Goal: Task Accomplishment & Management: Manage account settings

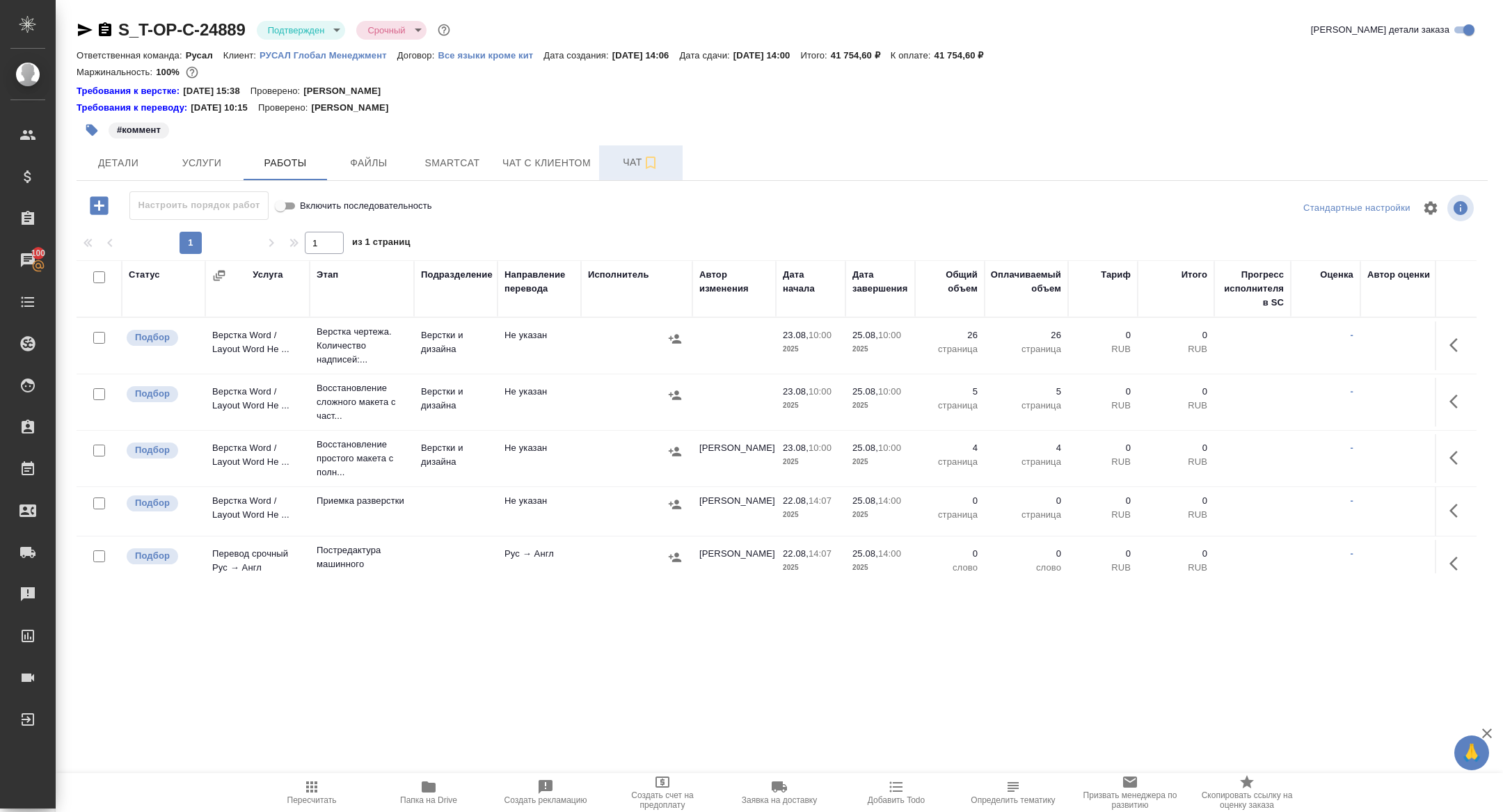
click at [626, 157] on span "Чат" at bounding box center [640, 162] width 67 height 18
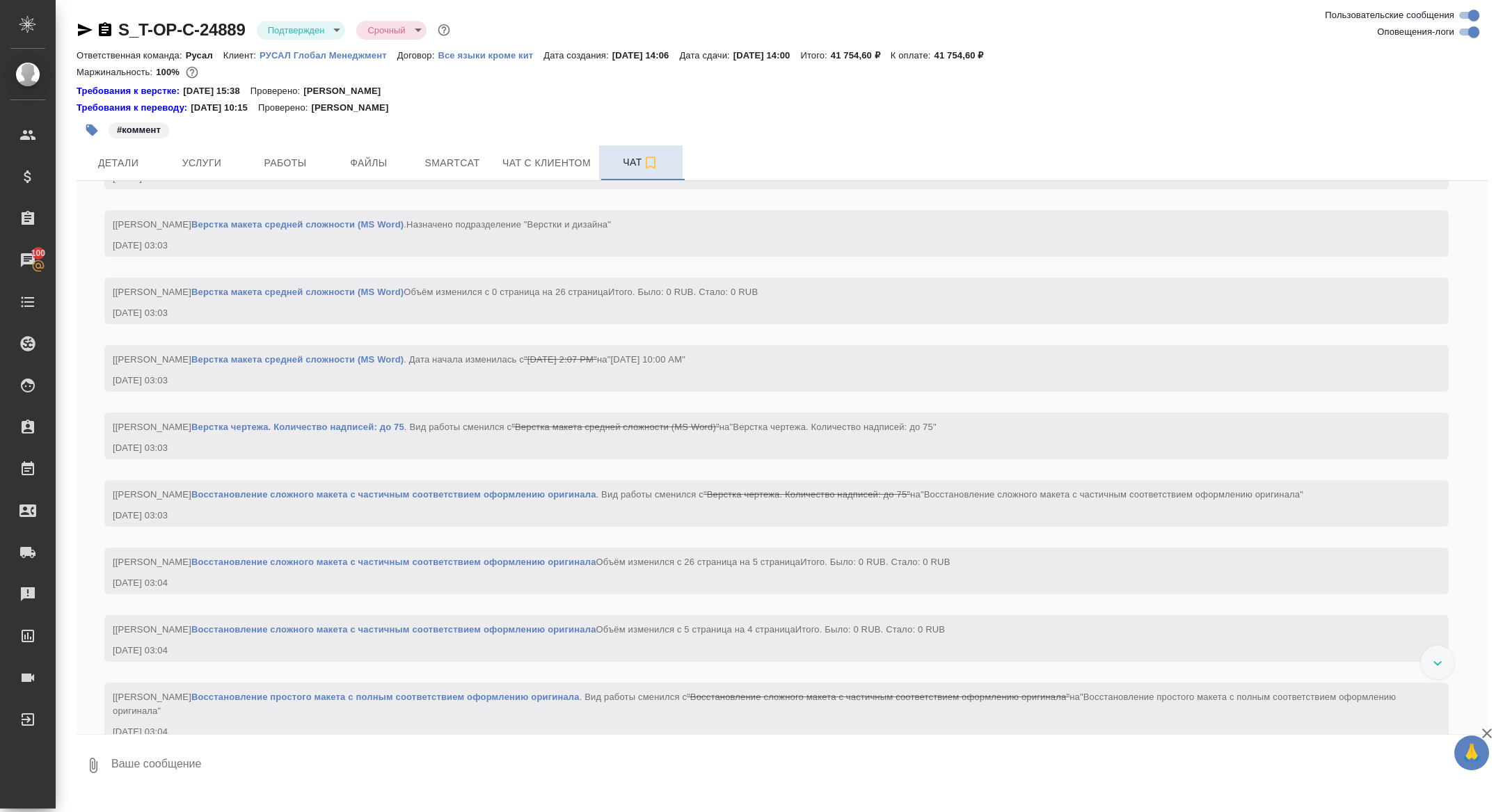
scroll to position [2259, 0]
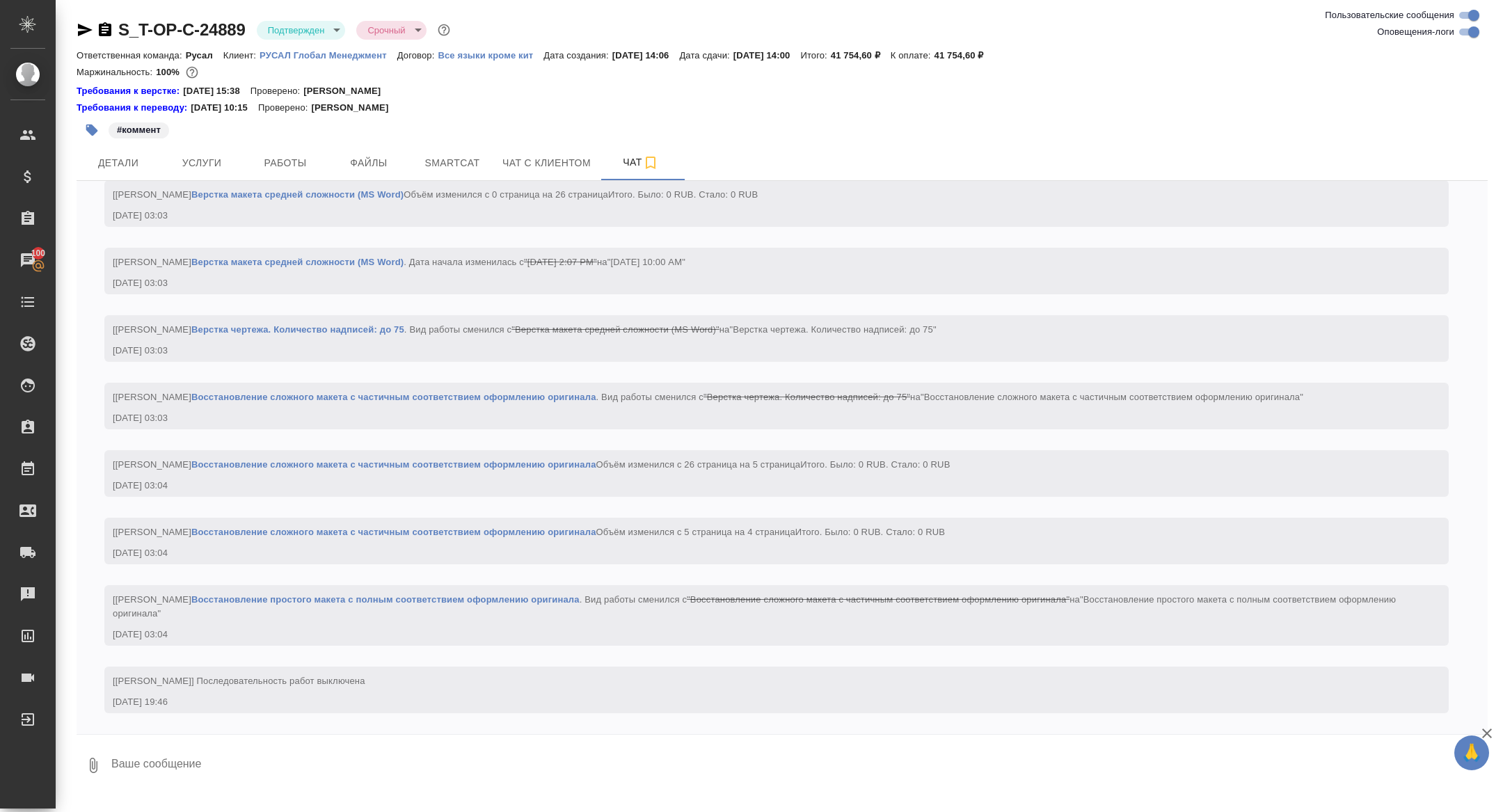
click at [85, 25] on icon "button" at bounding box center [85, 29] width 17 height 17
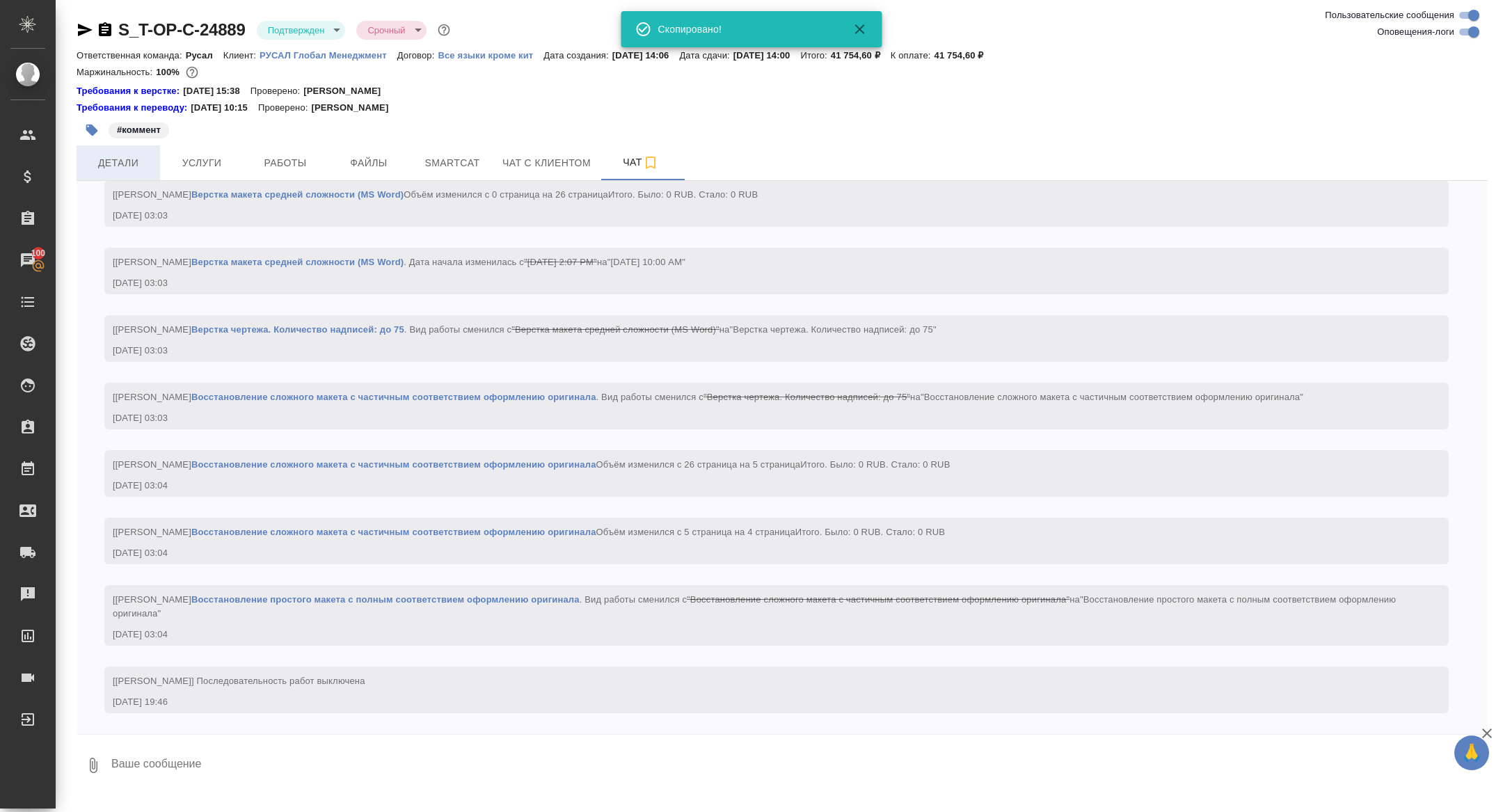
click at [105, 149] on button "Детали" at bounding box center [119, 162] width 84 height 35
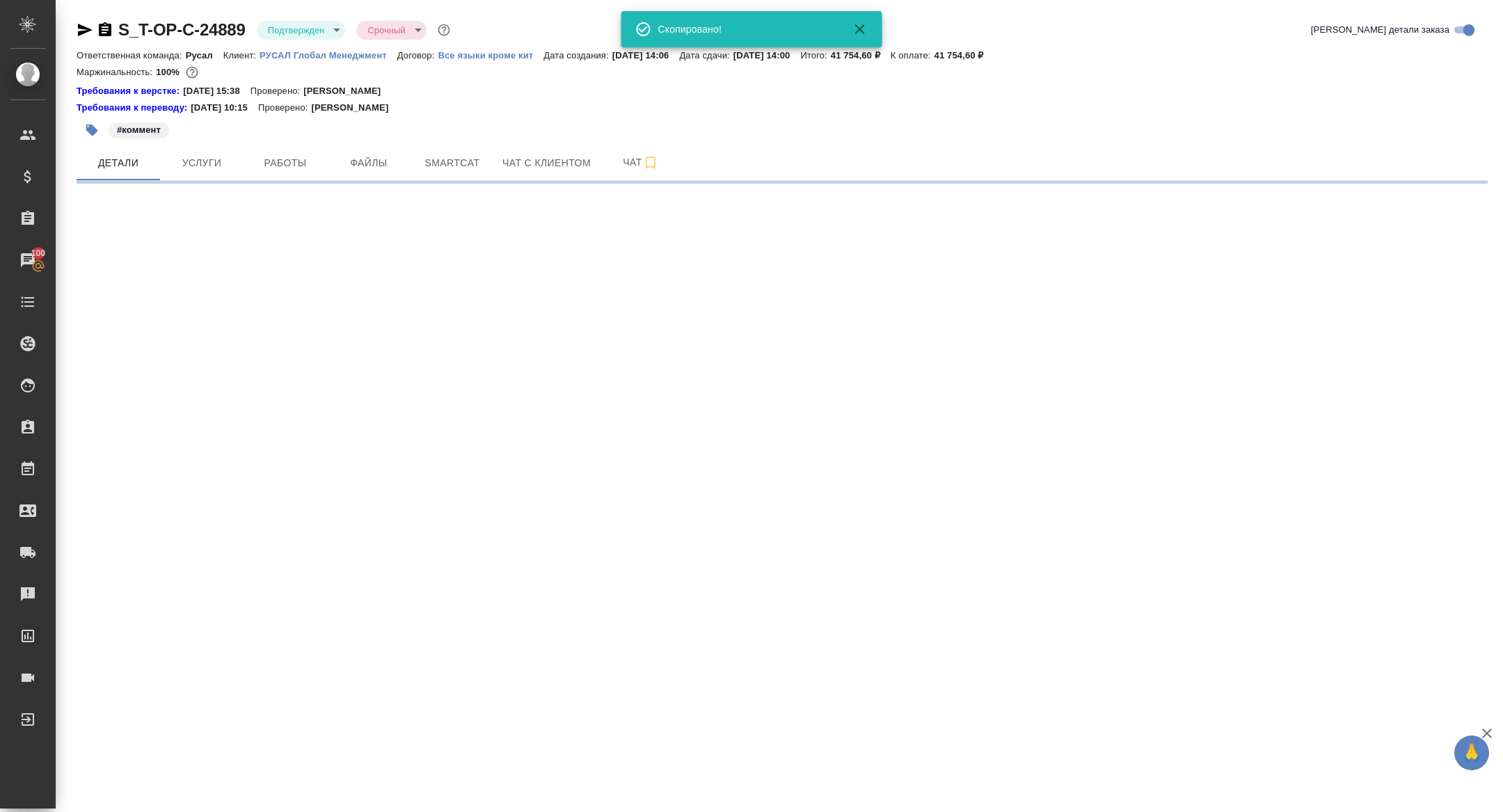
select select "RU"
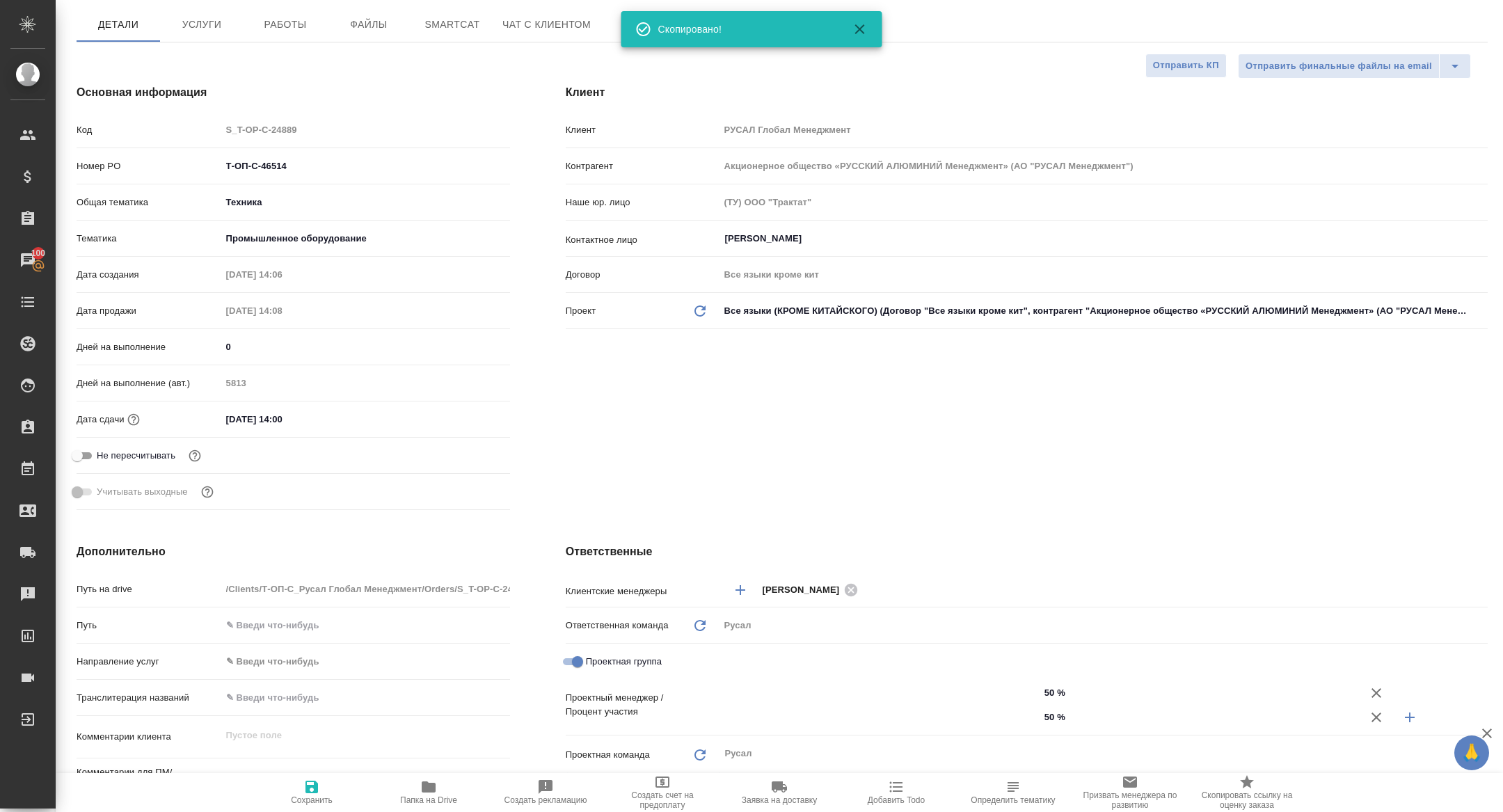
type textarea "x"
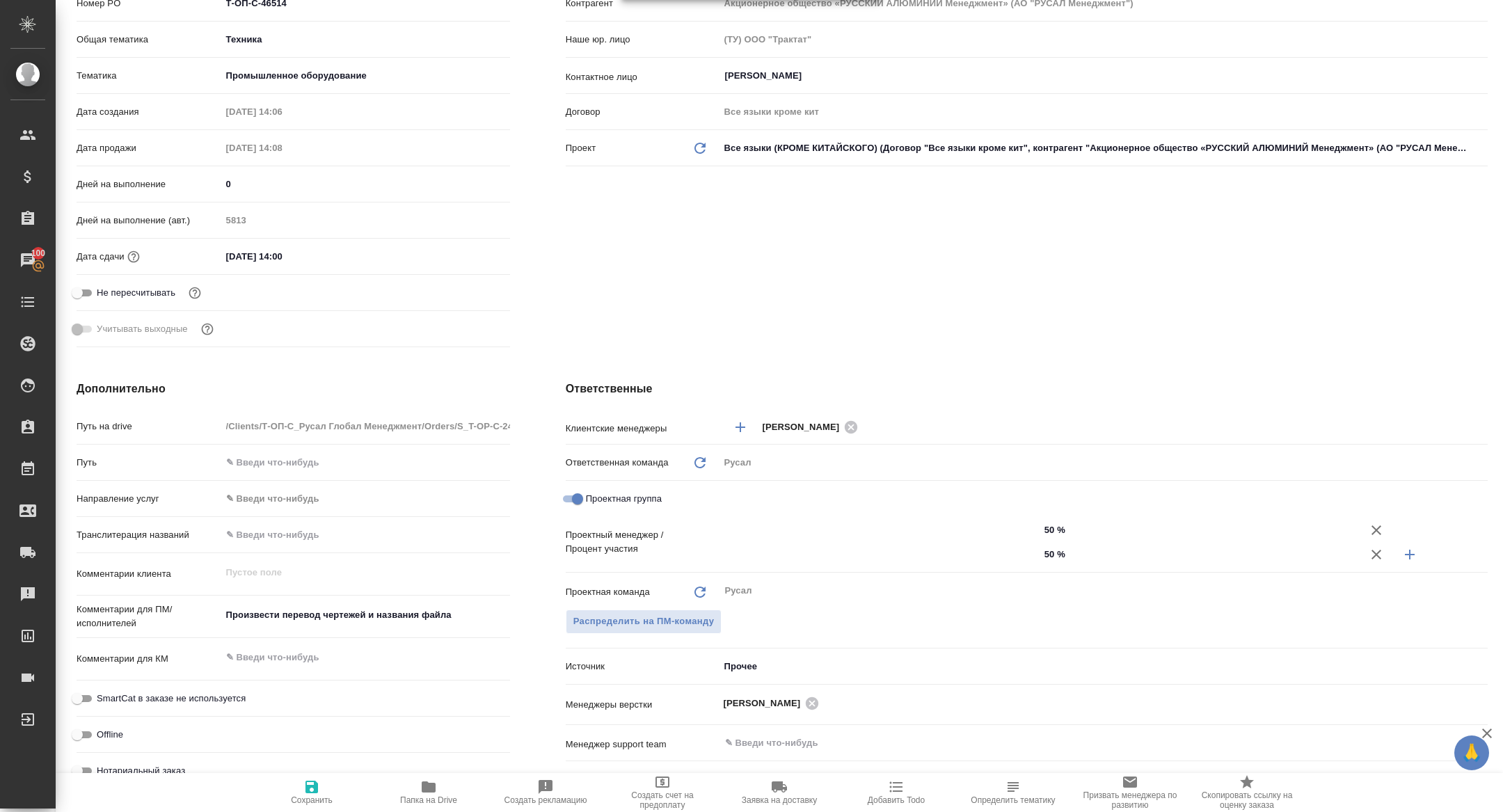
type input "Авдеенко Кирилл"
type input "[PERSON_NAME]"
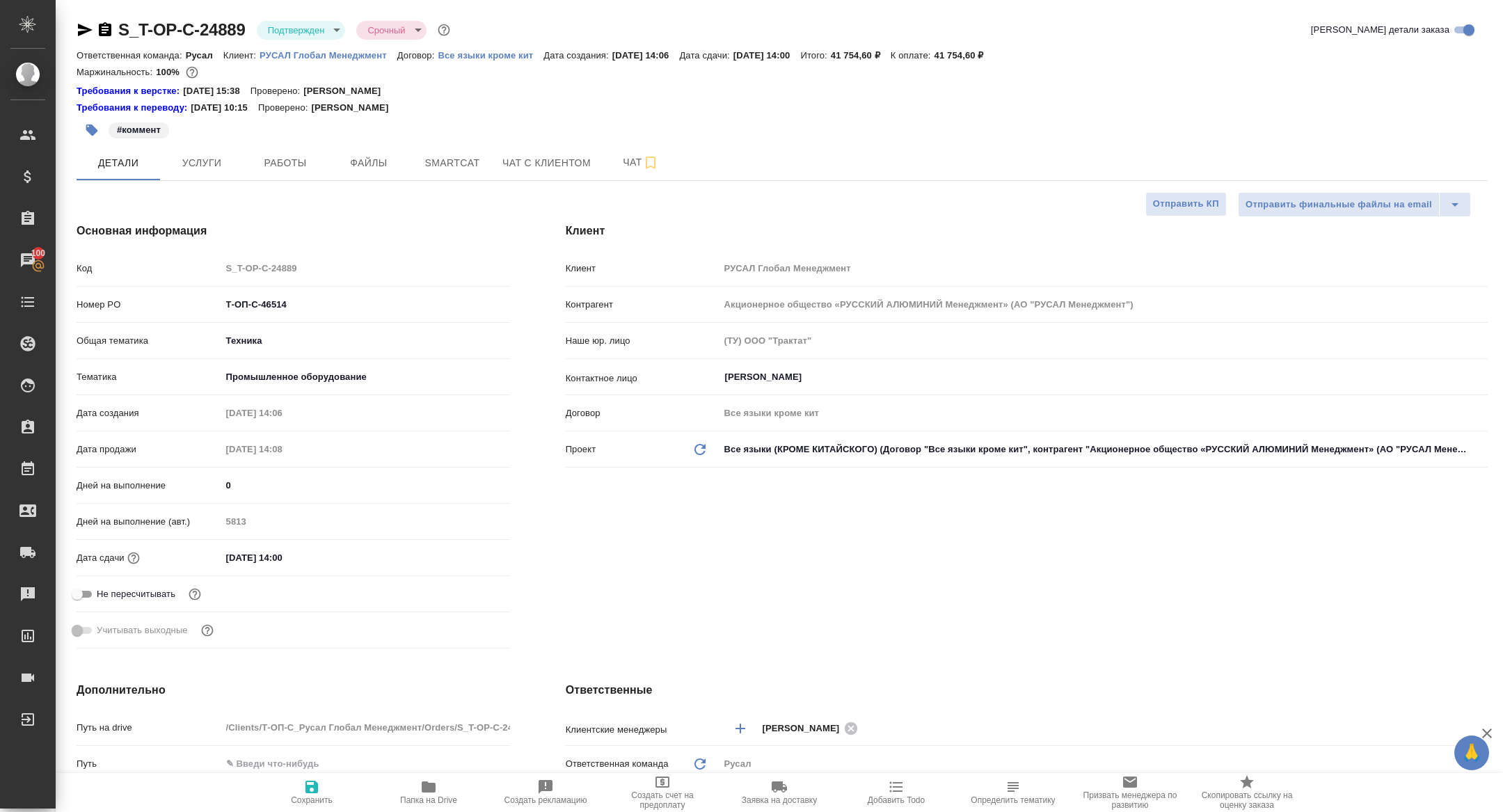
type textarea "x"
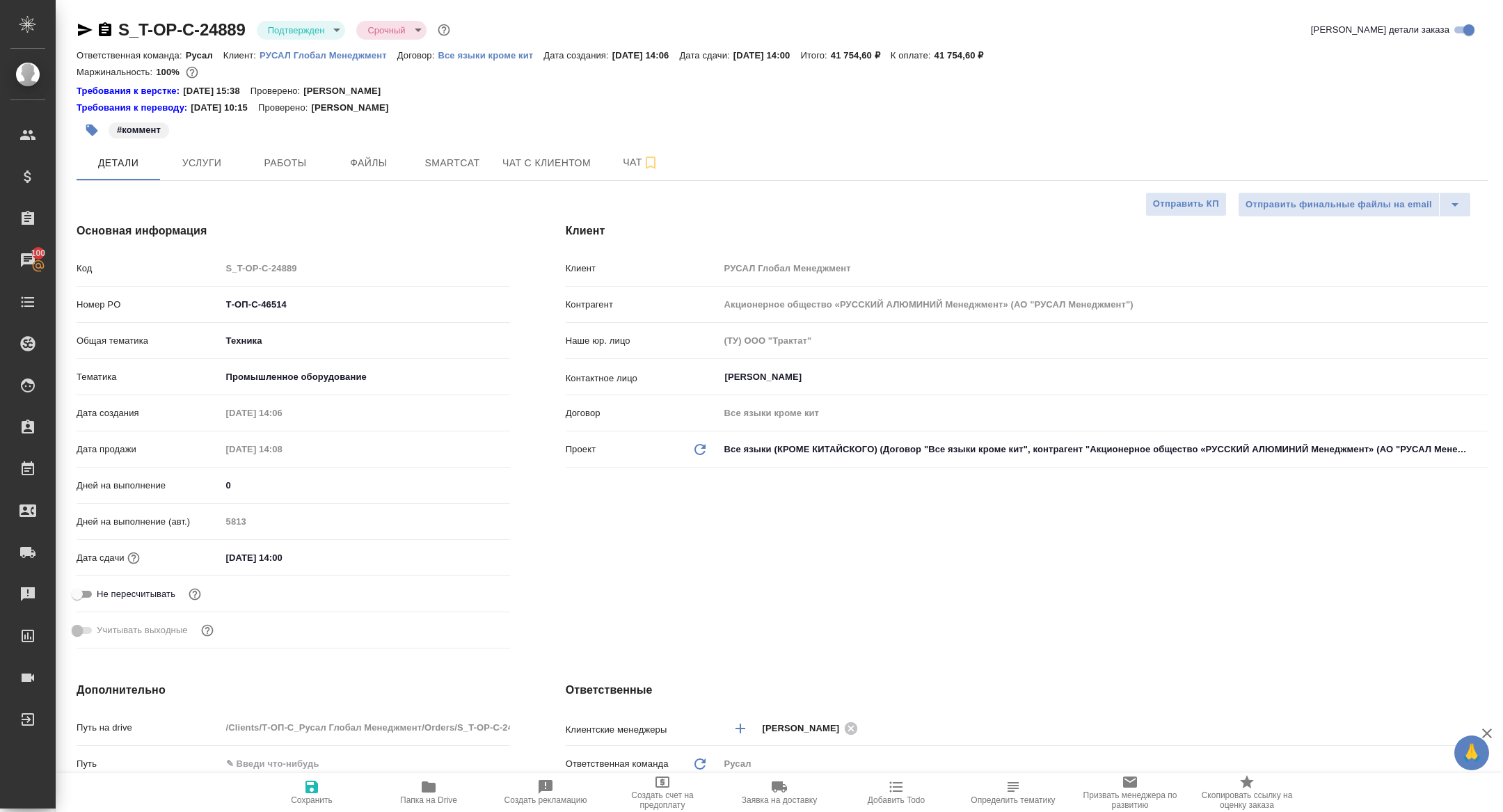
type textarea "x"
click at [91, 40] on div "S_T-OP-C-24889 Подтвержден confirmed Срочный urgent" at bounding box center [265, 29] width 376 height 22
click at [85, 33] on icon "button" at bounding box center [85, 29] width 15 height 13
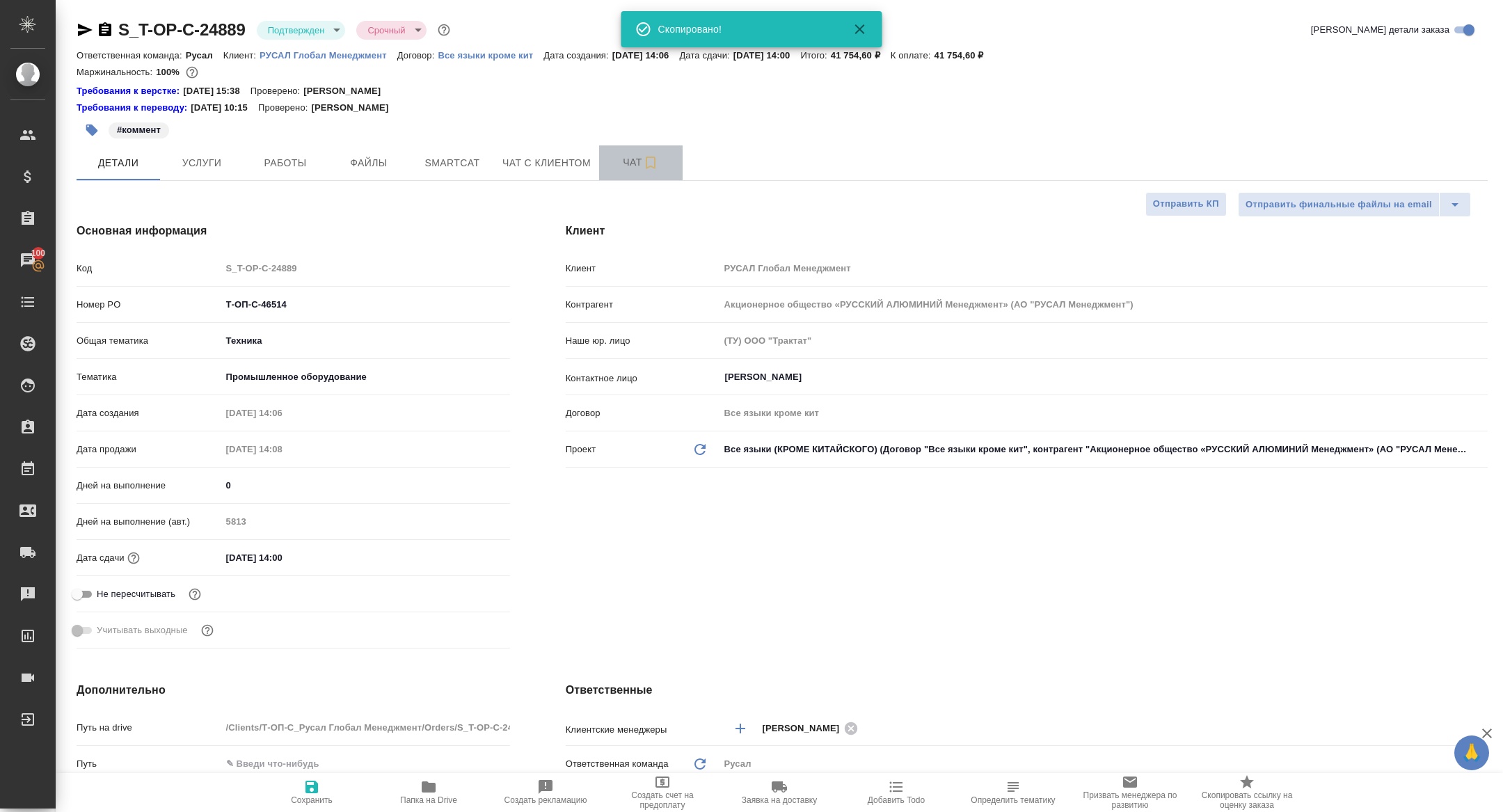
click at [628, 159] on span "Чат" at bounding box center [640, 162] width 67 height 18
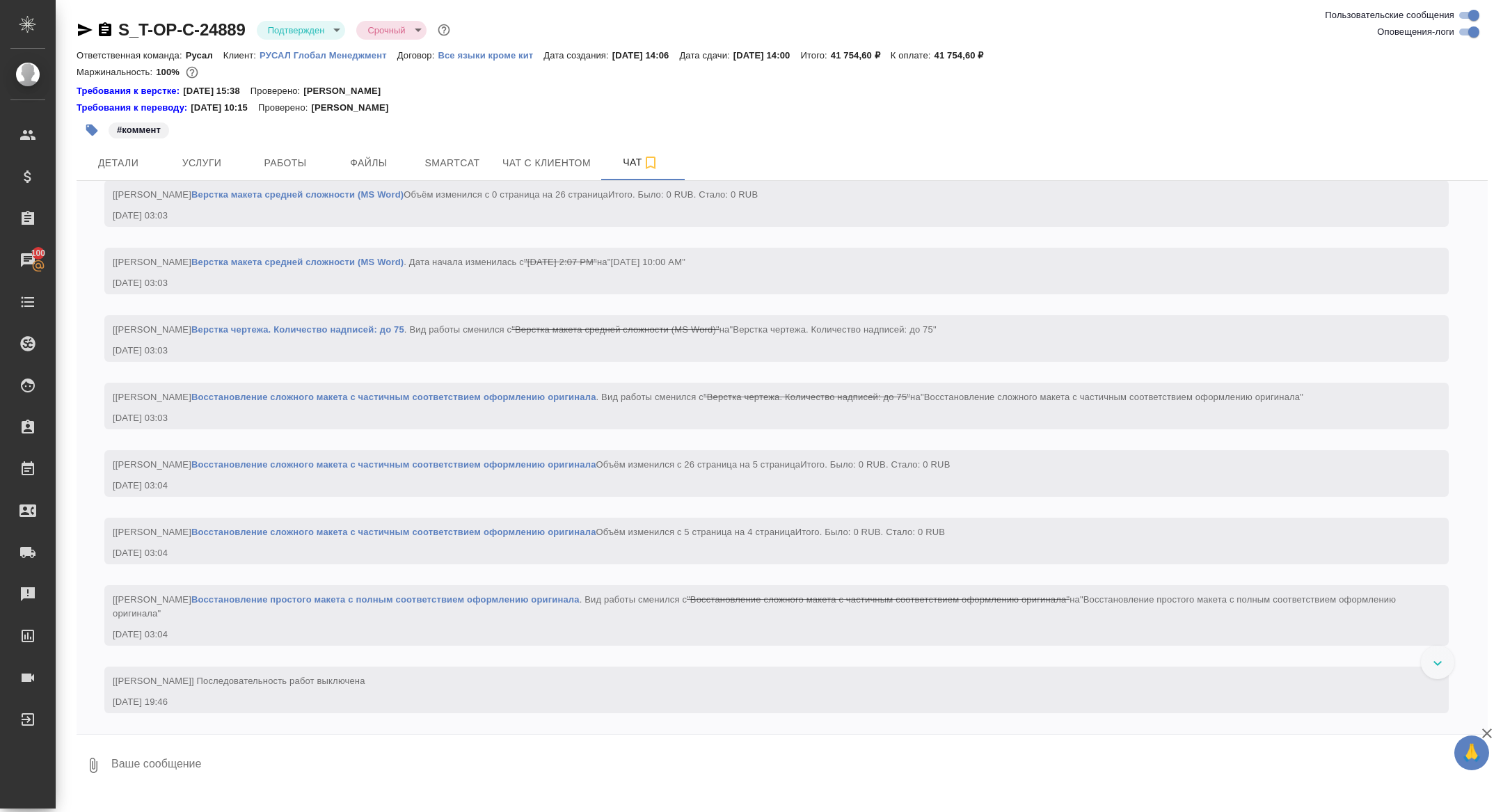
scroll to position [2259, 0]
click at [283, 155] on span "Работы" at bounding box center [285, 163] width 67 height 18
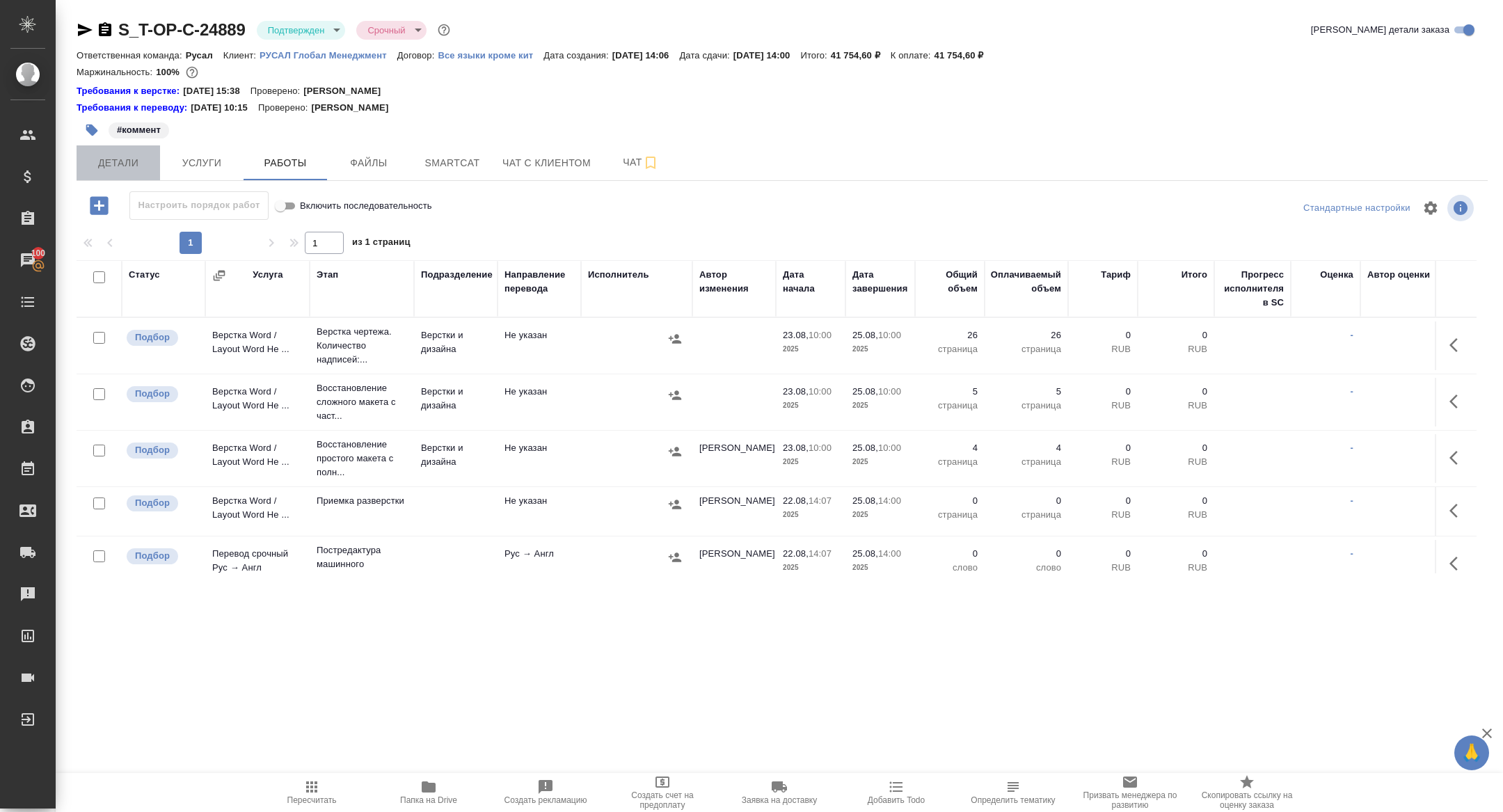
click at [138, 155] on span "Детали" at bounding box center [118, 163] width 67 height 18
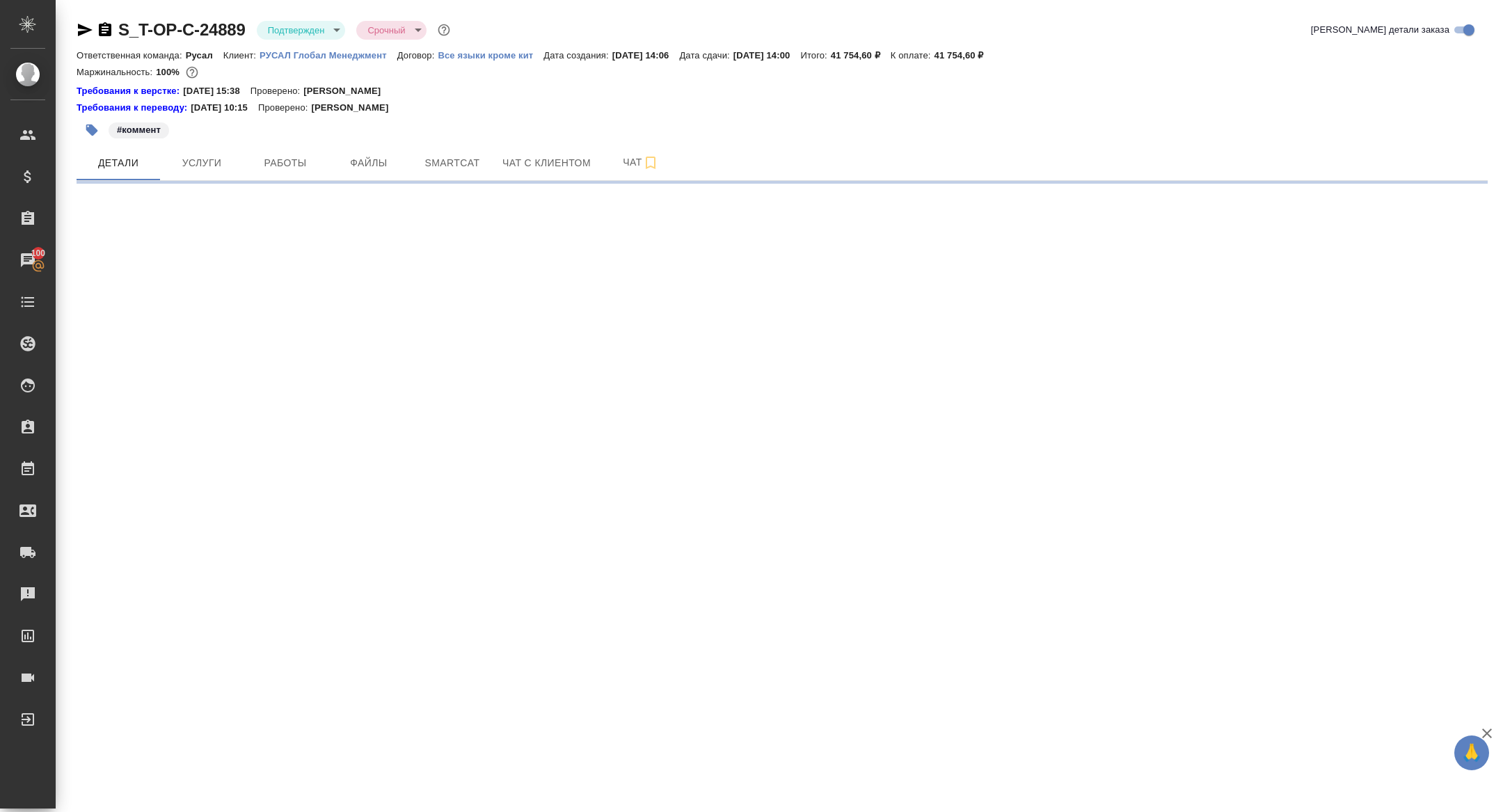
select select "RU"
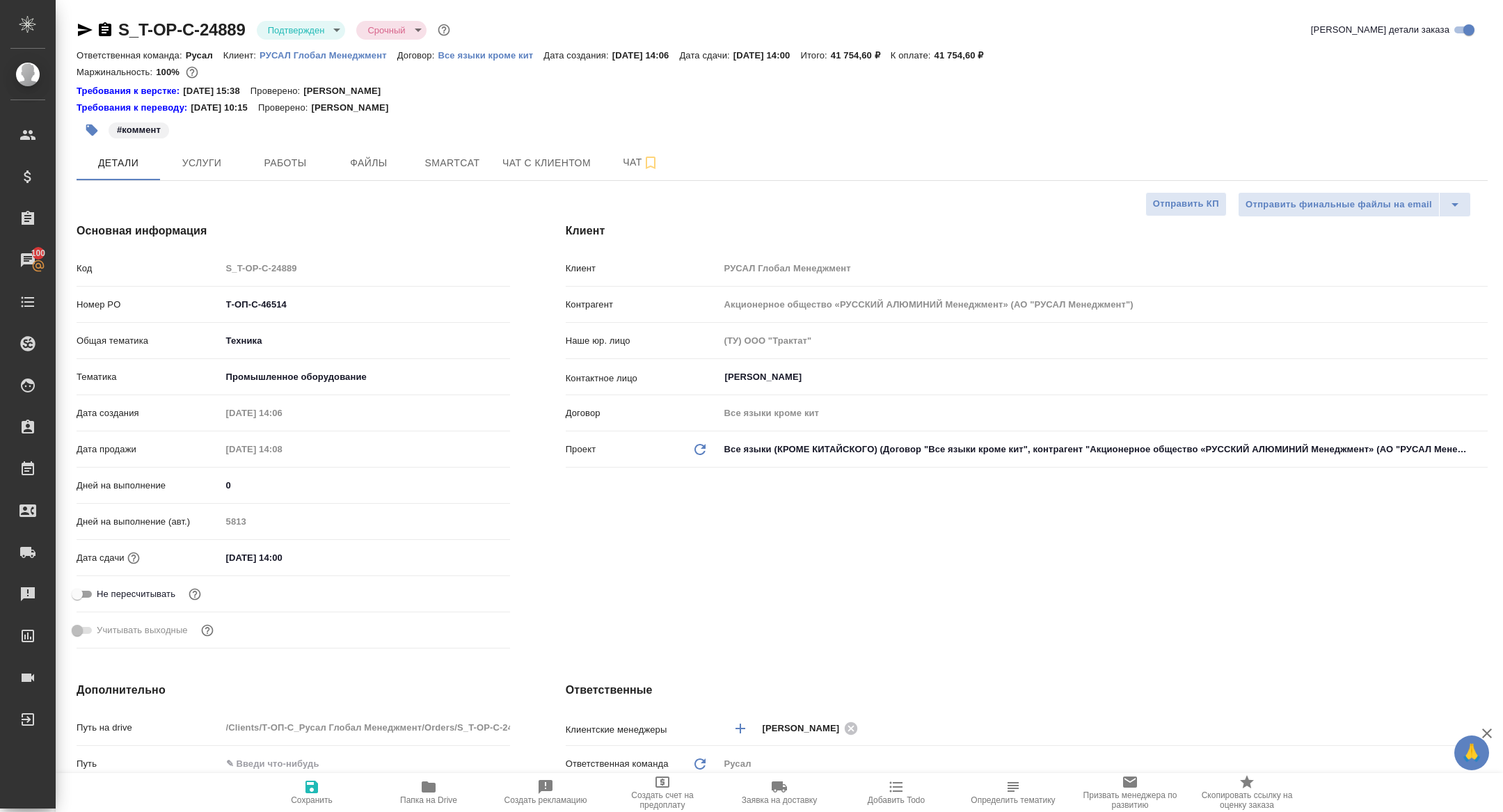
type textarea "x"
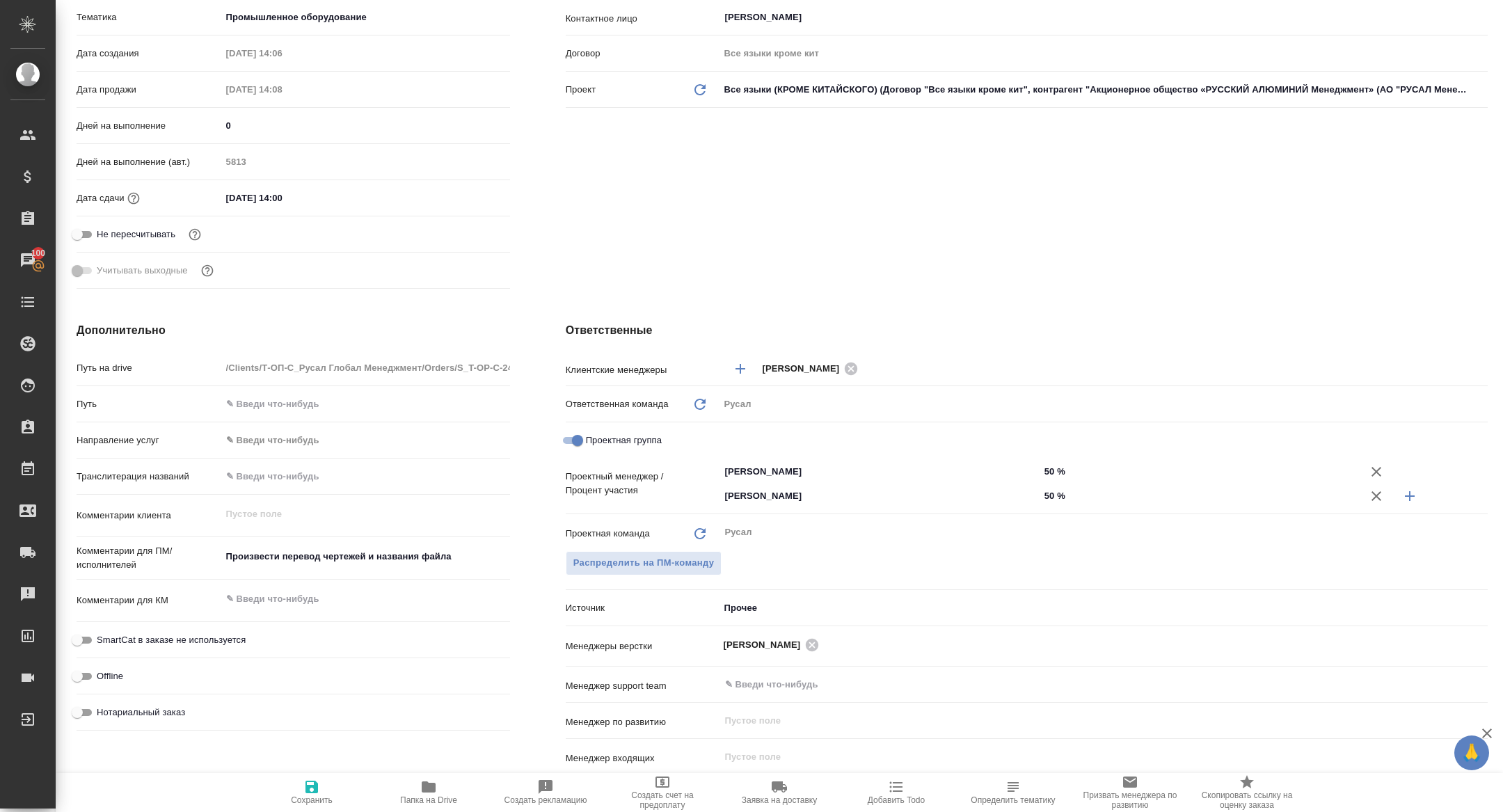
scroll to position [476, 0]
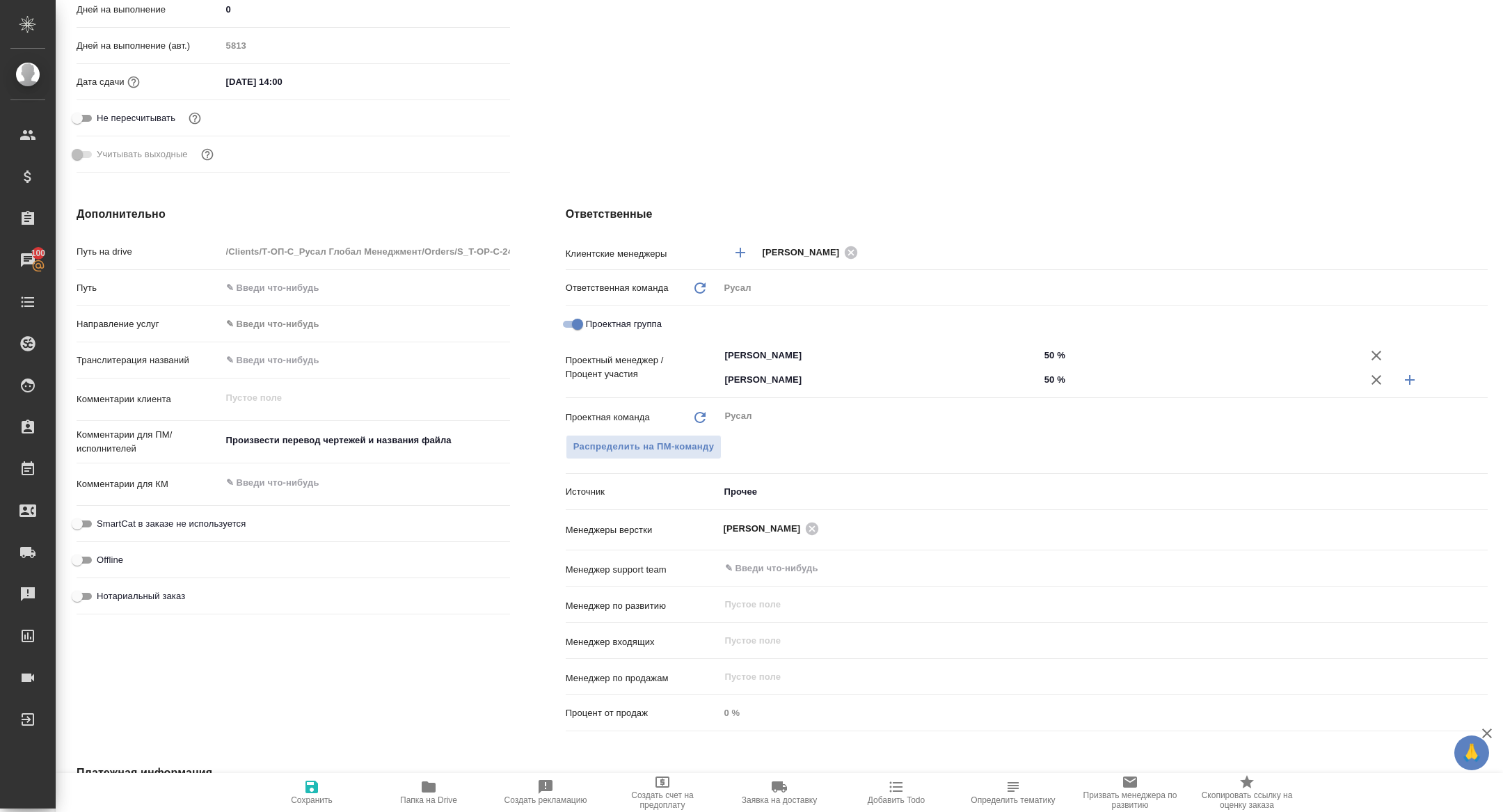
click at [571, 326] on input "Проектная группа" at bounding box center [577, 324] width 50 height 17
checkbox input "false"
type textarea "x"
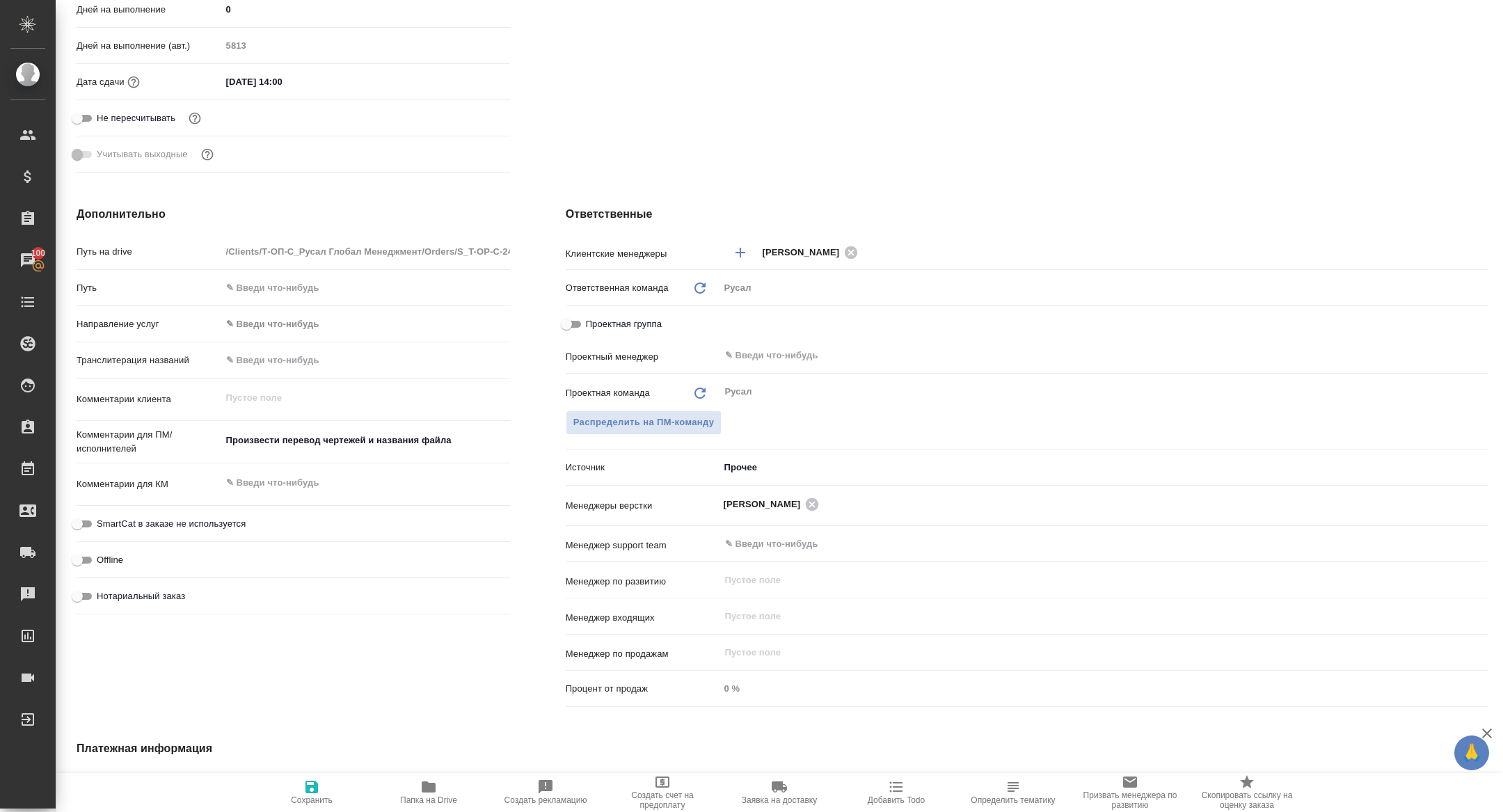
click at [571, 324] on input "Проектная группа" at bounding box center [565, 324] width 50 height 17
checkbox input "true"
type textarea "x"
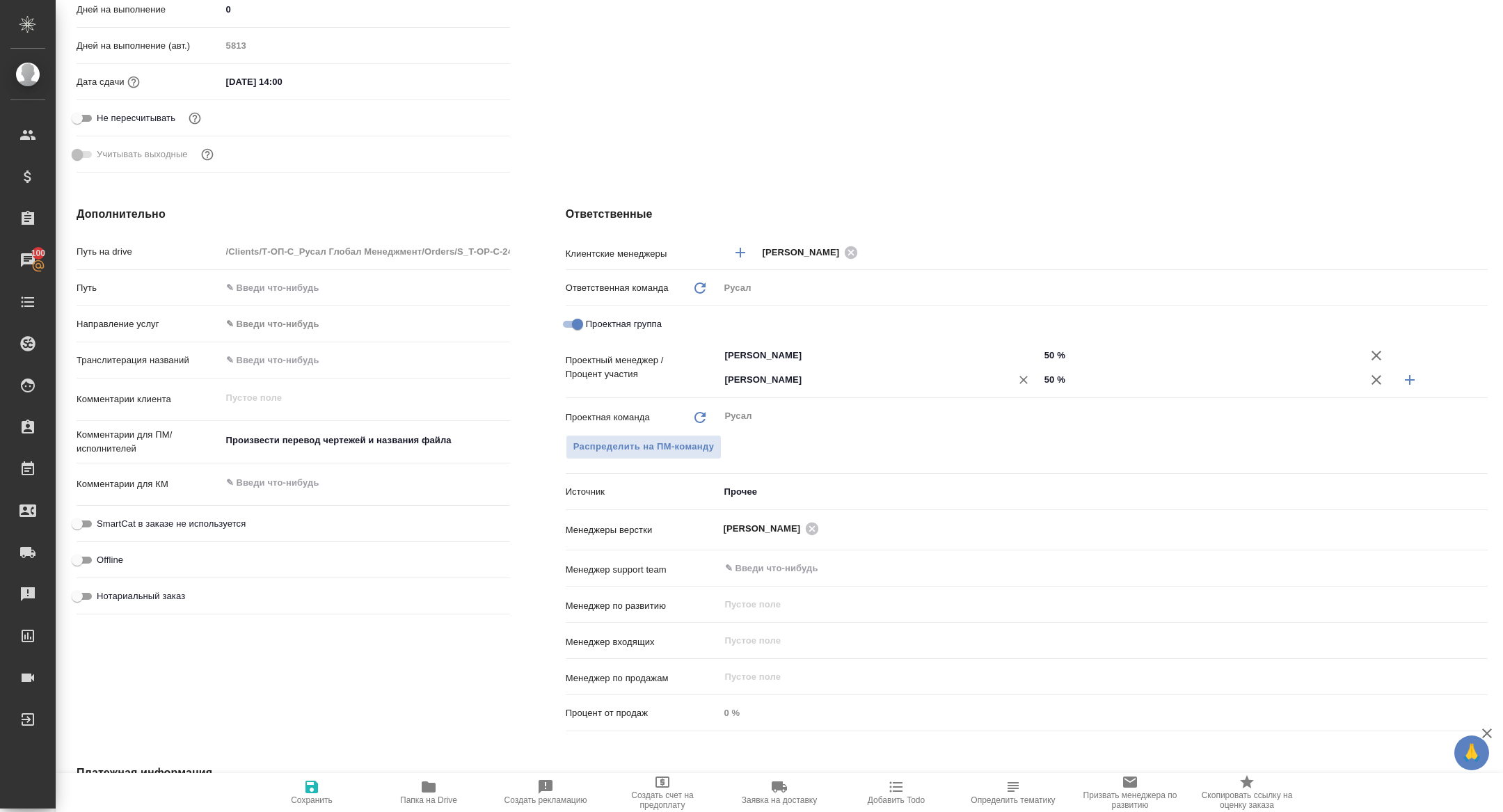
click at [1020, 378] on icon "Очистить" at bounding box center [1023, 379] width 14 height 14
click at [574, 316] on input "Проектная группа" at bounding box center [577, 324] width 50 height 17
checkbox input "false"
type textarea "x"
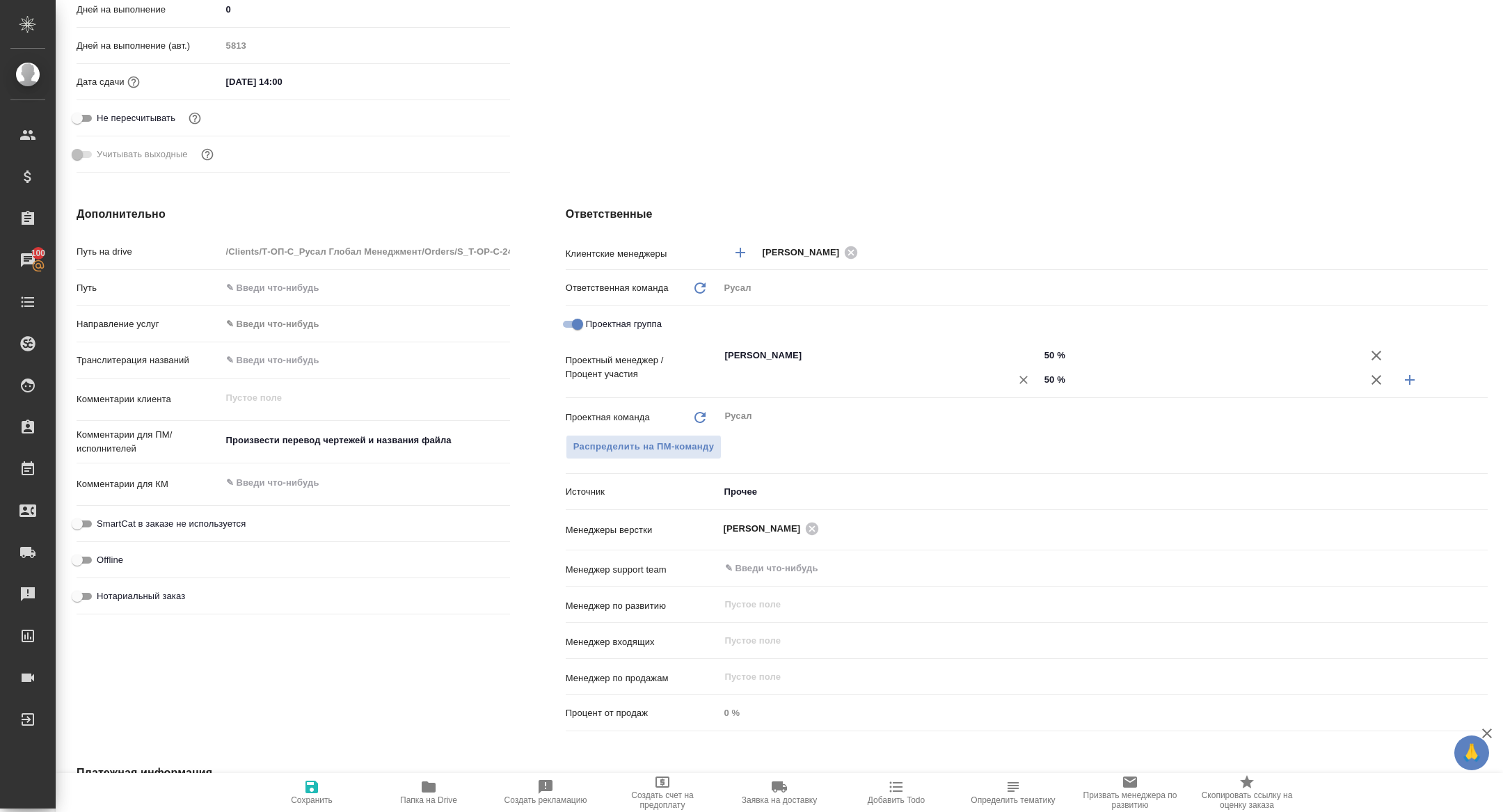
type textarea "x"
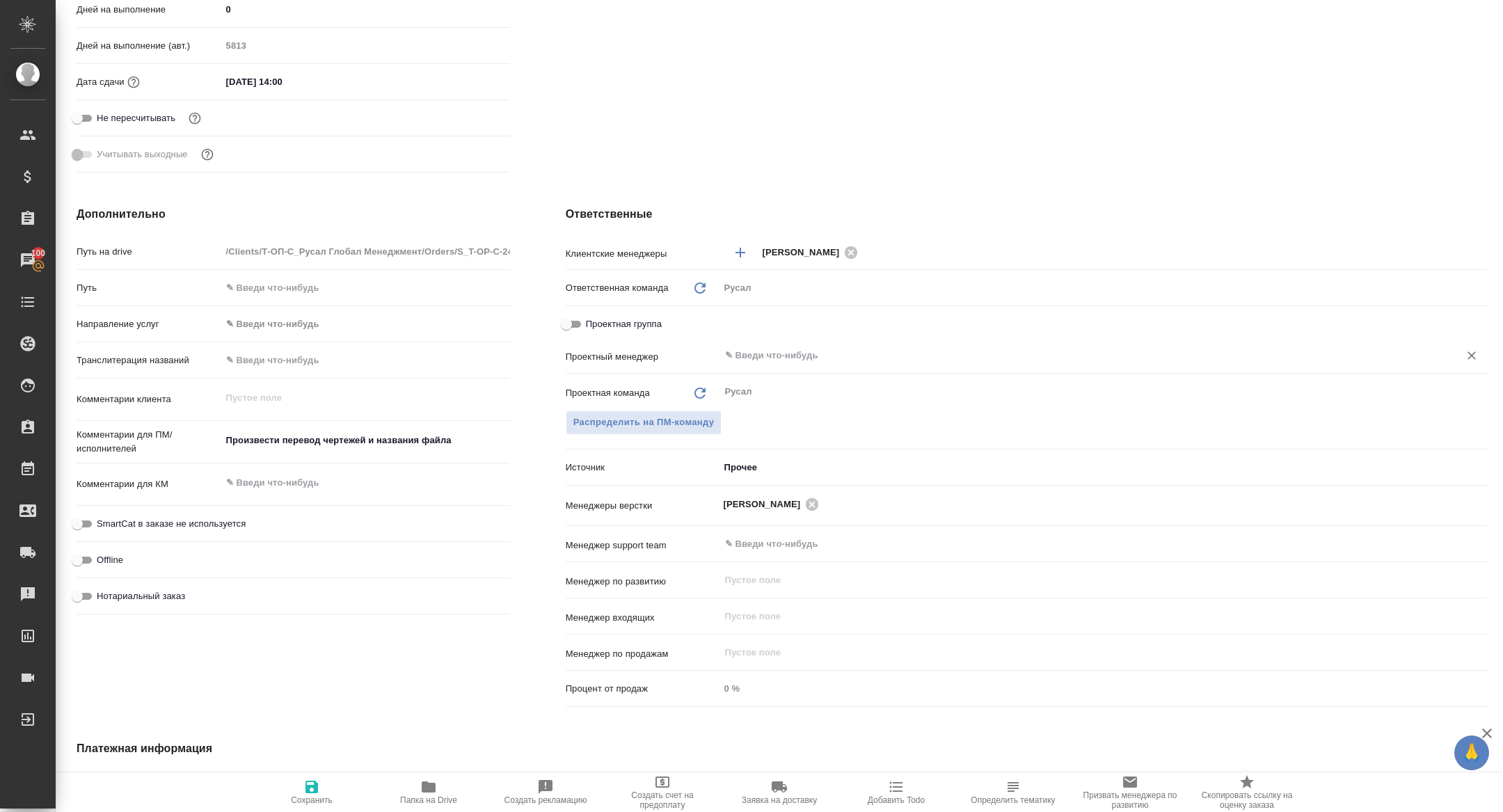
click at [790, 360] on input "text" at bounding box center [1080, 355] width 713 height 17
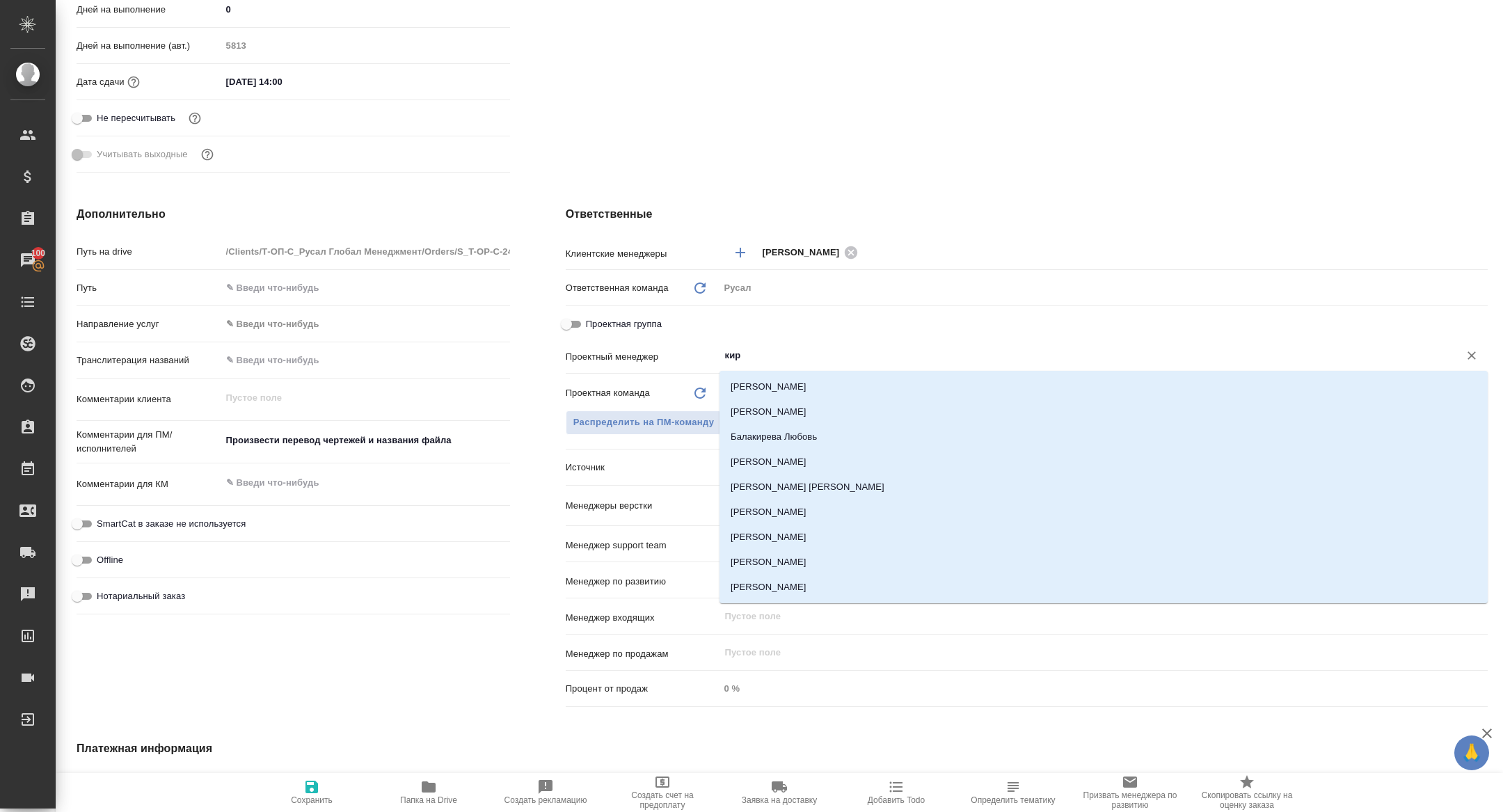
type input "кири"
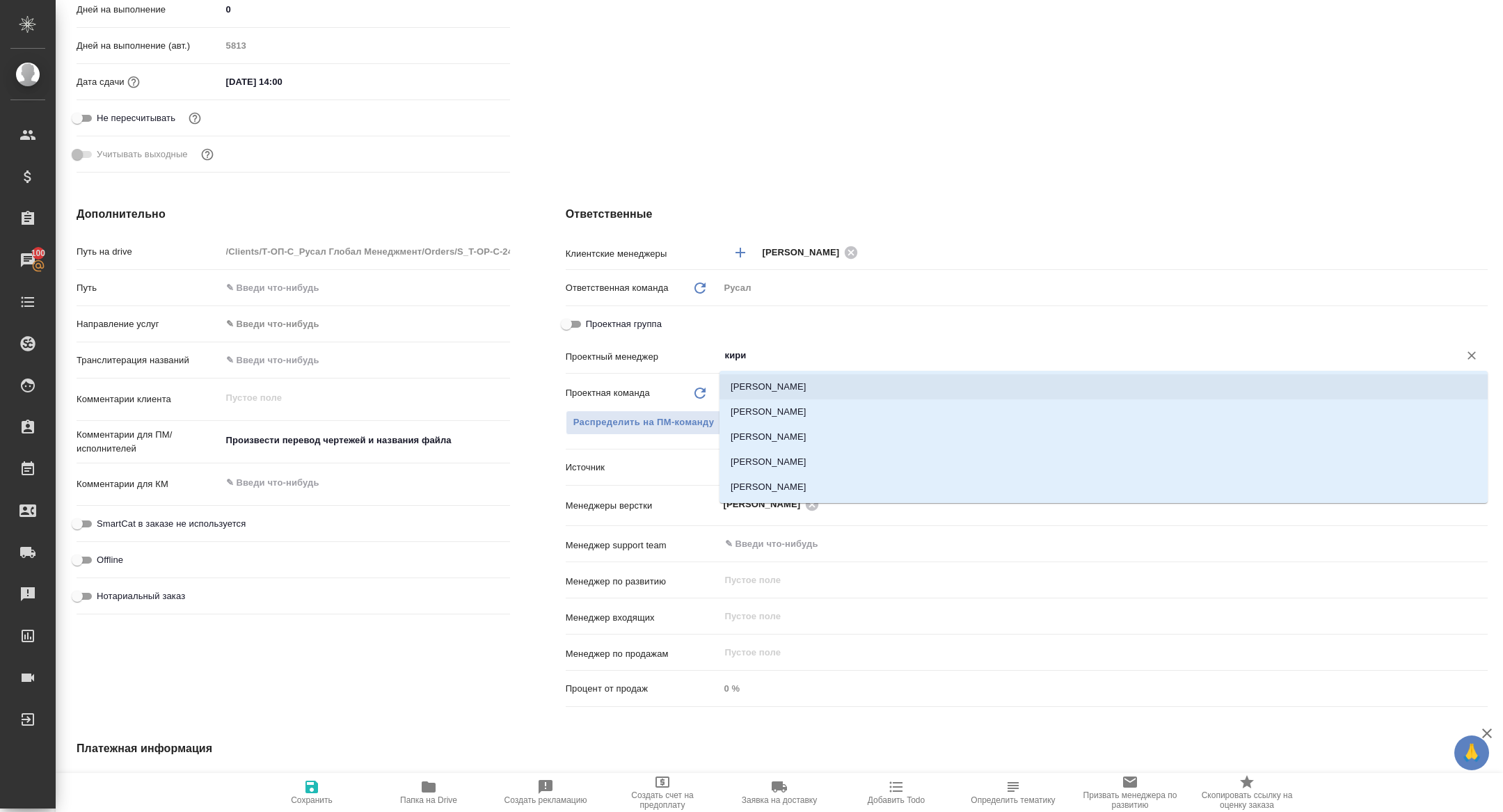
click at [801, 390] on li "[PERSON_NAME]" at bounding box center [1104, 387] width 769 height 25
type textarea "x"
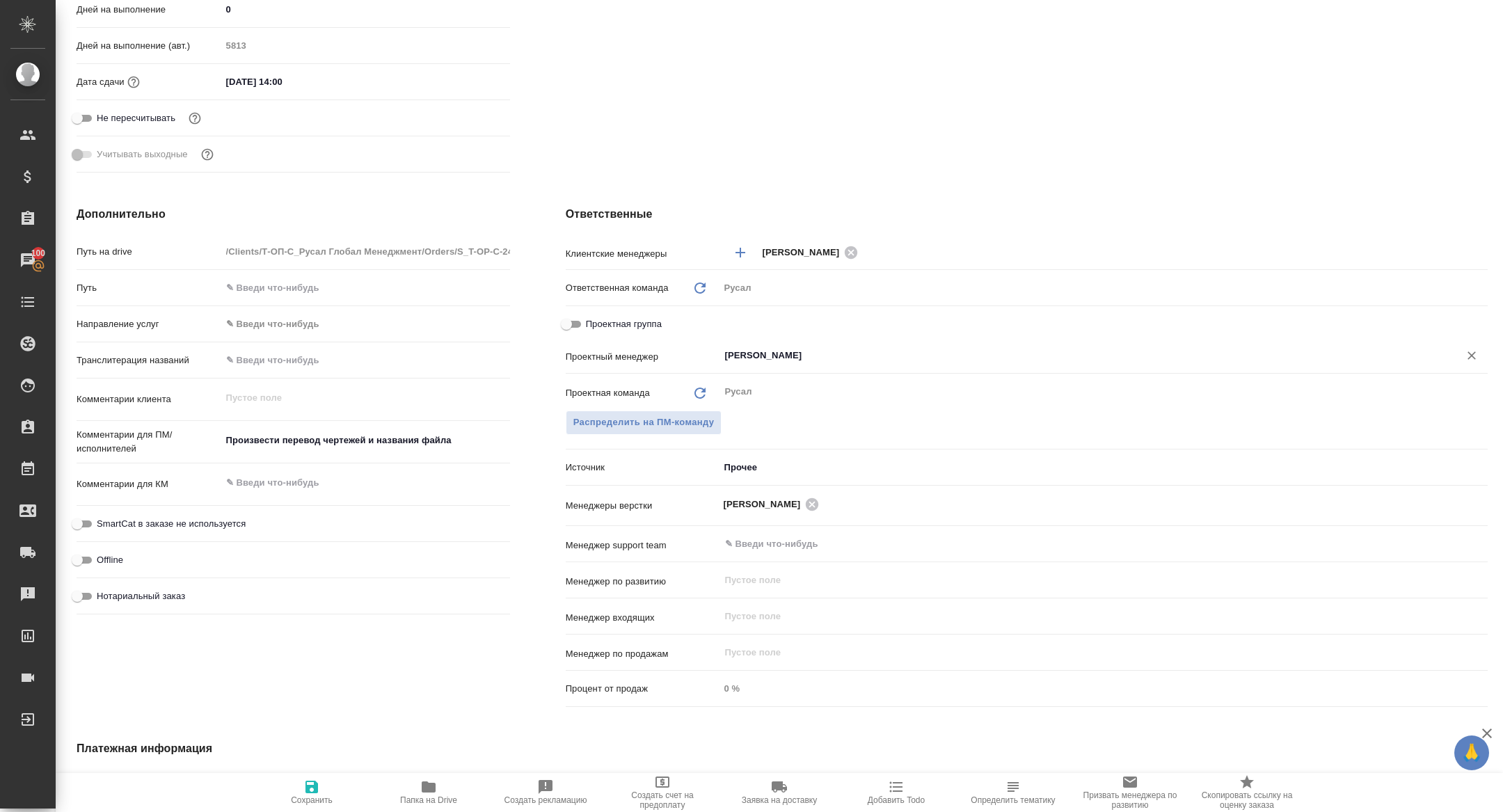
type input "[PERSON_NAME]"
click at [304, 787] on icon "button" at bounding box center [311, 786] width 17 height 17
type textarea "x"
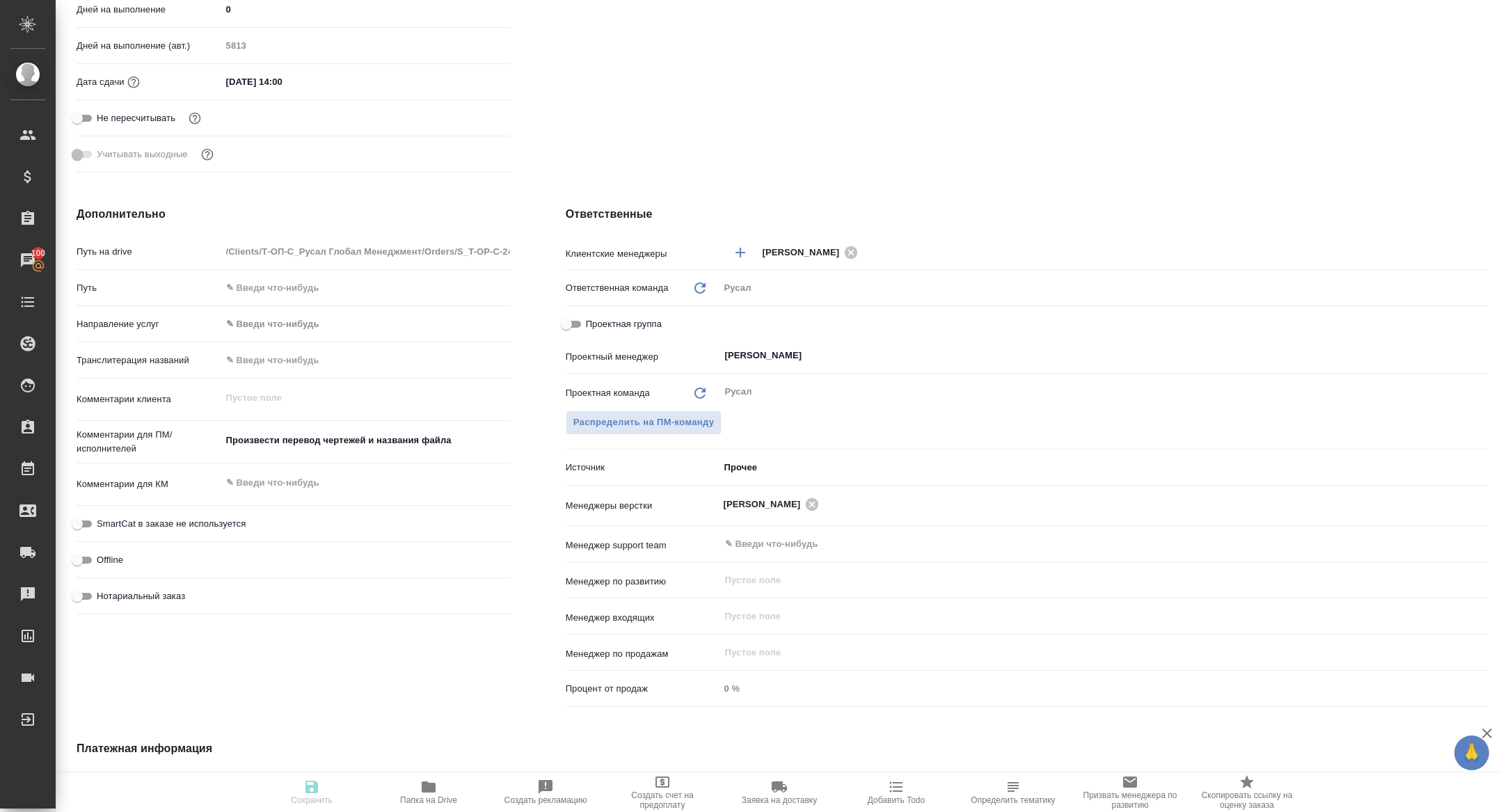
type textarea "x"
select select "RU"
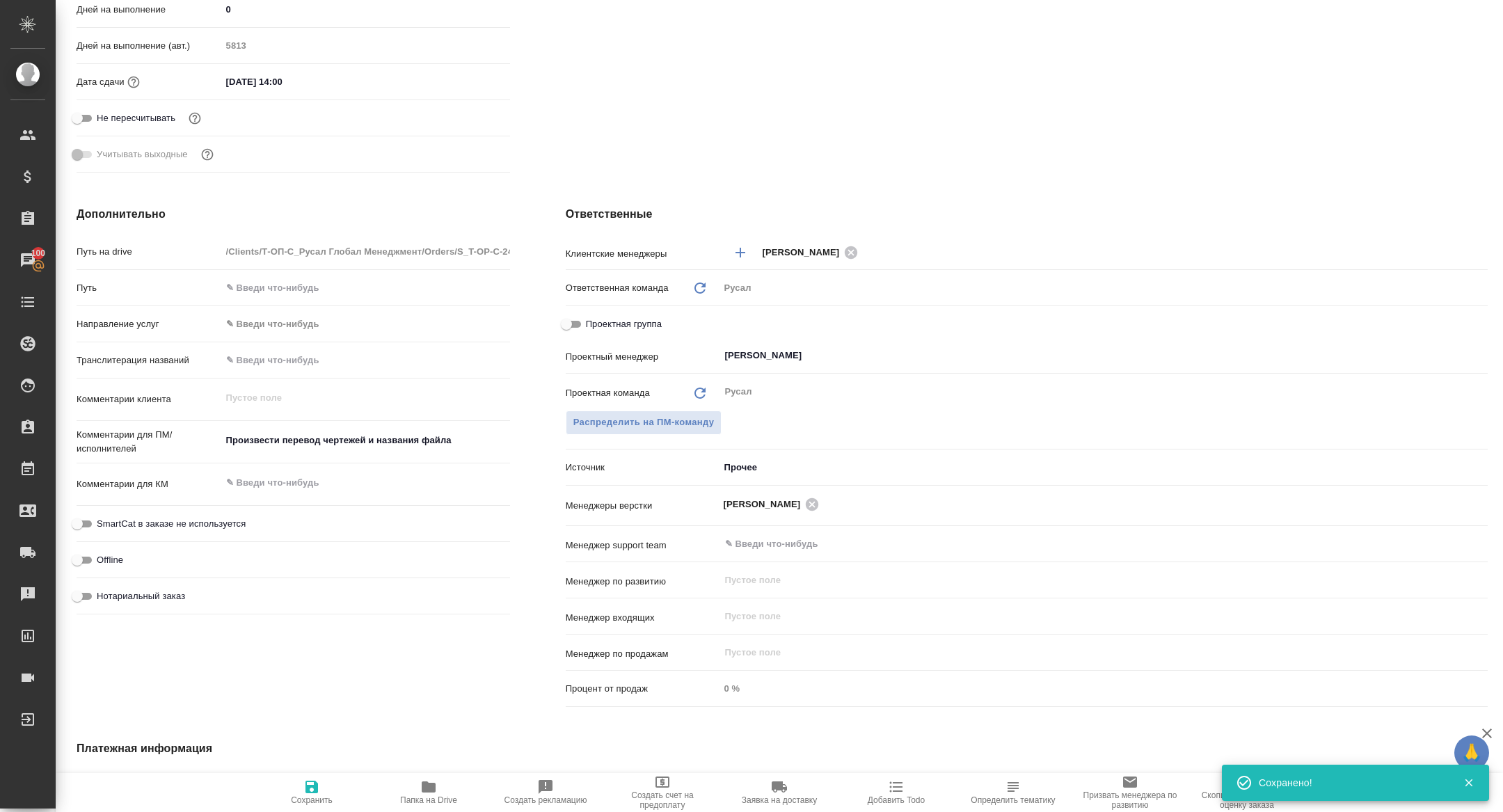
type textarea "x"
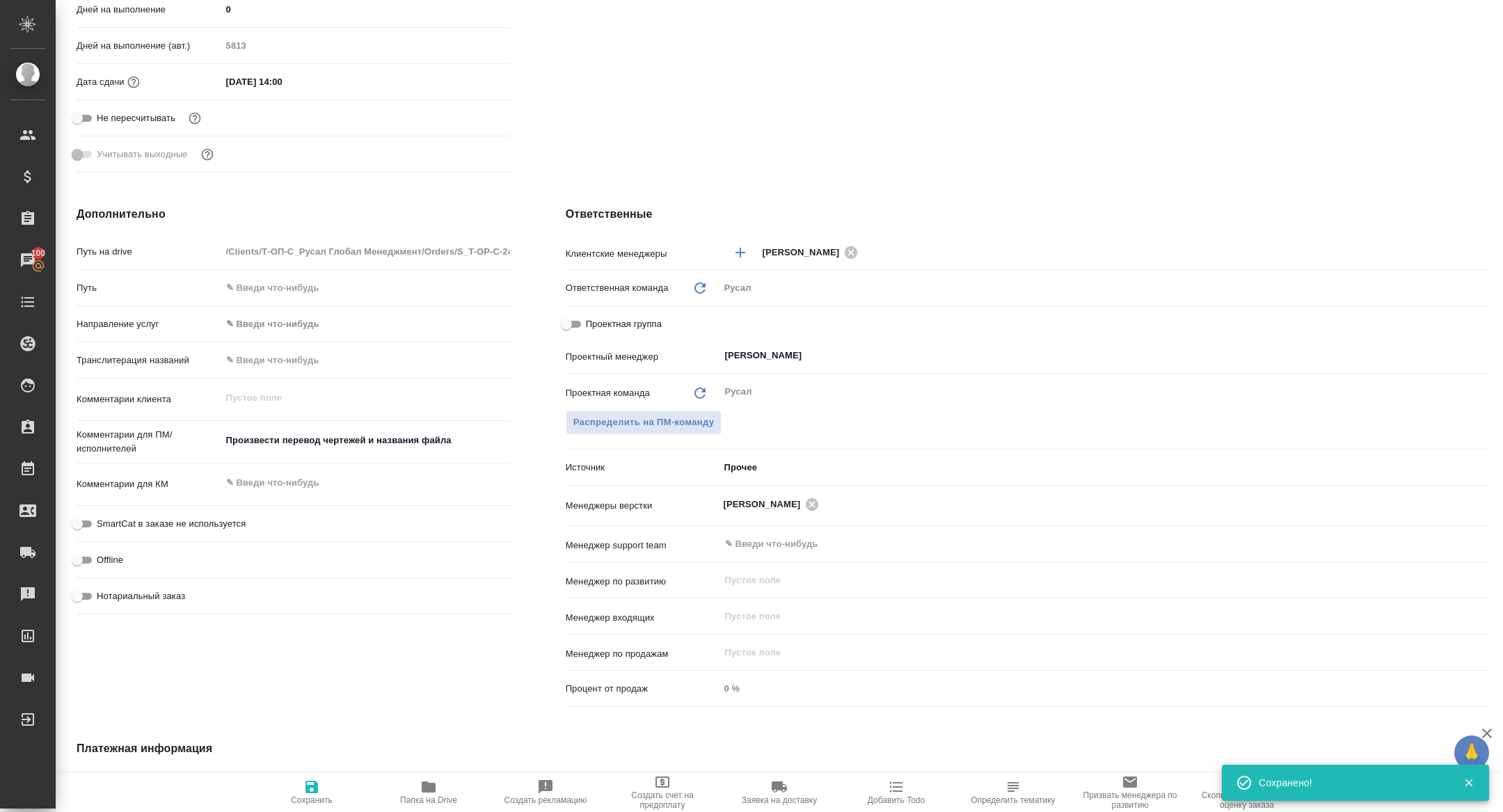
type textarea "x"
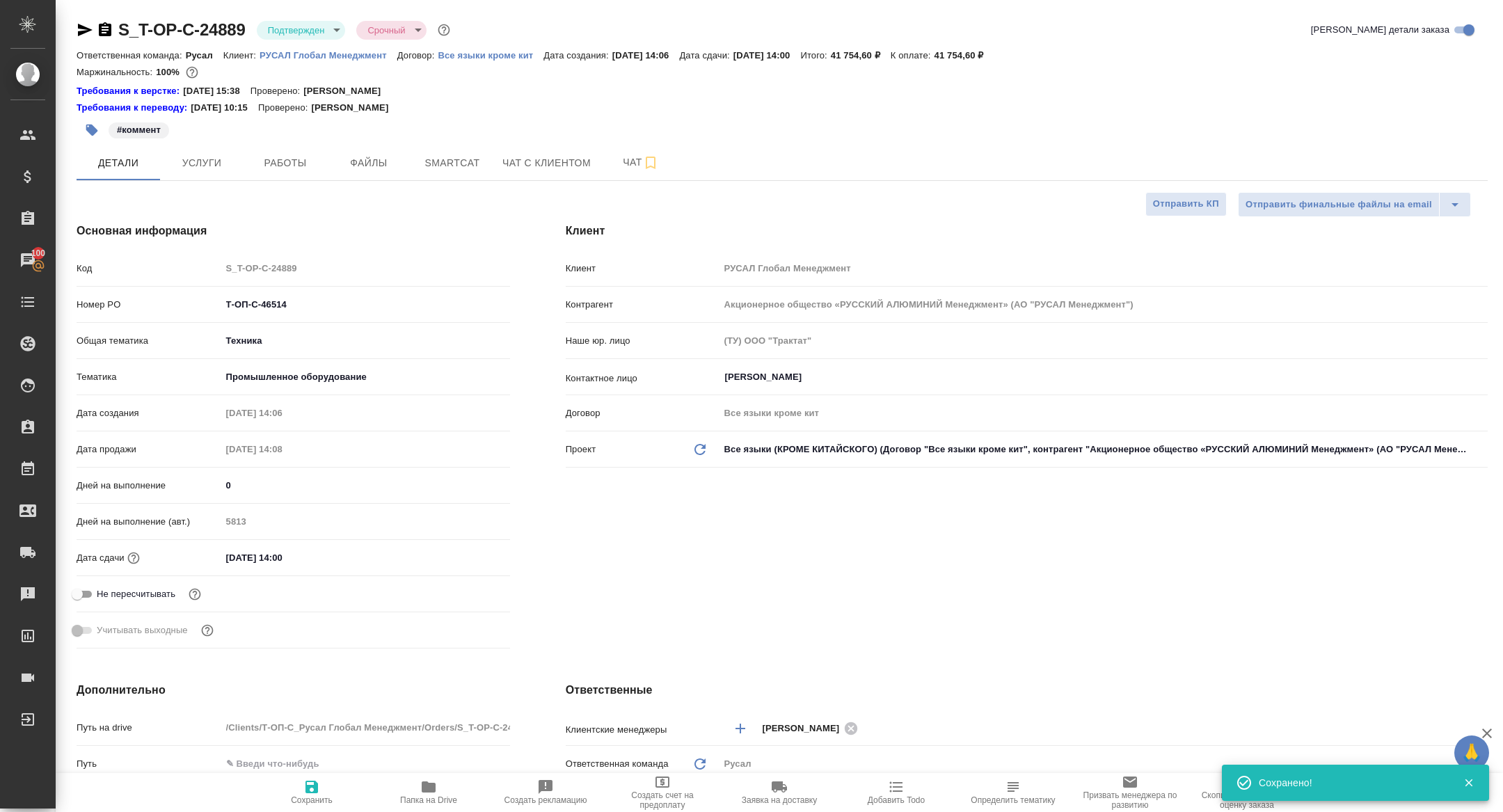
click at [78, 35] on icon "button" at bounding box center [85, 29] width 15 height 13
type textarea "x"
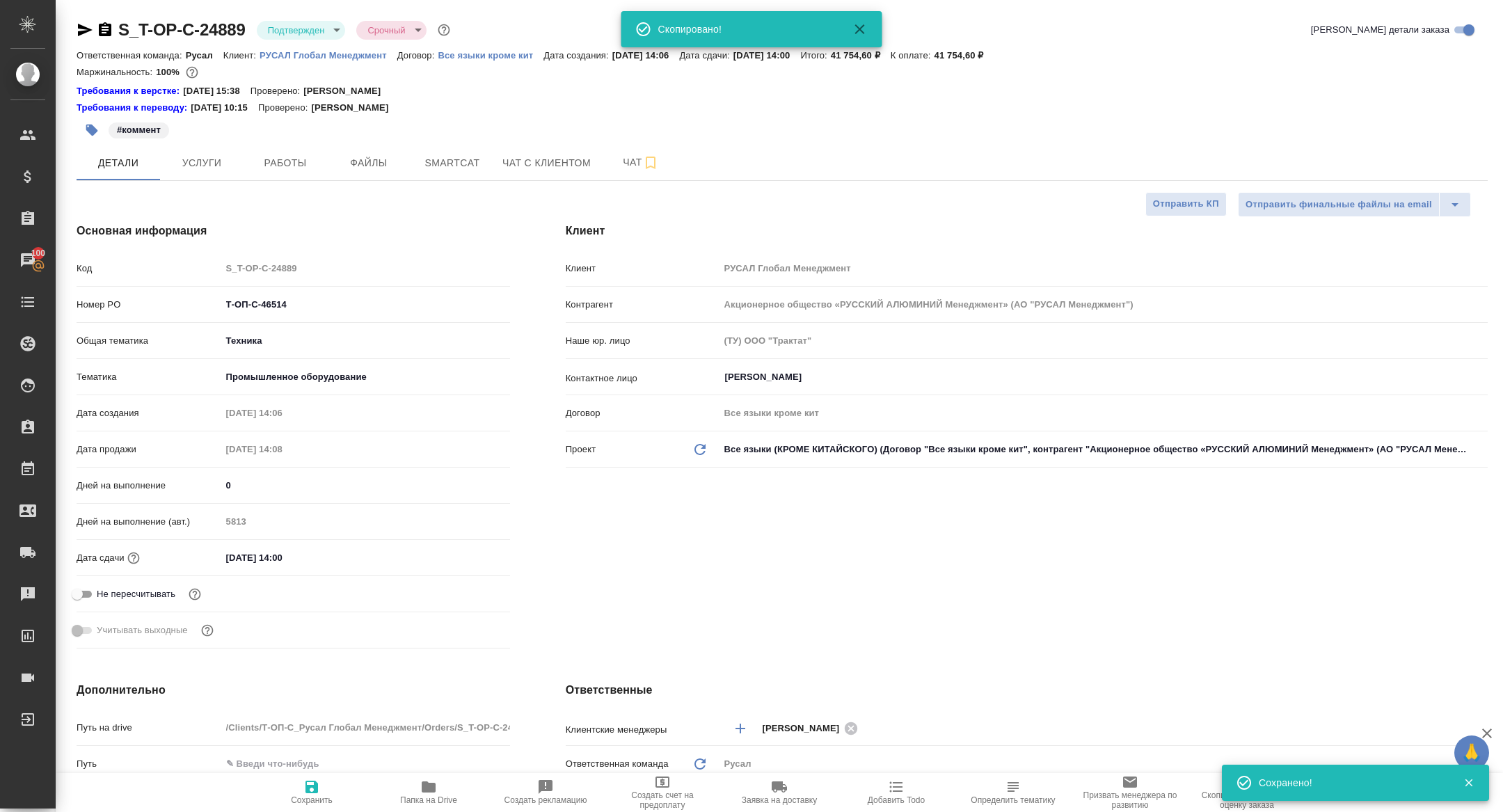
type textarea "x"
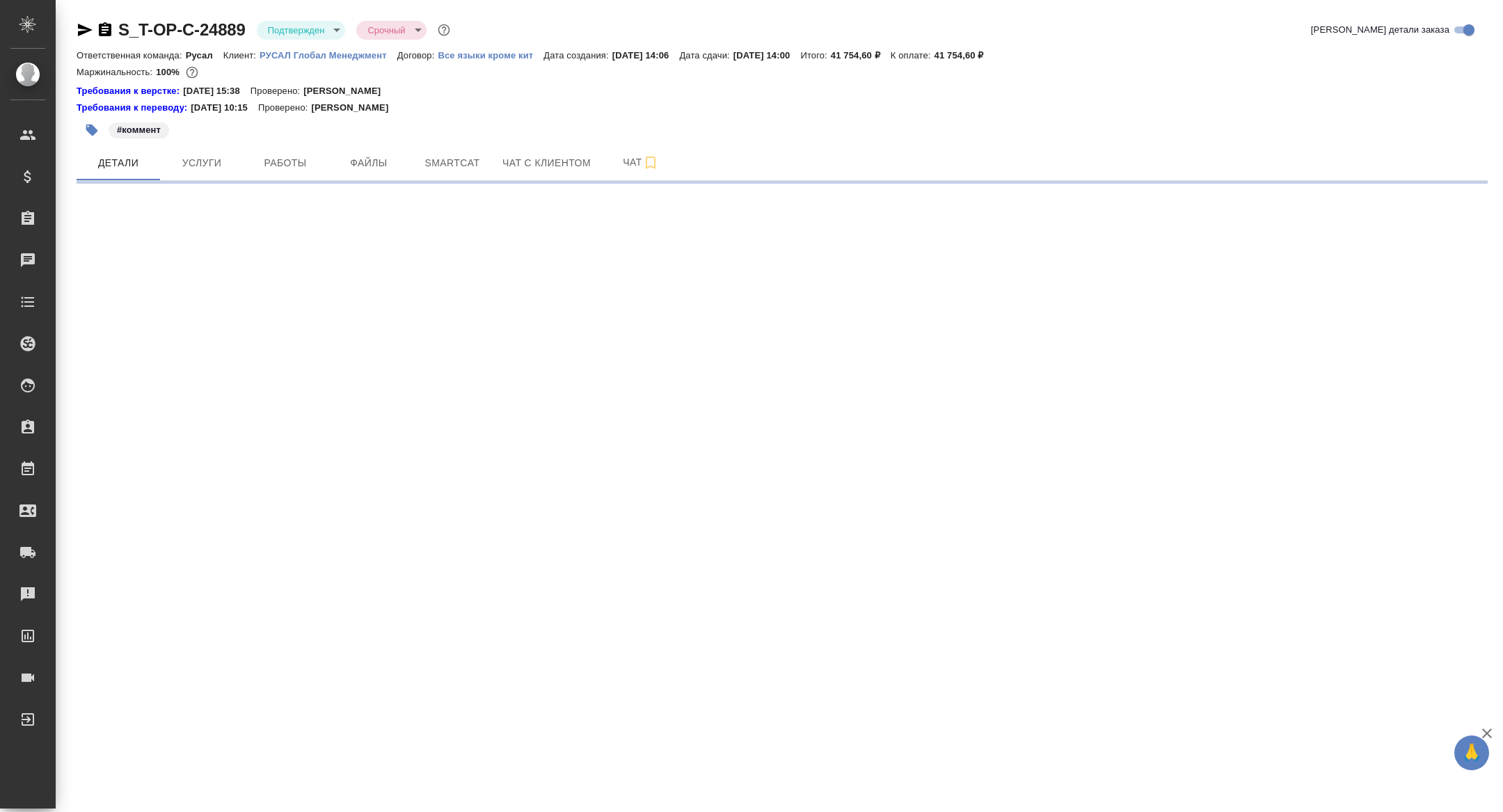
select select "RU"
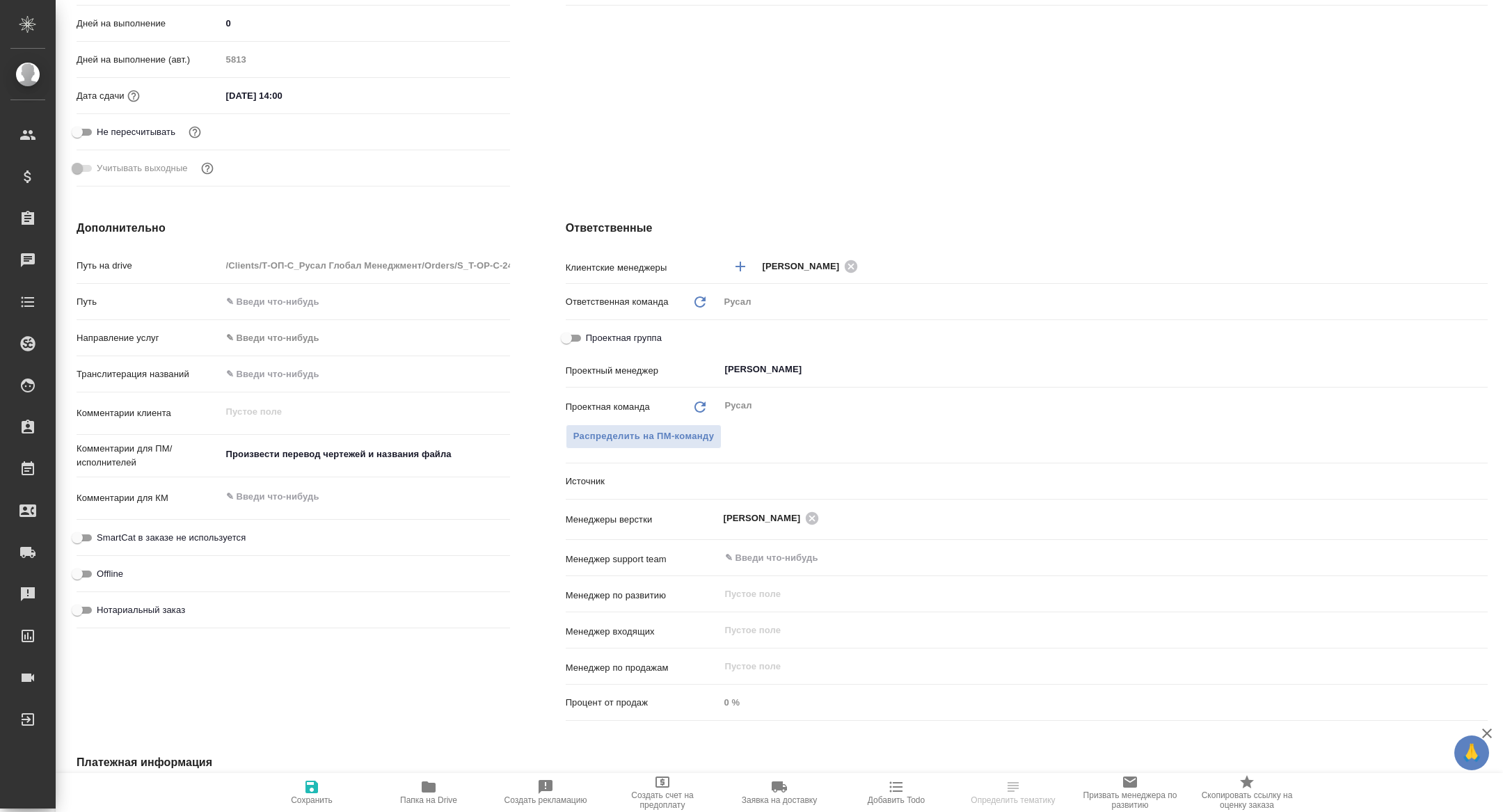
type textarea "x"
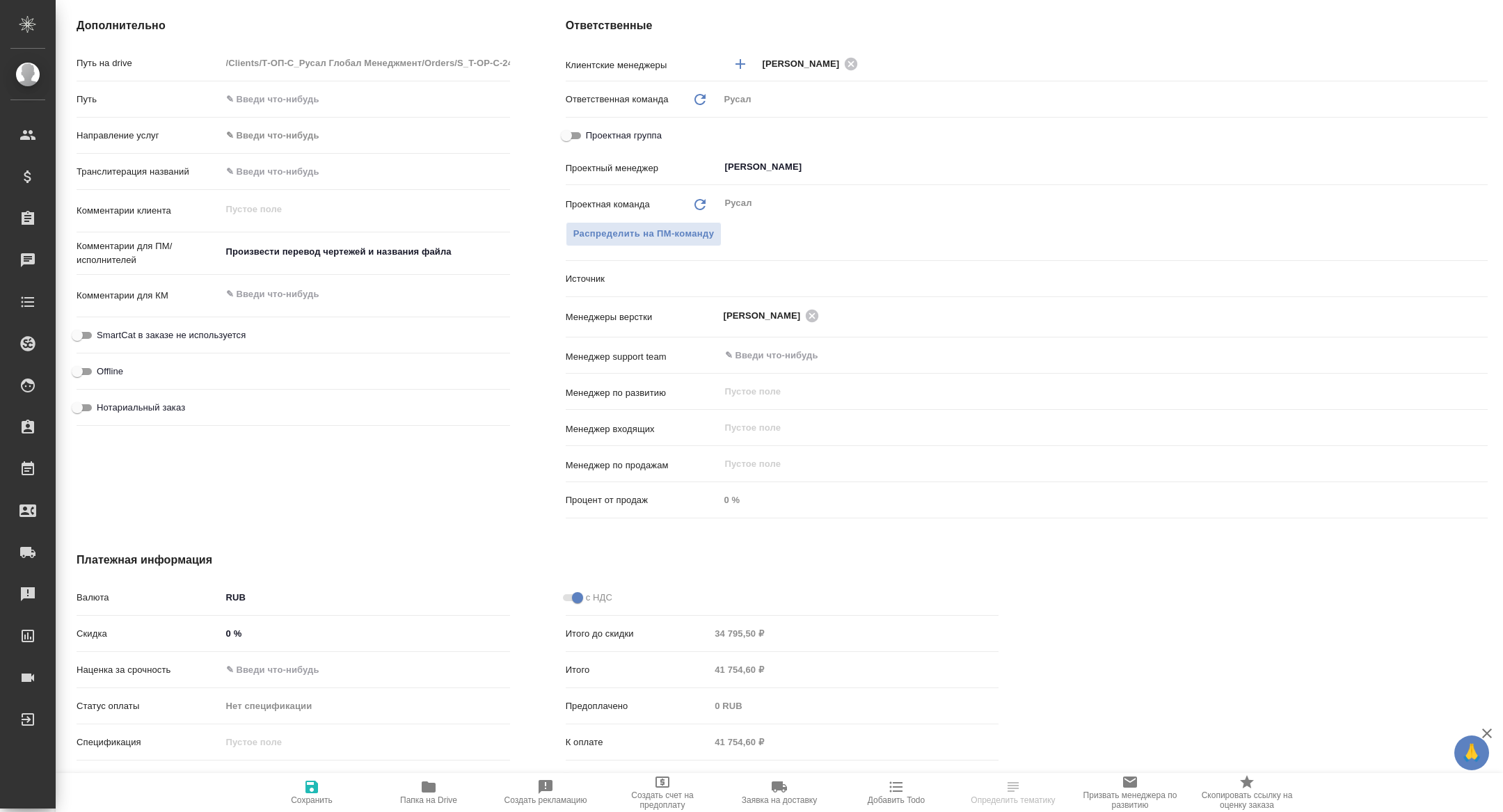
type textarea "x"
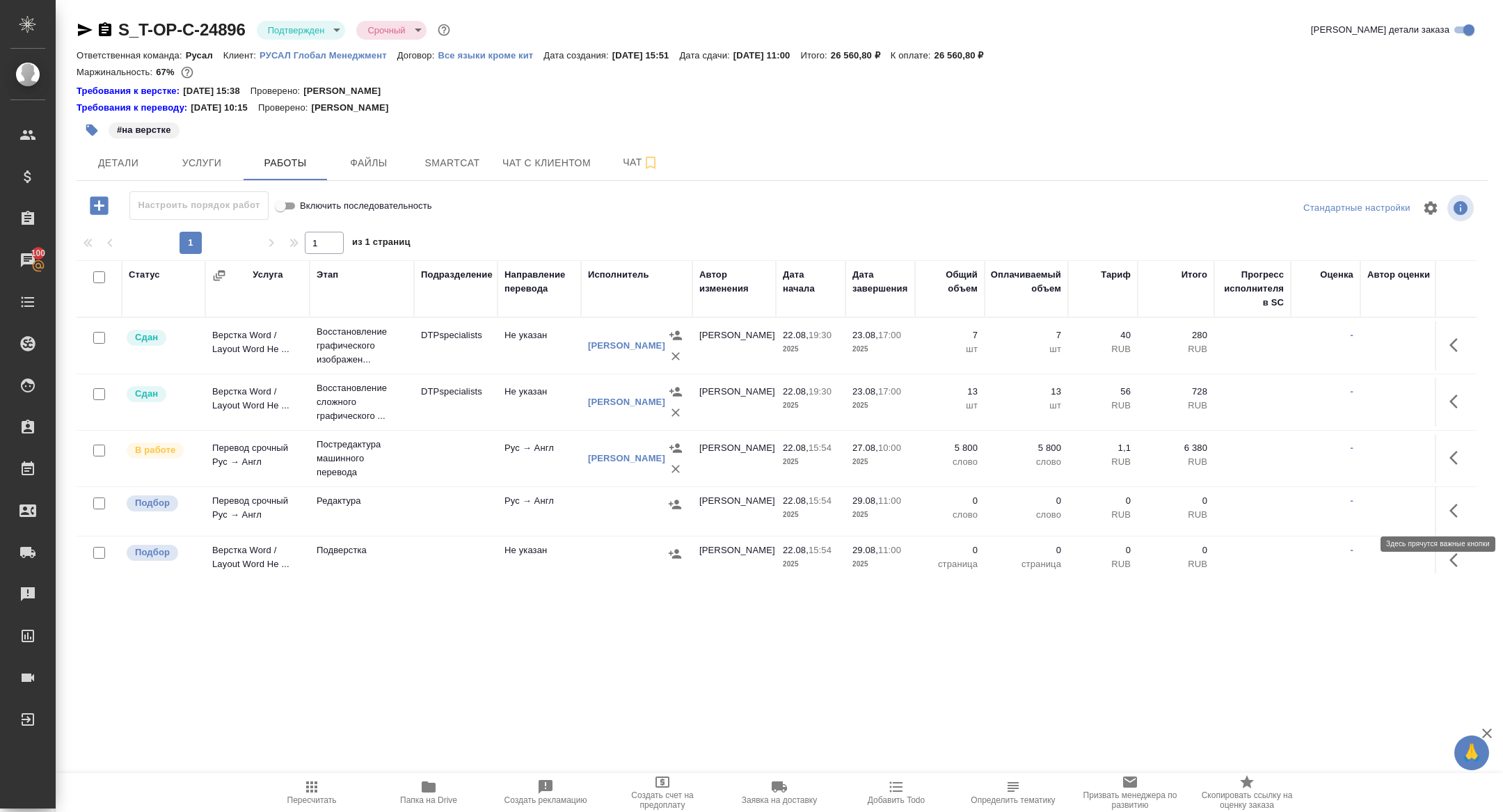
click at [1457, 512] on icon "button" at bounding box center [1457, 510] width 17 height 17
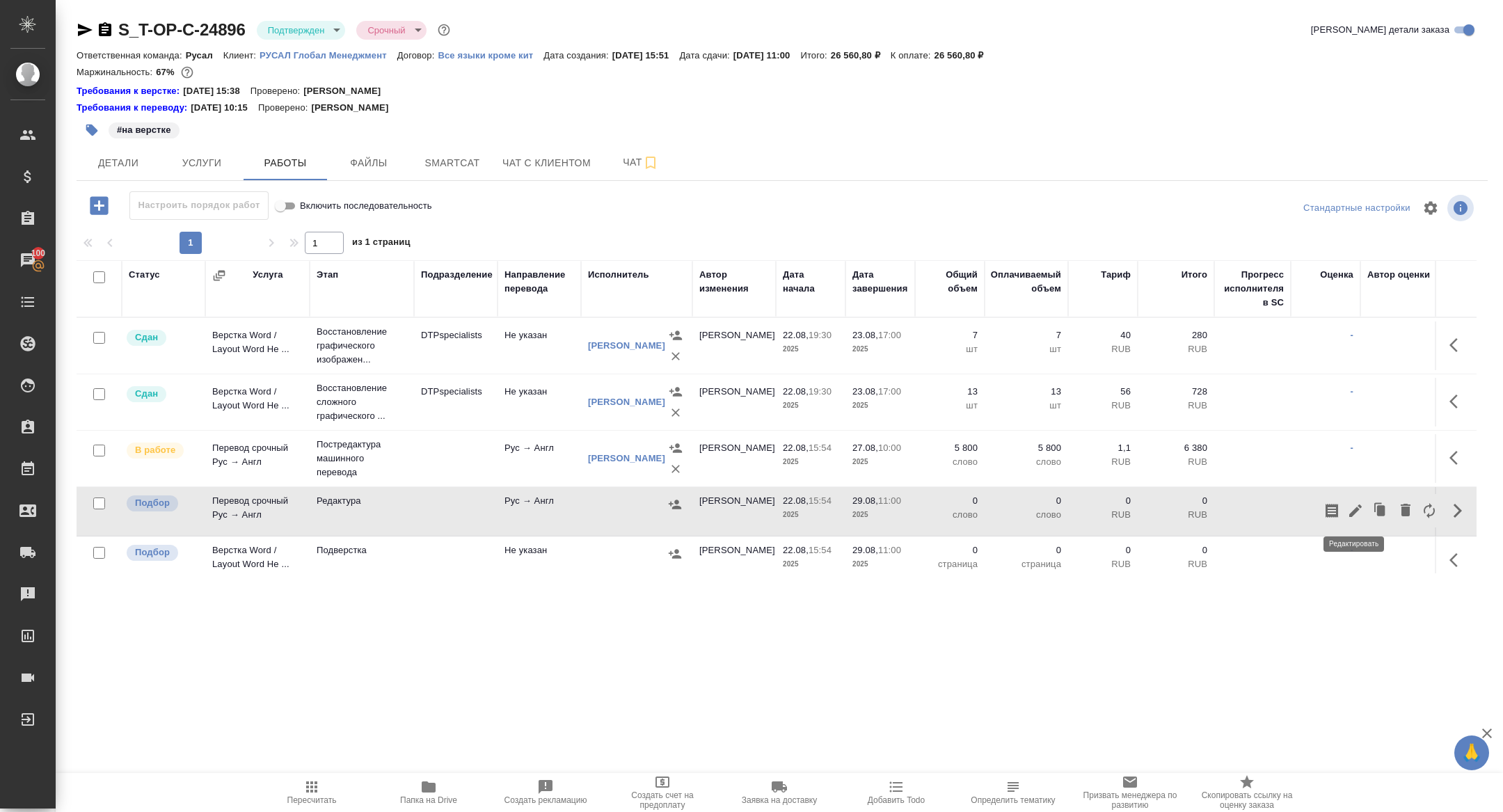
click at [1343, 511] on button "button" at bounding box center [1355, 511] width 23 height 33
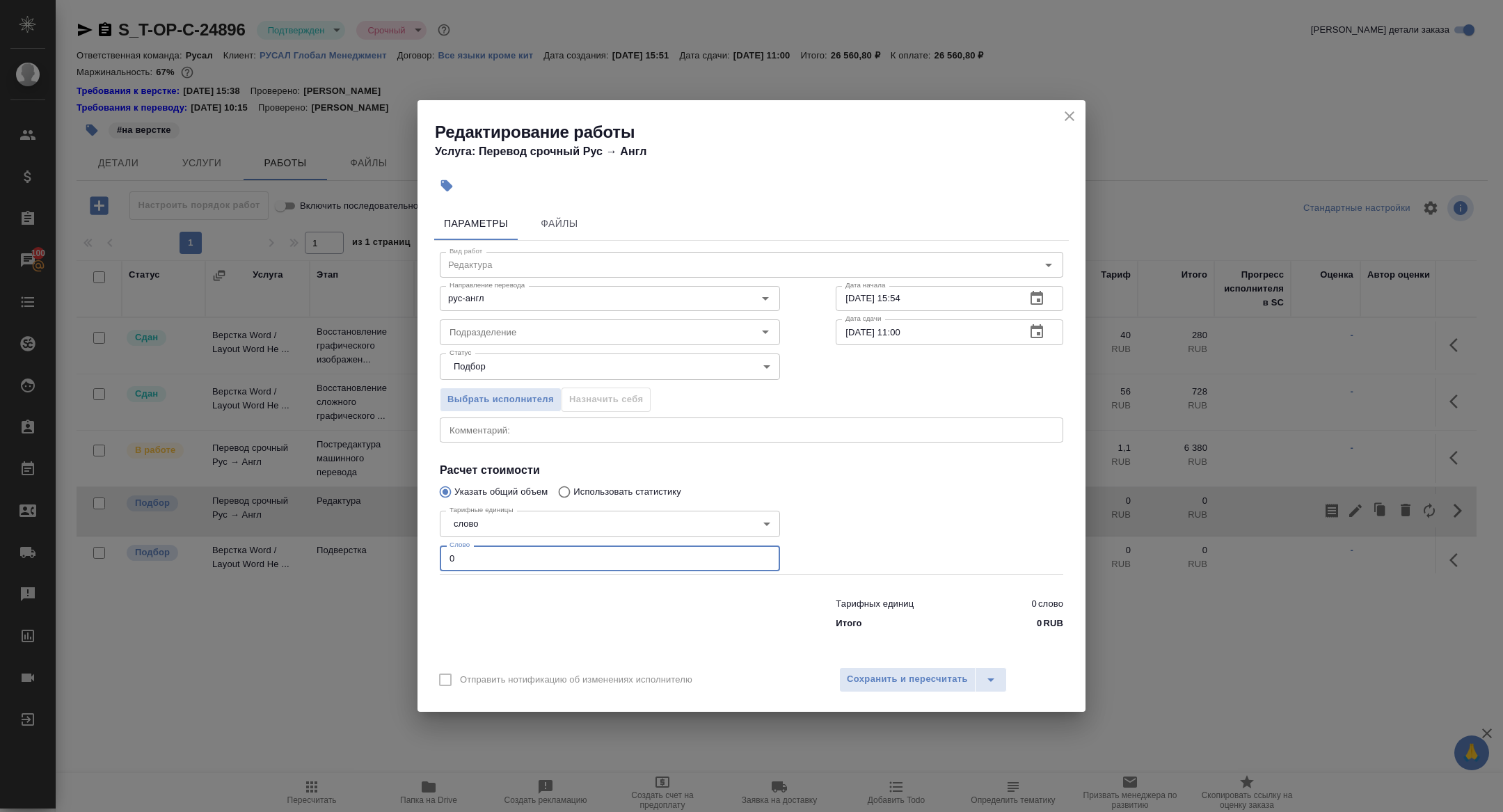
drag, startPoint x: 497, startPoint y: 570, endPoint x: 389, endPoint y: 548, distance: 110.2
click at [390, 548] on div "Редактирование работы Услуга: Перевод срочный Рус → Англ Параметры Файлы Вид ра…" at bounding box center [751, 406] width 1503 height 812
type input "6500"
click at [894, 685] on span "Сохранить и пересчитать" at bounding box center [907, 679] width 121 height 16
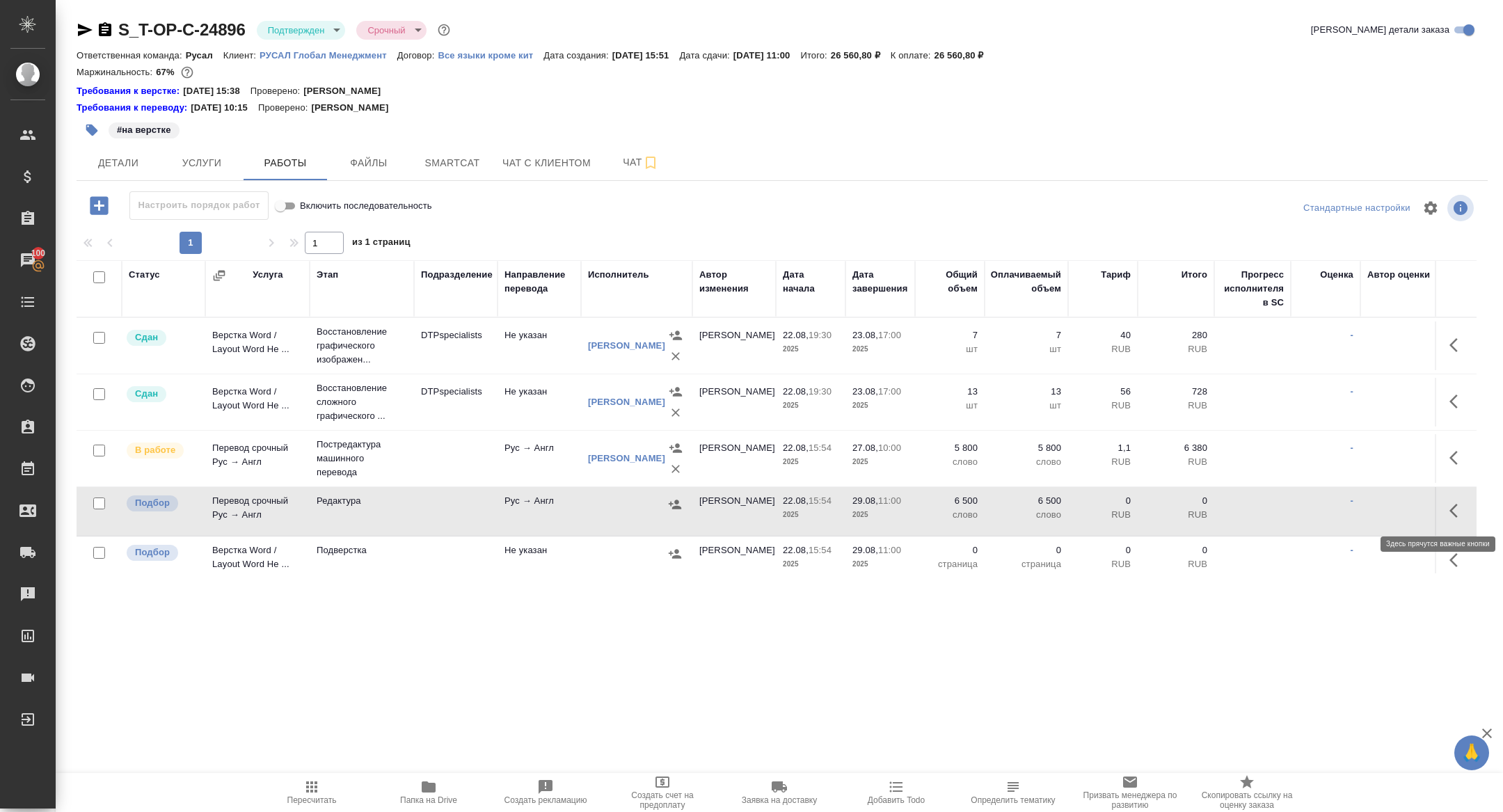
click at [1450, 511] on icon "button" at bounding box center [1457, 510] width 17 height 17
click at [1362, 512] on icon "button" at bounding box center [1355, 510] width 17 height 17
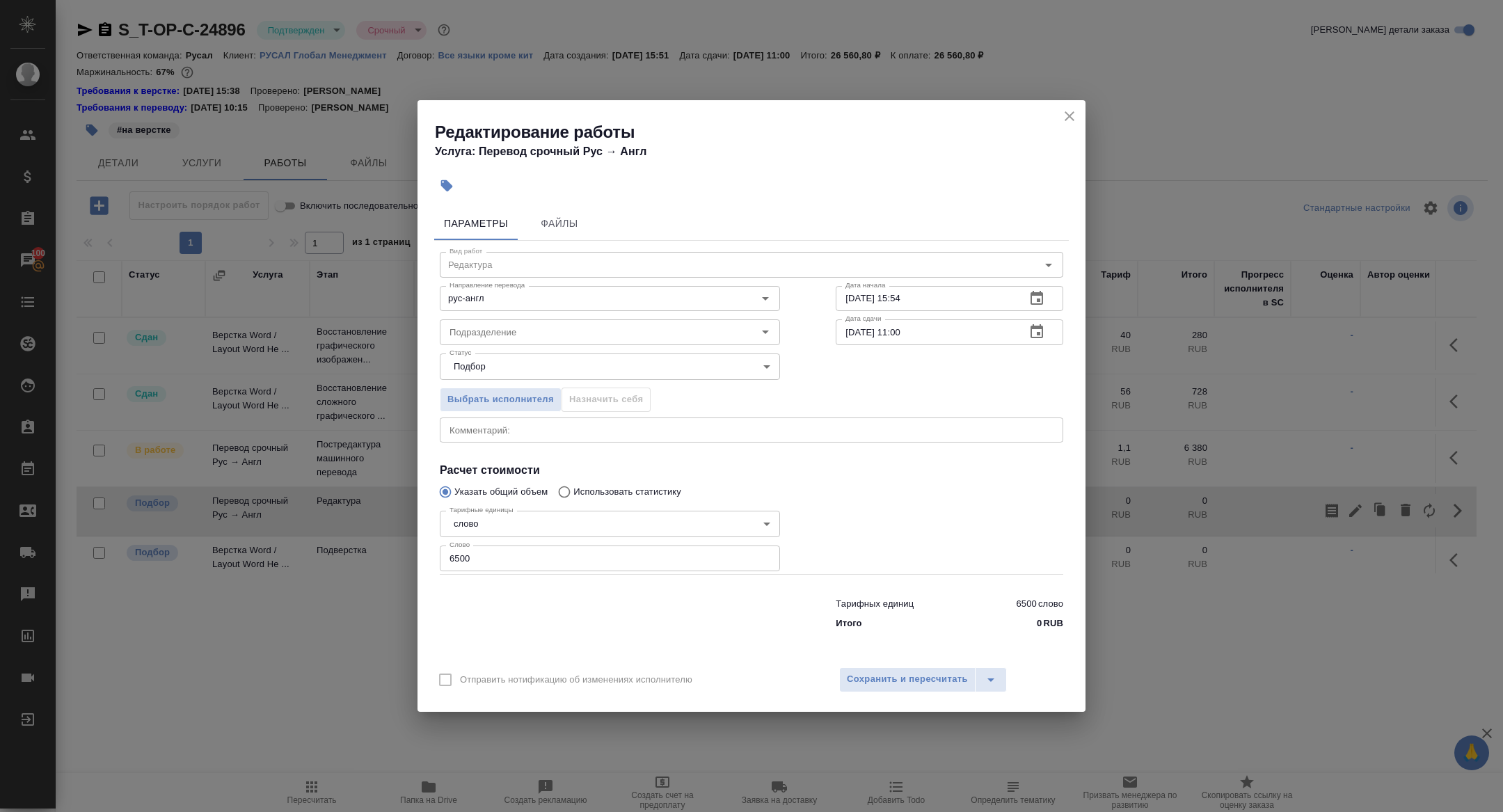
click at [1042, 301] on icon "button" at bounding box center [1036, 298] width 13 height 14
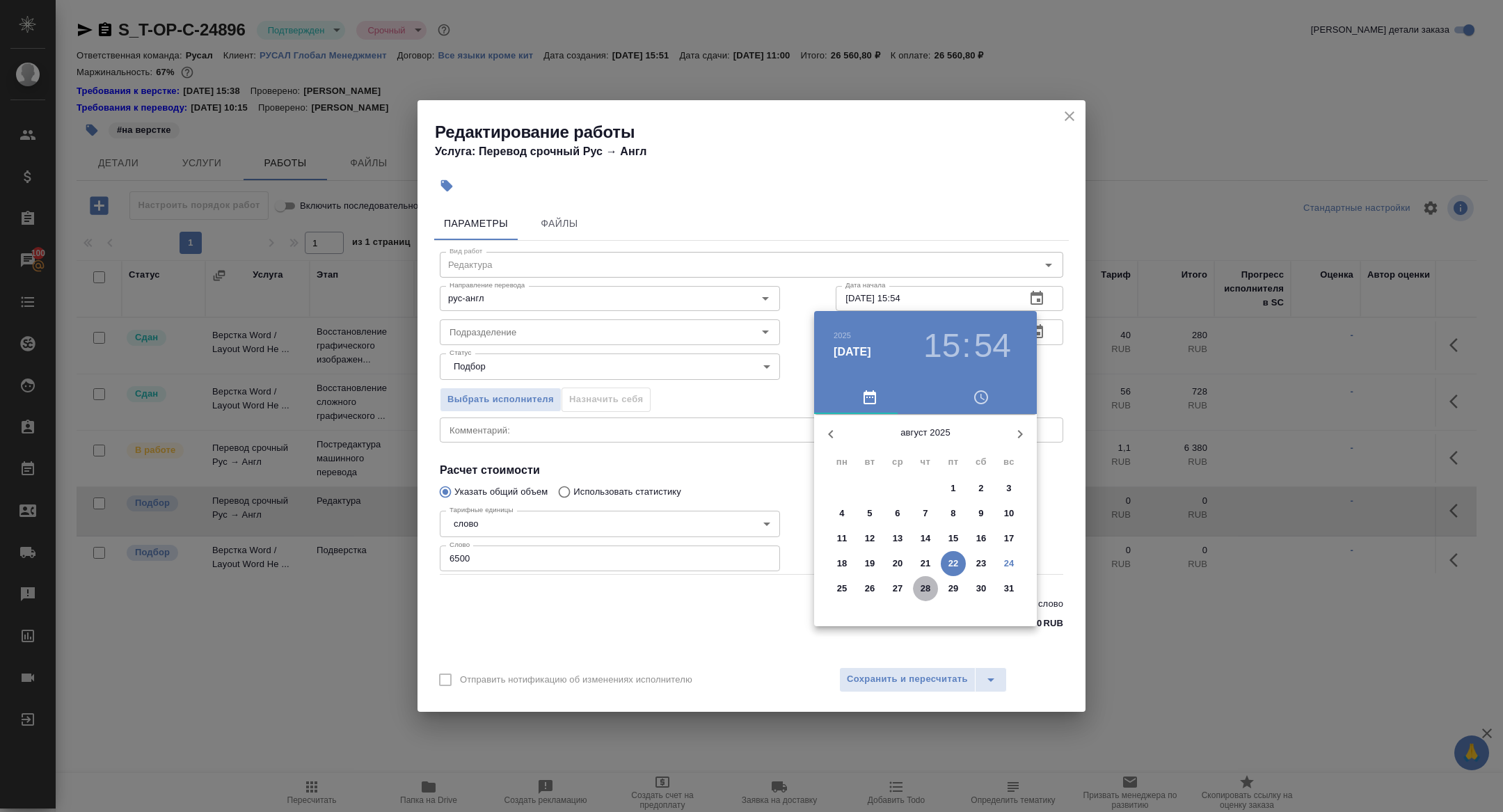
click at [930, 590] on span "28" at bounding box center [925, 588] width 25 height 14
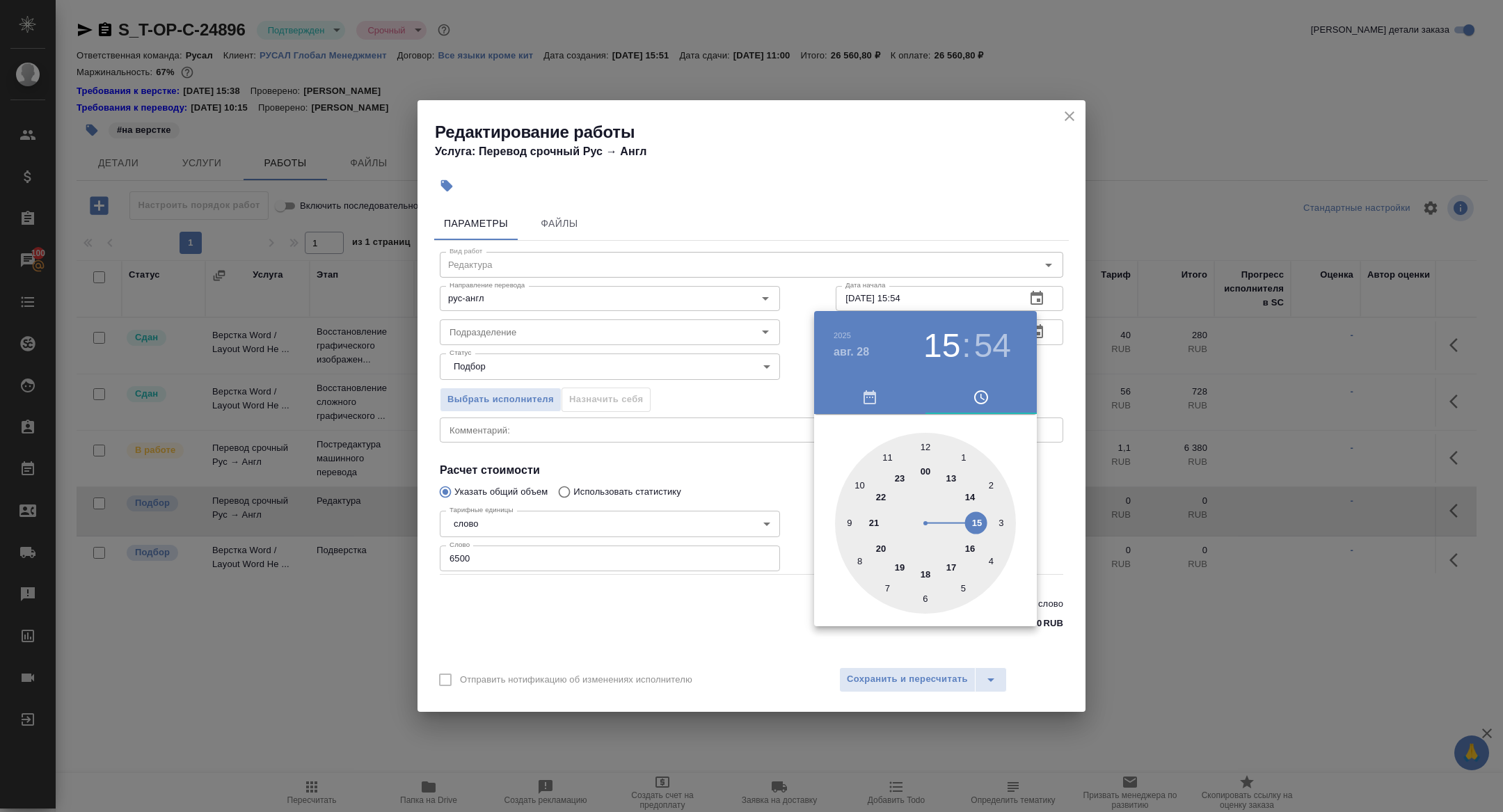
click at [921, 576] on div at bounding box center [925, 523] width 181 height 181
type input "28.08.2025 18:00"
click at [925, 445] on div at bounding box center [925, 523] width 181 height 181
click at [925, 226] on div at bounding box center [751, 406] width 1503 height 812
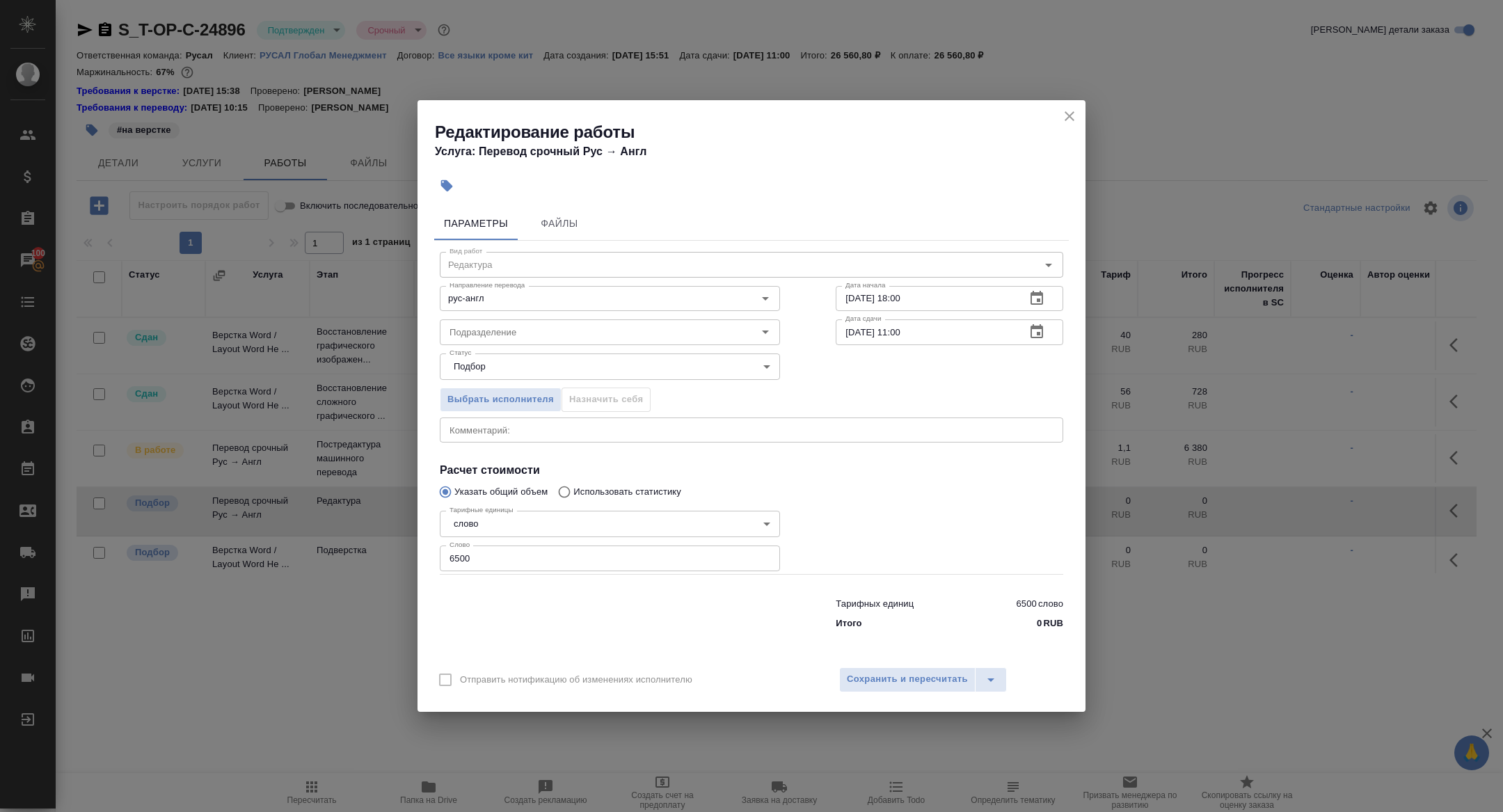
click at [1039, 294] on icon "button" at bounding box center [1036, 298] width 13 height 14
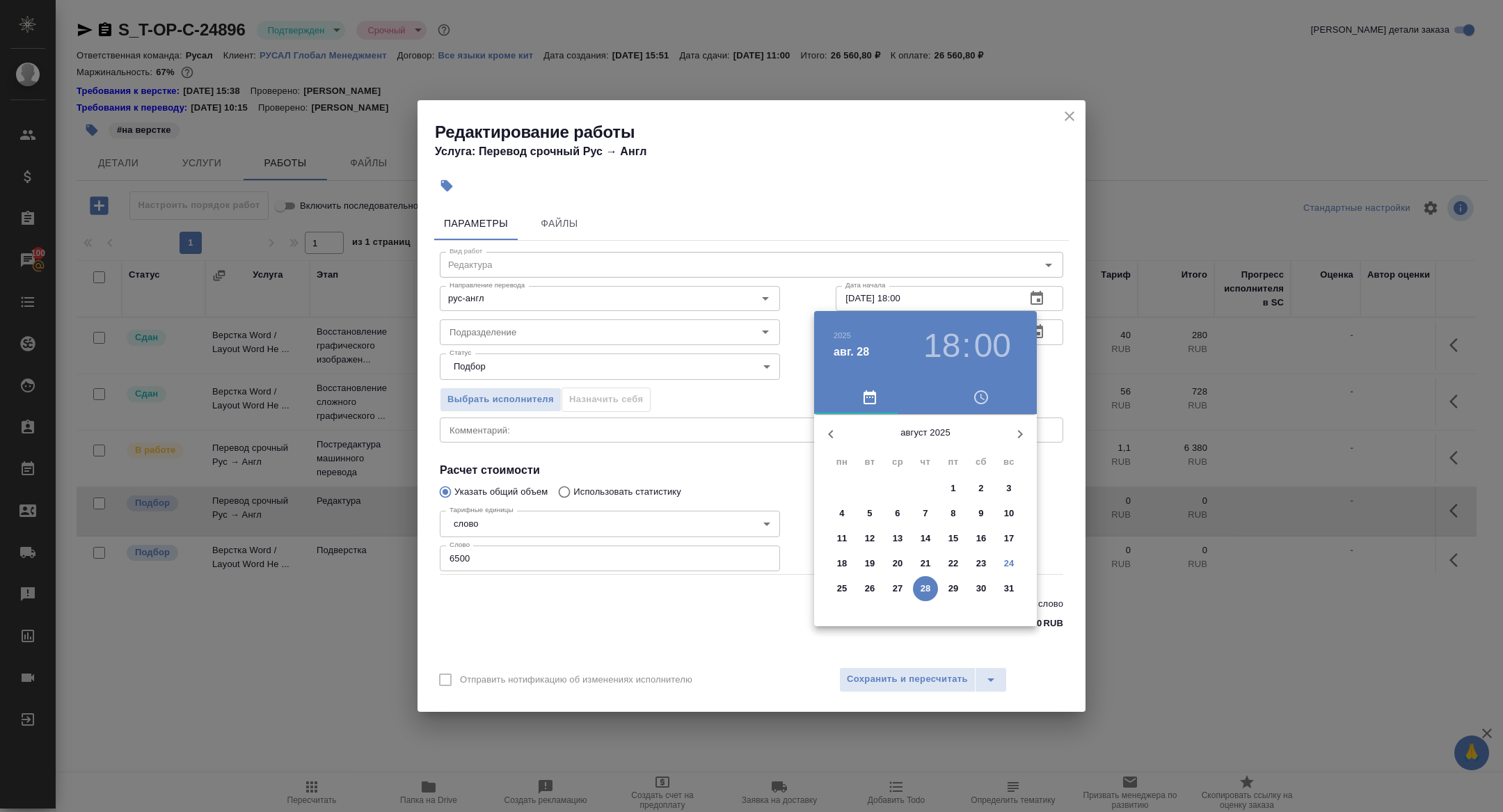
click at [997, 246] on div at bounding box center [751, 406] width 1503 height 812
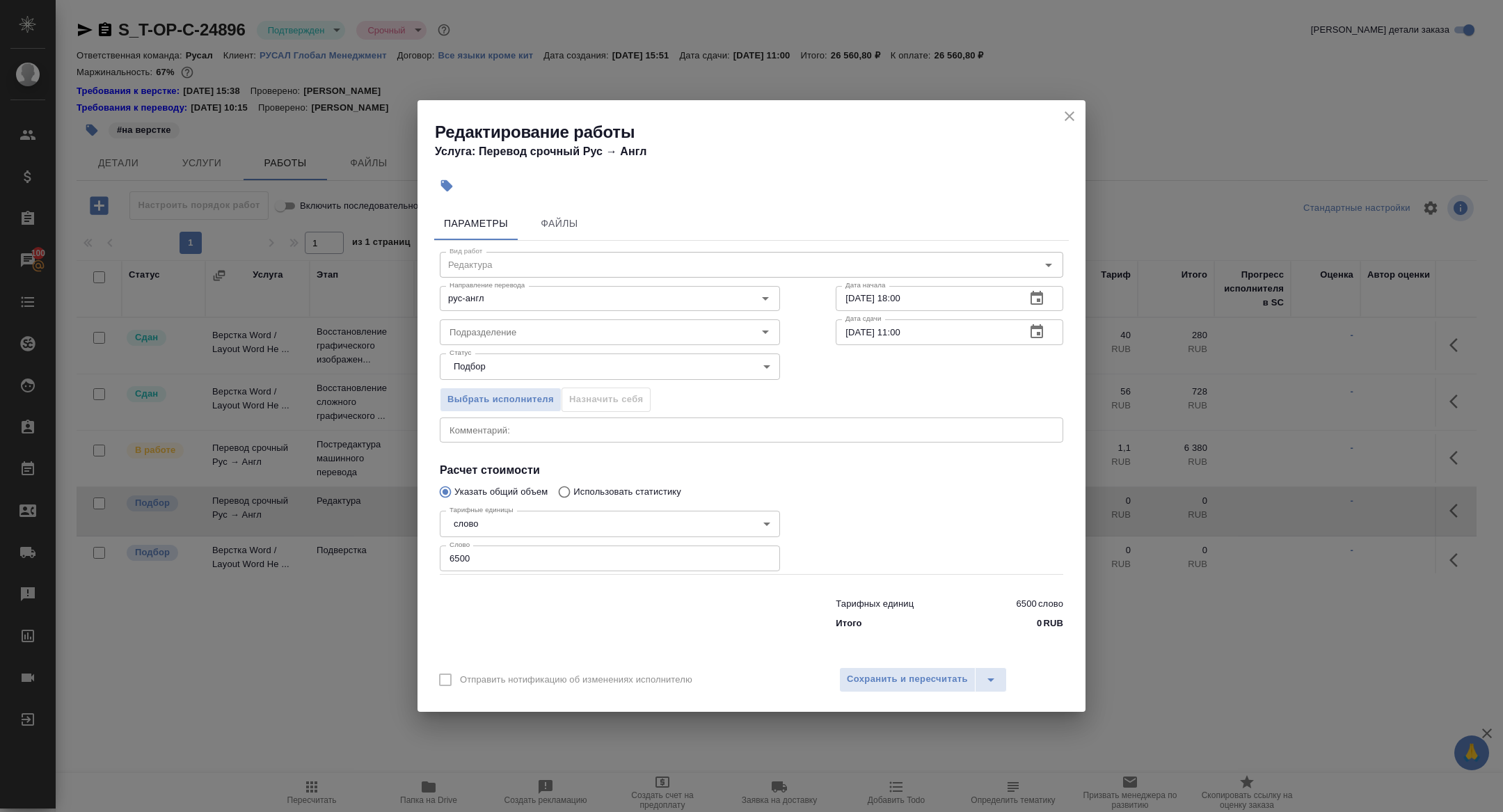
click at [1036, 326] on icon "button" at bounding box center [1036, 331] width 13 height 14
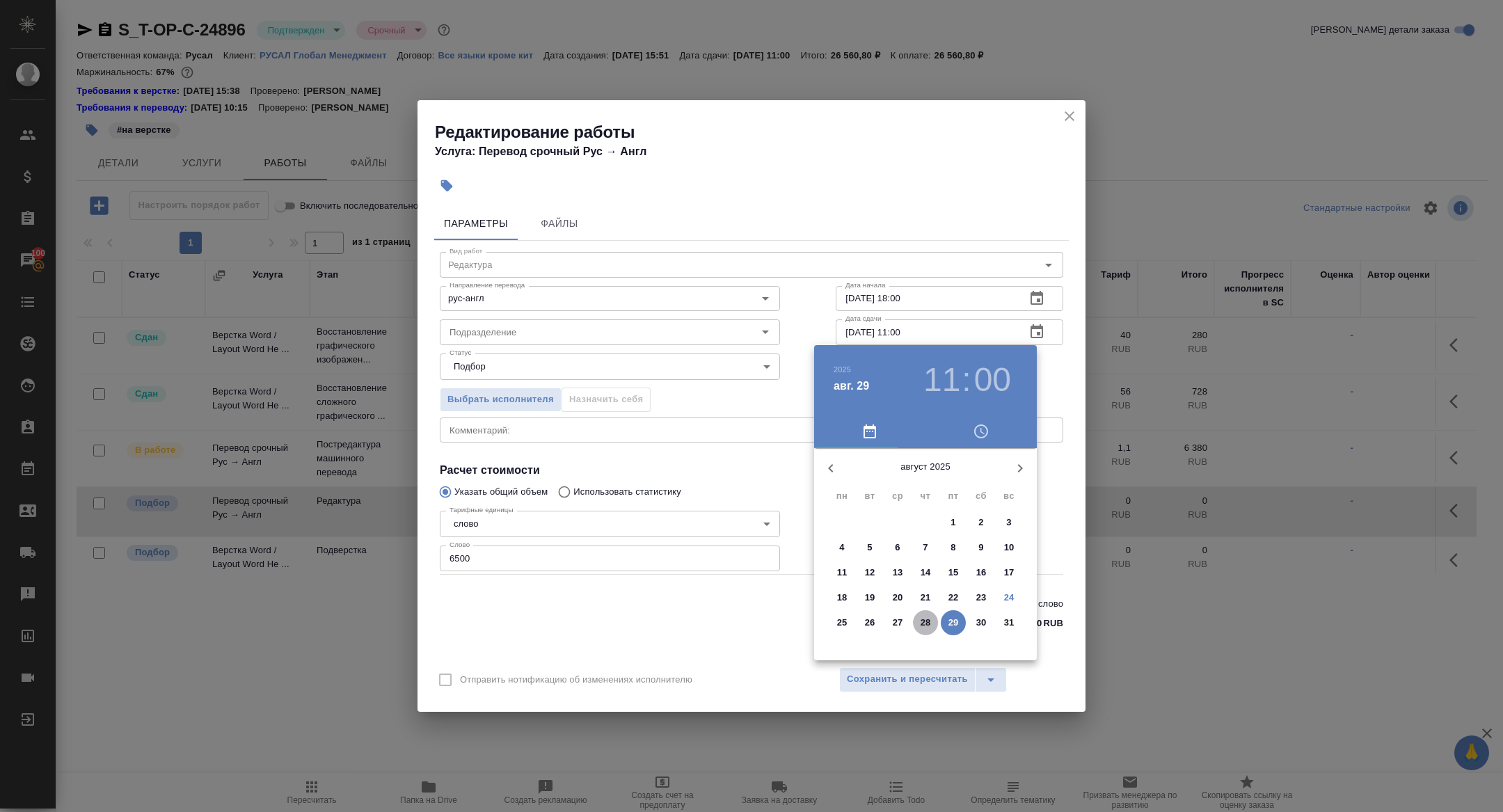
click at [930, 614] on button "28" at bounding box center [925, 622] width 25 height 25
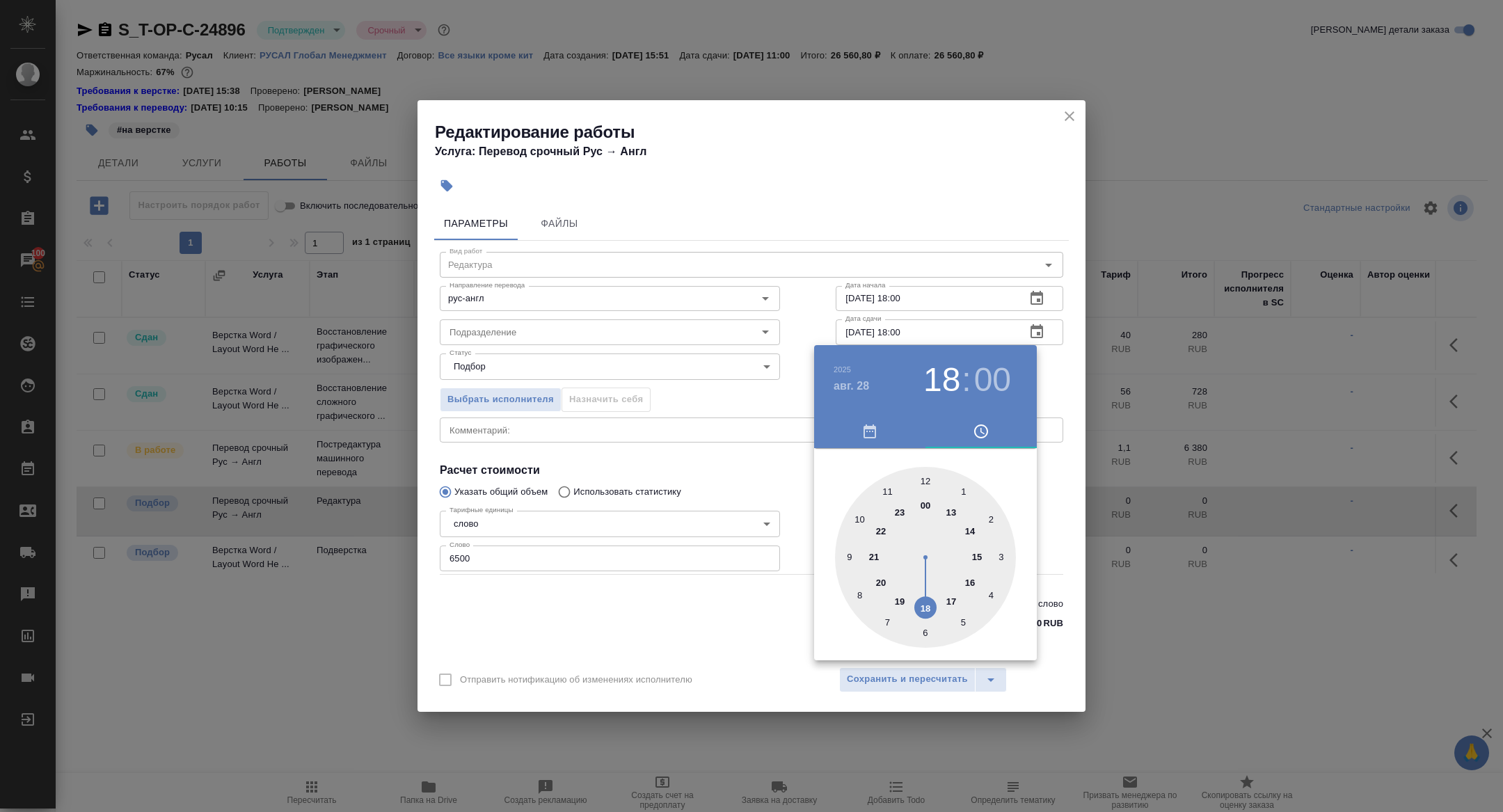
click at [925, 620] on div at bounding box center [925, 557] width 181 height 181
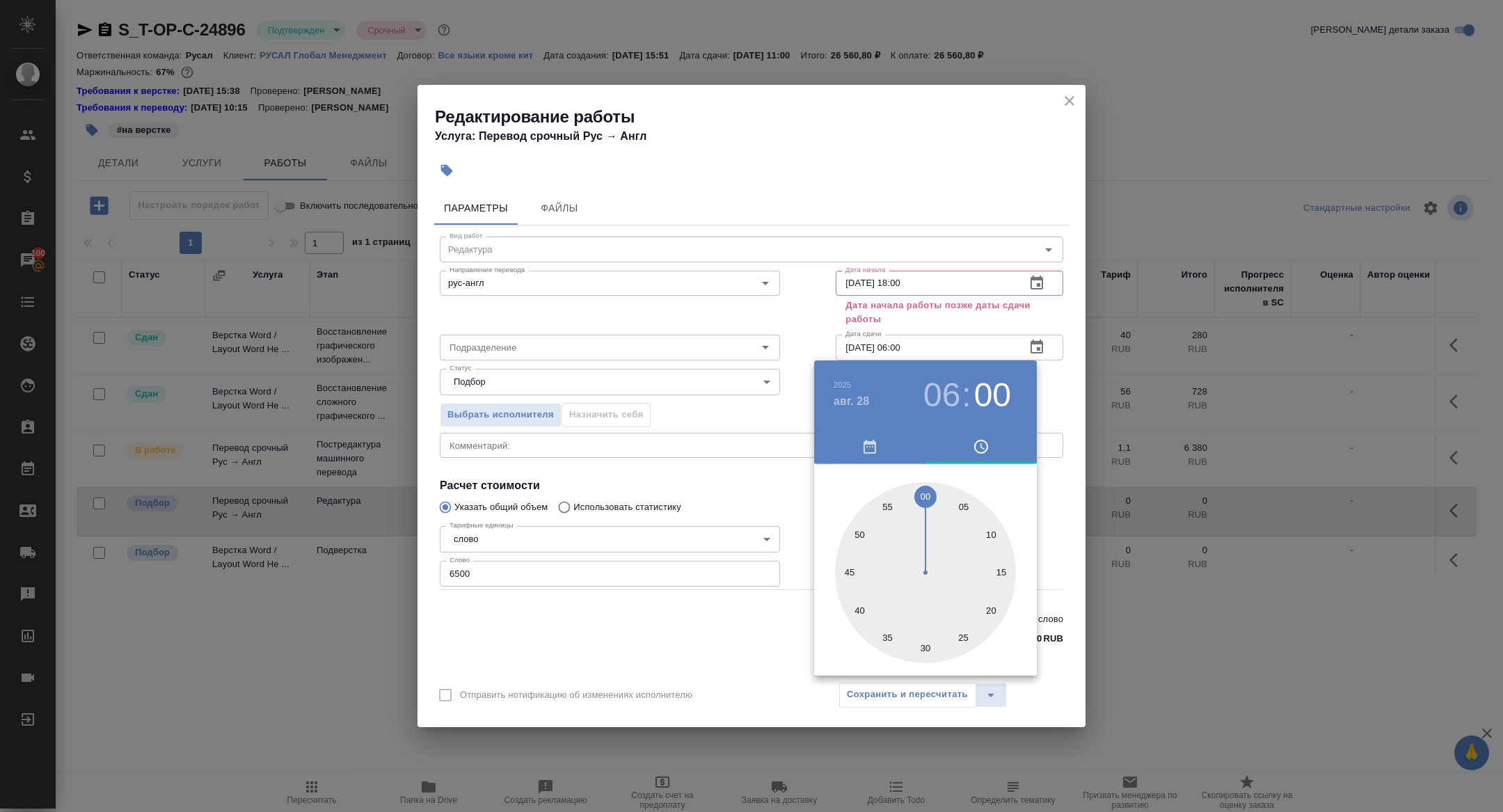
click at [691, 398] on div at bounding box center [751, 406] width 1503 height 812
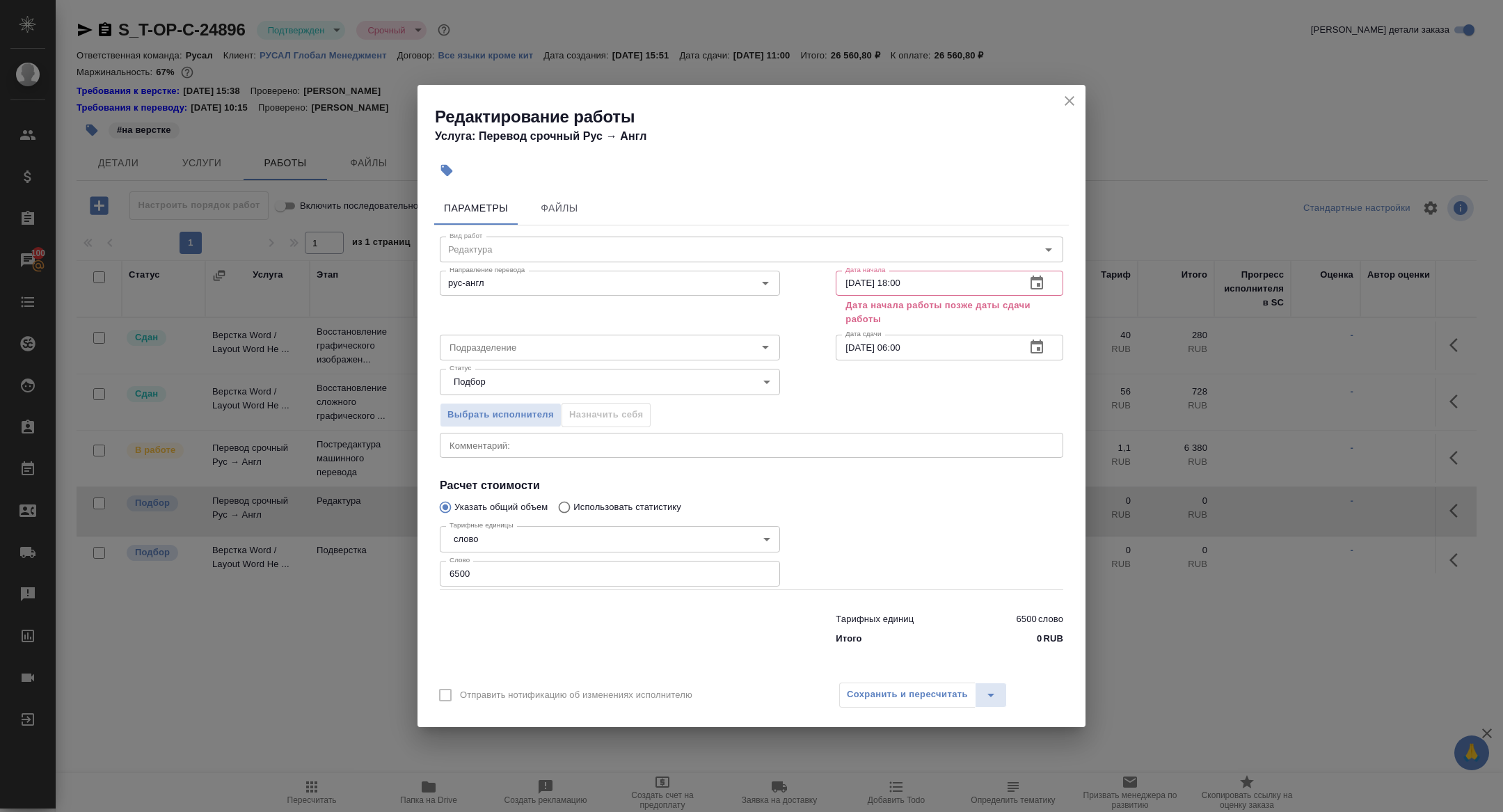
click at [1031, 353] on icon "button" at bounding box center [1036, 346] width 13 height 14
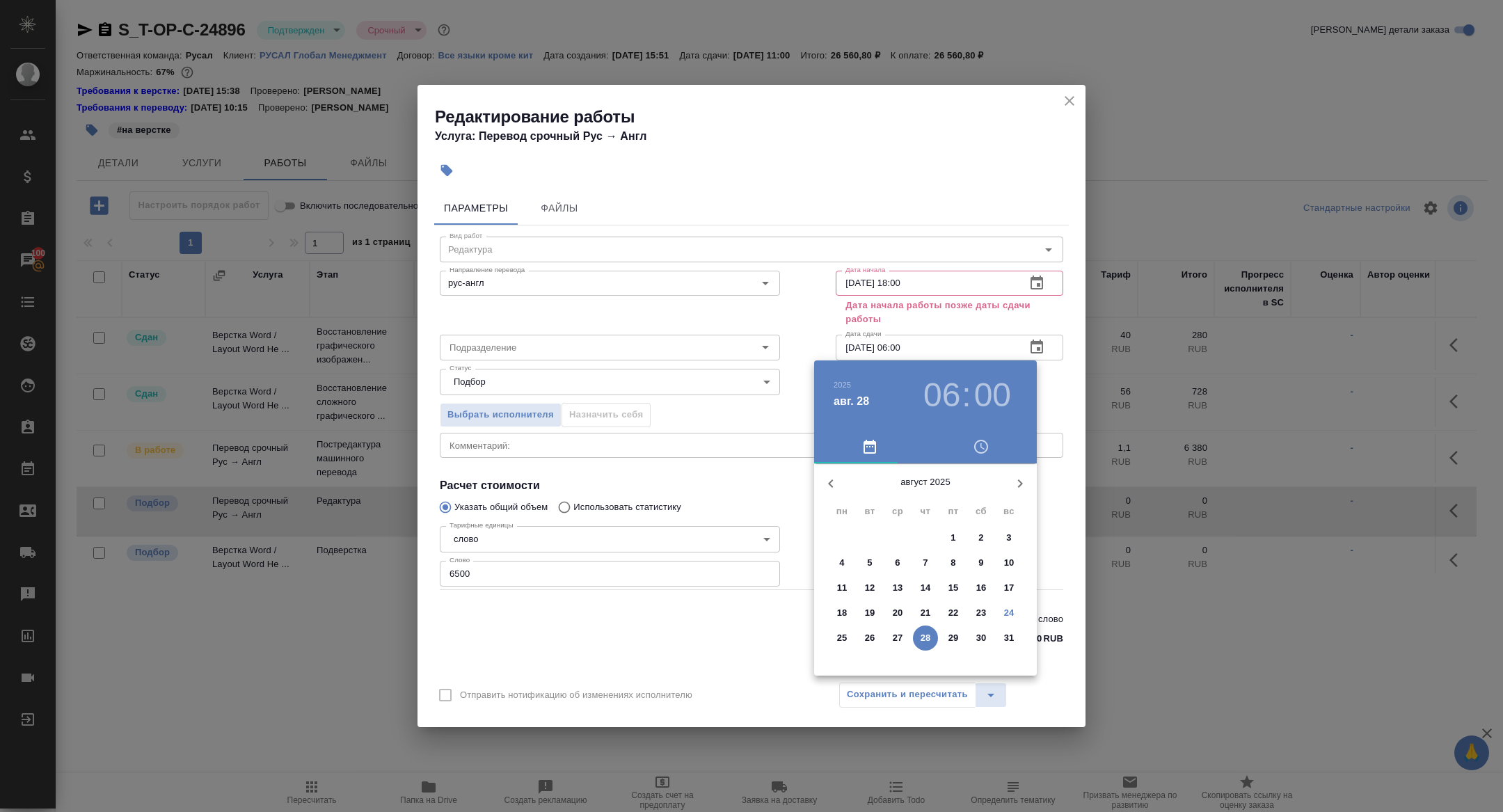
click at [950, 397] on h3 "06" at bounding box center [942, 395] width 37 height 39
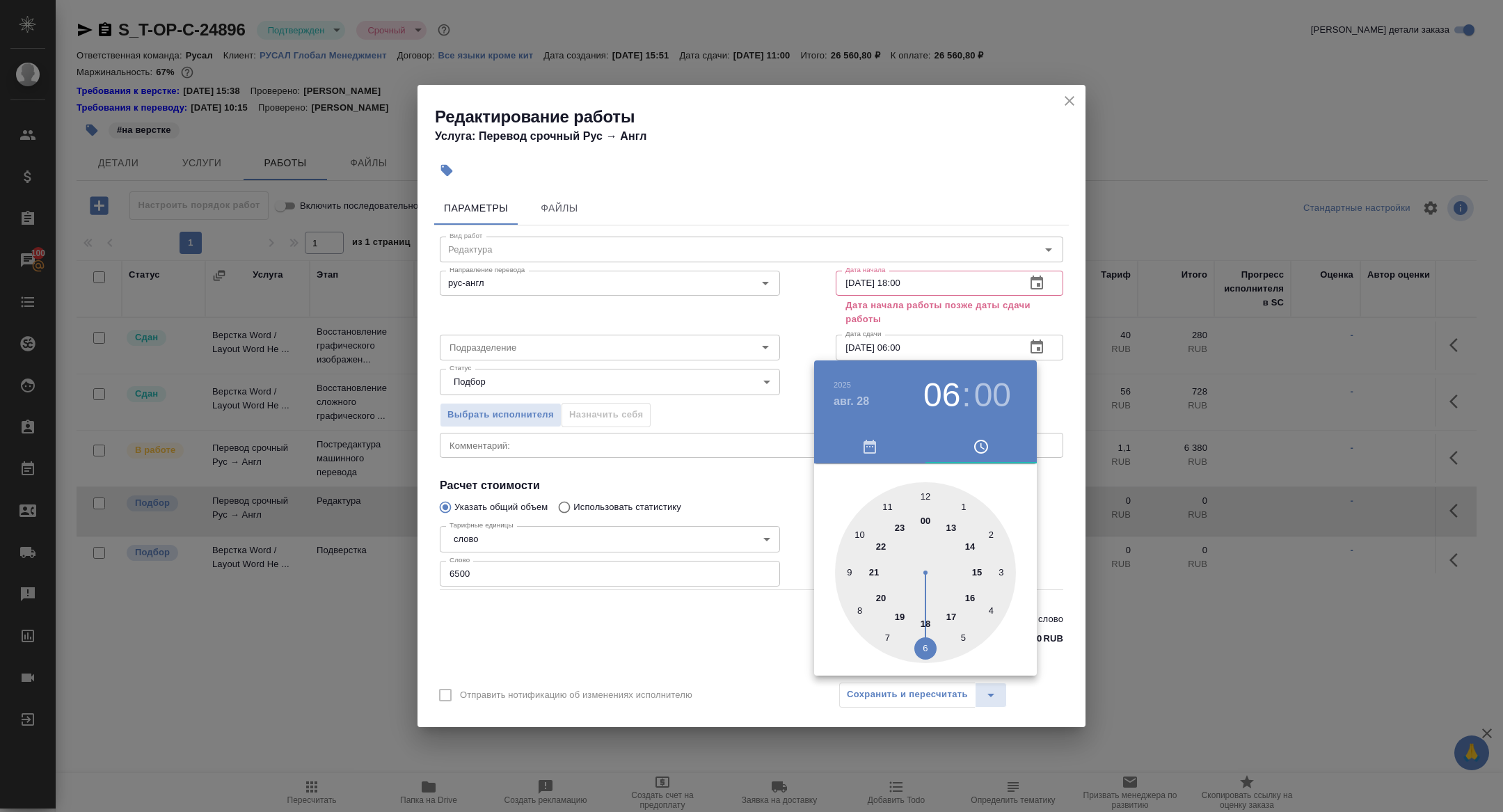
click at [930, 617] on div at bounding box center [925, 573] width 181 height 181
type input "28.08.2025 18:00"
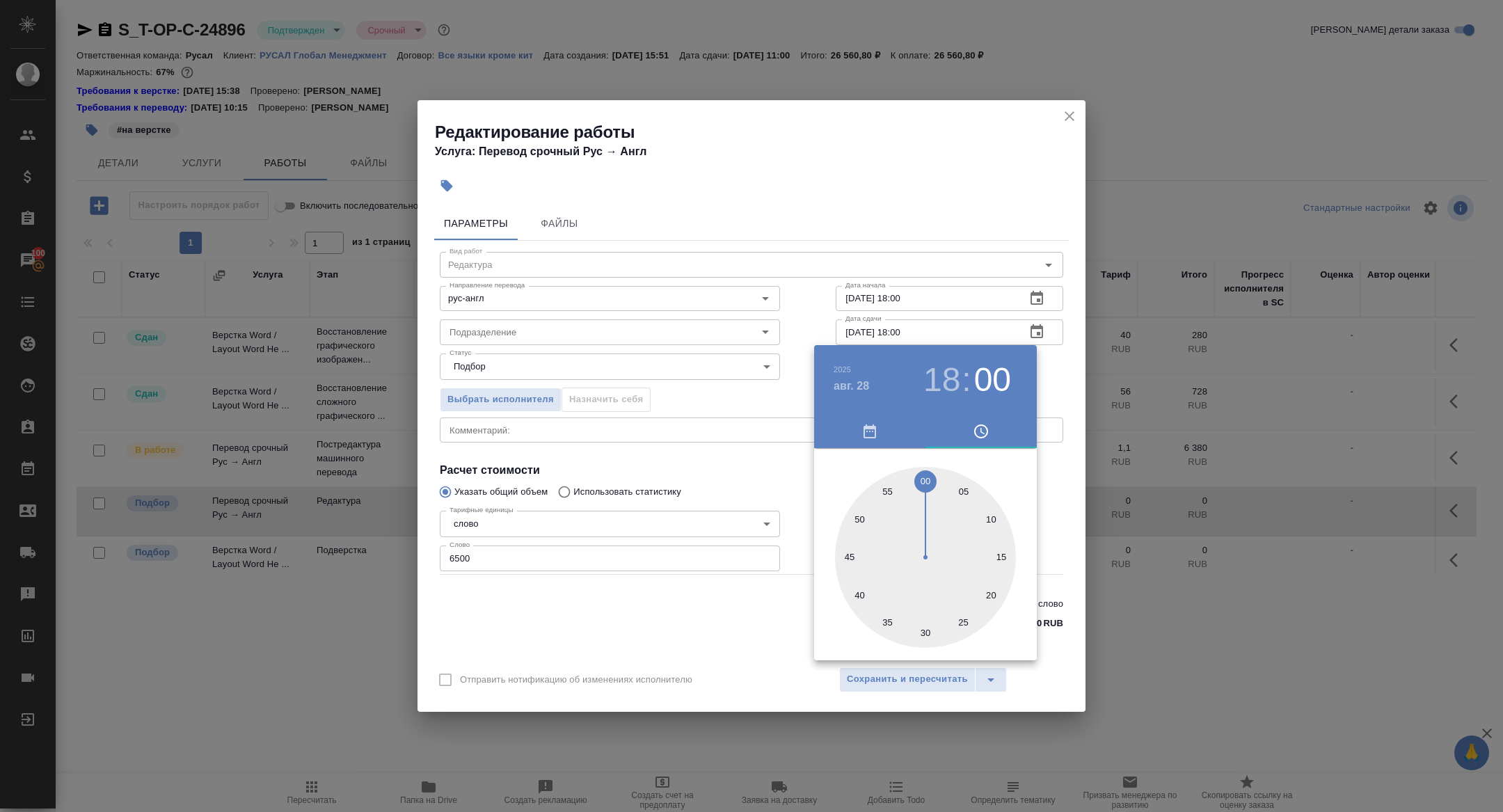
click at [1030, 268] on div at bounding box center [751, 406] width 1503 height 812
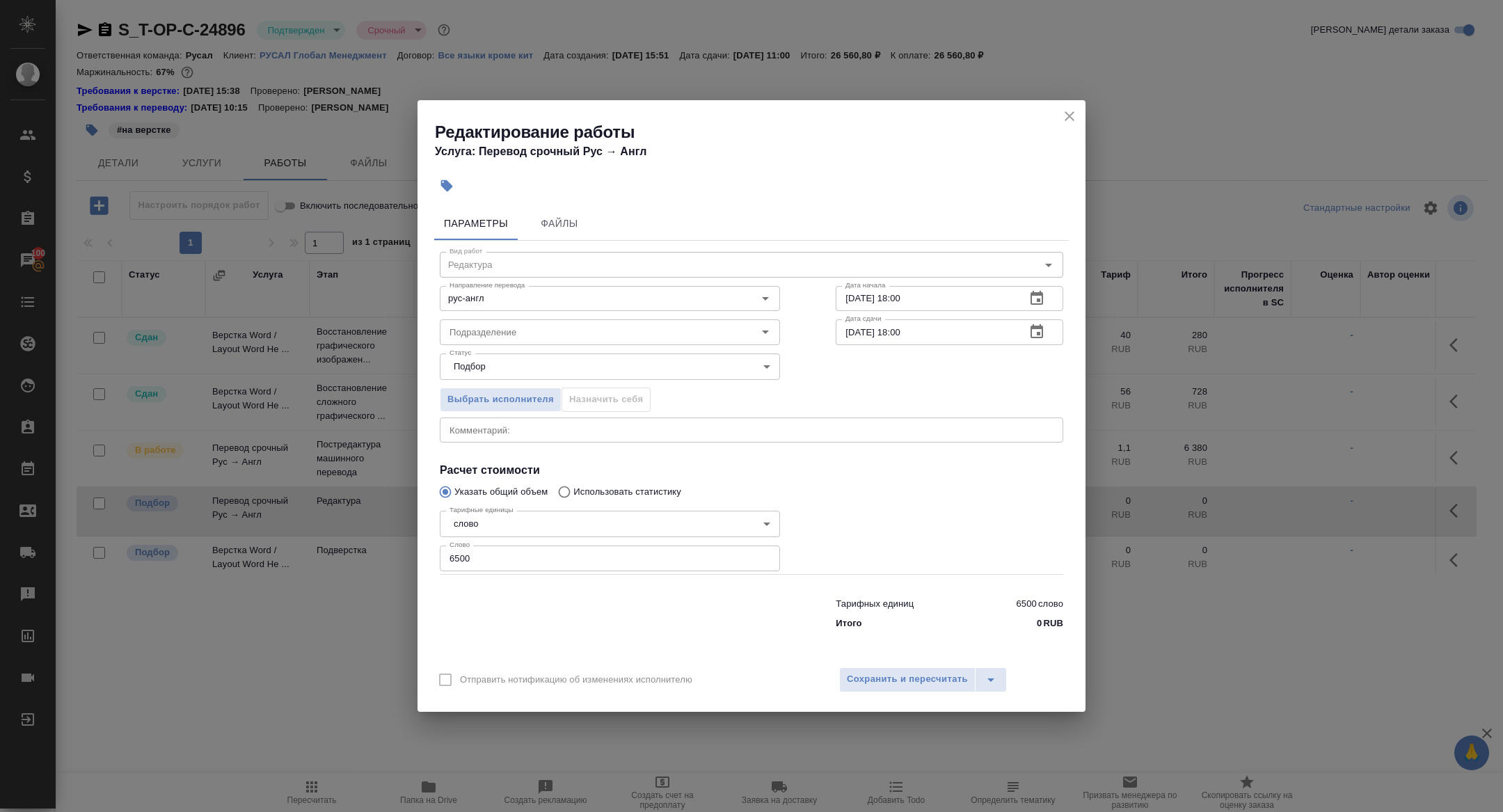
click at [1035, 297] on icon "button" at bounding box center [1036, 298] width 17 height 17
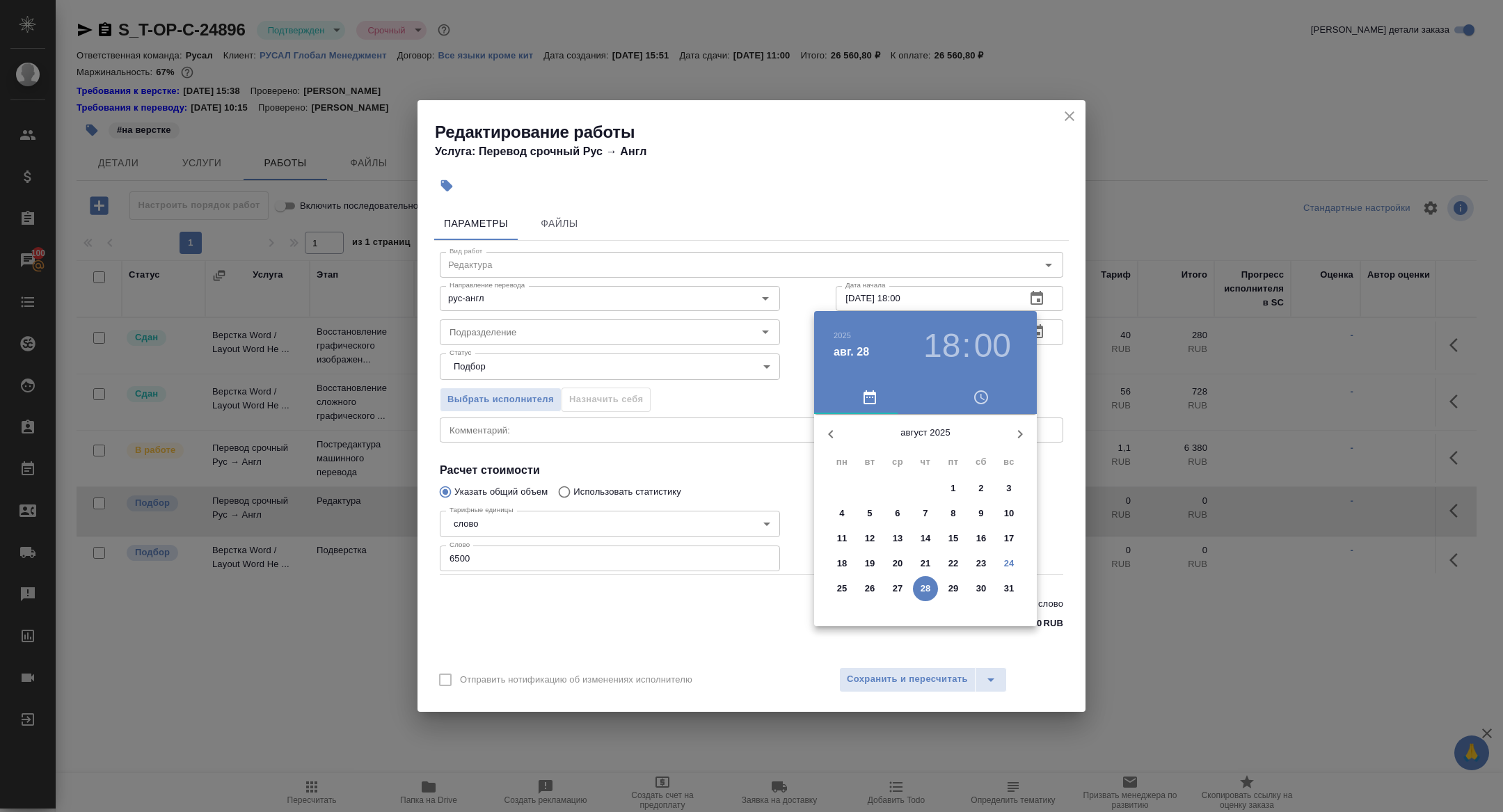
click at [877, 592] on span "26" at bounding box center [870, 588] width 25 height 14
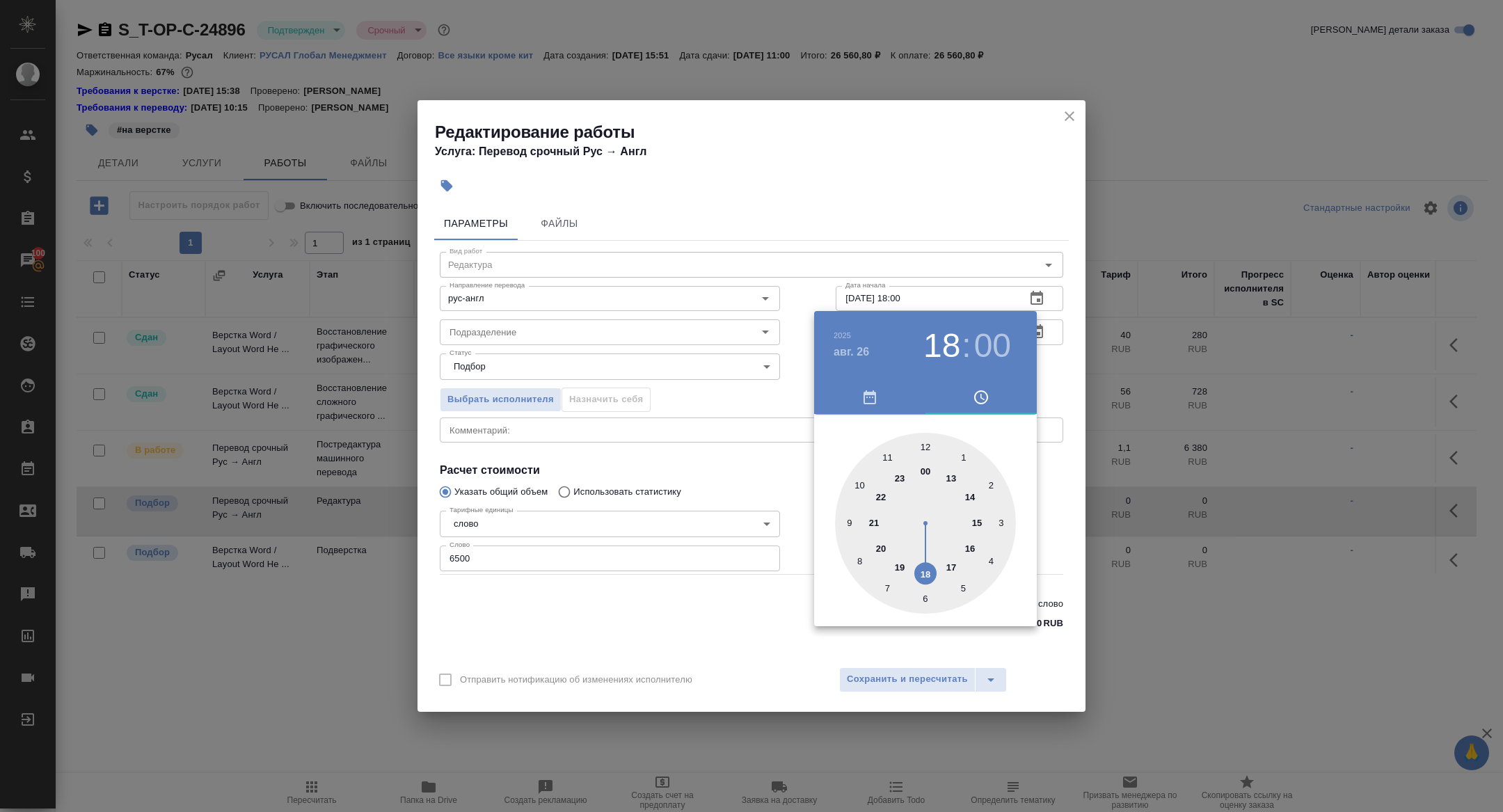
type input "26.08.2025 12:00"
click at [924, 445] on div at bounding box center [925, 523] width 181 height 181
click at [651, 466] on div at bounding box center [751, 406] width 1503 height 812
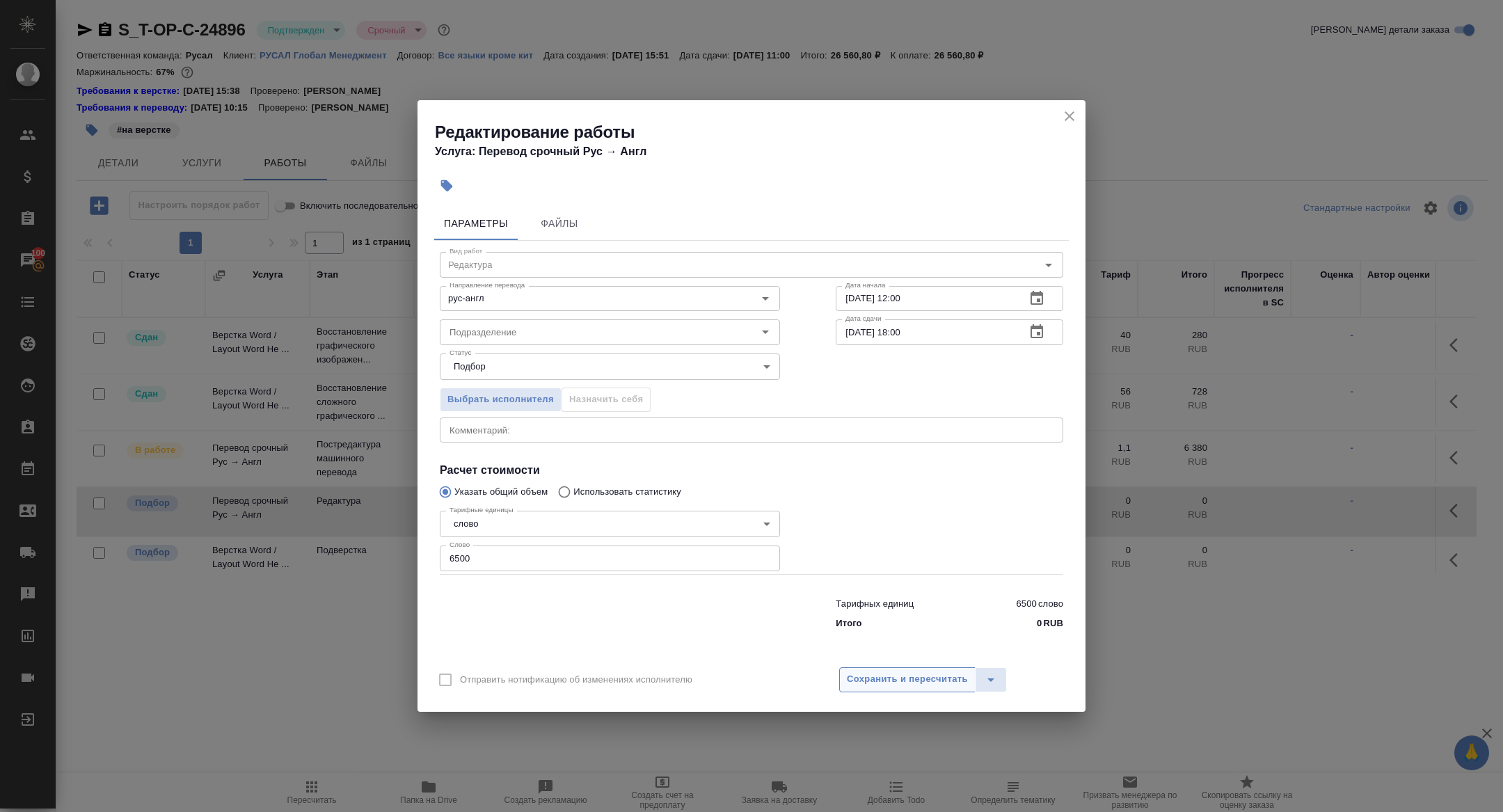
click at [864, 676] on span "Сохранить и пересчитать" at bounding box center [907, 679] width 121 height 16
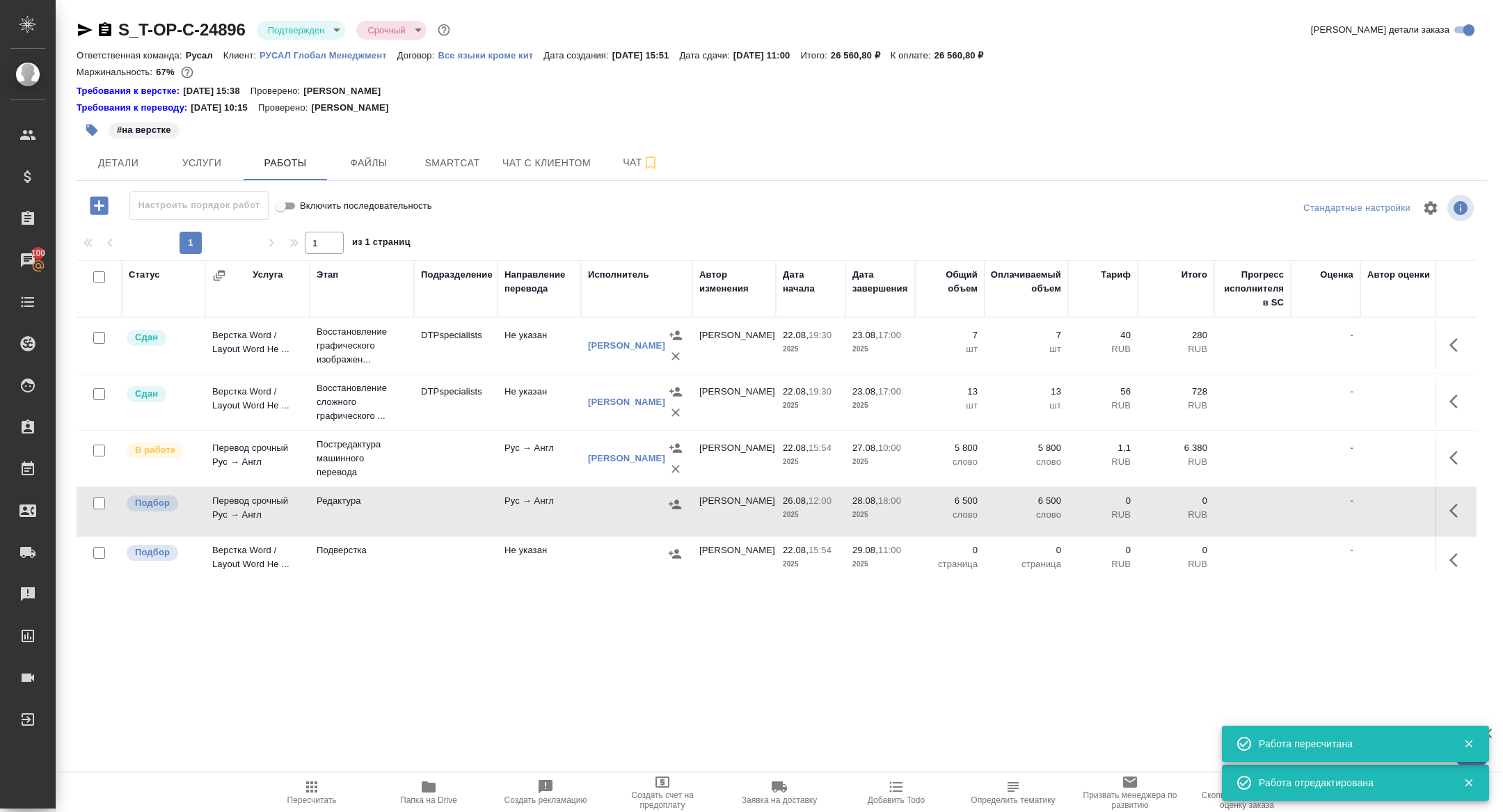
click at [225, 504] on td "Перевод срочный Рус → Англ" at bounding box center [257, 512] width 104 height 49
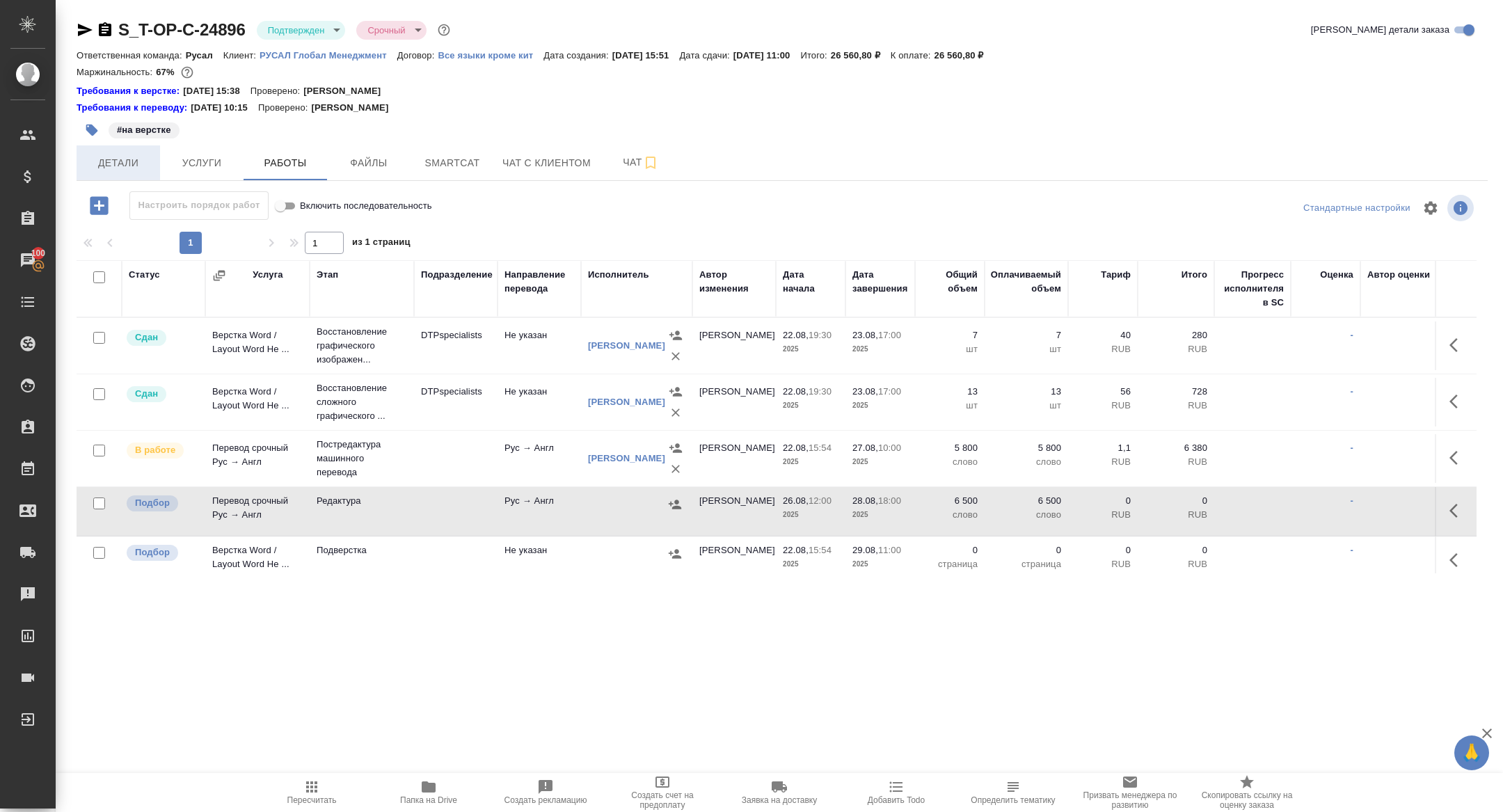
click at [110, 161] on span "Детали" at bounding box center [118, 163] width 67 height 18
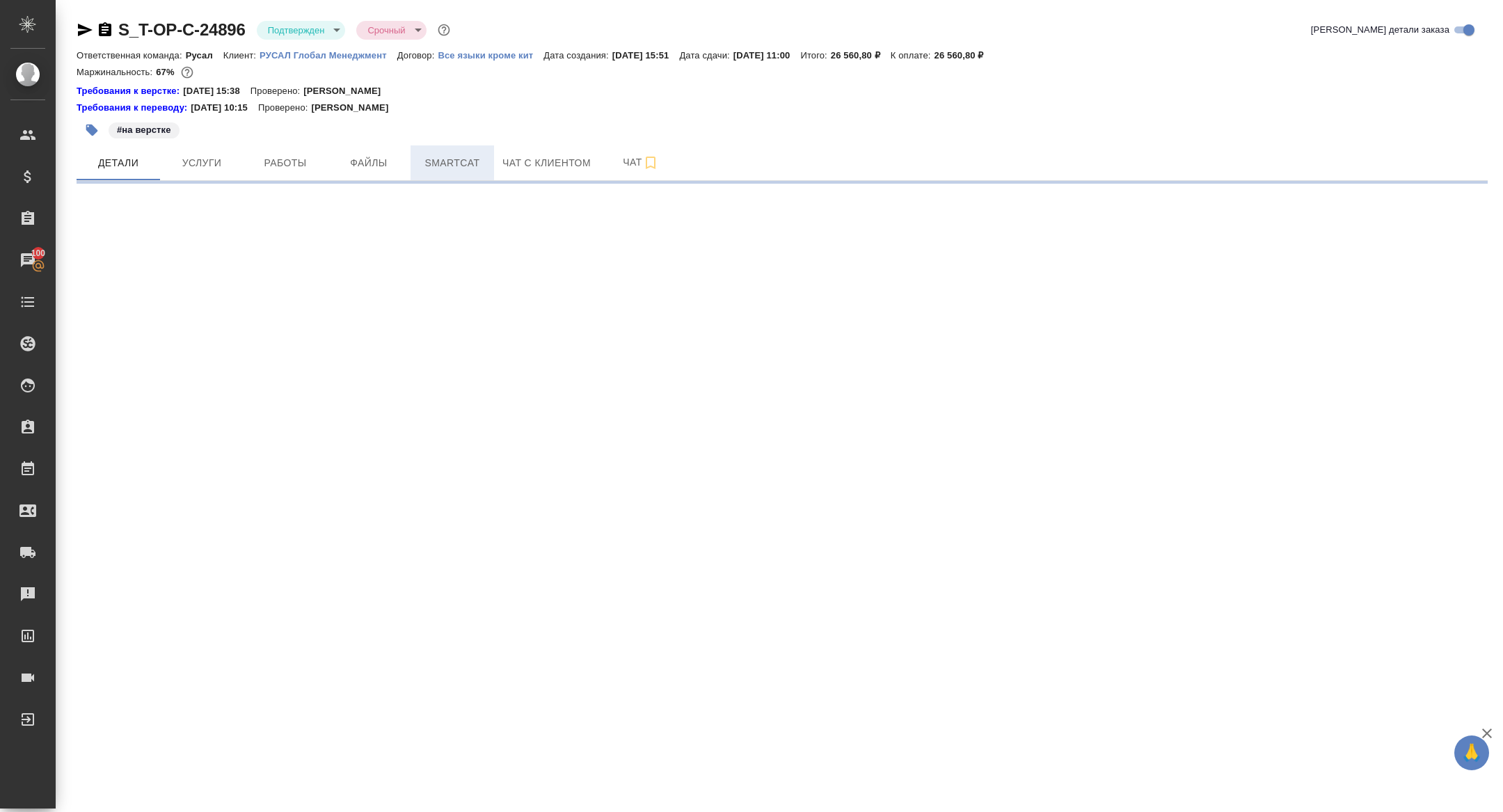
select select "RU"
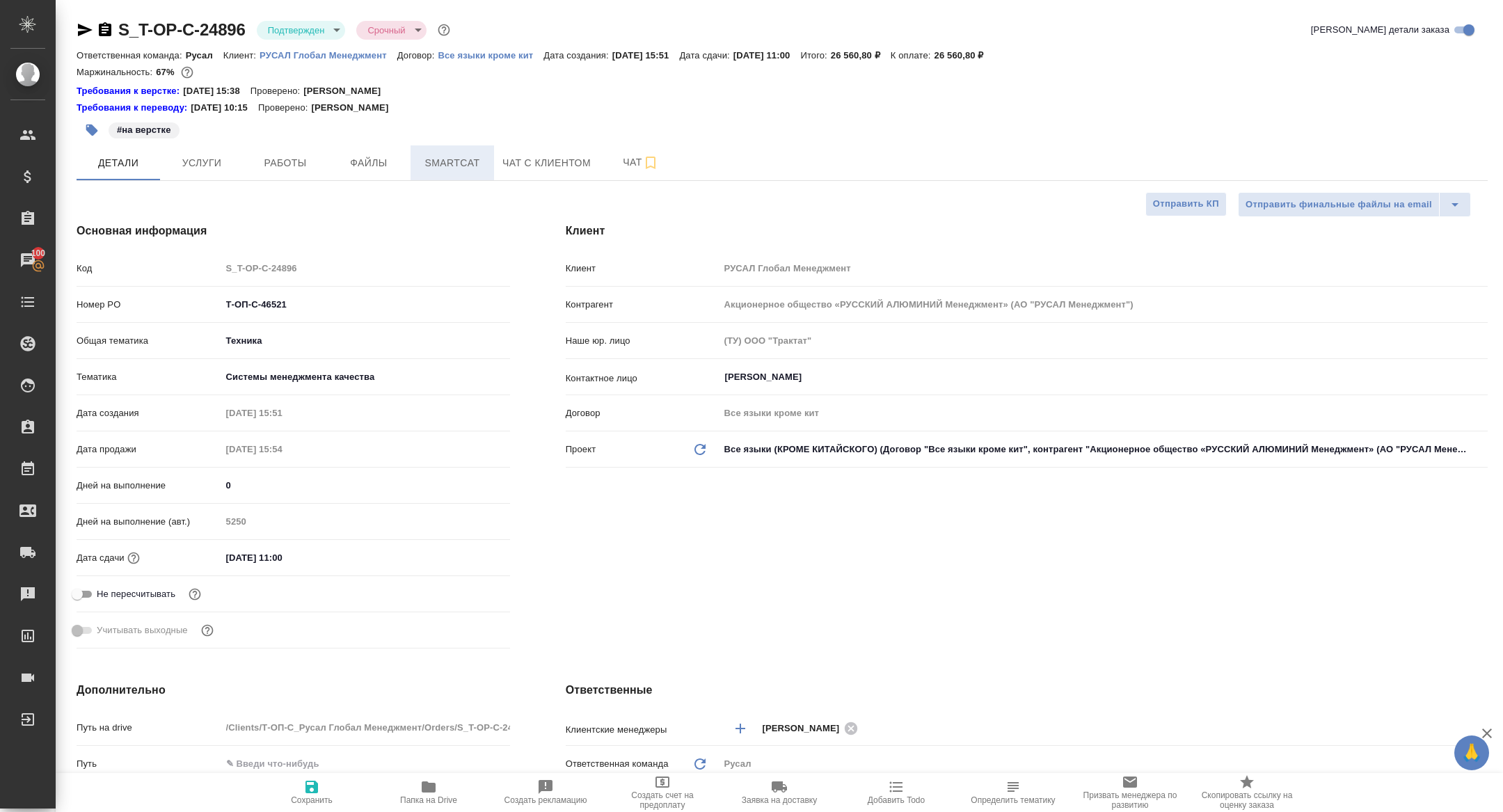
scroll to position [276, 0]
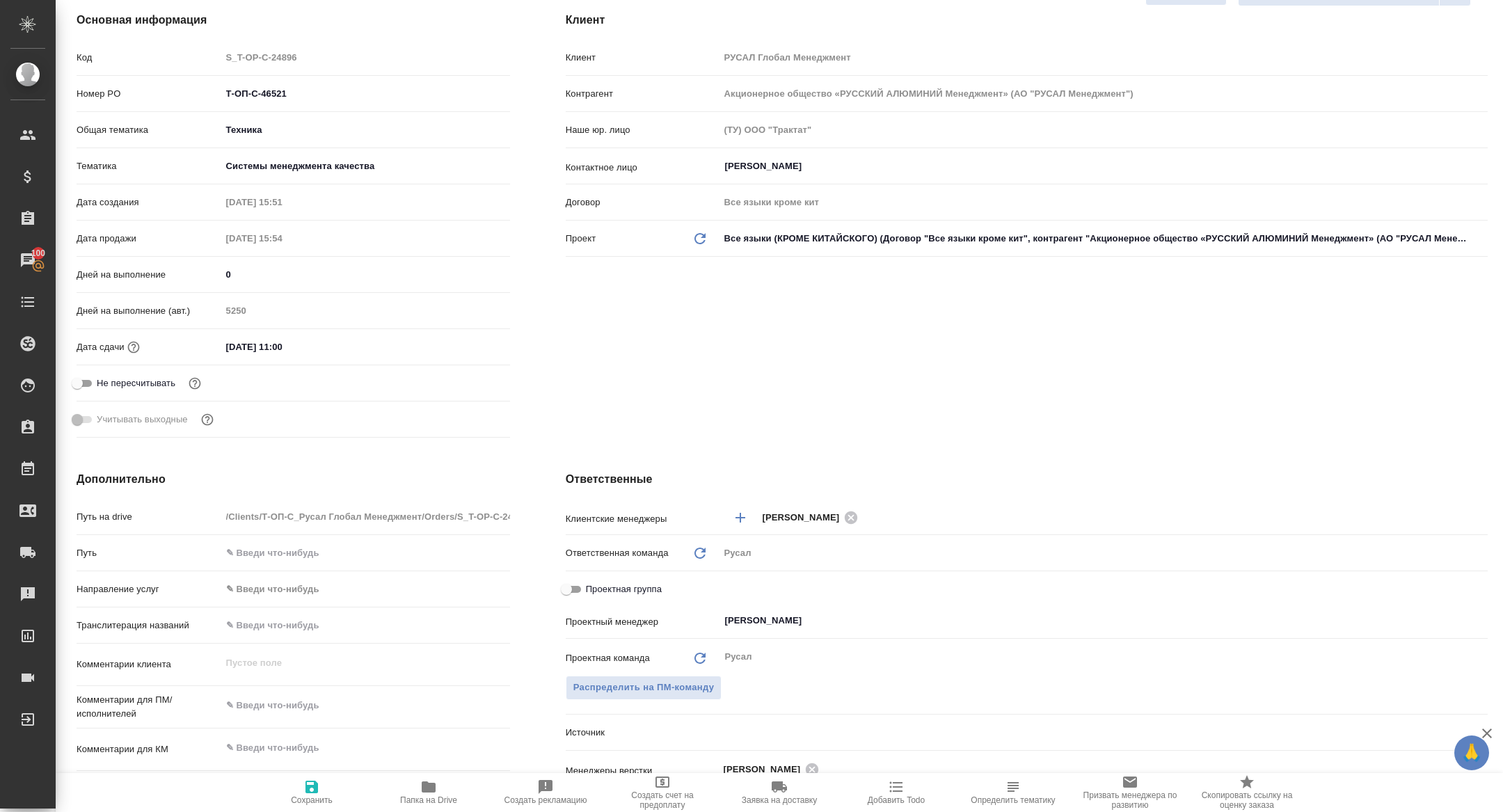
type textarea "x"
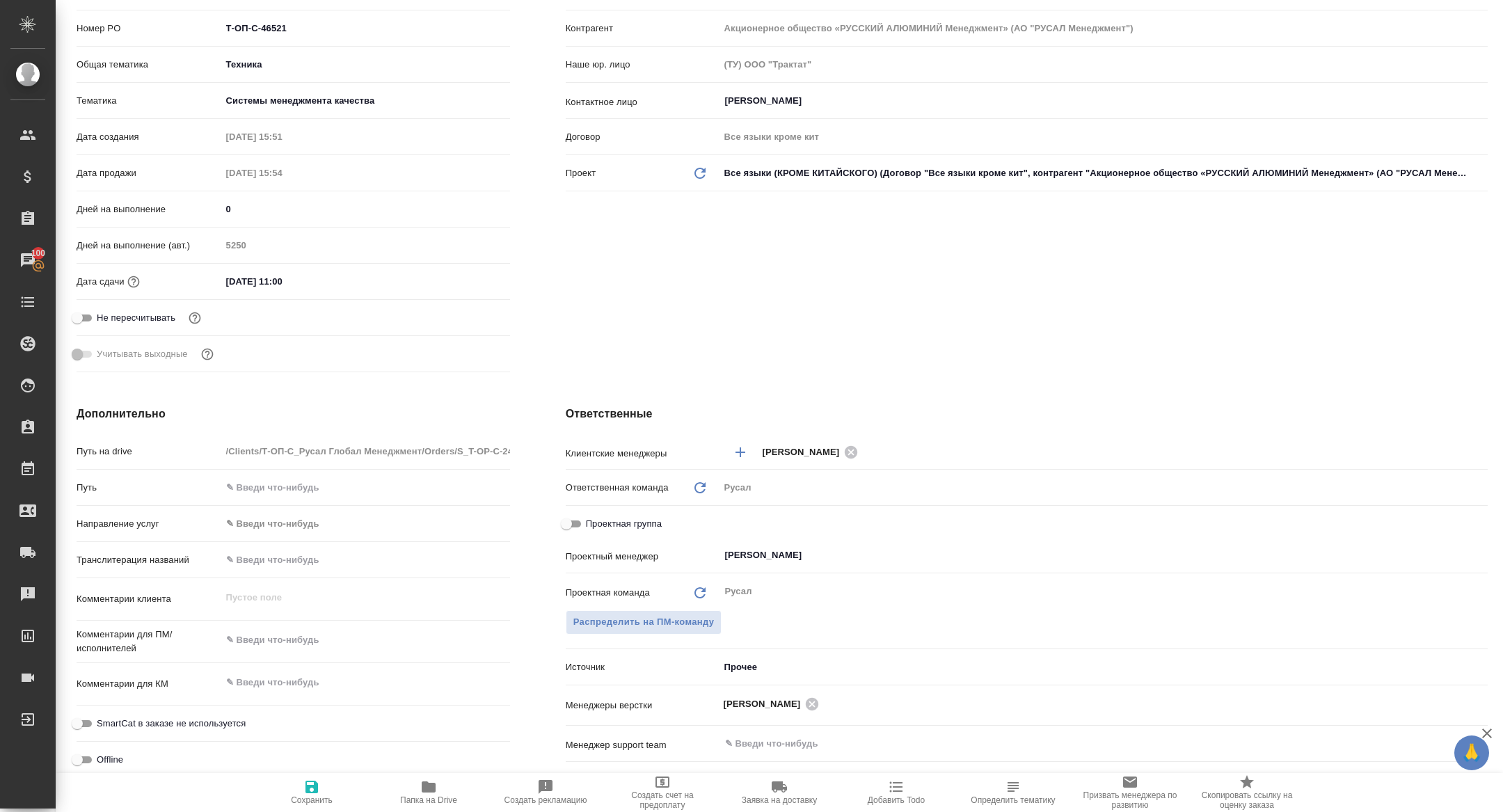
scroll to position [0, 0]
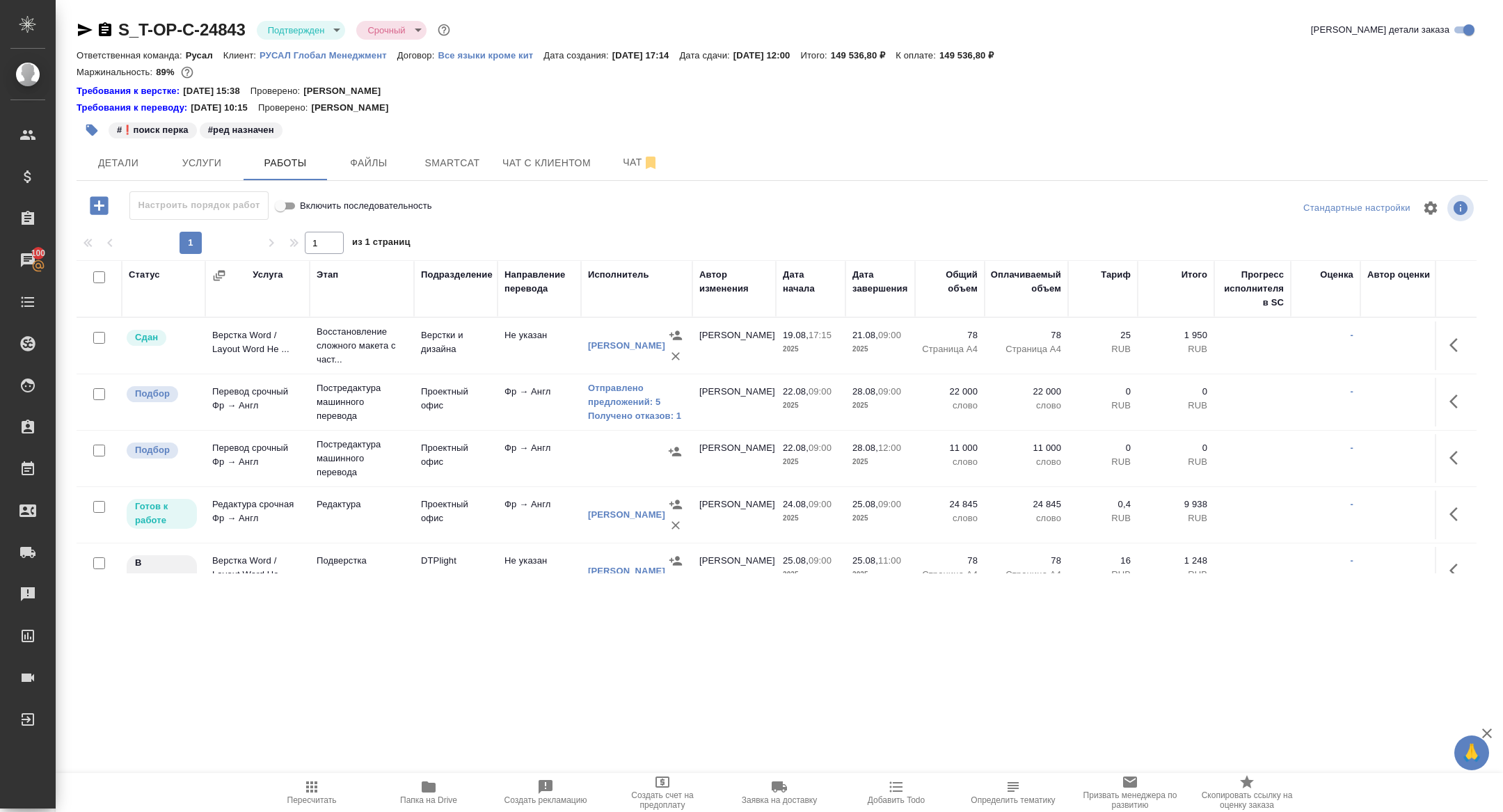
scroll to position [25, 0]
click at [464, 149] on button "Smartcat" at bounding box center [452, 162] width 84 height 35
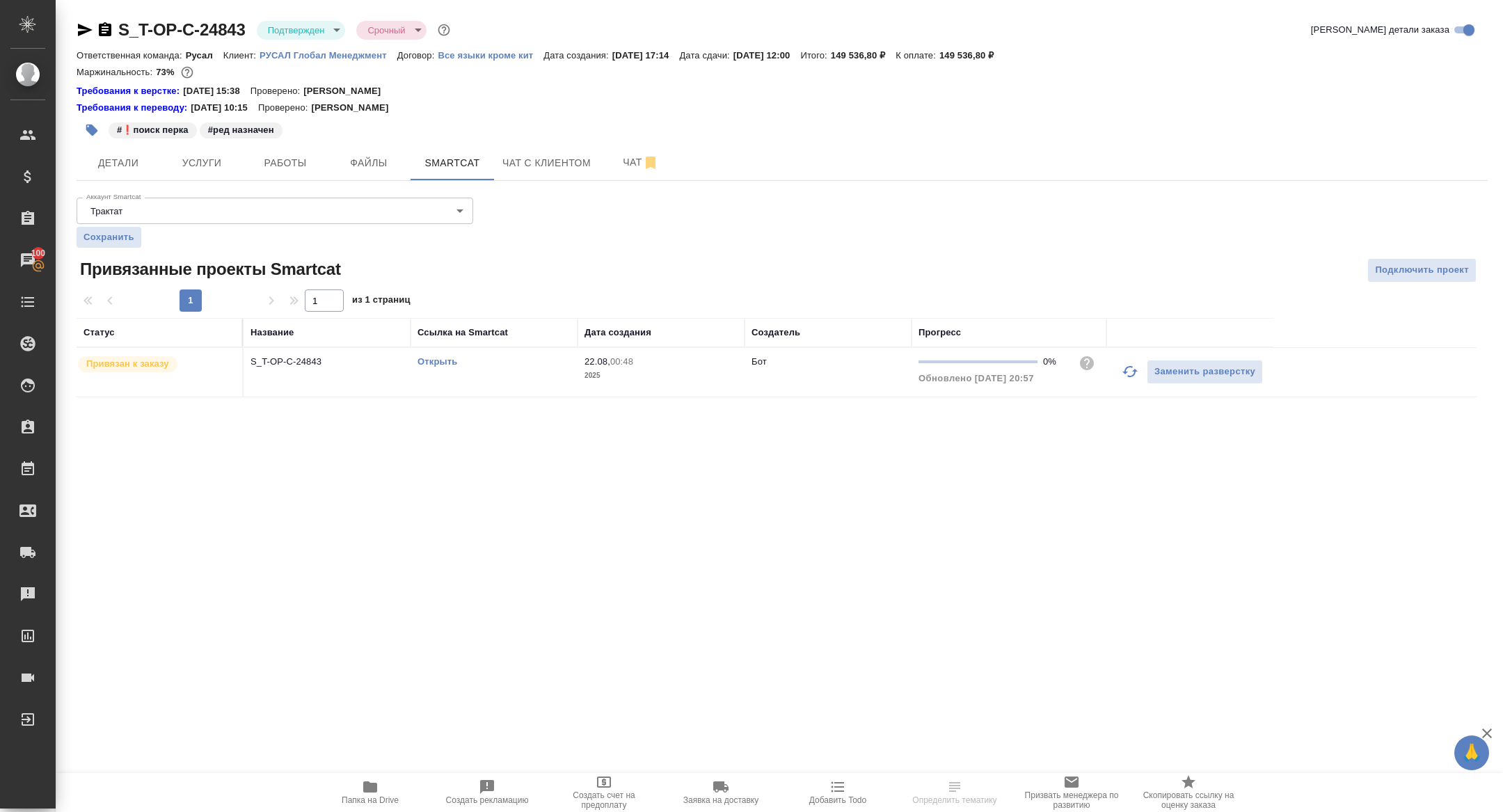
click at [439, 360] on link "Открыть" at bounding box center [437, 361] width 40 height 11
click at [281, 172] on button "Работы" at bounding box center [285, 162] width 84 height 35
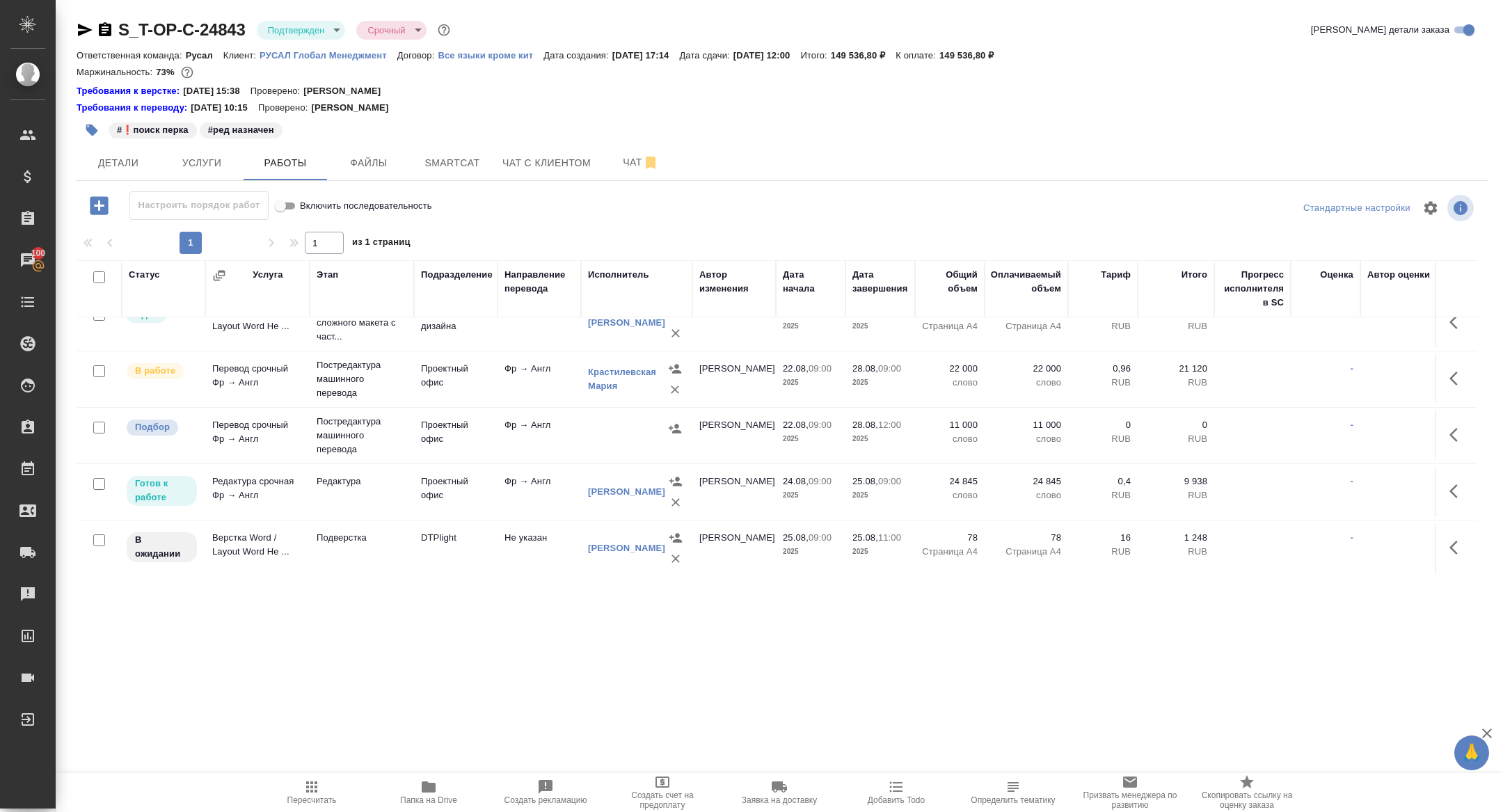
scroll to position [25, 0]
click at [1451, 488] on icon "button" at bounding box center [1453, 489] width 9 height 14
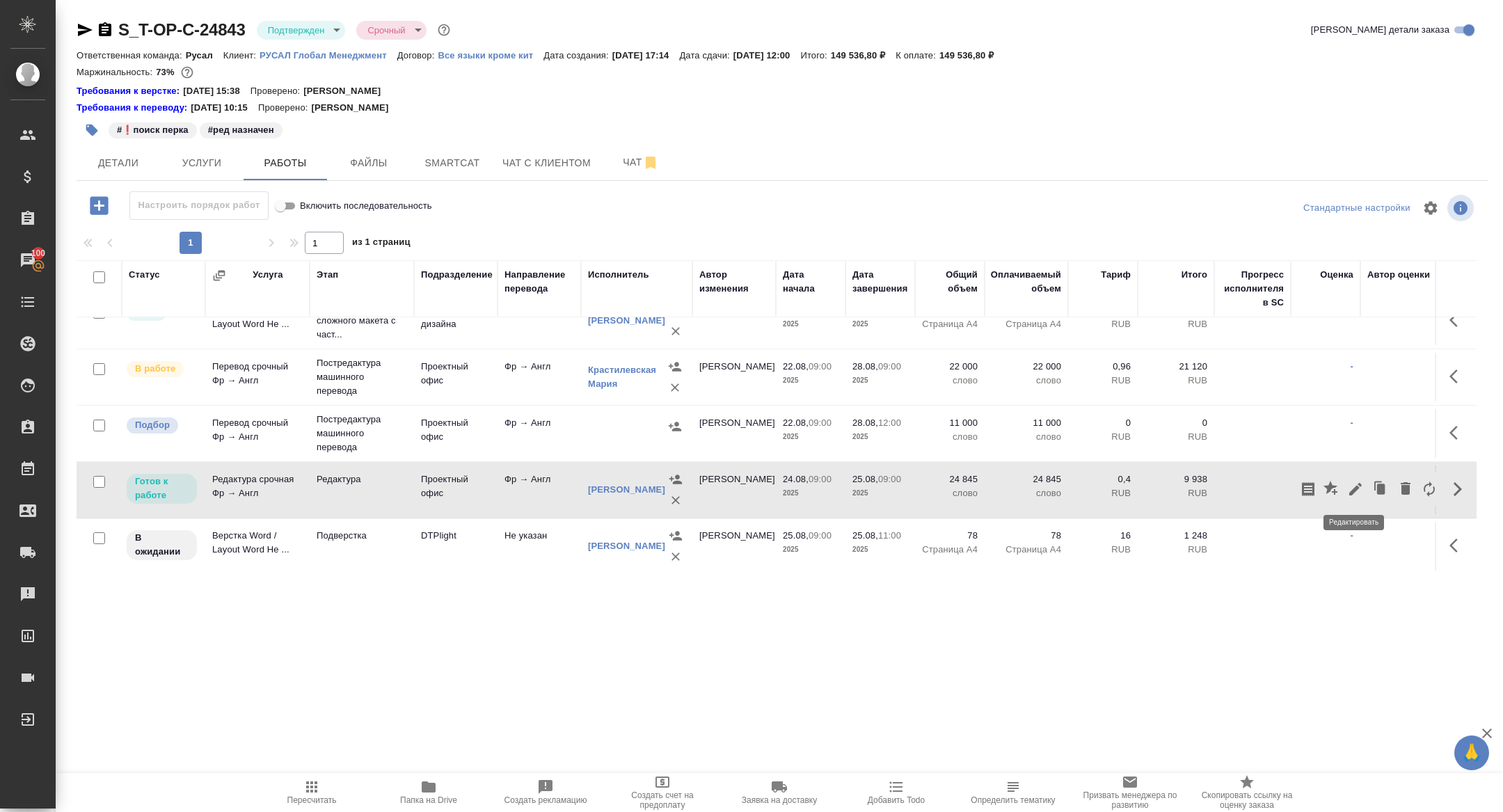
click at [1350, 484] on icon "button" at bounding box center [1355, 488] width 17 height 17
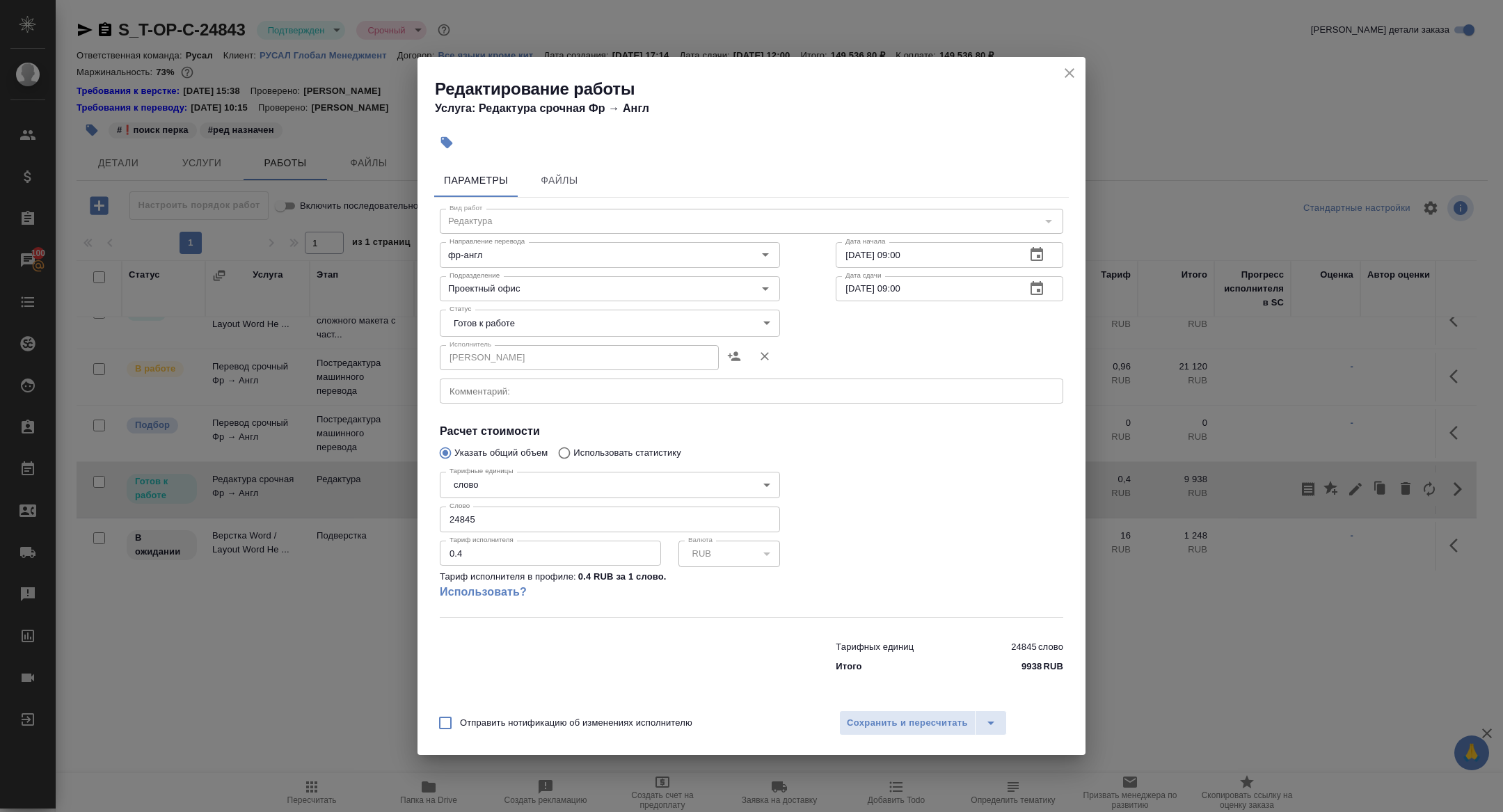
click at [1035, 252] on icon "button" at bounding box center [1036, 254] width 13 height 14
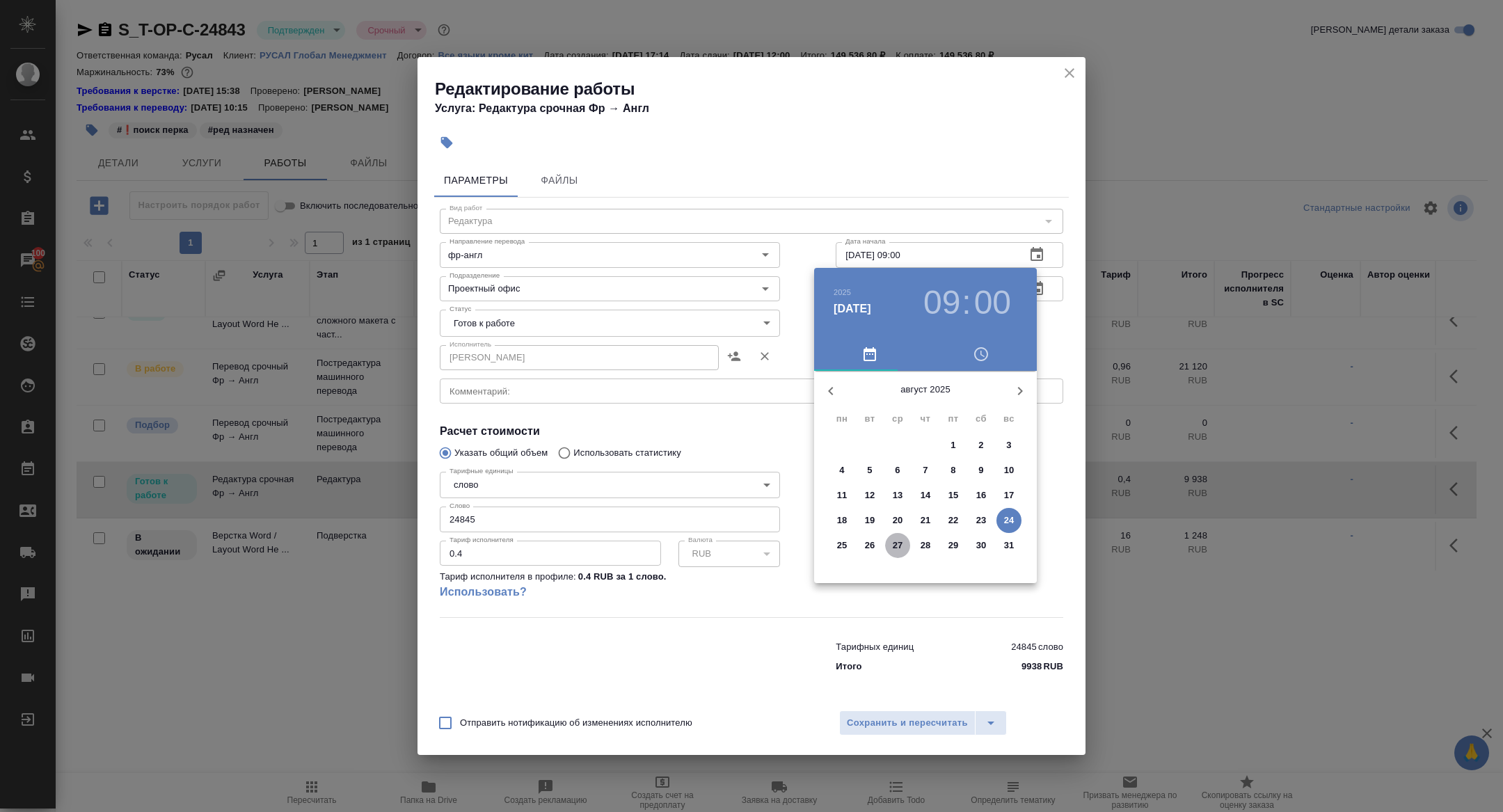
click at [904, 549] on span "27" at bounding box center [898, 546] width 25 height 14
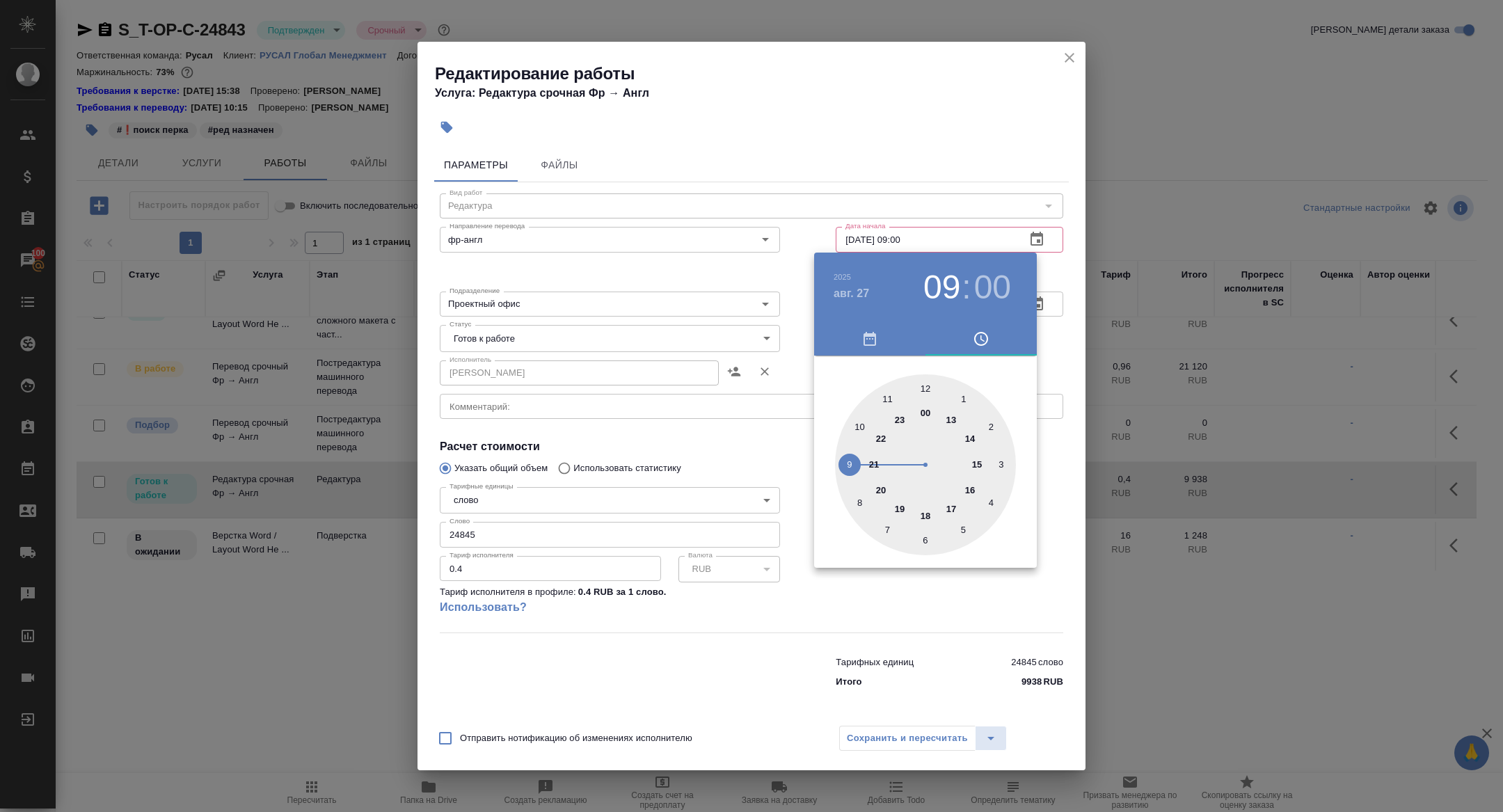
click at [857, 428] on div at bounding box center [925, 465] width 181 height 181
type input "27.08.2025 10:00"
click at [760, 386] on div at bounding box center [751, 406] width 1503 height 812
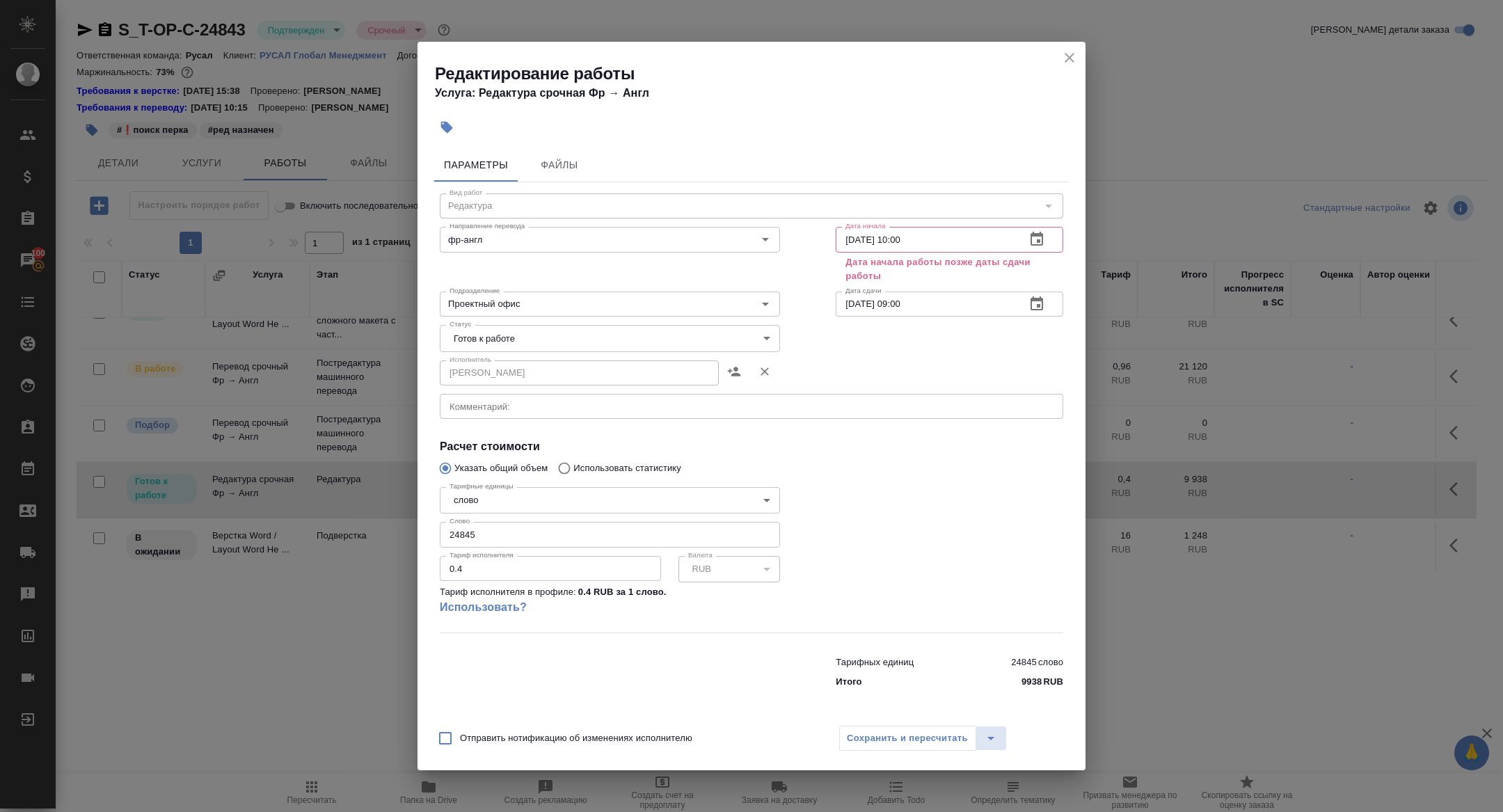
click at [1033, 306] on icon "button" at bounding box center [1036, 303] width 17 height 17
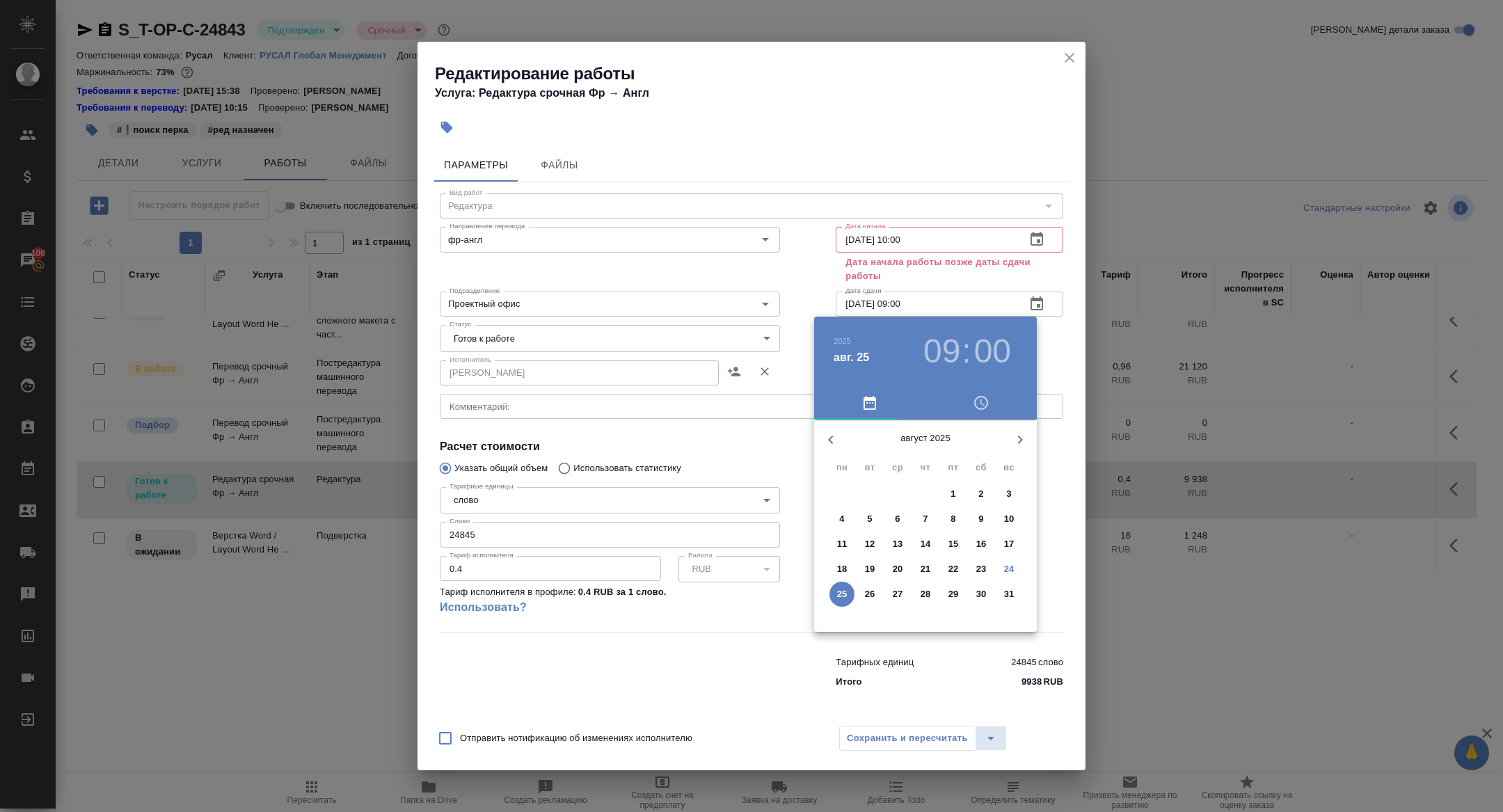
click at [927, 594] on p "28" at bounding box center [925, 594] width 11 height 14
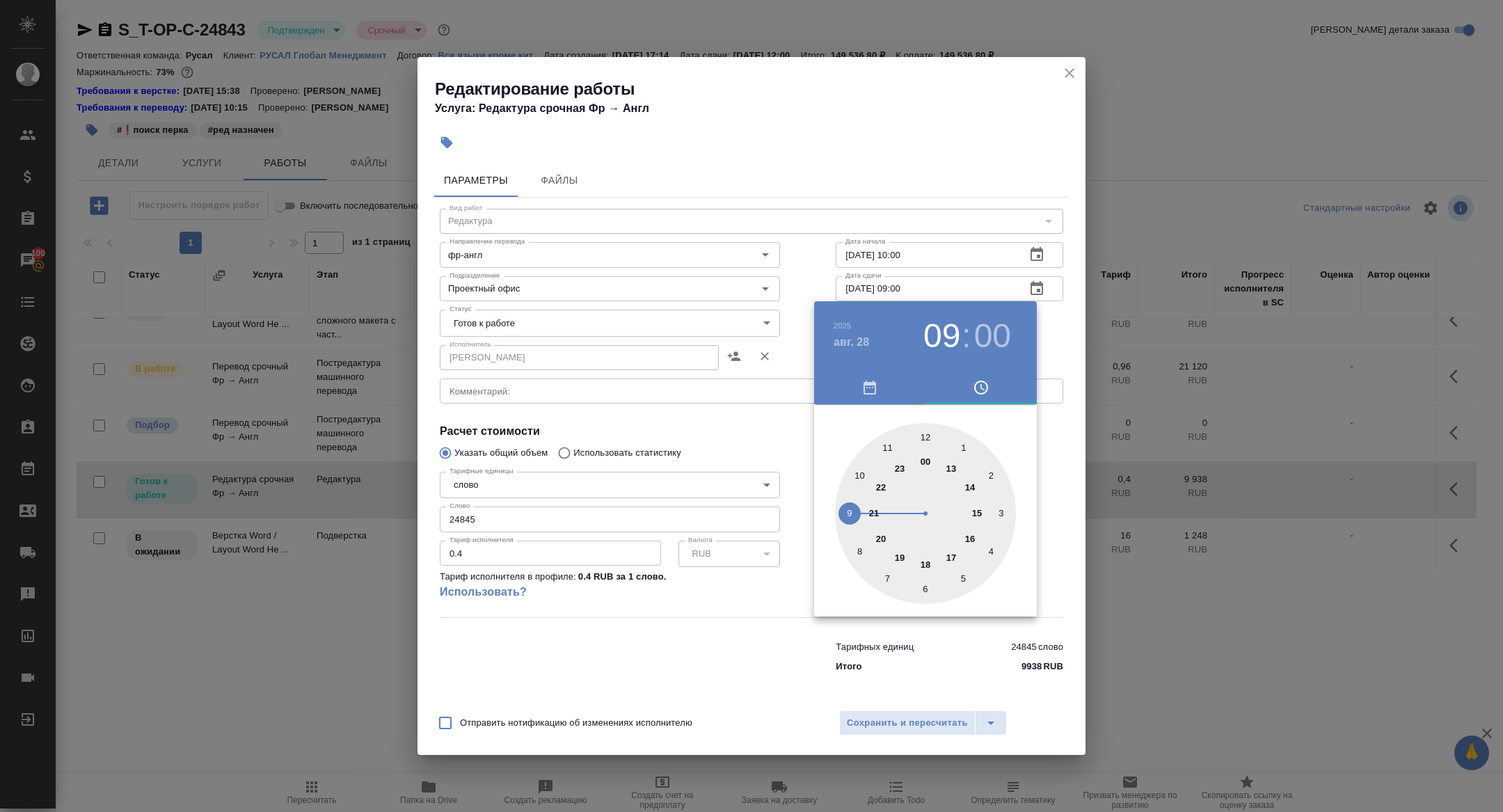
type input "28.08.2025 12:00"
click at [928, 441] on div at bounding box center [925, 513] width 181 height 181
click at [744, 407] on div at bounding box center [751, 406] width 1503 height 812
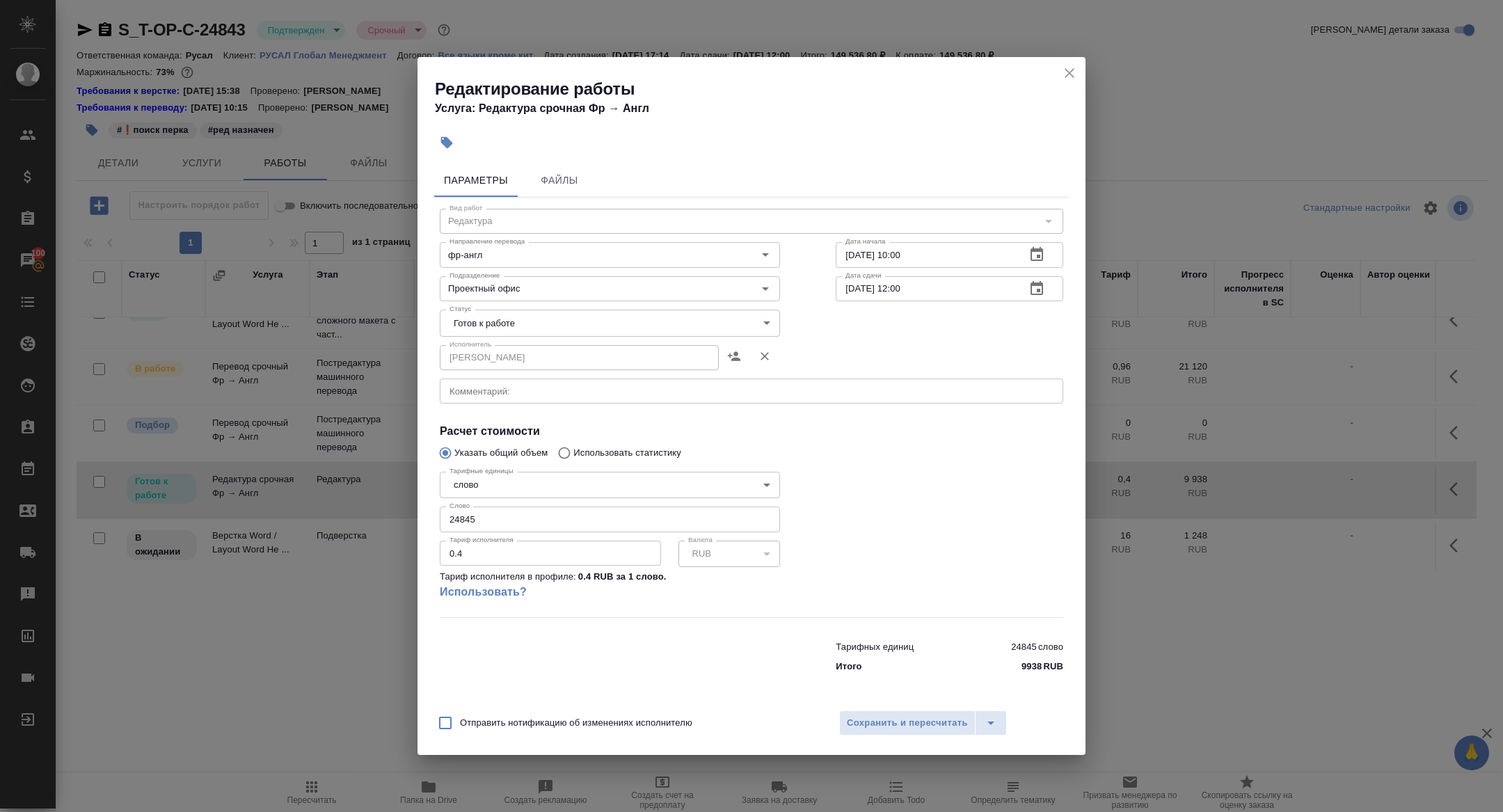
click at [1041, 253] on icon "button" at bounding box center [1036, 254] width 17 height 17
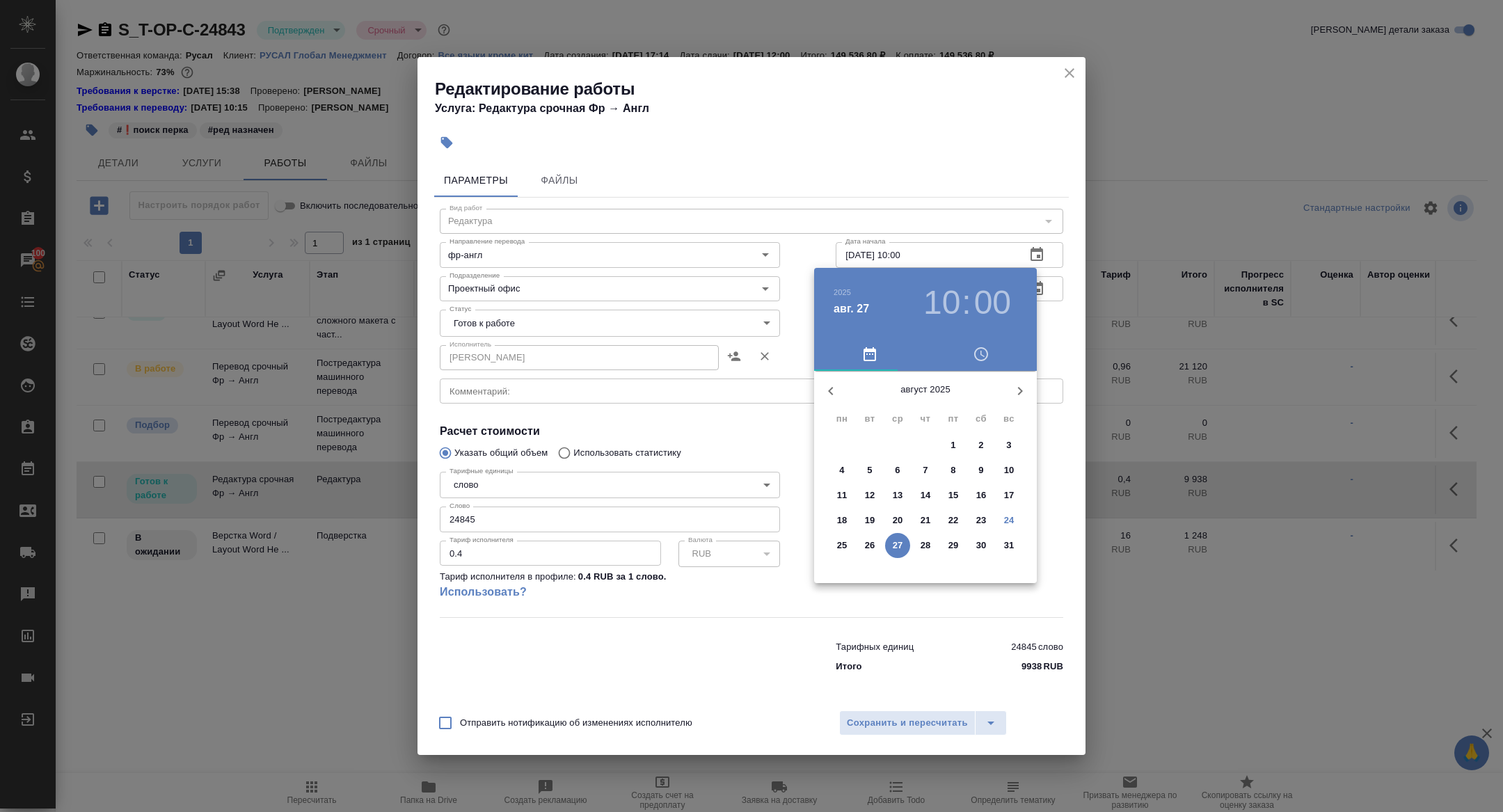
click at [874, 548] on p "26" at bounding box center [870, 546] width 11 height 14
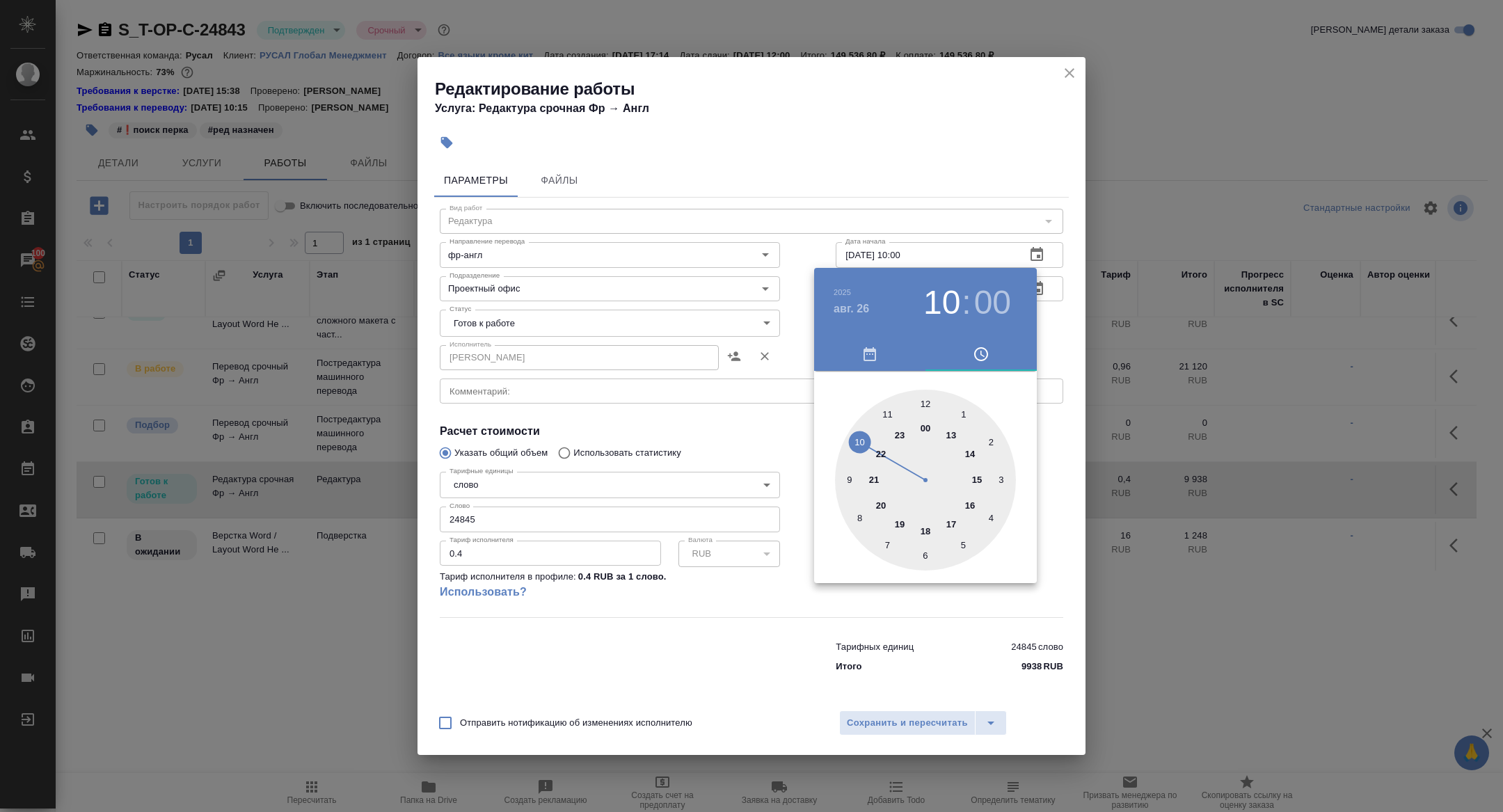
type input "26.08.2025 15:00"
click at [979, 476] on div at bounding box center [925, 480] width 181 height 181
click at [707, 389] on div at bounding box center [751, 406] width 1503 height 812
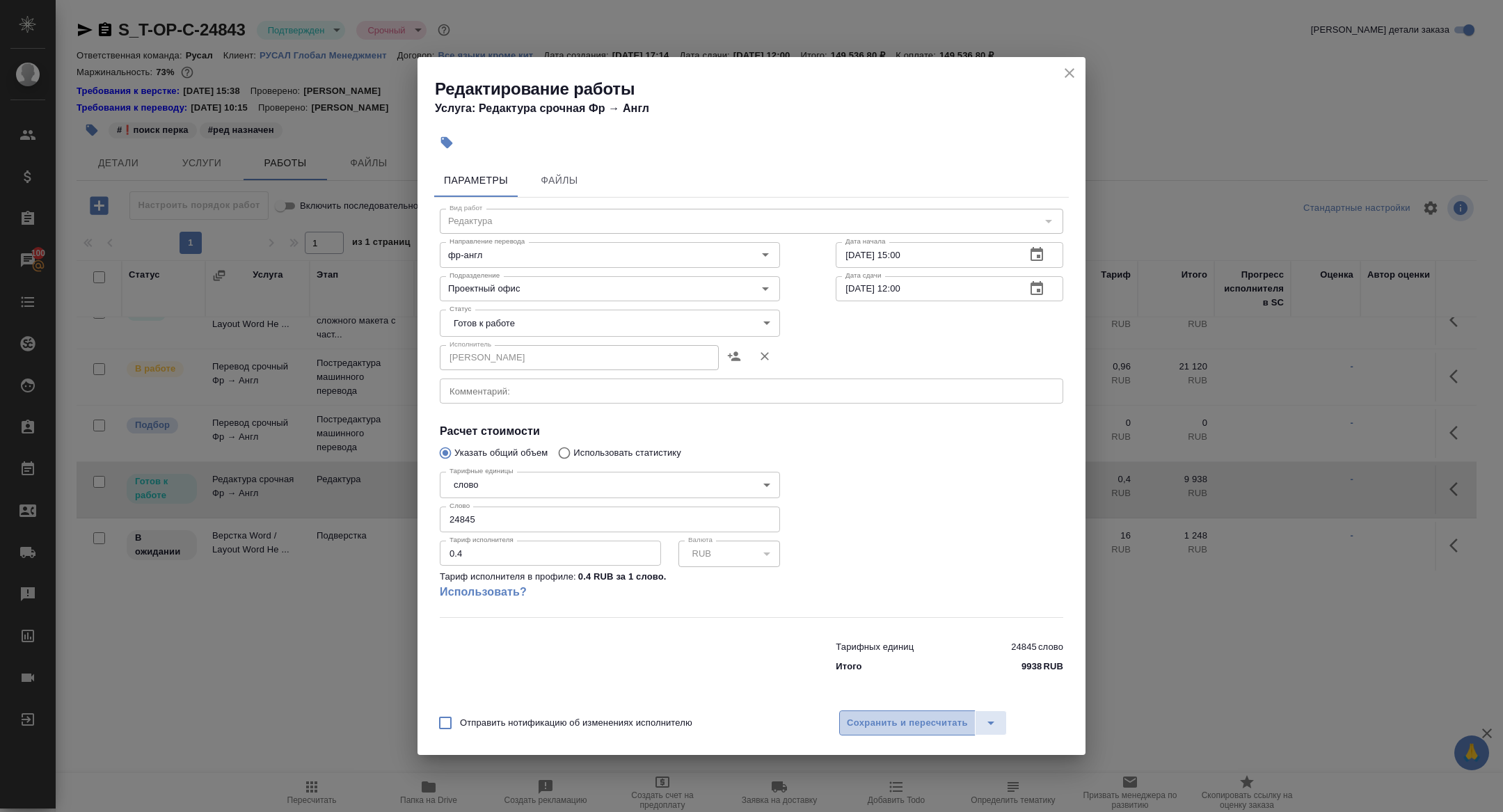
click at [911, 722] on span "Сохранить и пересчитать" at bounding box center [907, 723] width 121 height 16
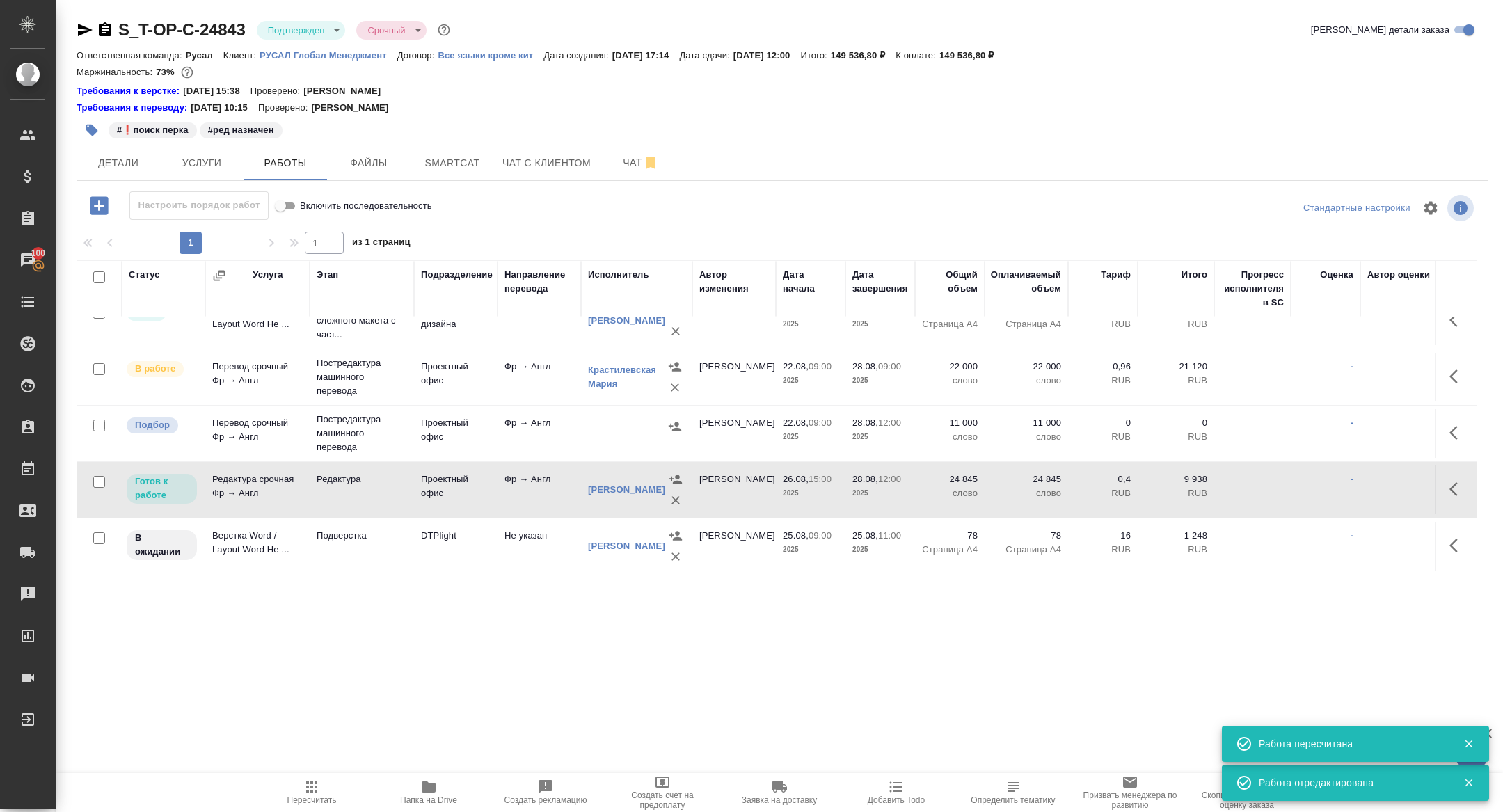
click at [233, 477] on td "Редактура срочная Фр → Англ" at bounding box center [257, 490] width 104 height 49
click at [96, 429] on input "checkbox" at bounding box center [99, 425] width 12 height 12
checkbox input "true"
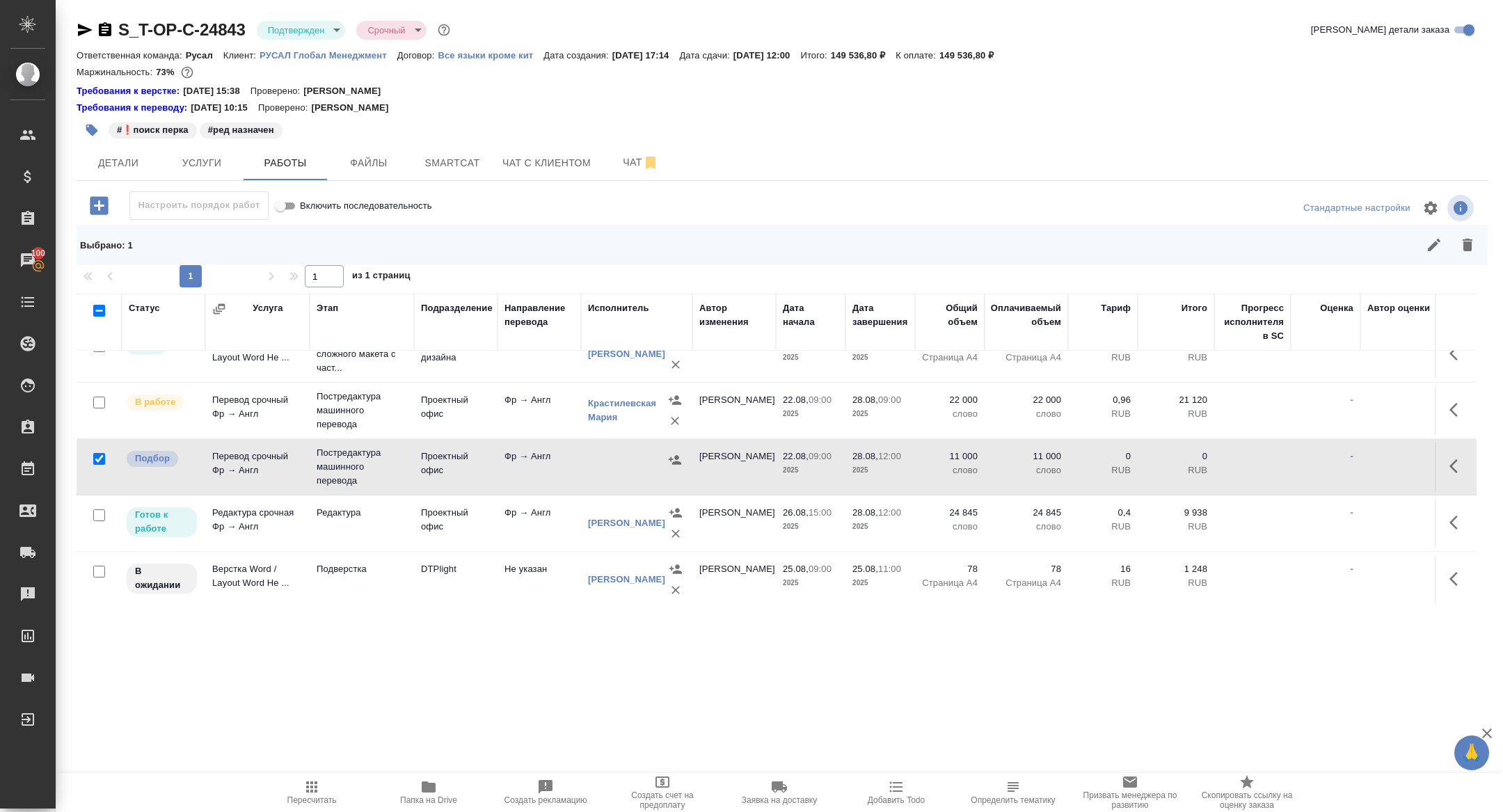
click at [1459, 234] on button "button" at bounding box center [1467, 245] width 33 height 33
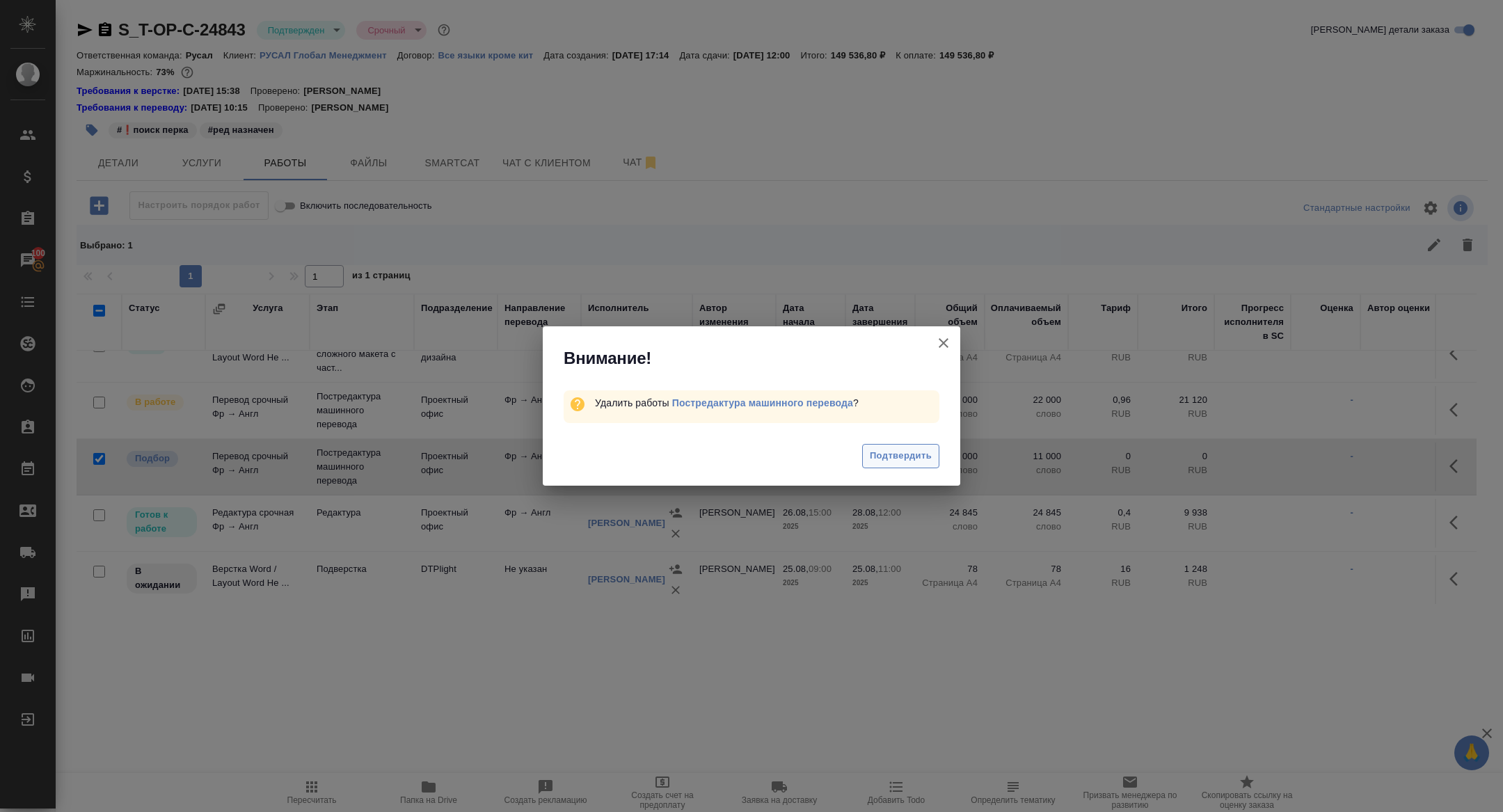
click at [906, 454] on span "Подтвердить" at bounding box center [901, 456] width 62 height 16
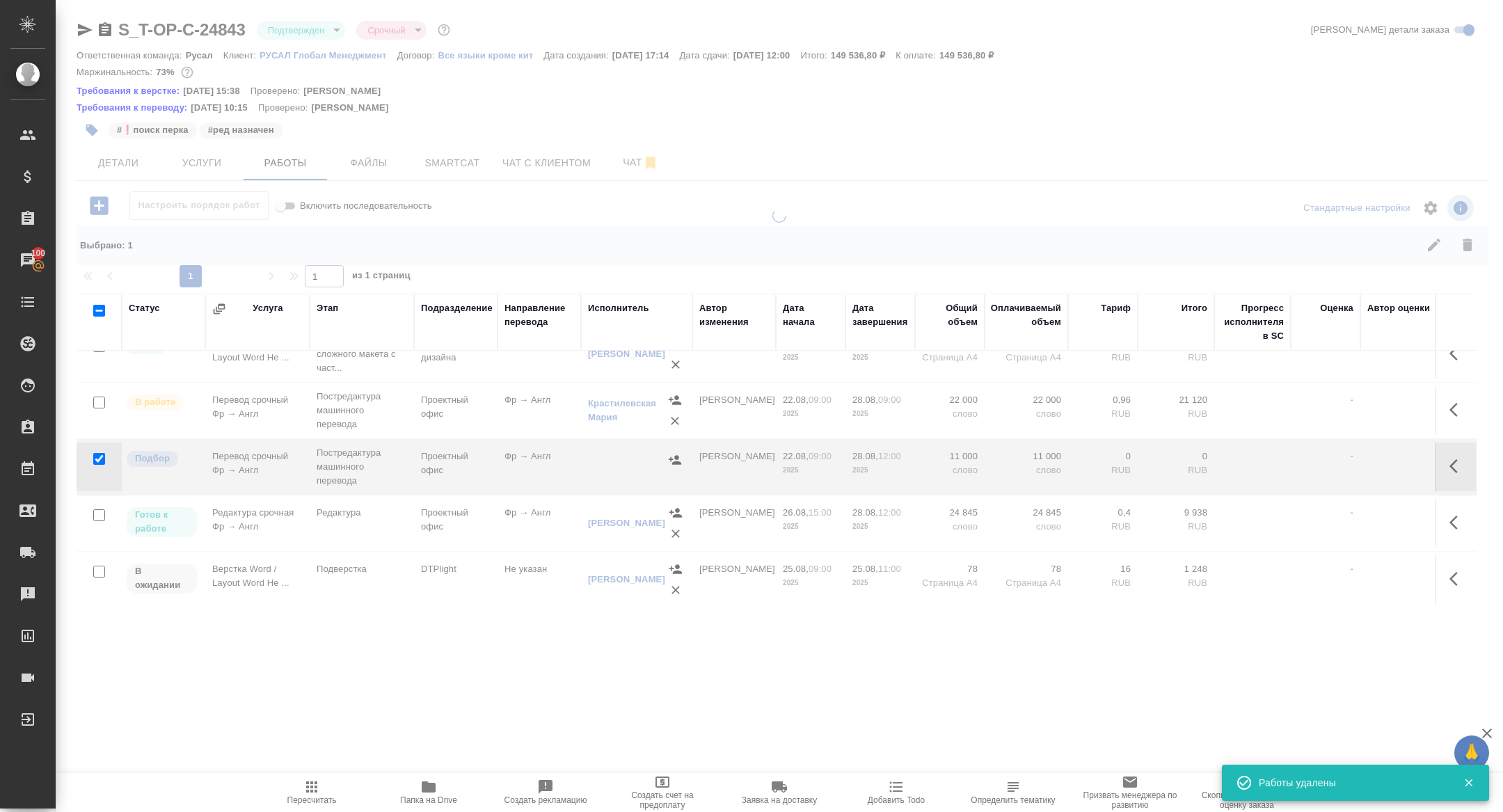
scroll to position [0, 0]
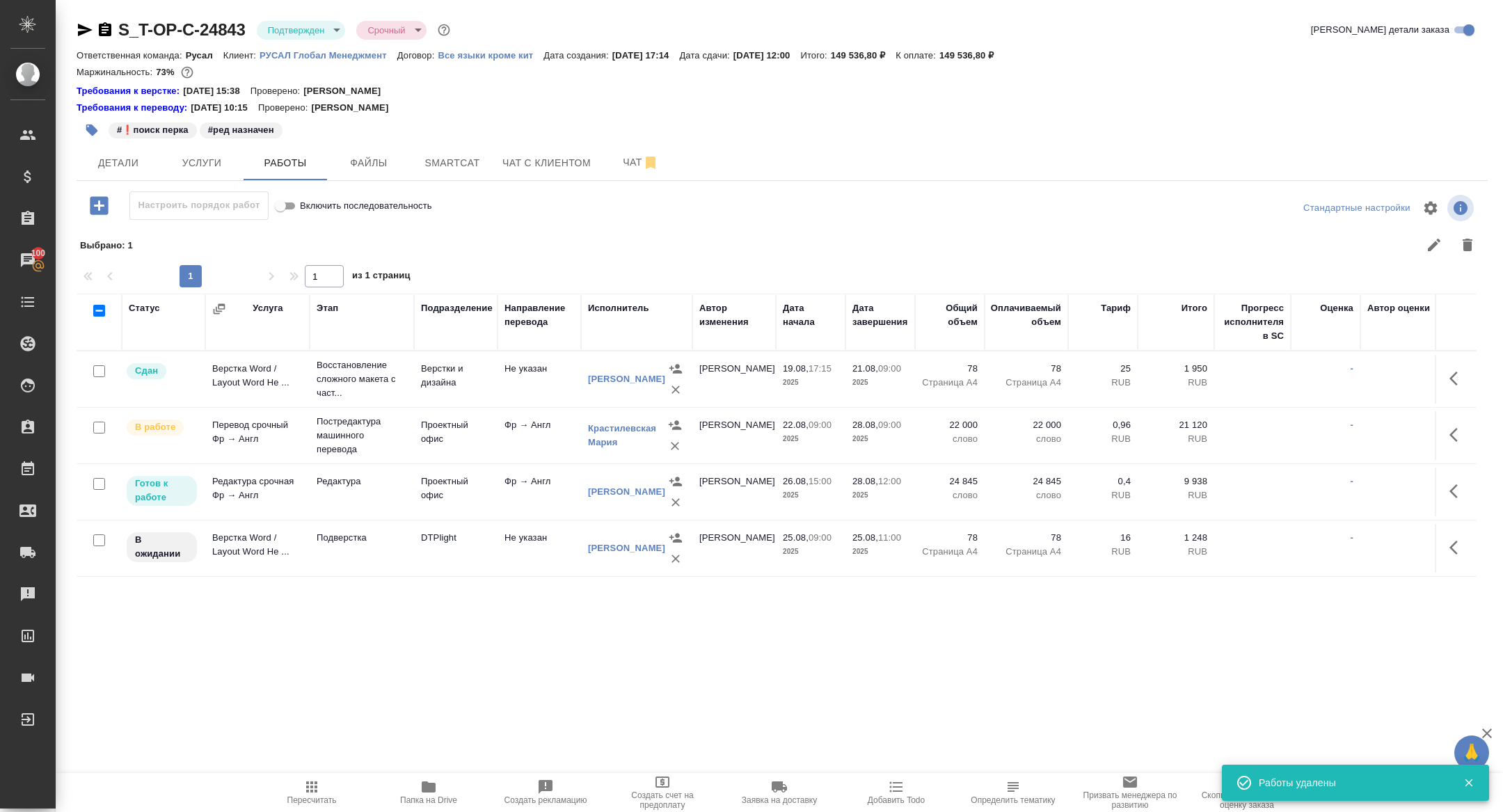
click at [1451, 548] on icon "button" at bounding box center [1453, 547] width 9 height 14
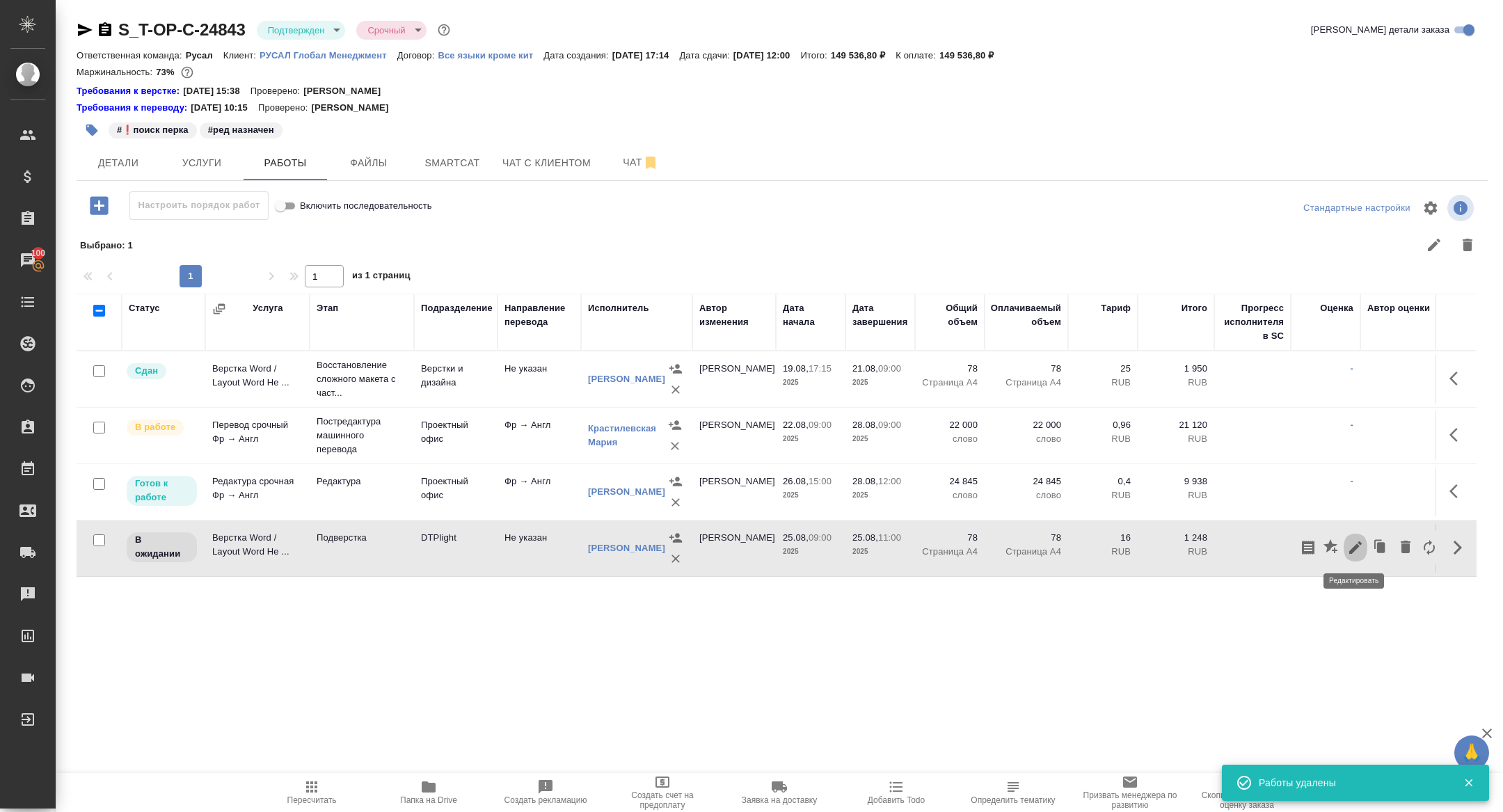
click at [1352, 548] on icon "button" at bounding box center [1355, 547] width 13 height 13
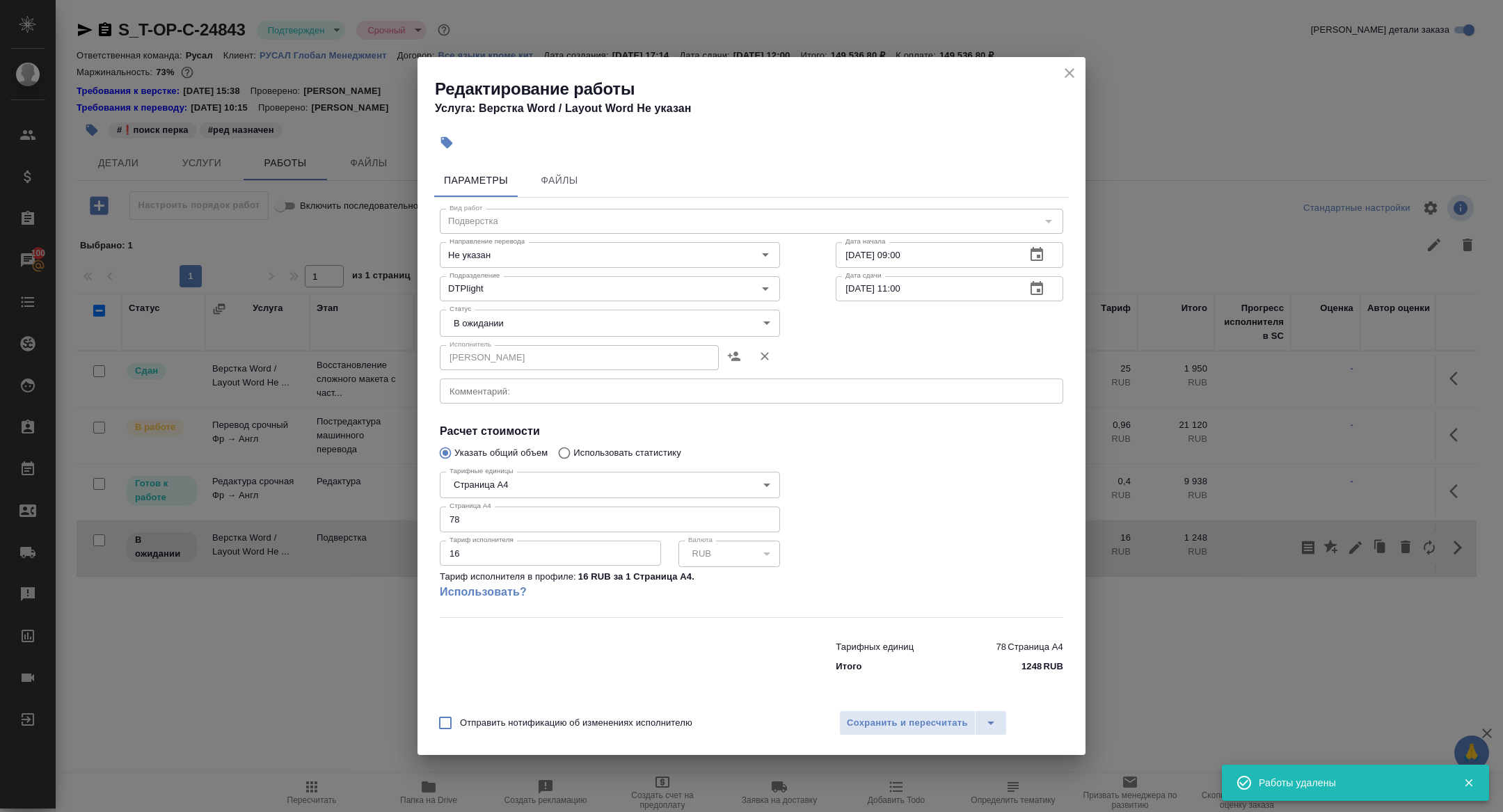
click at [1041, 250] on icon "button" at bounding box center [1036, 254] width 13 height 14
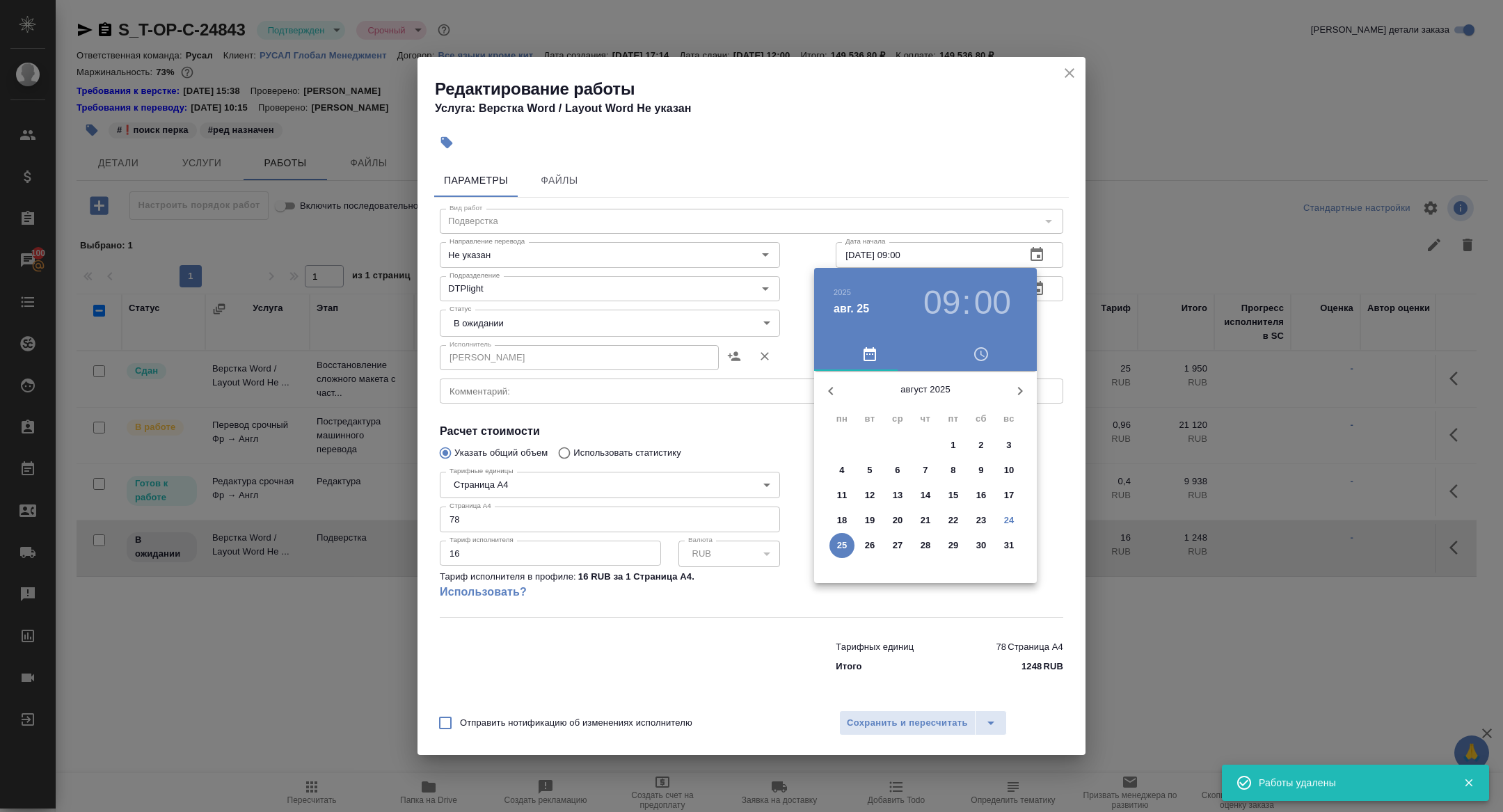
click at [925, 546] on p "28" at bounding box center [925, 546] width 11 height 14
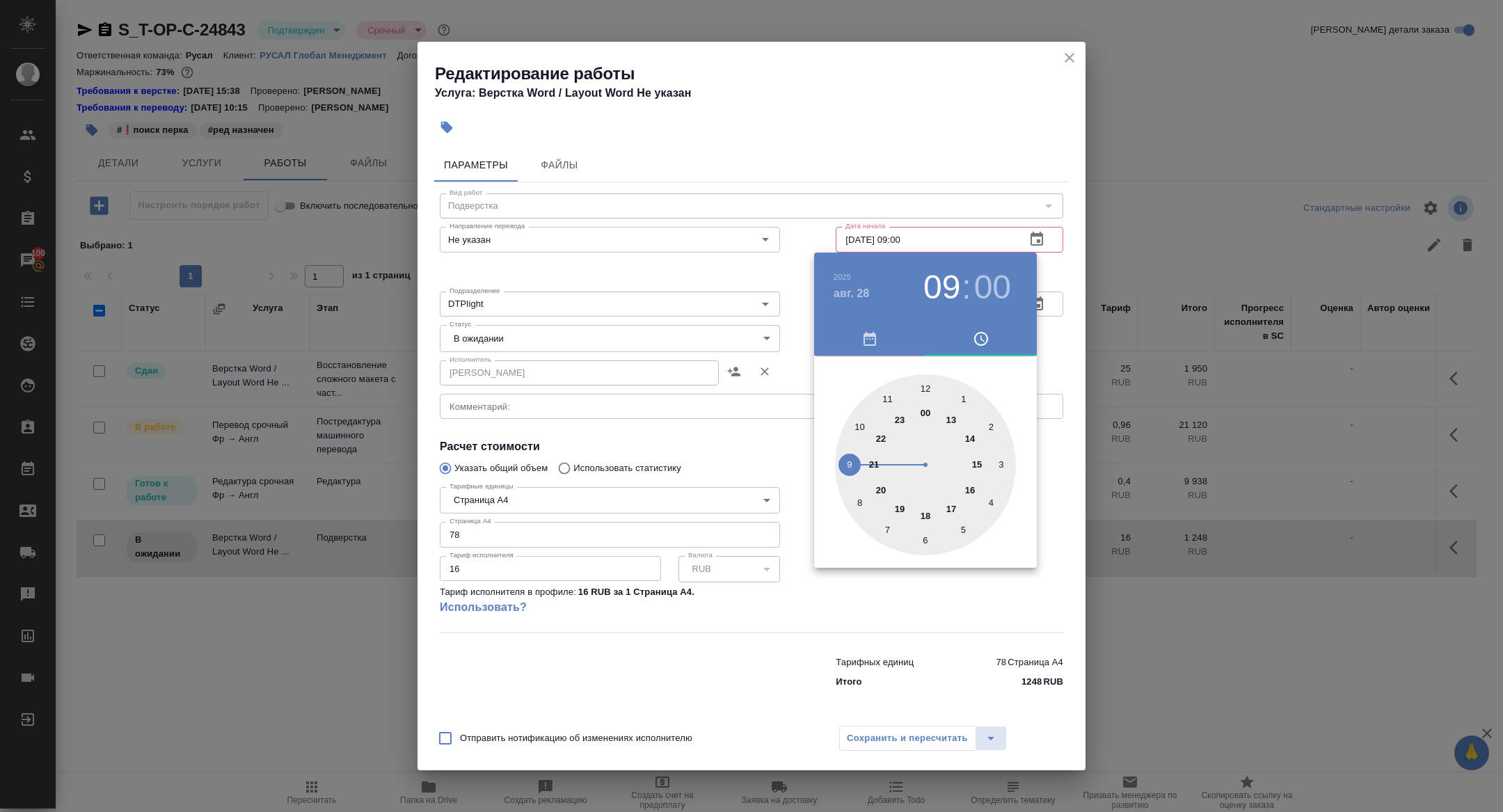
click at [924, 385] on div at bounding box center [925, 465] width 181 height 181
type input "28.08.2025 12:00"
click at [727, 329] on div at bounding box center [751, 406] width 1503 height 812
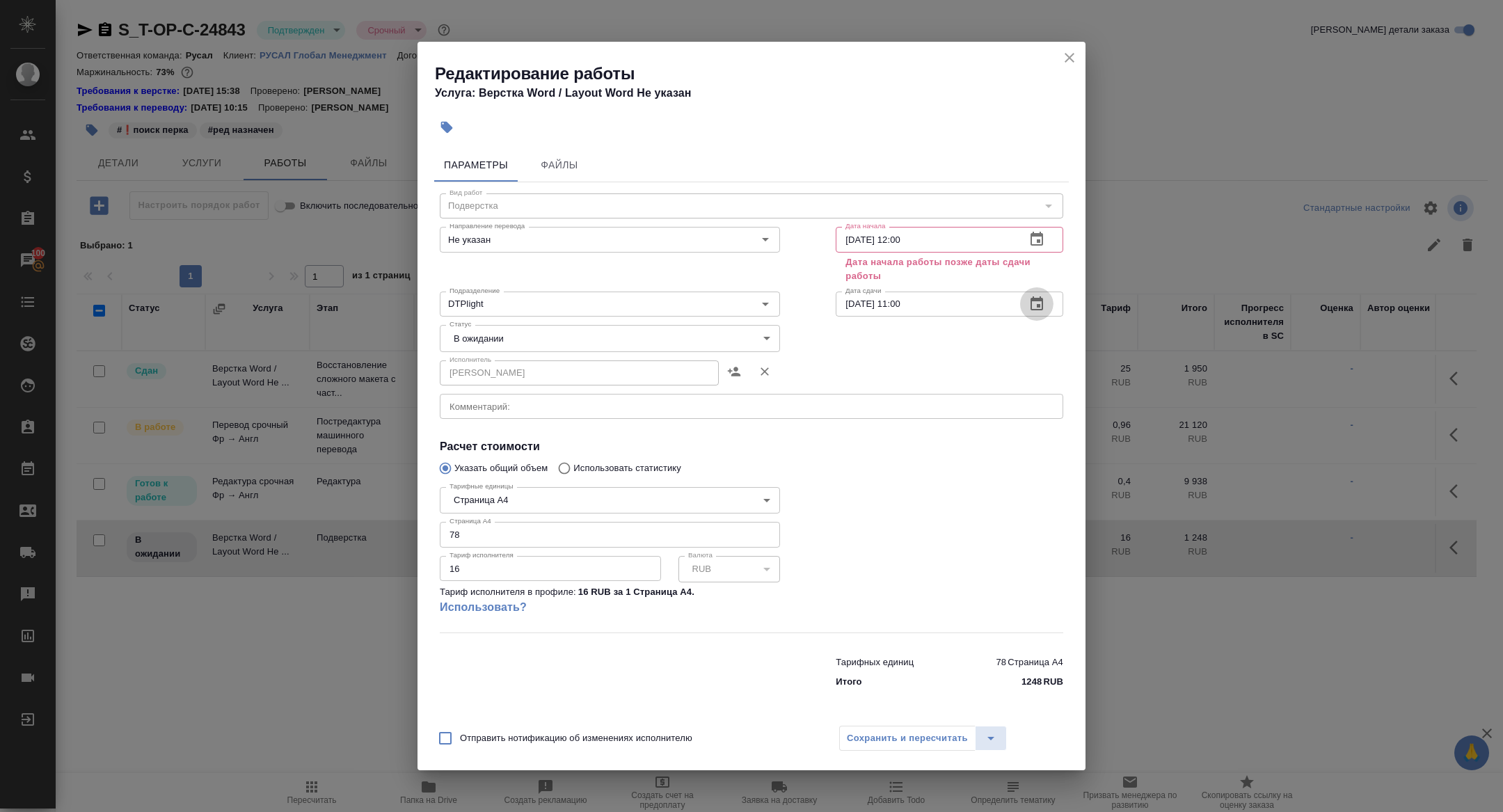
click at [1047, 309] on button "button" at bounding box center [1037, 303] width 33 height 33
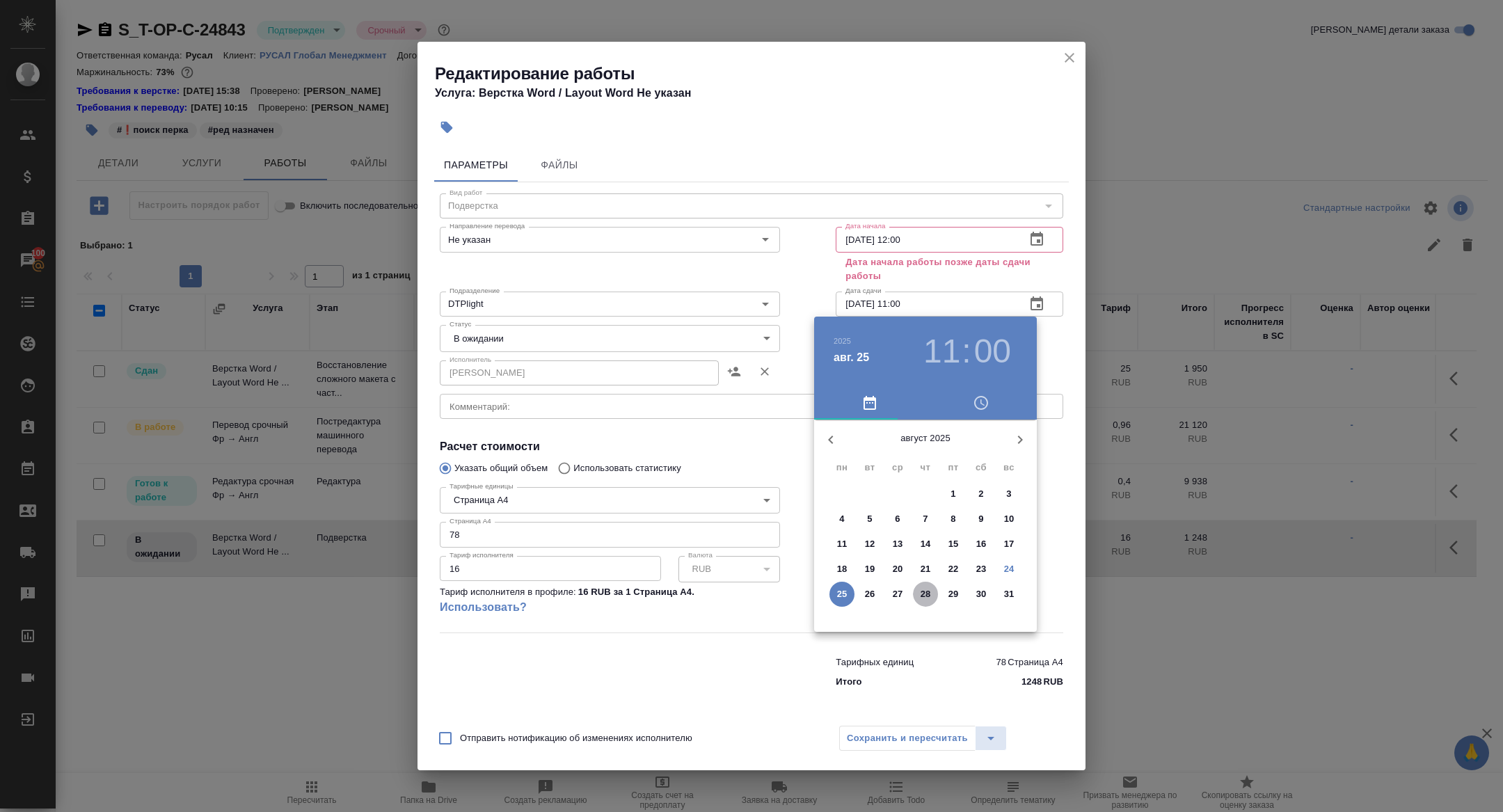
click at [929, 591] on p "28" at bounding box center [925, 594] width 11 height 14
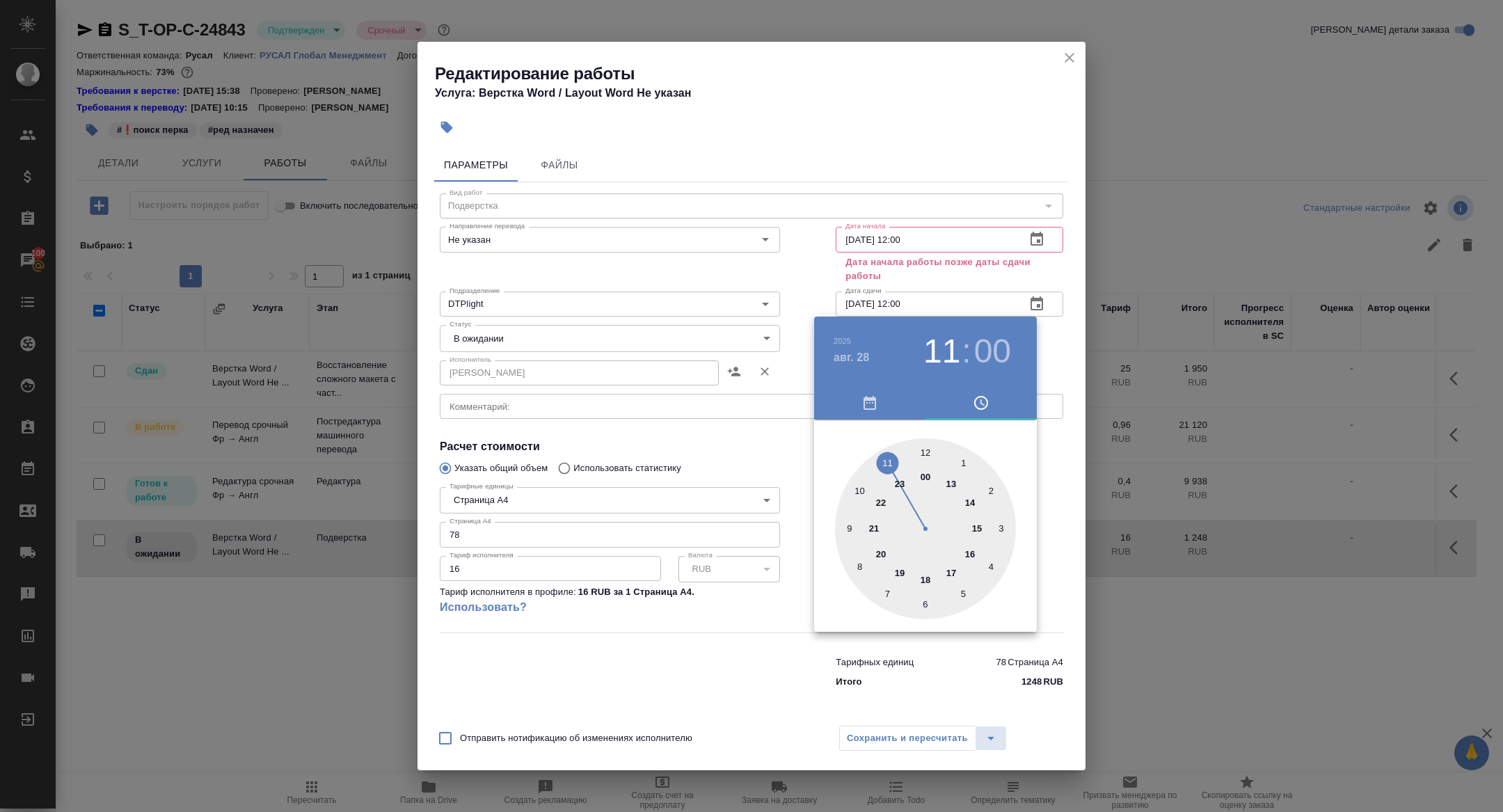
click at [925, 456] on div at bounding box center [925, 529] width 181 height 181
click at [932, 356] on h3 "00" at bounding box center [942, 351] width 37 height 39
click at [924, 449] on div at bounding box center [925, 529] width 181 height 181
type input "28.08.2025 12:00"
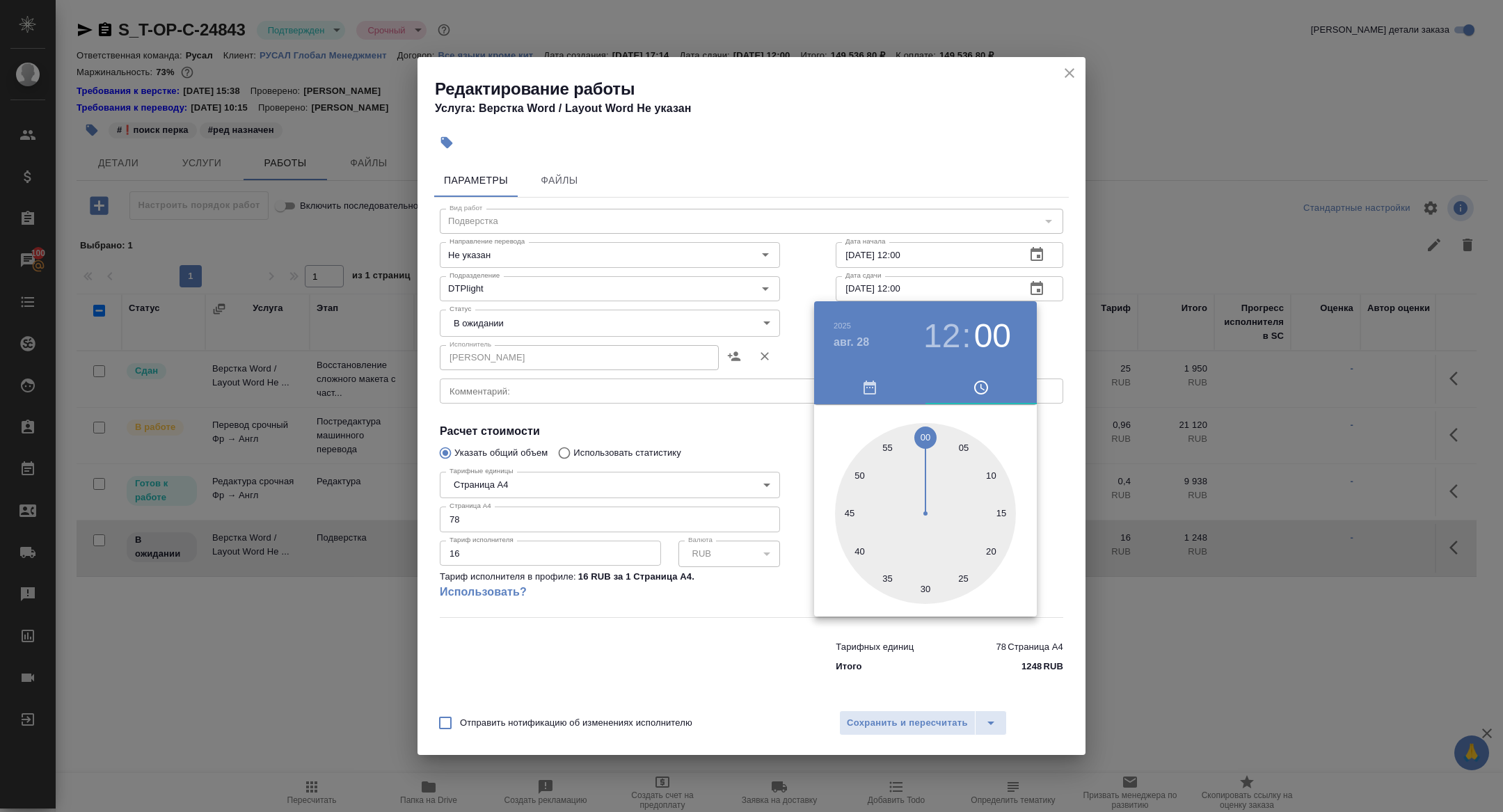
click at [751, 325] on div at bounding box center [751, 406] width 1503 height 812
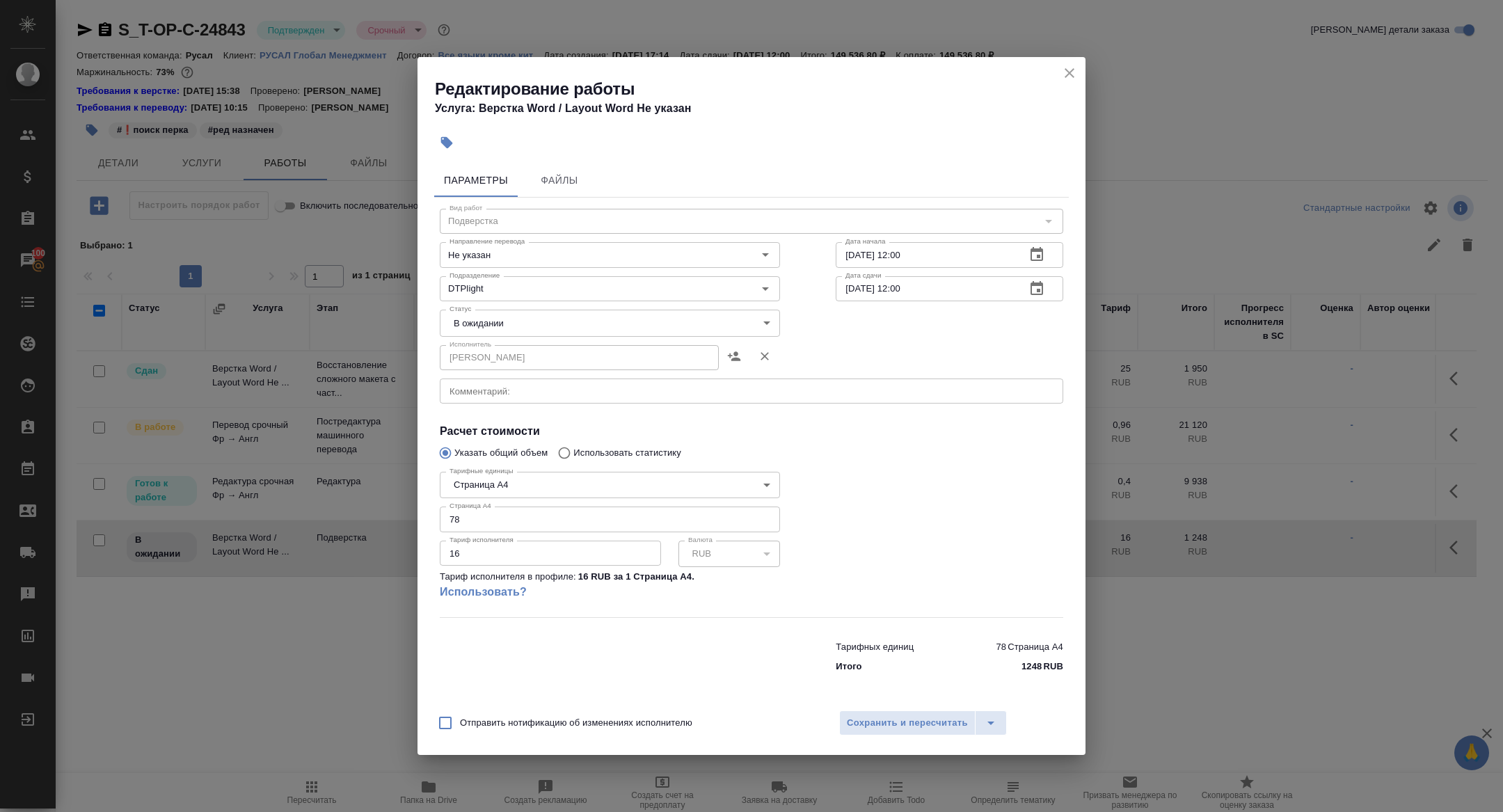
click at [1047, 257] on button "button" at bounding box center [1037, 255] width 33 height 33
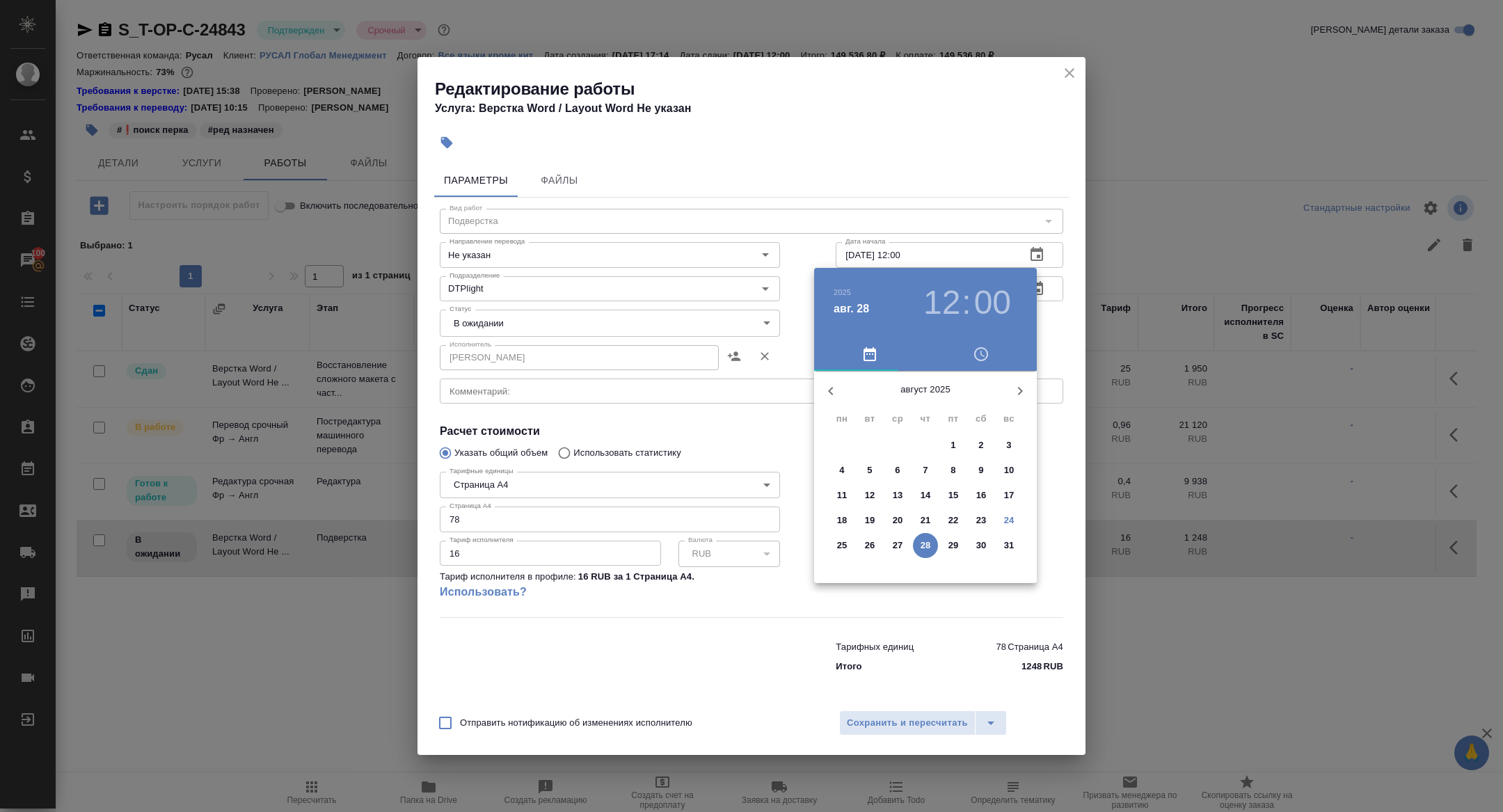
click at [941, 302] on h3 "12" at bounding box center [942, 302] width 37 height 39
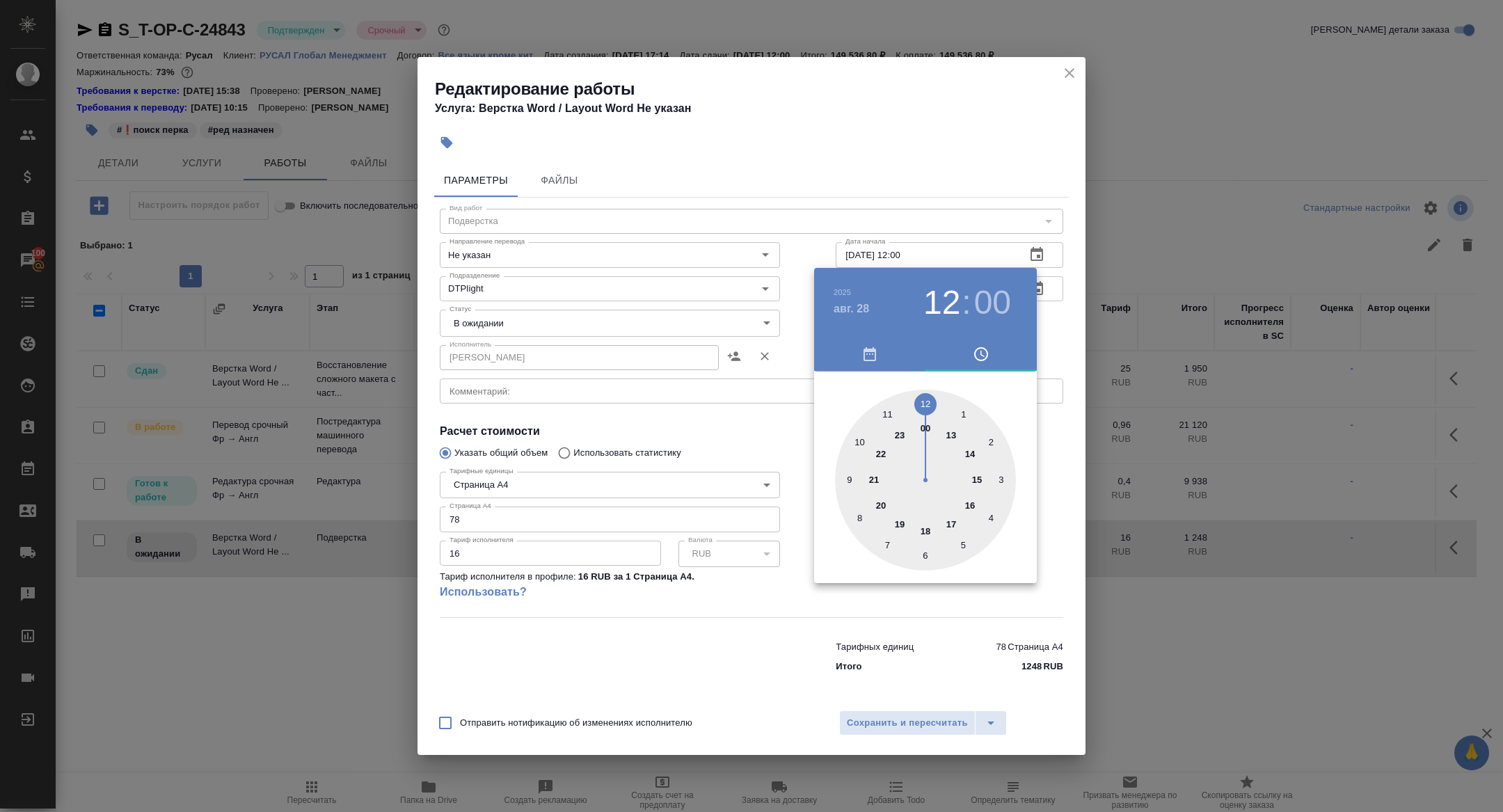
type input "28.08.2025 10:00"
click at [854, 441] on div at bounding box center [925, 480] width 181 height 181
click at [676, 338] on div at bounding box center [751, 406] width 1503 height 812
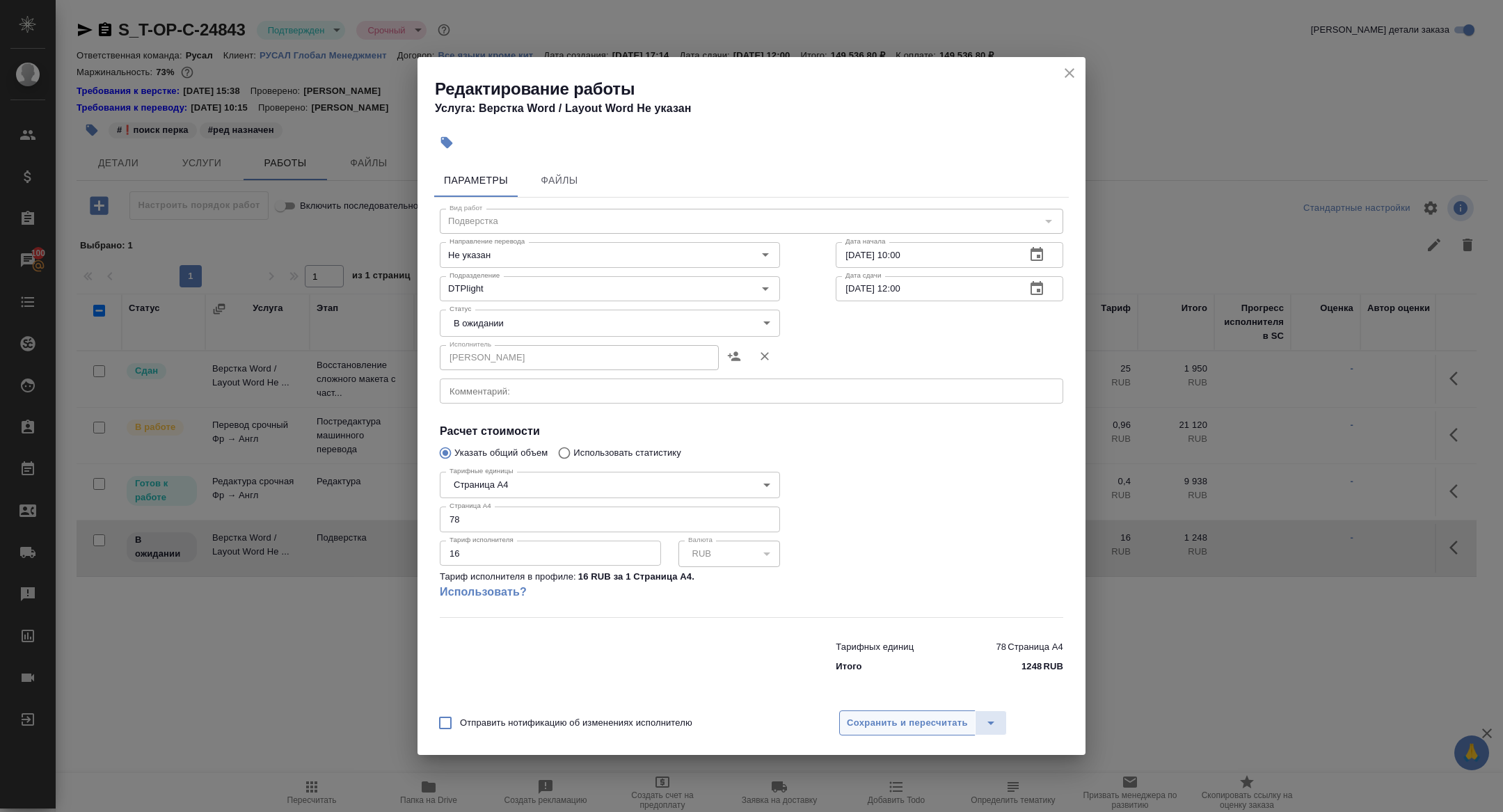
click at [882, 726] on span "Сохранить и пересчитать" at bounding box center [907, 723] width 121 height 16
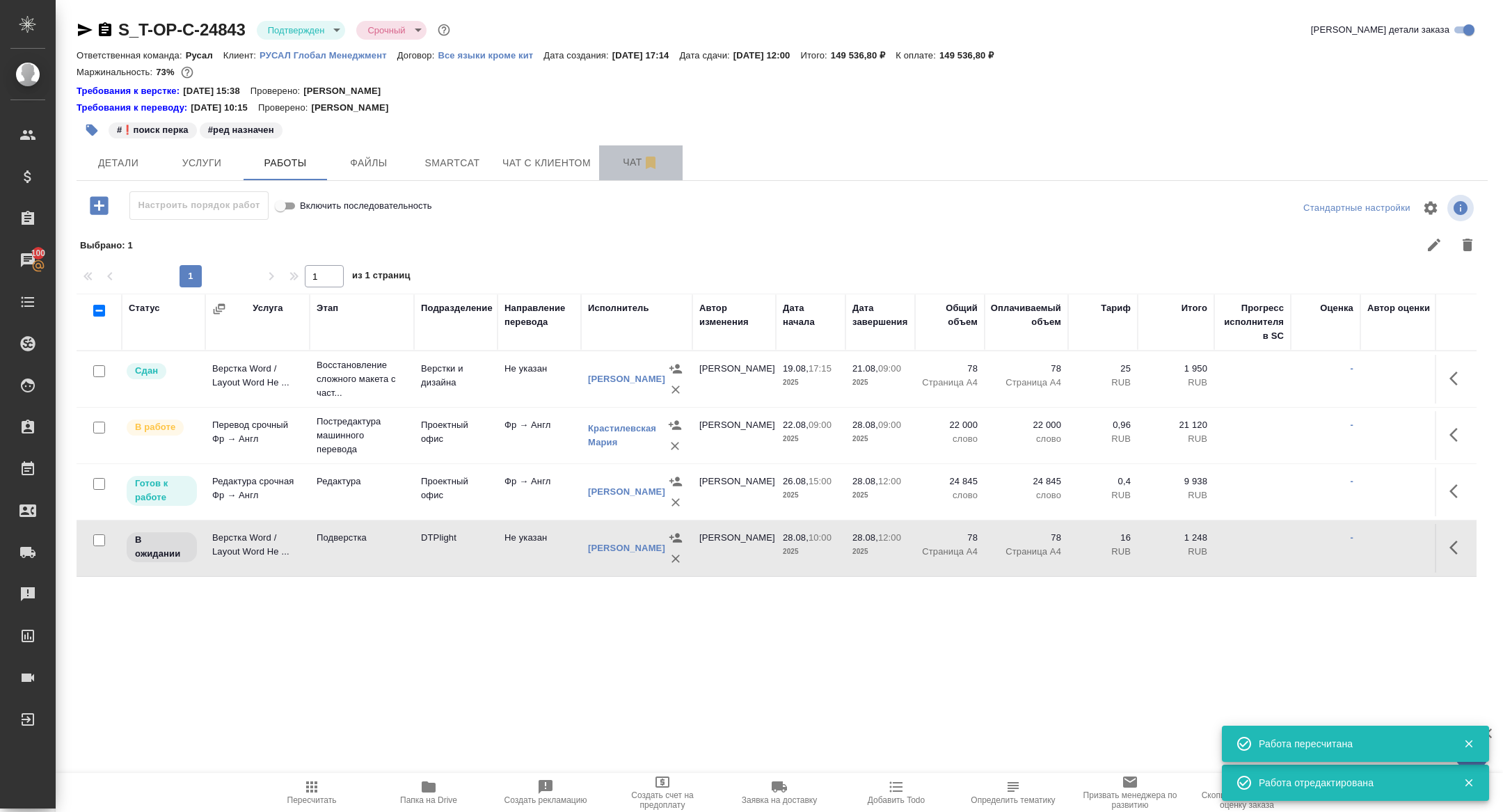
click at [620, 161] on span "Чат" at bounding box center [640, 162] width 67 height 18
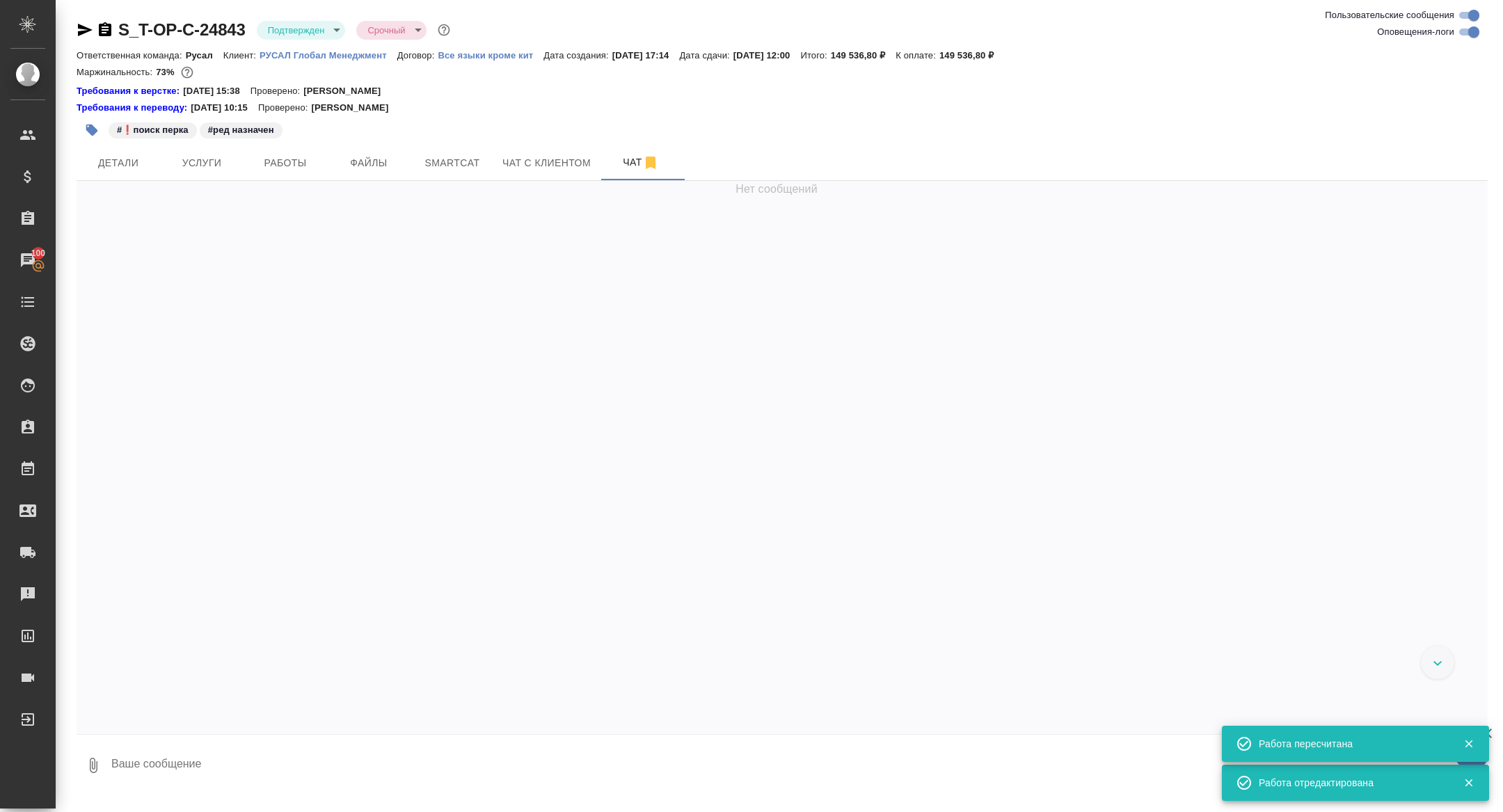
click at [300, 747] on textarea at bounding box center [799, 764] width 1378 height 48
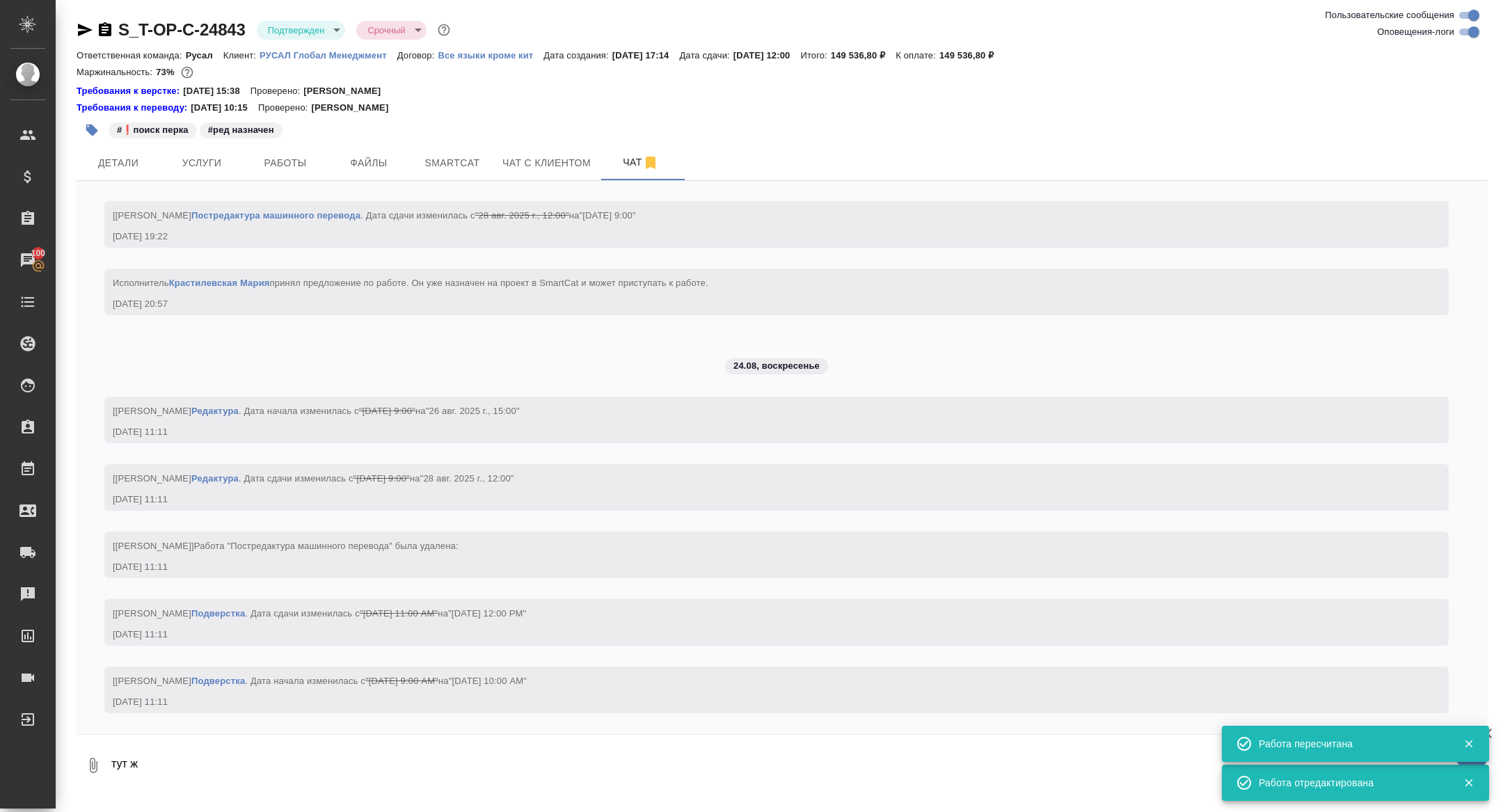
scroll to position [5575, 0]
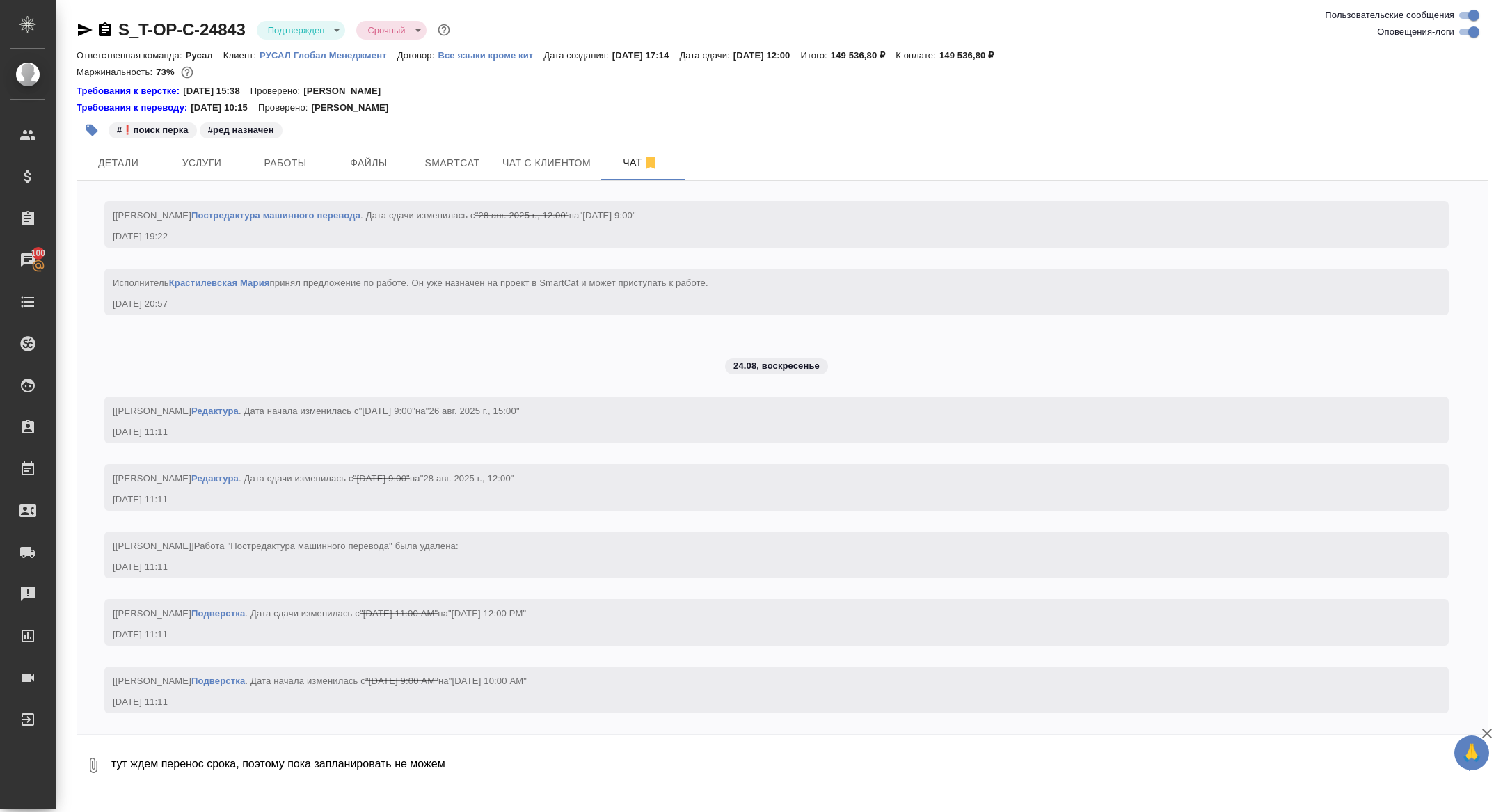
type textarea "тут ждем перенос срока, поэтому пока запланировать не можем"
click at [272, 155] on span "Работы" at bounding box center [285, 163] width 67 height 18
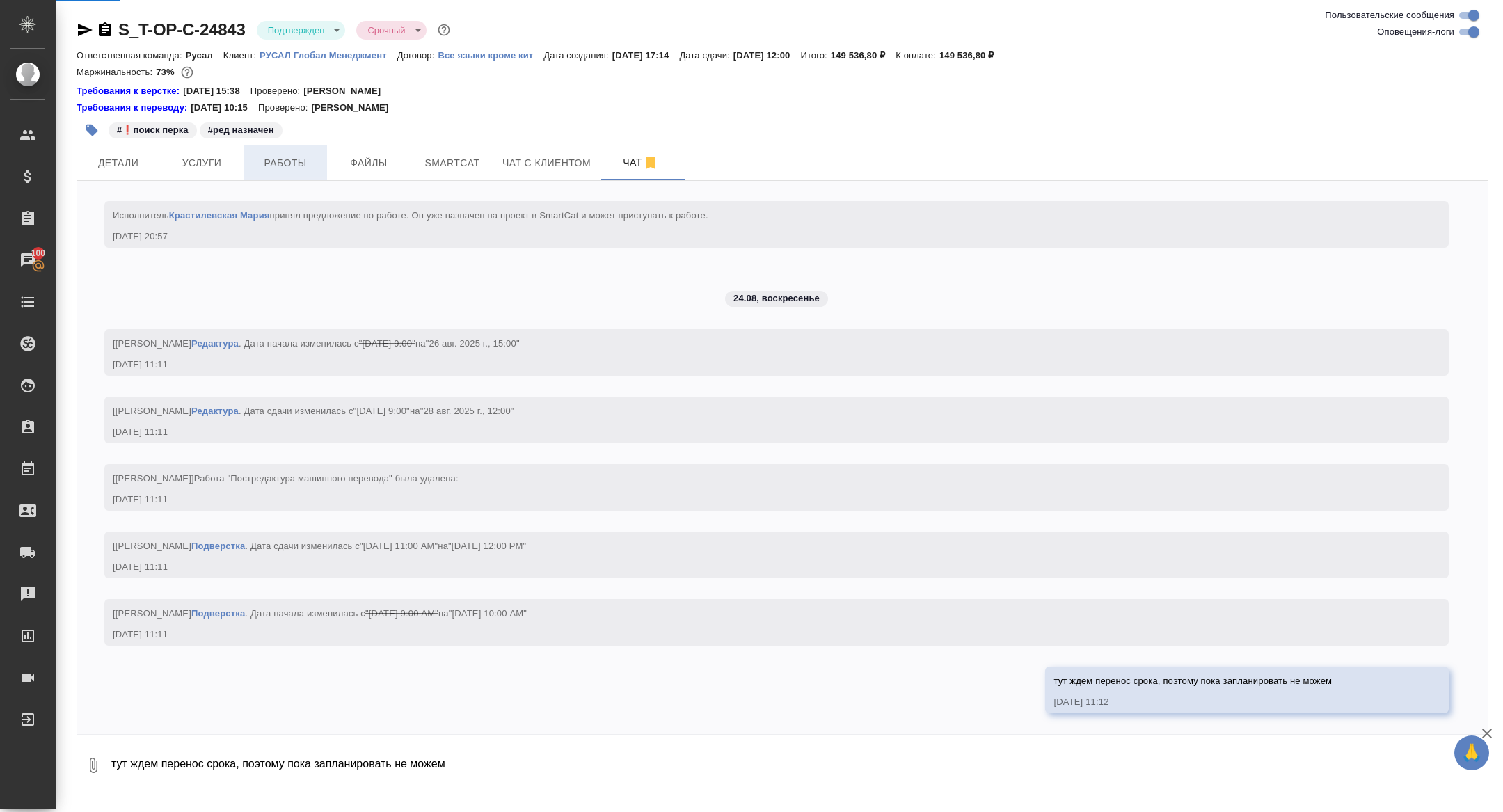
scroll to position [5642, 0]
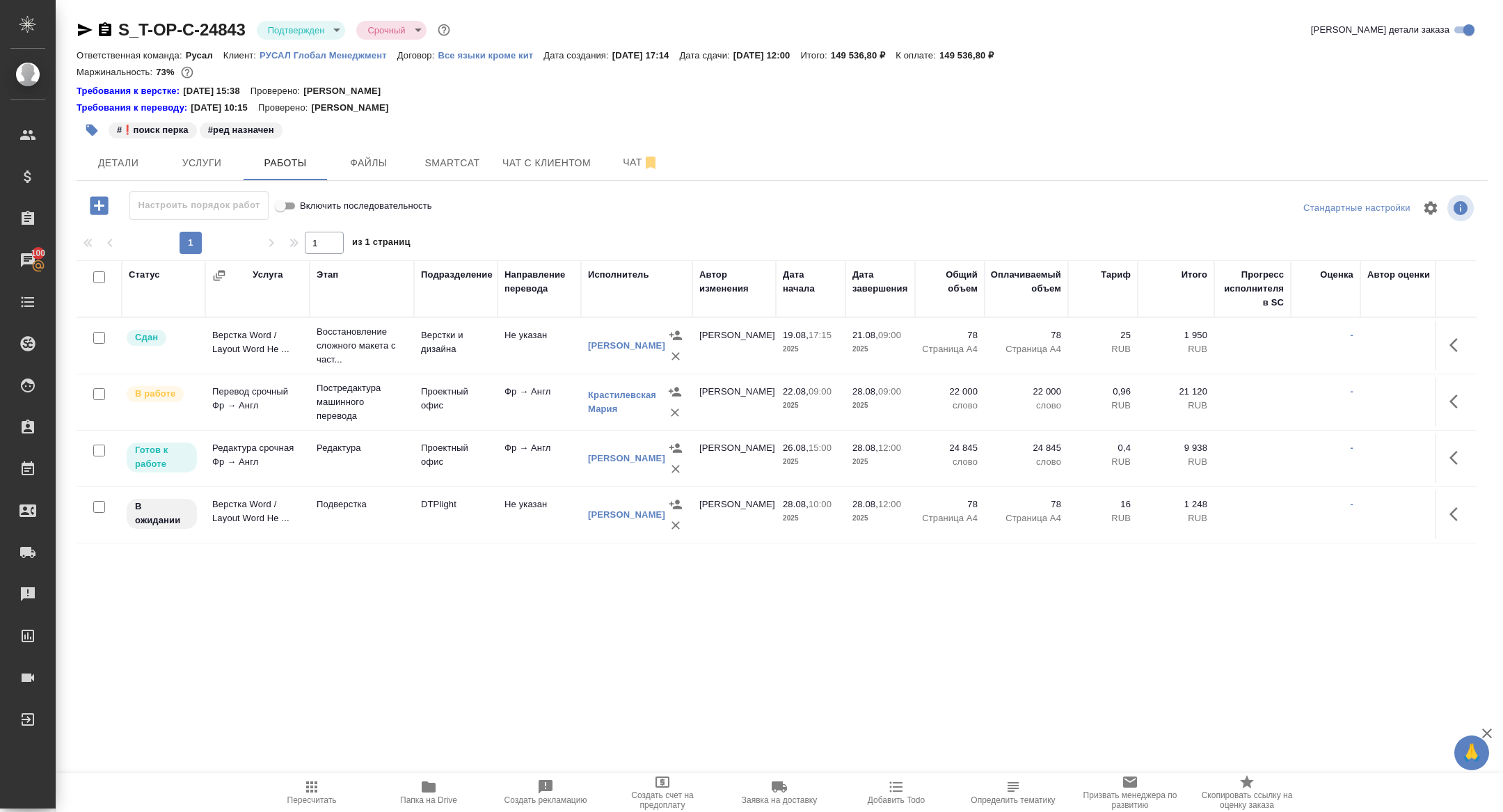
click at [317, 36] on body "🙏 .cls-1 fill:#fff; AWATERA Zhuravleva Alexandra Клиенты Спецификации Заказы 10…" at bounding box center [751, 406] width 1503 height 812
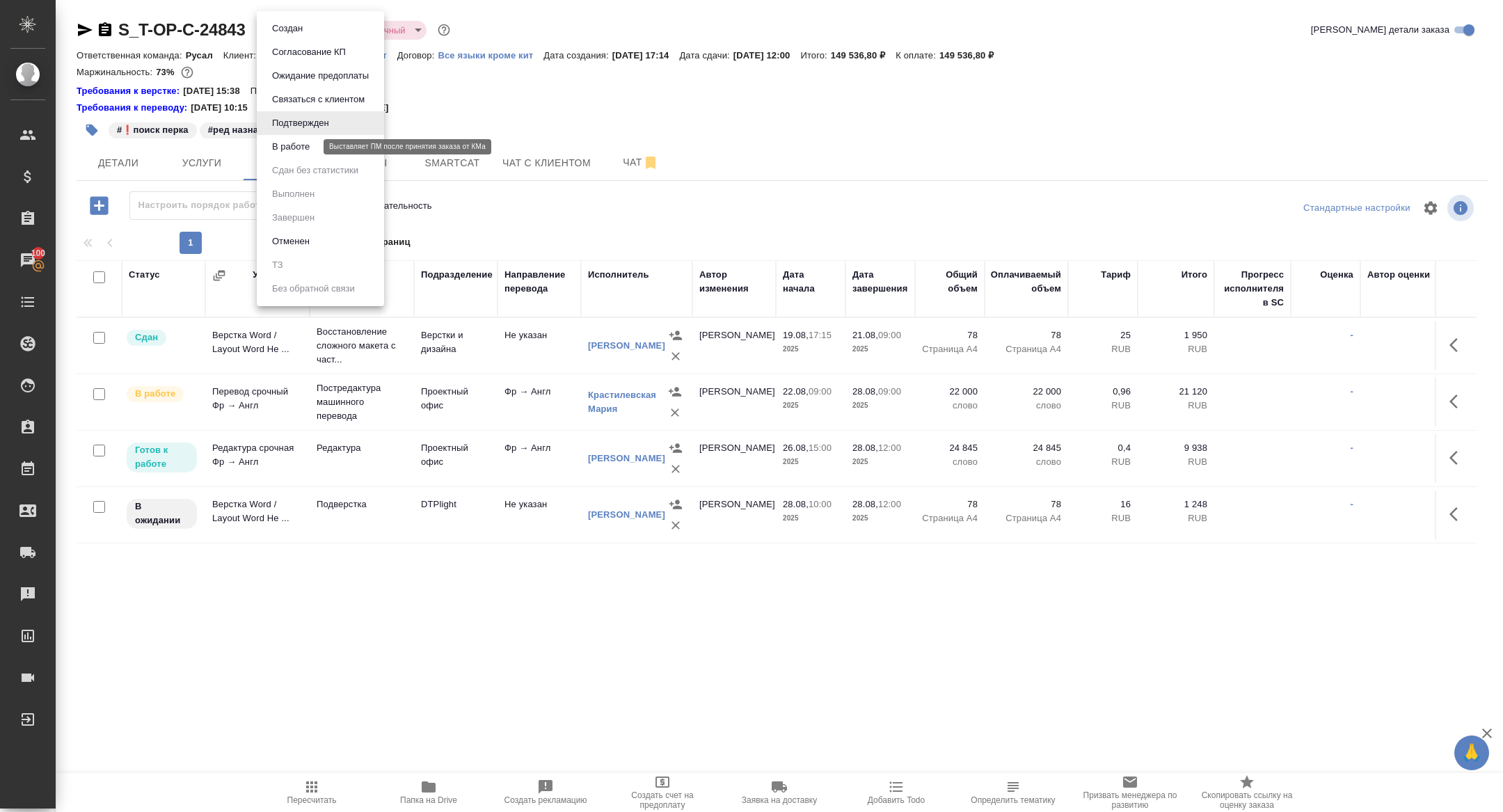
click at [303, 148] on button "В работе" at bounding box center [290, 147] width 46 height 16
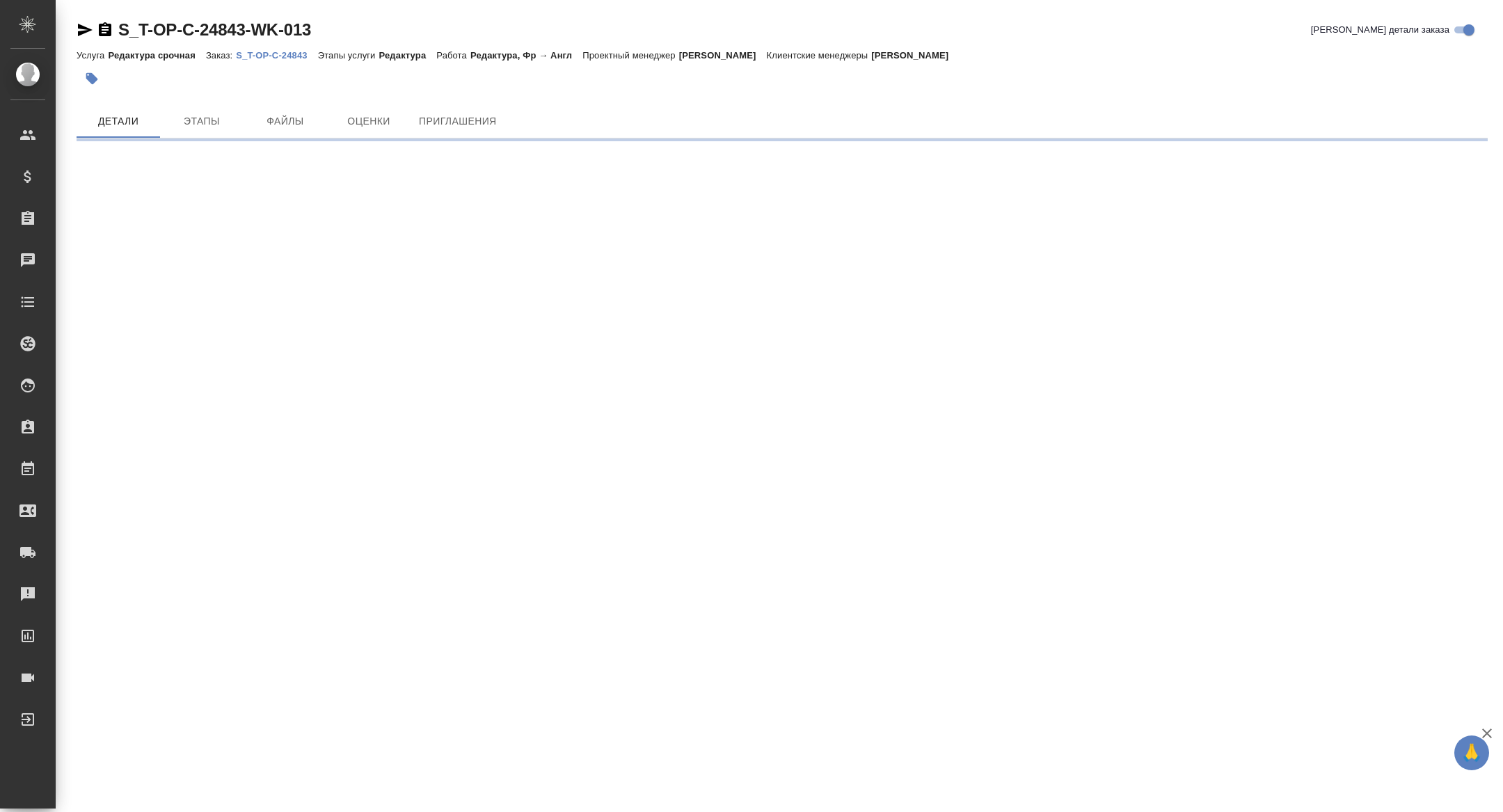
click at [79, 28] on icon "button" at bounding box center [85, 29] width 17 height 17
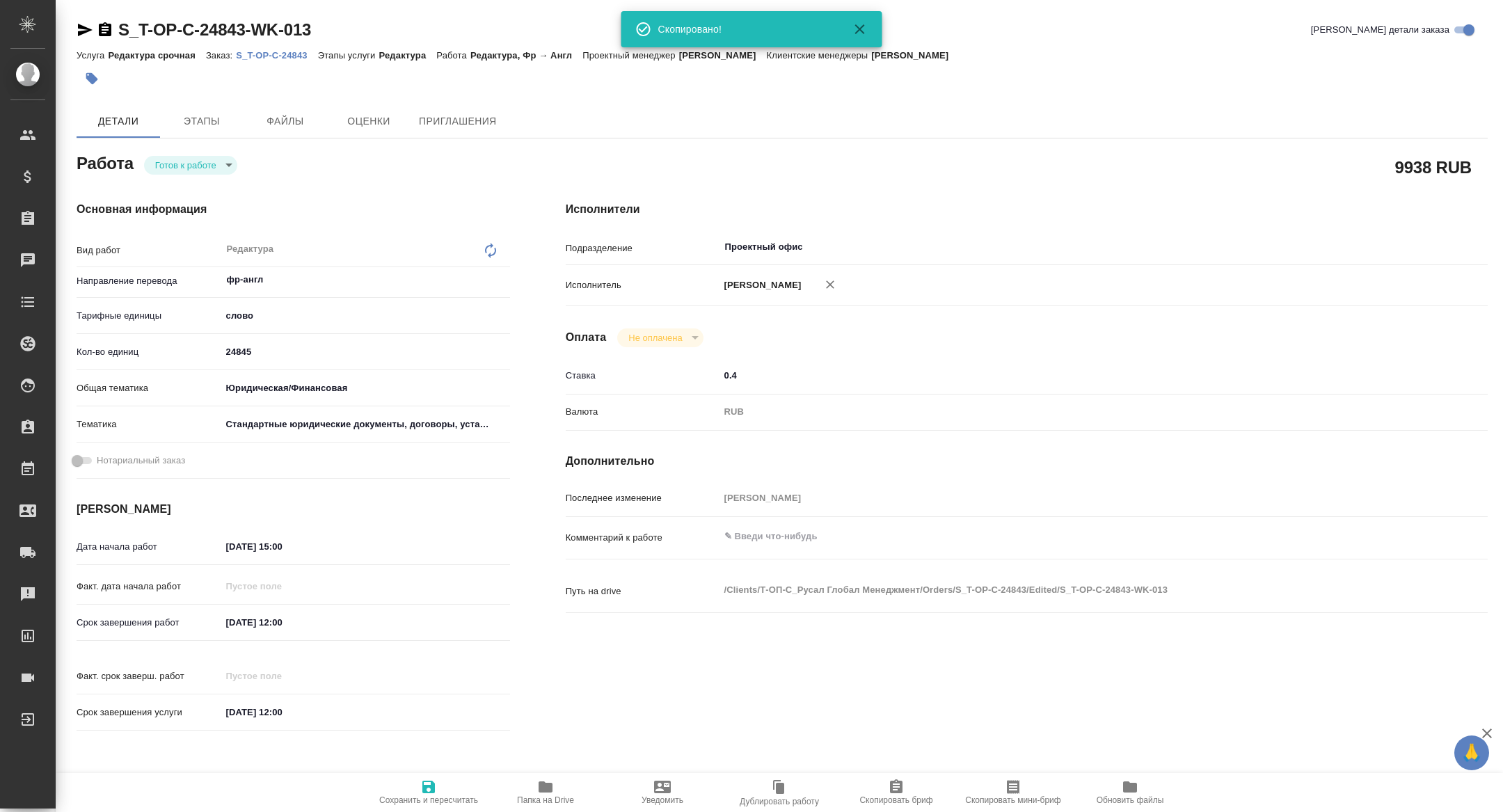
type textarea "x"
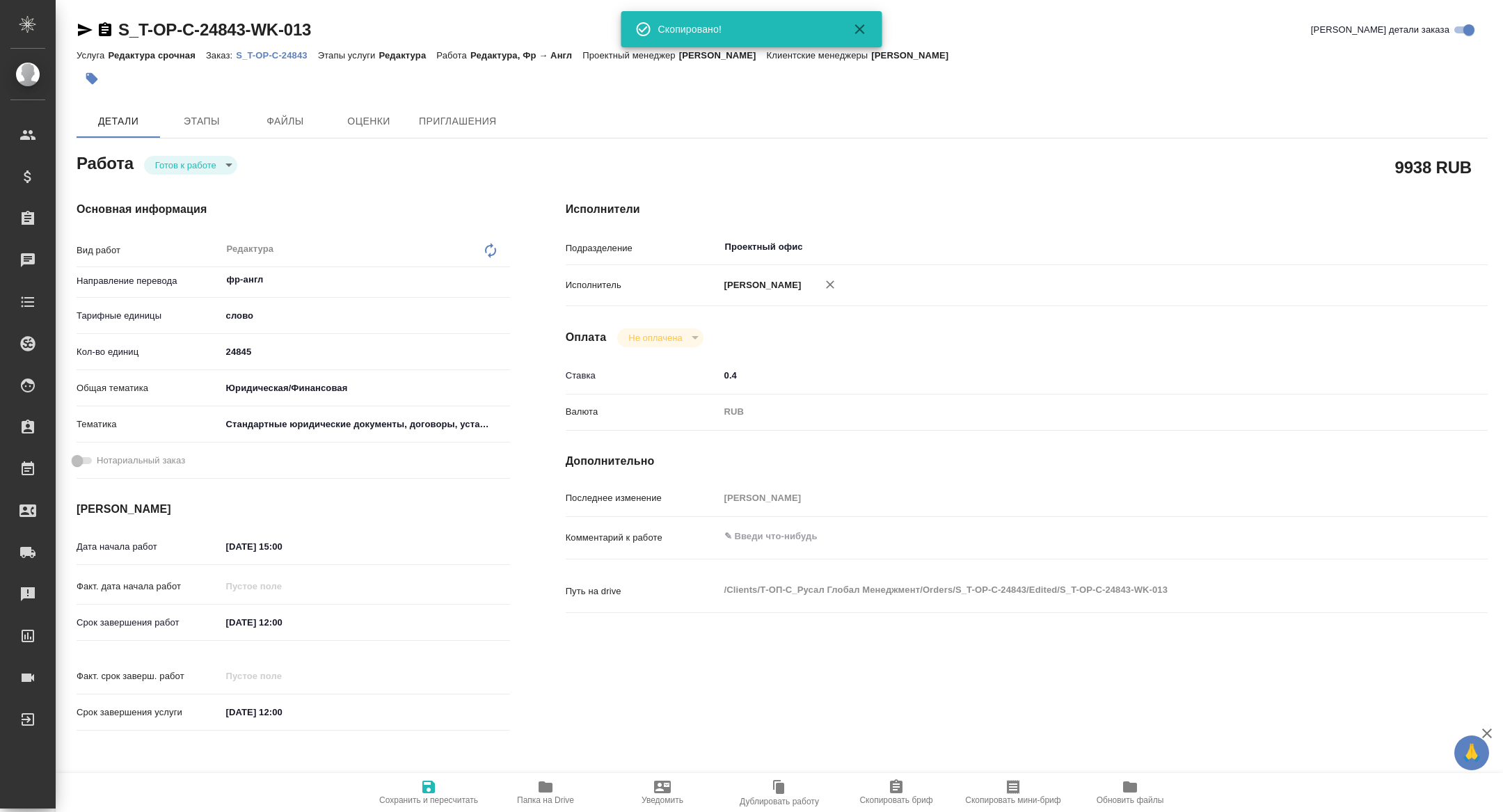
type textarea "x"
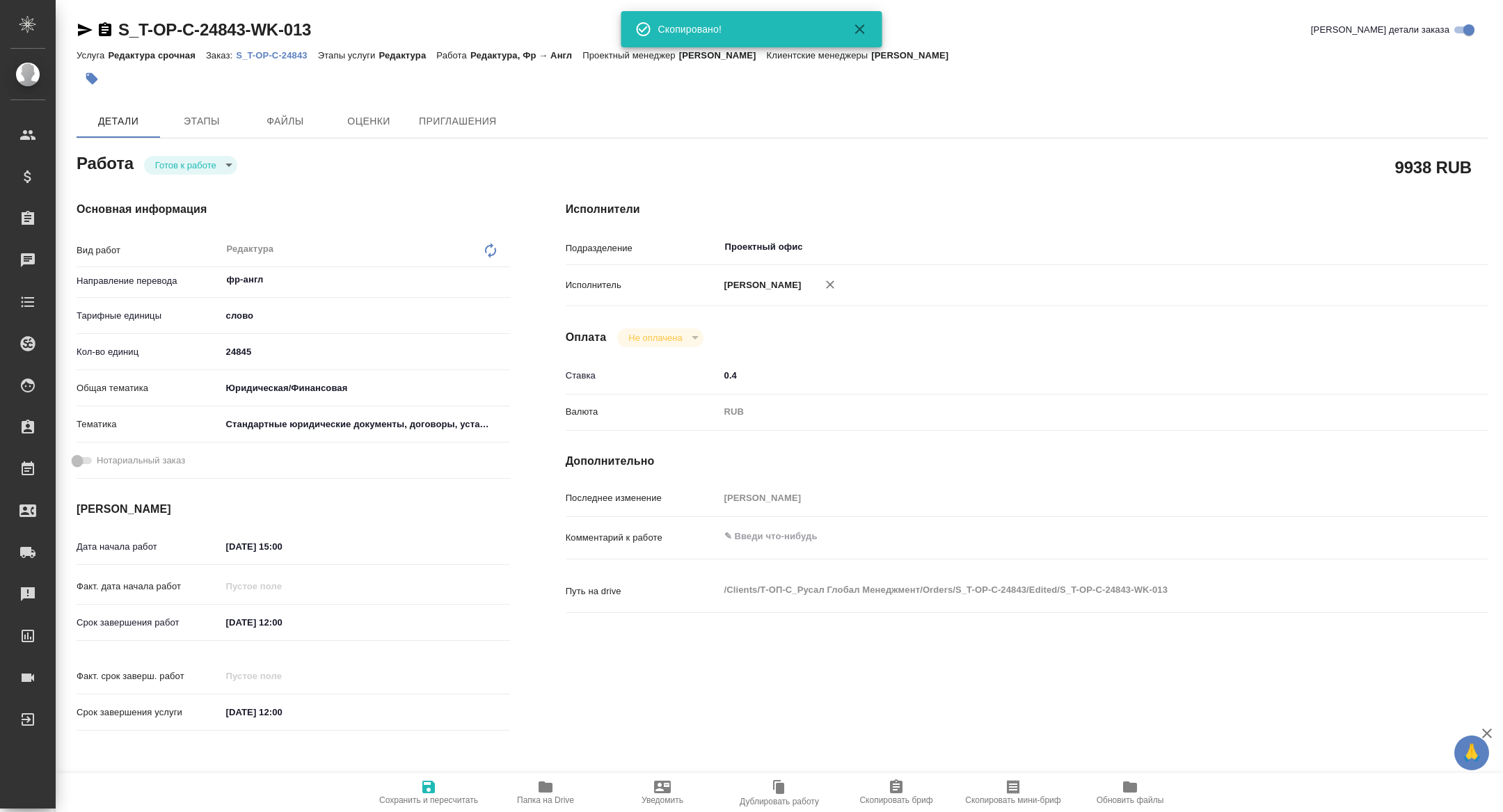
type textarea "x"
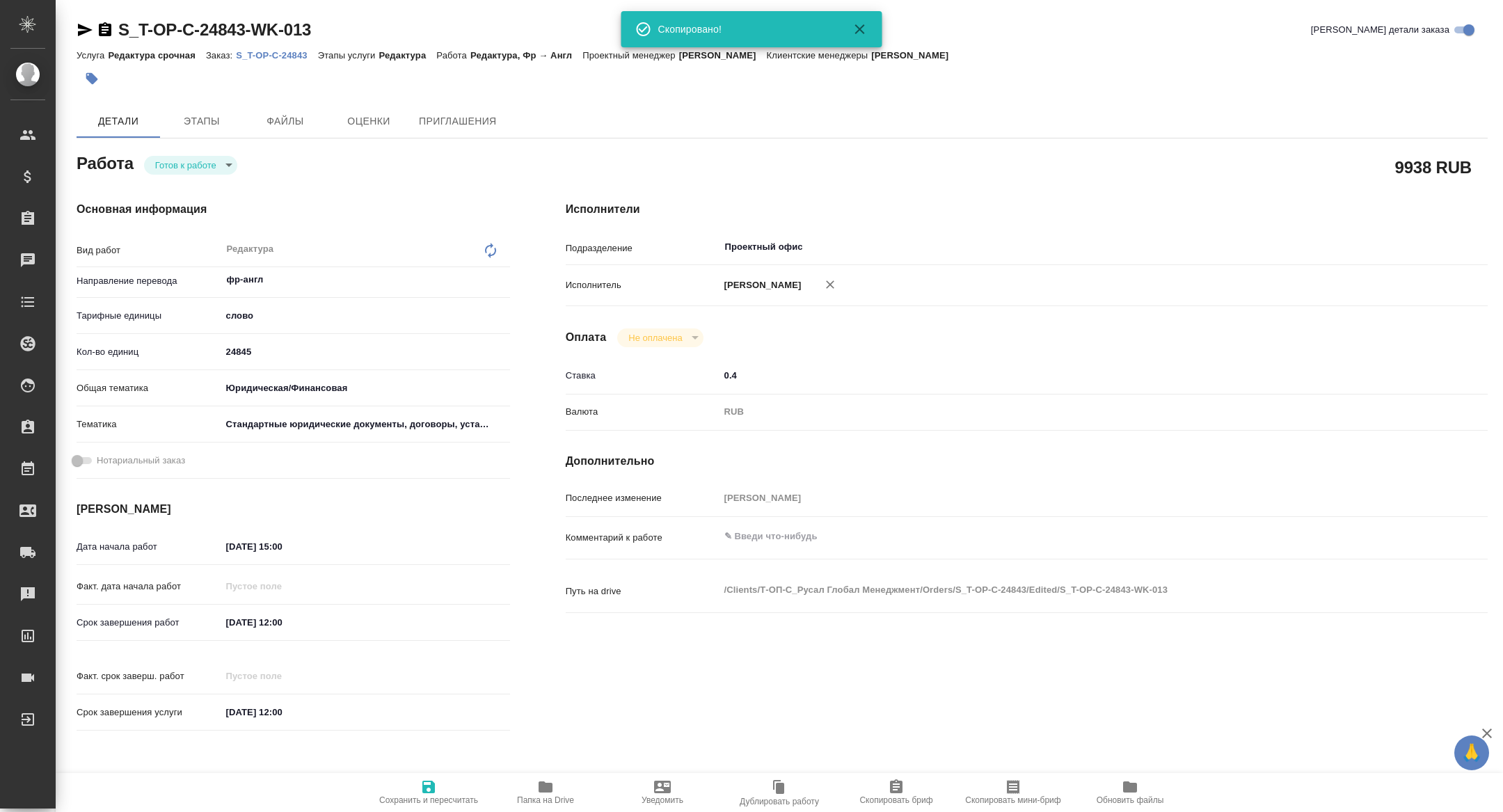
type textarea "x"
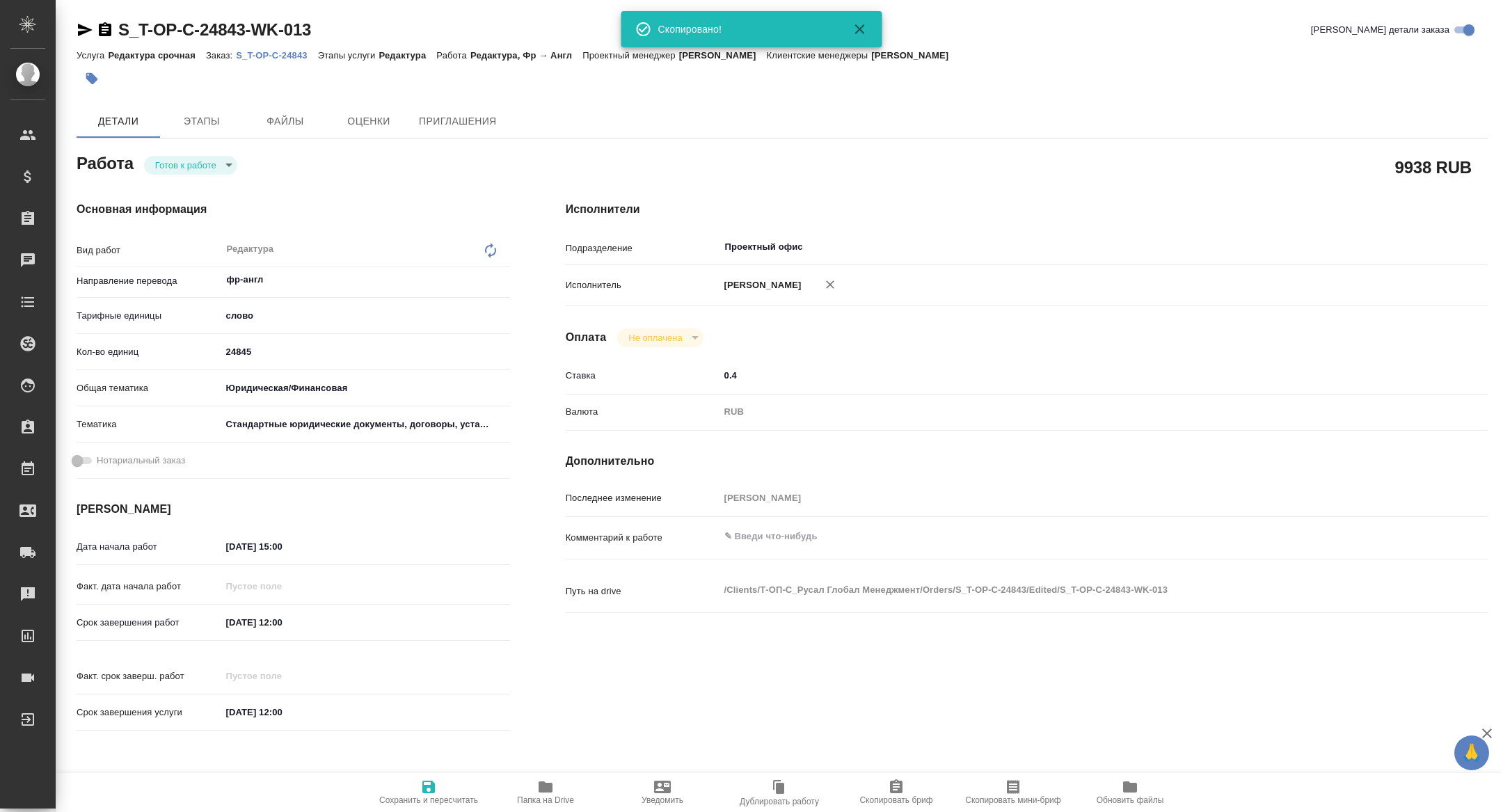
type textarea "x"
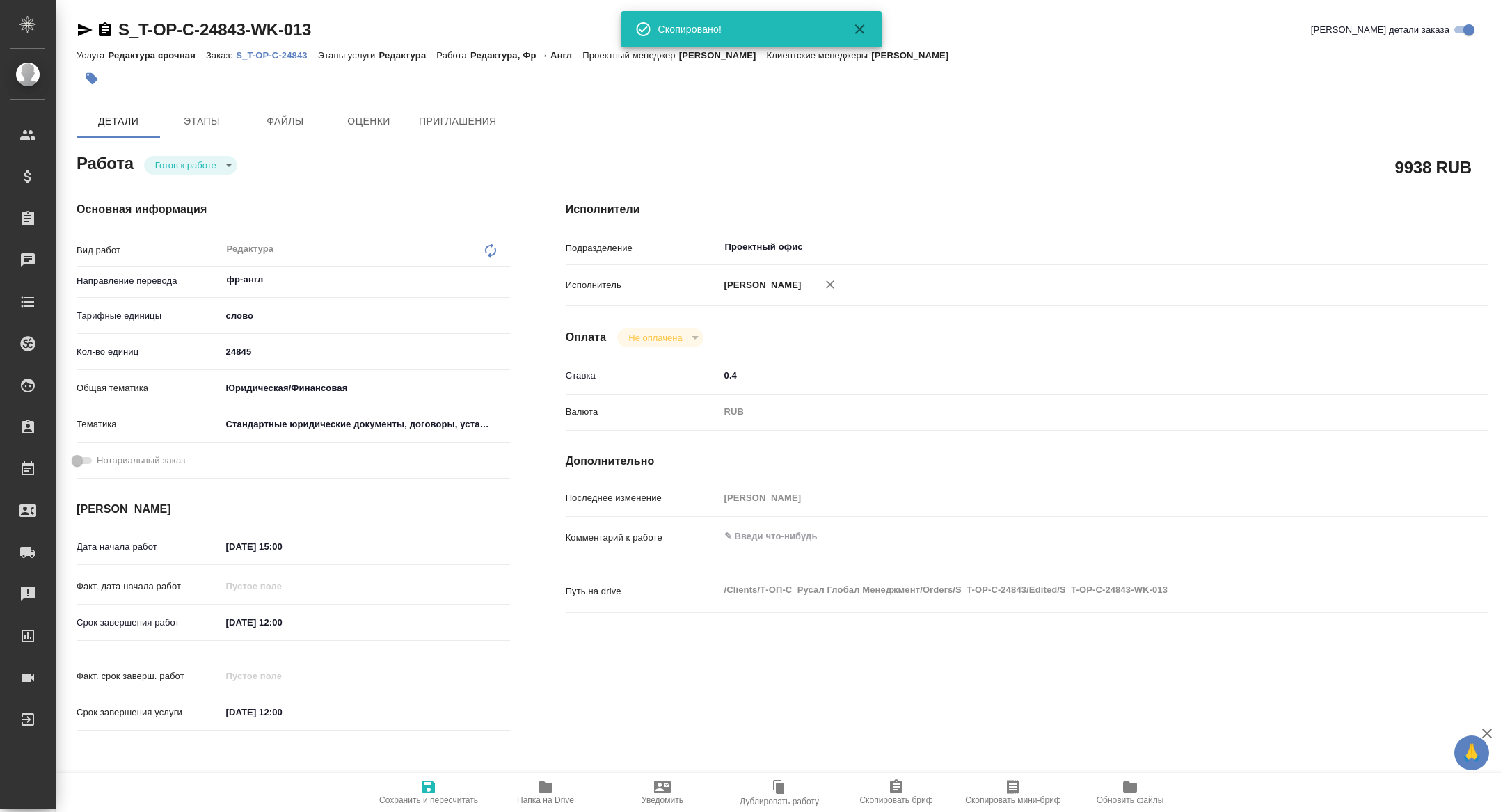
type textarea "x"
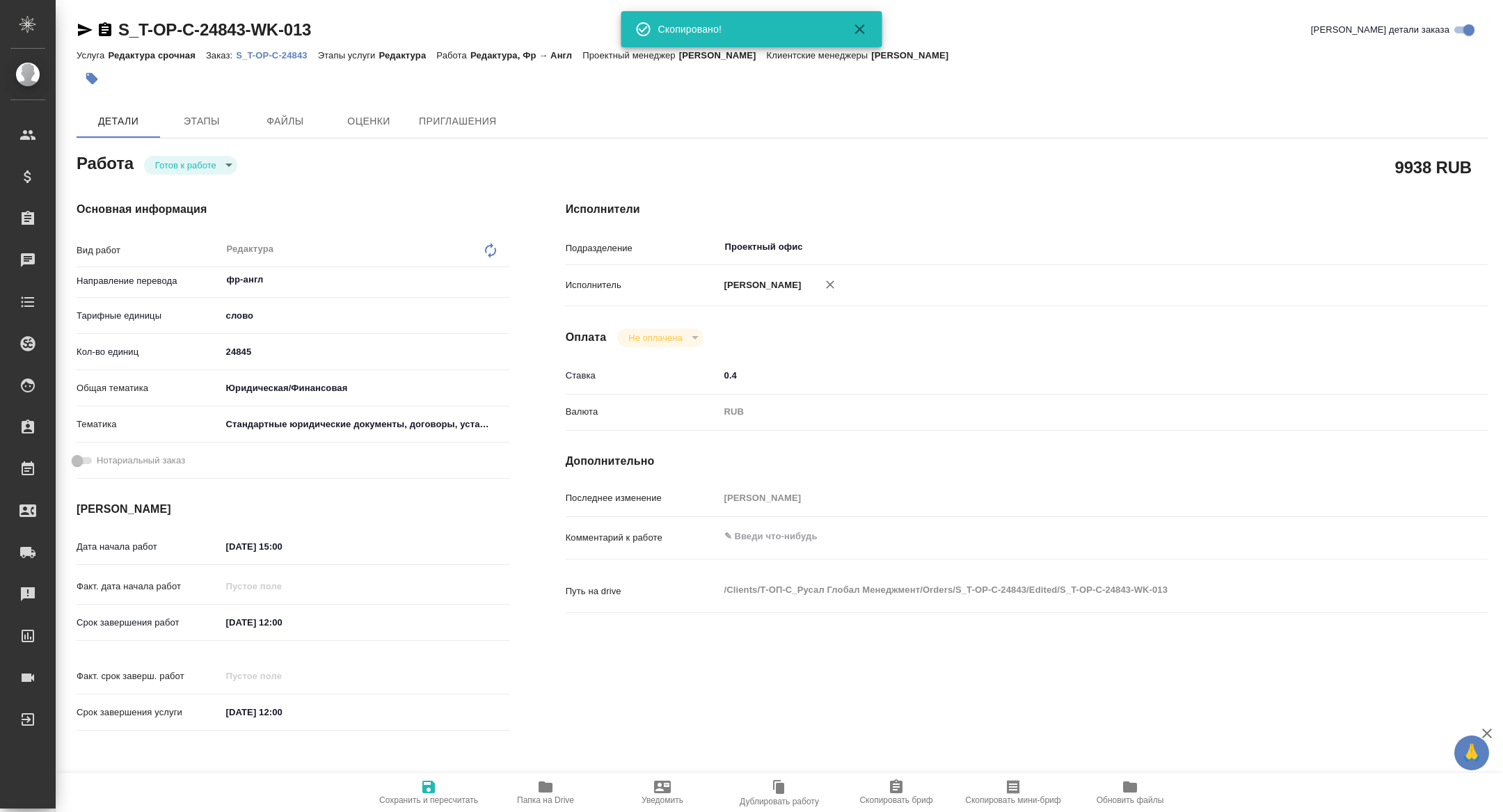
type textarea "x"
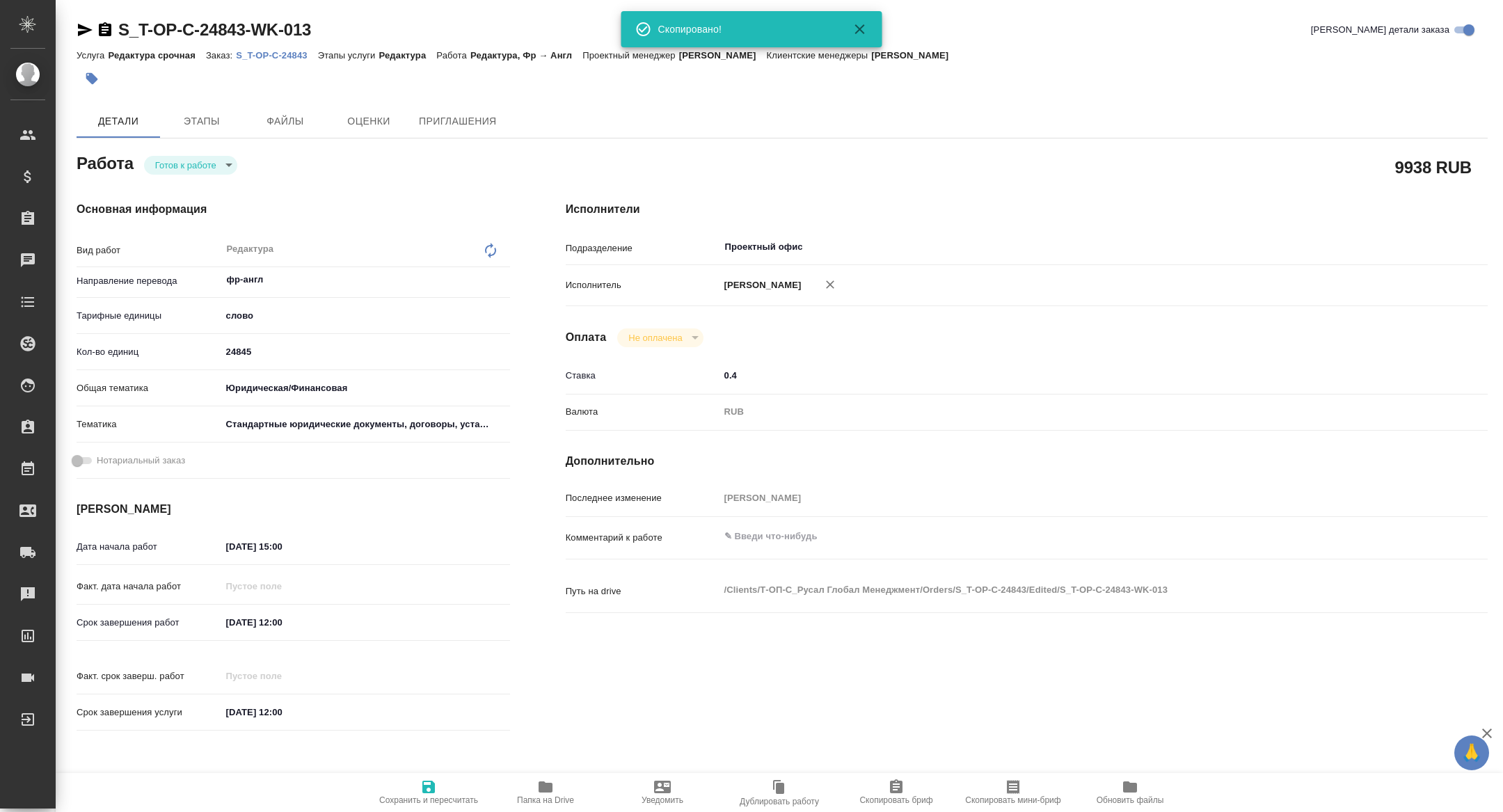
type textarea "x"
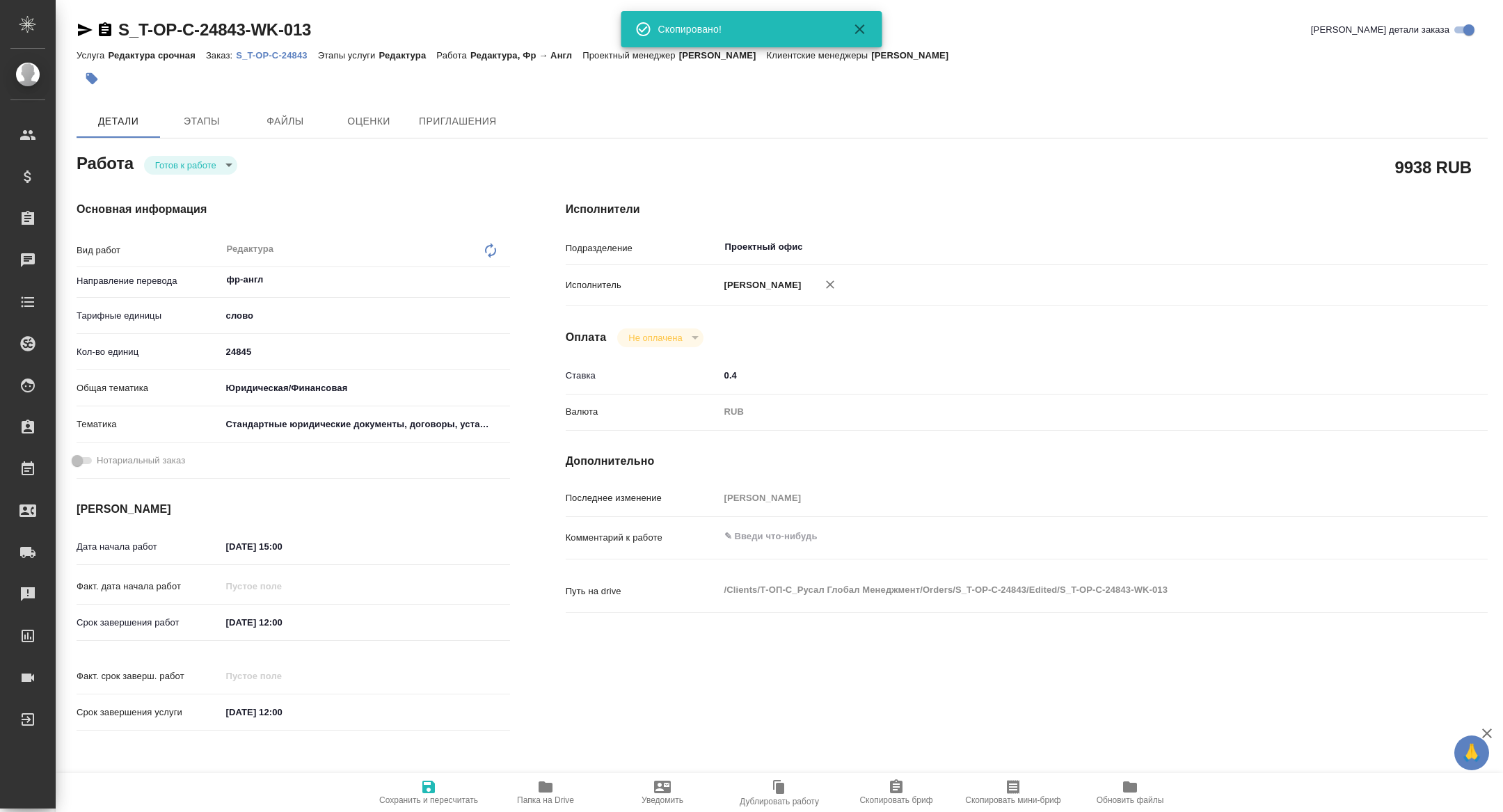
type textarea "x"
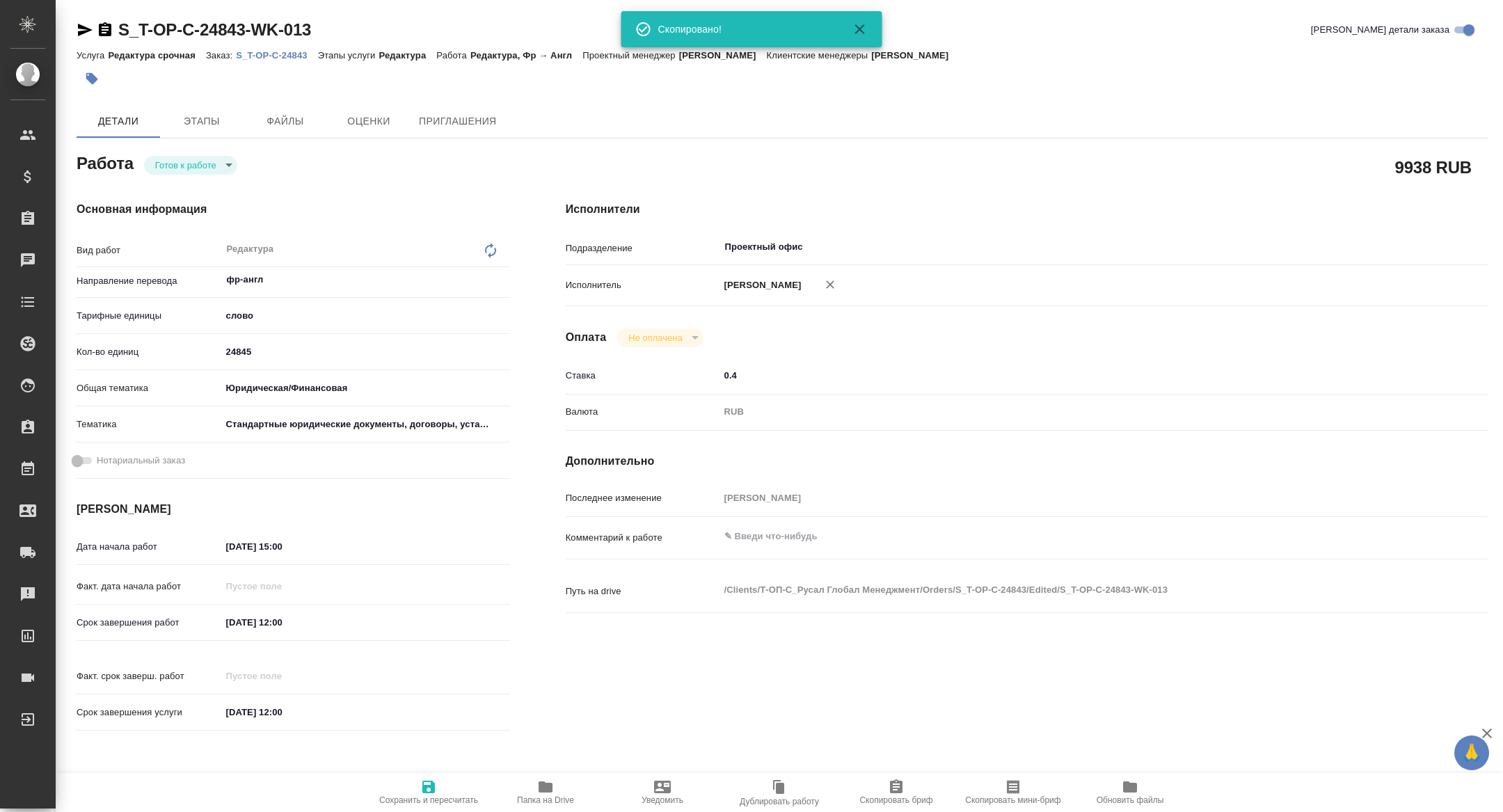
type textarea "x"
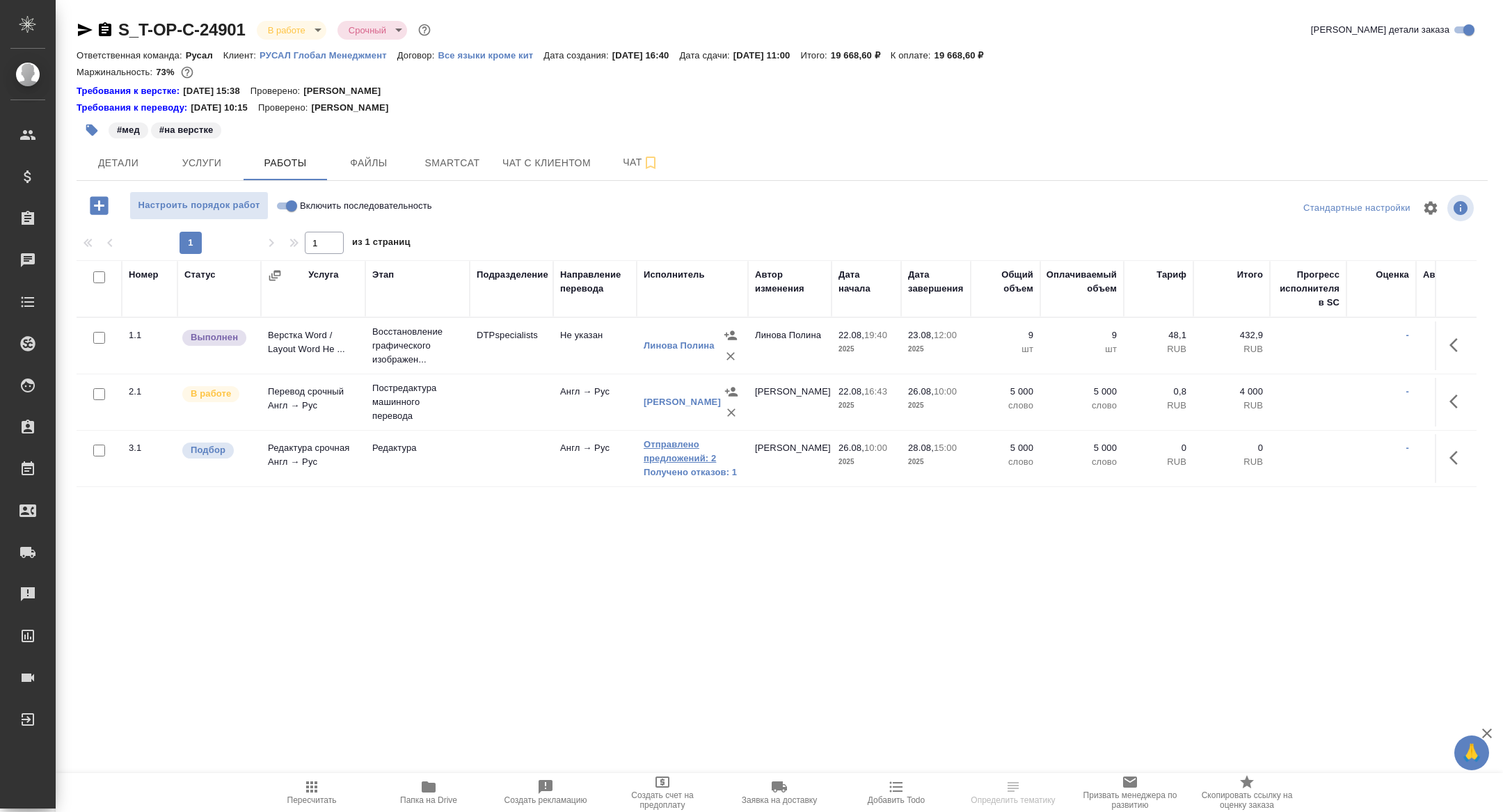
click at [680, 456] on link "Отправлено предложений: 2" at bounding box center [693, 451] width 97 height 28
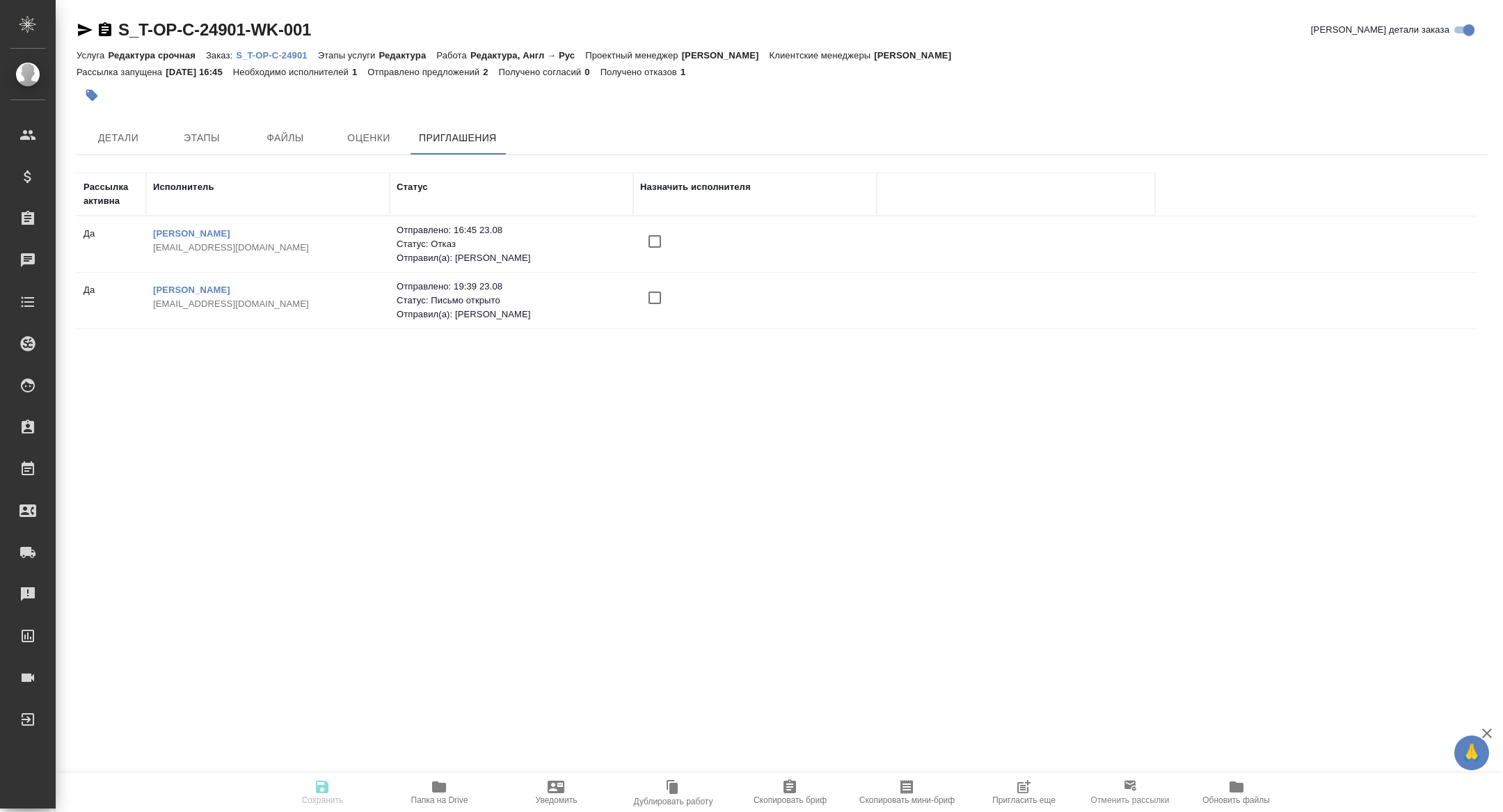
click at [1012, 795] on span "Пригласить еще" at bounding box center [1023, 800] width 63 height 10
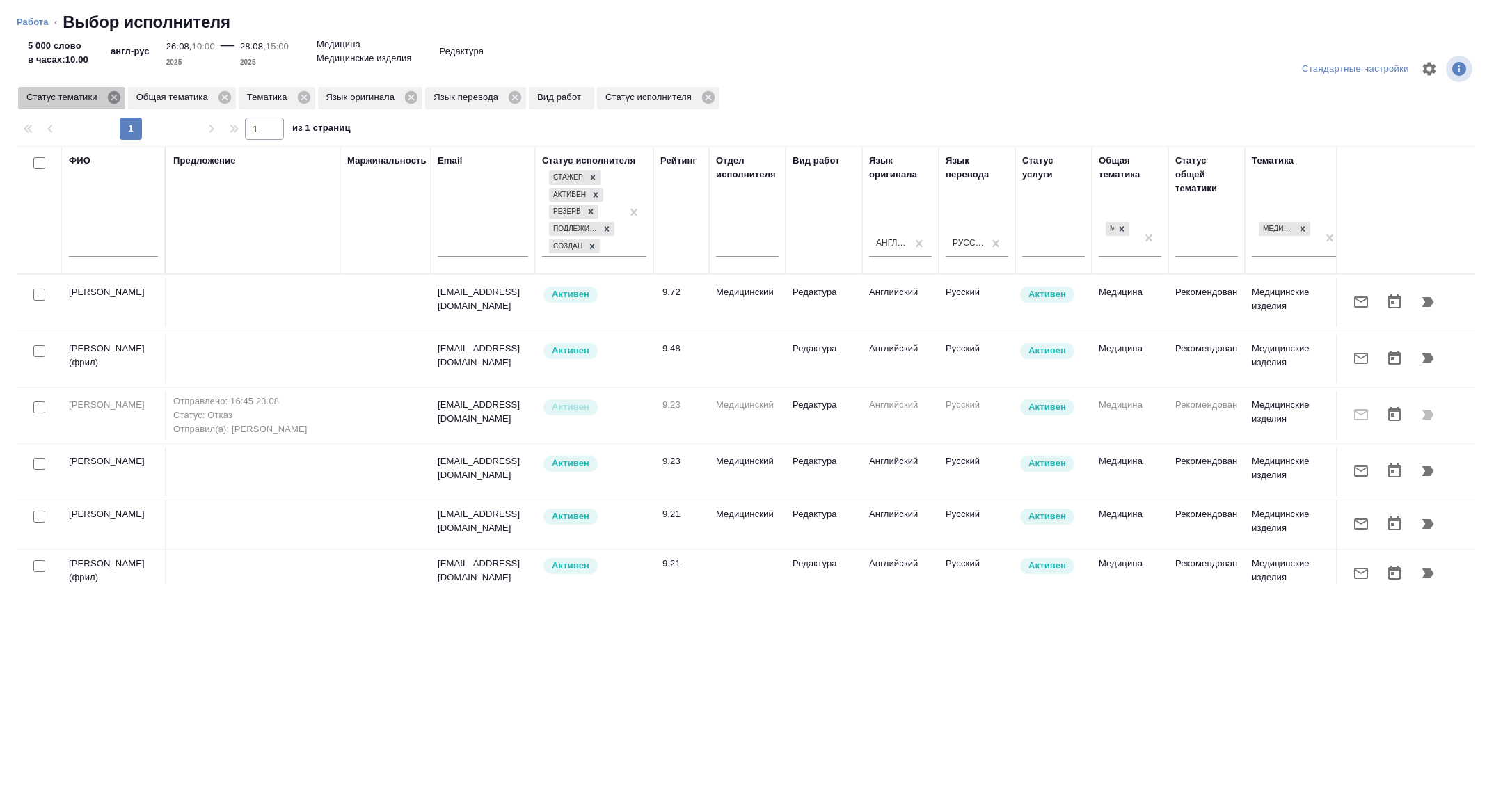
click at [117, 101] on icon at bounding box center [113, 97] width 13 height 13
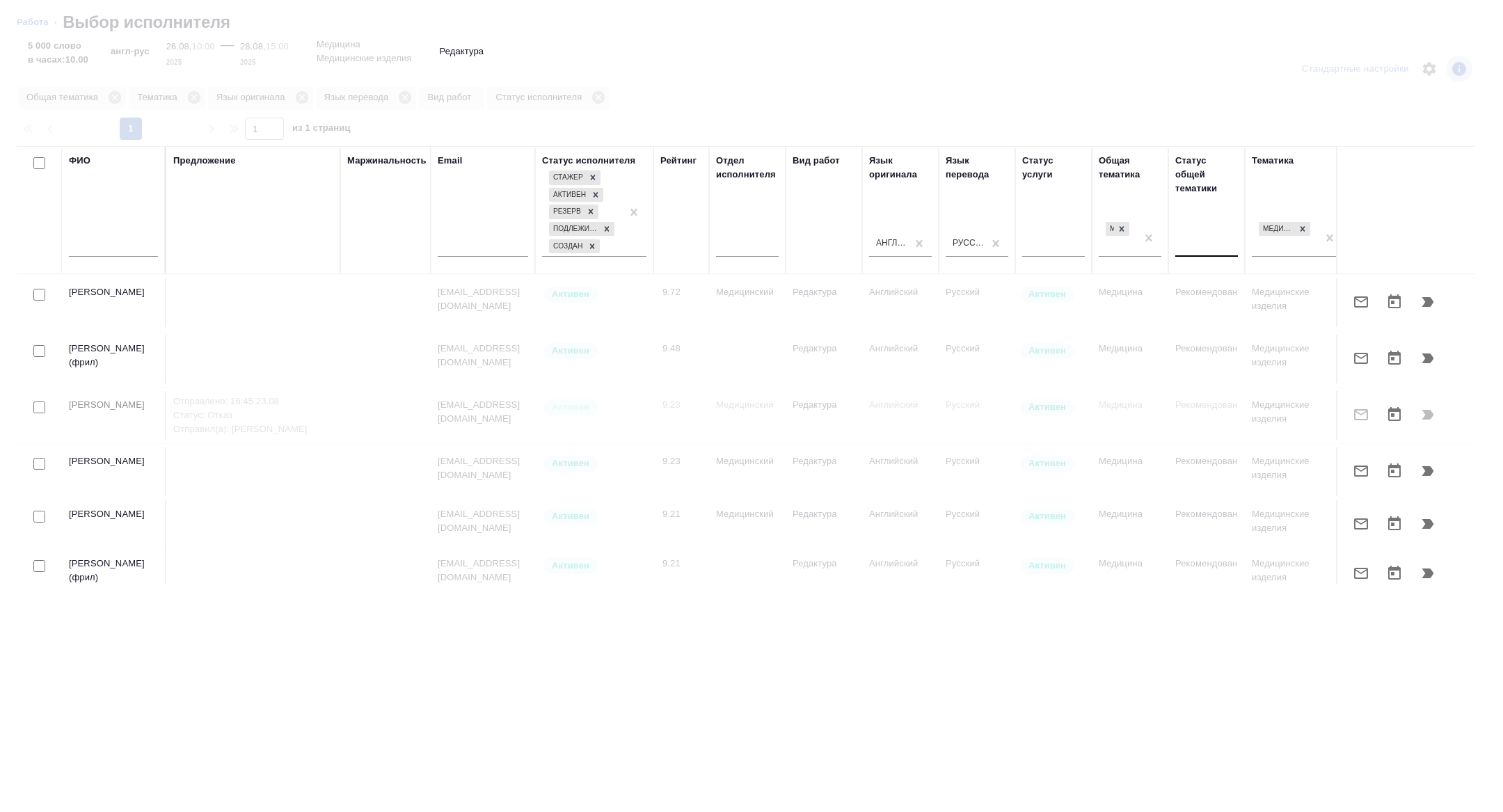
scroll to position [0, 562]
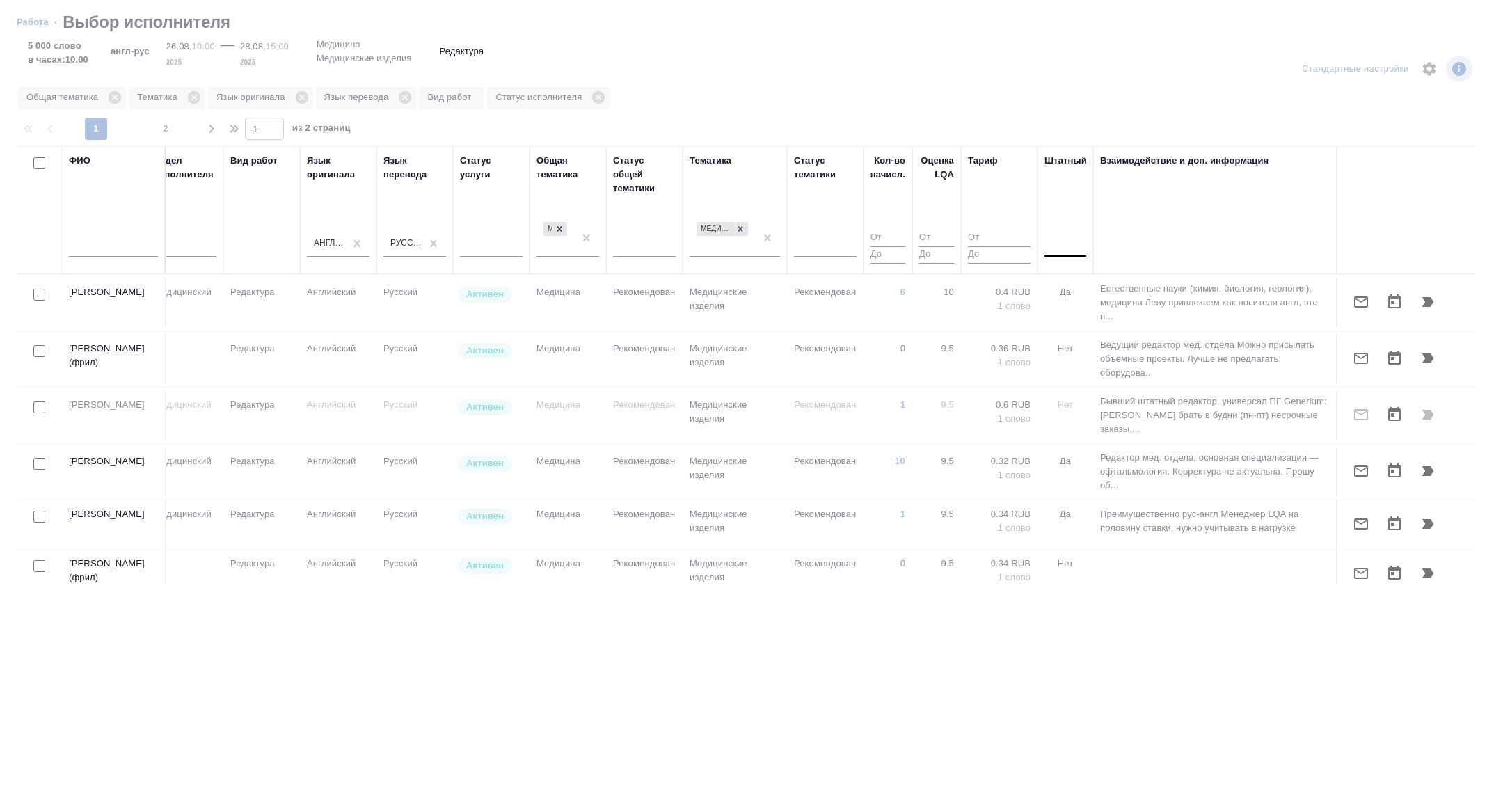
click at [1062, 231] on div at bounding box center [1065, 243] width 42 height 26
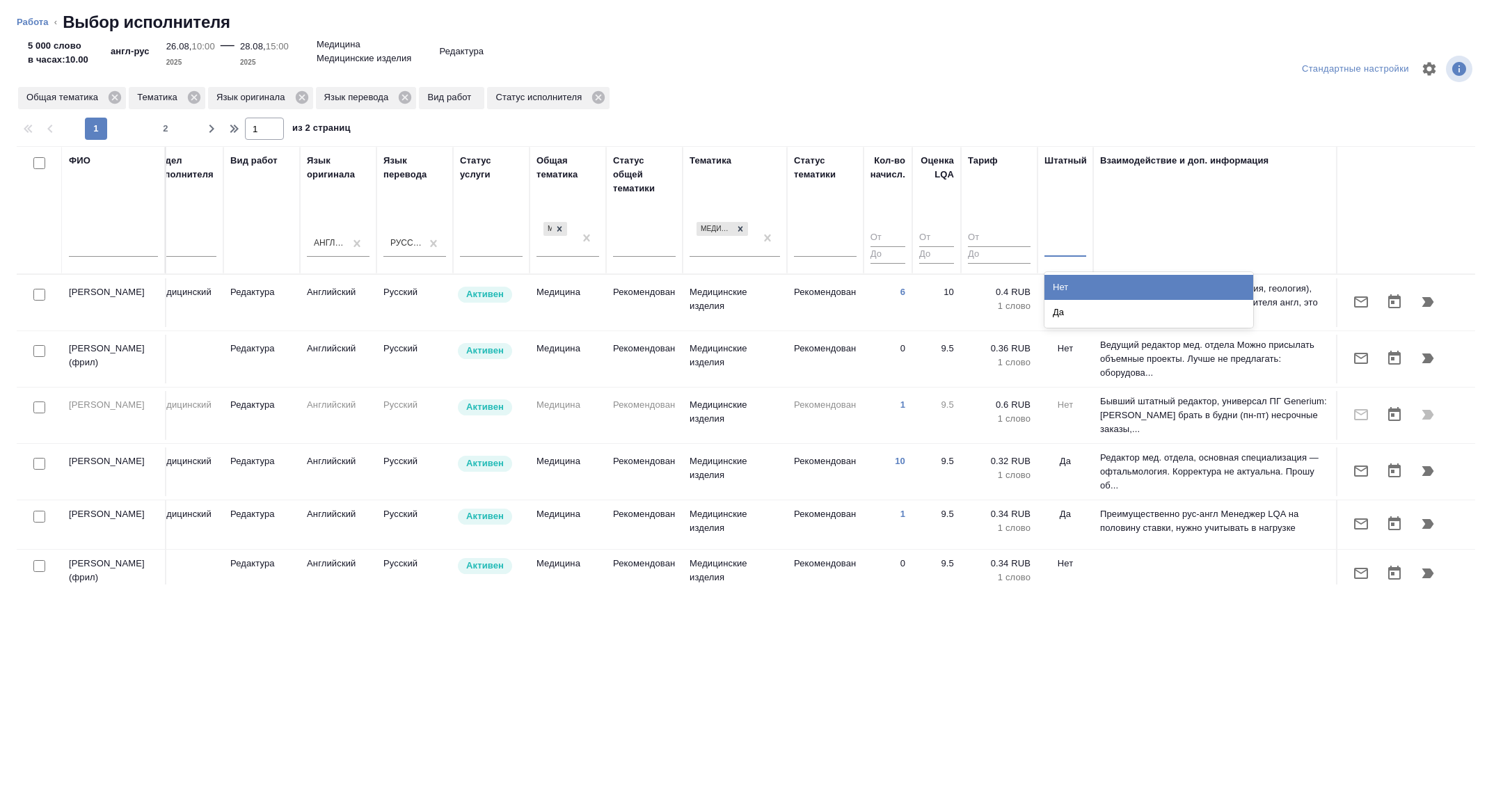
click at [1062, 285] on div "Нет" at bounding box center [1149, 288] width 209 height 25
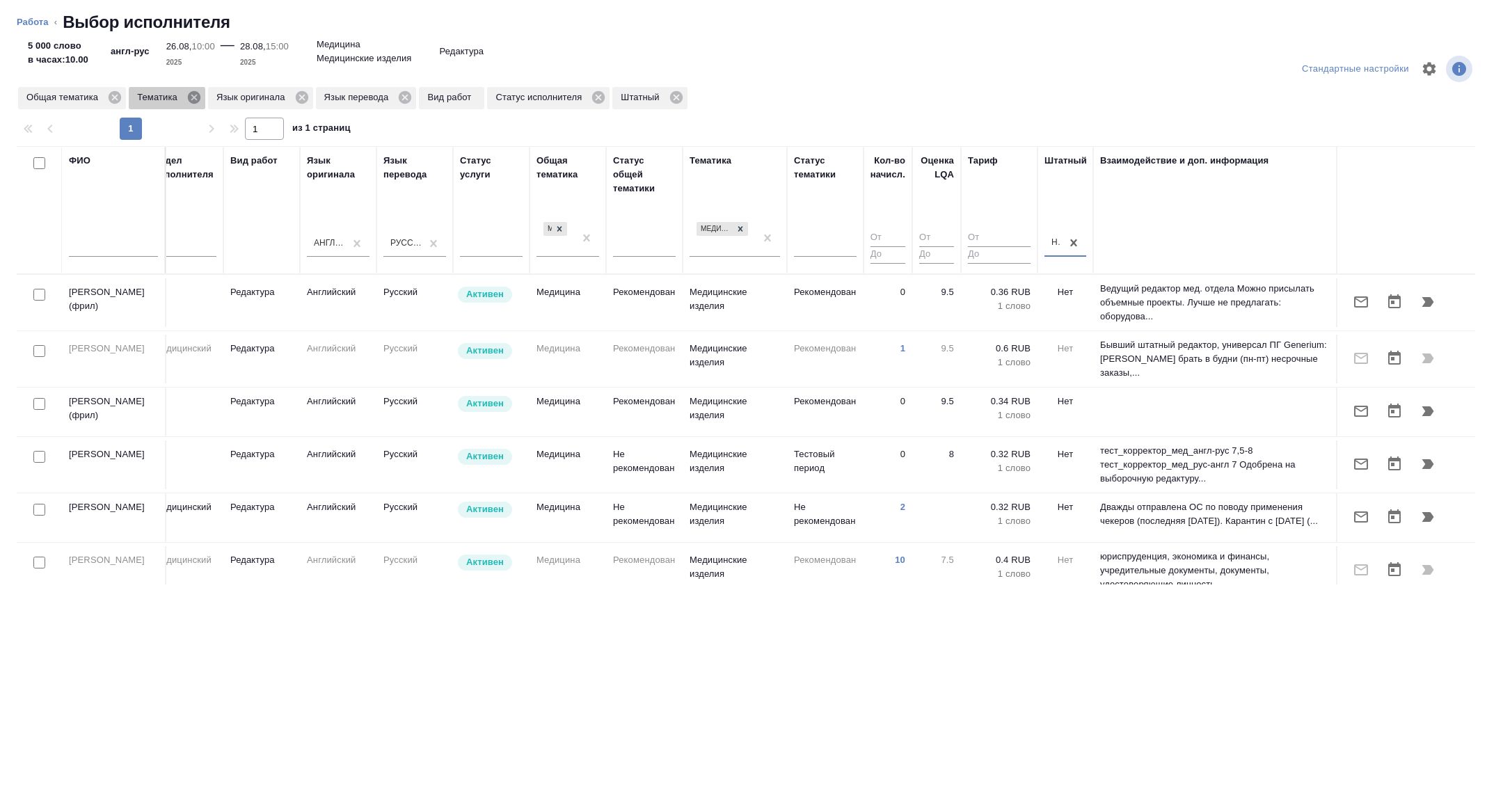
click at [197, 101] on icon at bounding box center [194, 97] width 13 height 13
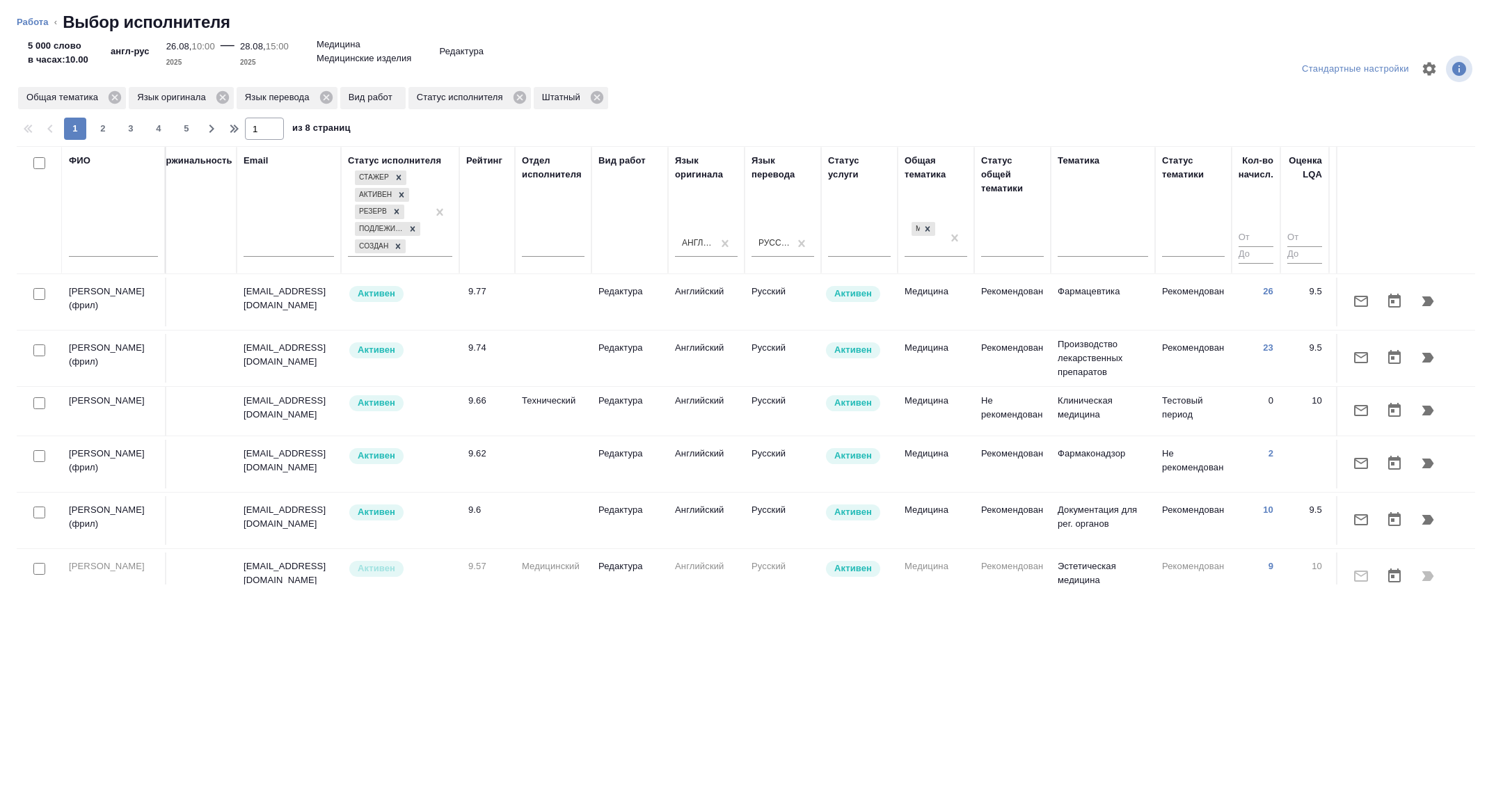
scroll to position [1, 0]
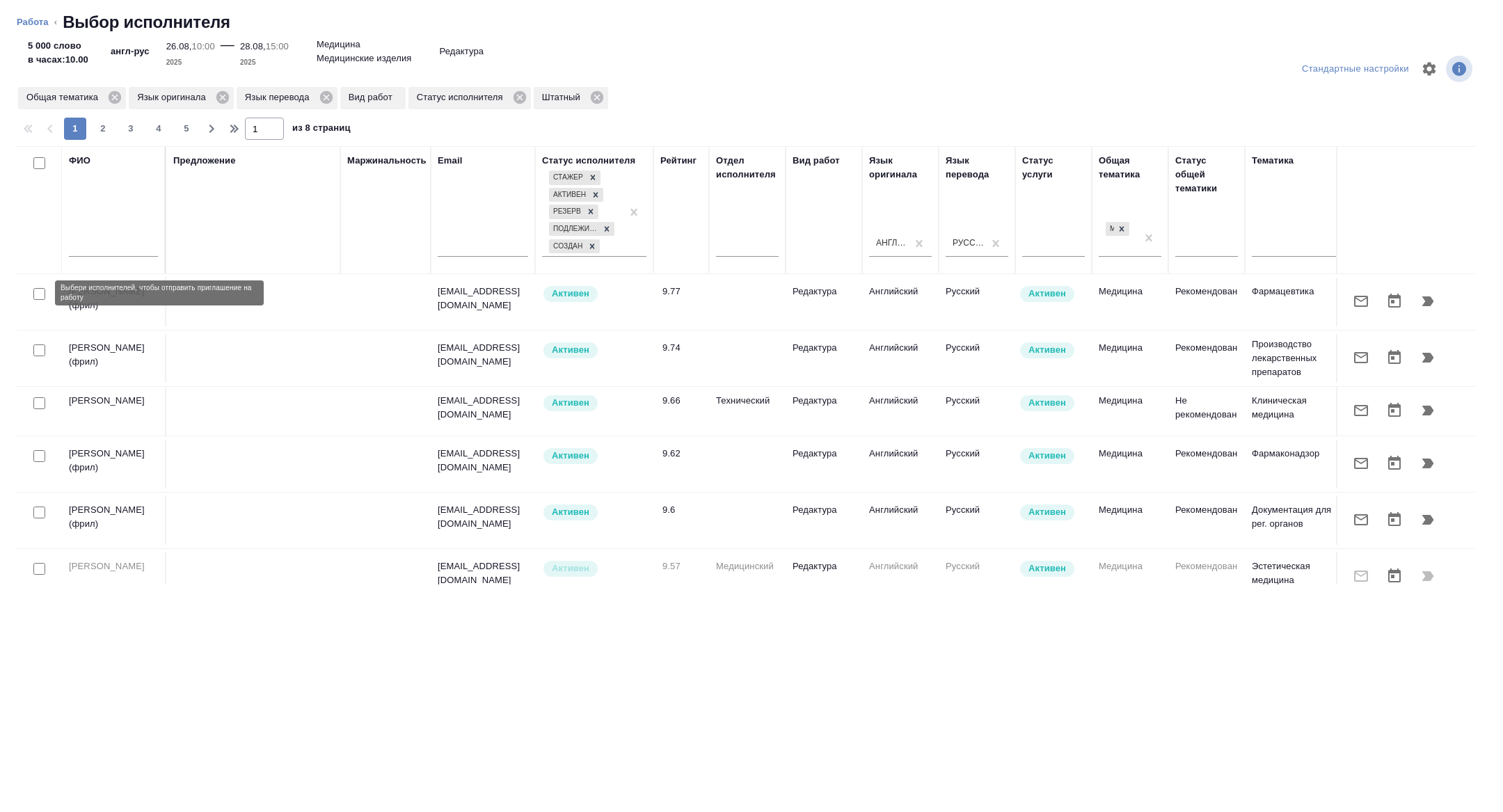
click at [43, 297] on input "checkbox" at bounding box center [39, 294] width 12 height 12
checkbox input "true"
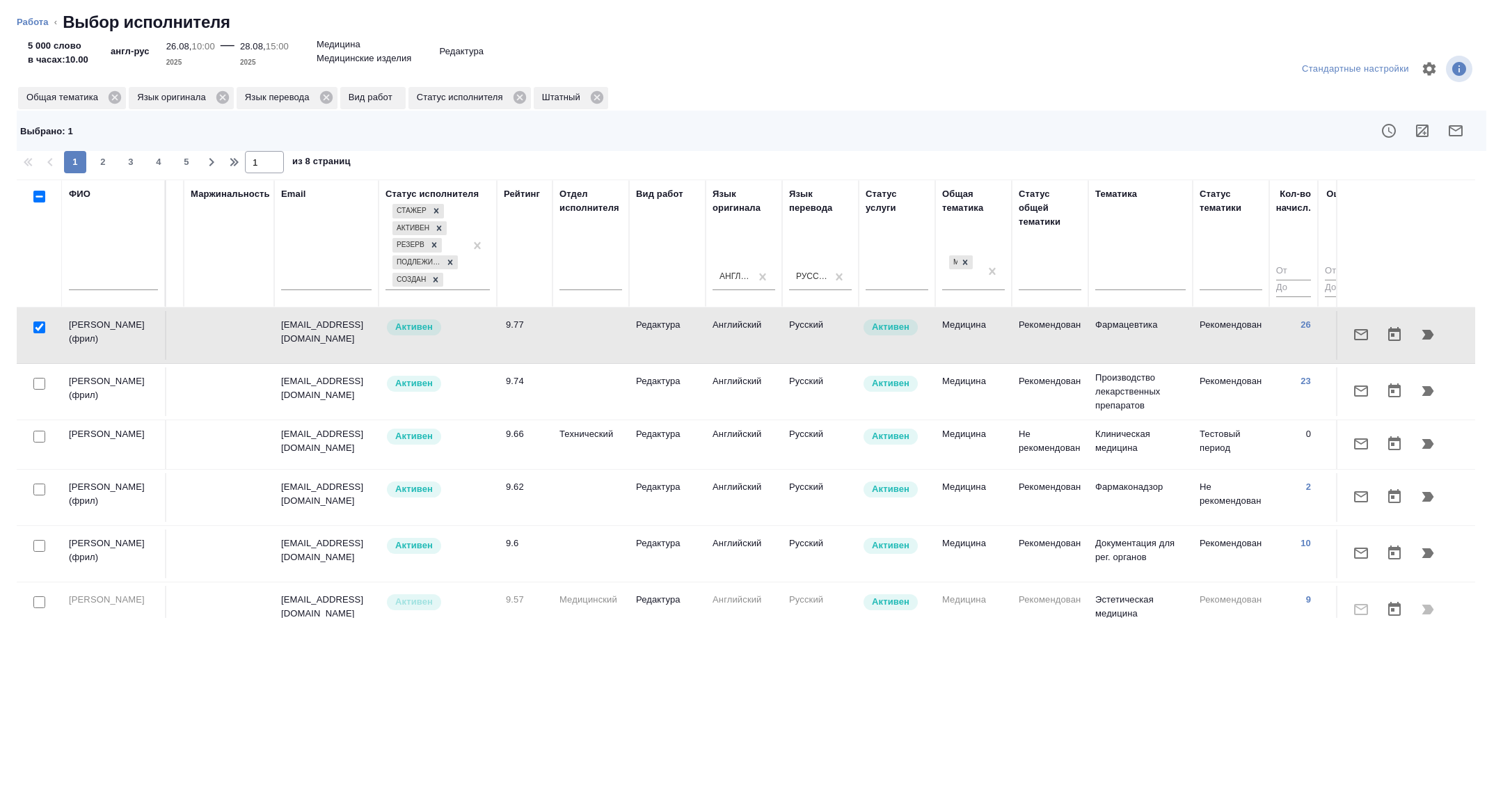
scroll to position [1, 9]
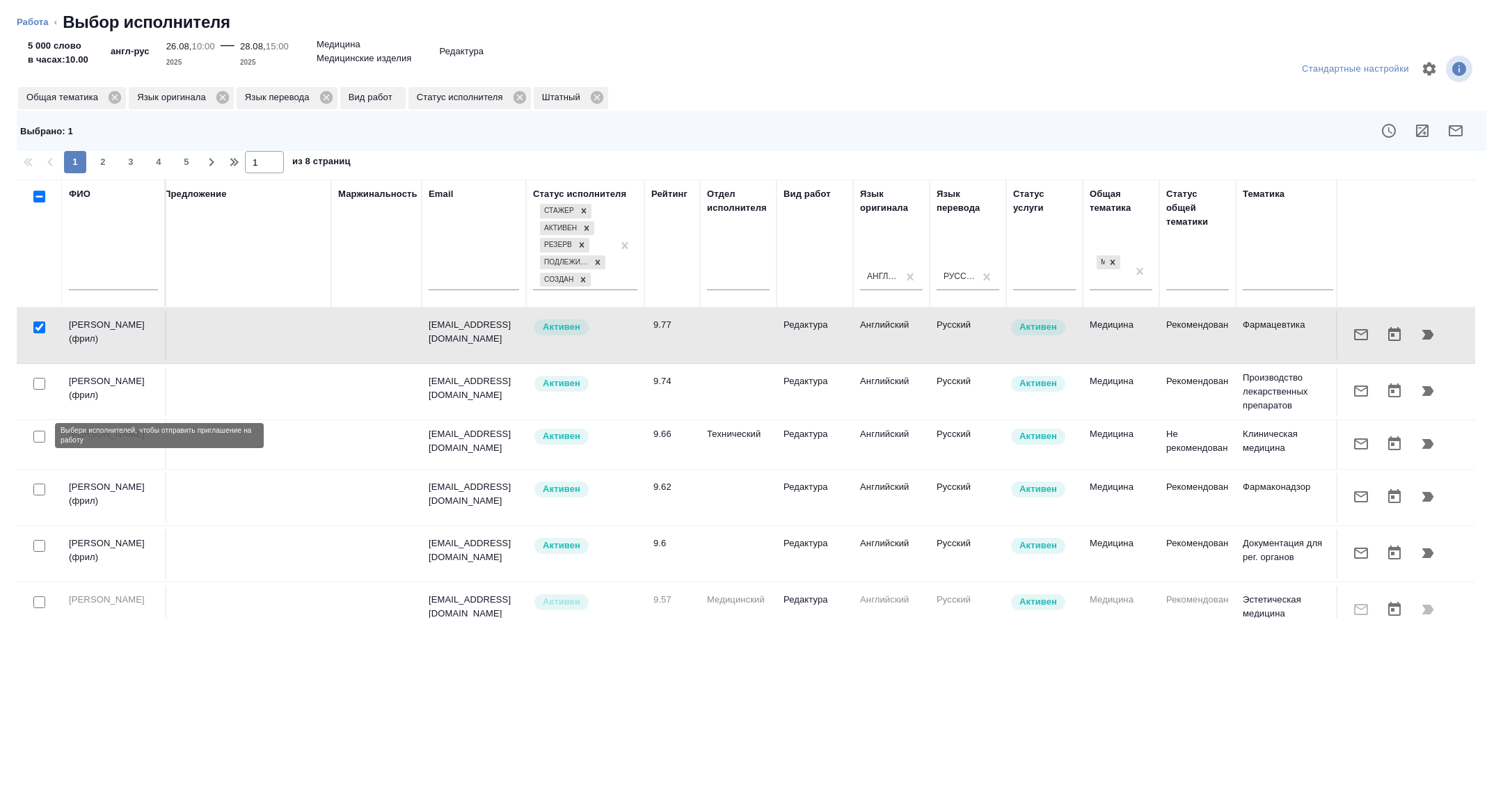
click at [34, 438] on input "checkbox" at bounding box center [39, 437] width 12 height 12
checkbox input "true"
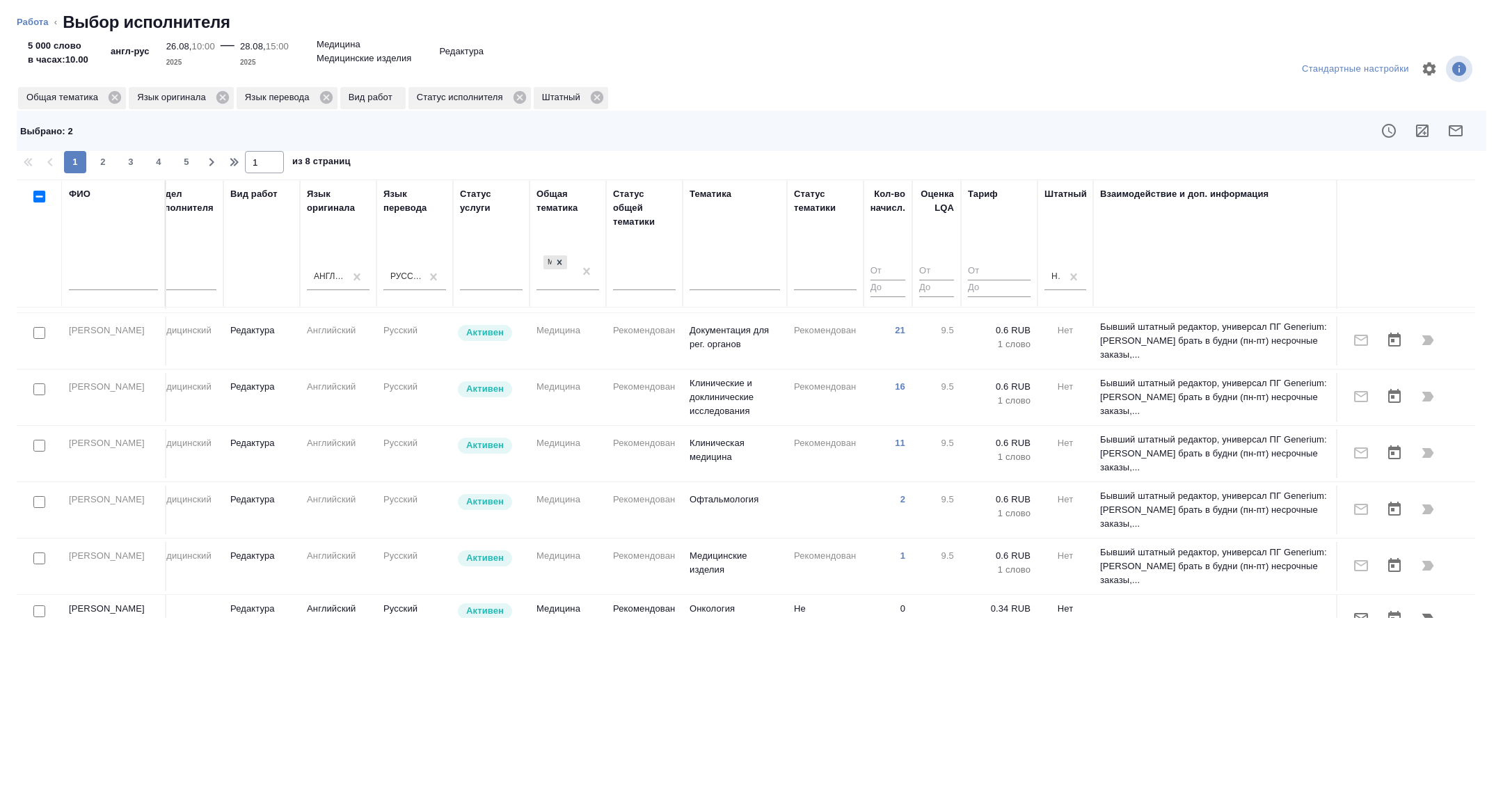
scroll to position [1101, 562]
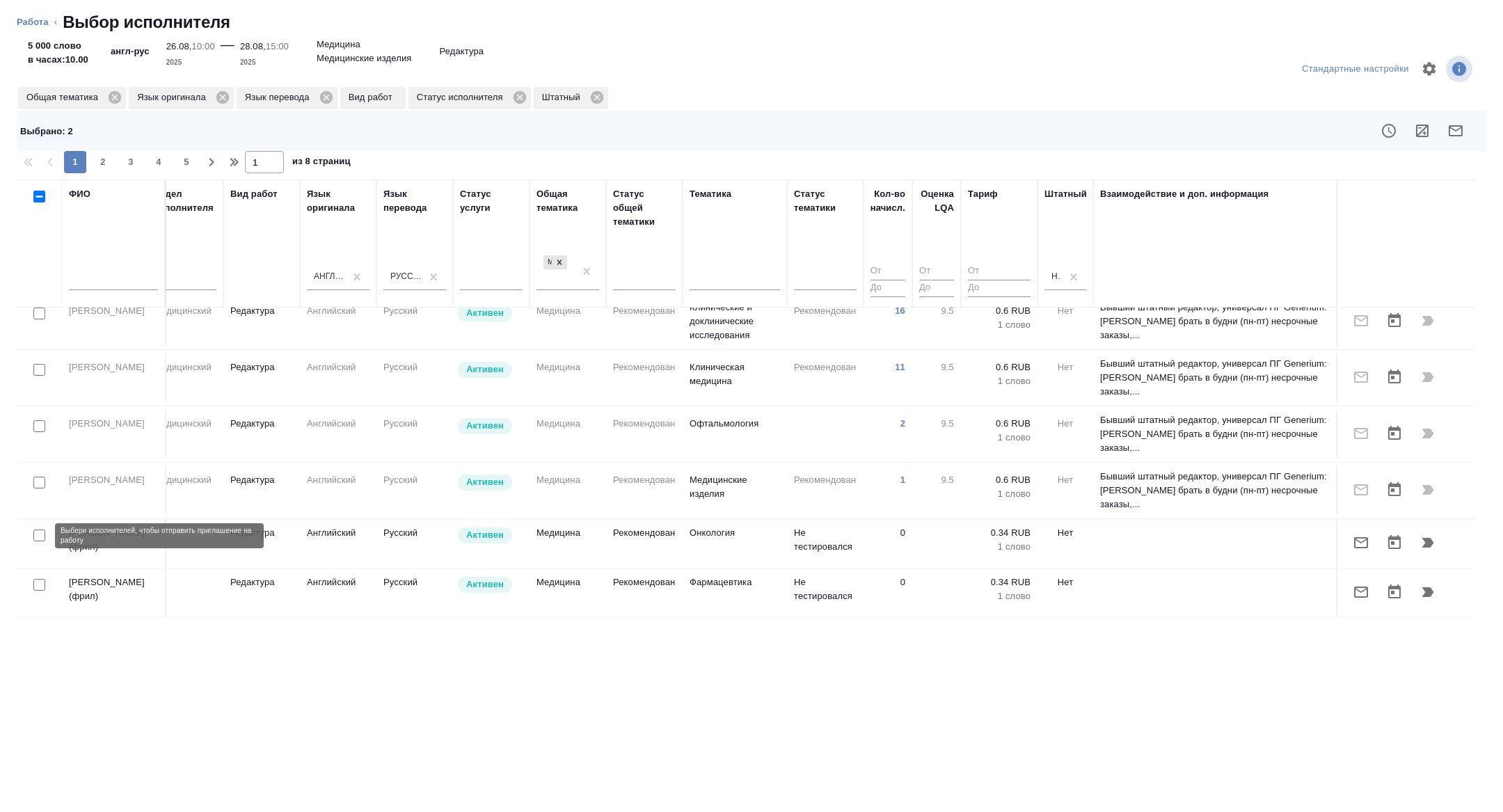
click at [40, 538] on input "checkbox" at bounding box center [39, 535] width 12 height 12
checkbox input "true"
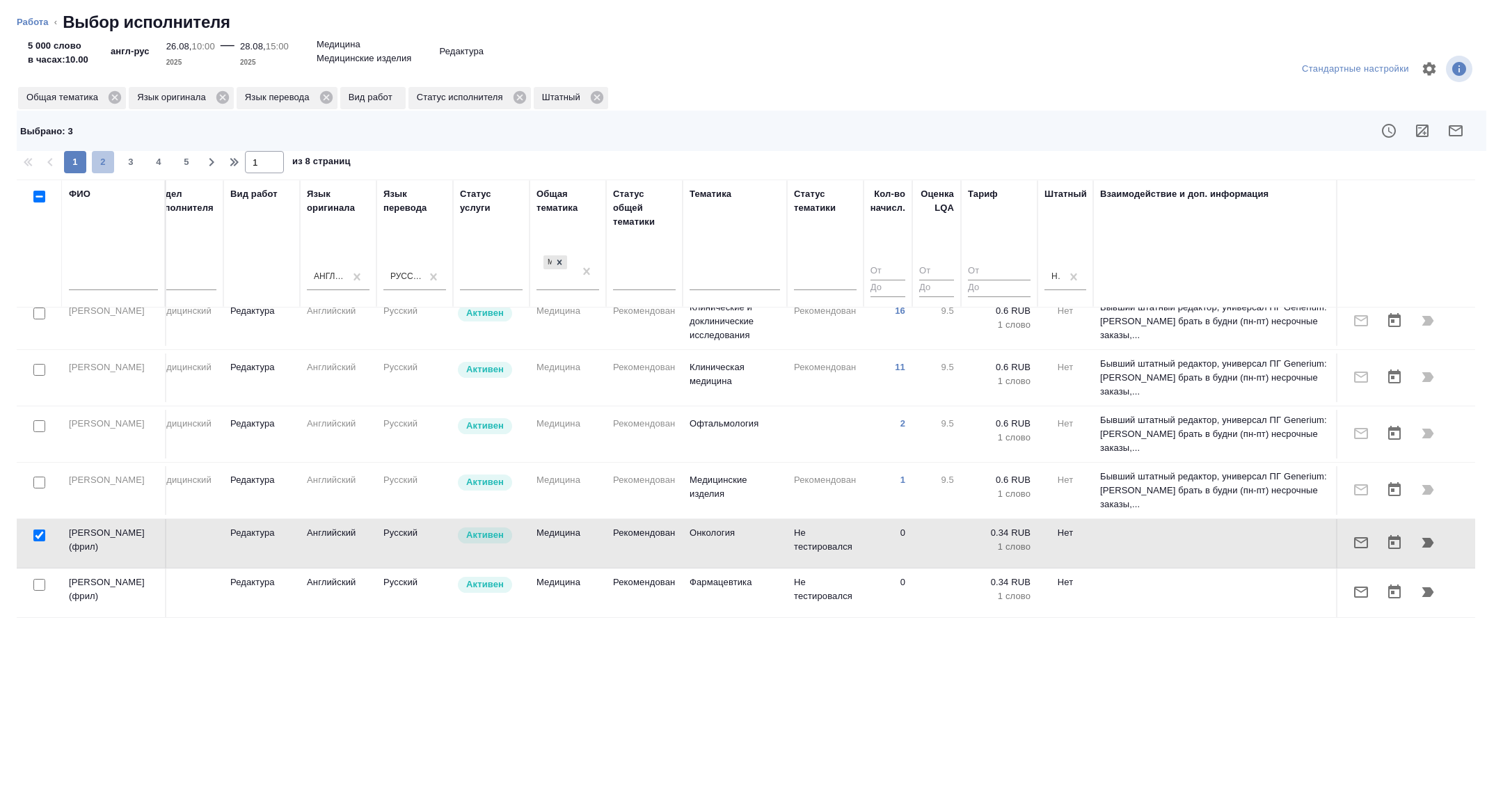
click at [106, 158] on span "2" at bounding box center [102, 162] width 22 height 14
type input "2"
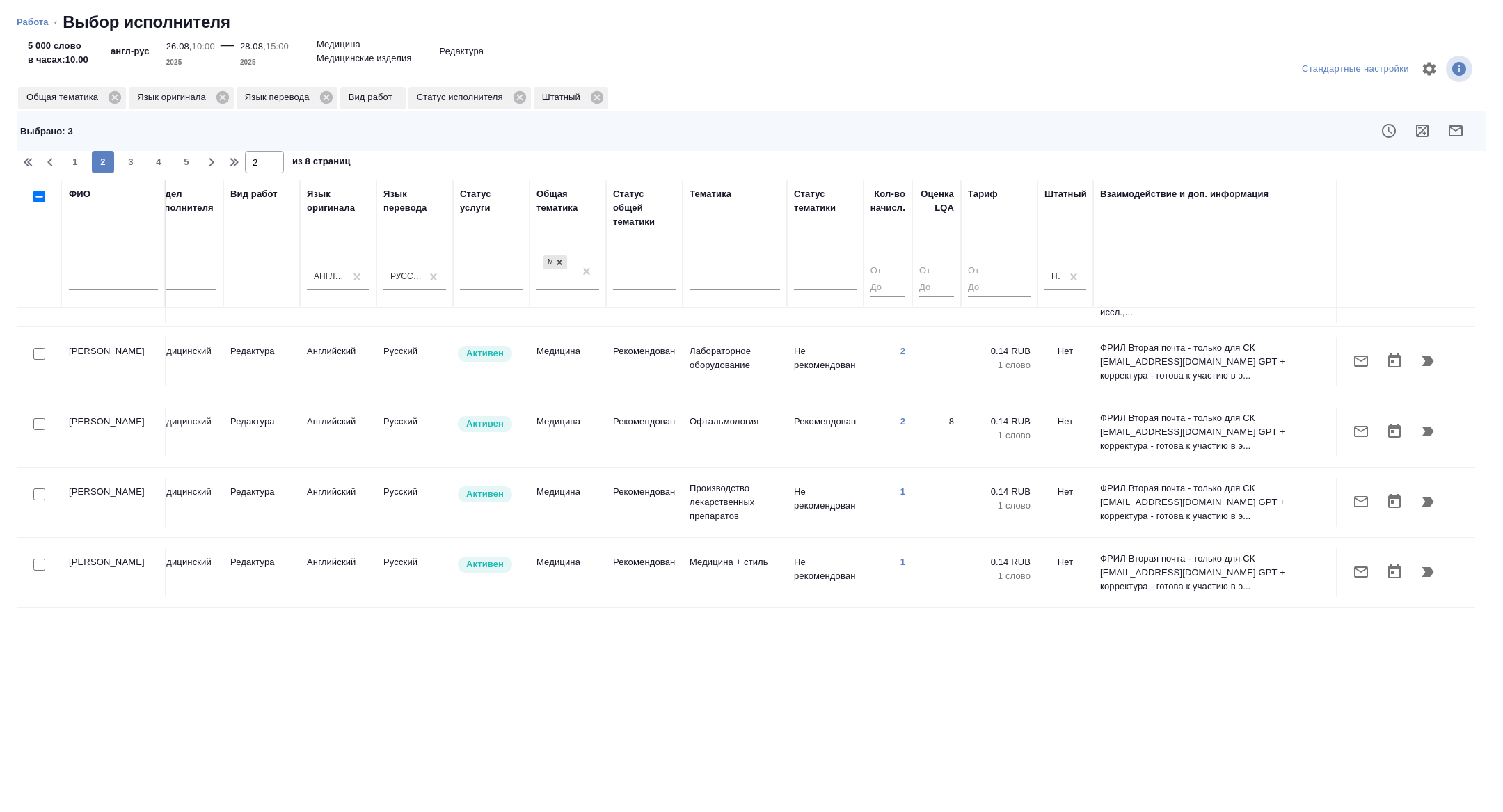
scroll to position [1087, 562]
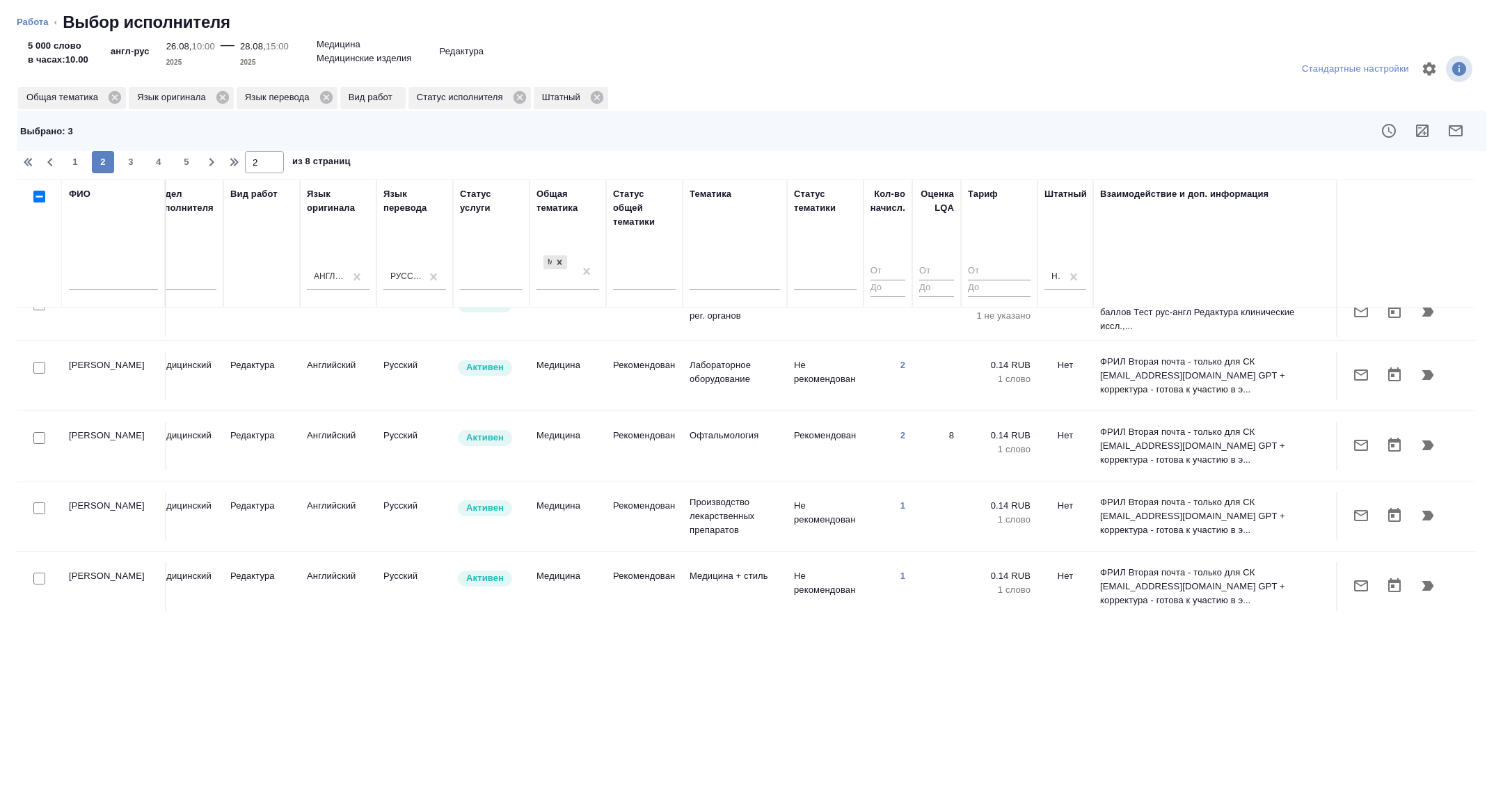
click at [41, 502] on input "checkbox" at bounding box center [39, 508] width 12 height 12
checkbox input "true"
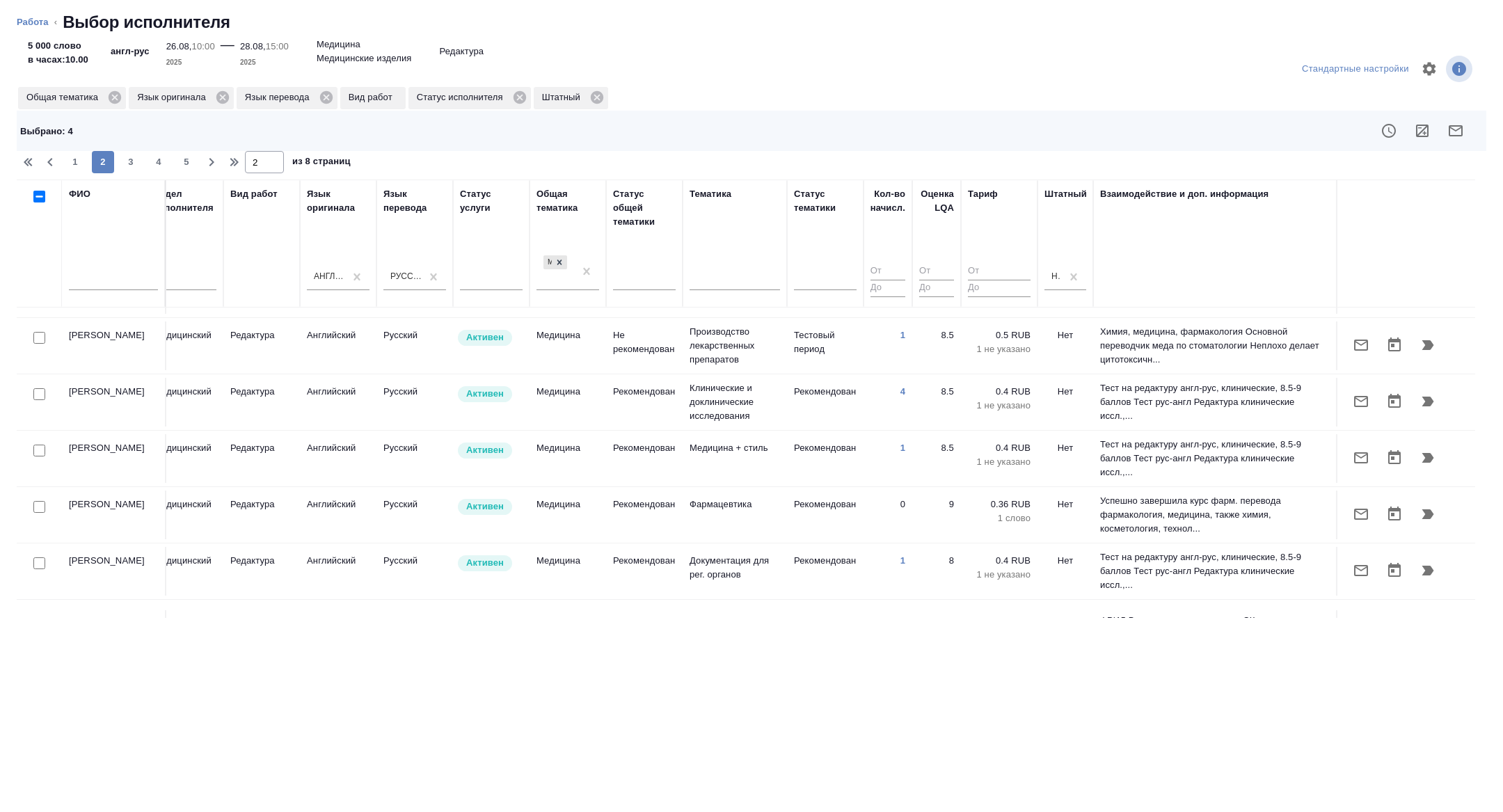
scroll to position [827, 562]
click at [34, 446] on input "checkbox" at bounding box center [39, 452] width 12 height 12
checkbox input "true"
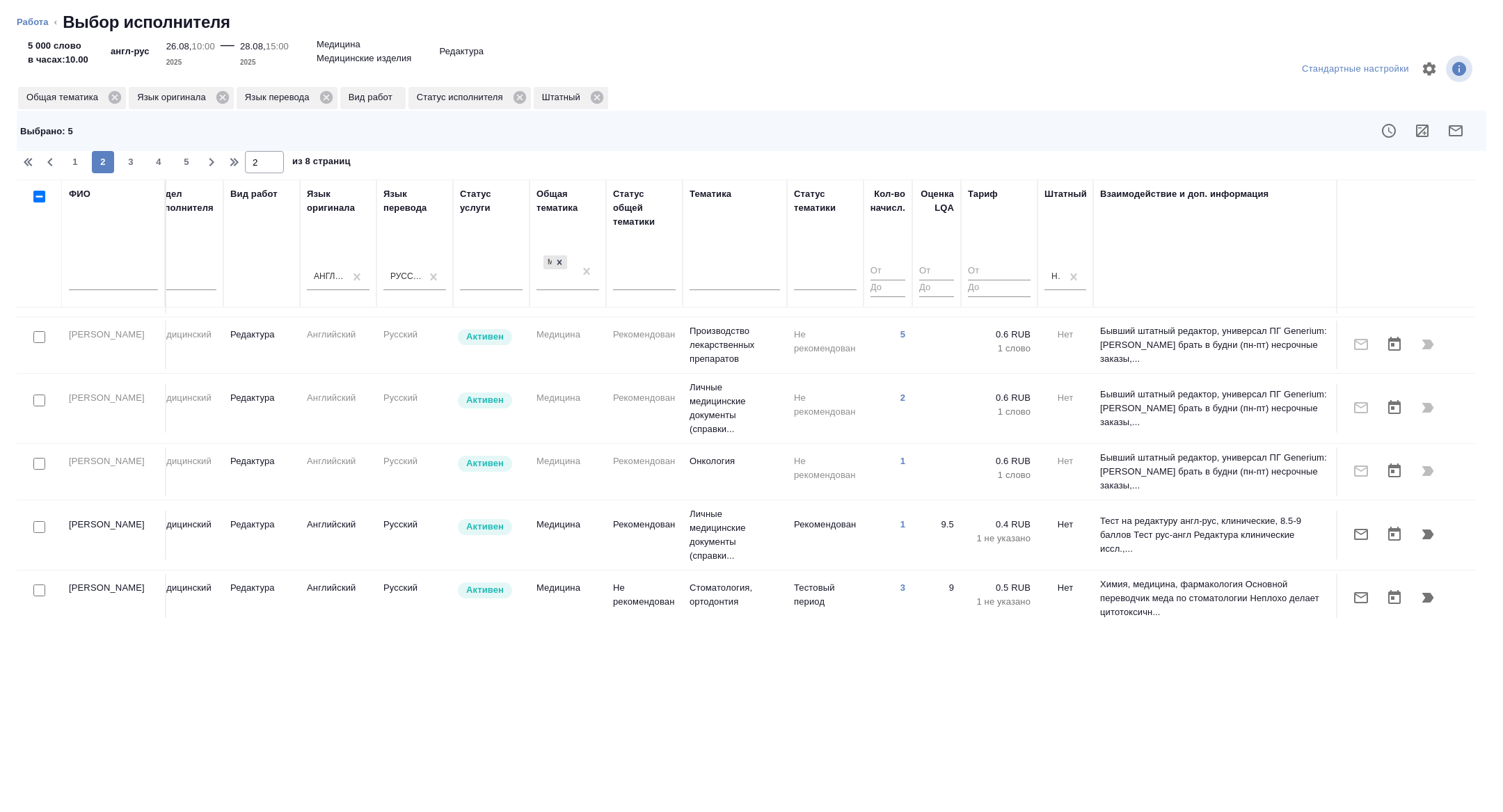
scroll to position [395, 562]
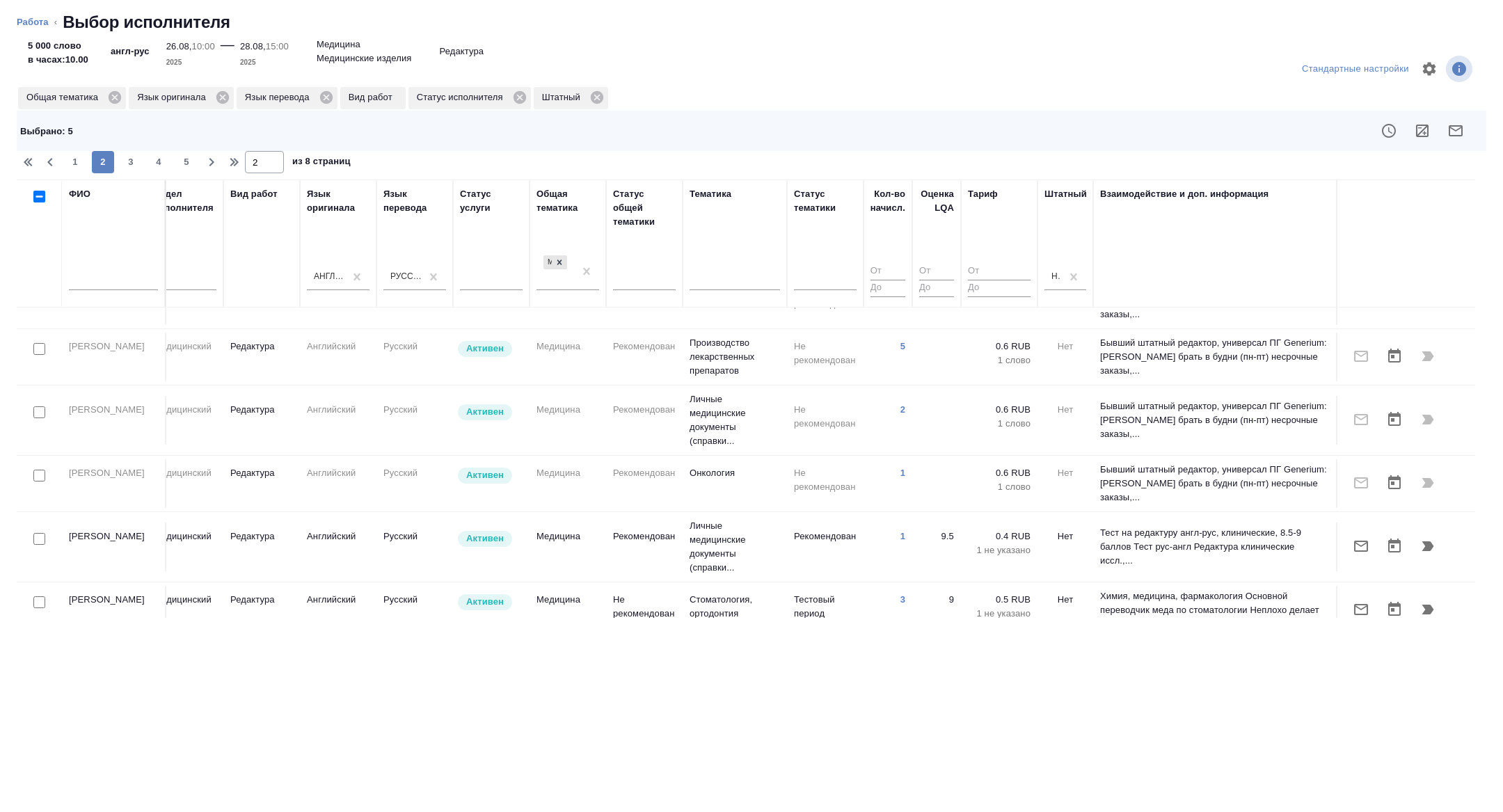
click at [38, 597] on input "checkbox" at bounding box center [39, 602] width 12 height 12
checkbox input "true"
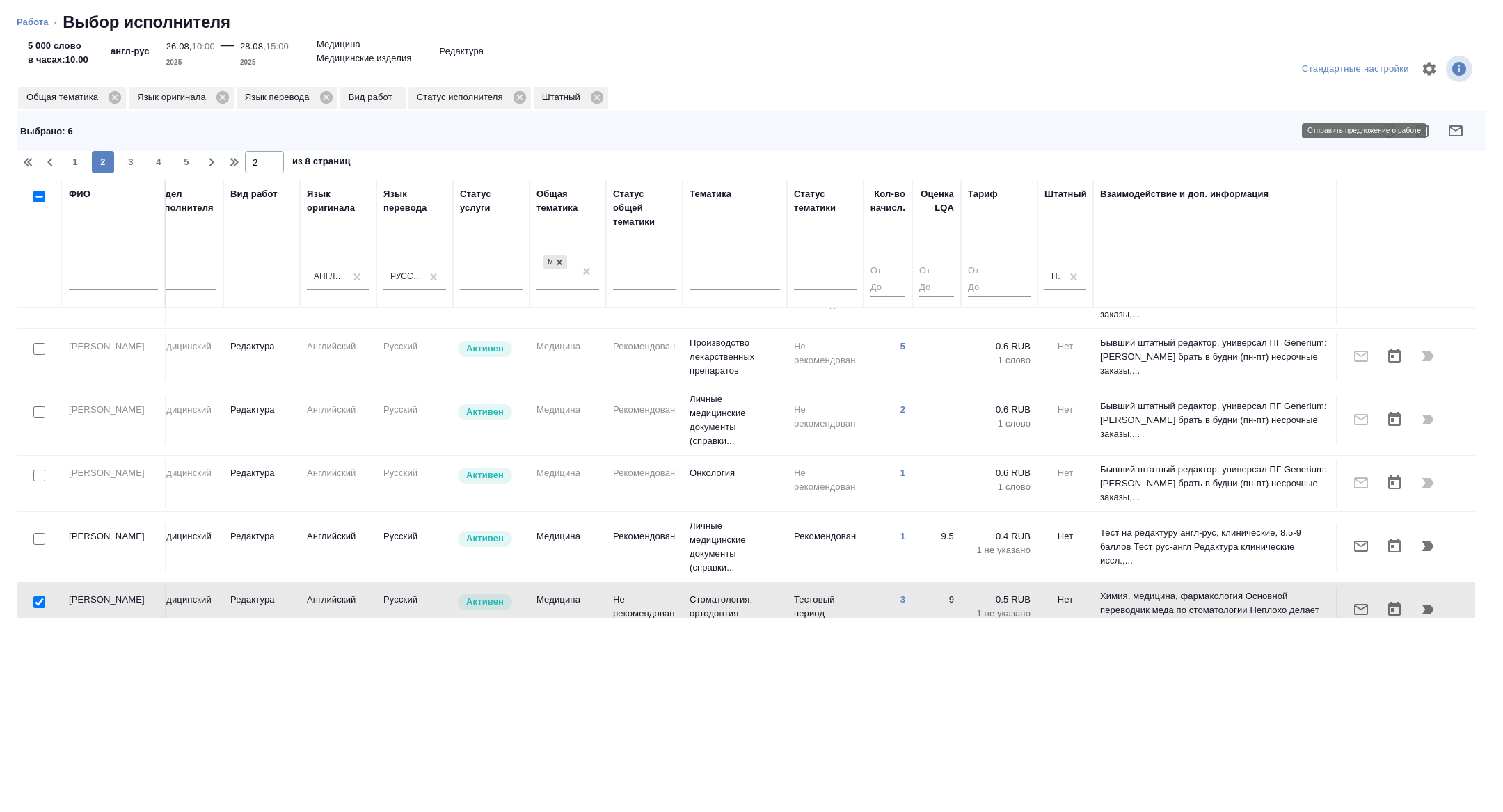
click at [1464, 137] on button "button" at bounding box center [1455, 130] width 33 height 33
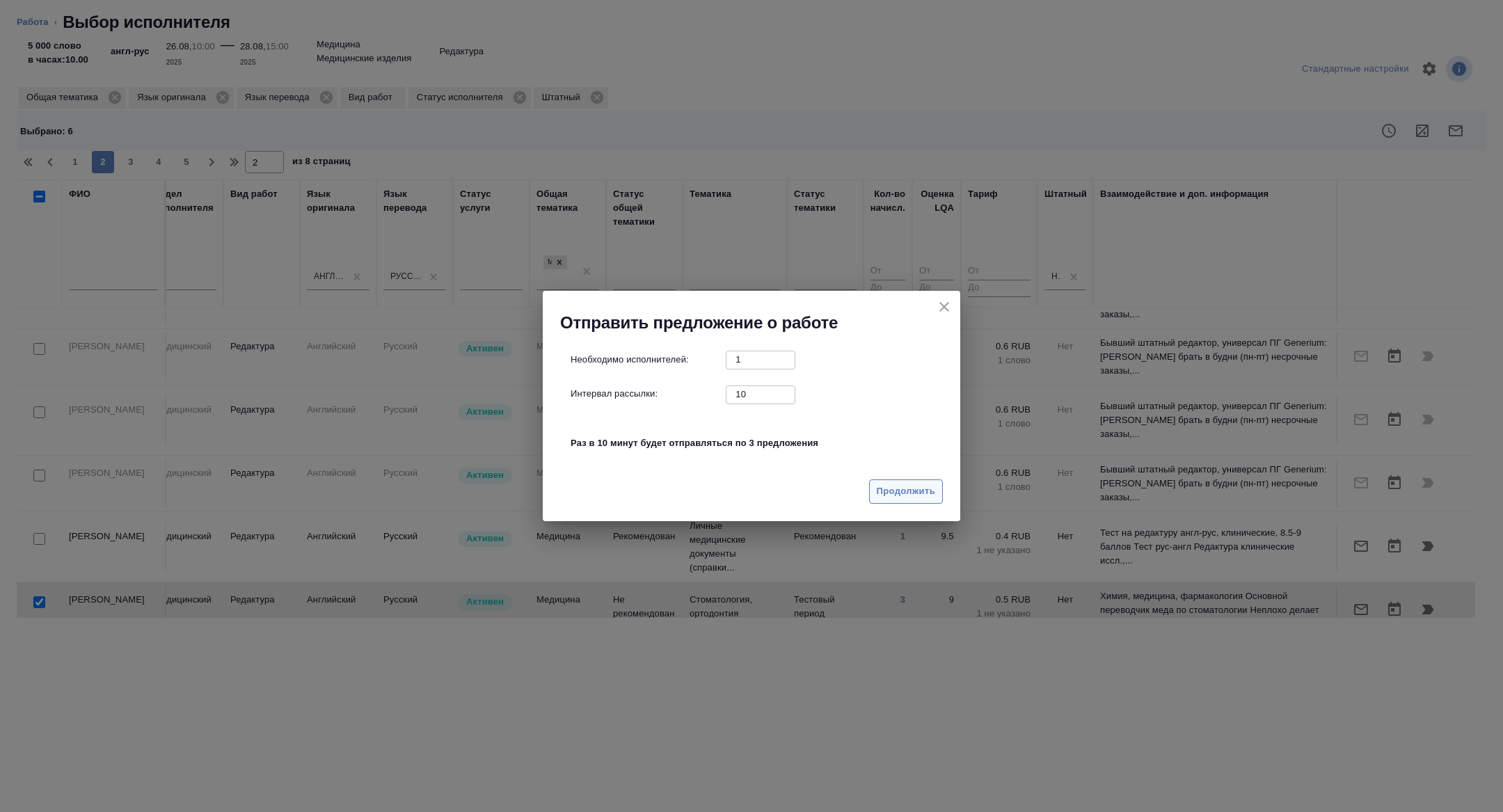
click at [891, 494] on span "Продолжить" at bounding box center [906, 491] width 58 height 16
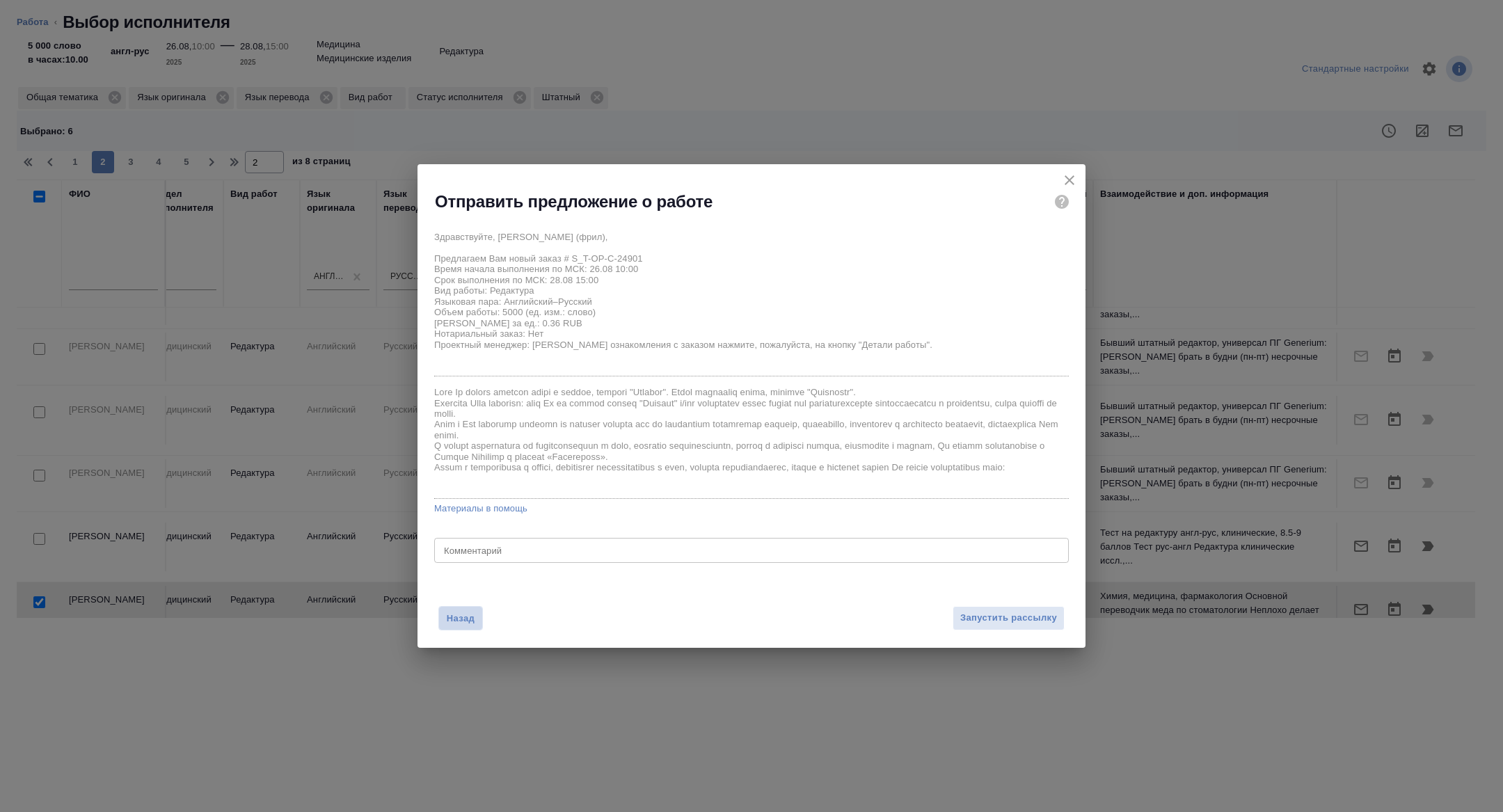
click at [476, 614] on button "Назад" at bounding box center [461, 618] width 45 height 24
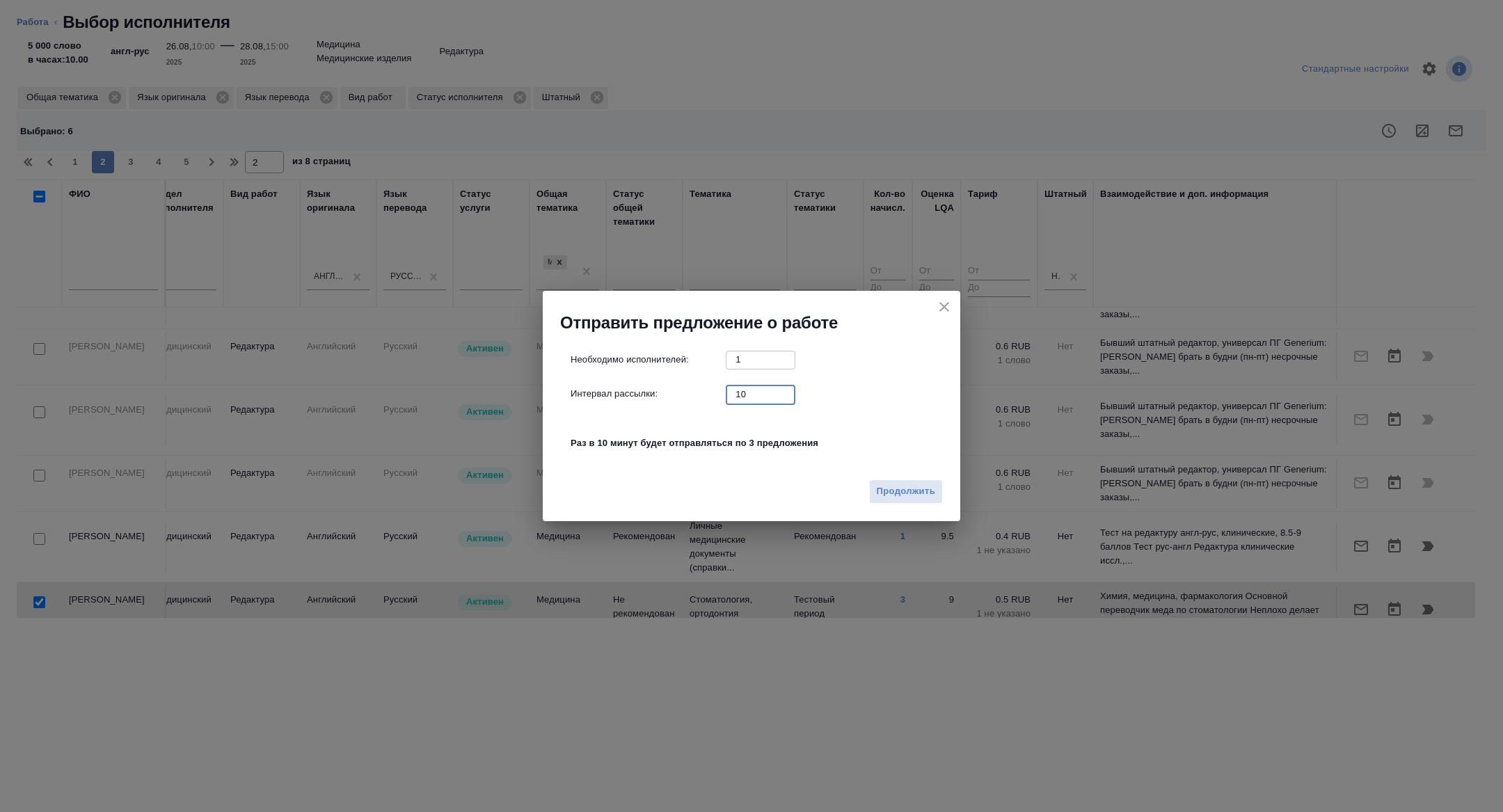
drag, startPoint x: 753, startPoint y: 391, endPoint x: 702, endPoint y: 391, distance: 51.0
click at [711, 391] on div "Интервал рассылки: 10 ​" at bounding box center [757, 394] width 373 height 18
type input "1"
click at [913, 495] on span "Продолжить" at bounding box center [906, 491] width 58 height 16
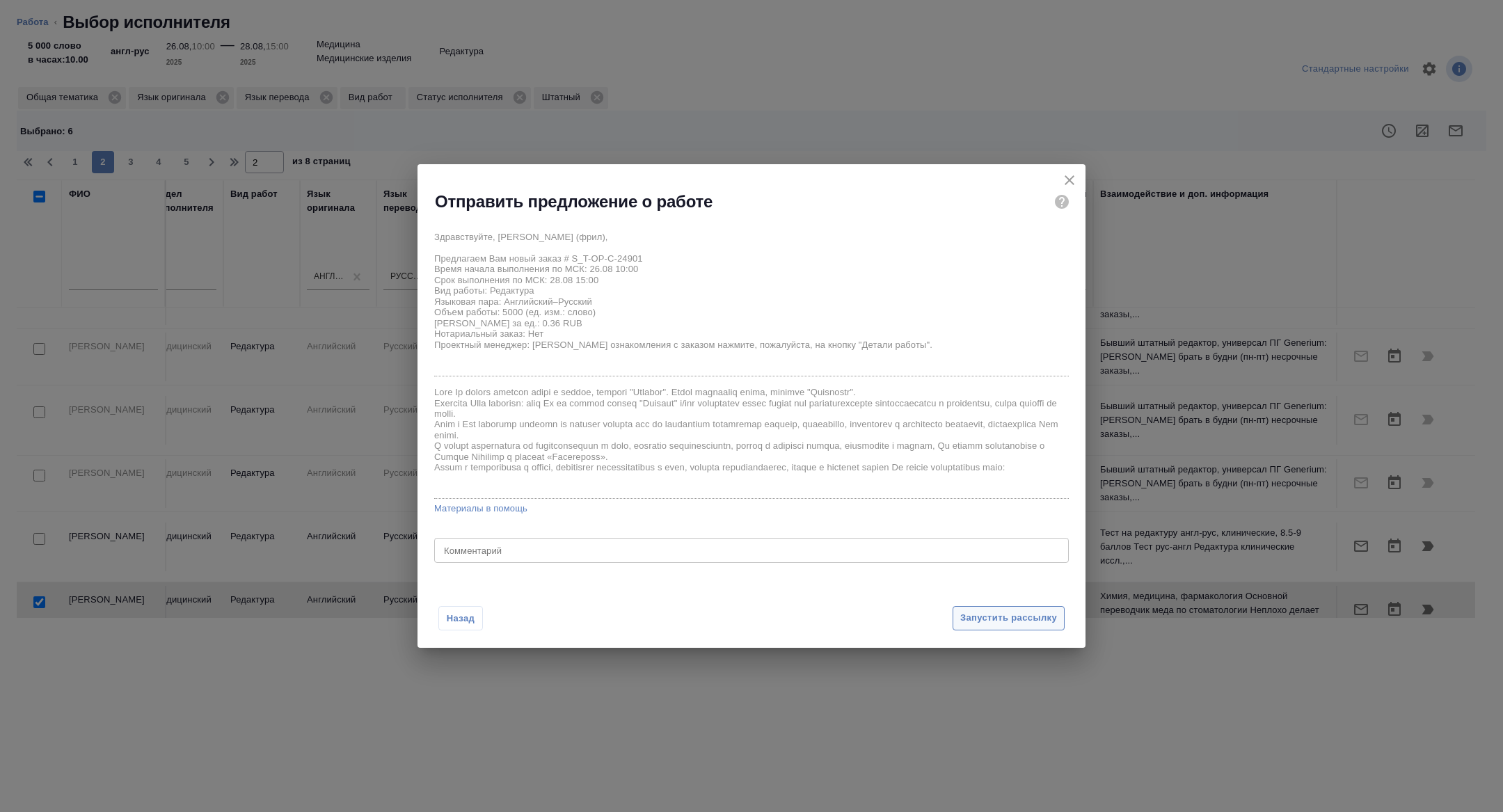
click at [1007, 622] on span "Запустить рассылку" at bounding box center [1008, 618] width 96 height 16
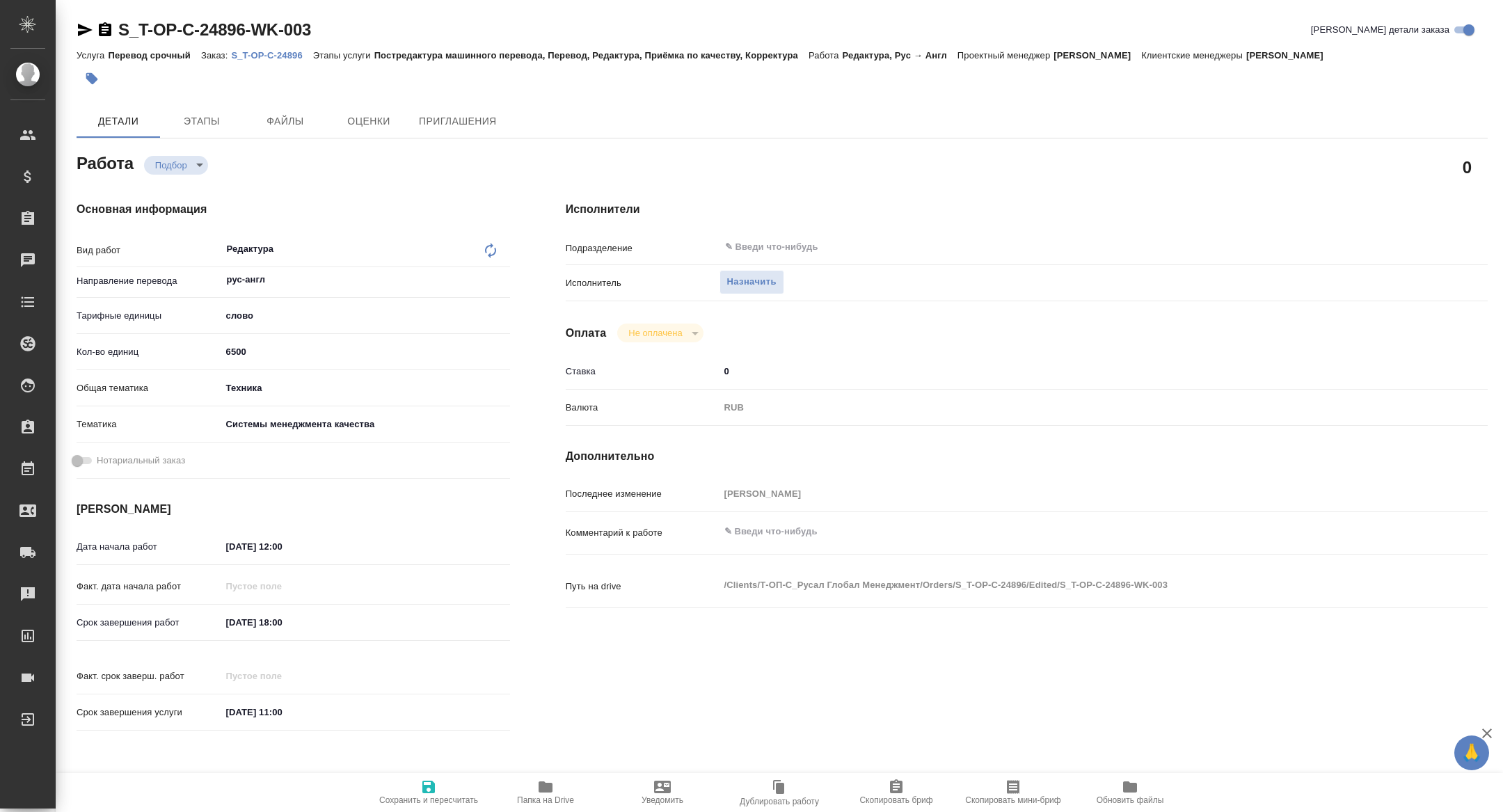
type textarea "x"
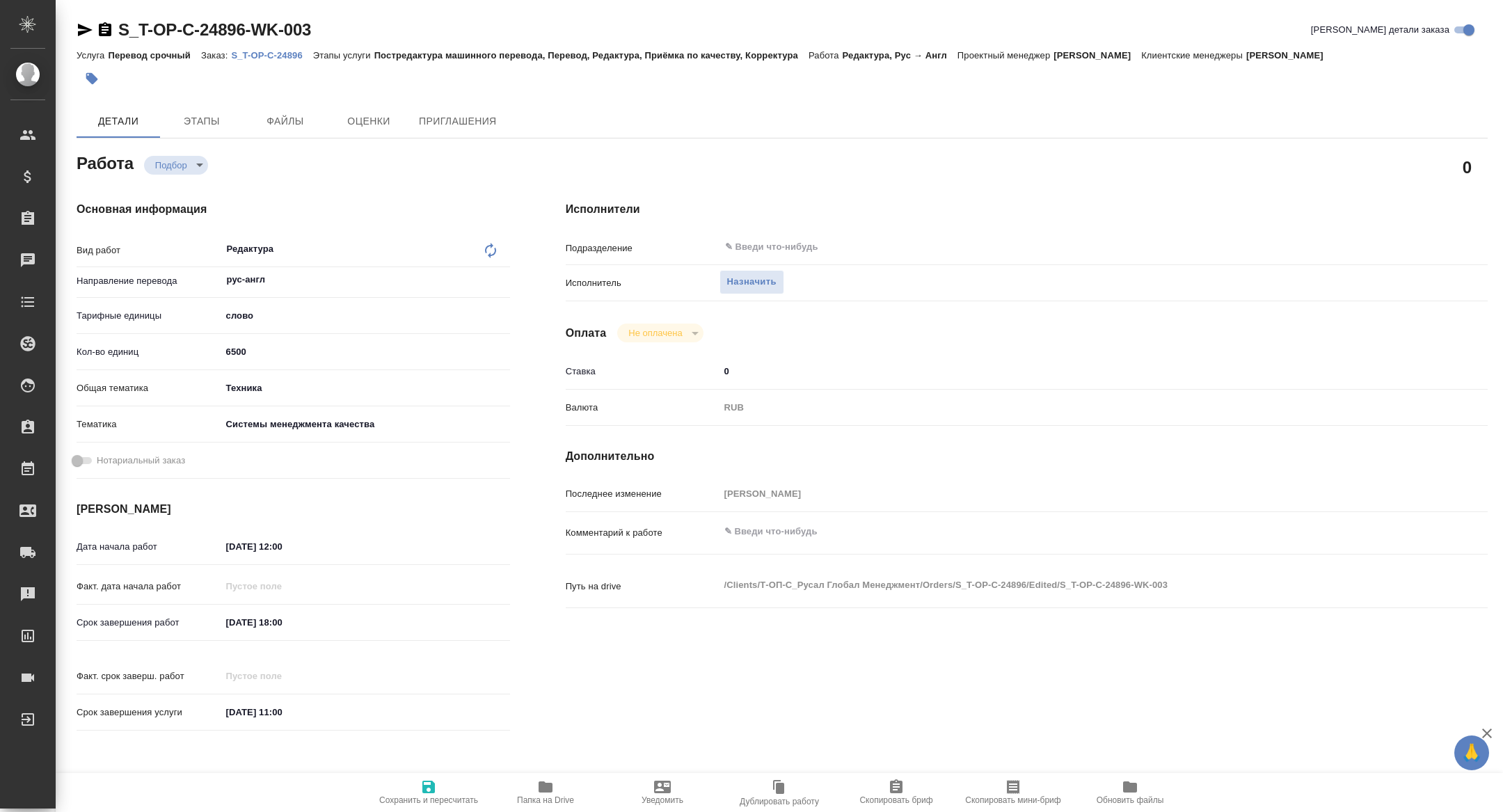
type textarea "x"
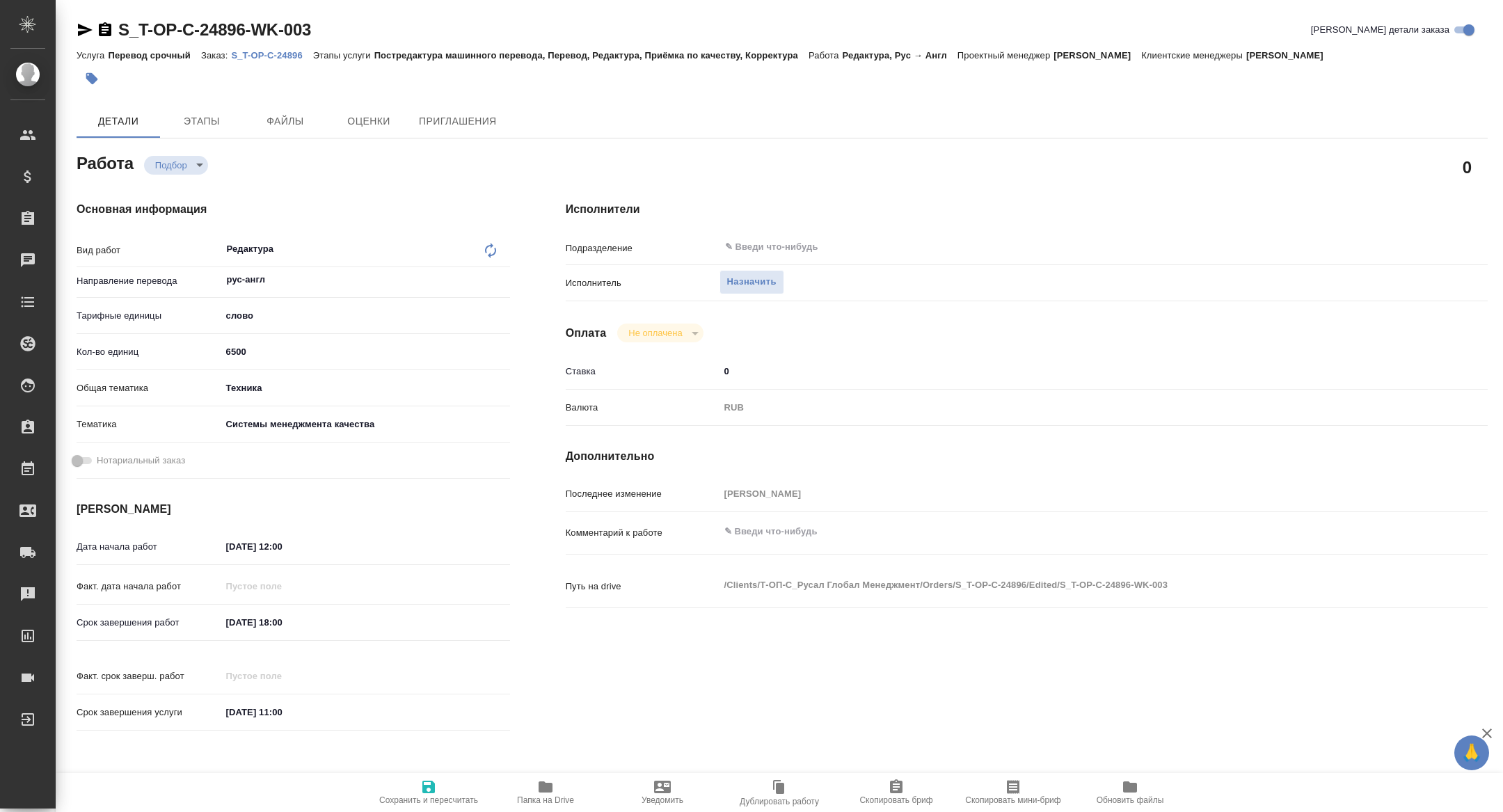
type textarea "x"
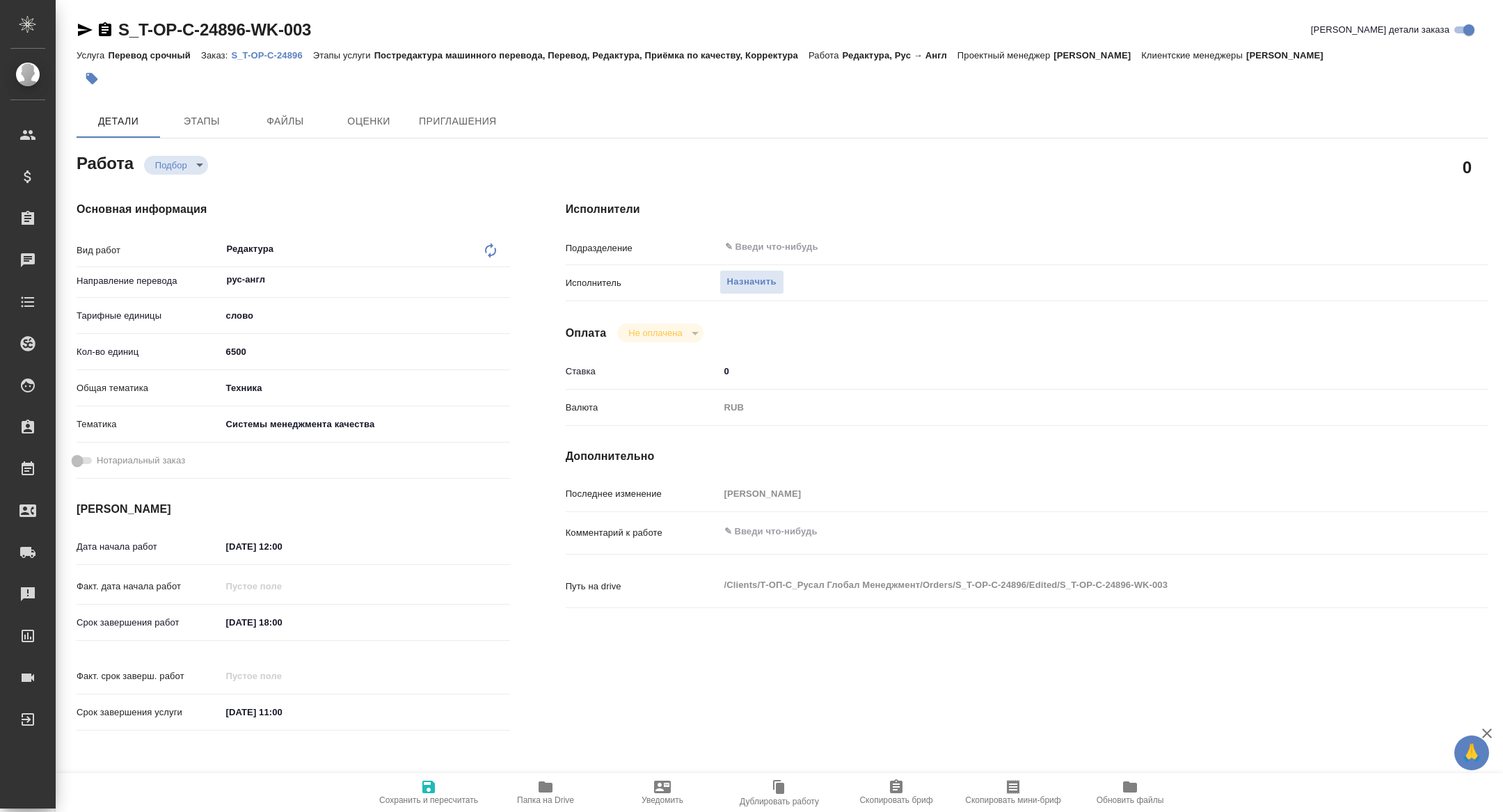
type textarea "x"
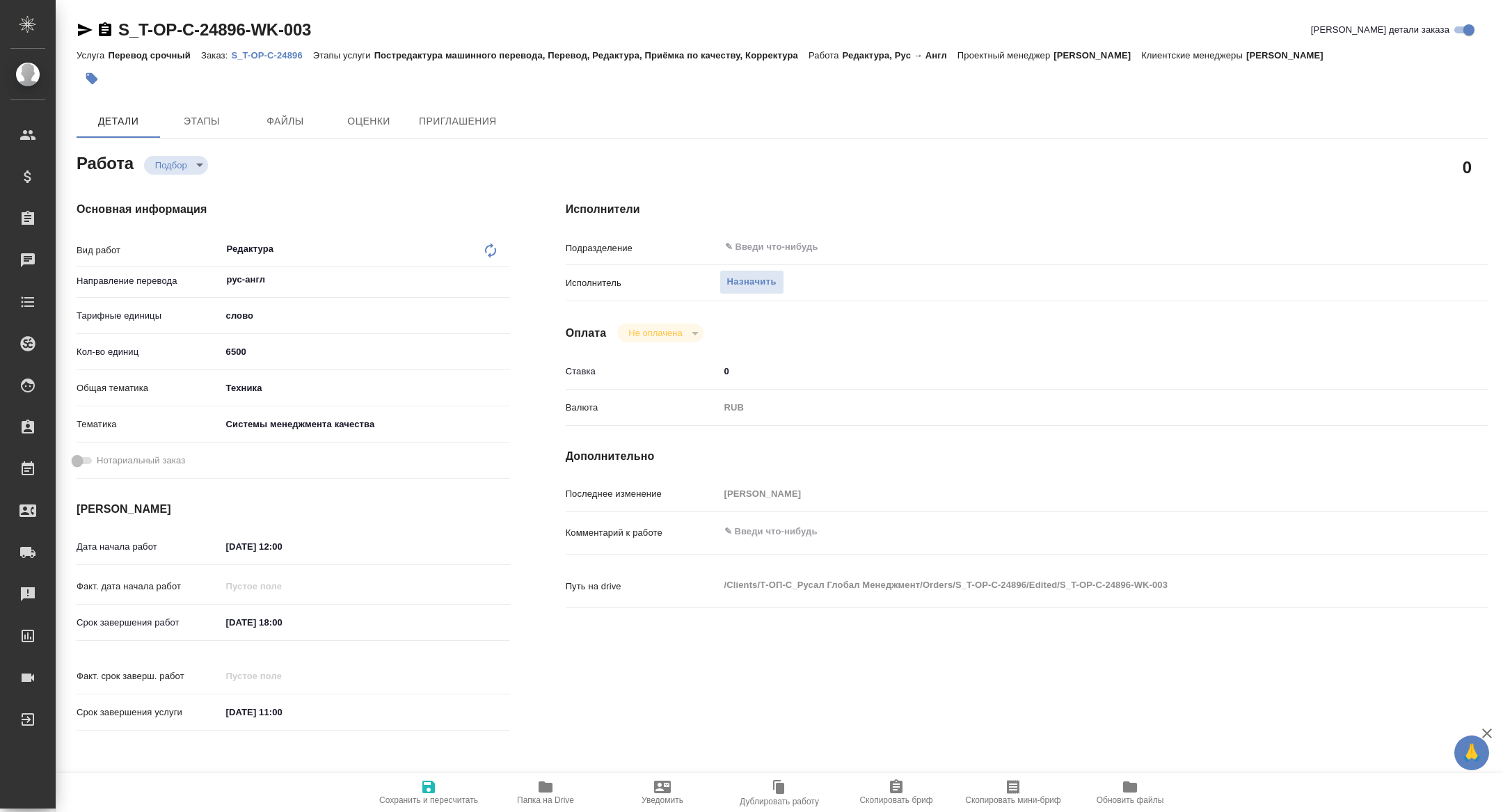
type textarea "x"
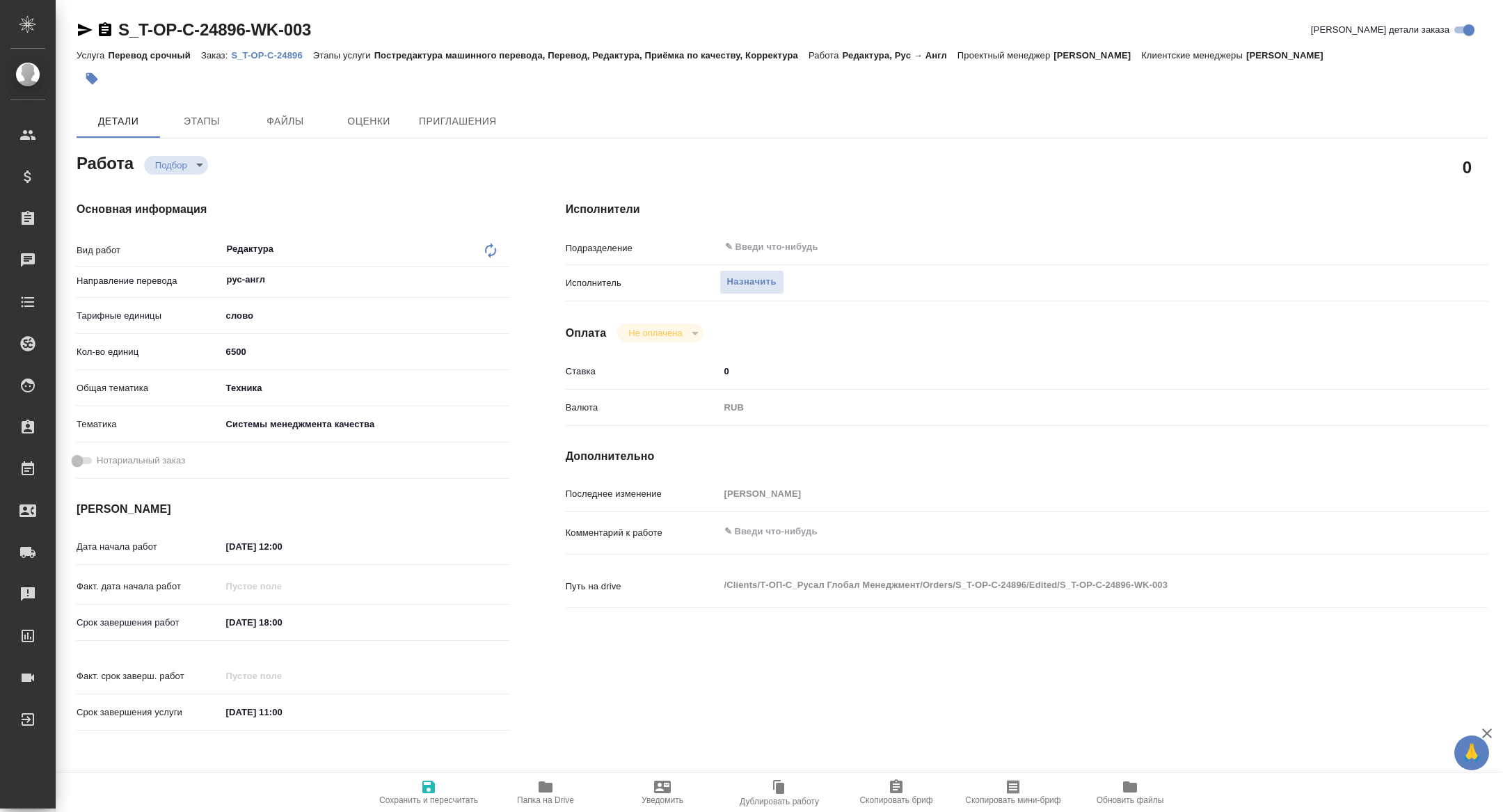
type textarea "x"
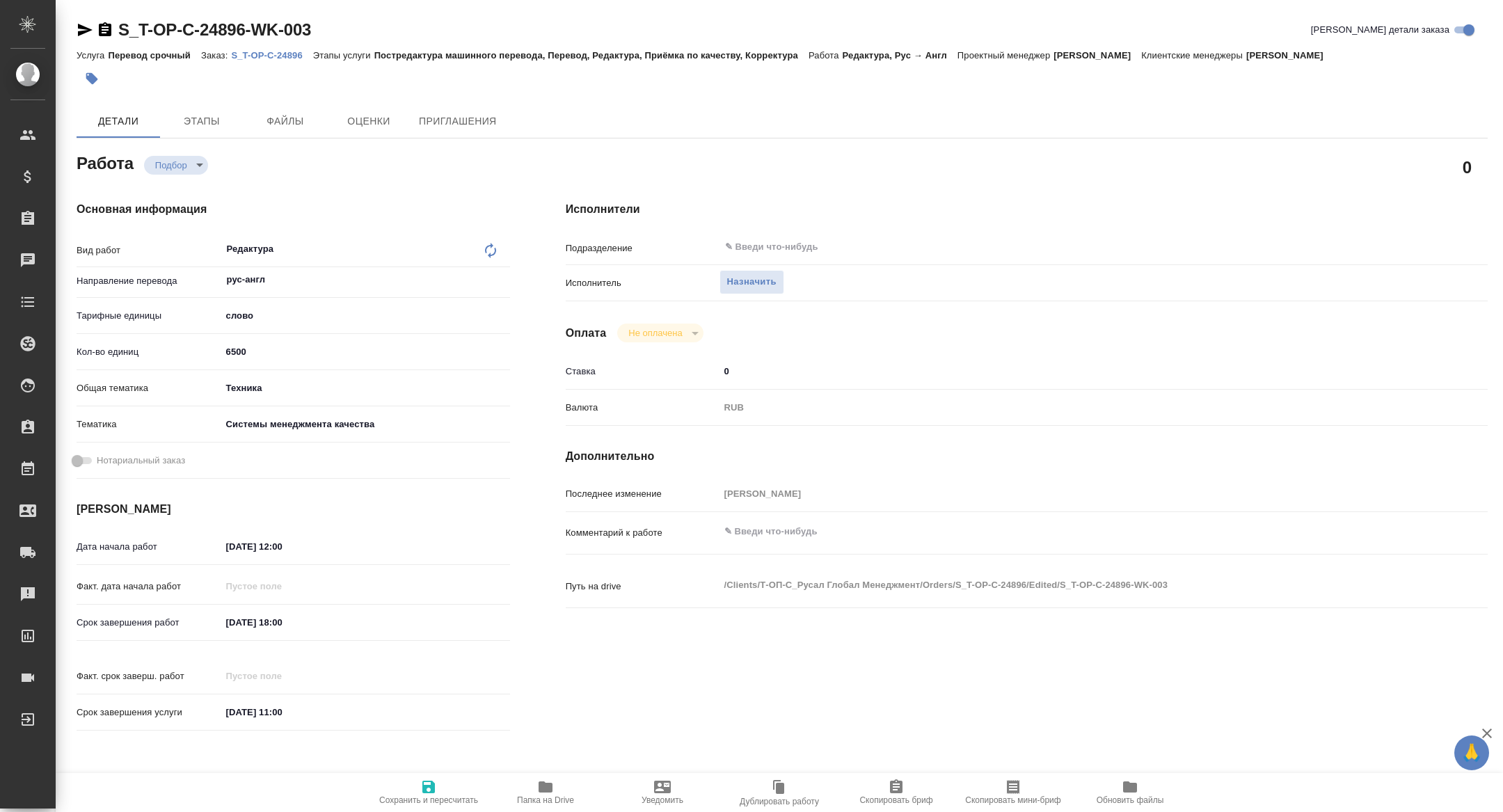
click at [1022, 788] on span "Скопировать мини-бриф" at bounding box center [1013, 791] width 100 height 26
type textarea "x"
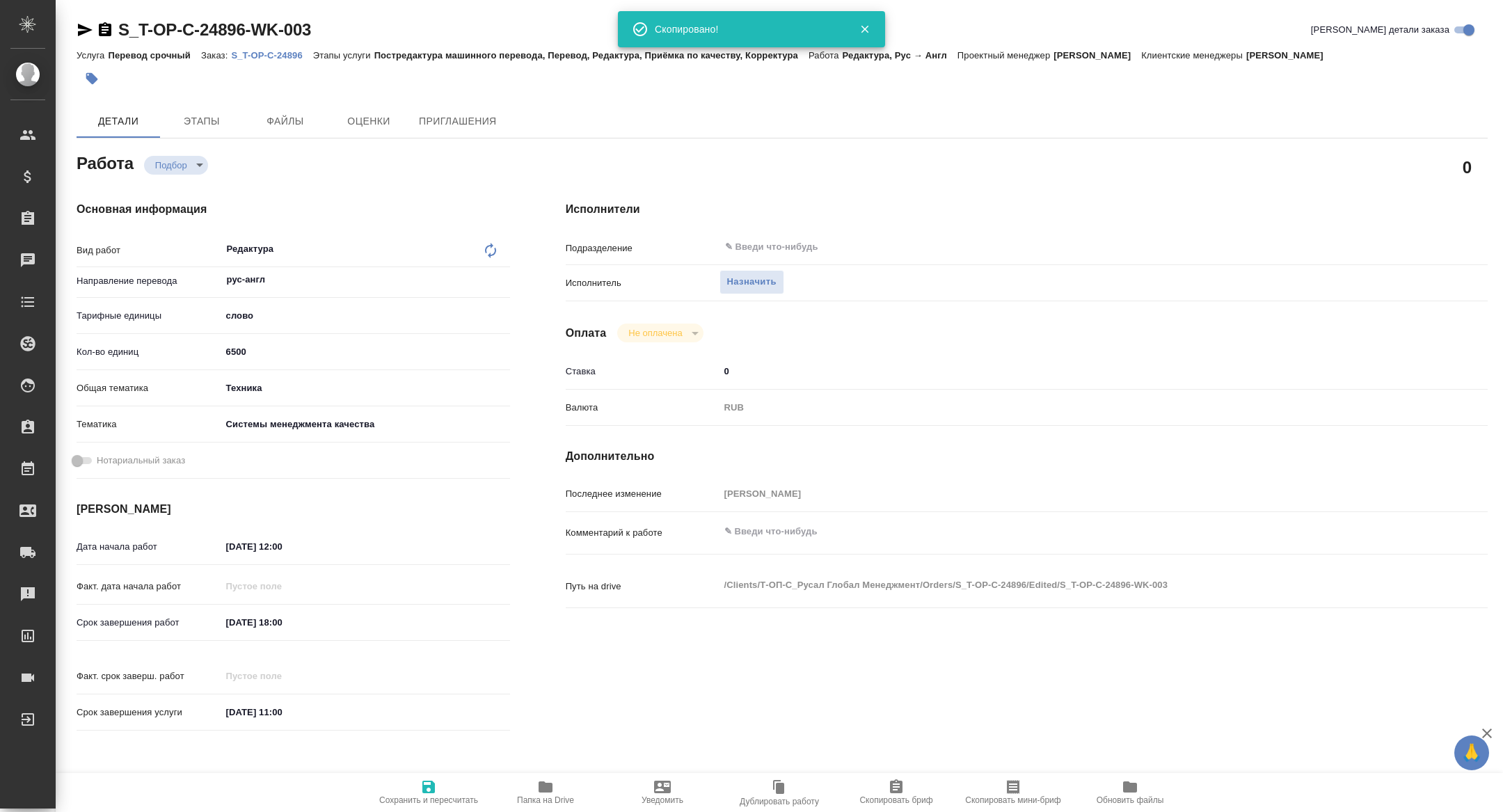
type textarea "x"
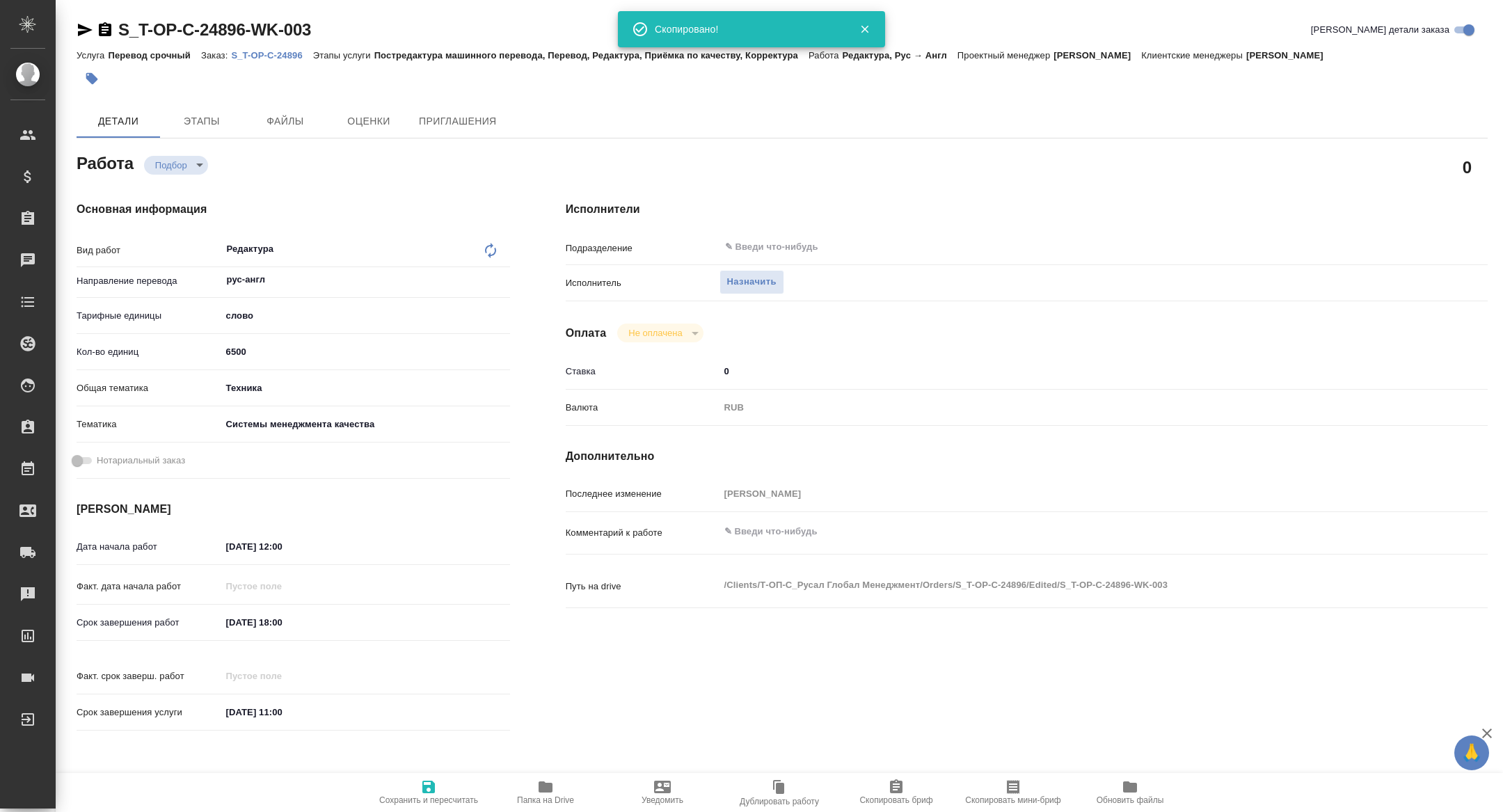
type textarea "x"
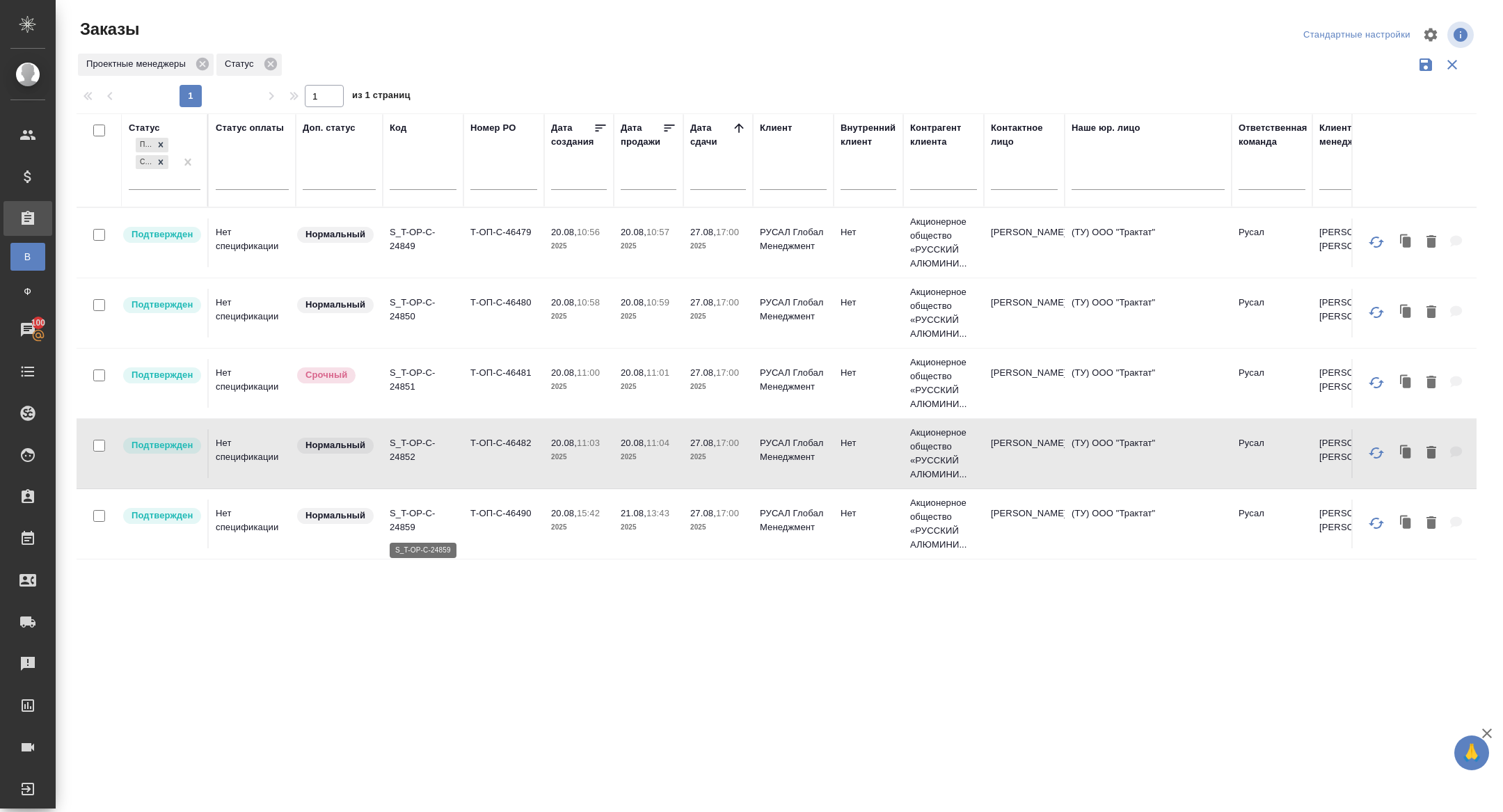
click at [404, 529] on p "S_T-OP-C-24859" at bounding box center [423, 520] width 67 height 28
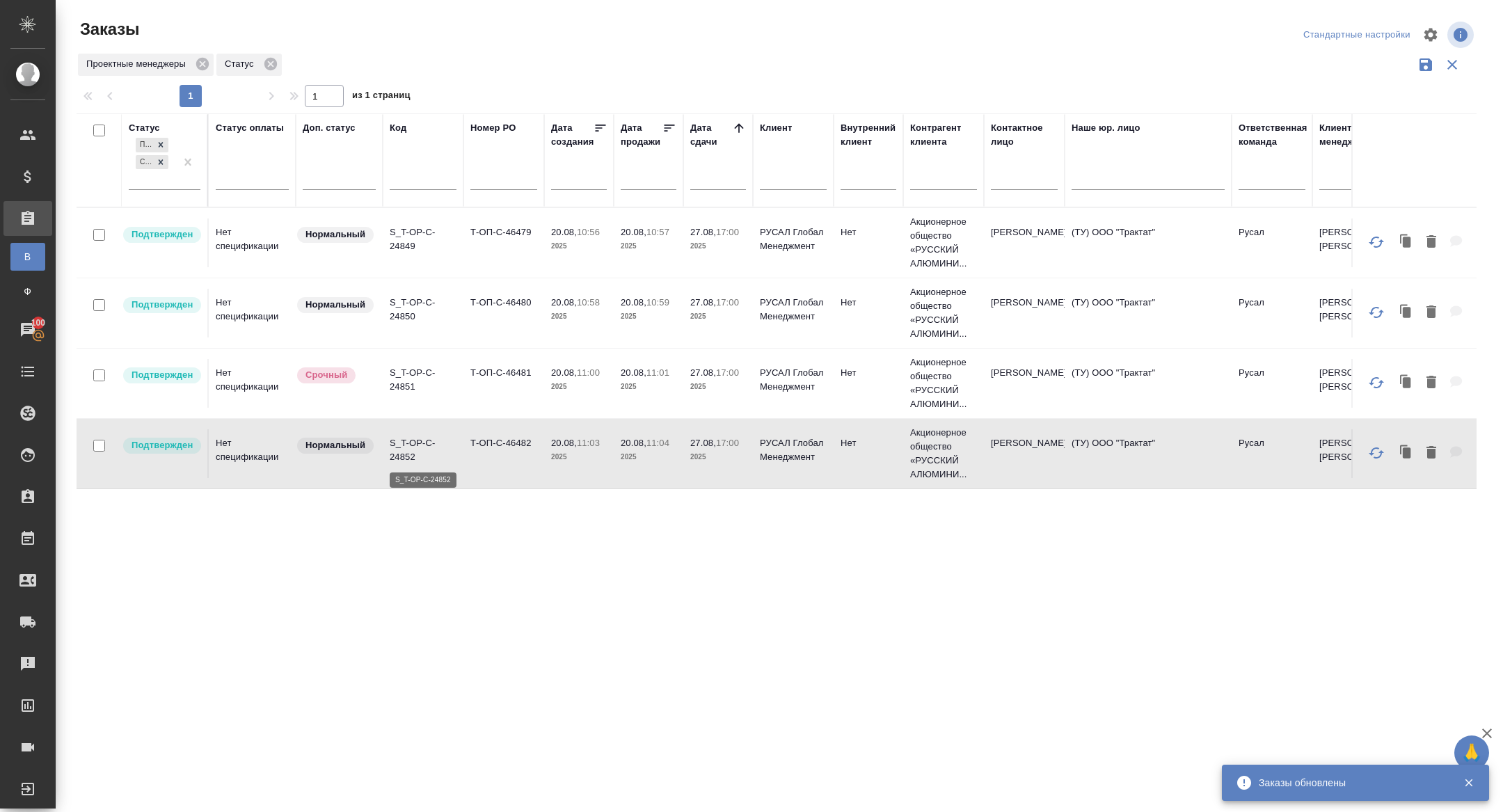
click at [400, 448] on p "S_T-OP-C-24852" at bounding box center [423, 449] width 67 height 28
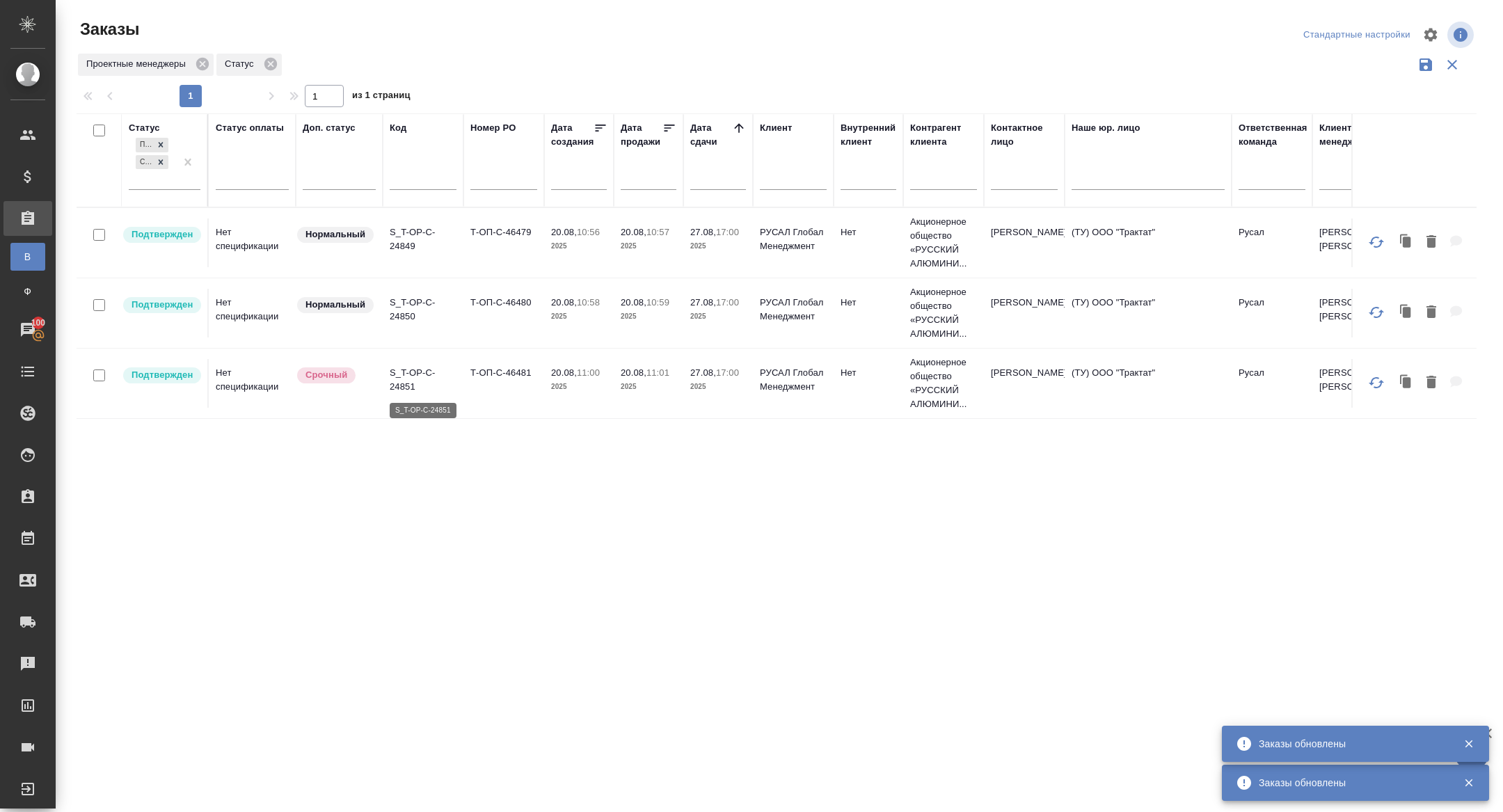
click at [402, 377] on p "S_T-OP-C-24851" at bounding box center [423, 379] width 67 height 28
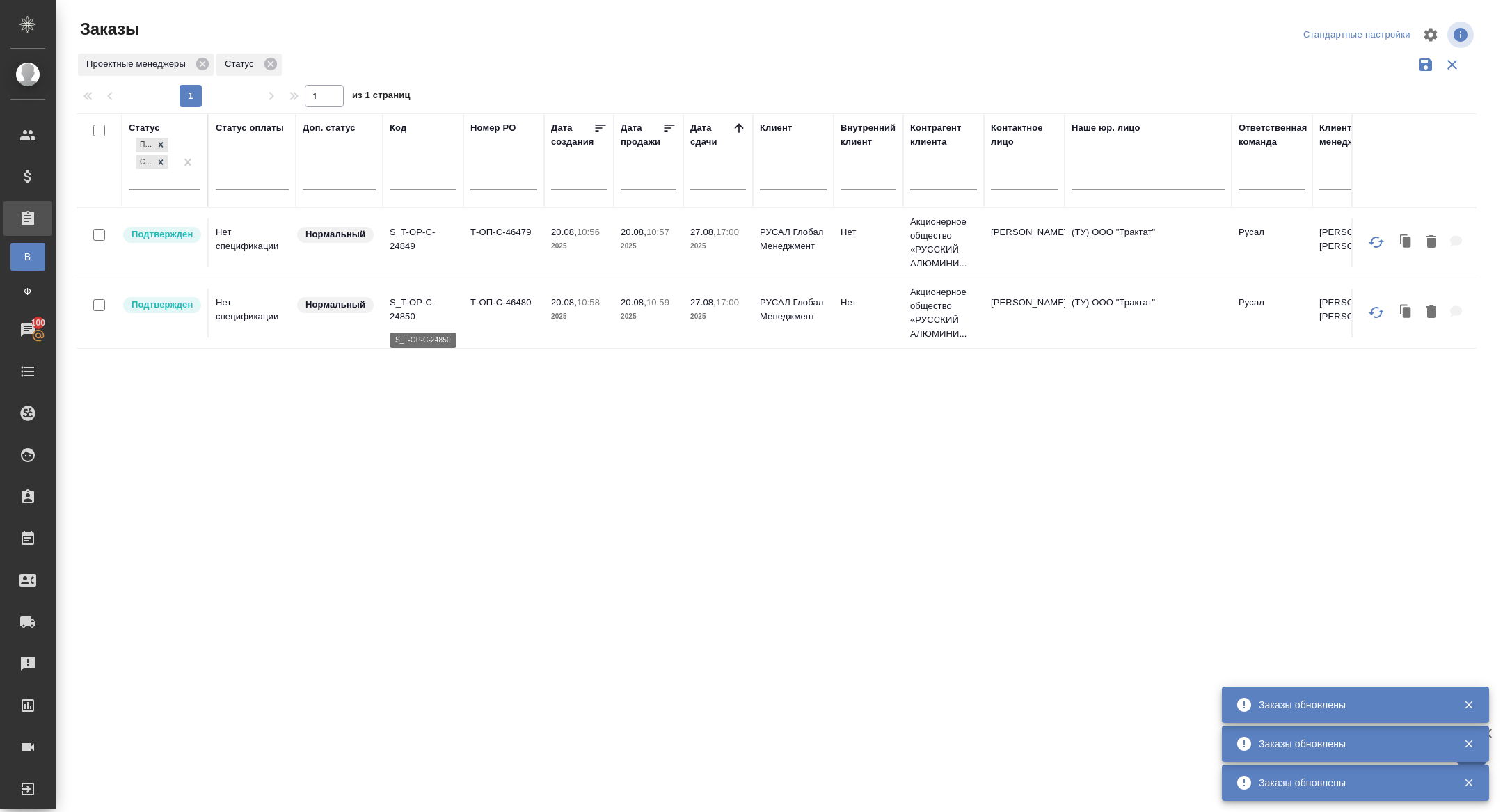
click at [400, 297] on p "S_T-OP-C-24850" at bounding box center [423, 309] width 67 height 28
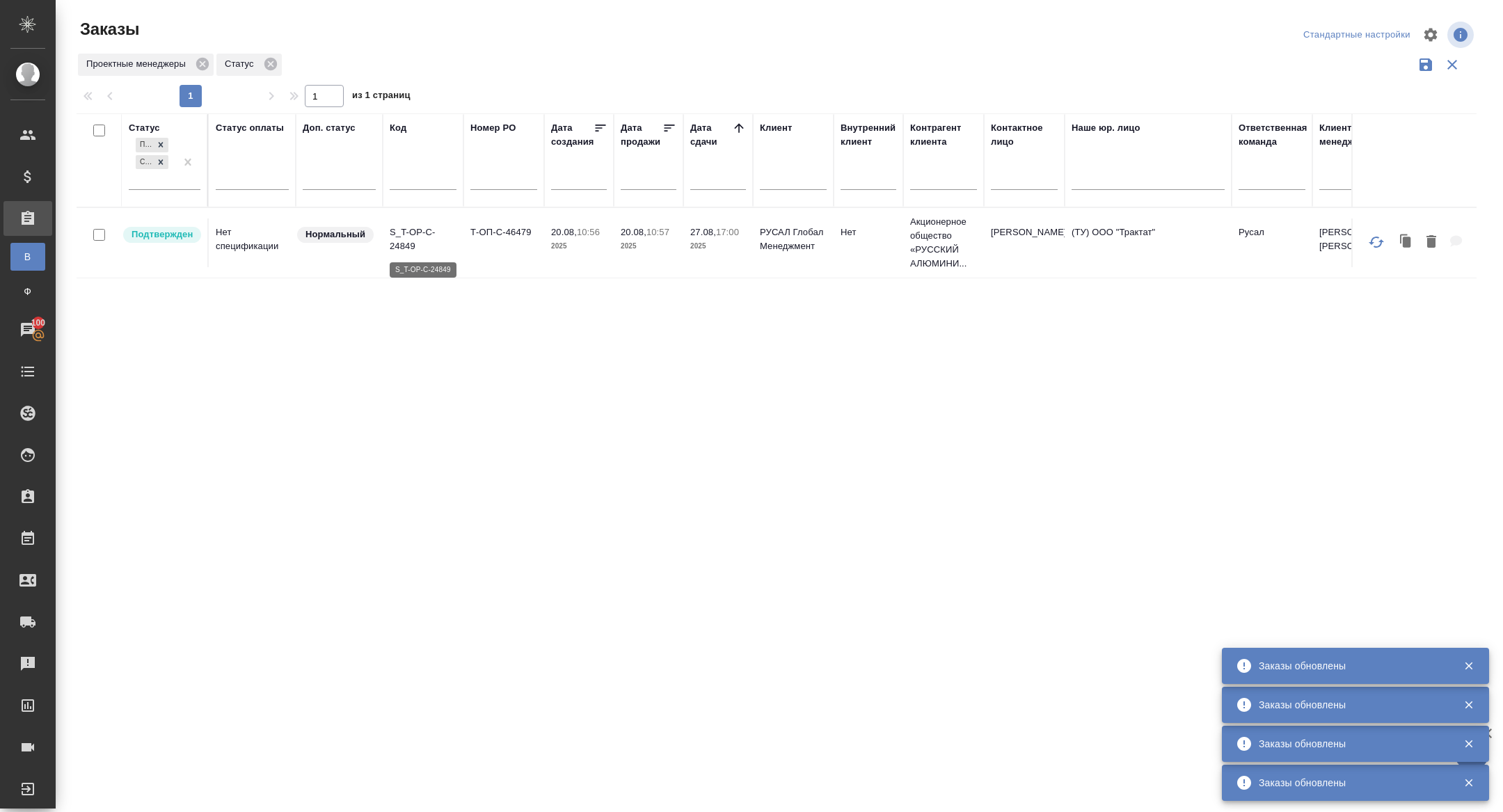
click at [408, 238] on p "S_T-OP-C-24849" at bounding box center [423, 239] width 67 height 28
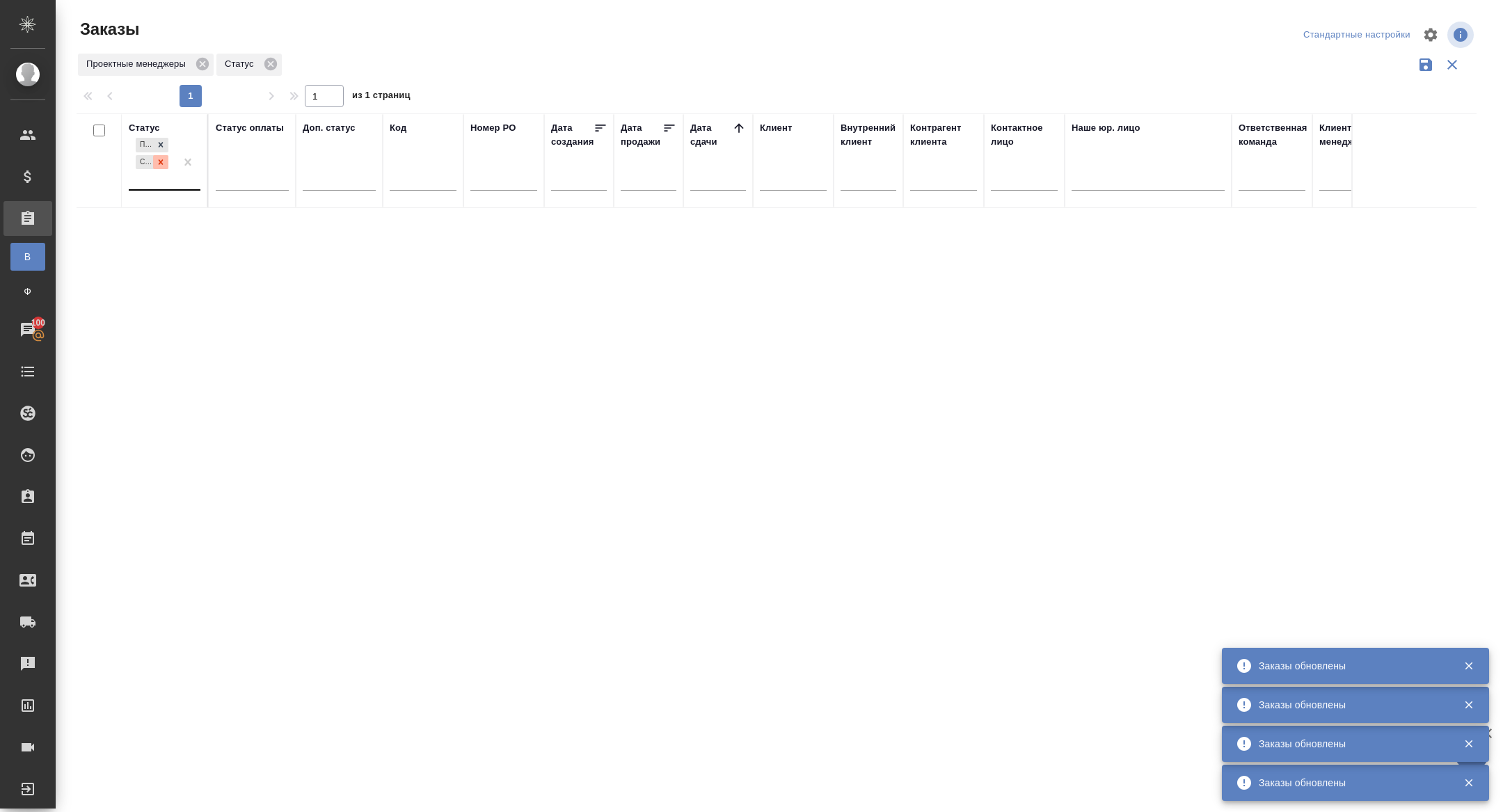
click at [165, 164] on icon at bounding box center [161, 162] width 10 height 10
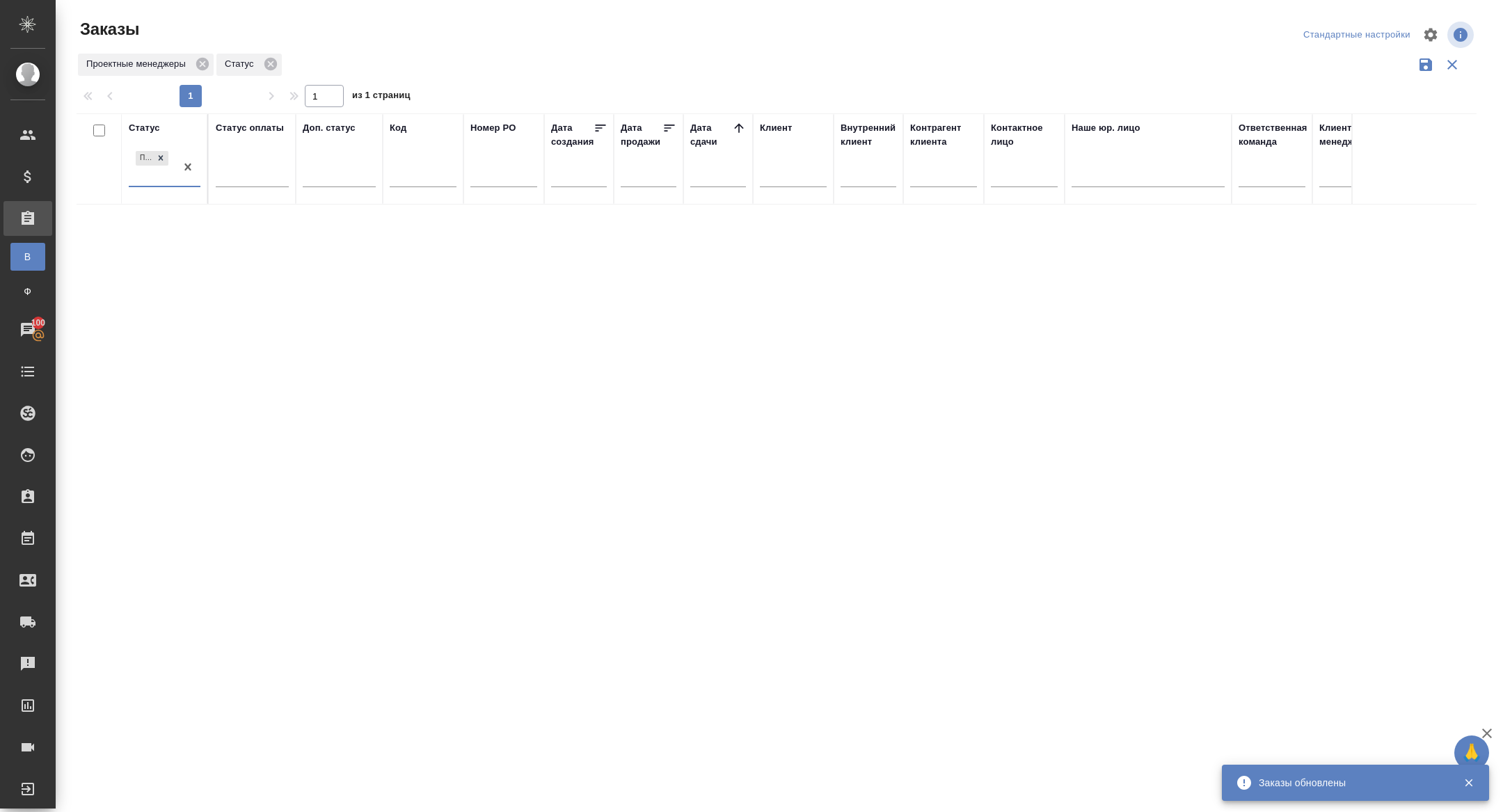
click at [714, 168] on input "text" at bounding box center [722, 175] width 48 height 19
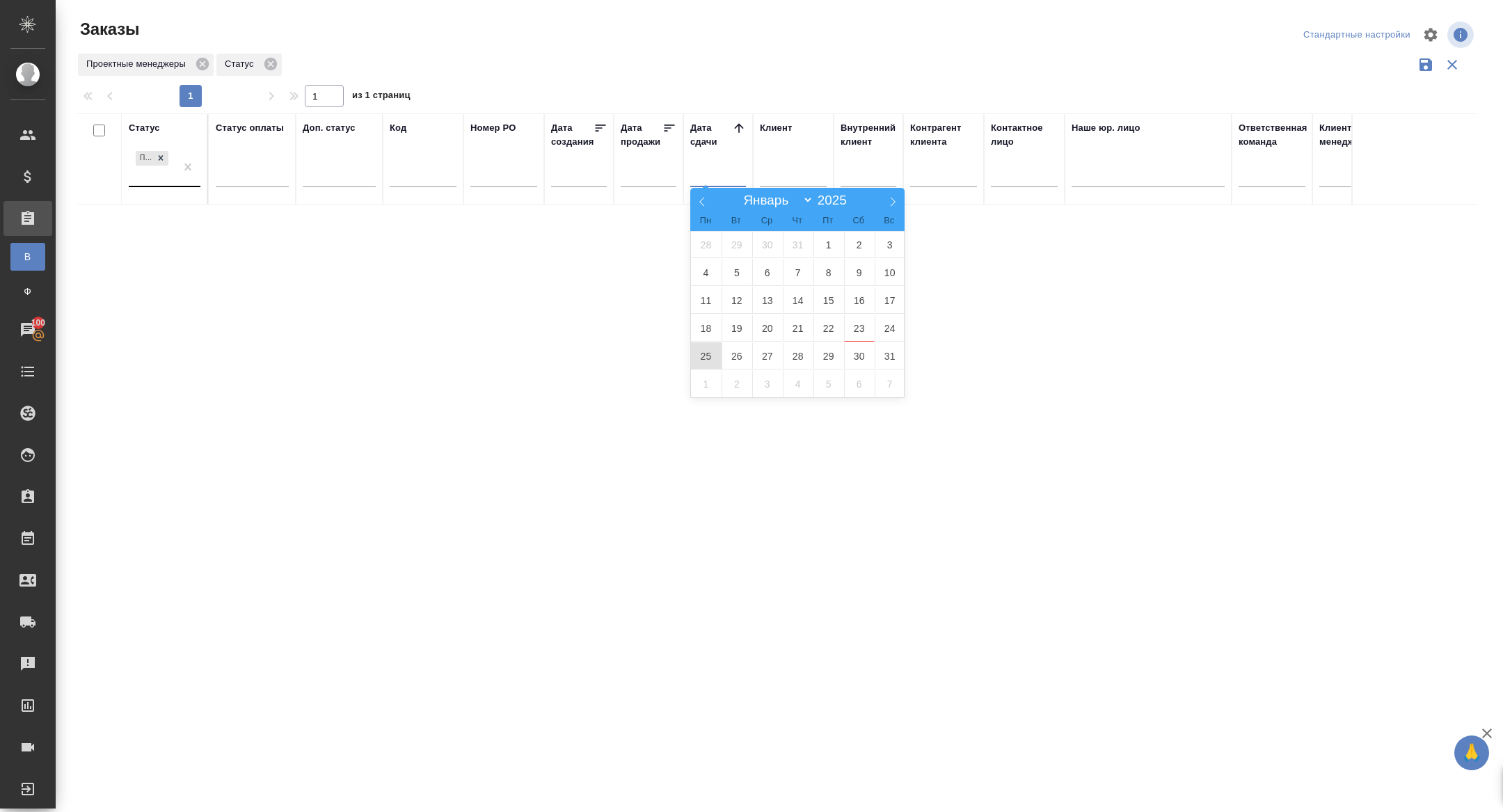
click at [703, 356] on span "25" at bounding box center [705, 356] width 30 height 27
type div "2025-08-24T21:00:00.000Z"
click at [735, 356] on span "26" at bounding box center [736, 356] width 30 height 27
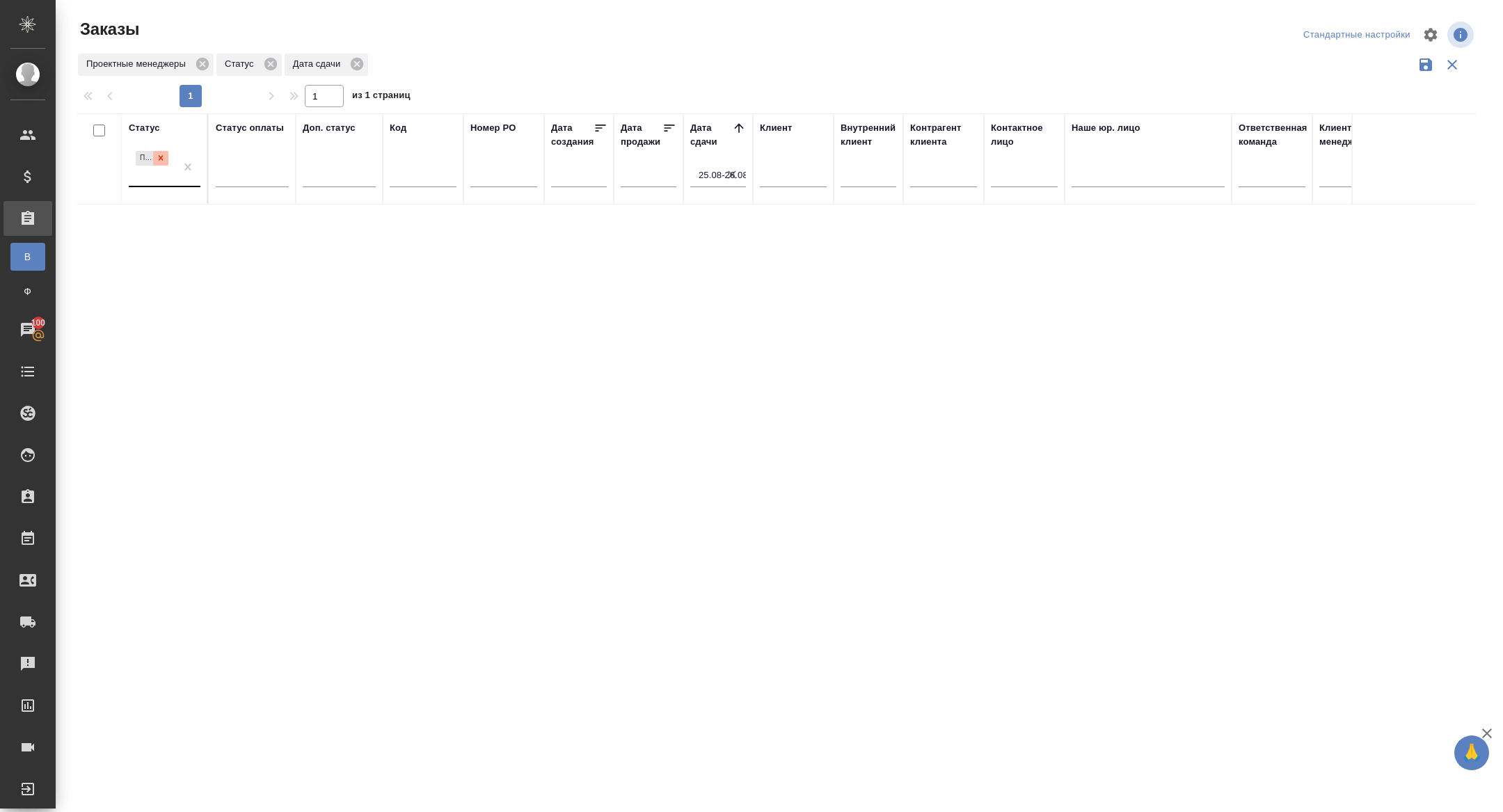
click at [160, 158] on icon at bounding box center [161, 158] width 10 height 10
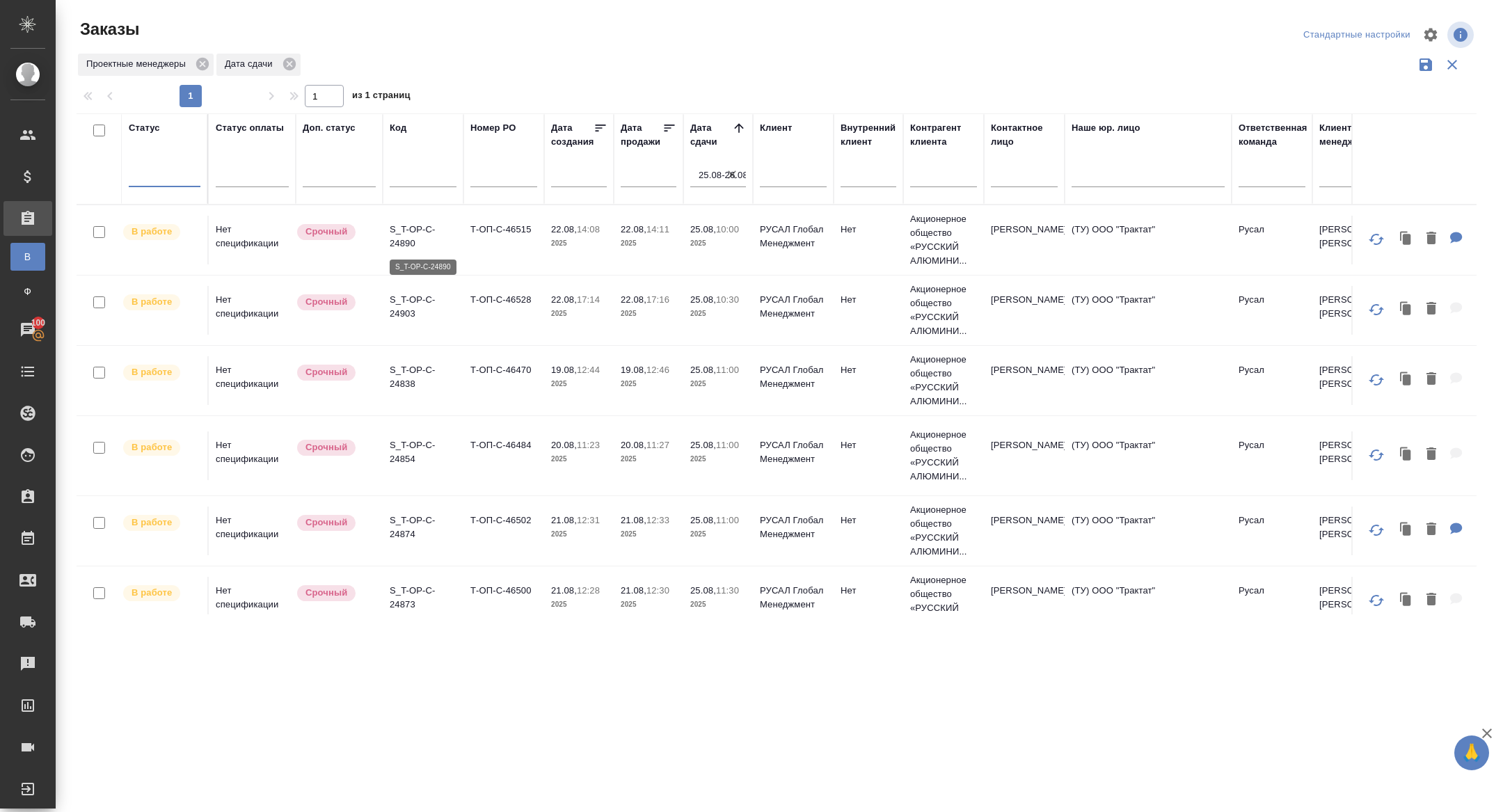
click at [402, 245] on p "S_T-OP-C-24890" at bounding box center [423, 236] width 67 height 28
click at [416, 304] on p "S_T-OP-C-24903" at bounding box center [423, 306] width 67 height 28
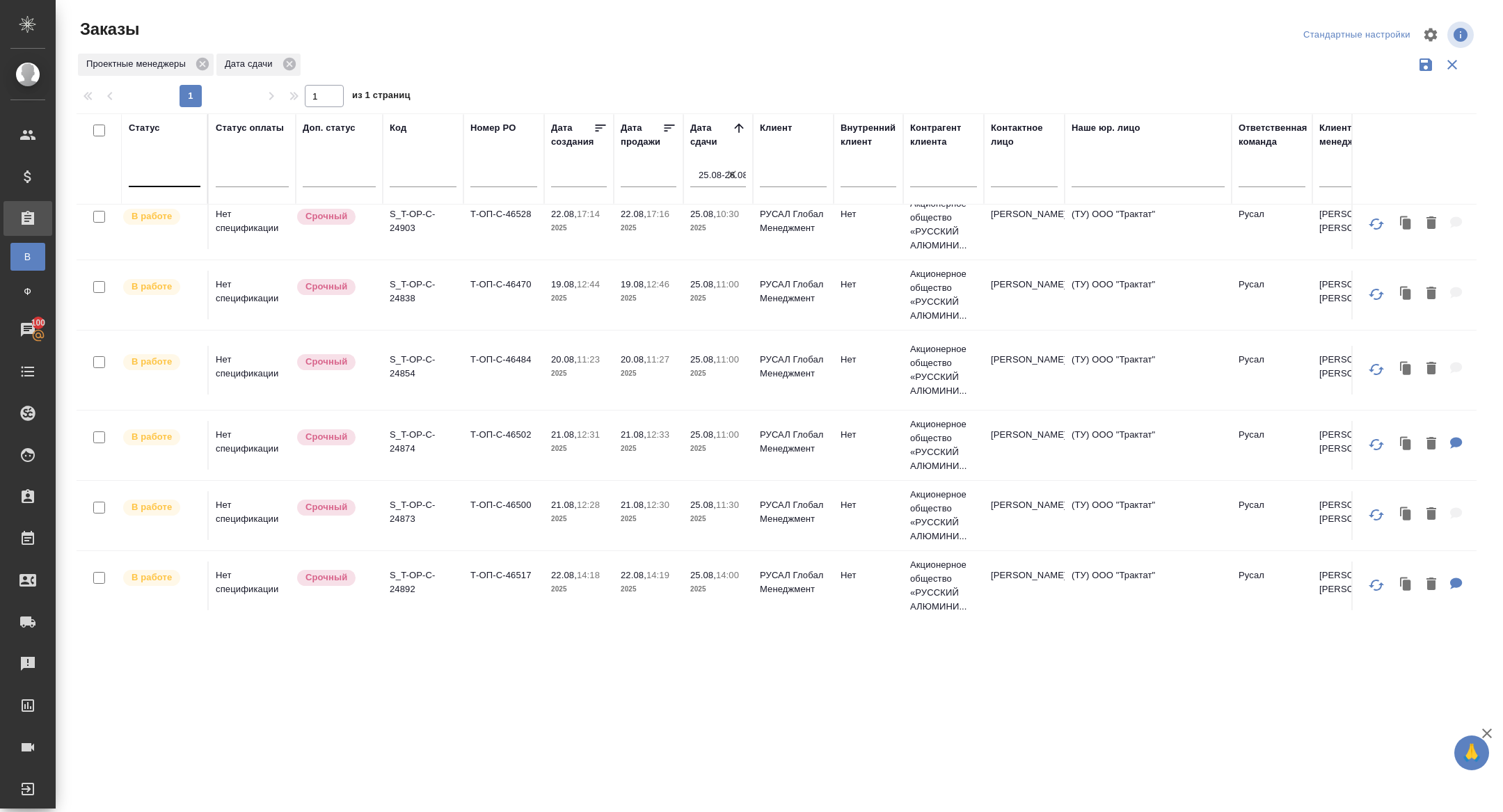
scroll to position [94, 0]
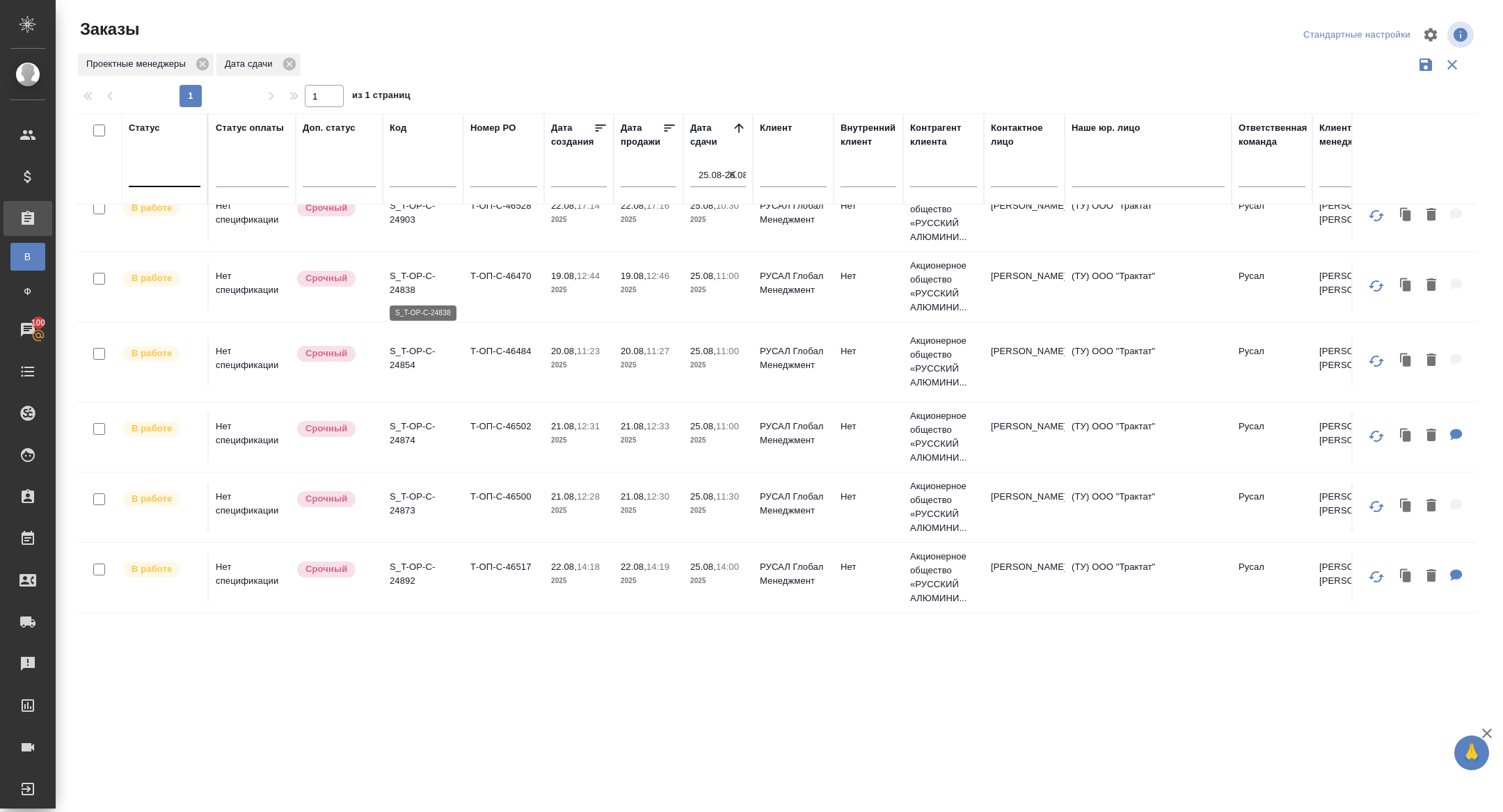
click at [396, 282] on p "S_T-OP-C-24838" at bounding box center [423, 283] width 67 height 28
click at [402, 352] on p "S_T-OP-C-24854" at bounding box center [423, 358] width 67 height 28
click at [407, 431] on p "S_T-OP-C-24874" at bounding box center [423, 433] width 67 height 28
click at [414, 506] on p "S_T-OP-C-24873" at bounding box center [423, 504] width 67 height 28
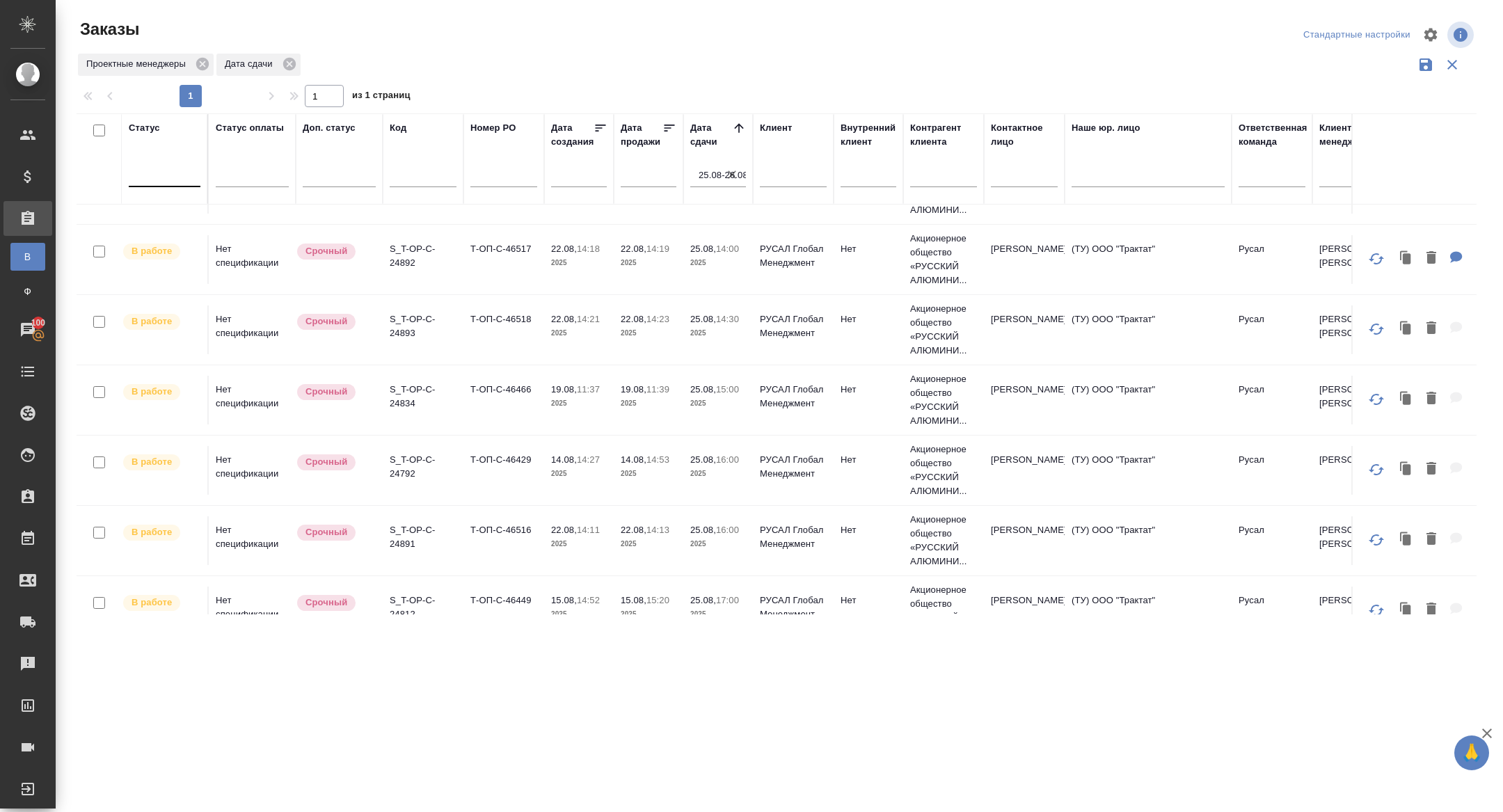
scroll to position [418, 0]
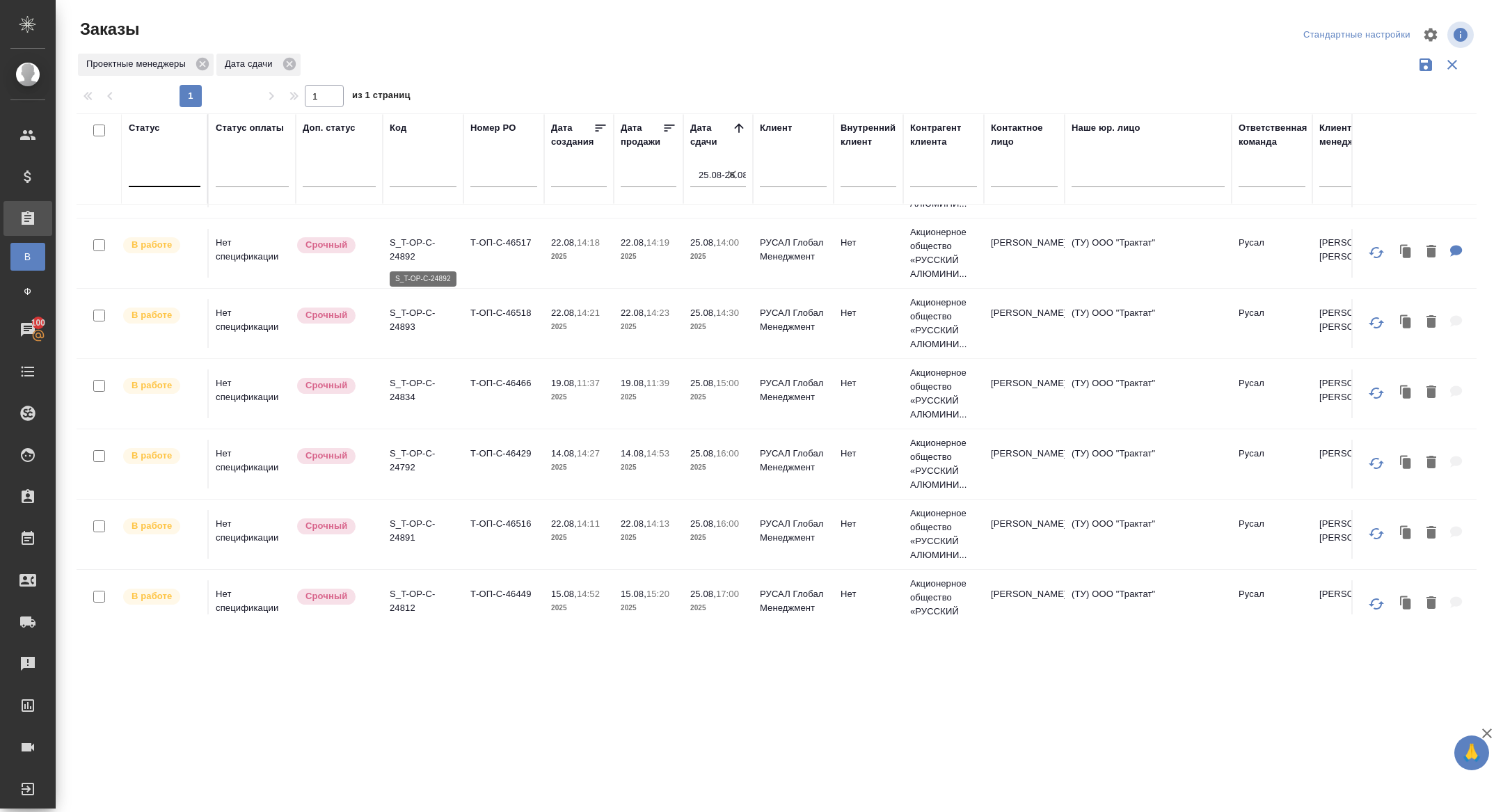
click at [404, 238] on p "S_T-OP-C-24892" at bounding box center [423, 249] width 67 height 28
click at [406, 391] on p "S_T-OP-C-24834" at bounding box center [423, 390] width 67 height 28
click at [406, 320] on p "S_T-OP-C-24893" at bounding box center [423, 320] width 67 height 28
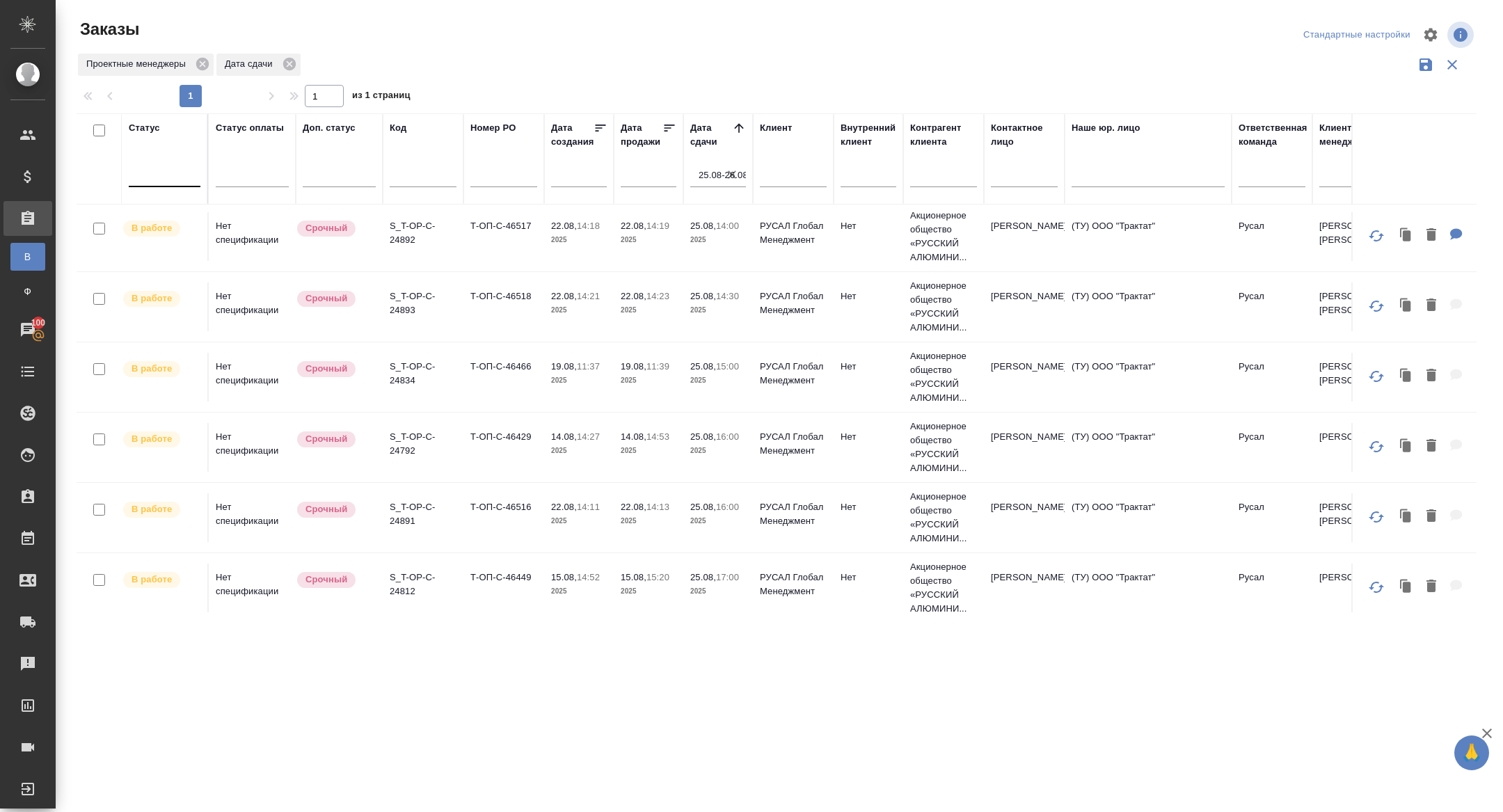
scroll to position [441, 0]
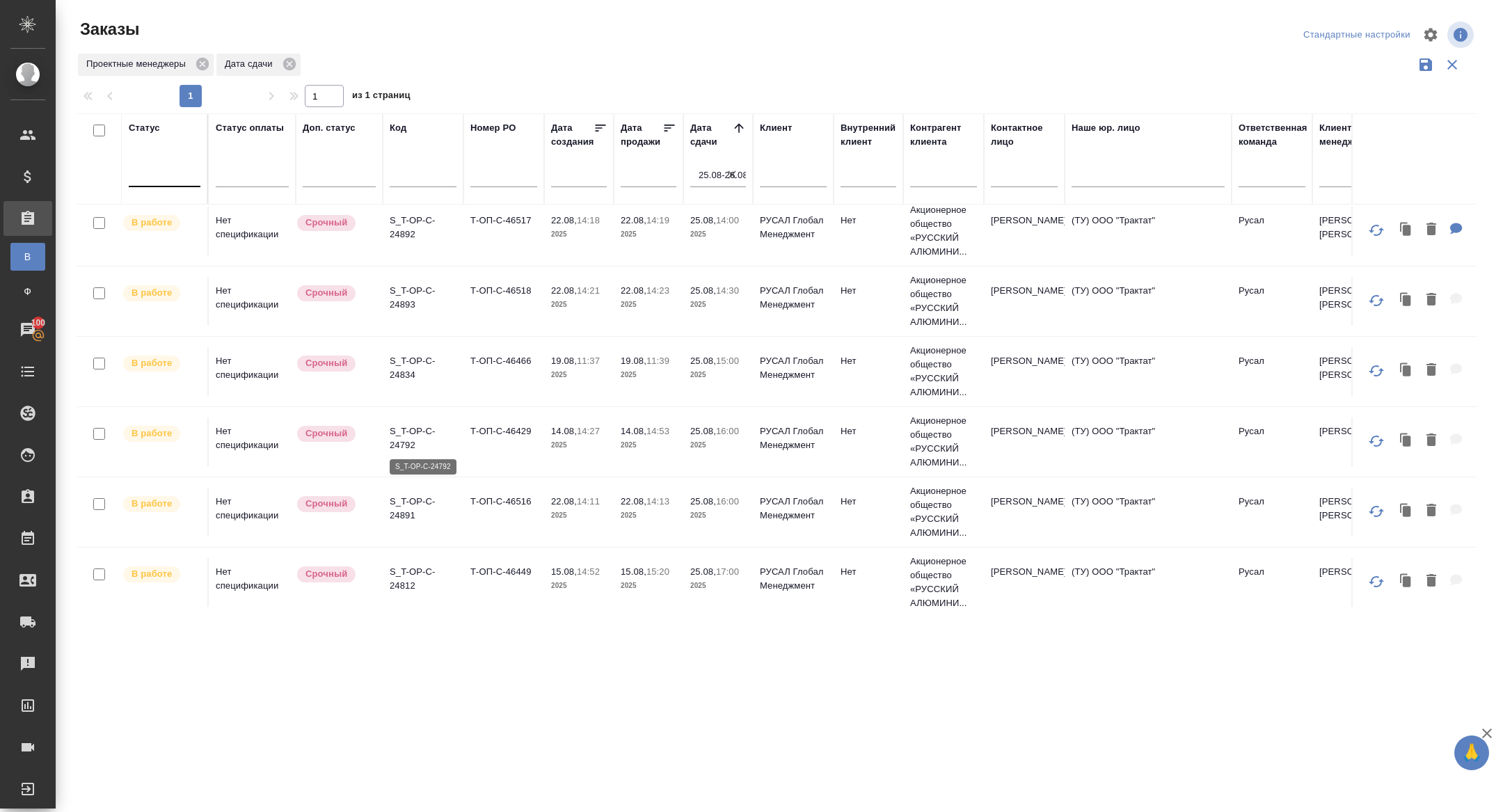
click at [411, 431] on p "S_T-OP-C-24792" at bounding box center [423, 438] width 67 height 28
click at [399, 512] on p "S_T-OP-C-24891" at bounding box center [423, 509] width 67 height 28
click at [404, 584] on p "S_T-OP-C-24812" at bounding box center [423, 579] width 67 height 28
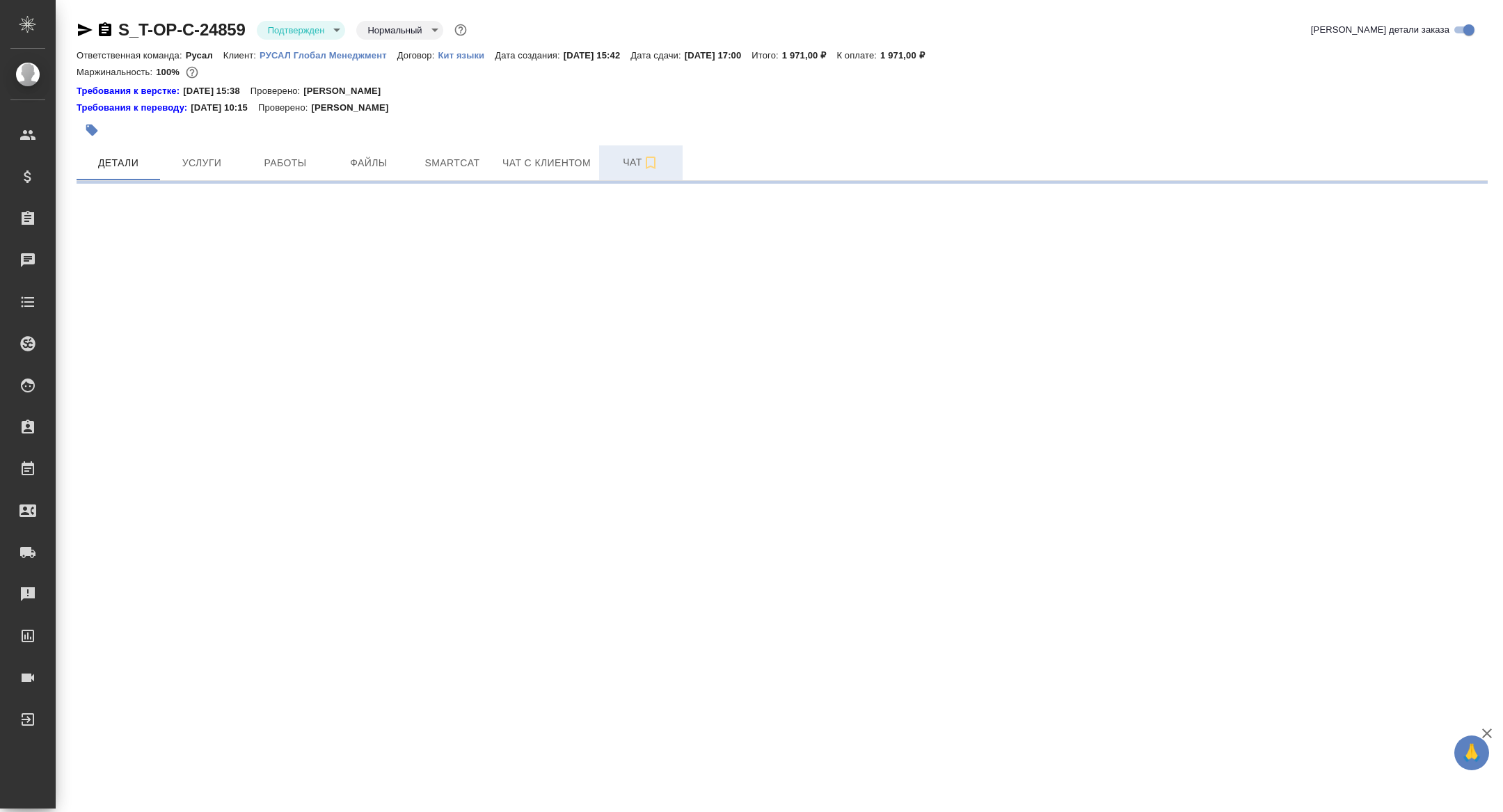
select select "RU"
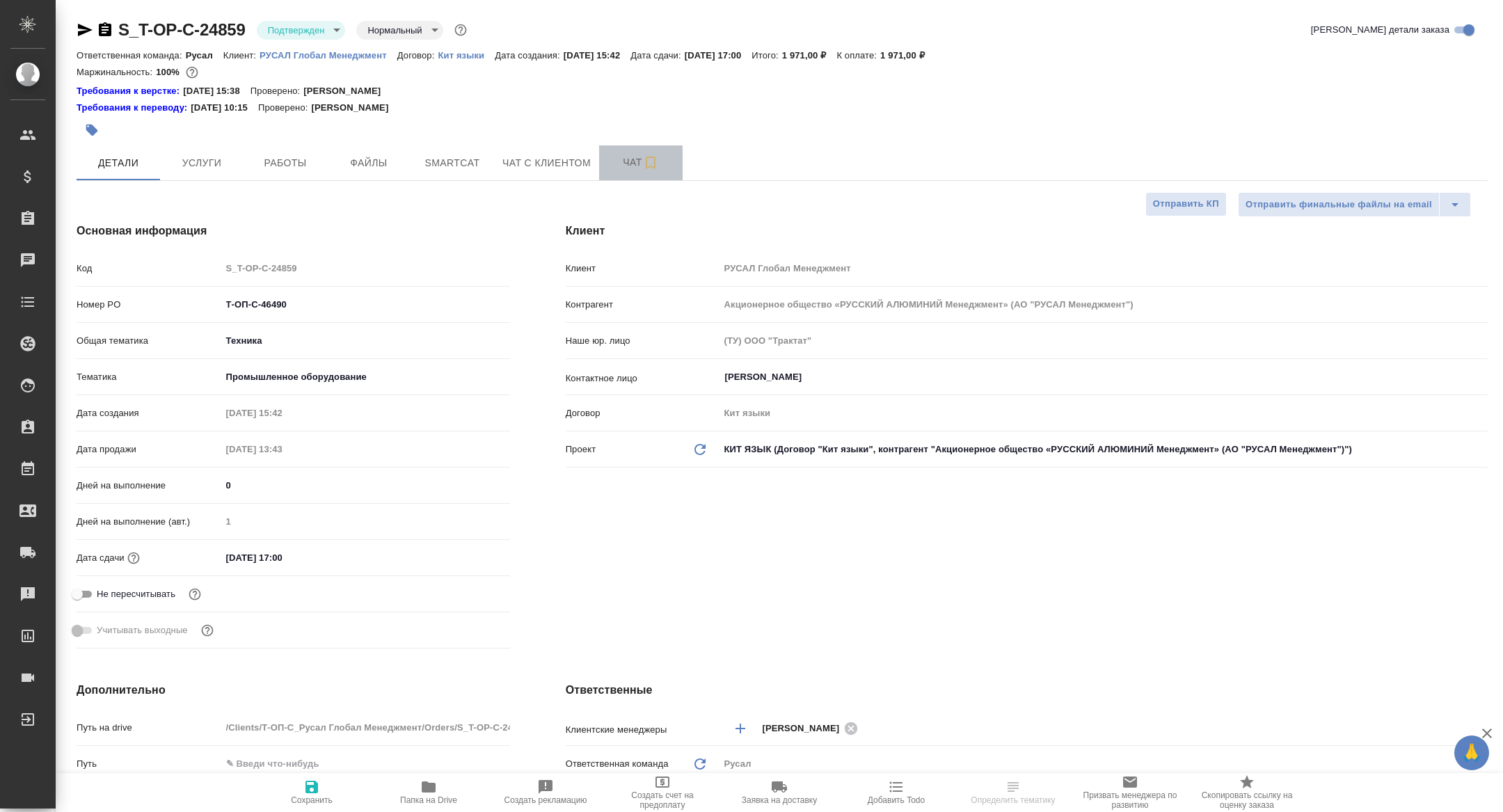
click at [629, 162] on span "Чат" at bounding box center [640, 162] width 67 height 18
type textarea "x"
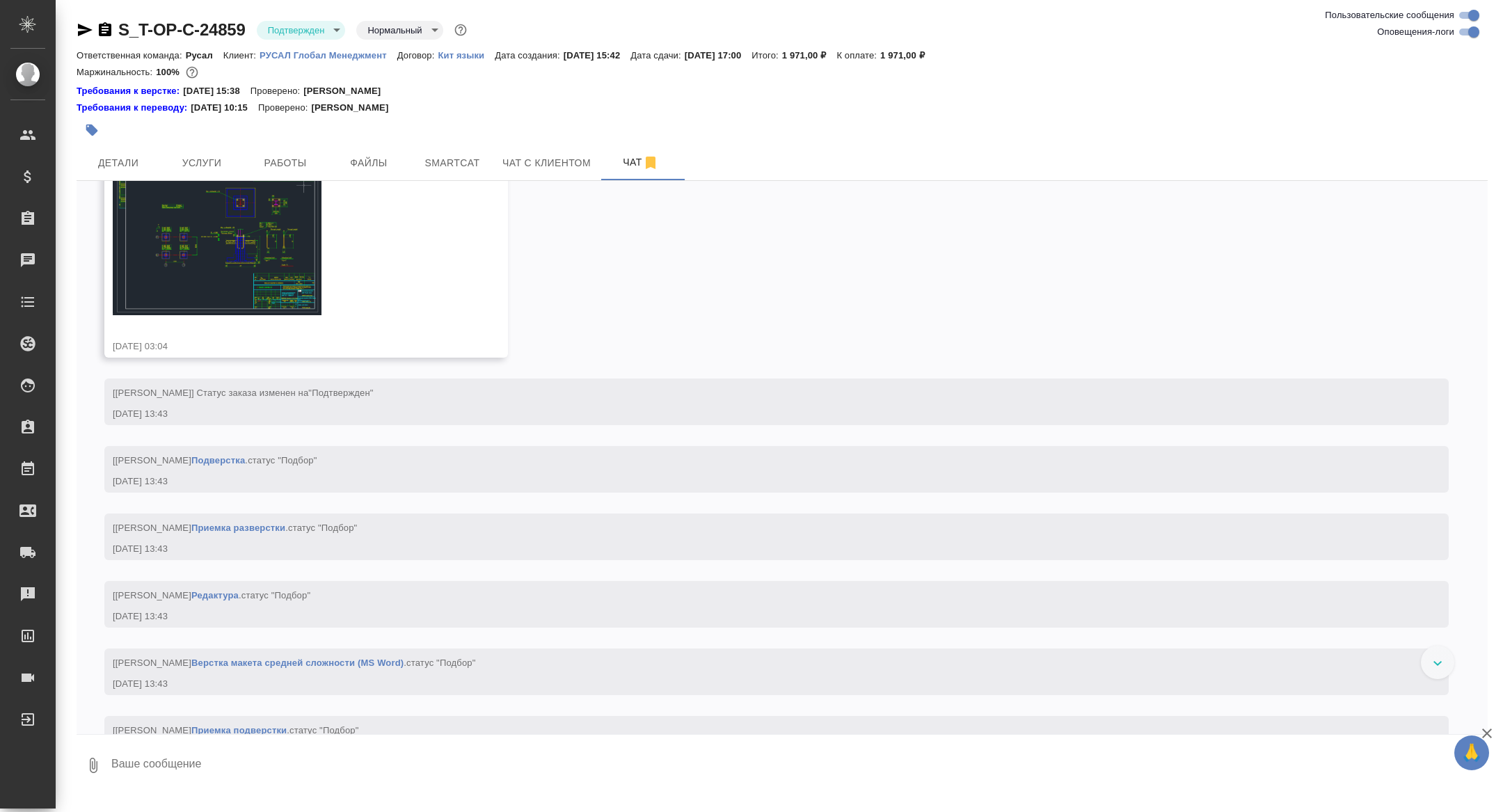
scroll to position [796, 0]
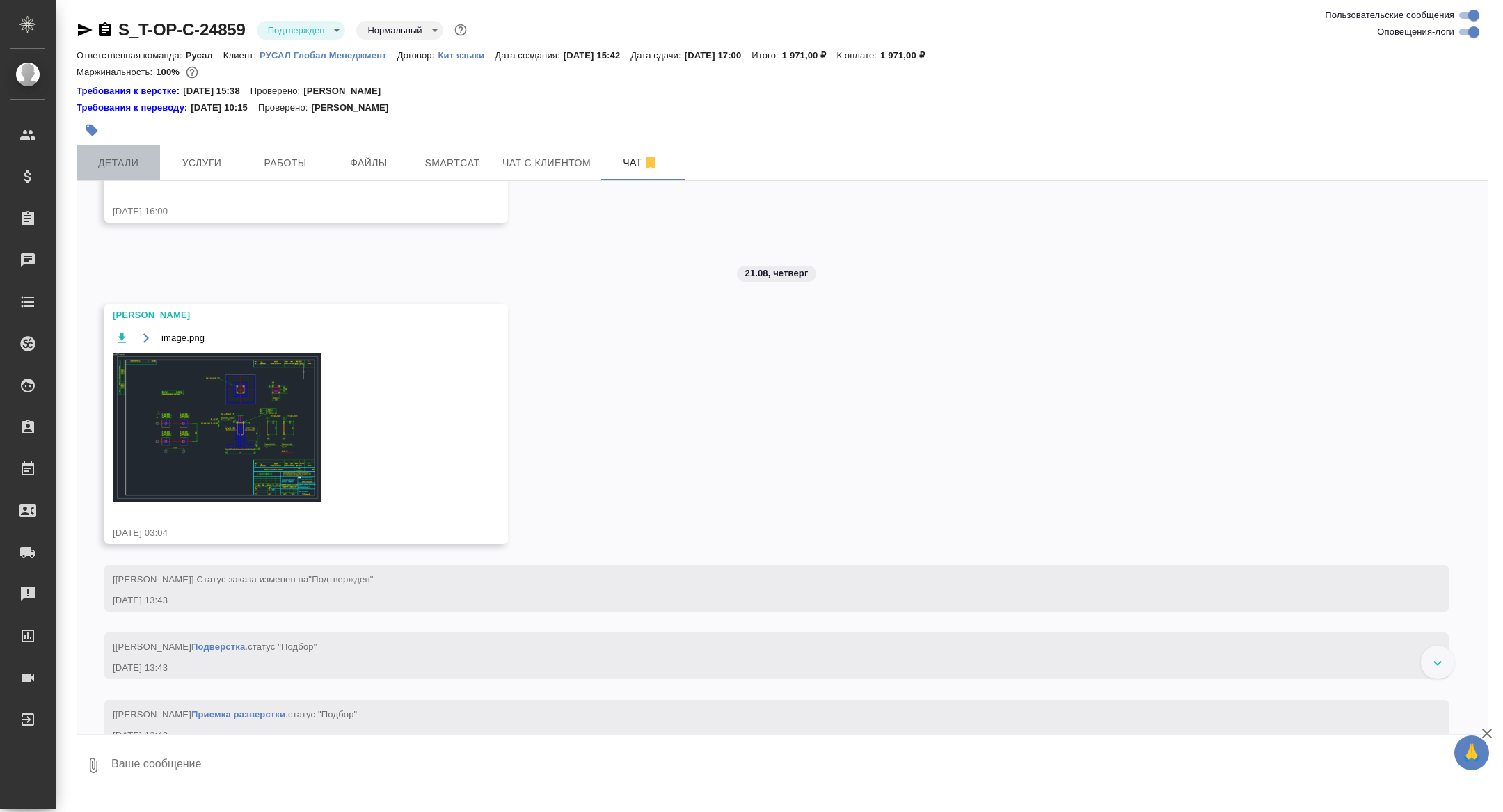
click at [114, 155] on span "Детали" at bounding box center [118, 163] width 67 height 18
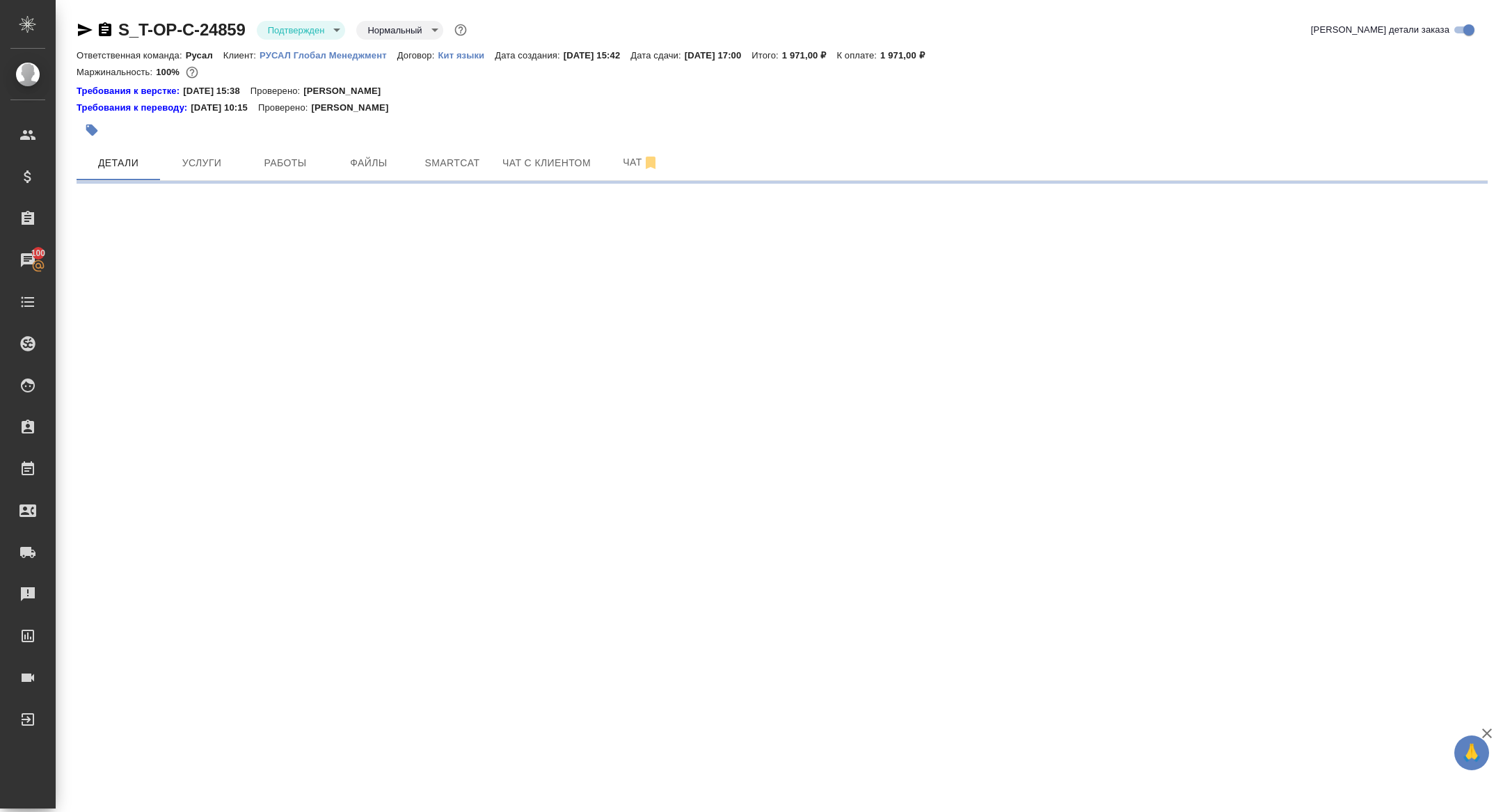
select select "RU"
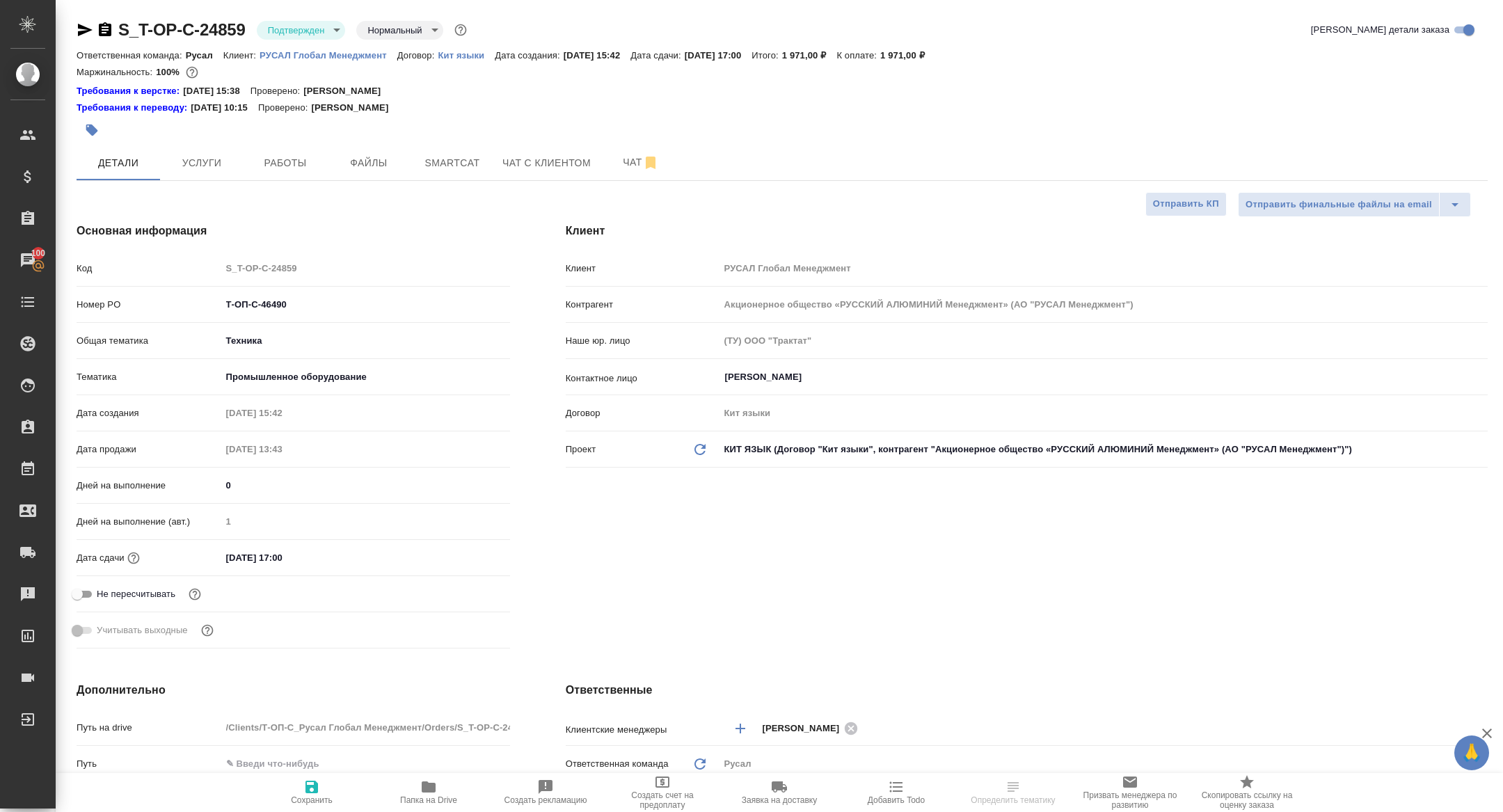
type textarea "x"
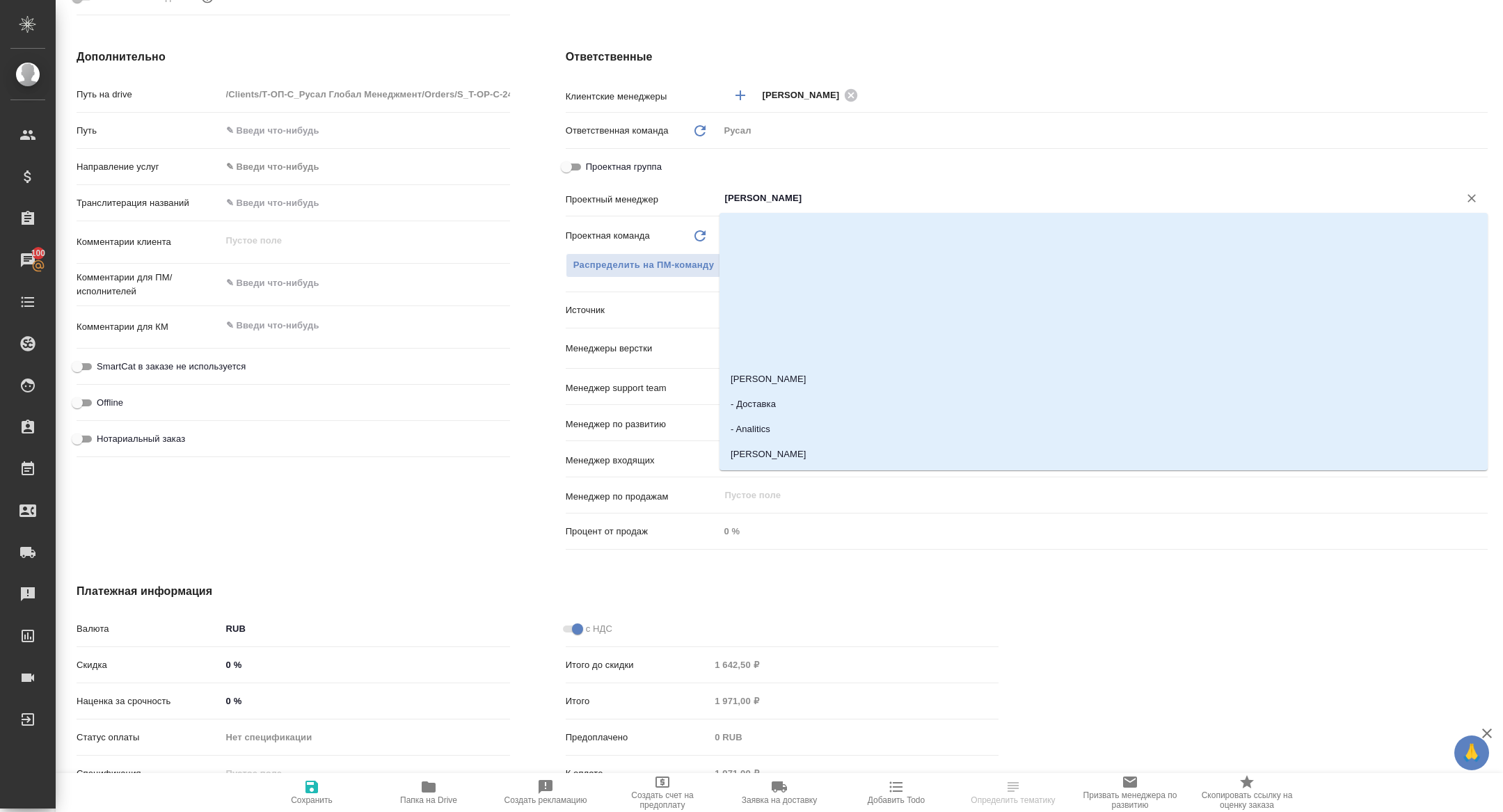
click at [831, 192] on input "[PERSON_NAME]" at bounding box center [1080, 197] width 713 height 17
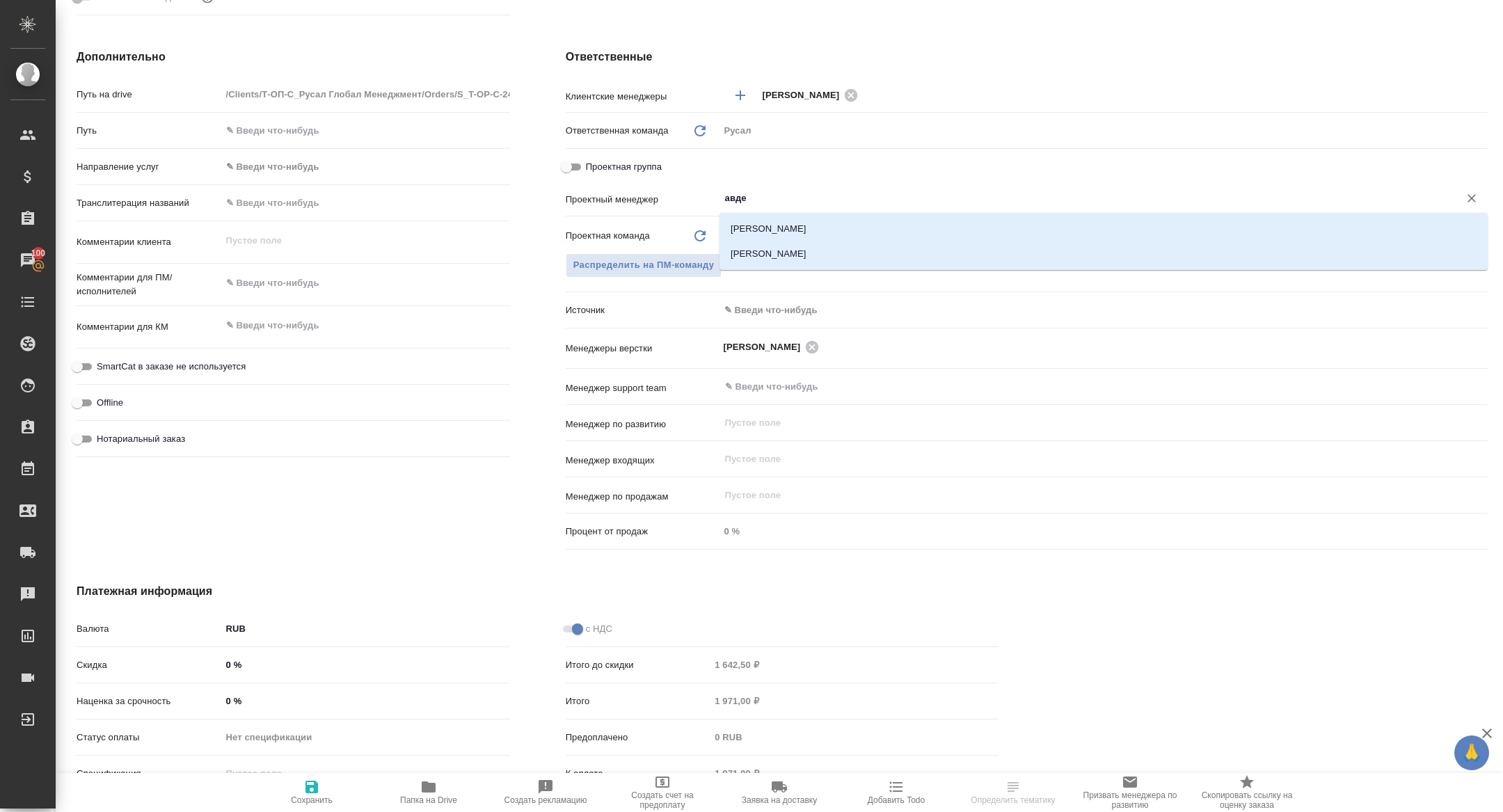
type input "авдее"
click at [832, 260] on li "[PERSON_NAME]" at bounding box center [1104, 254] width 769 height 25
type textarea "x"
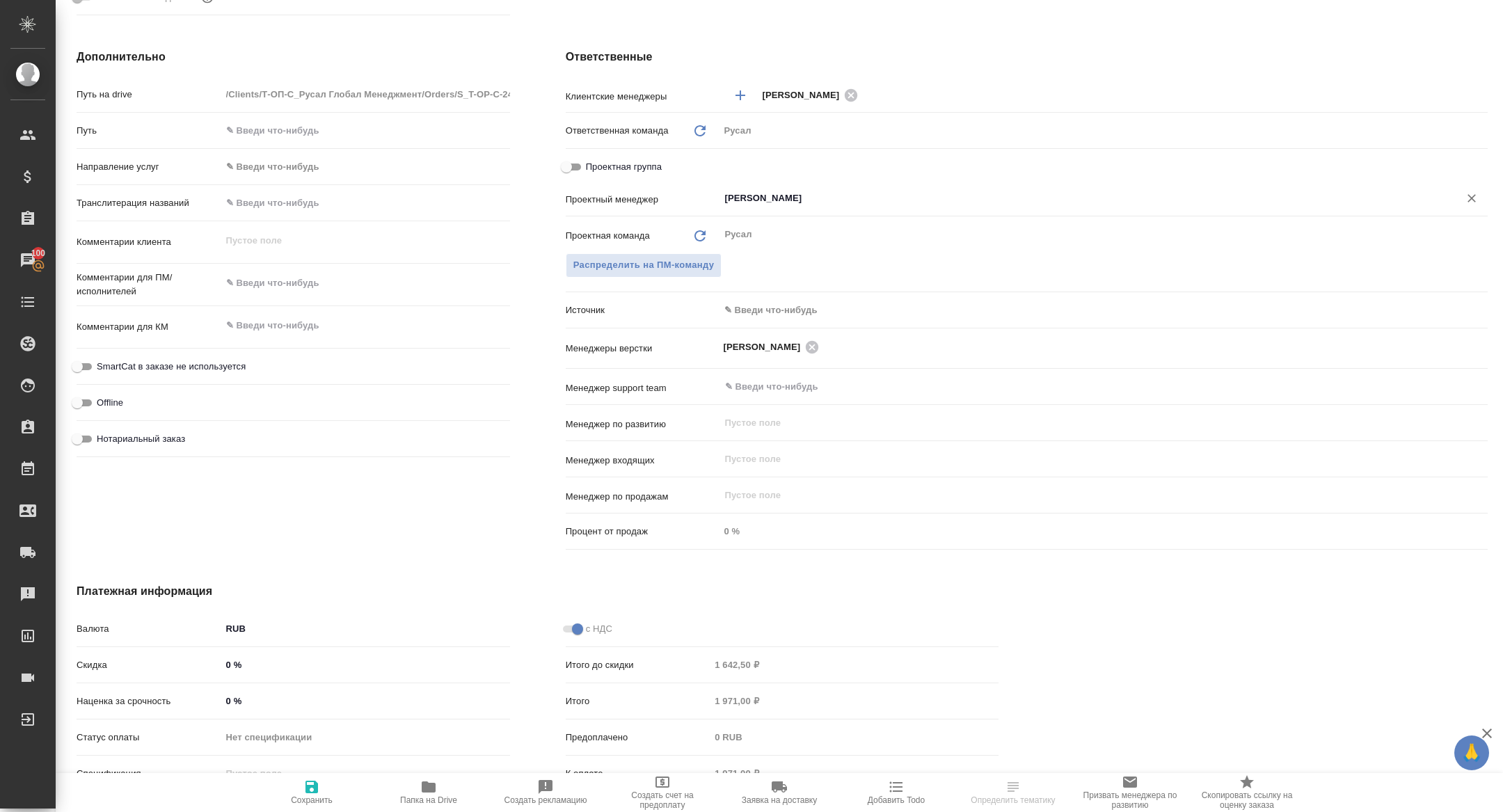
type input "[PERSON_NAME]"
click at [307, 793] on icon "button" at bounding box center [311, 787] width 13 height 13
type textarea "x"
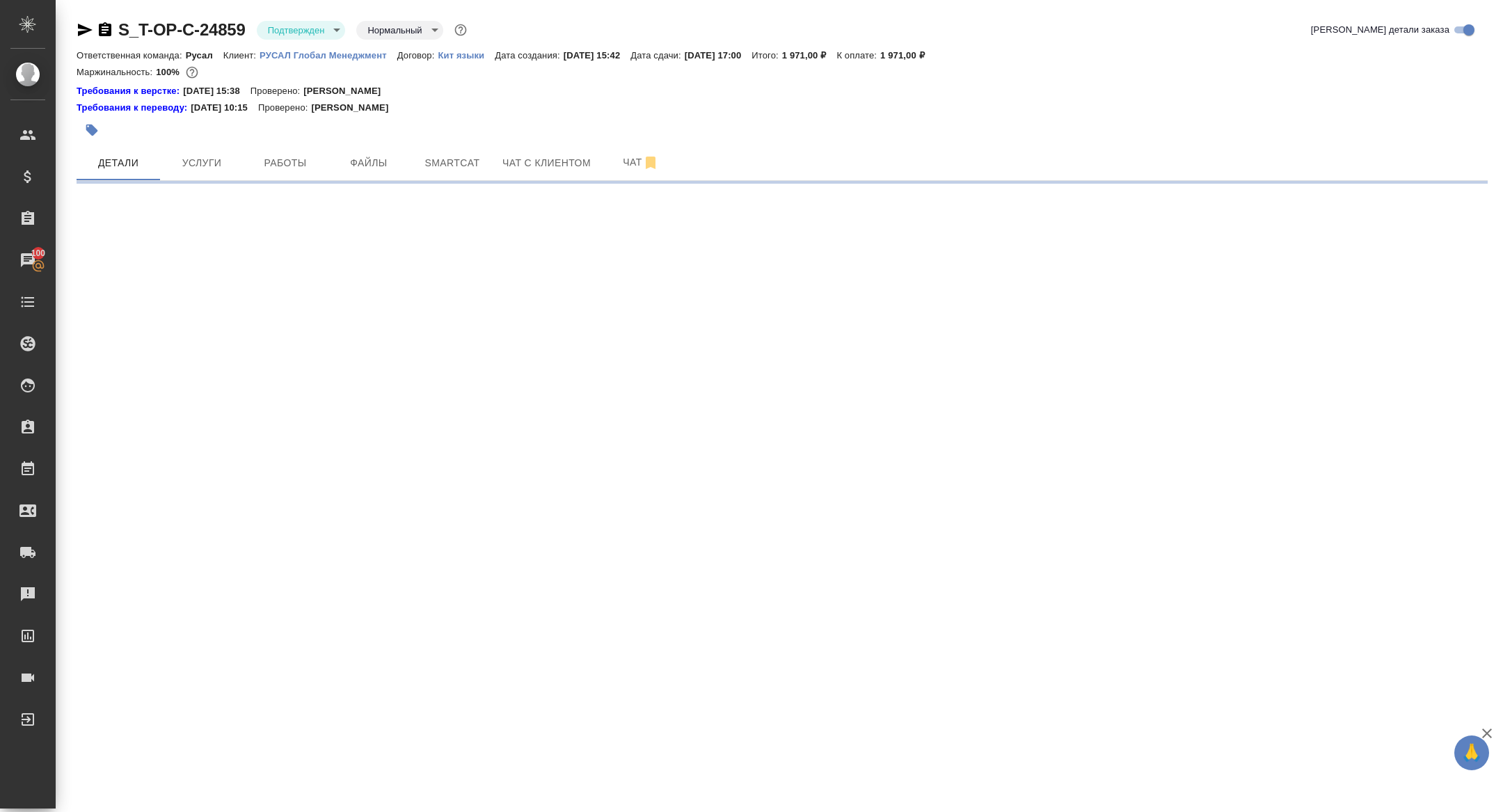
scroll to position [0, 0]
select select "RU"
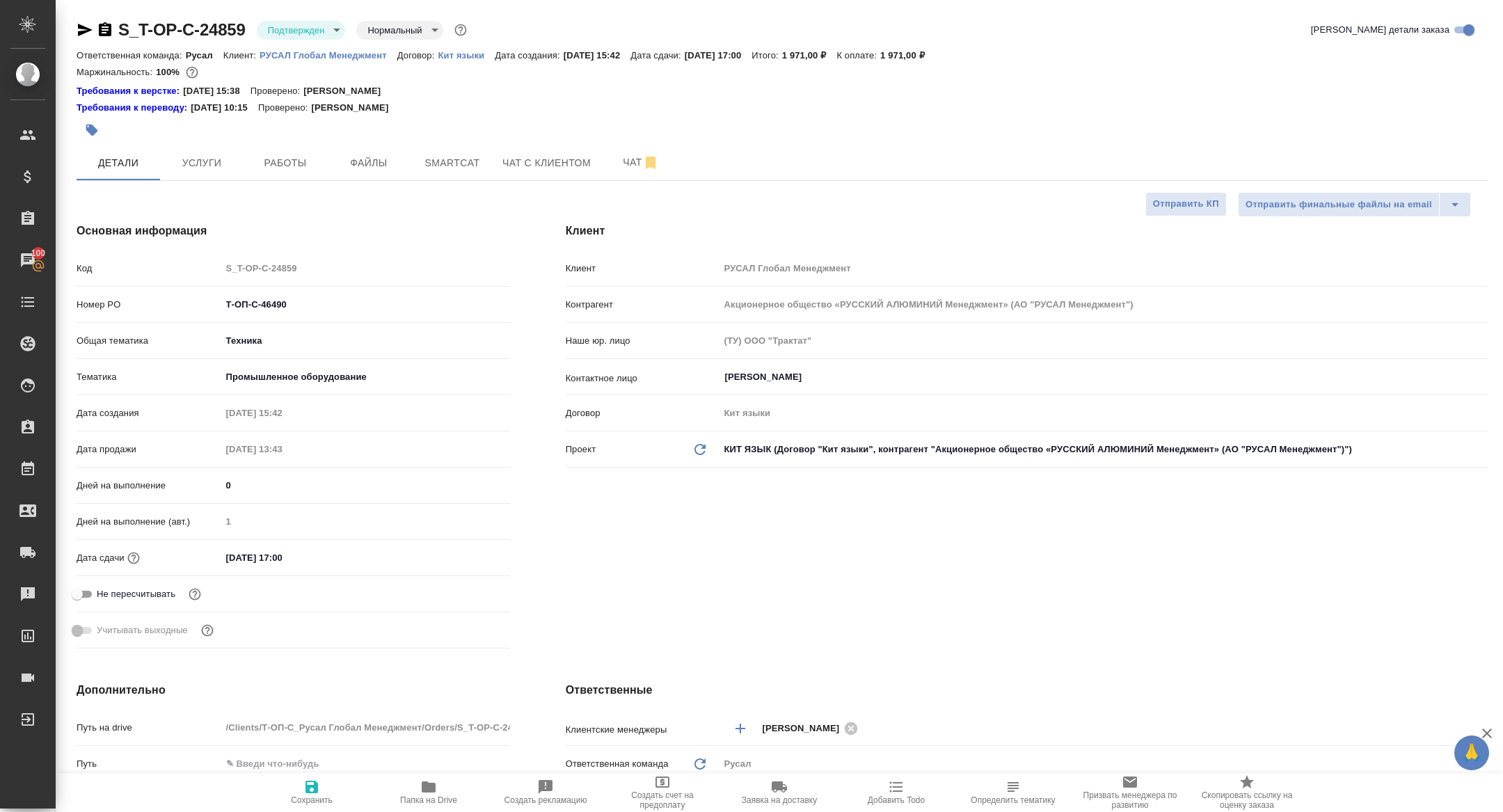
type textarea "x"
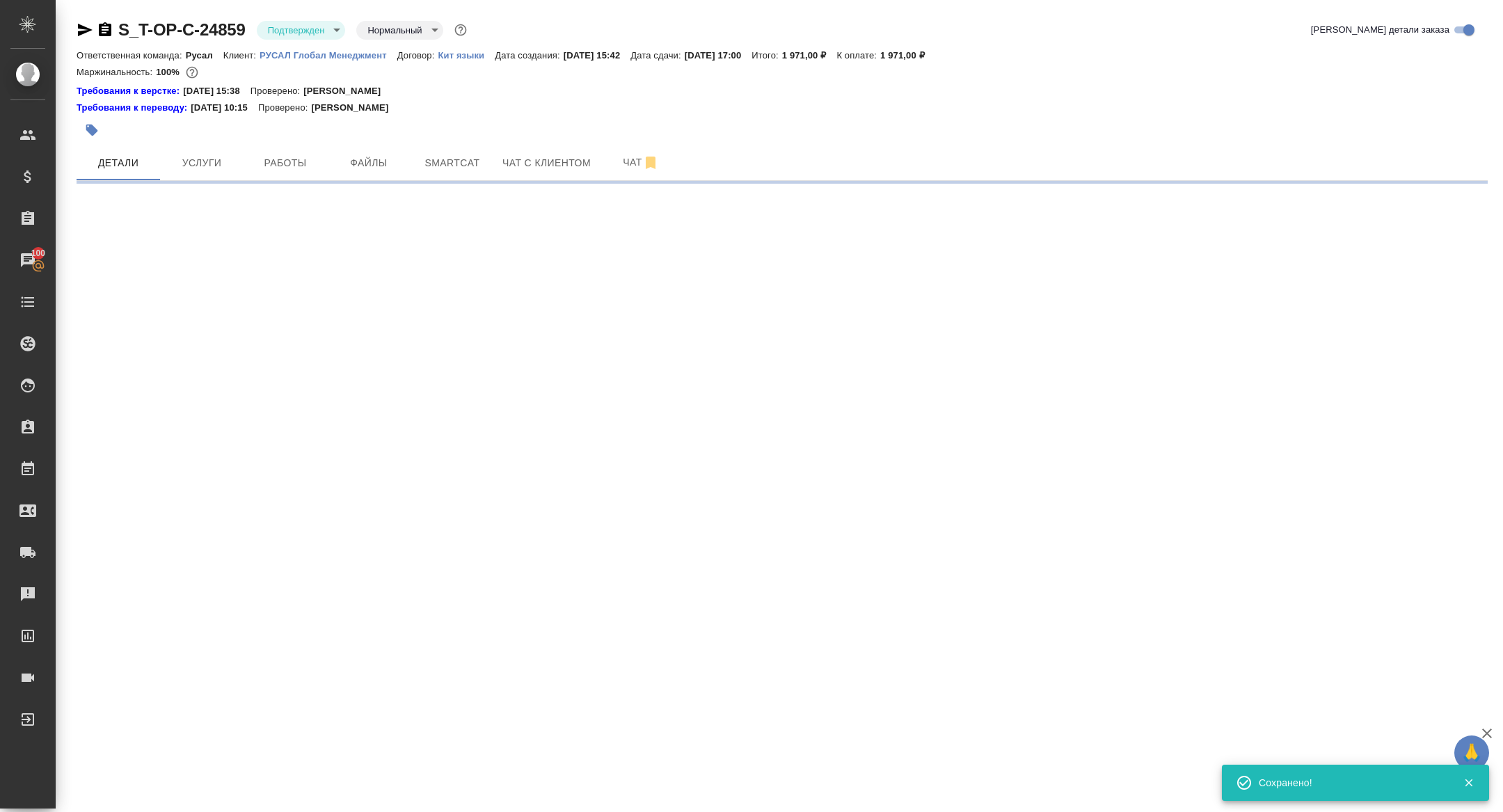
select select "RU"
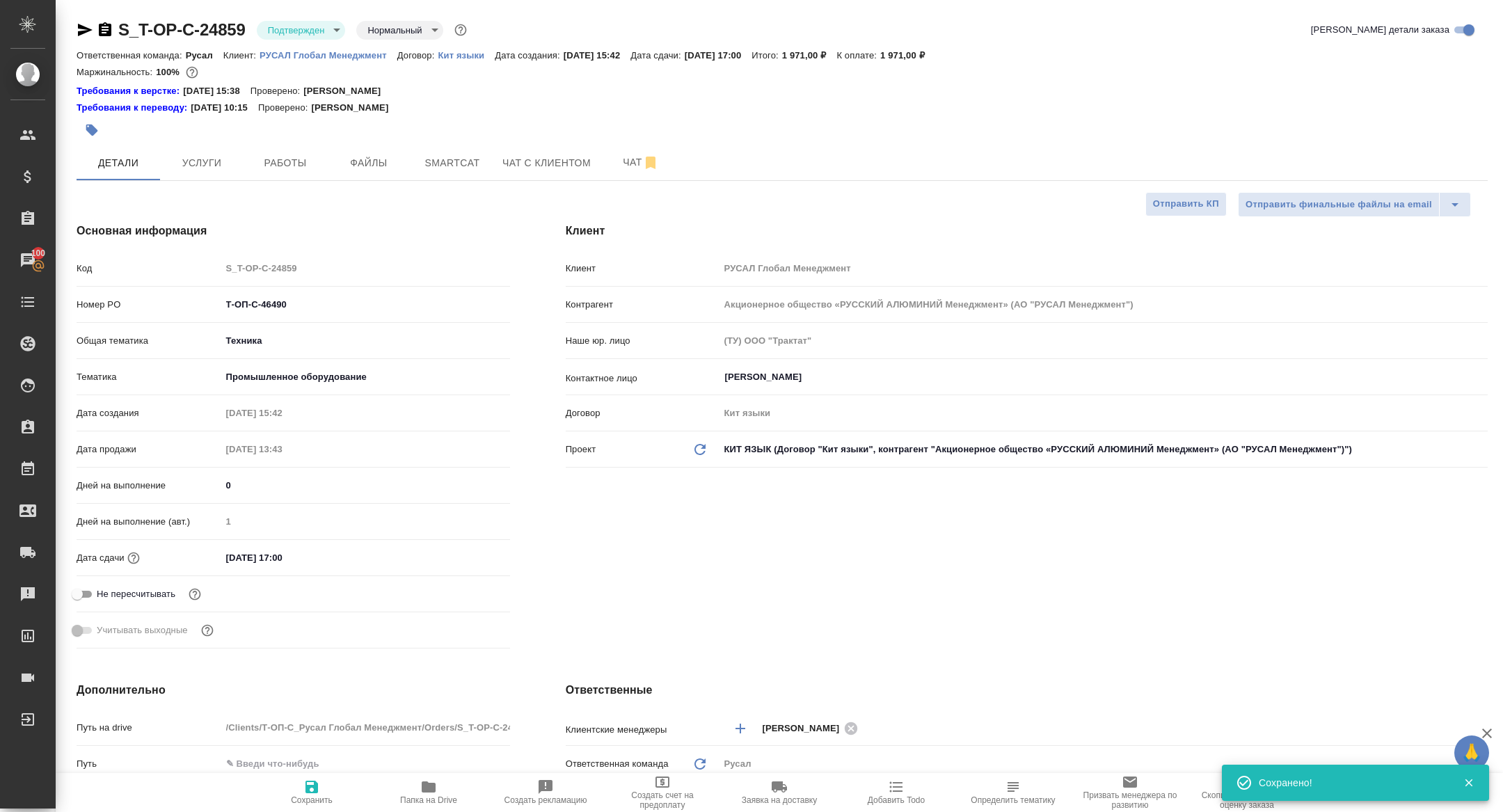
type textarea "x"
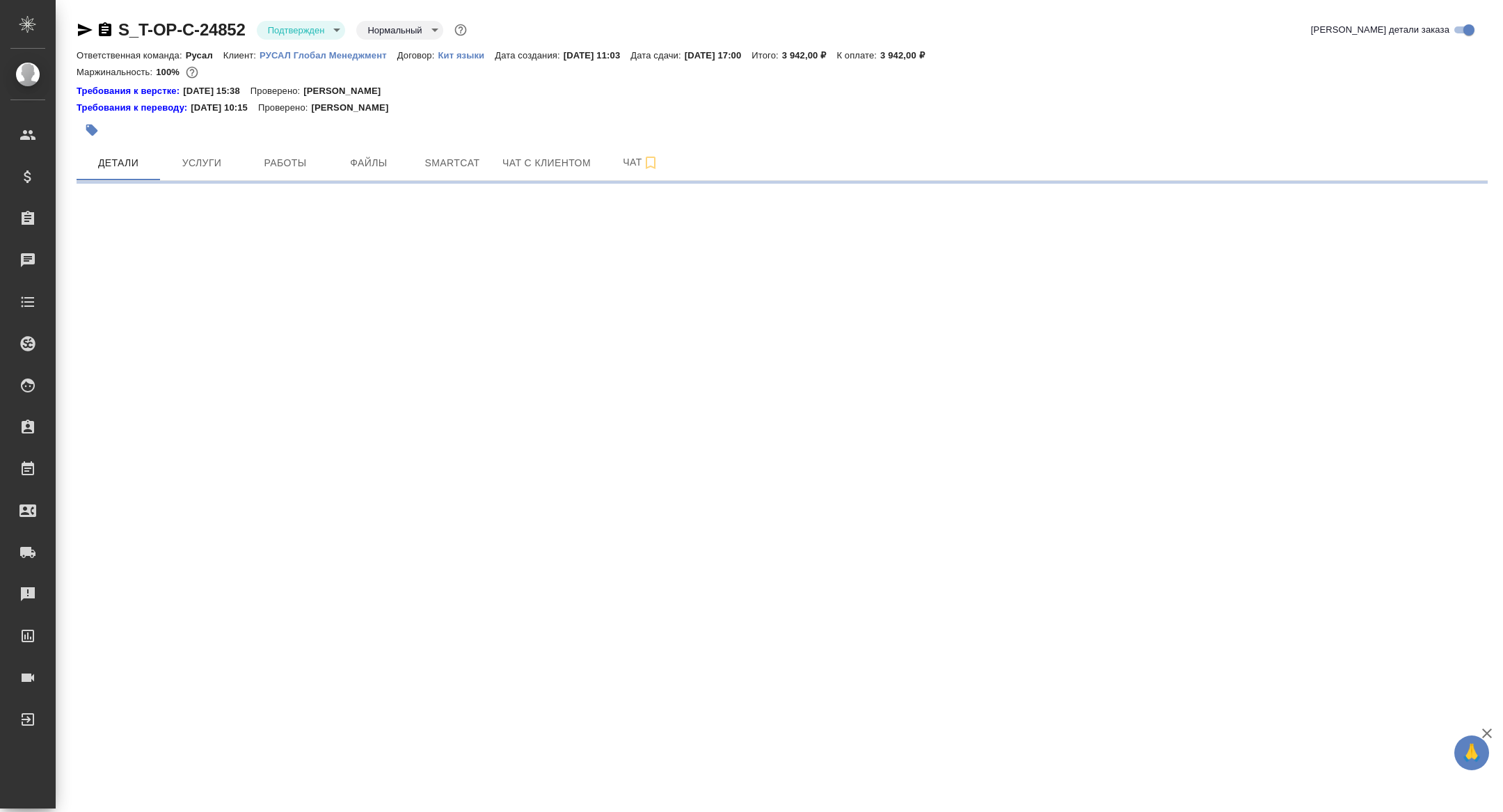
select select "RU"
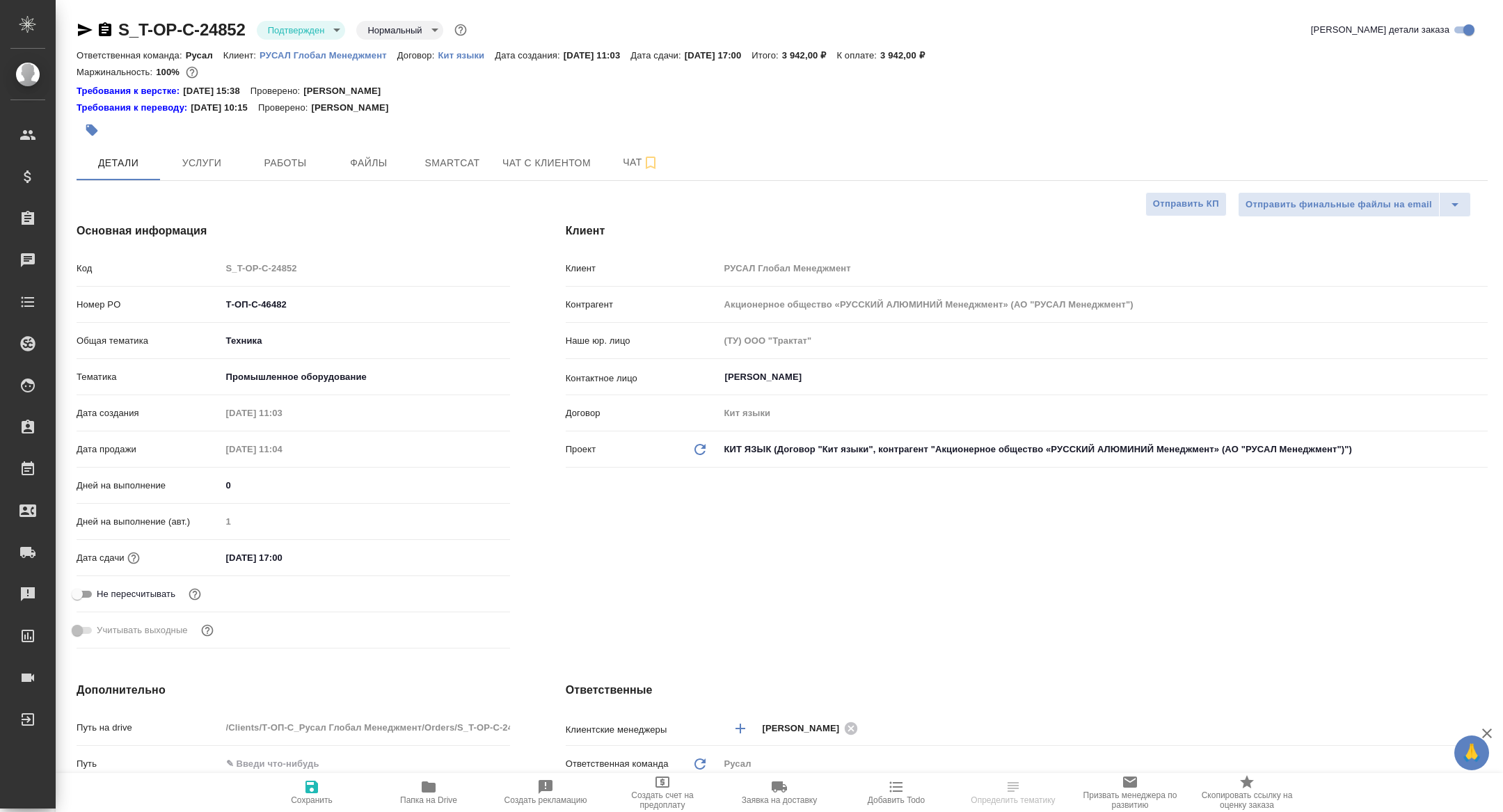
type textarea "x"
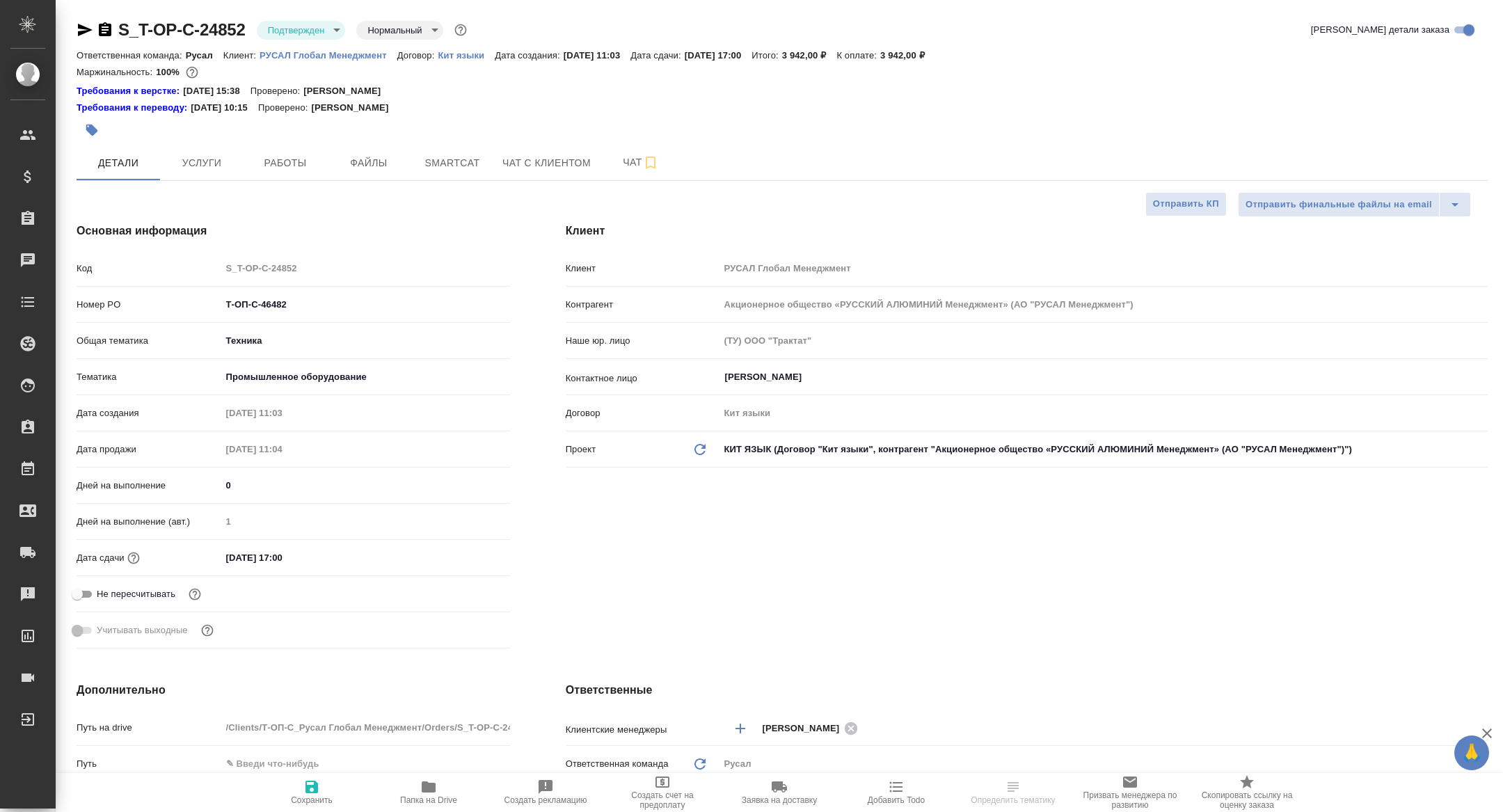
type textarea "x"
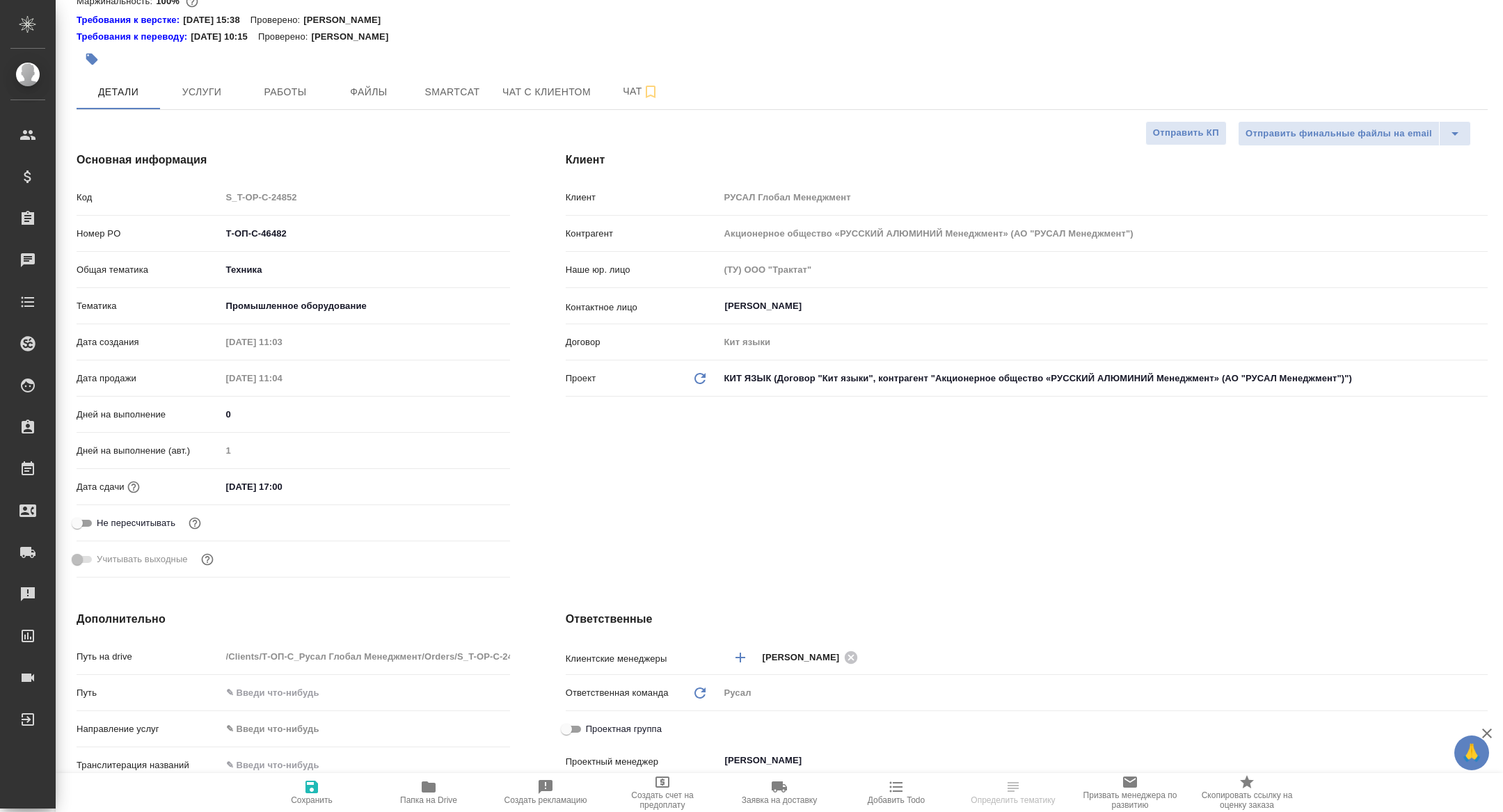
type textarea "x"
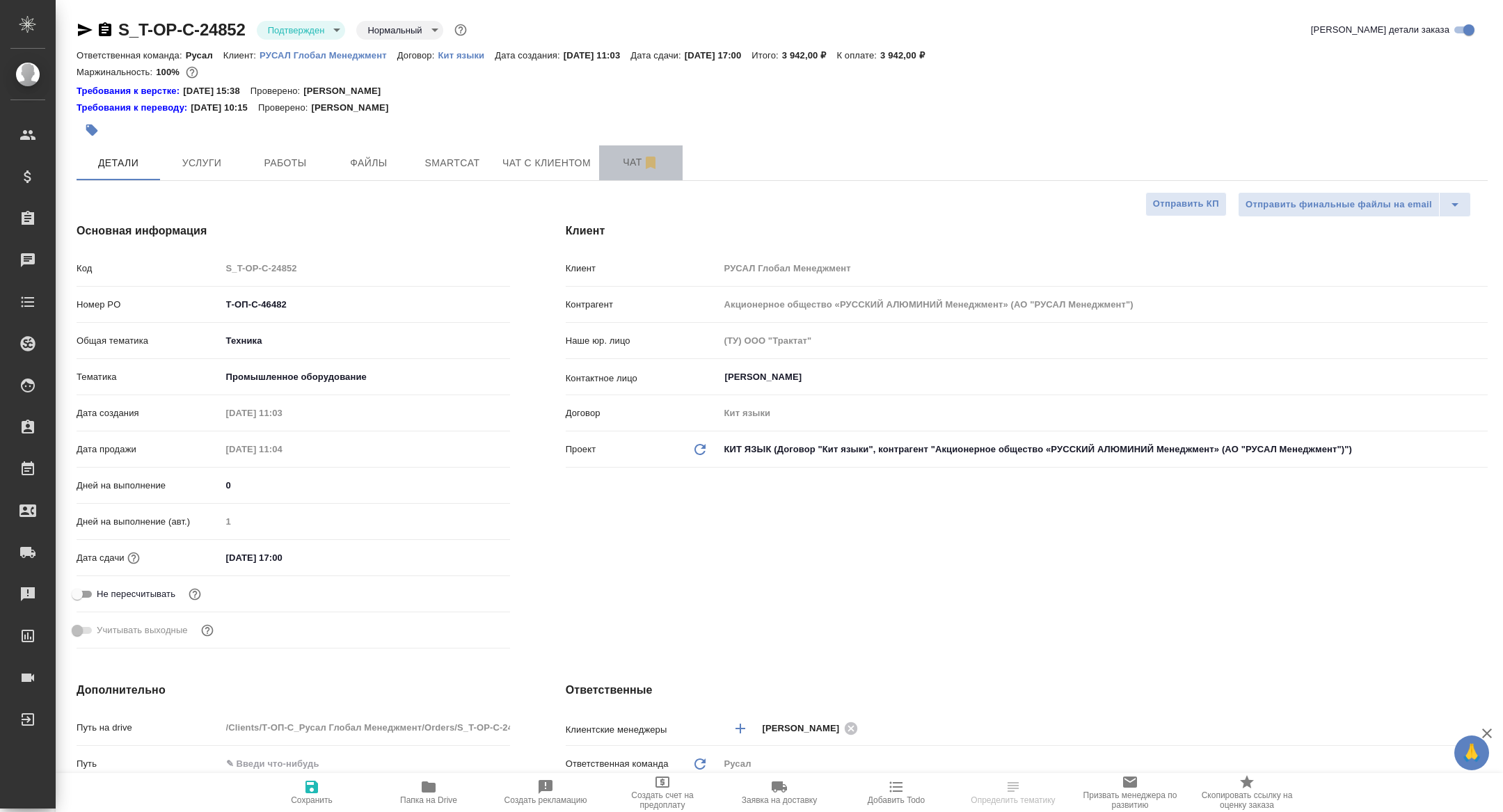
click at [620, 157] on span "Чат" at bounding box center [640, 162] width 67 height 18
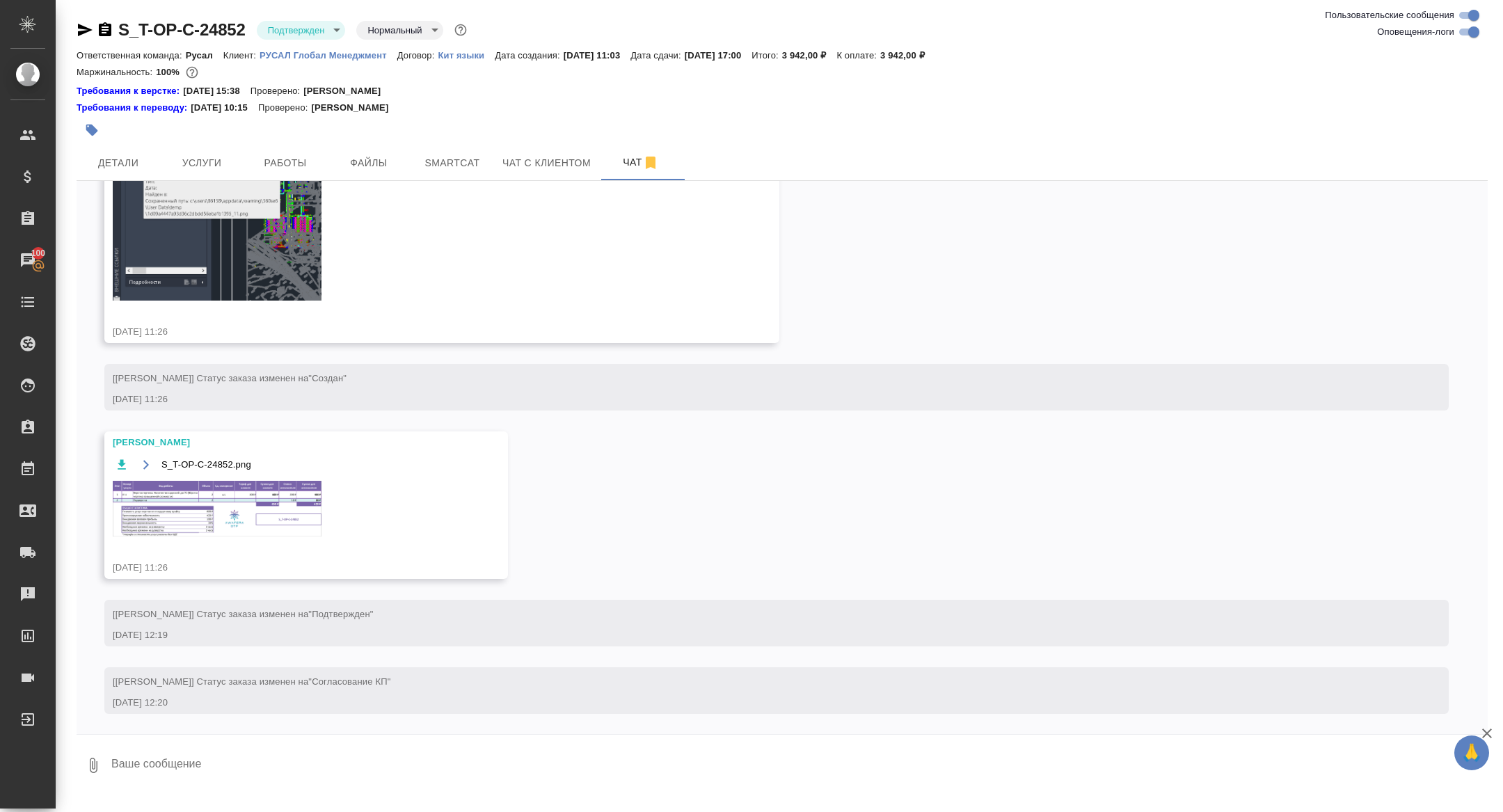
scroll to position [1579, 0]
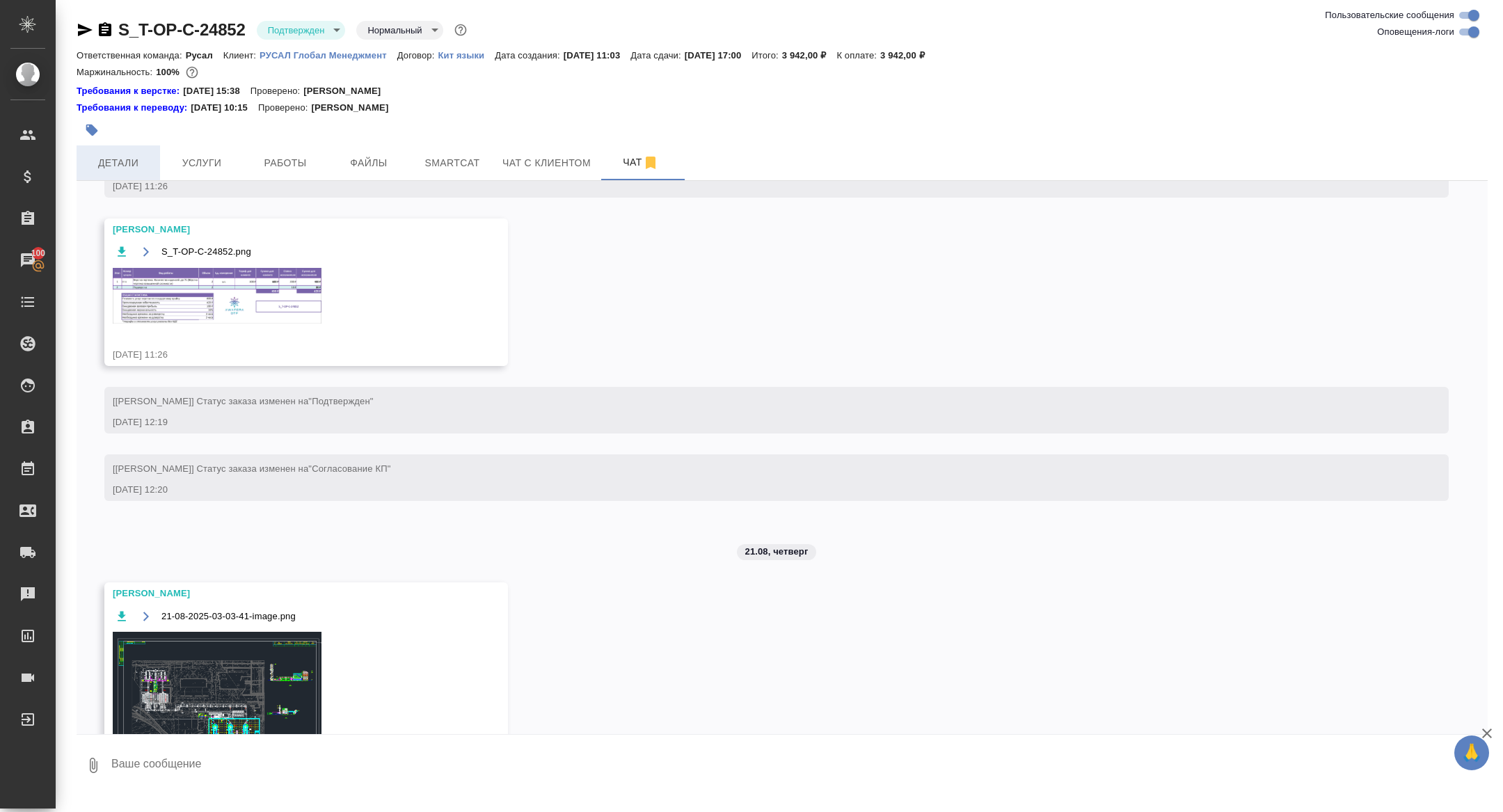
click at [125, 164] on span "Детали" at bounding box center [118, 163] width 67 height 18
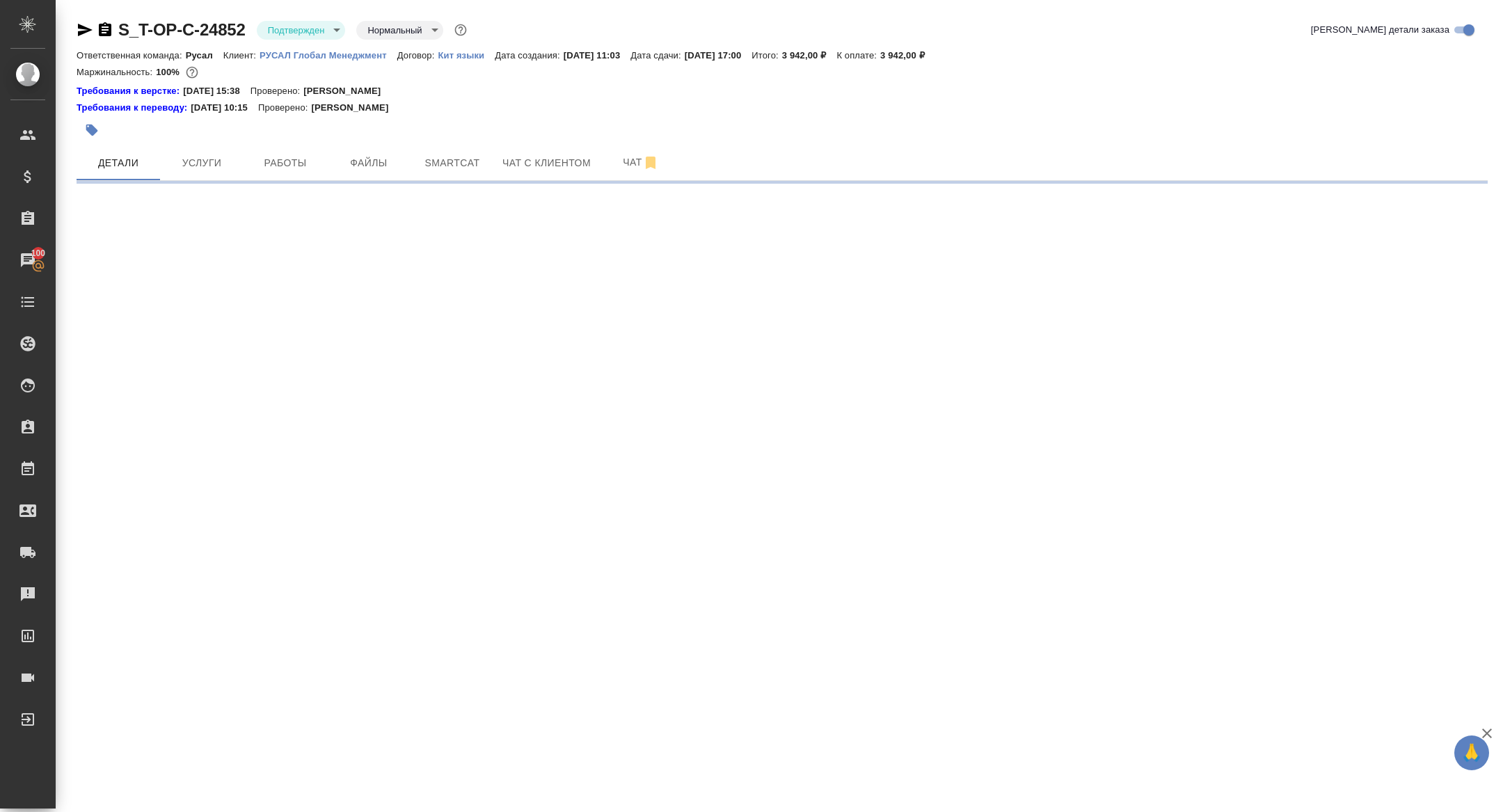
select select "RU"
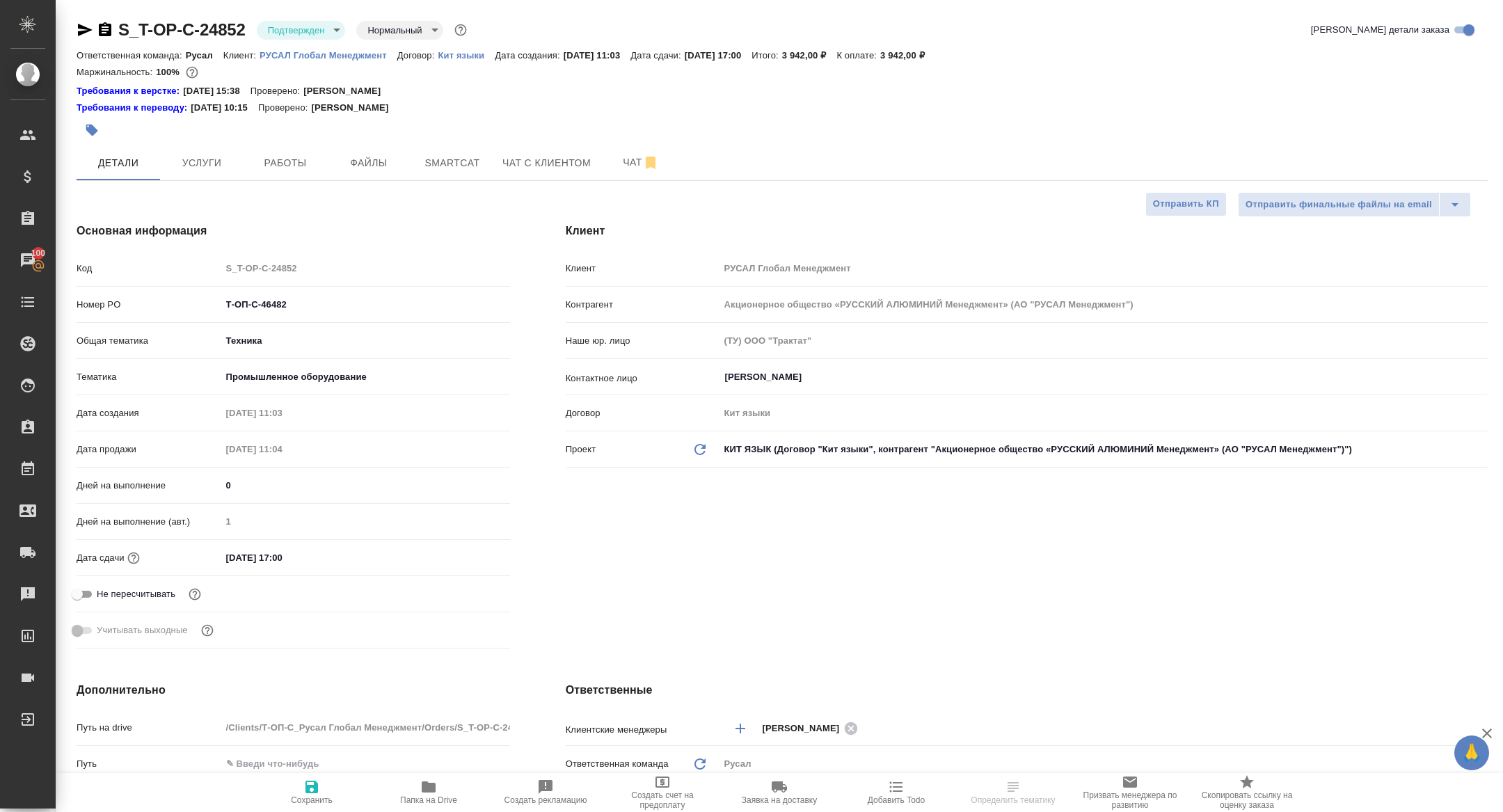
type textarea "x"
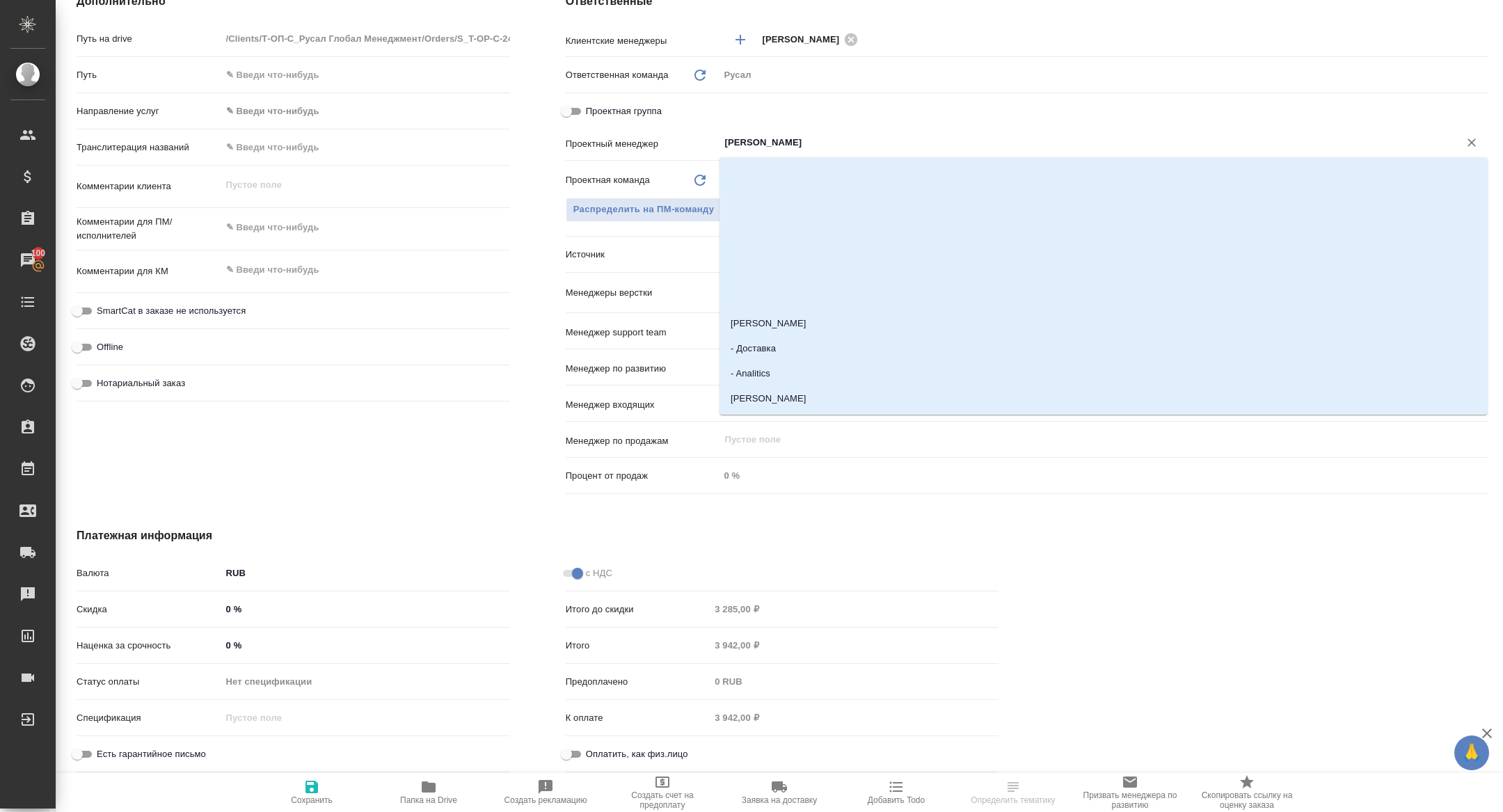
click at [849, 143] on input "[PERSON_NAME]" at bounding box center [1080, 142] width 713 height 17
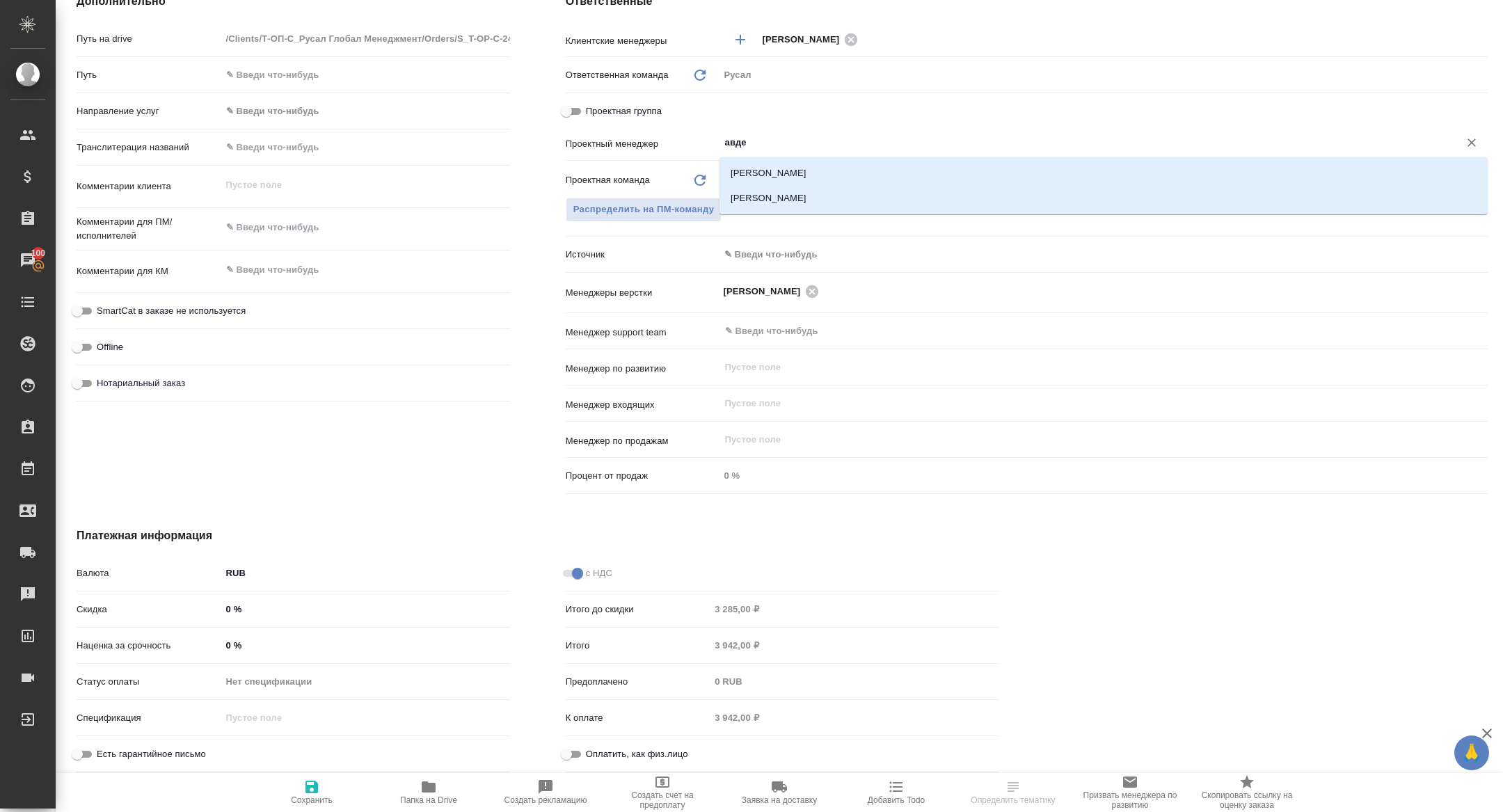
type input "авдее"
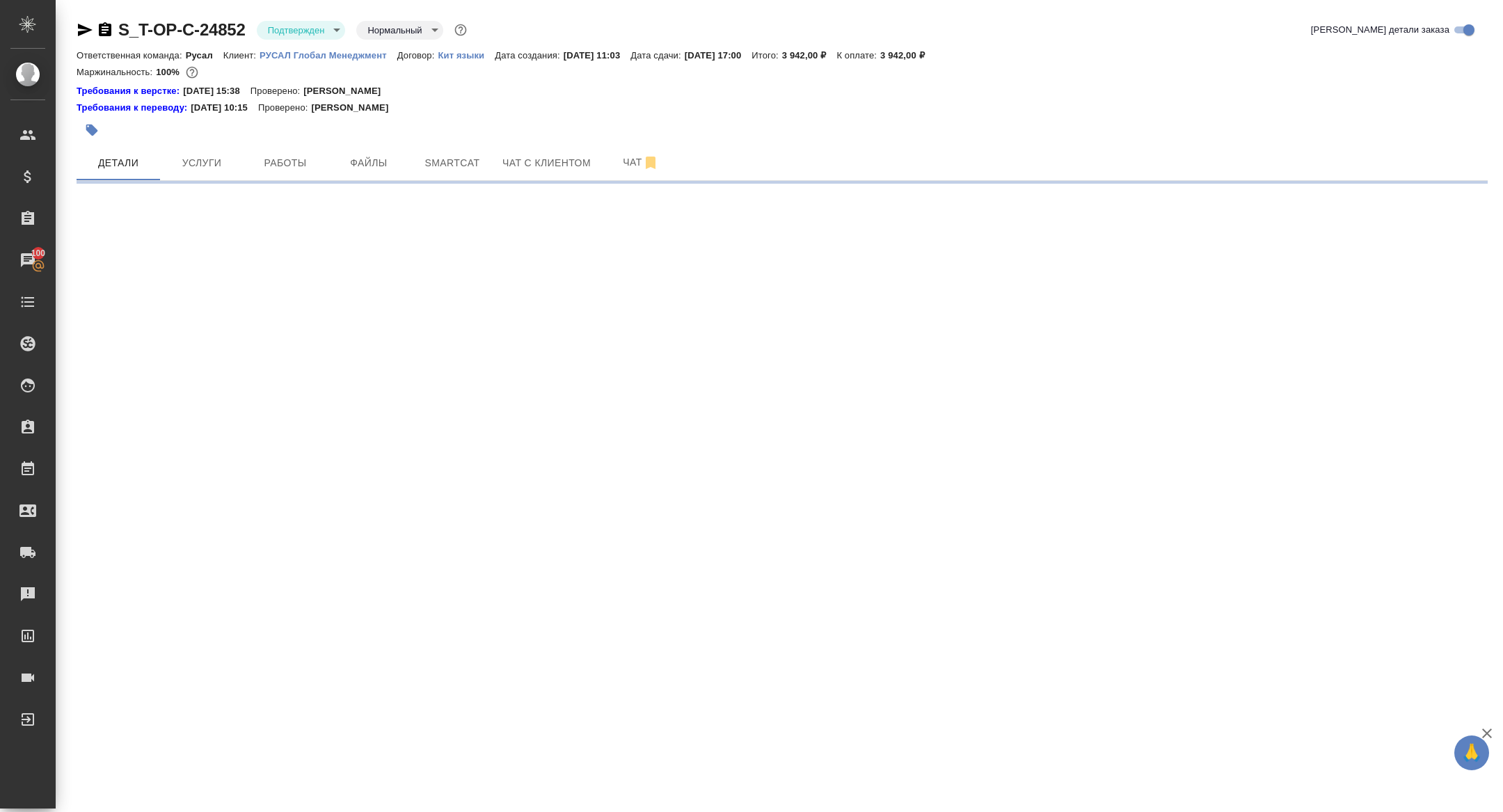
scroll to position [0, 0]
select select "RU"
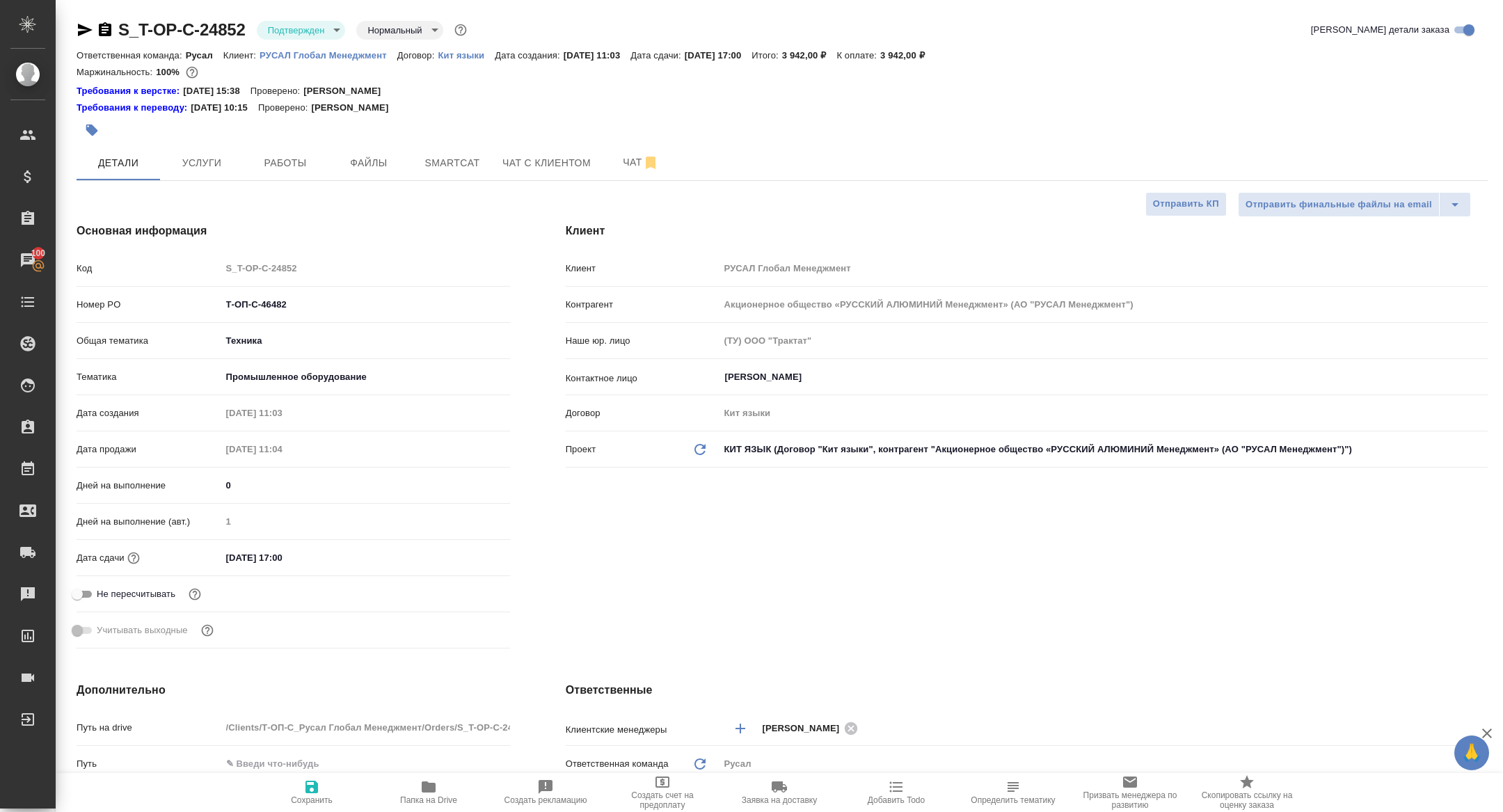
type textarea "x"
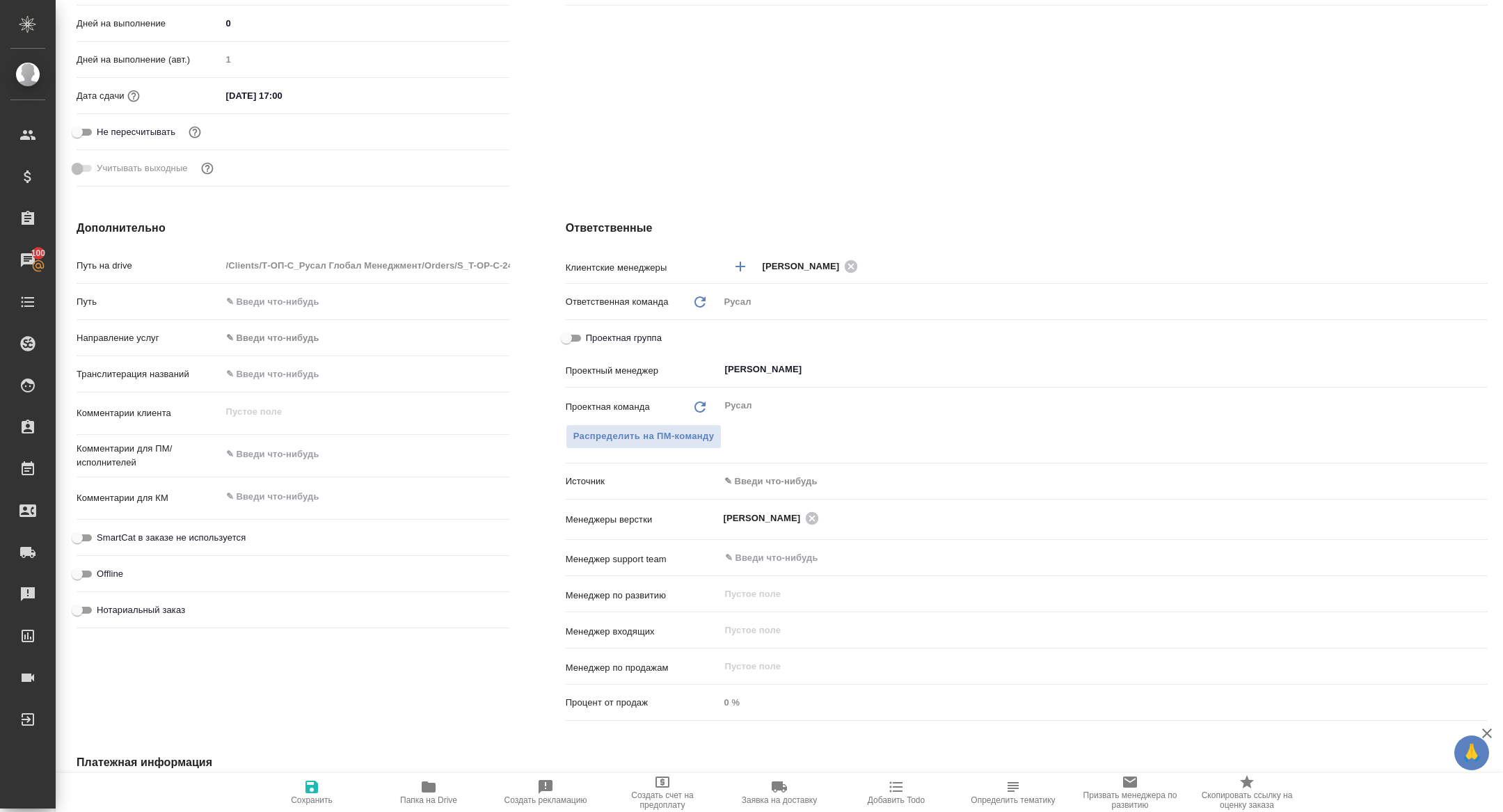
scroll to position [657, 0]
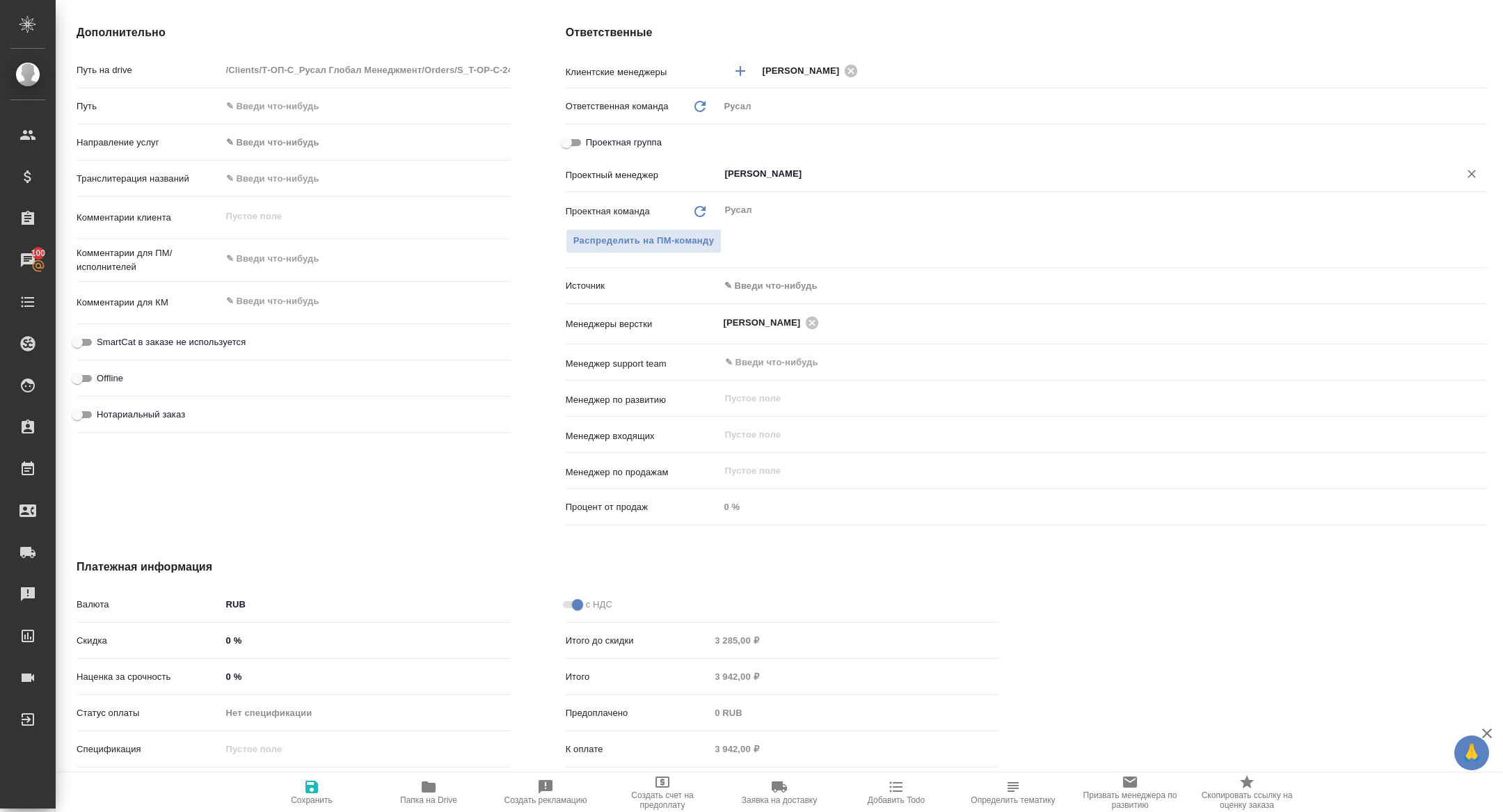
click at [856, 179] on input "[PERSON_NAME]" at bounding box center [1080, 173] width 713 height 17
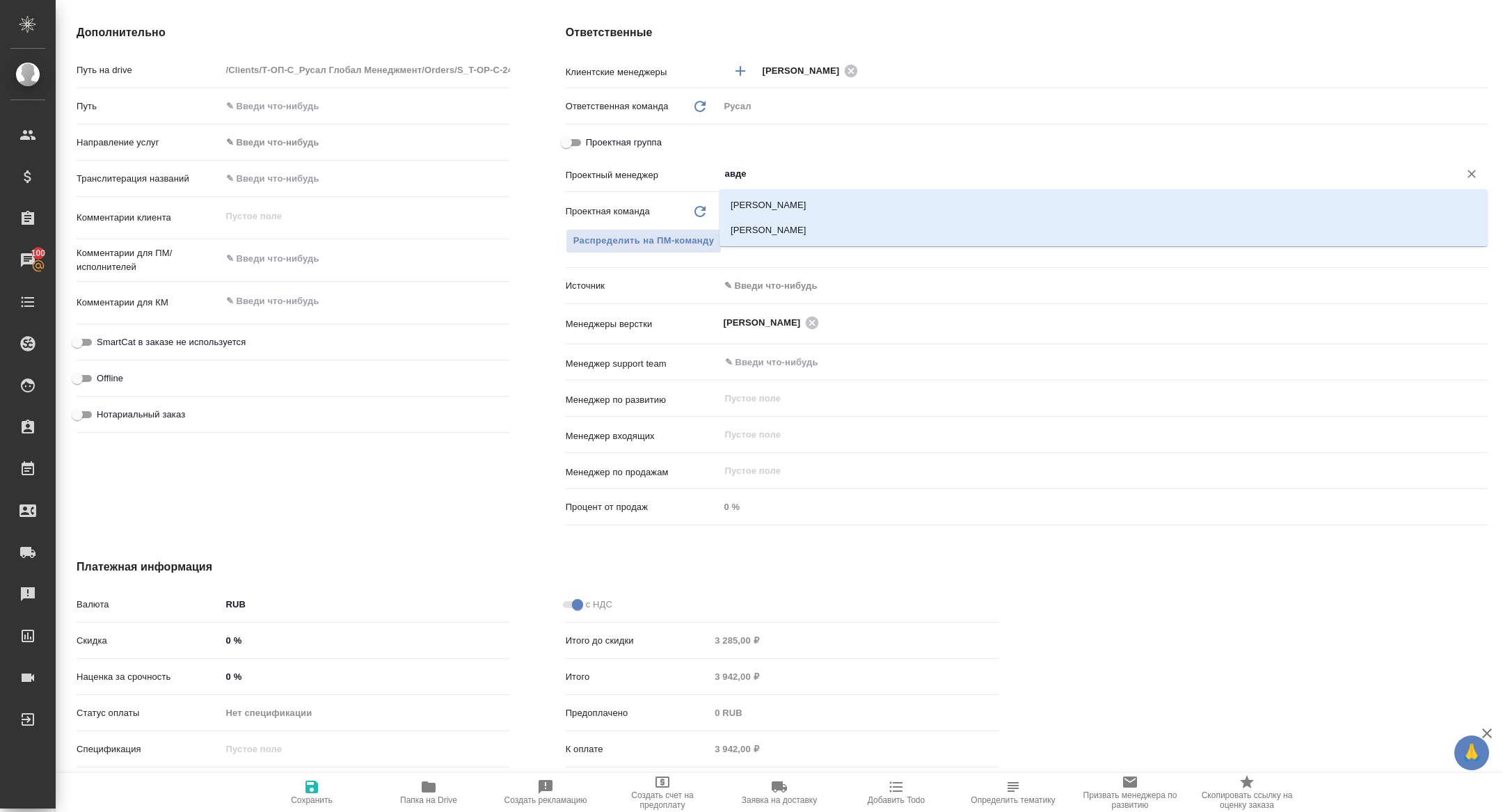
type input "авдее"
click at [830, 233] on li "[PERSON_NAME]" at bounding box center [1104, 230] width 769 height 25
type textarea "x"
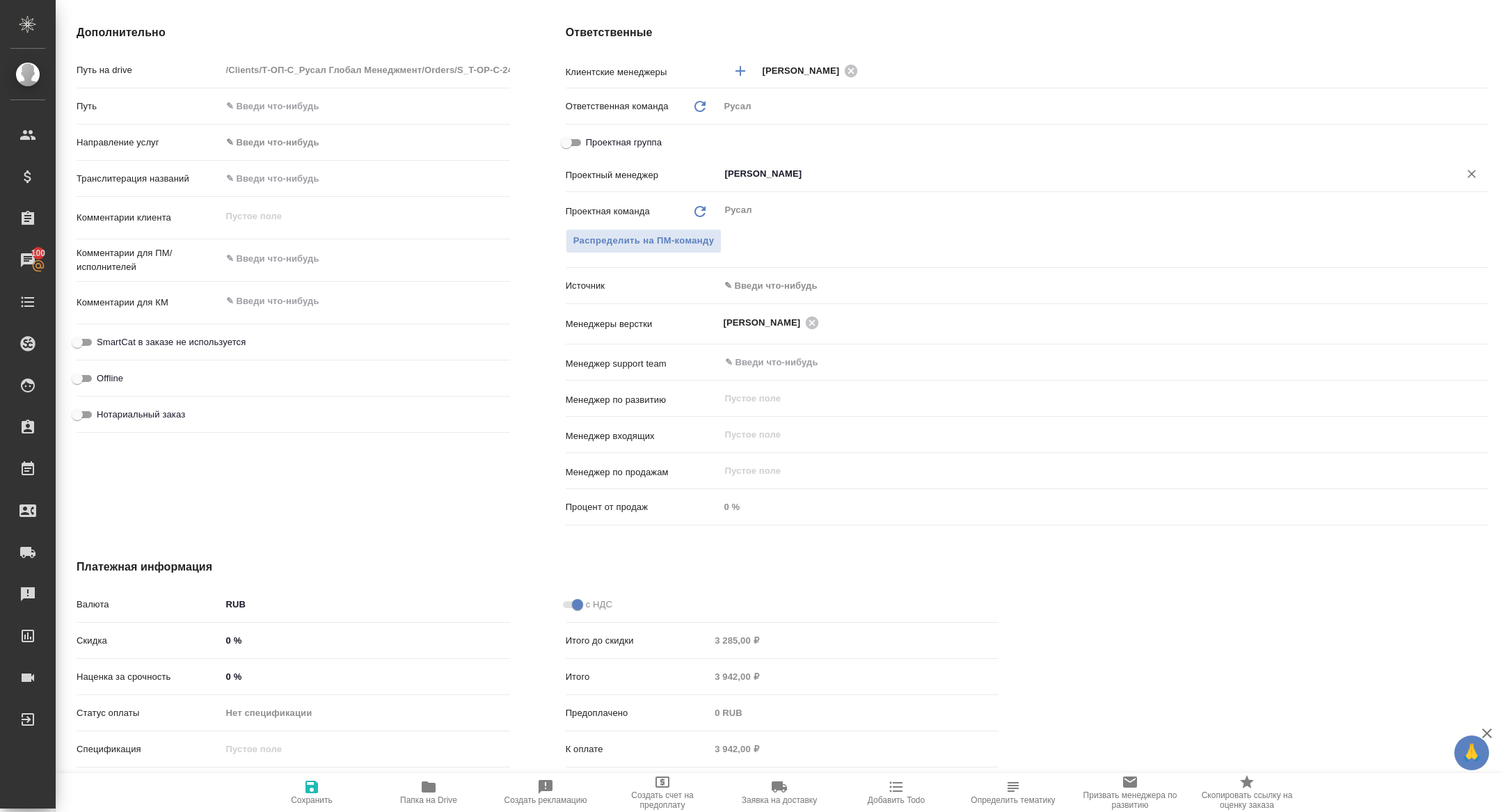
type input "[PERSON_NAME]"
click at [314, 797] on span "Сохранить" at bounding box center [311, 800] width 42 height 10
type textarea "x"
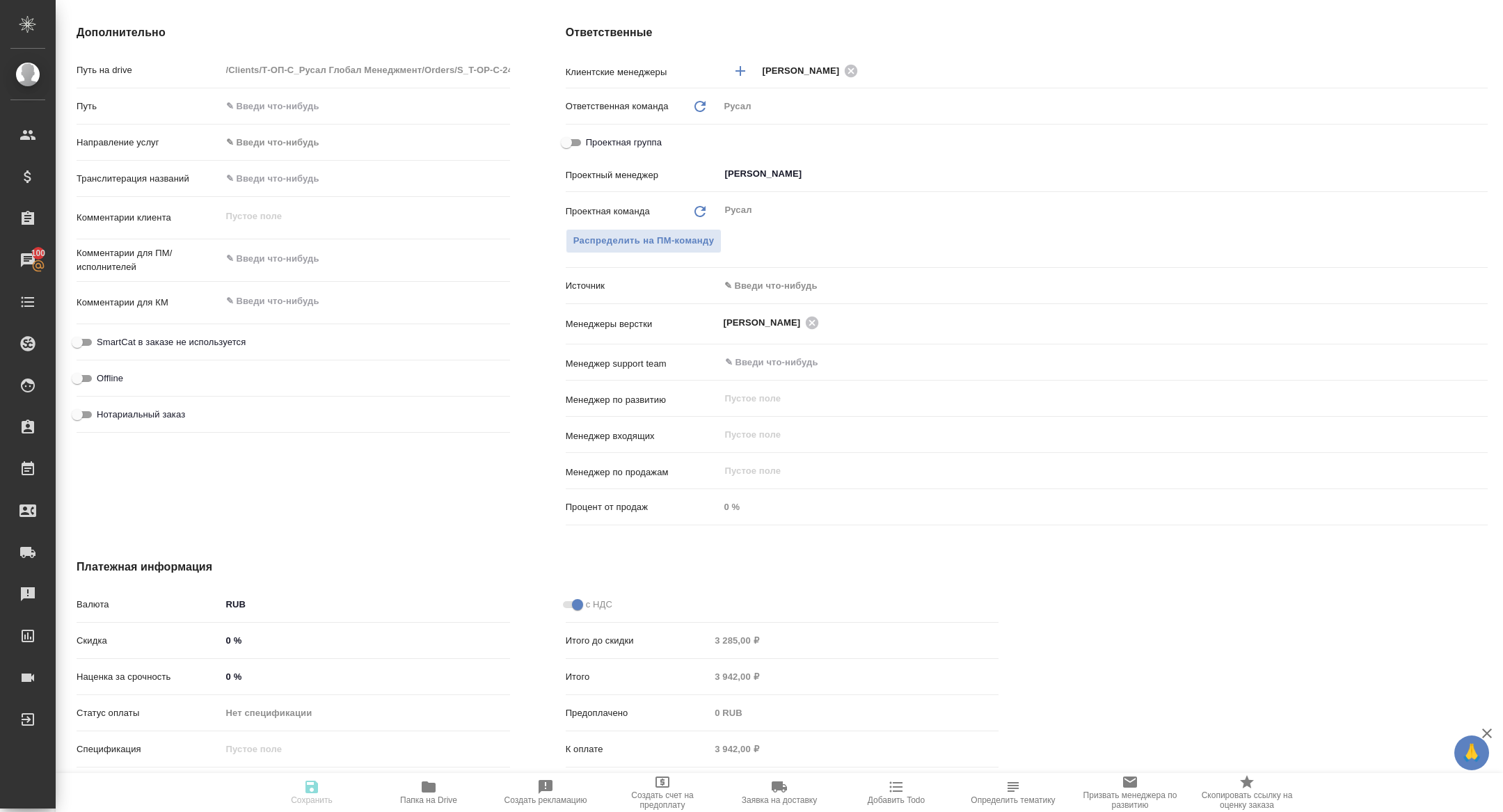
type textarea "x"
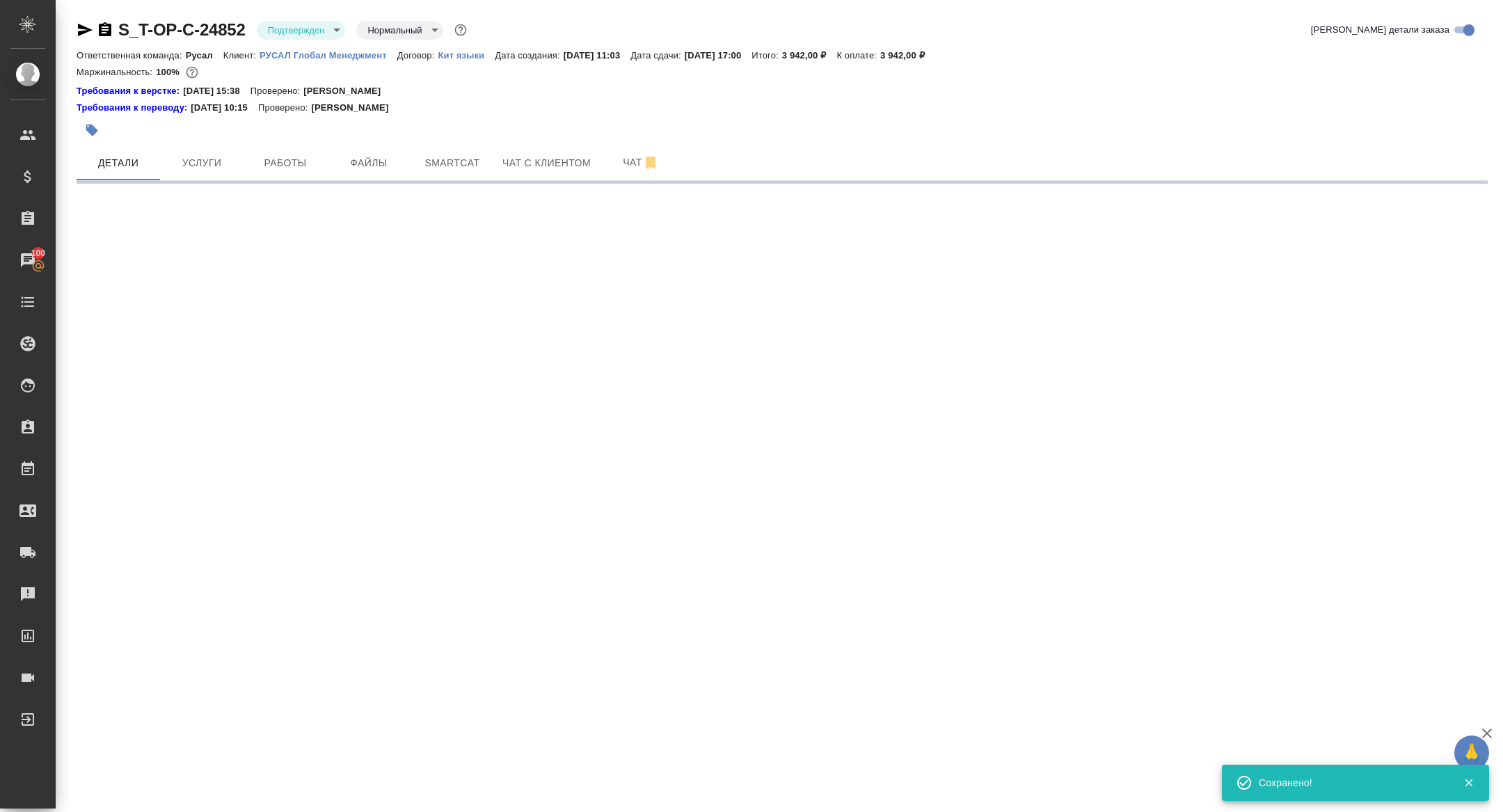
select select "RU"
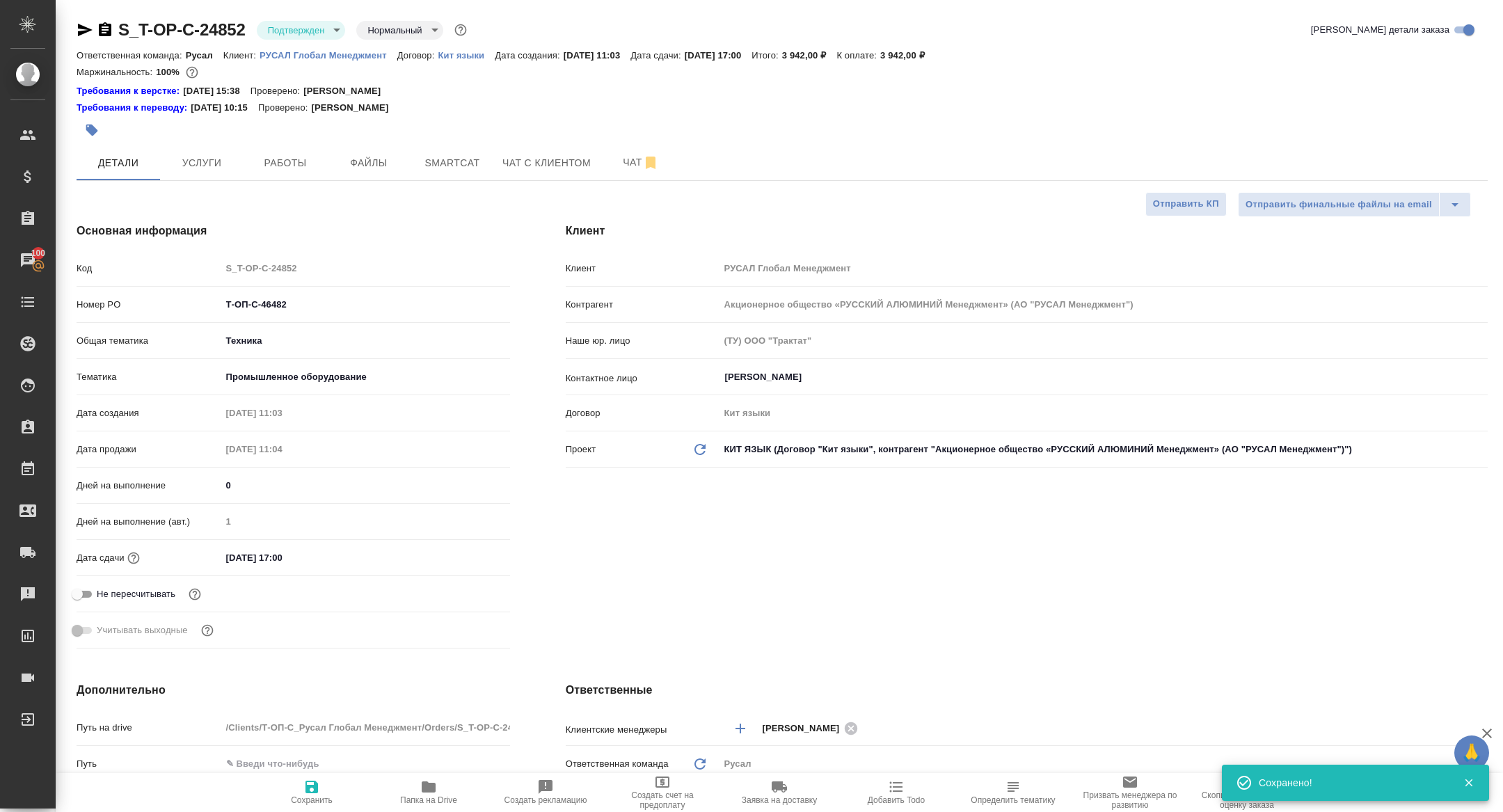
type textarea "x"
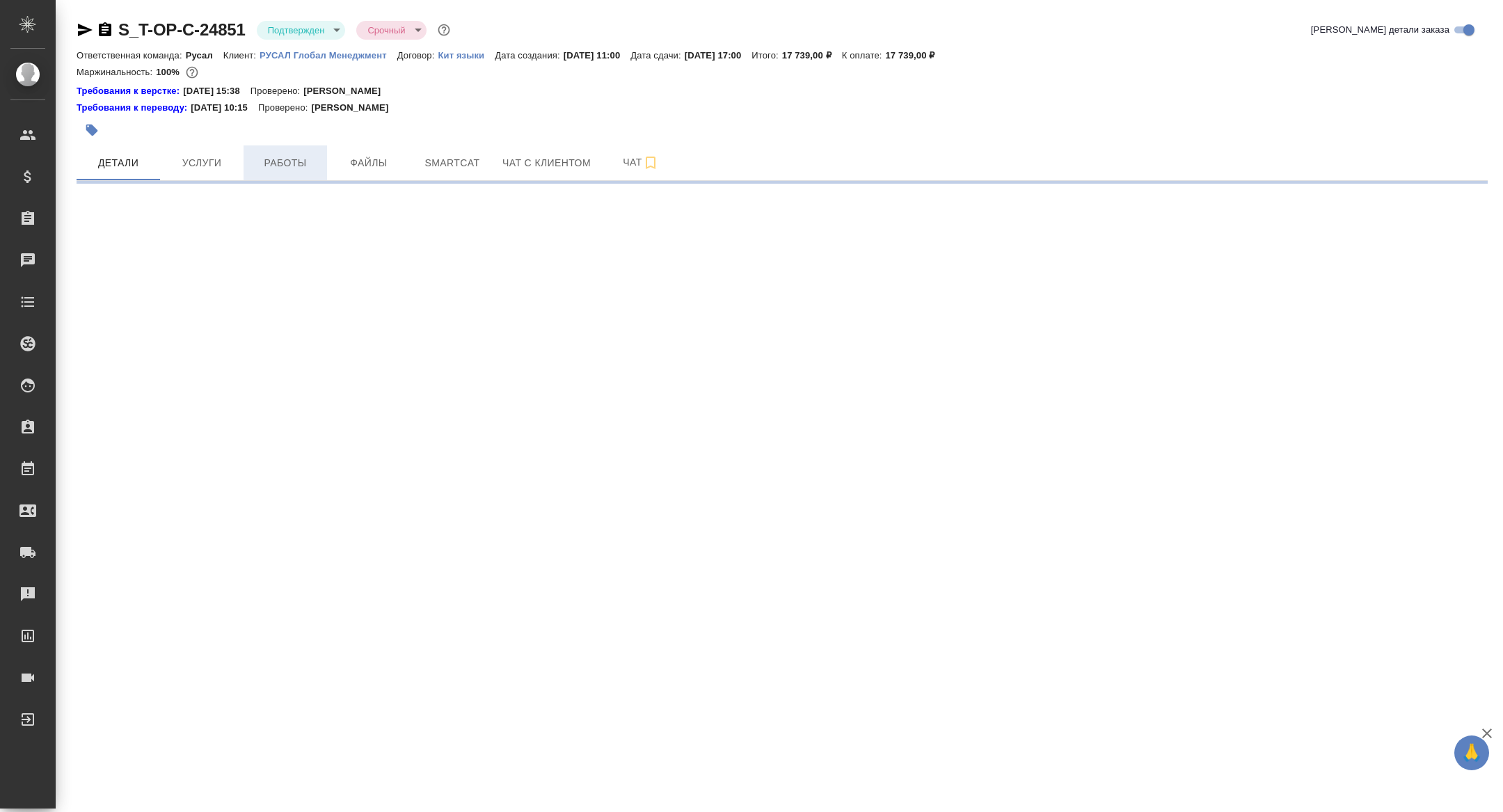
click at [304, 162] on span "Работы" at bounding box center [285, 163] width 67 height 18
select select "RU"
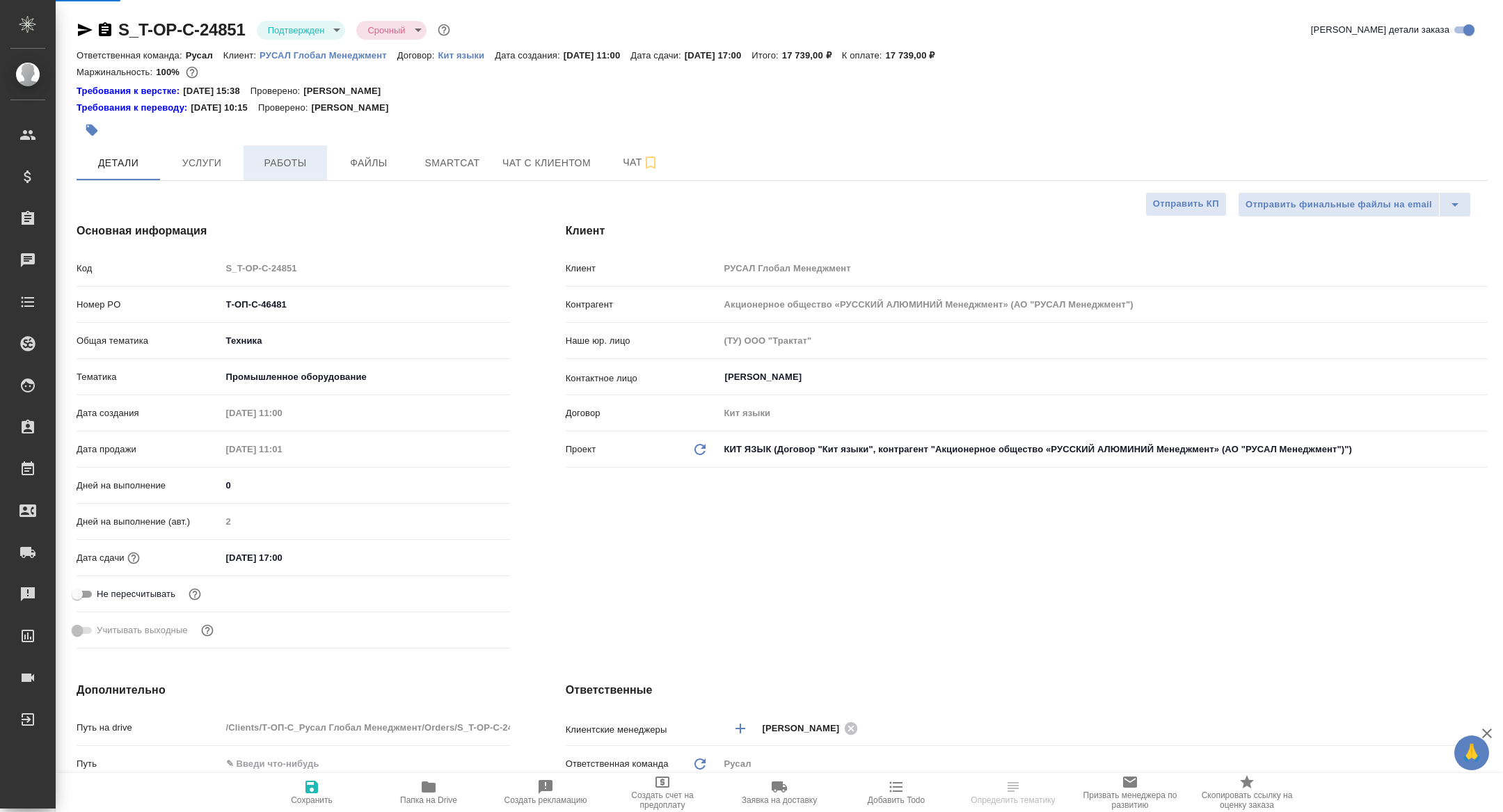
type textarea "x"
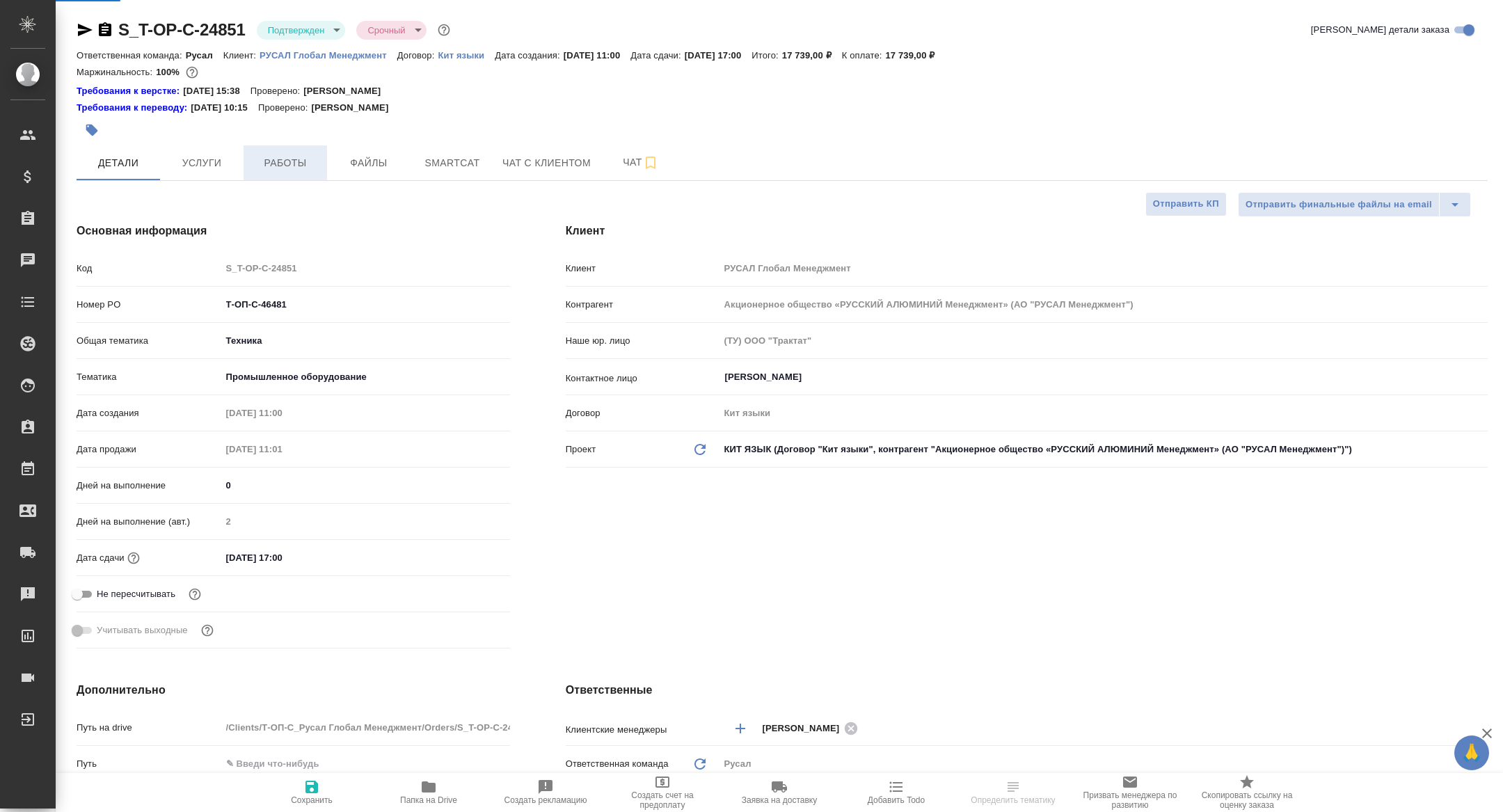
type textarea "x"
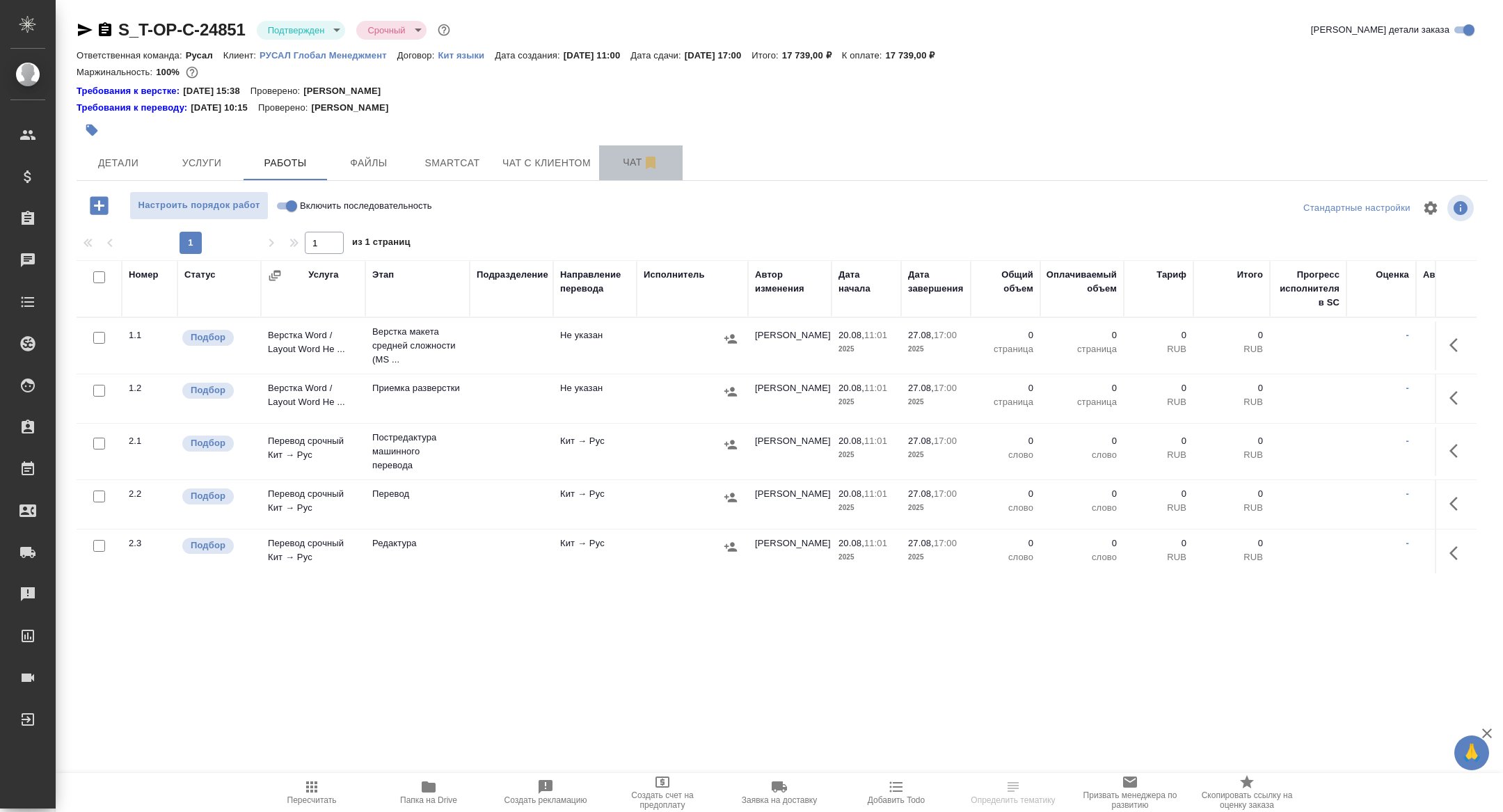
click at [639, 167] on span "Чат" at bounding box center [640, 162] width 67 height 18
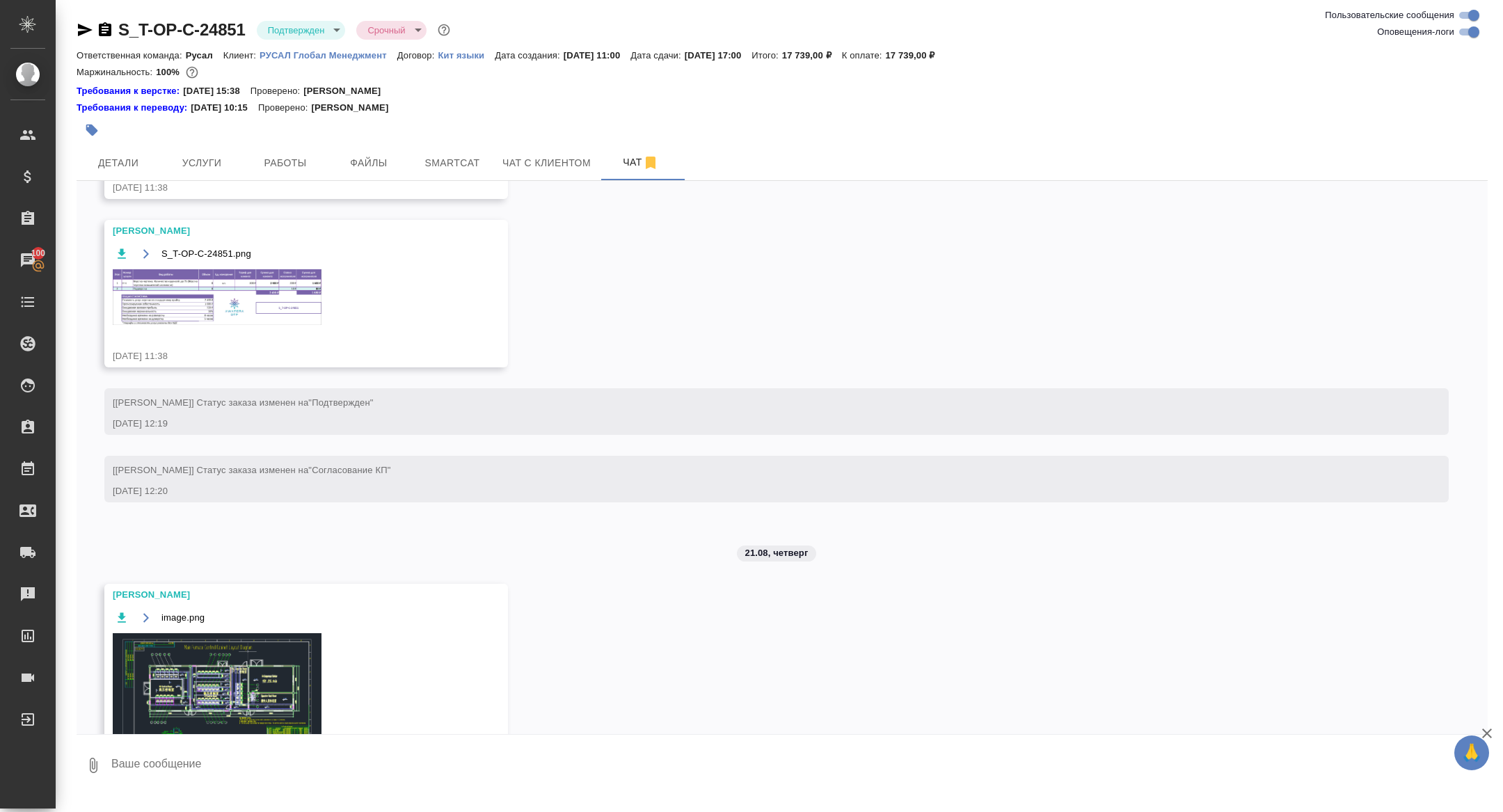
scroll to position [1599, 0]
click at [130, 144] on div at bounding box center [547, 129] width 941 height 30
click at [132, 151] on button "Детали" at bounding box center [119, 162] width 84 height 35
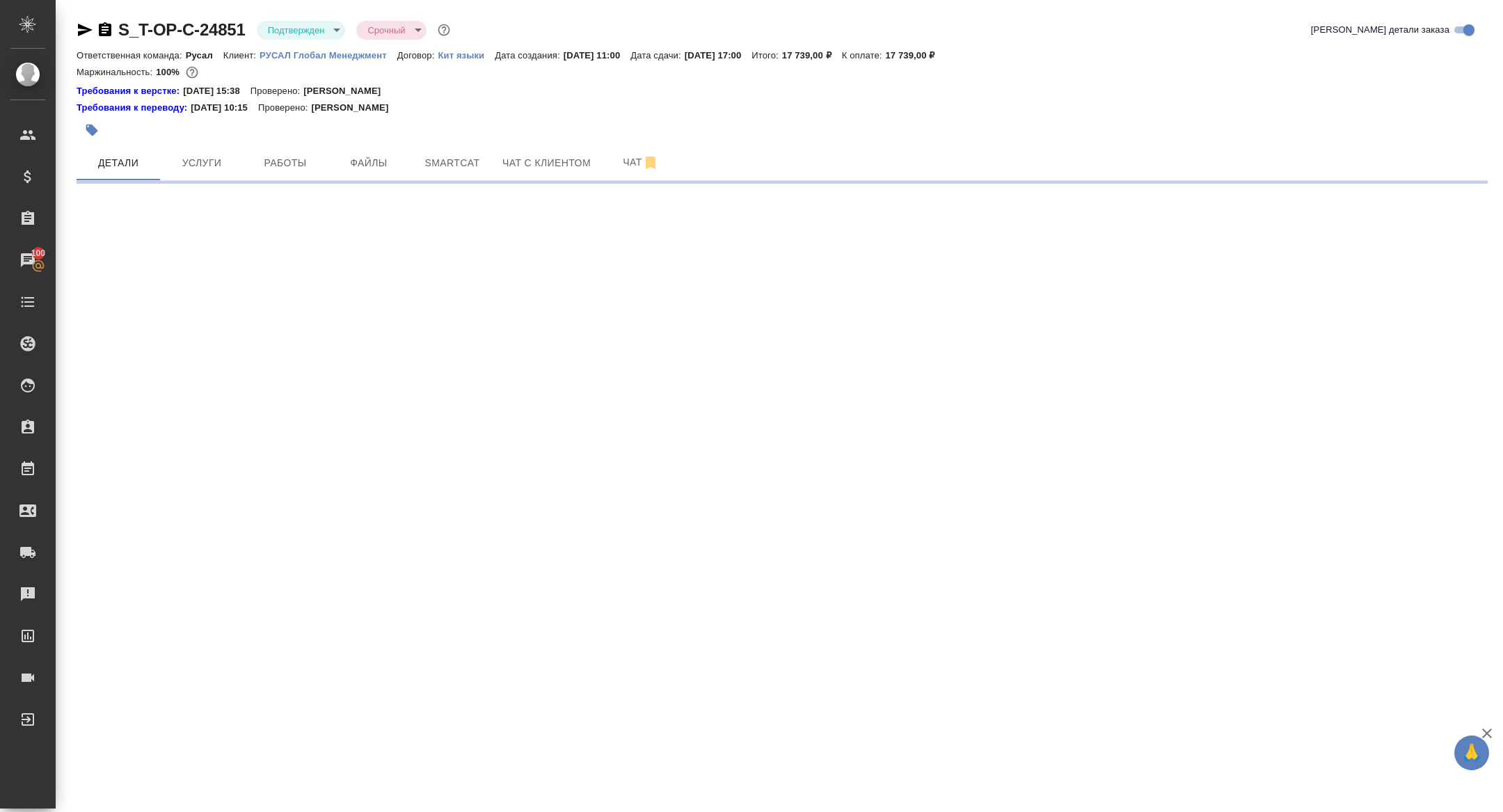
select select "RU"
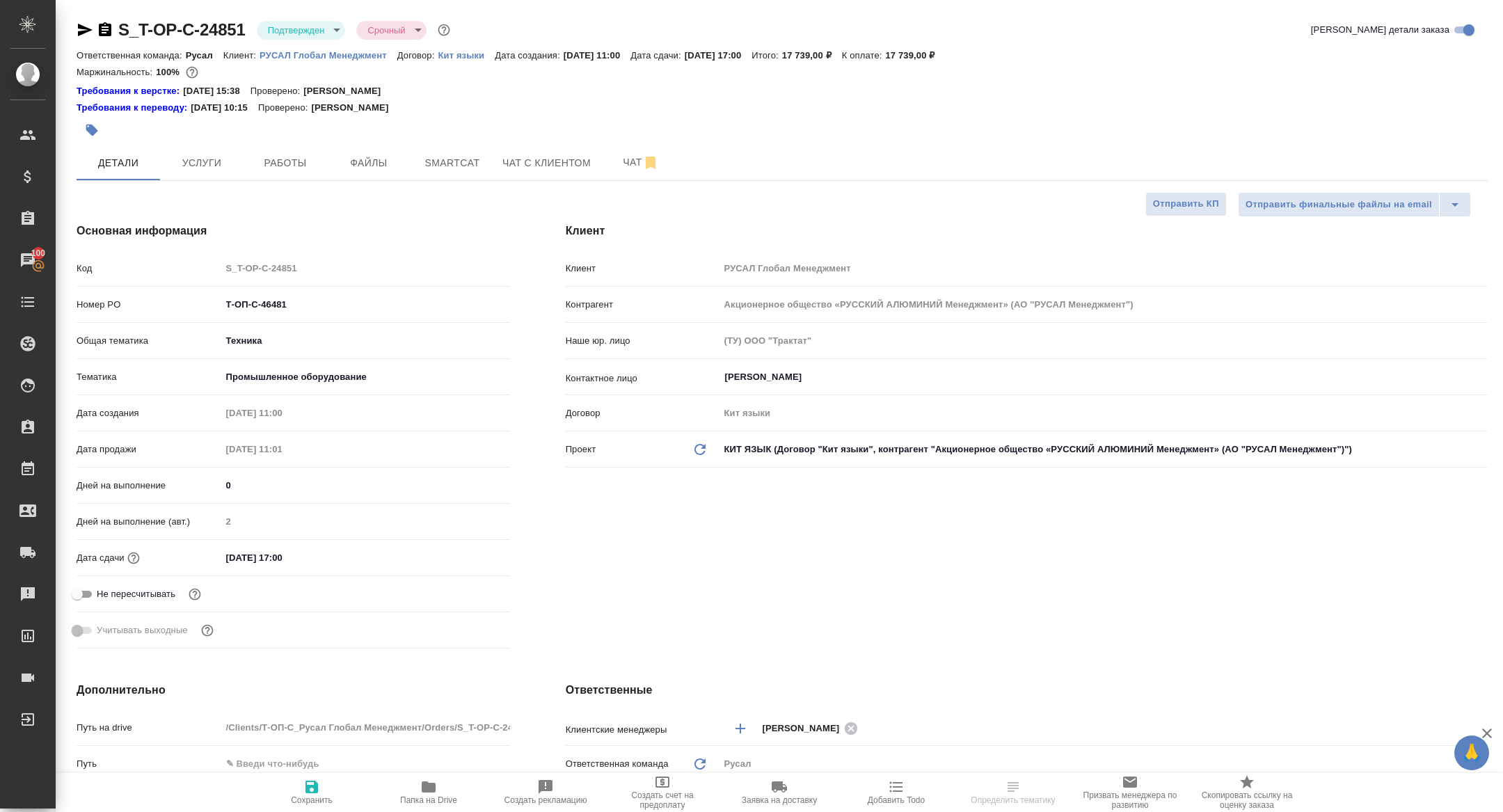
type textarea "x"
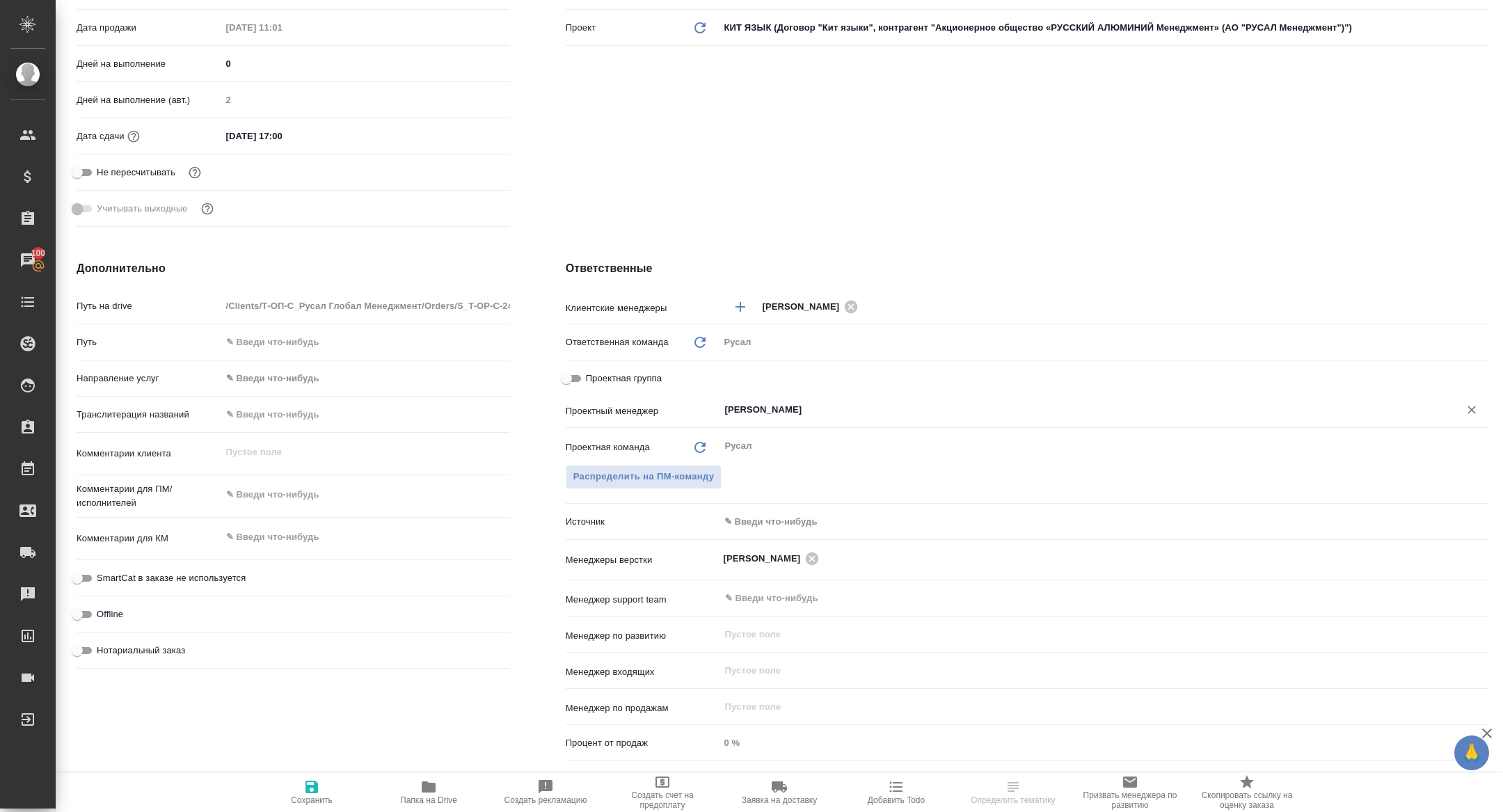
click at [801, 413] on input "Журавлева Александра" at bounding box center [1080, 409] width 713 height 17
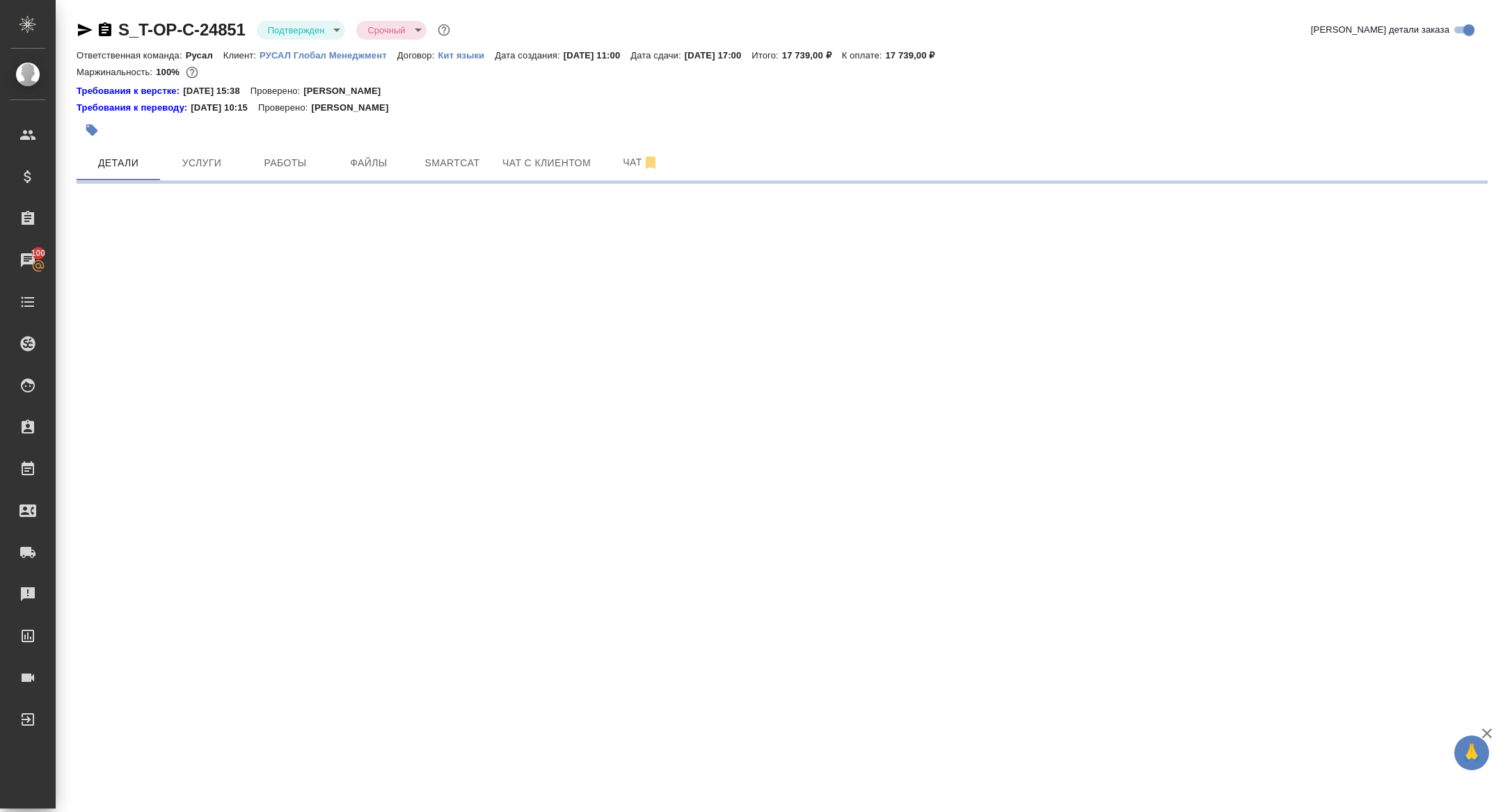
scroll to position [0, 0]
select select "RU"
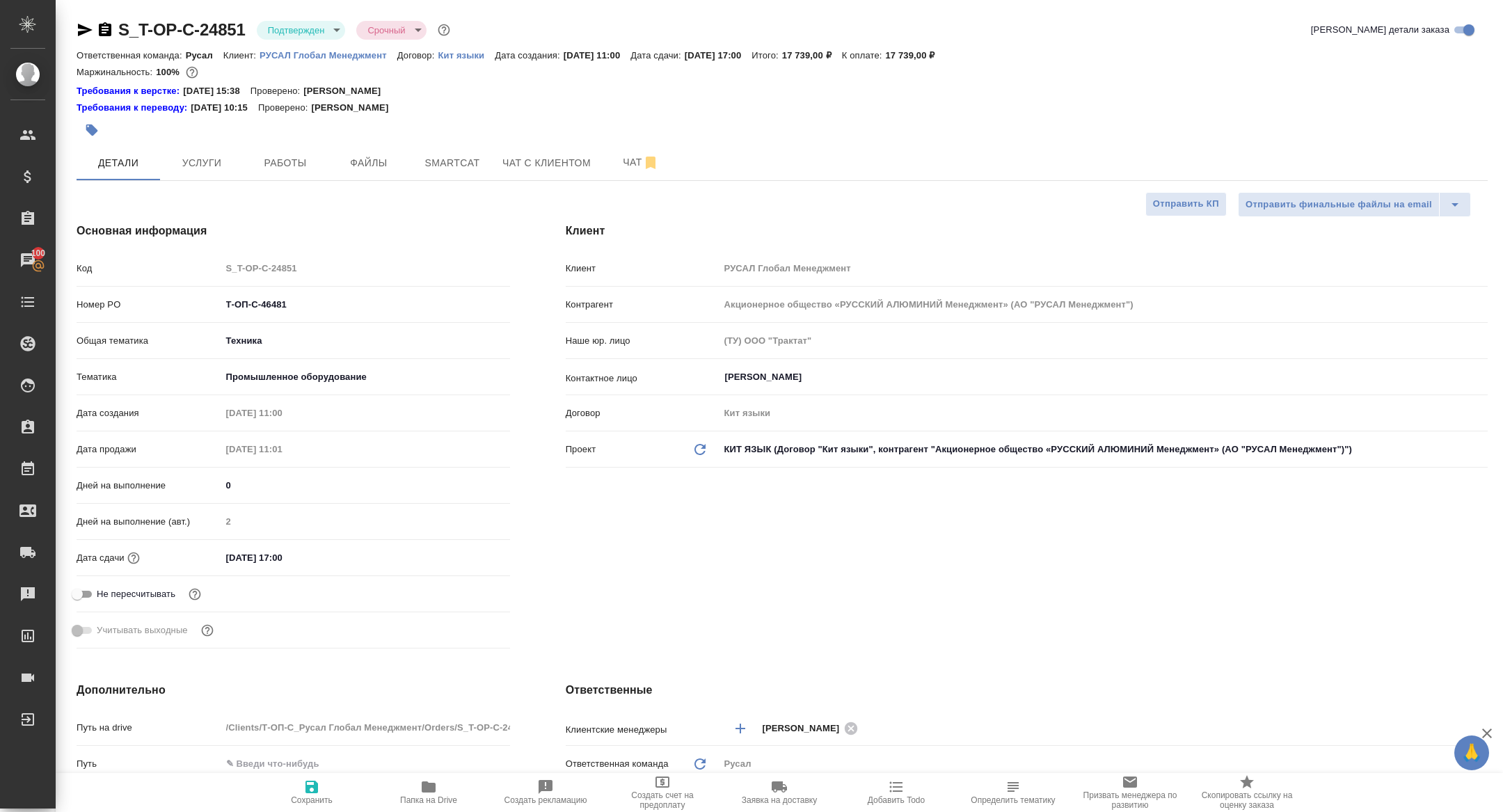
type textarea "x"
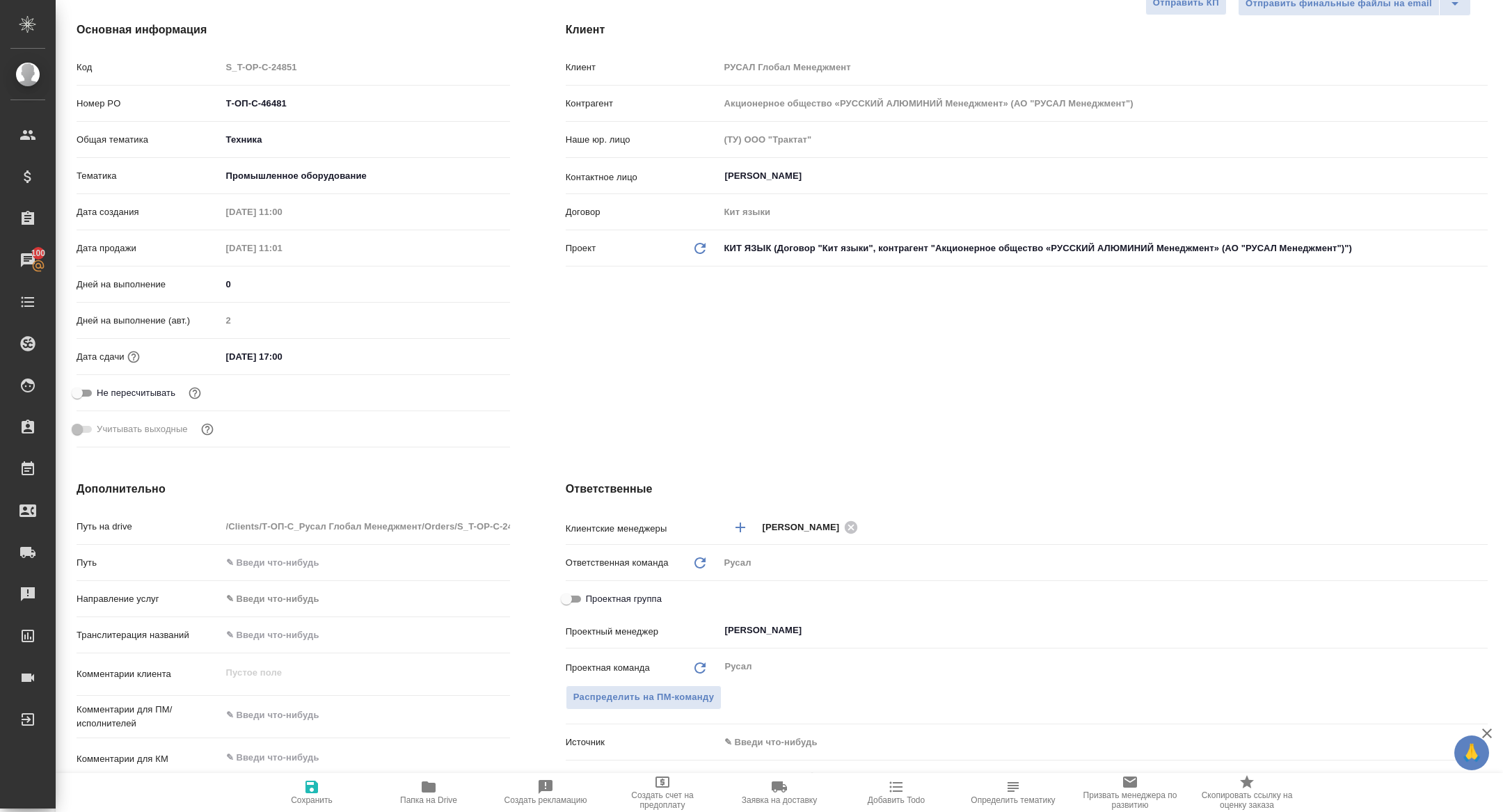
scroll to position [199, 0]
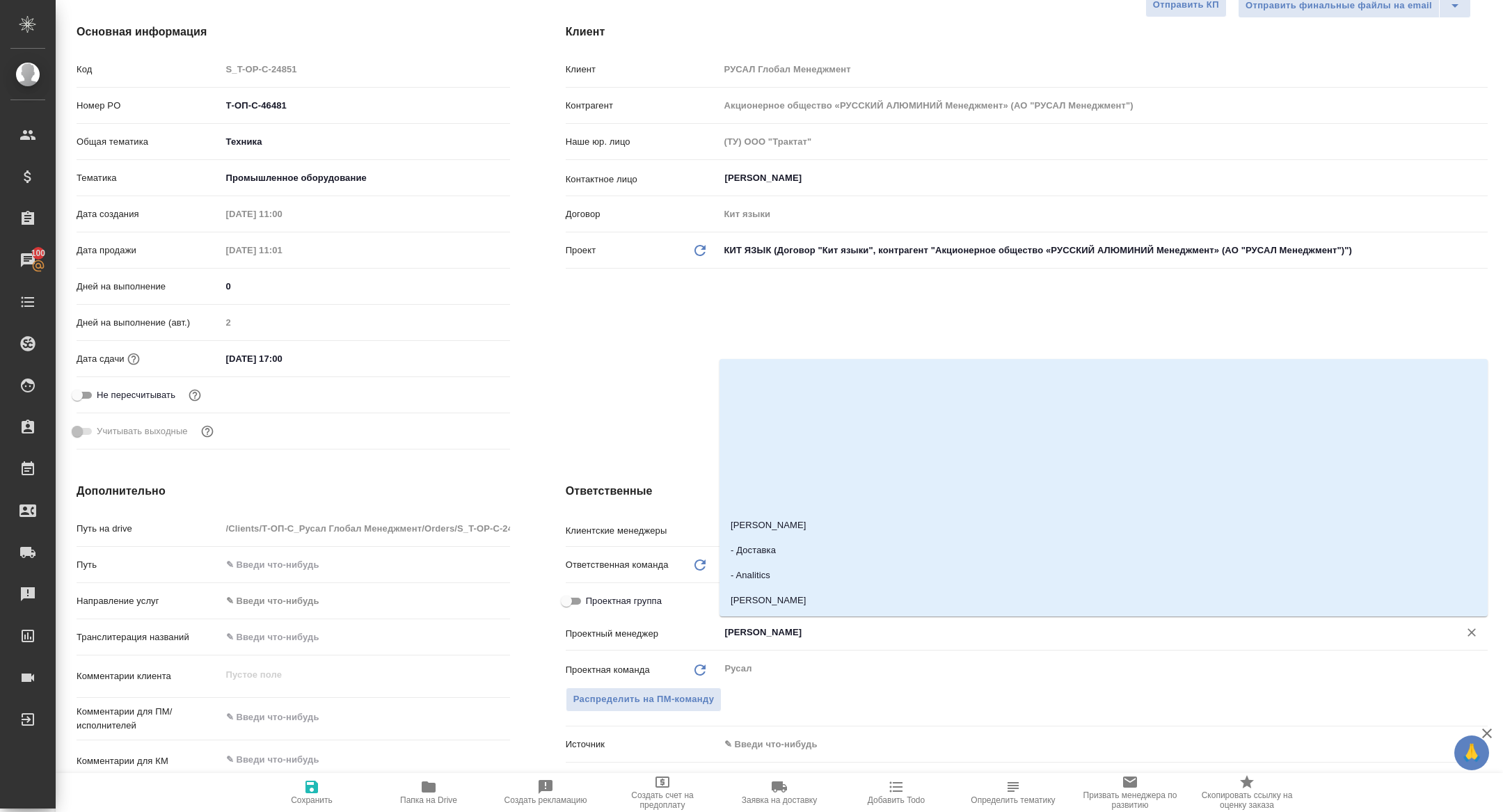
click at [779, 633] on input "[PERSON_NAME]" at bounding box center [1080, 632] width 713 height 17
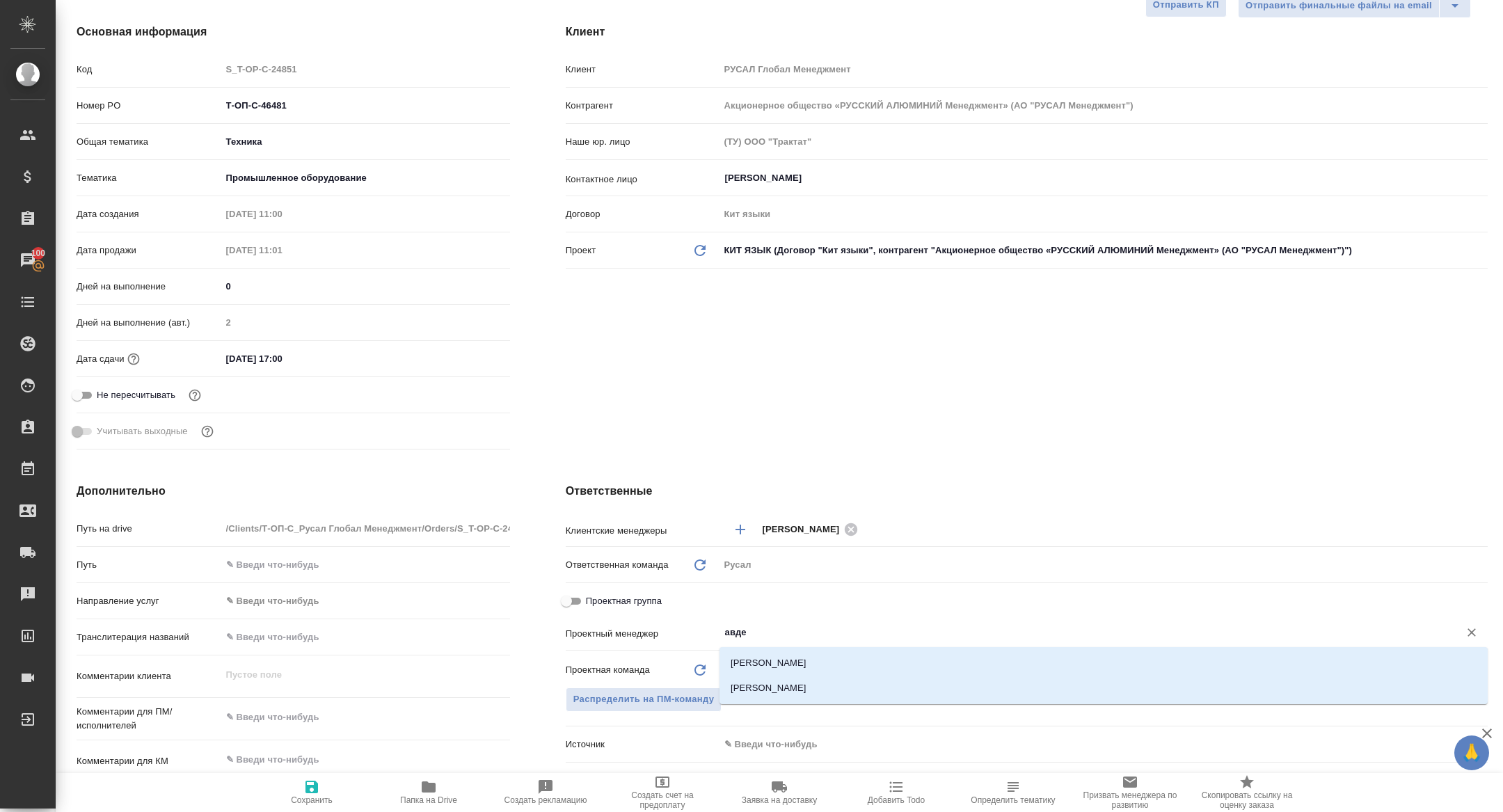
type input "авдее"
click at [790, 690] on li "[PERSON_NAME]" at bounding box center [1104, 688] width 769 height 25
type textarea "x"
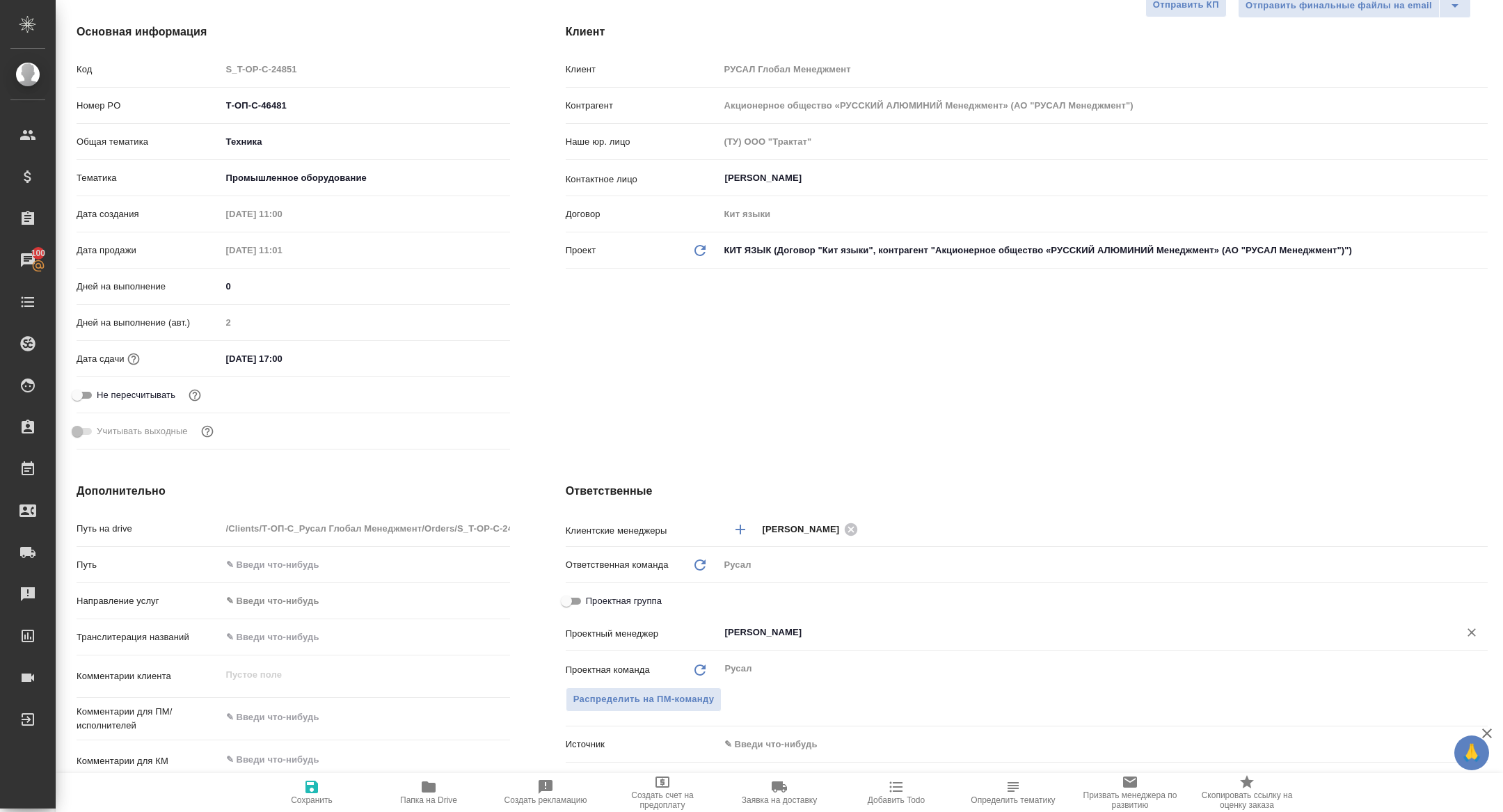
type input "[PERSON_NAME]"
click at [274, 803] on span "Сохранить" at bounding box center [311, 791] width 100 height 26
type textarea "x"
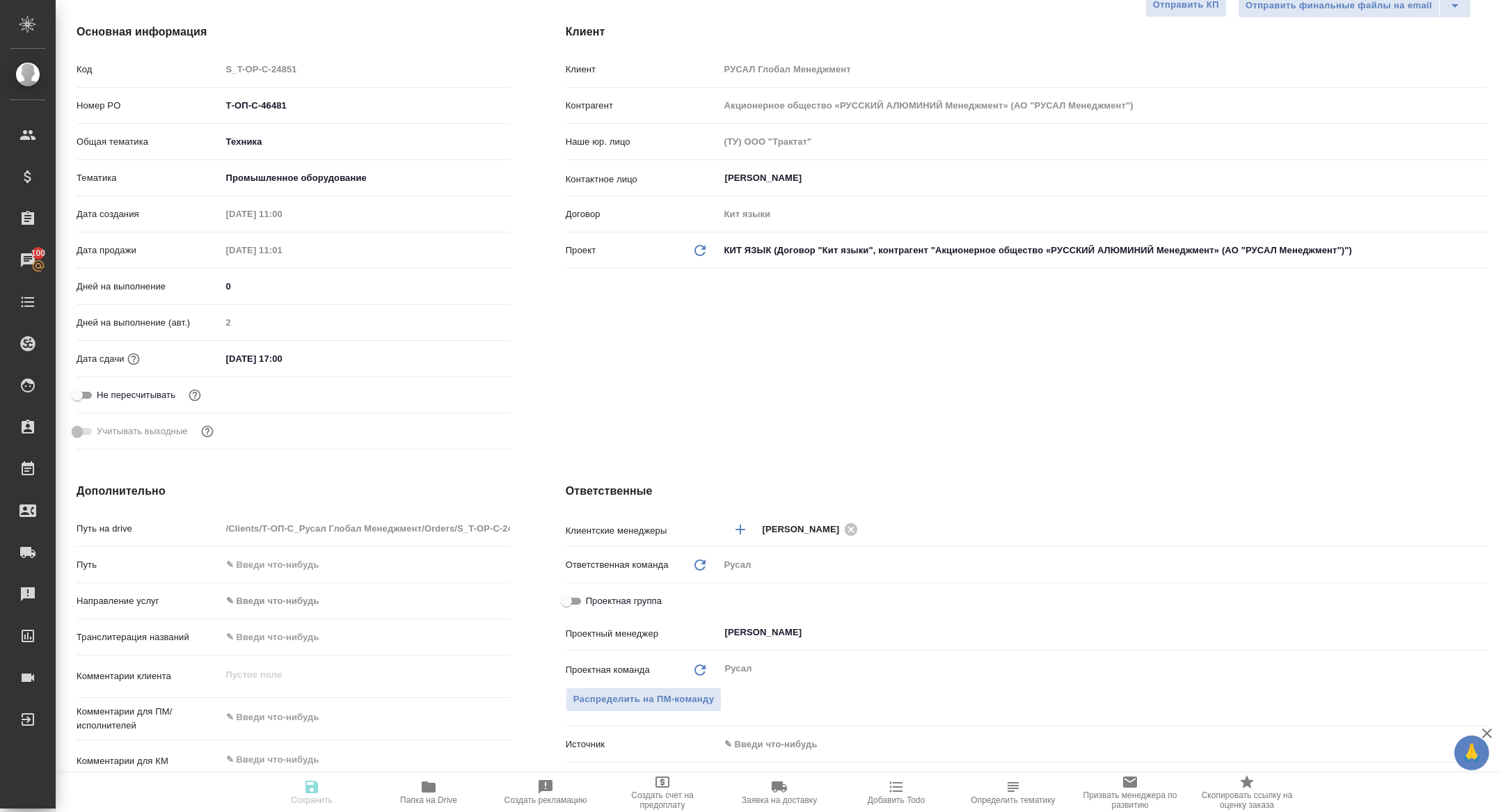
type textarea "x"
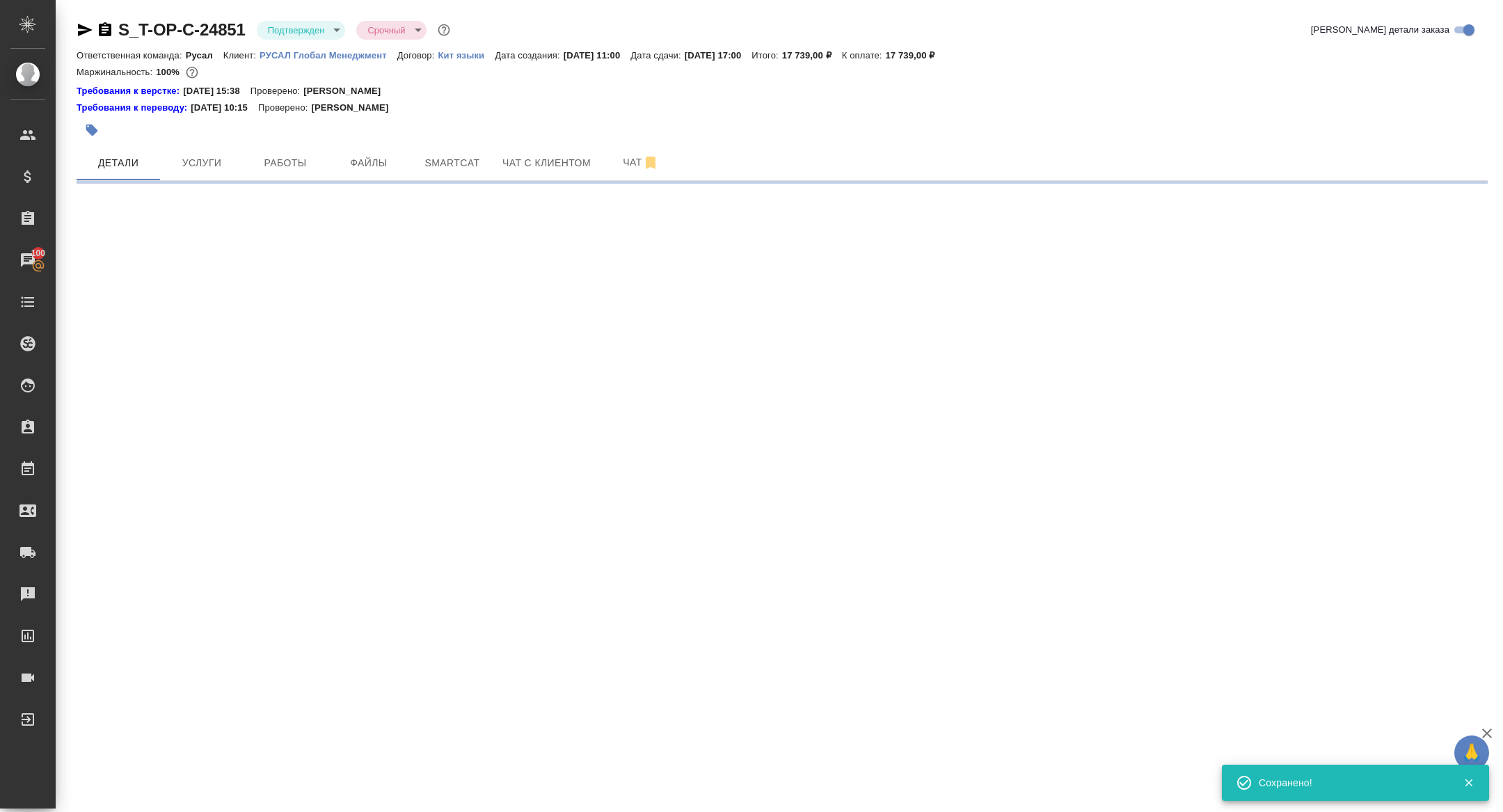
select select "RU"
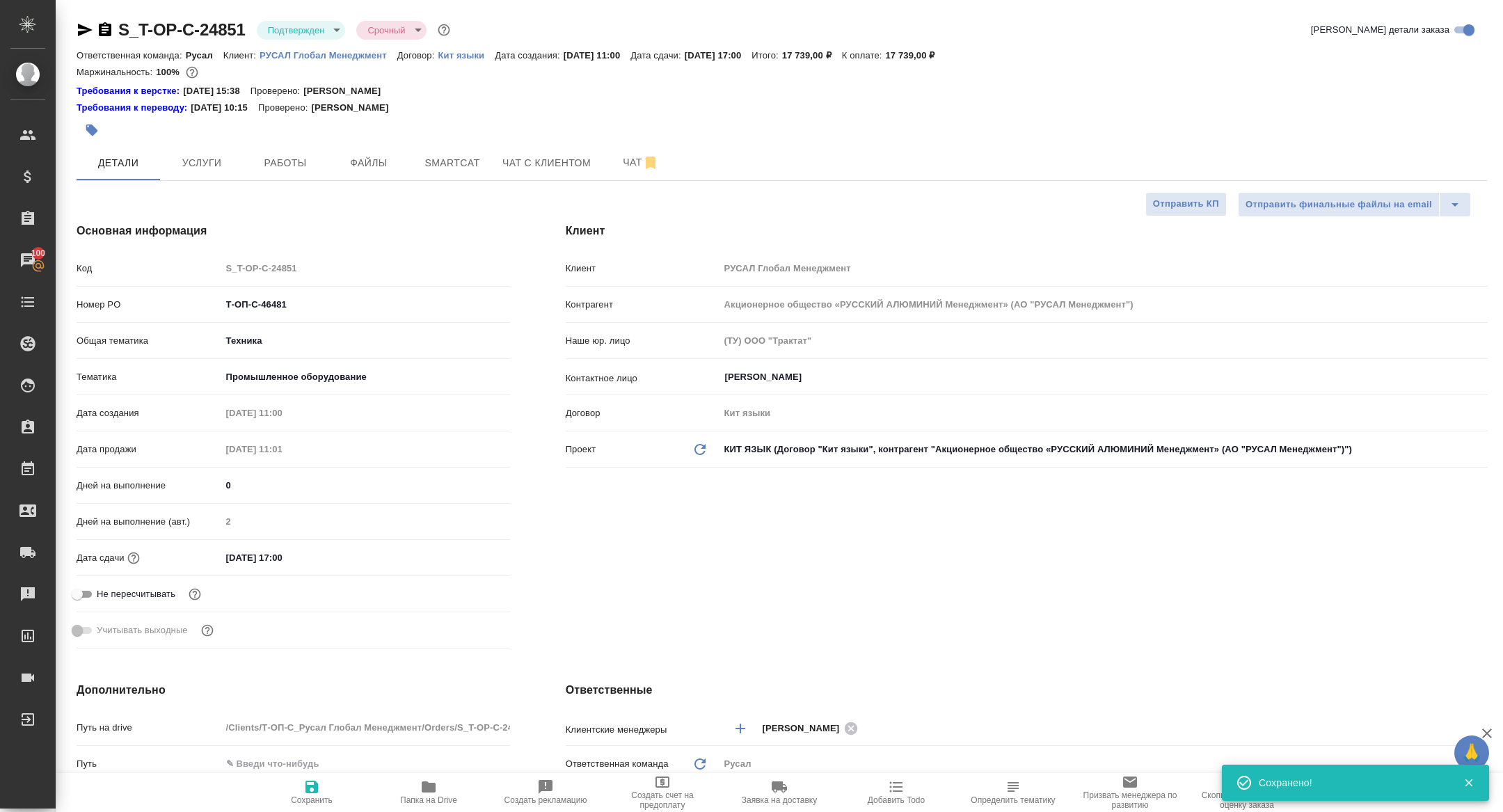
type textarea "x"
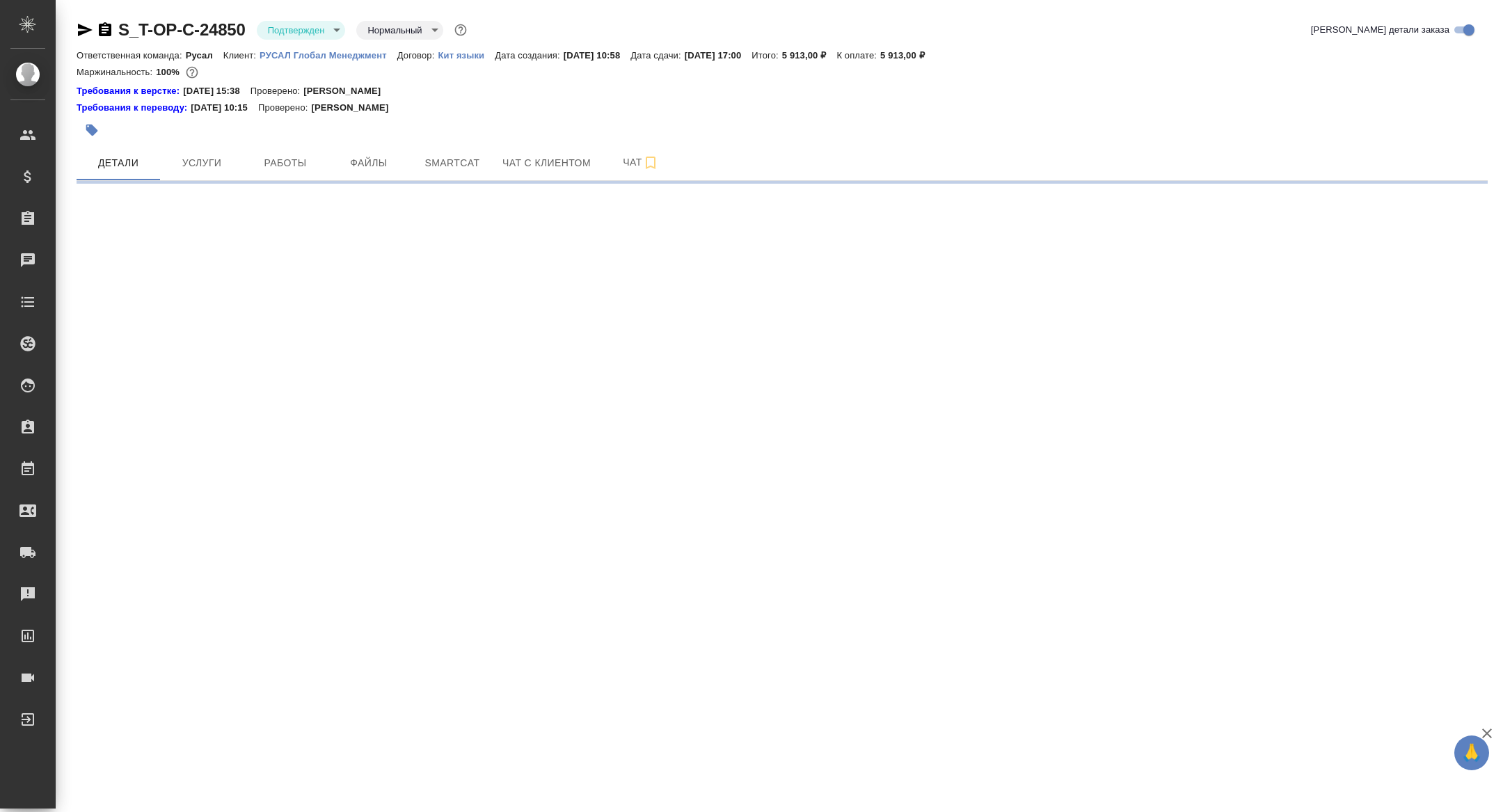
select select "RU"
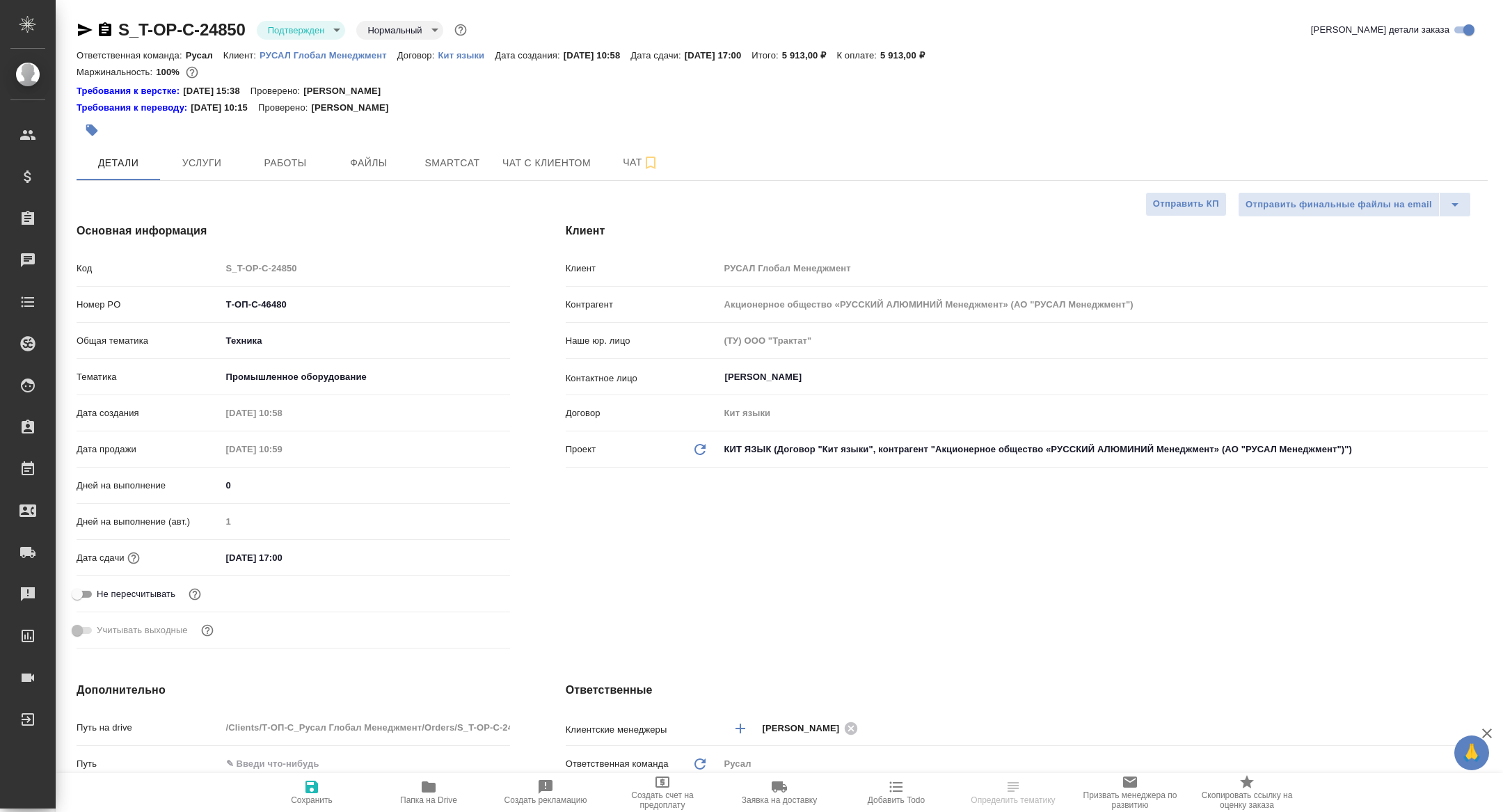
type textarea "x"
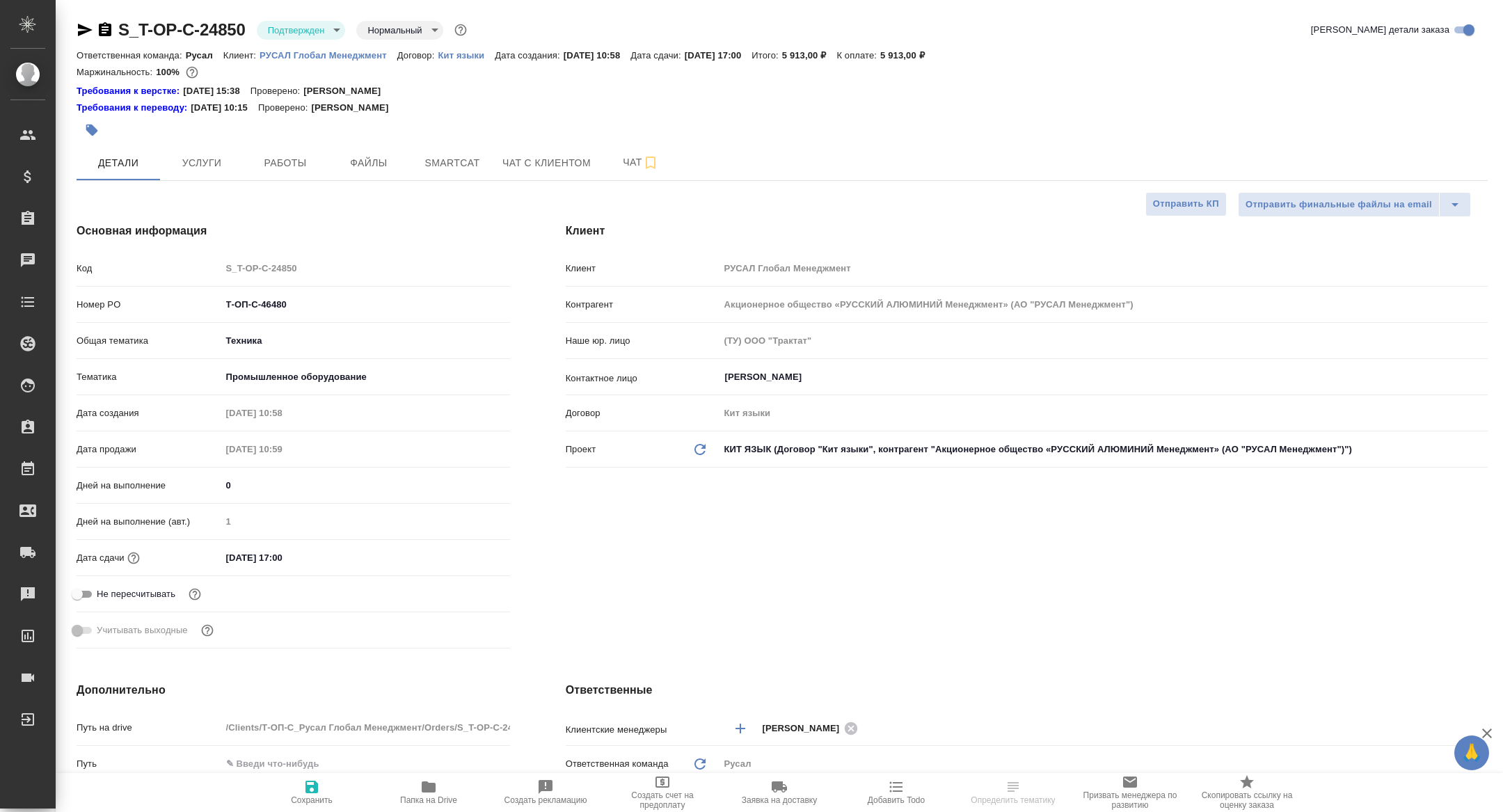
type textarea "x"
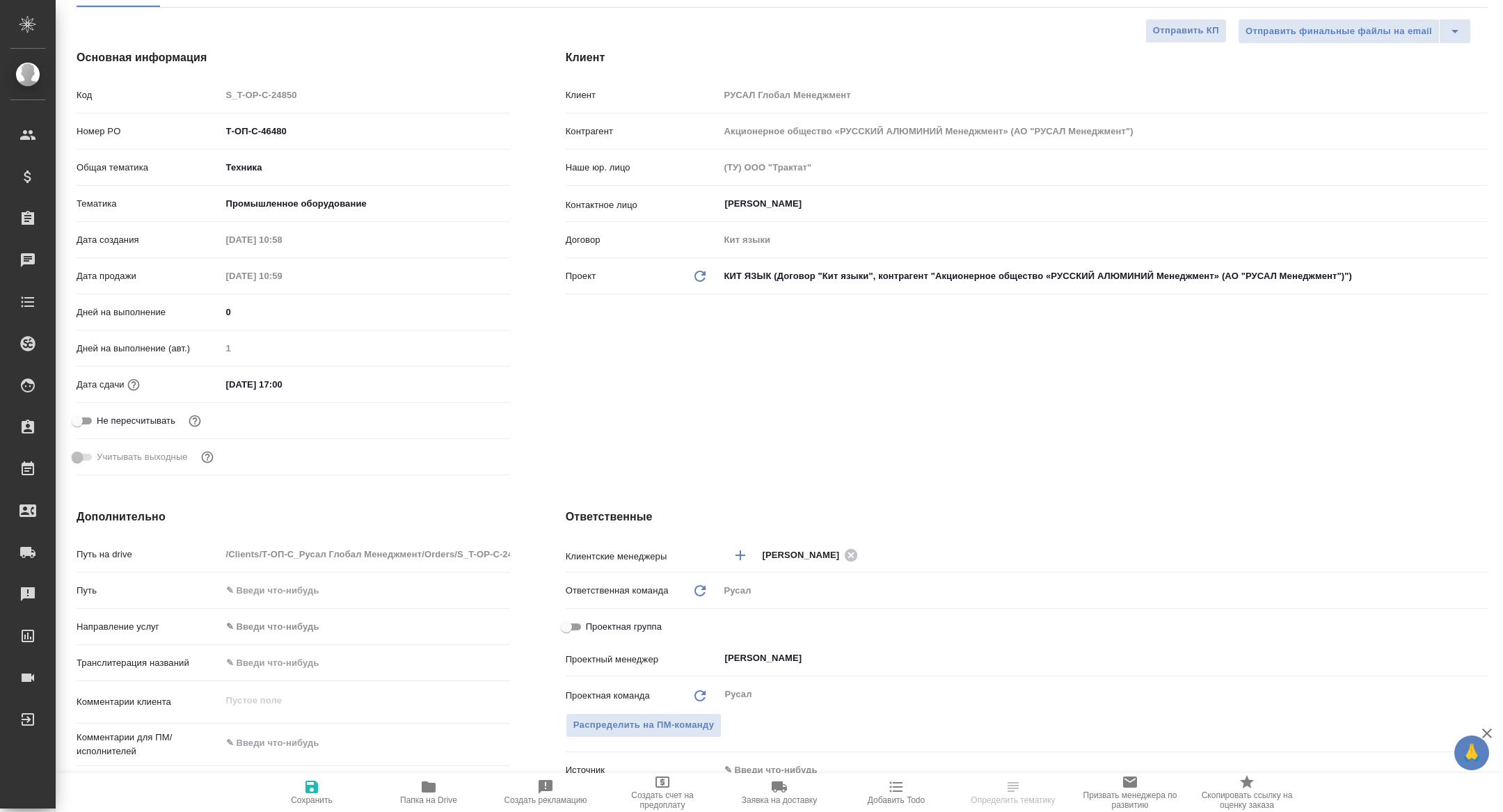
type textarea "x"
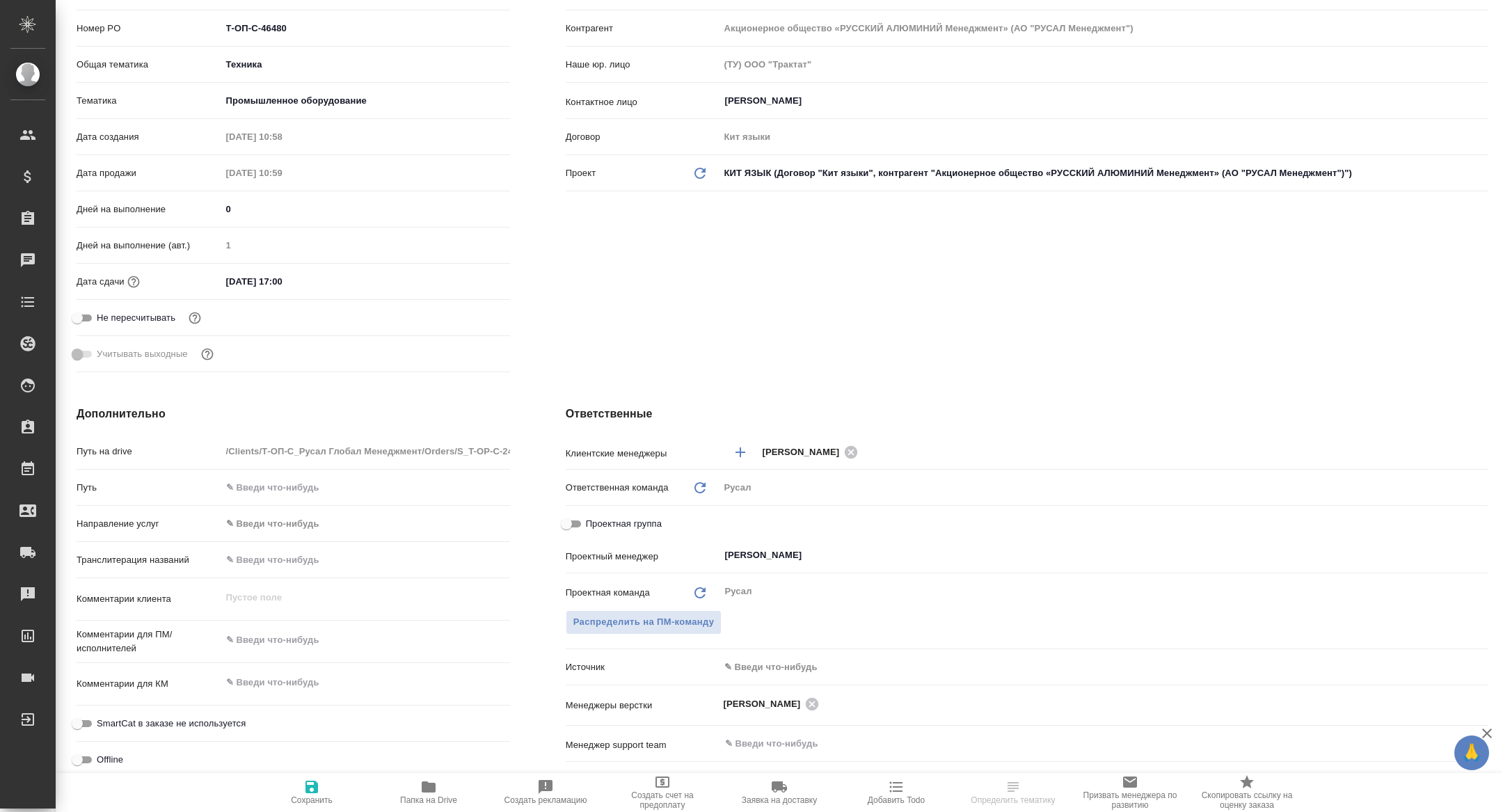
scroll to position [278, 0]
click at [842, 548] on input "[PERSON_NAME]" at bounding box center [1080, 552] width 713 height 17
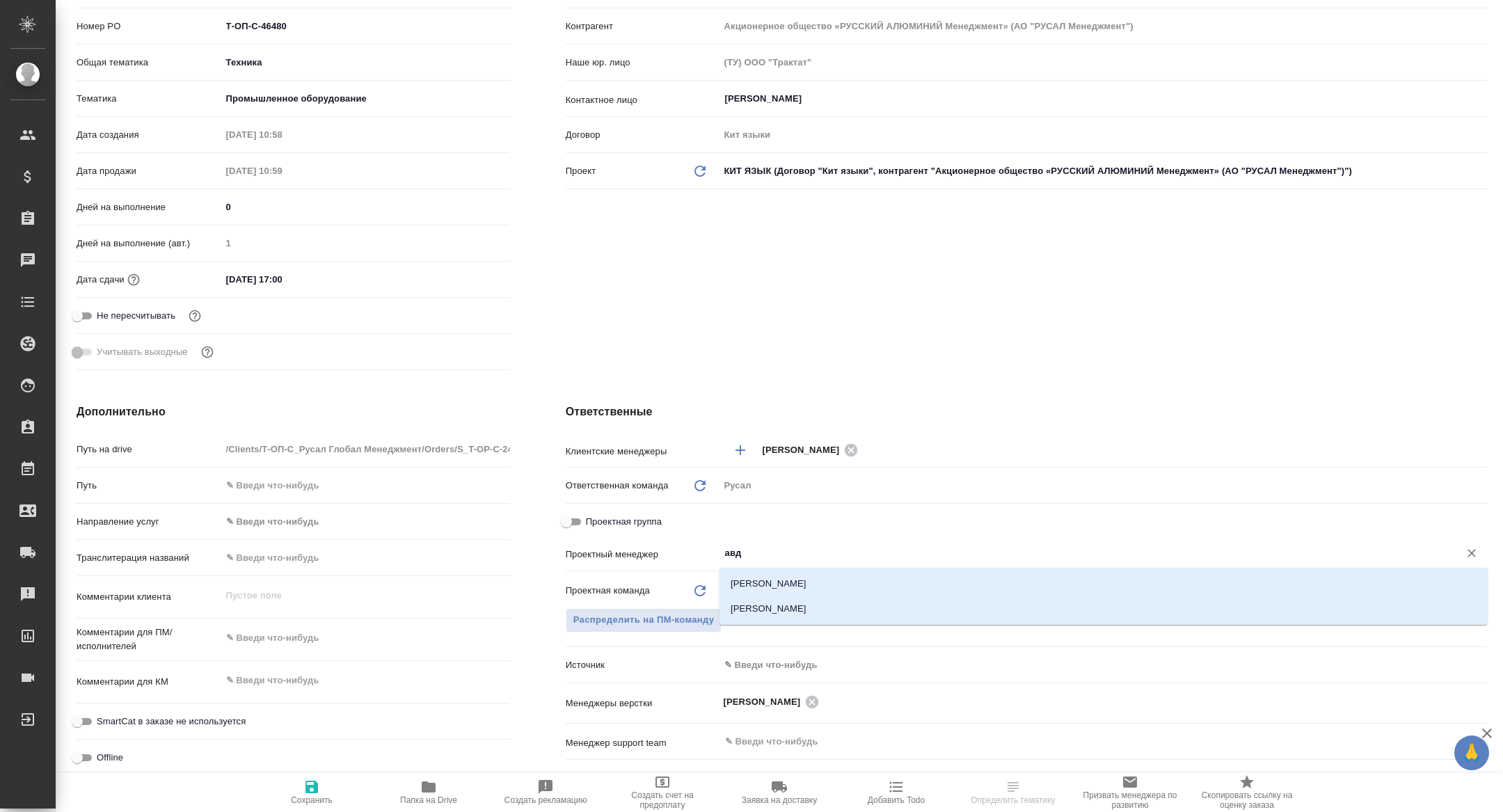
type input "авде"
click at [821, 615] on li "[PERSON_NAME]" at bounding box center [1104, 609] width 769 height 25
type textarea "x"
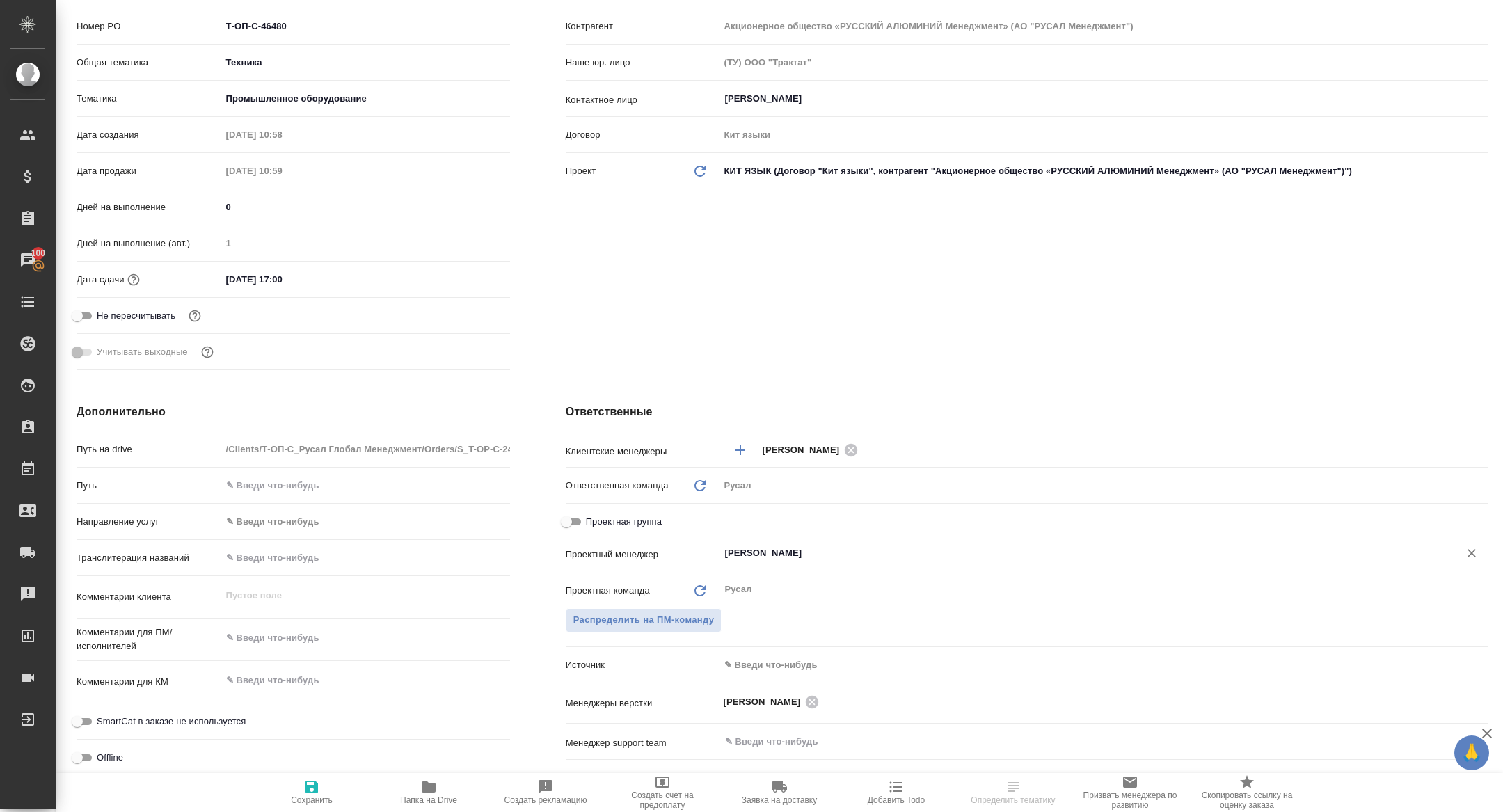
type input "[PERSON_NAME]"
click at [339, 788] on span "Сохранить" at bounding box center [311, 791] width 100 height 26
type textarea "x"
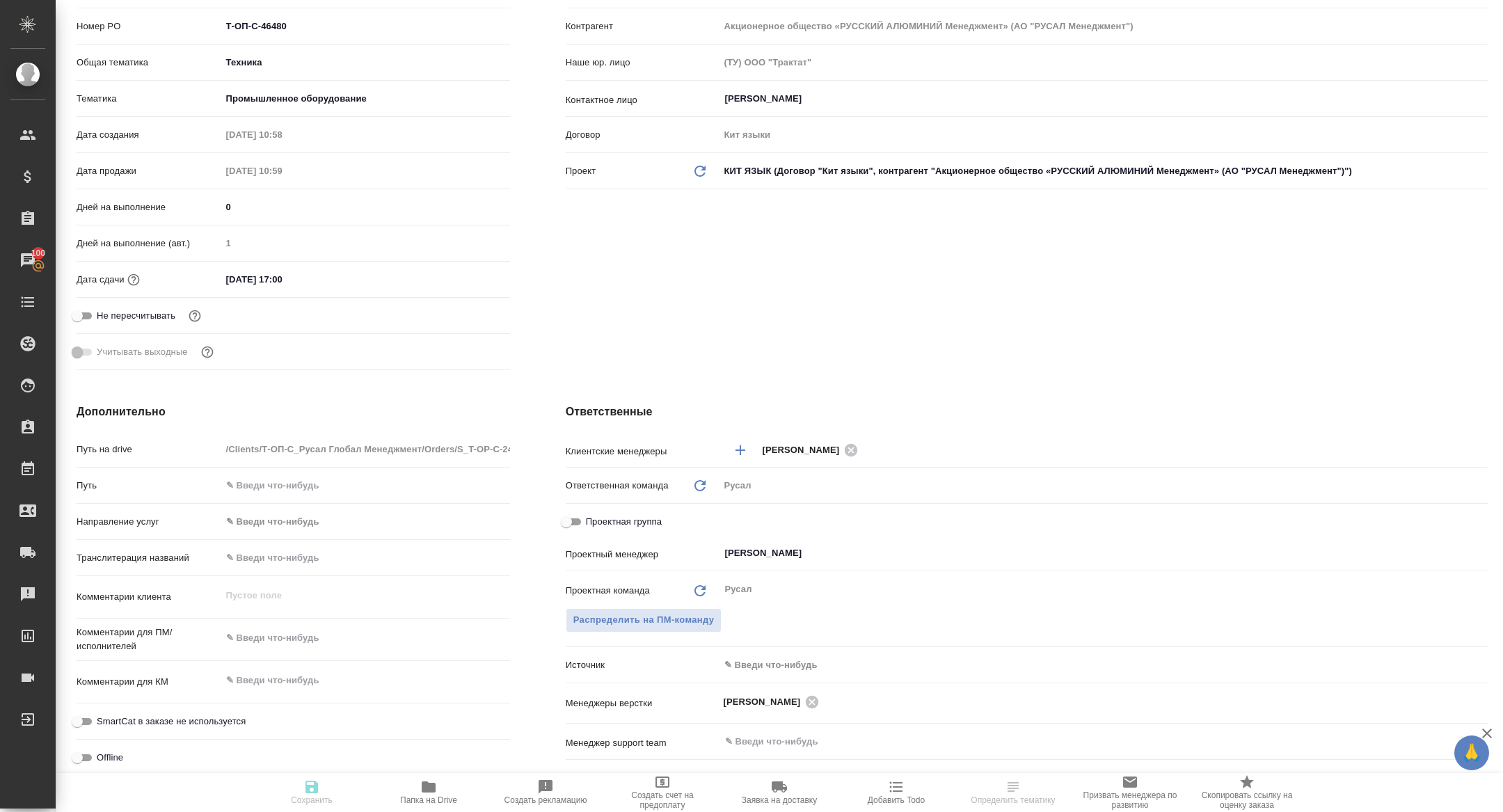
scroll to position [129, 0]
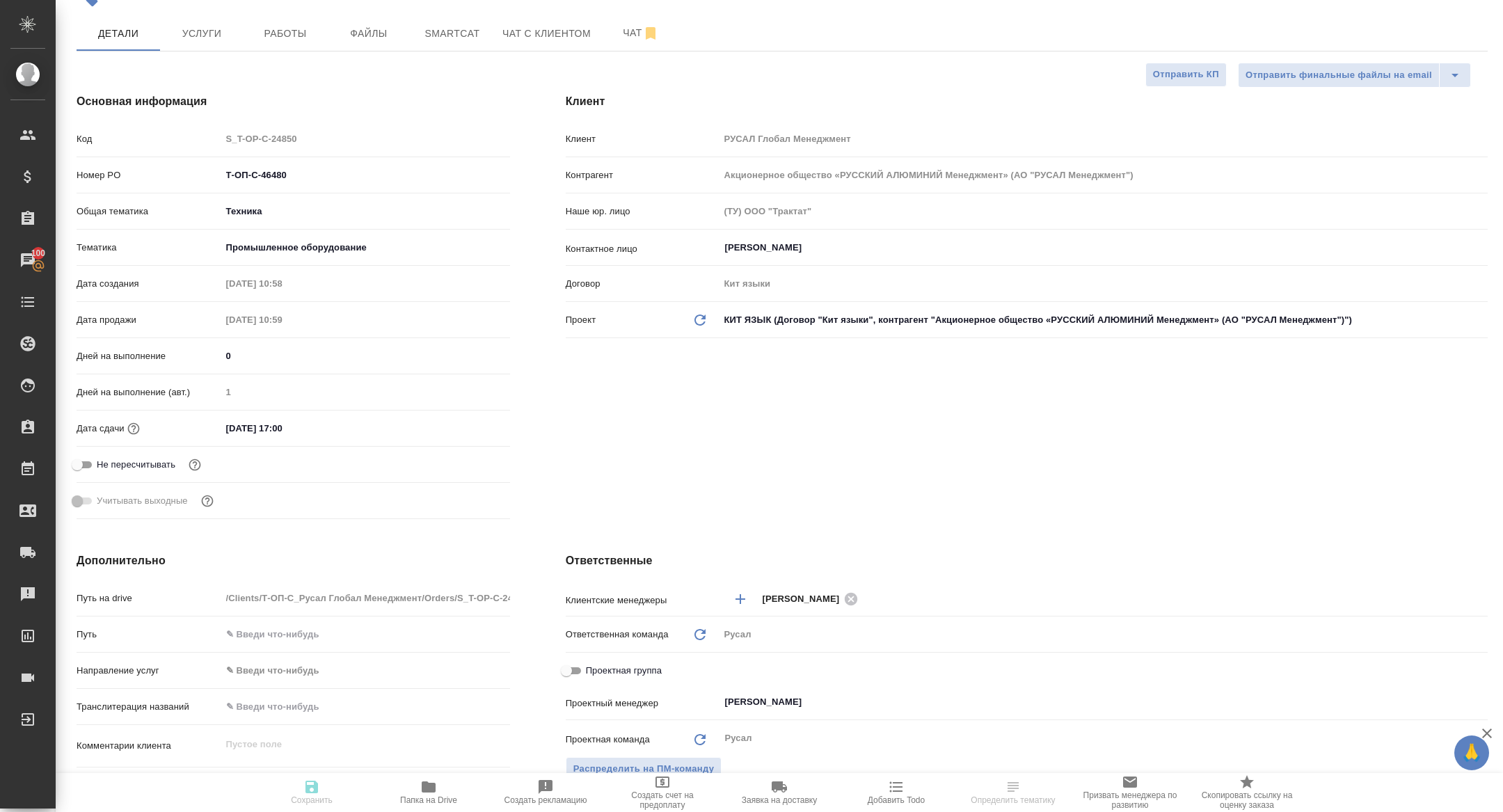
type textarea "x"
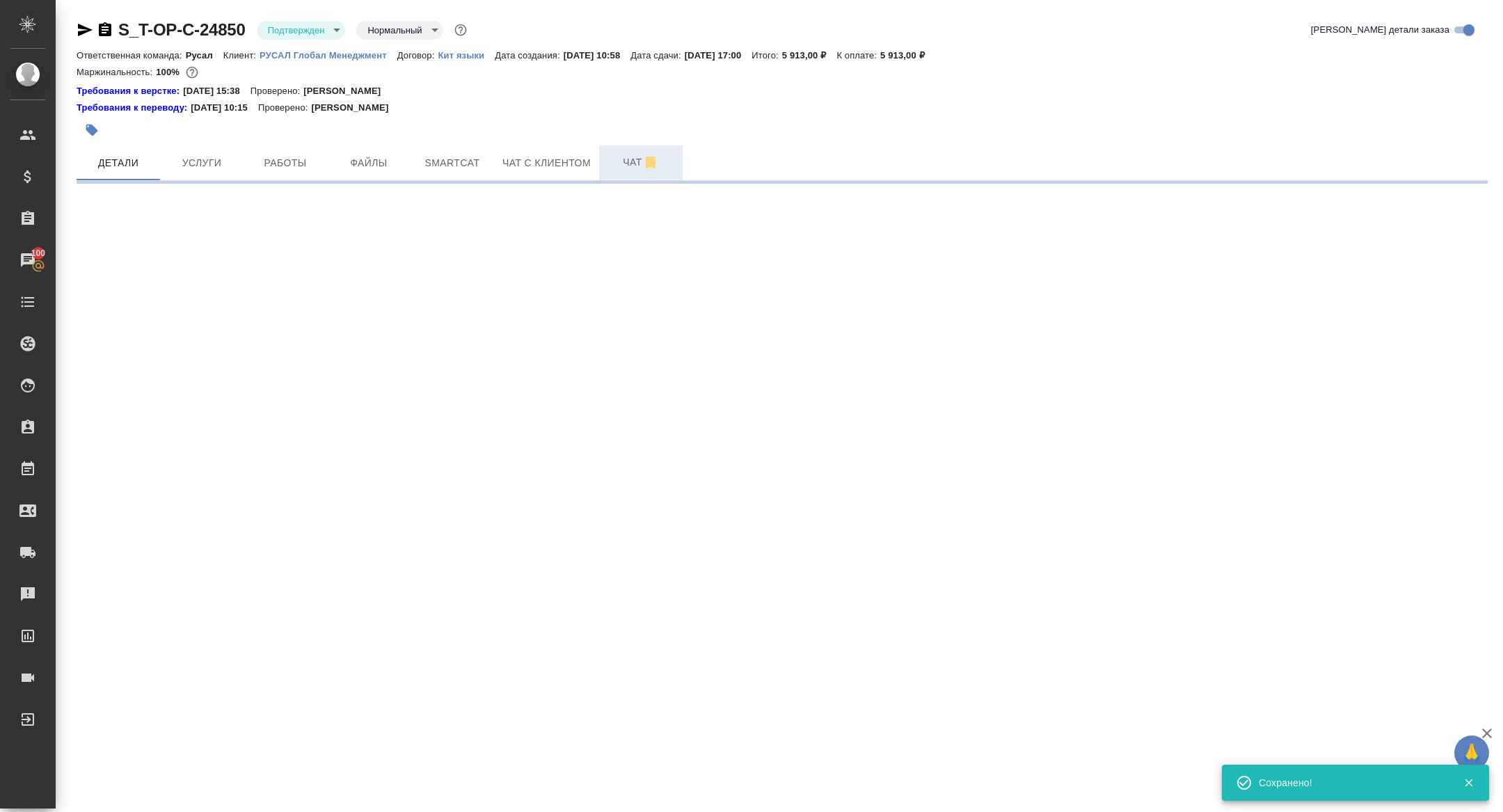
select select "RU"
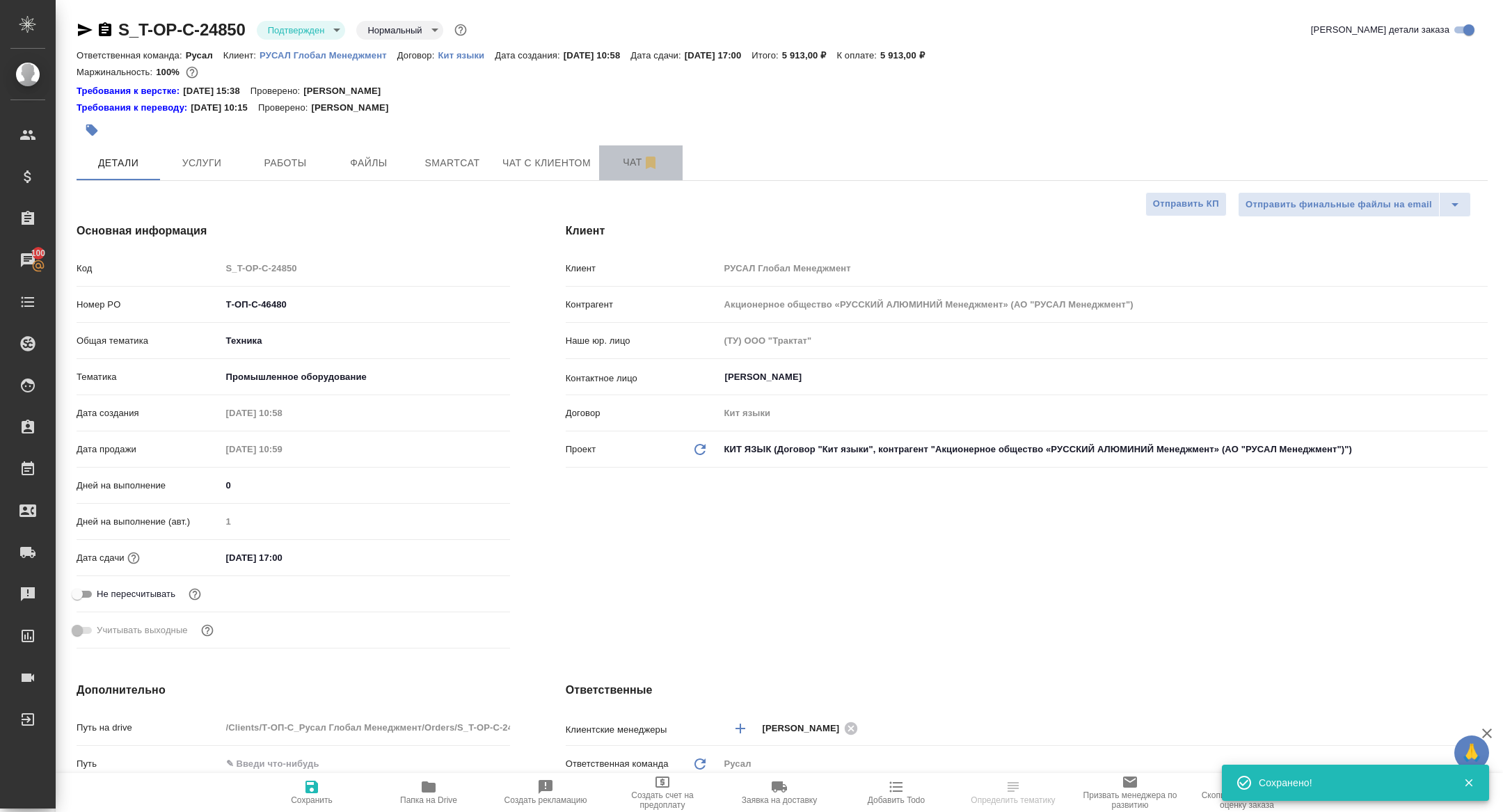
click at [622, 163] on span "Чат" at bounding box center [640, 162] width 67 height 18
type textarea "x"
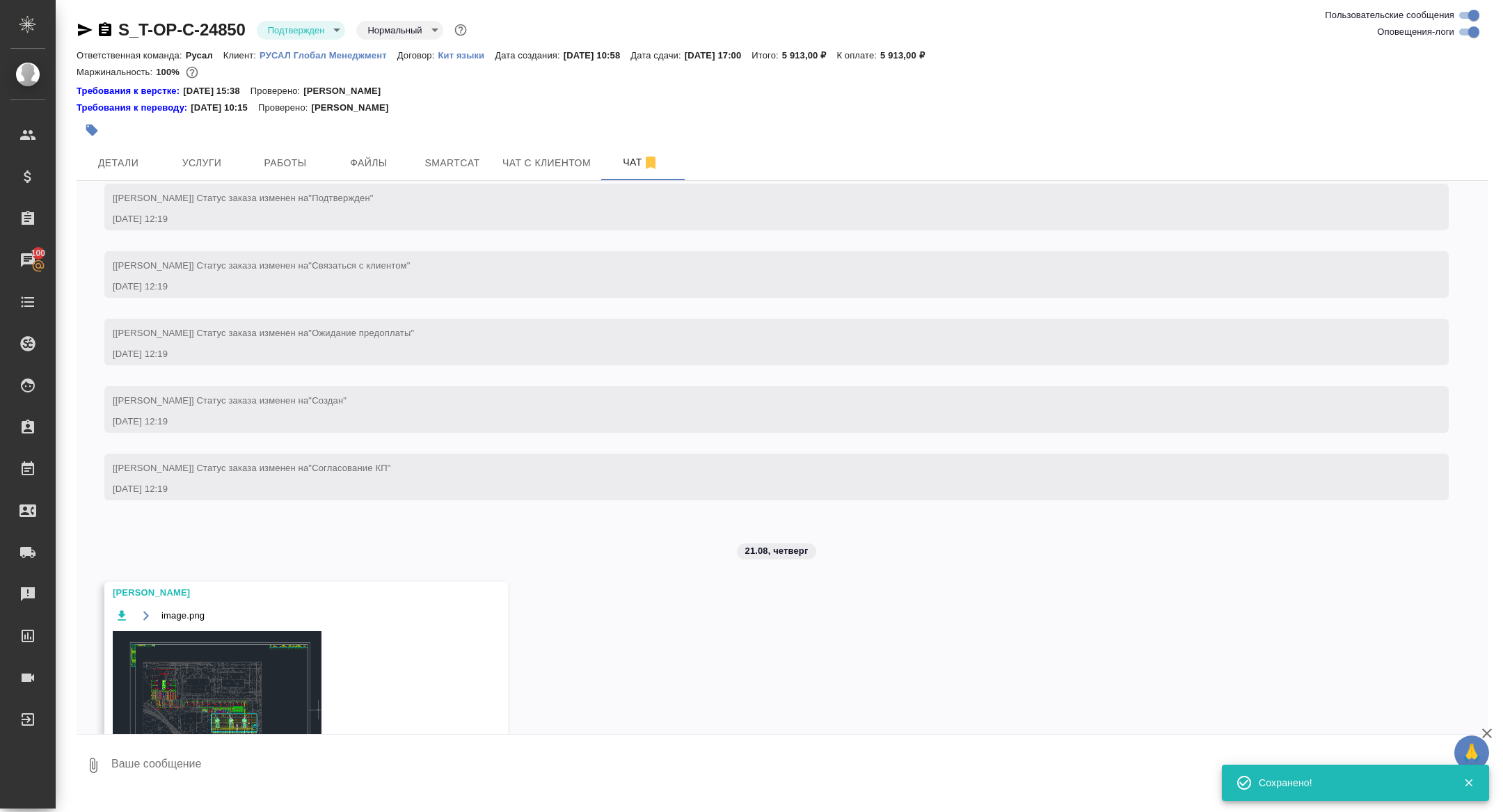
scroll to position [1713, 0]
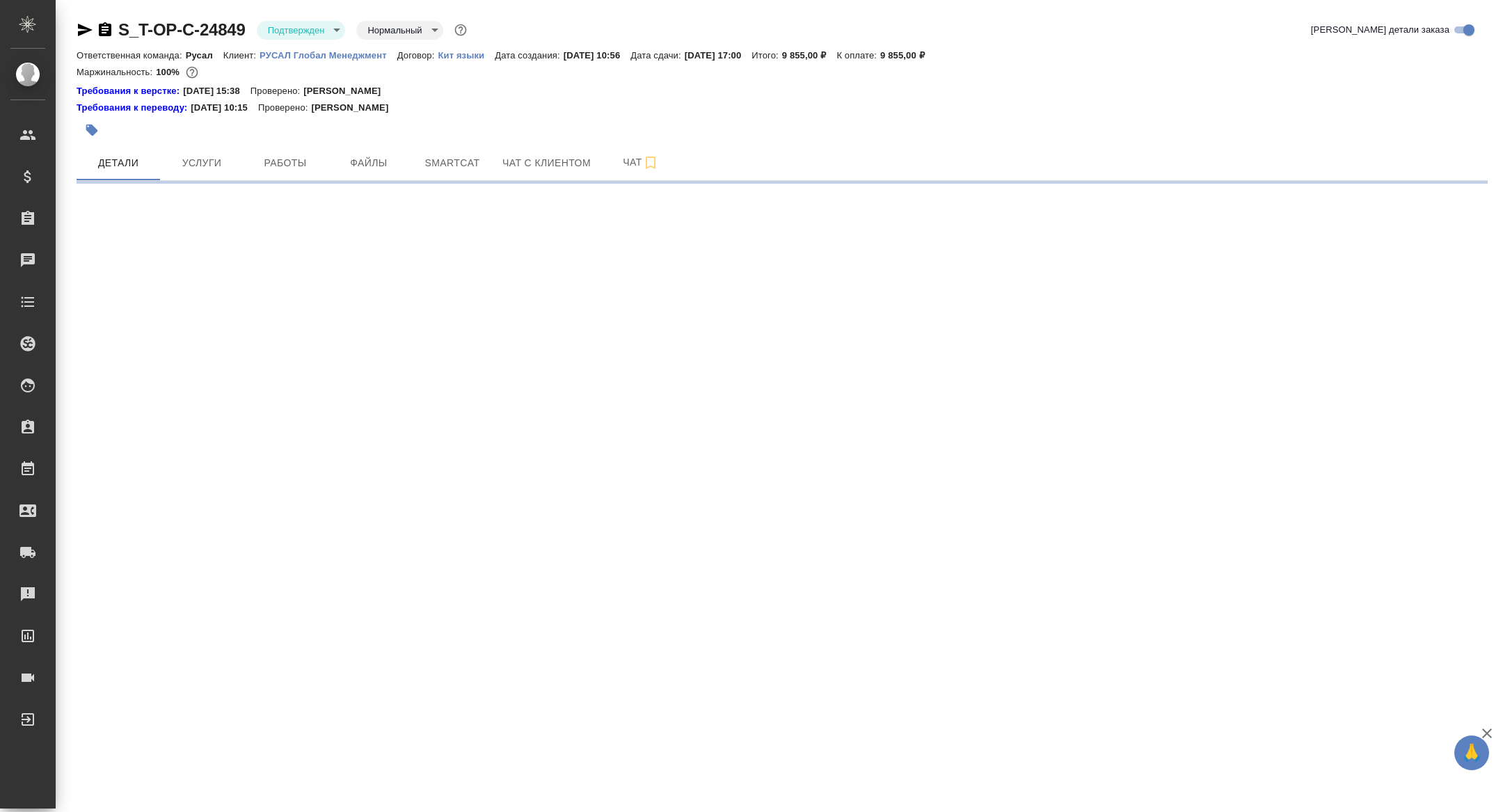
select select "RU"
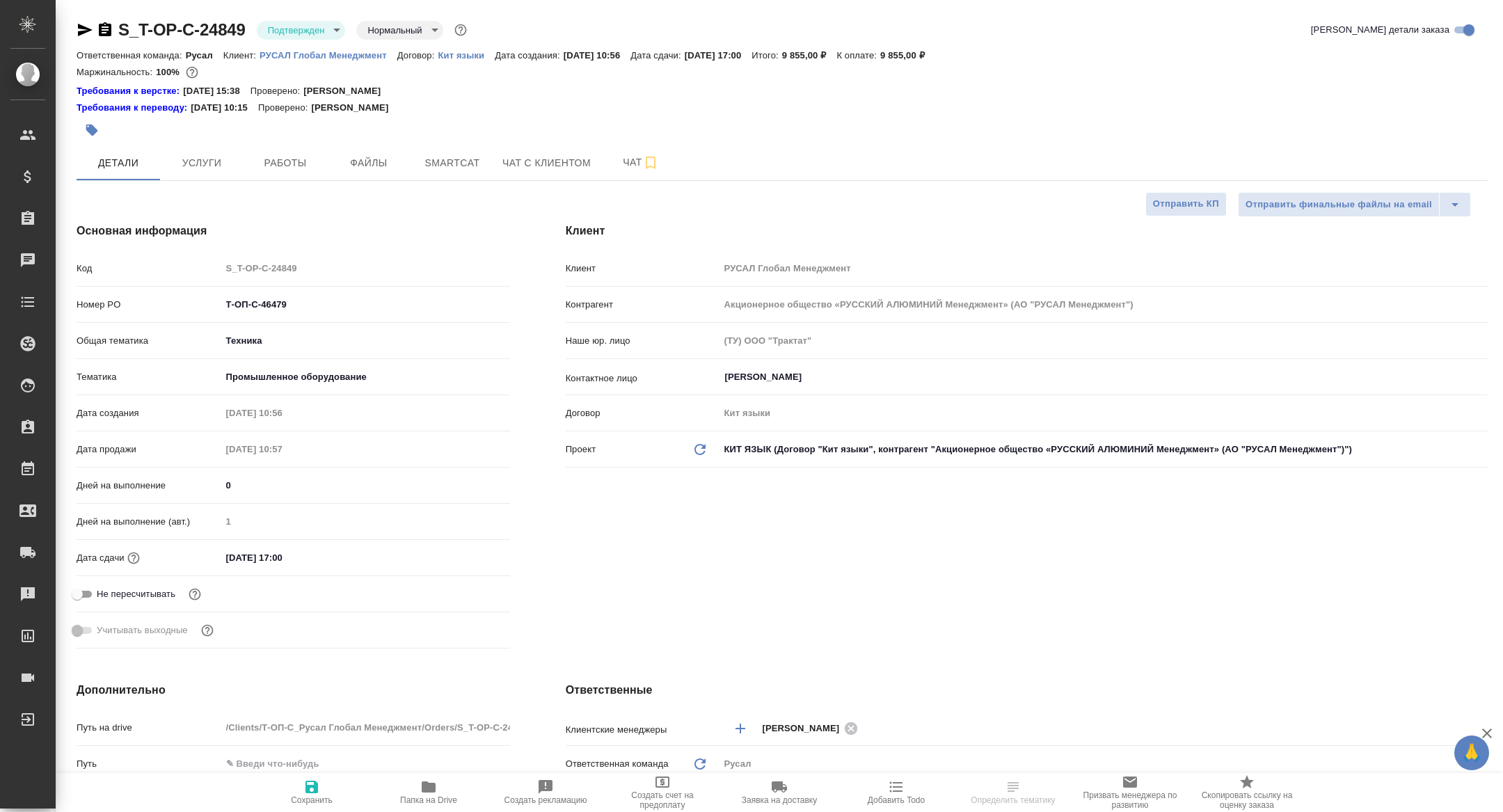
type textarea "x"
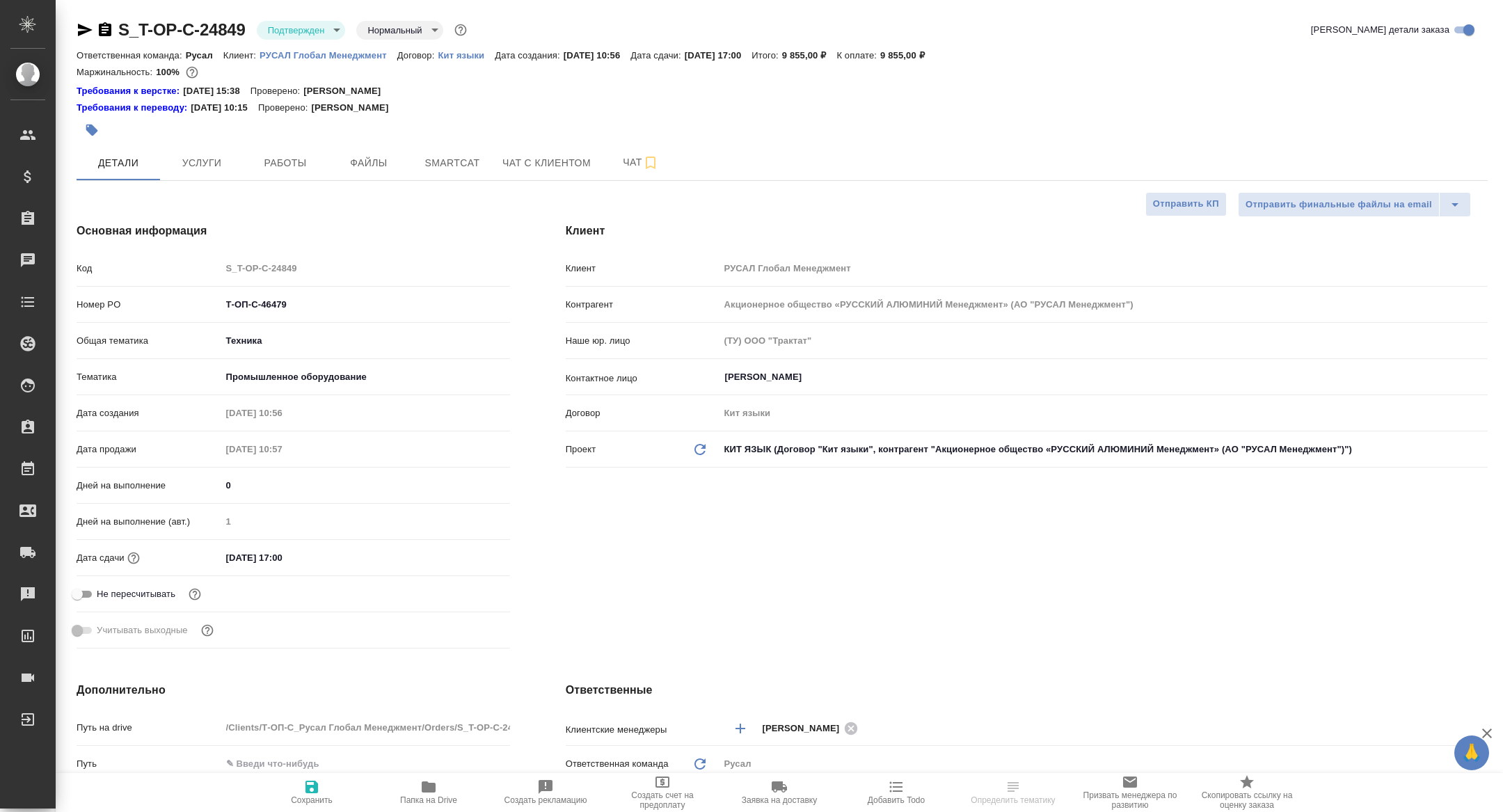
type textarea "x"
click at [626, 160] on span "Чат" at bounding box center [640, 162] width 67 height 18
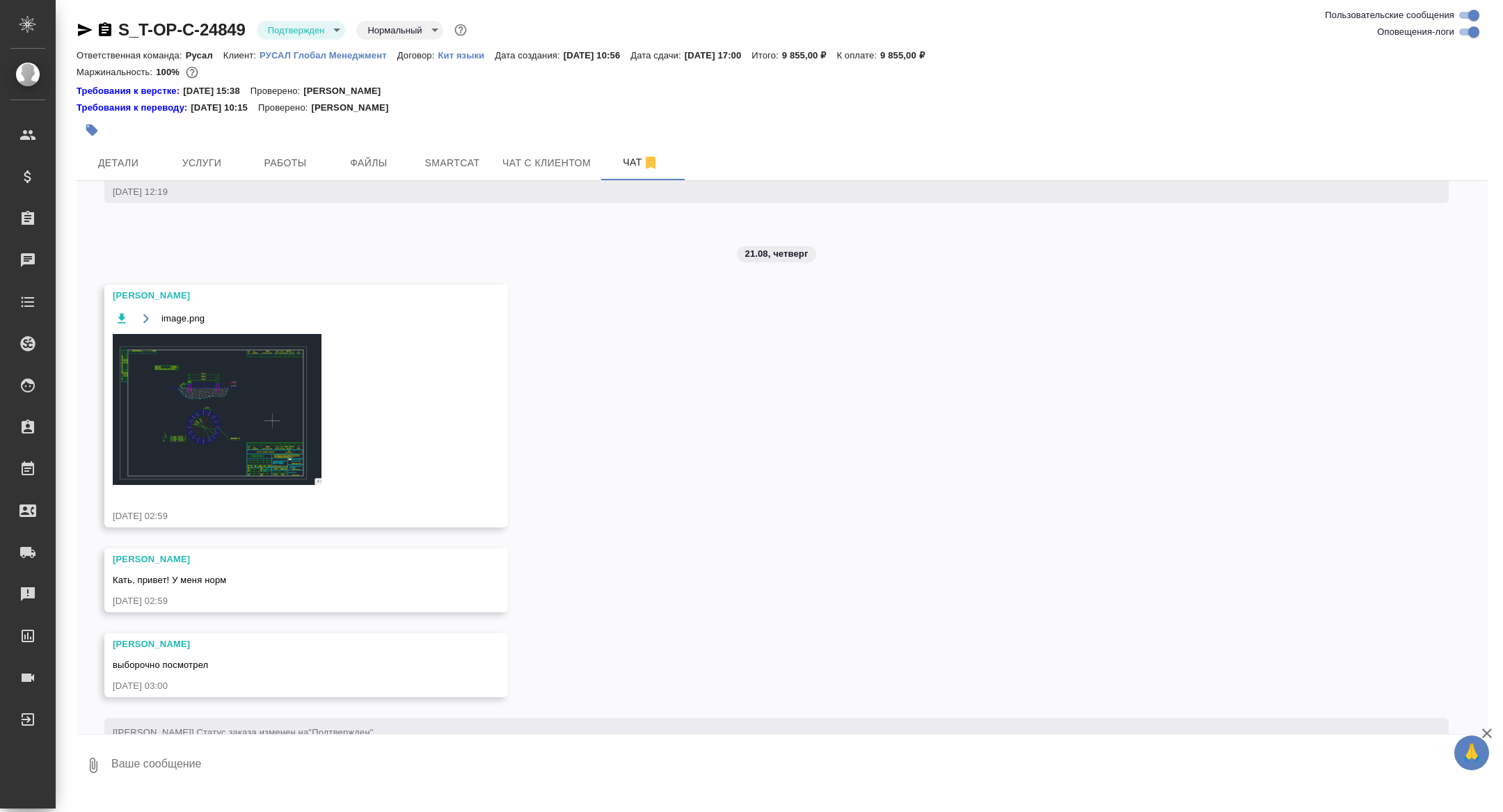
scroll to position [1865, 0]
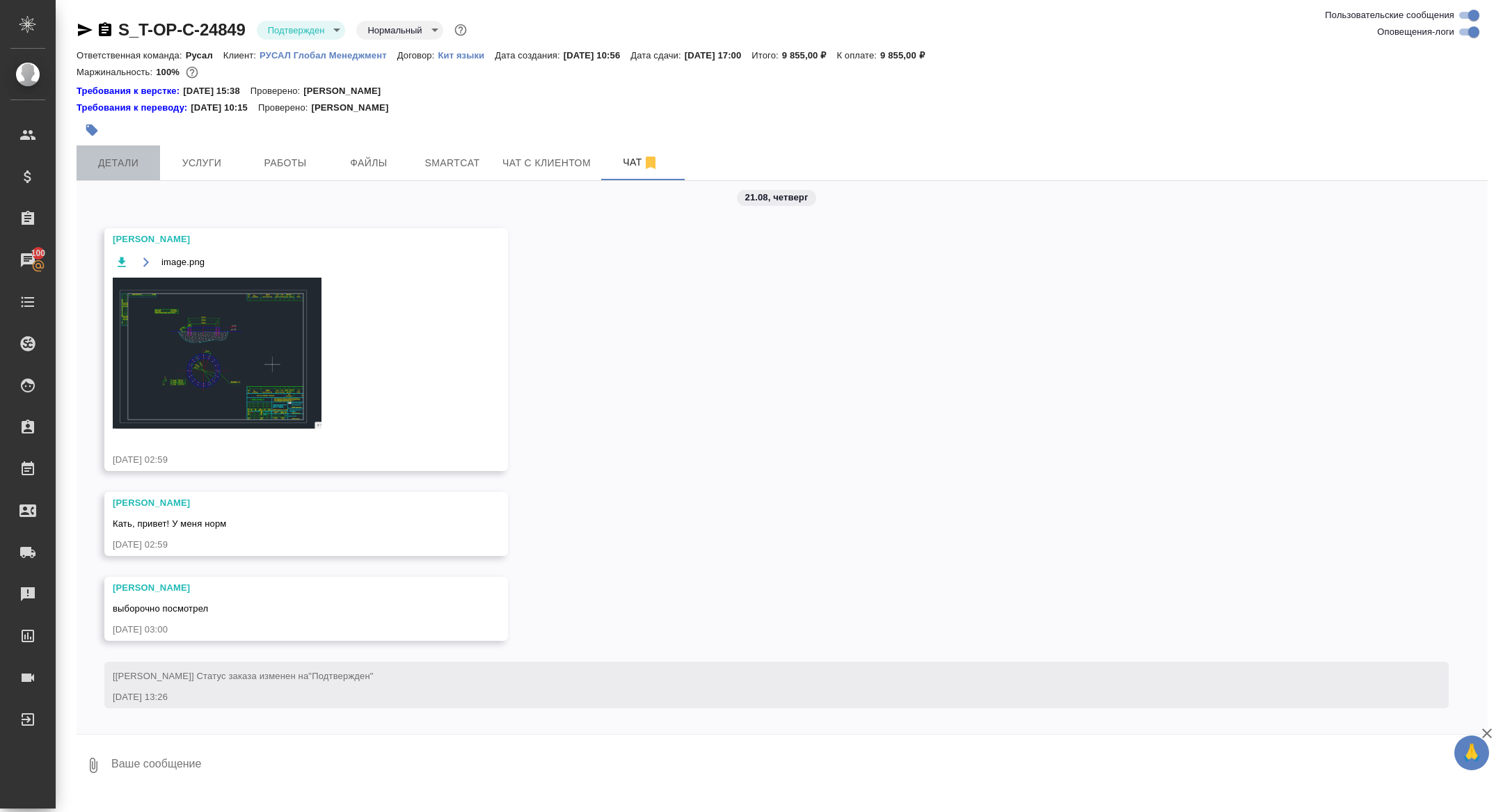
click at [120, 170] on span "Детали" at bounding box center [118, 163] width 67 height 18
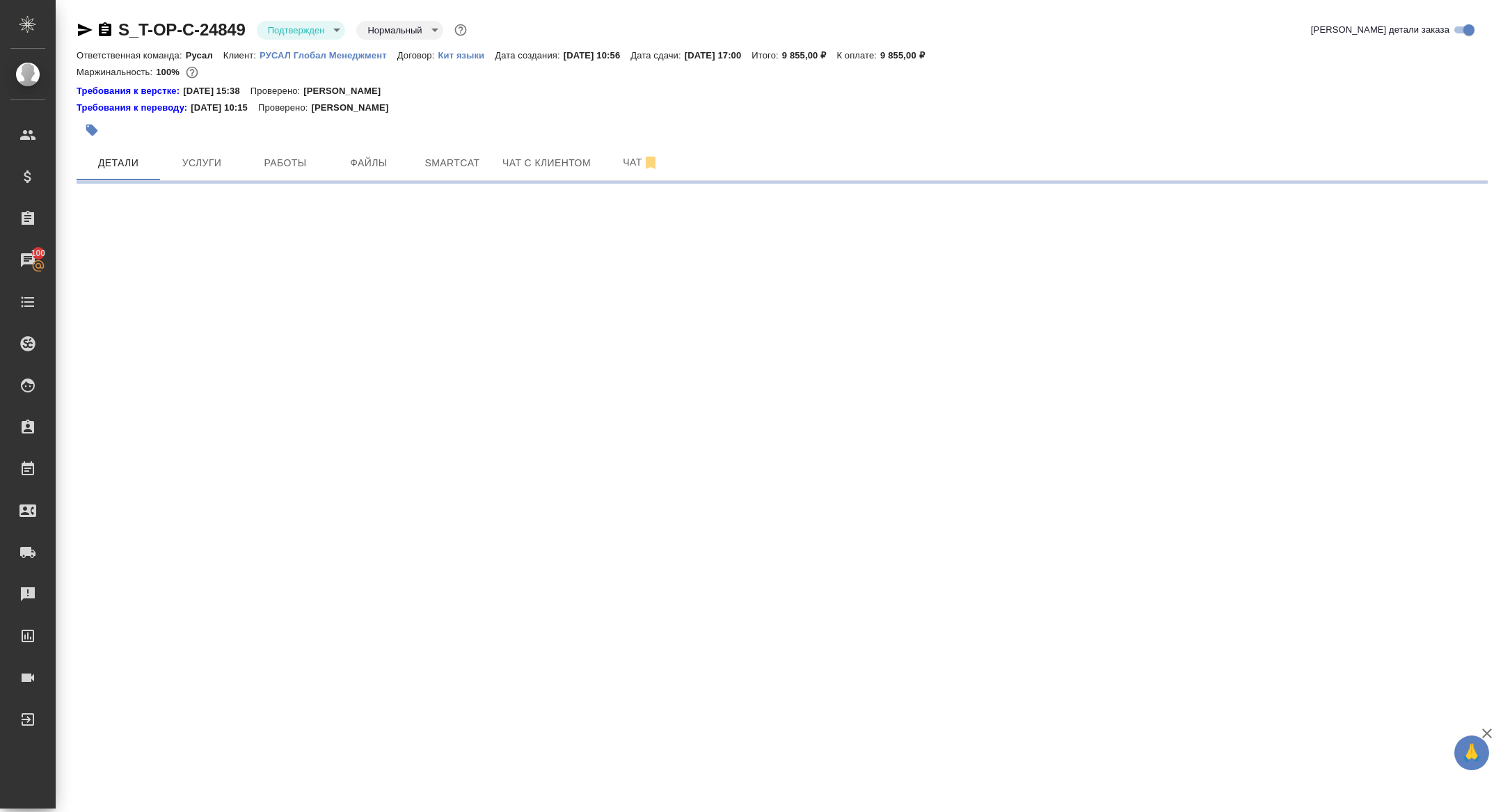
select select "RU"
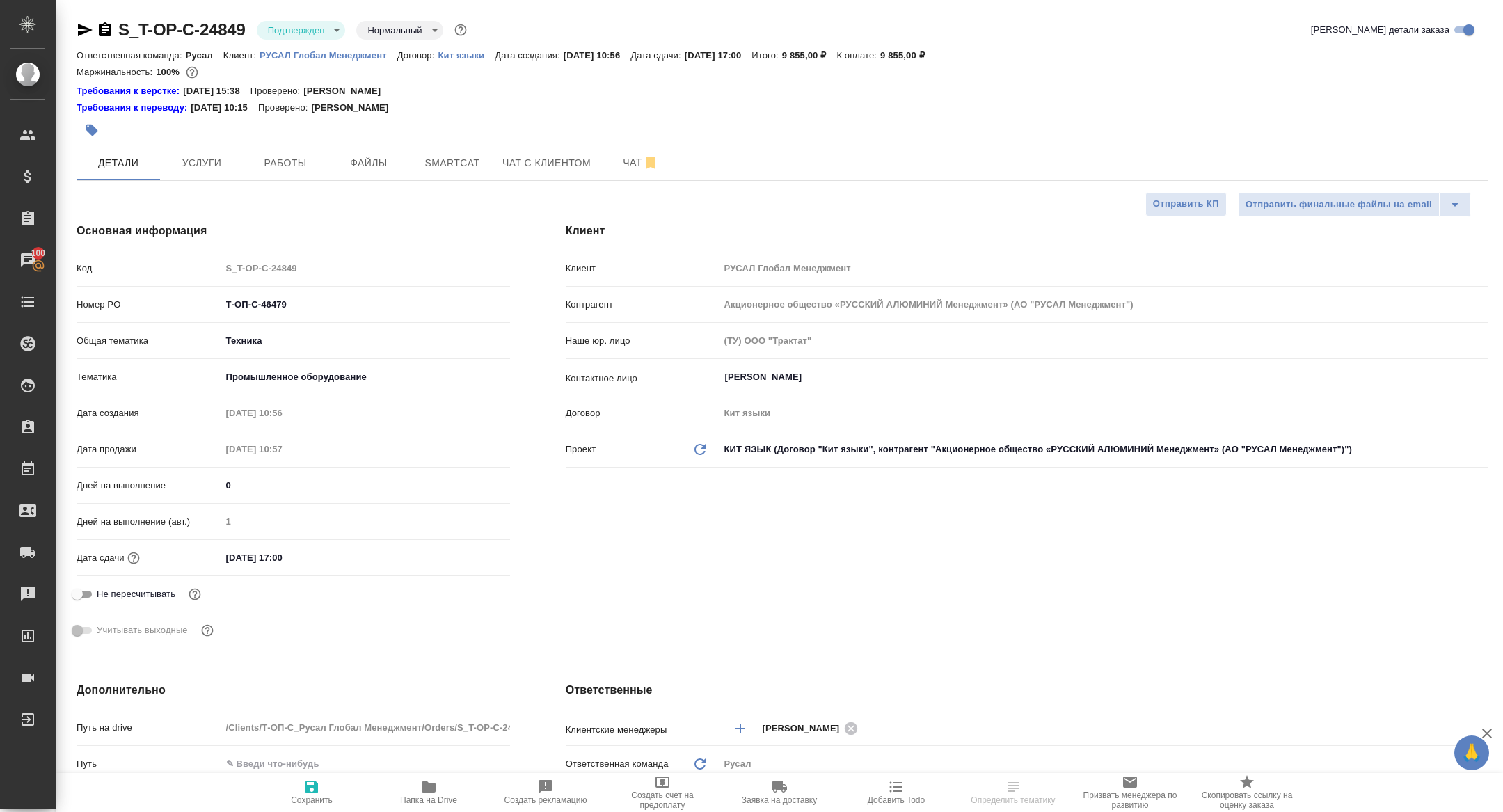
type textarea "x"
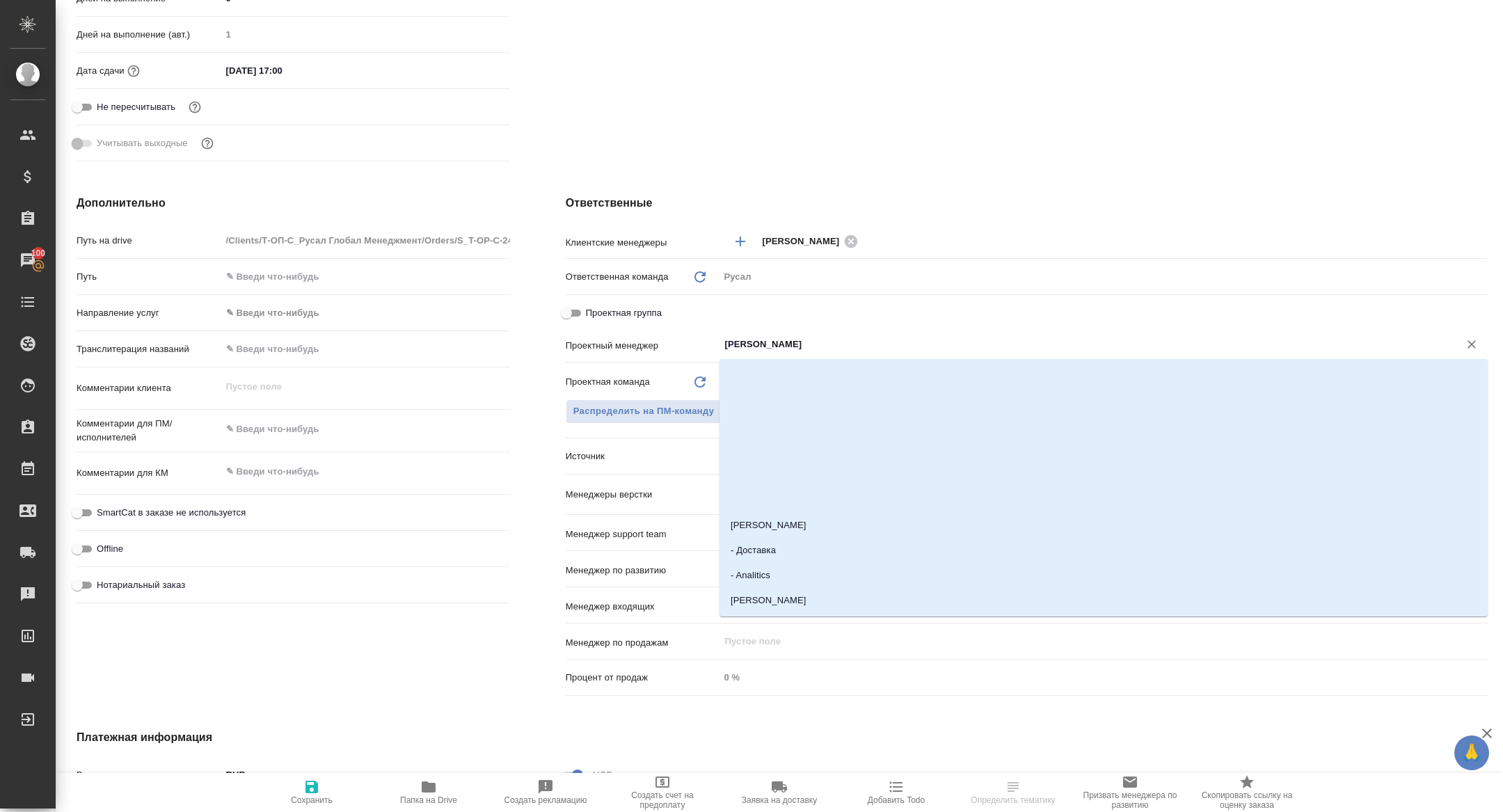
click at [806, 343] on input "[PERSON_NAME]" at bounding box center [1080, 343] width 713 height 17
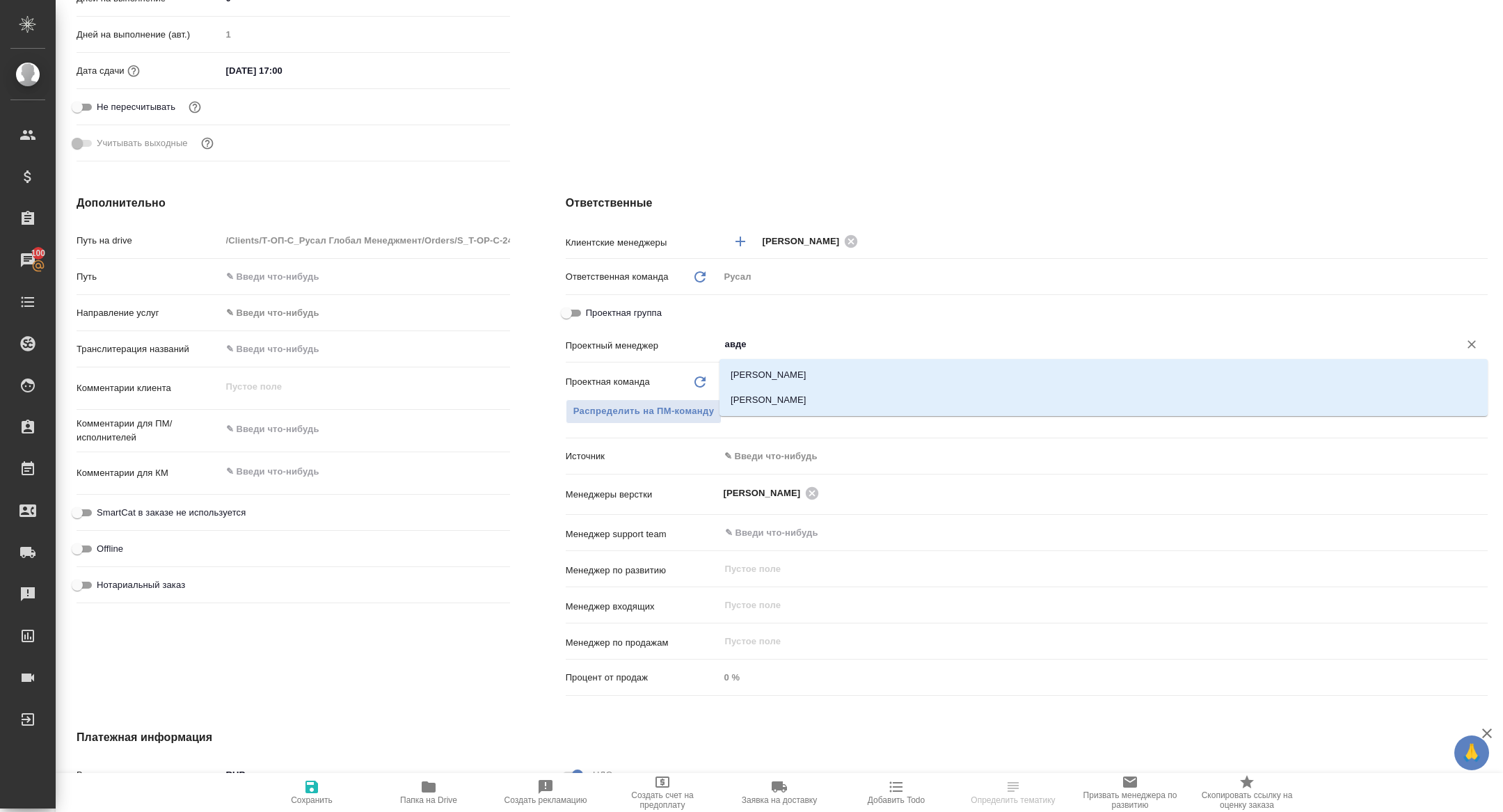
type input "авдее"
click at [817, 399] on li "[PERSON_NAME]" at bounding box center [1104, 400] width 769 height 25
type textarea "x"
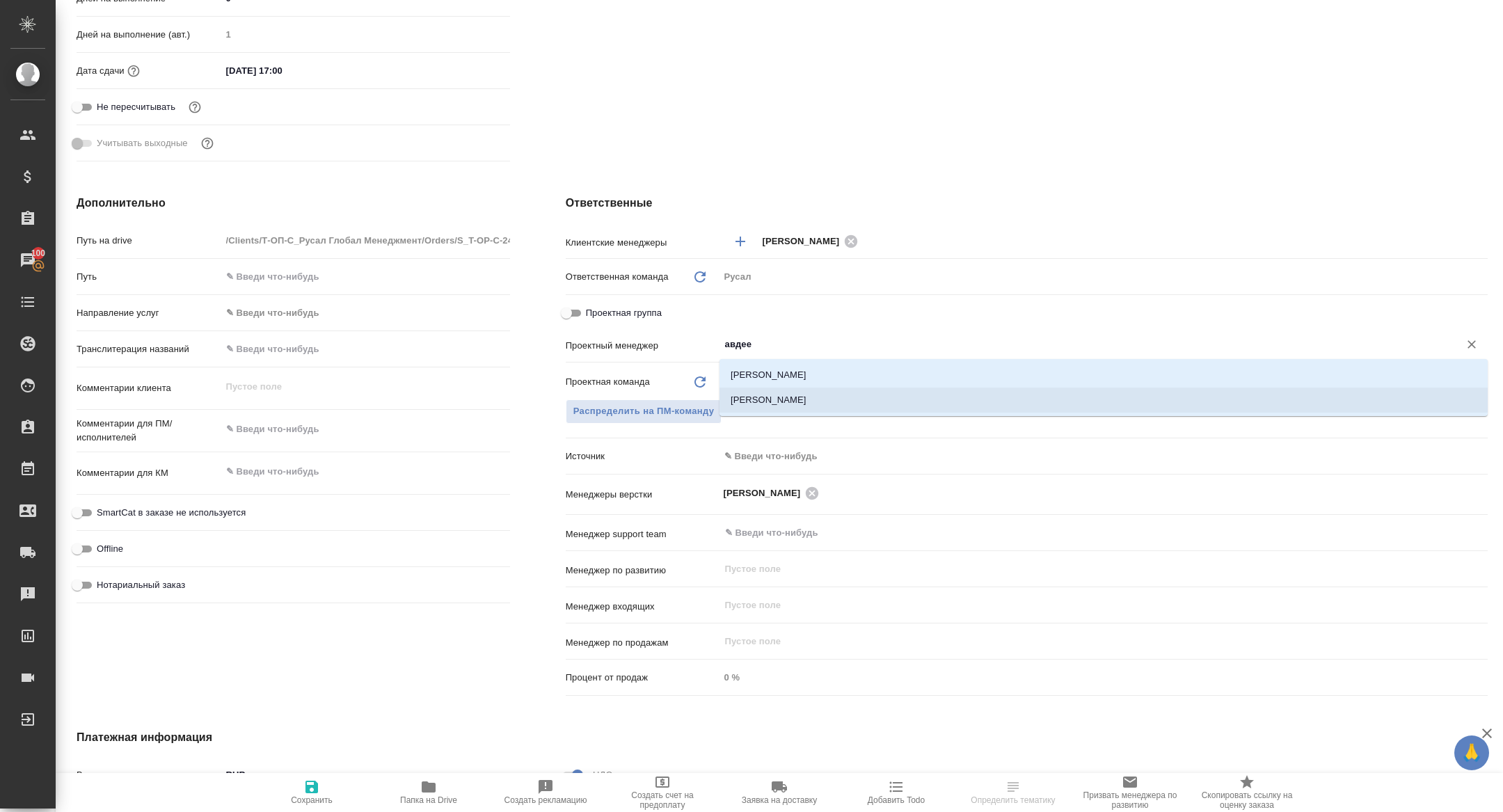
type input "[PERSON_NAME]"
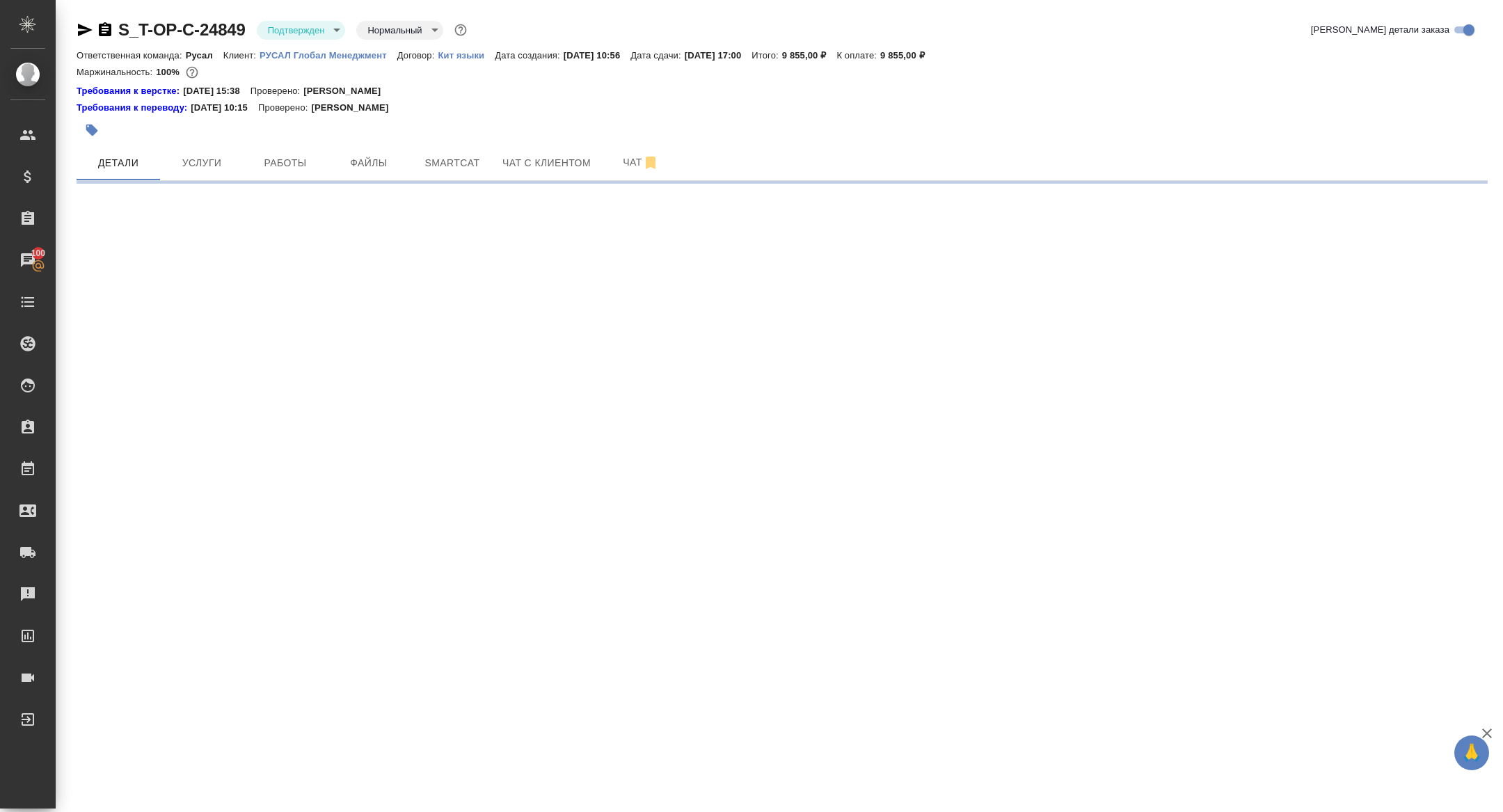
scroll to position [0, 0]
select select "RU"
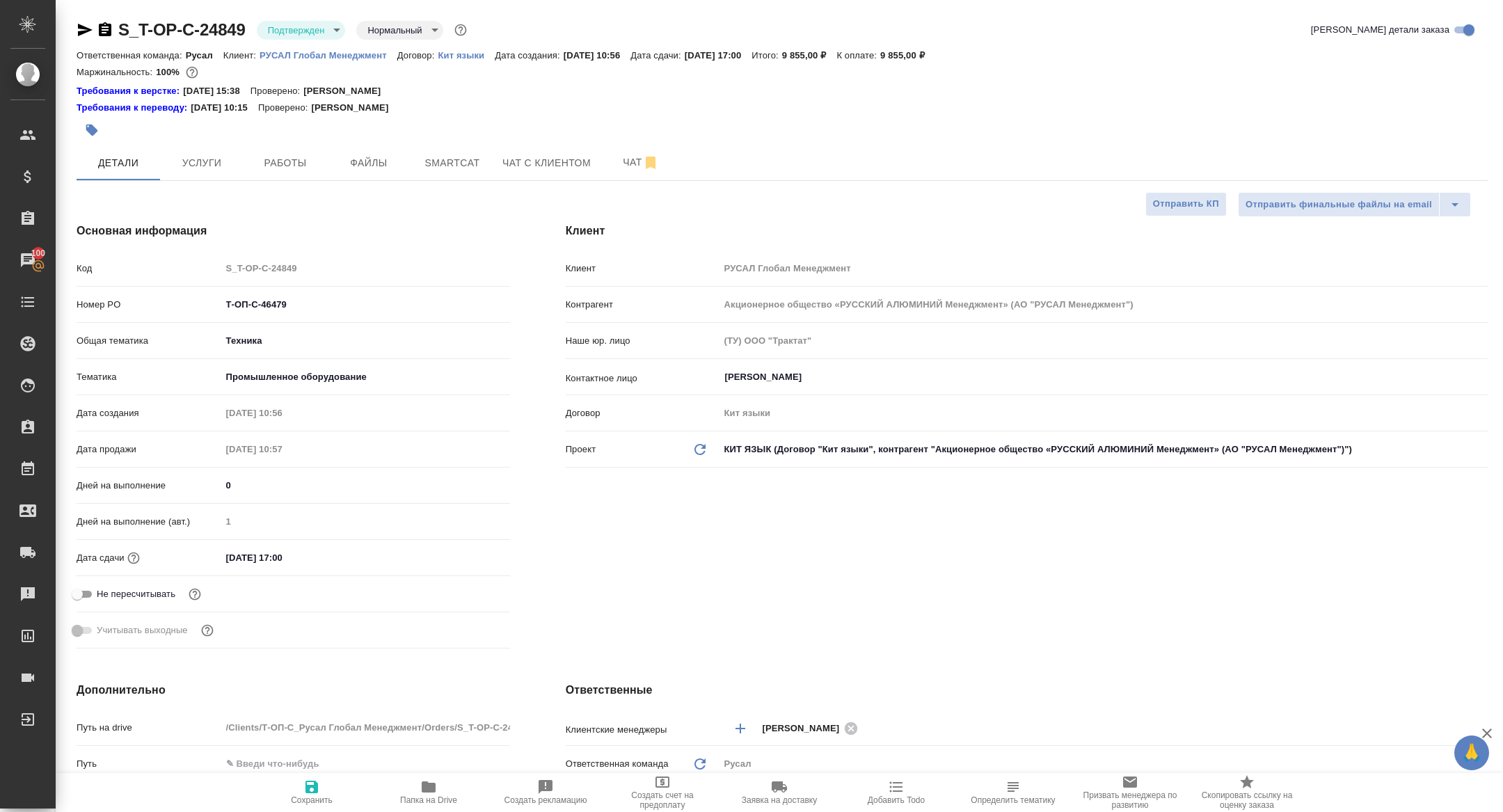
type textarea "x"
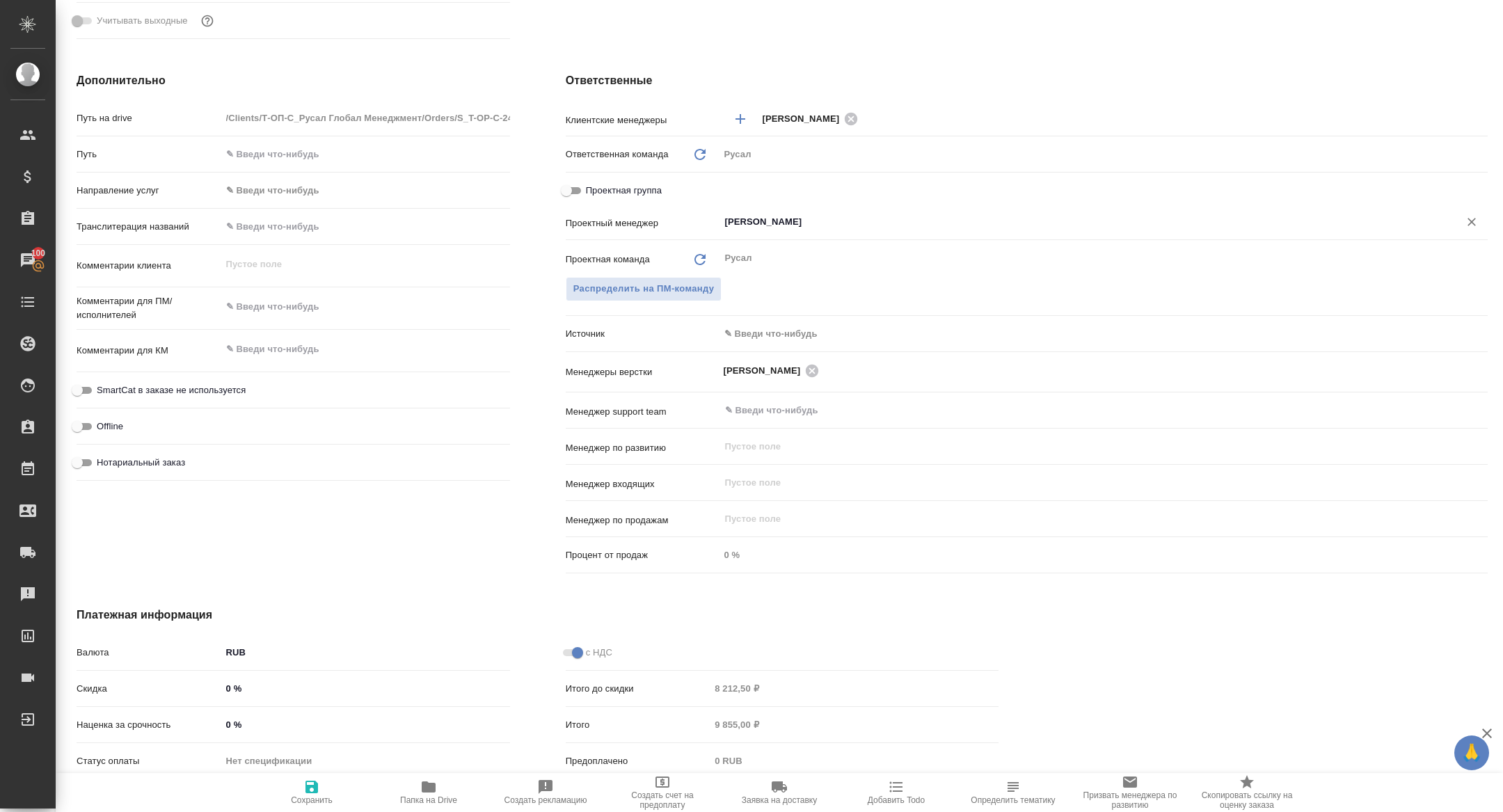
click at [823, 225] on input "[PERSON_NAME]" at bounding box center [1080, 222] width 713 height 17
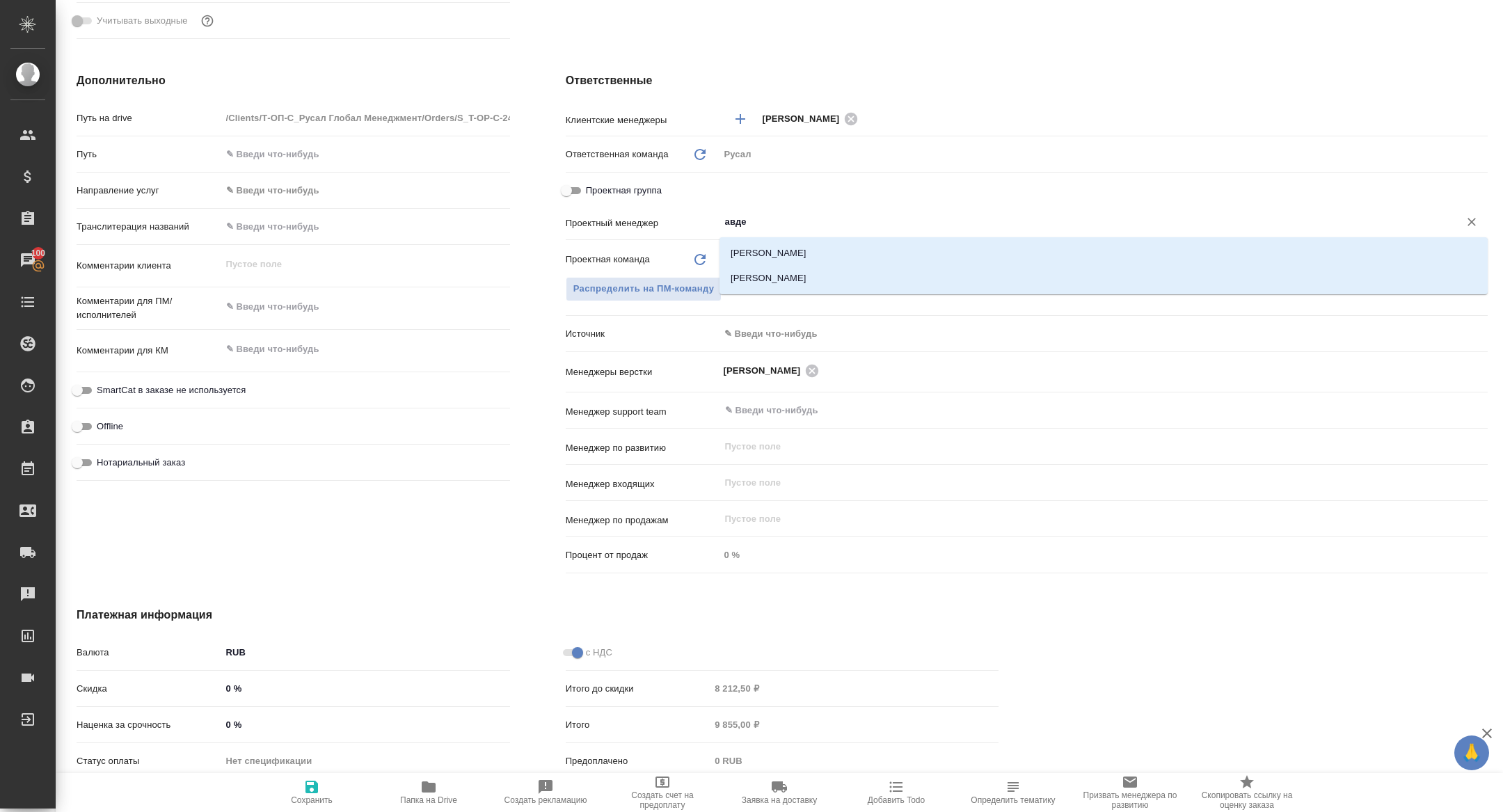
type input "авдее"
click at [824, 272] on li "[PERSON_NAME]" at bounding box center [1104, 278] width 769 height 25
type textarea "x"
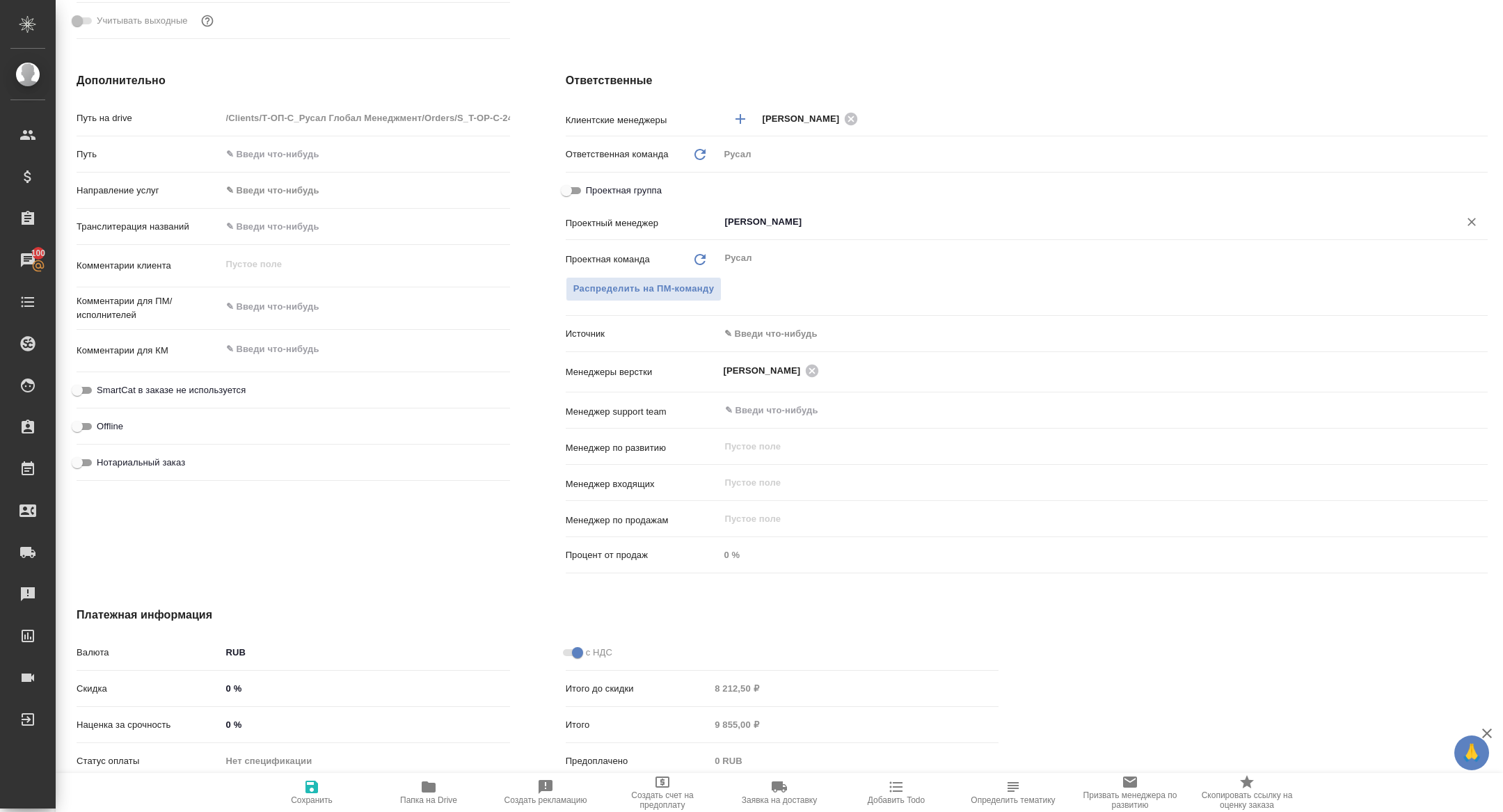
type input "Авдеенко Кирилл"
click at [301, 801] on span "Сохранить" at bounding box center [311, 800] width 42 height 10
type textarea "x"
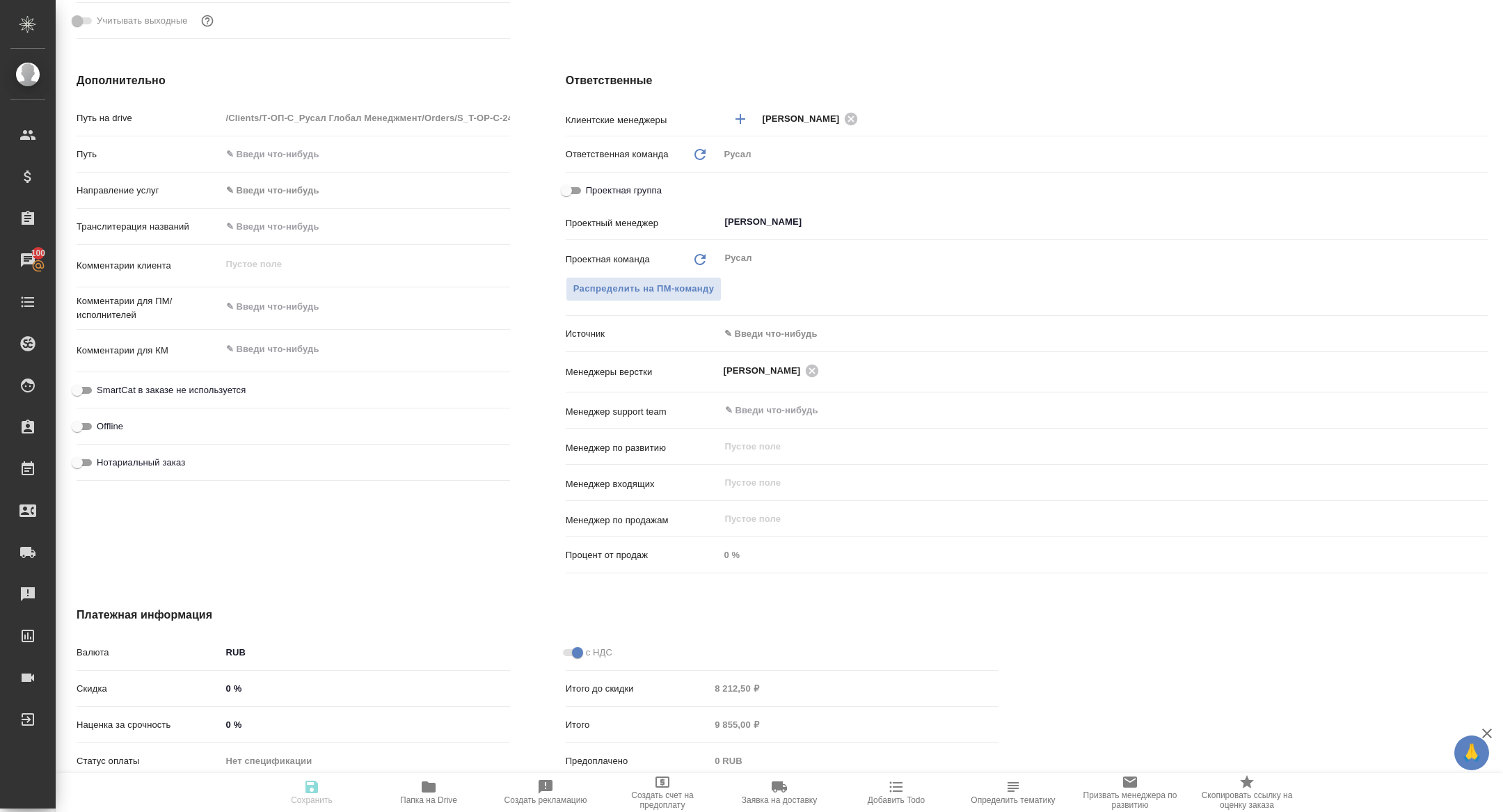
type textarea "x"
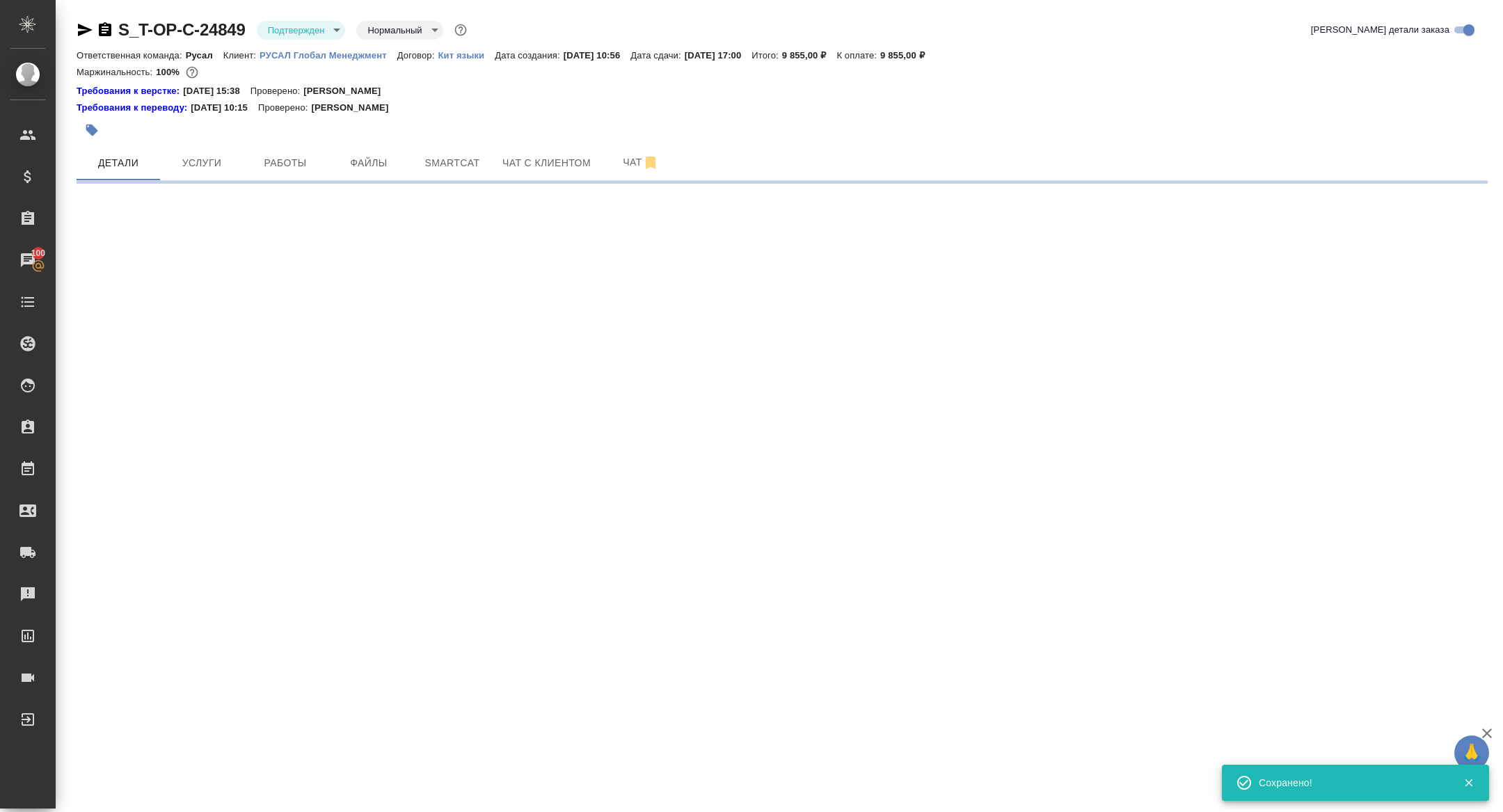
scroll to position [0, 0]
select select "RU"
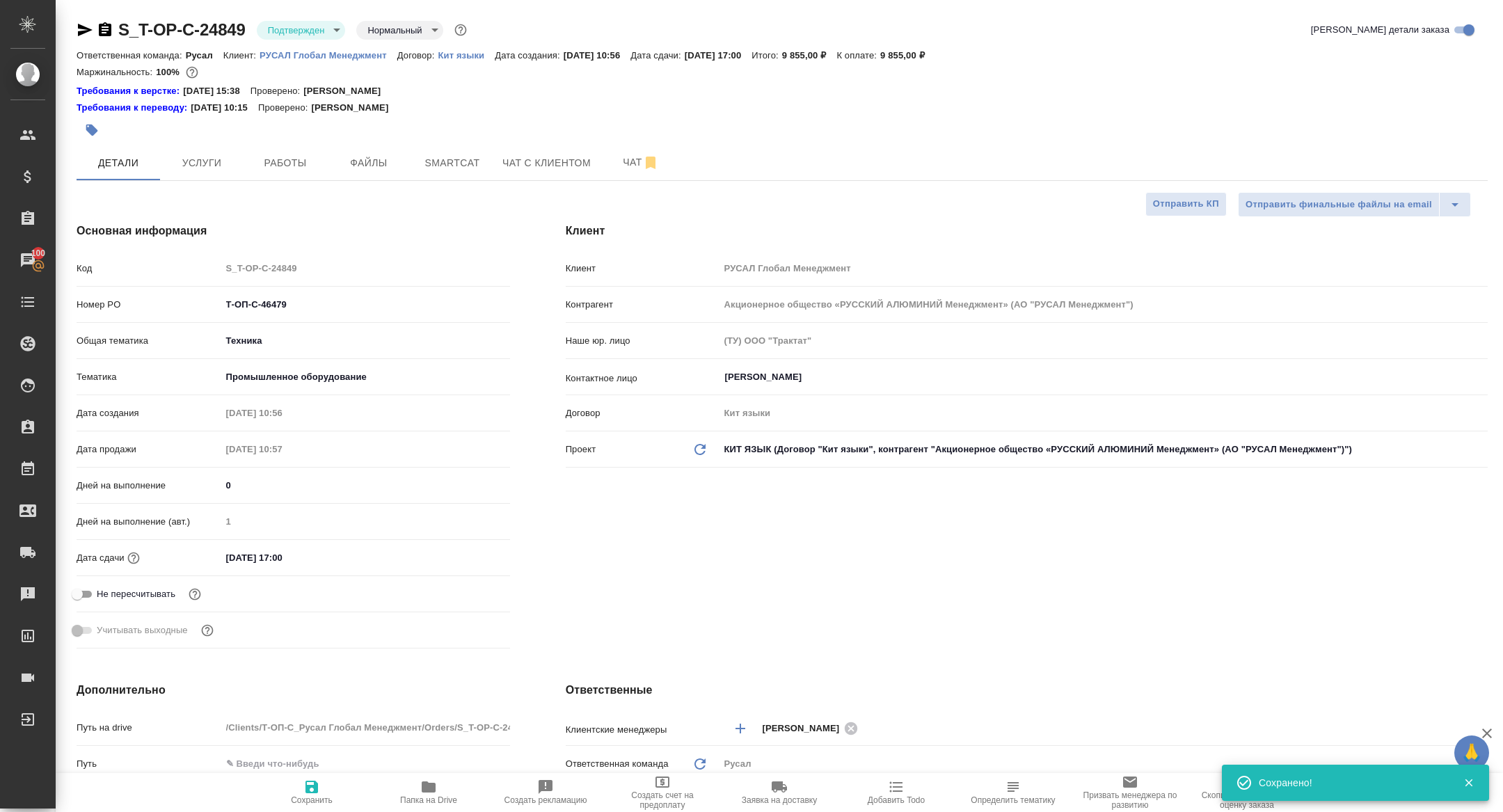
type textarea "x"
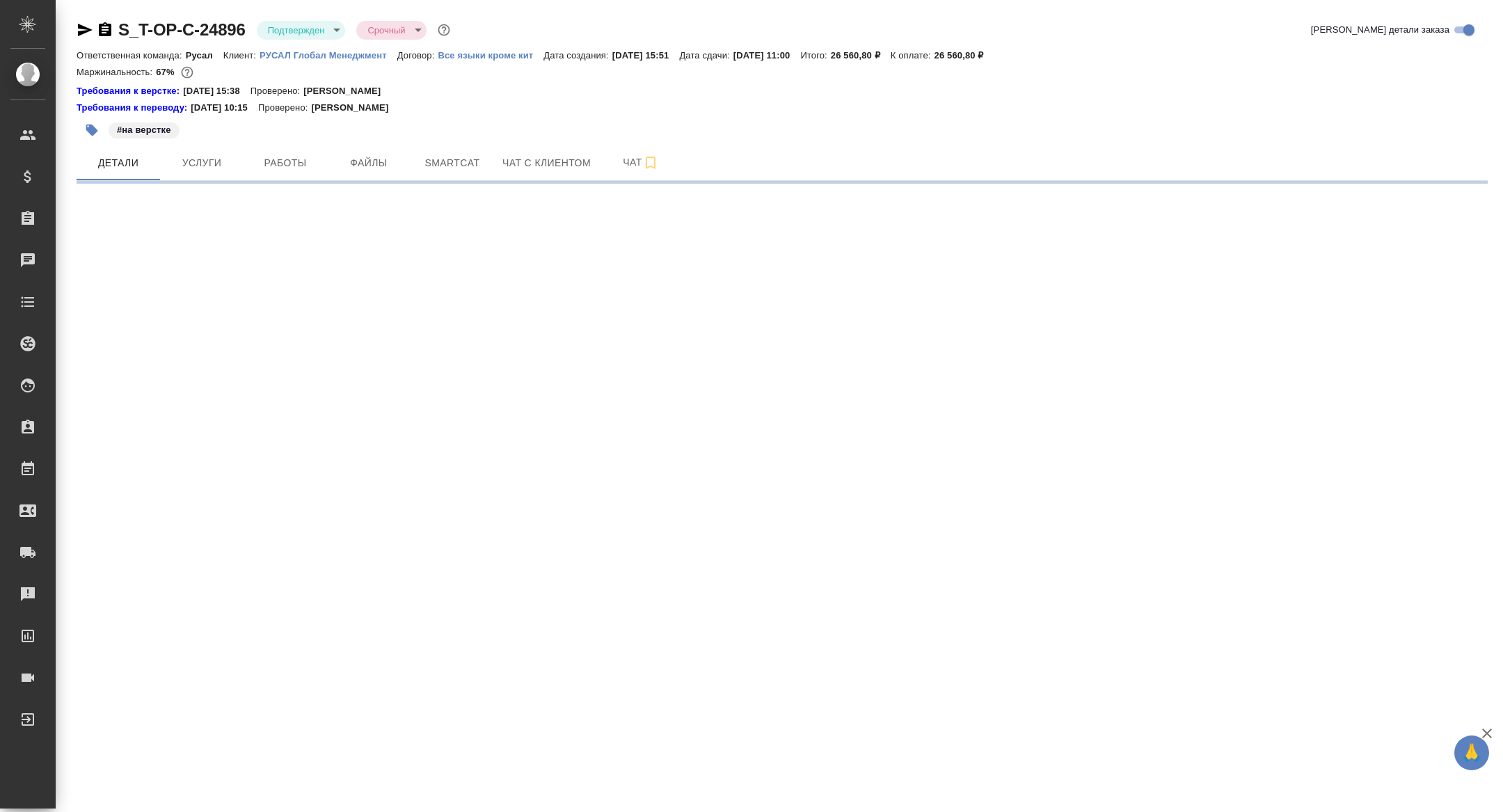
select select "RU"
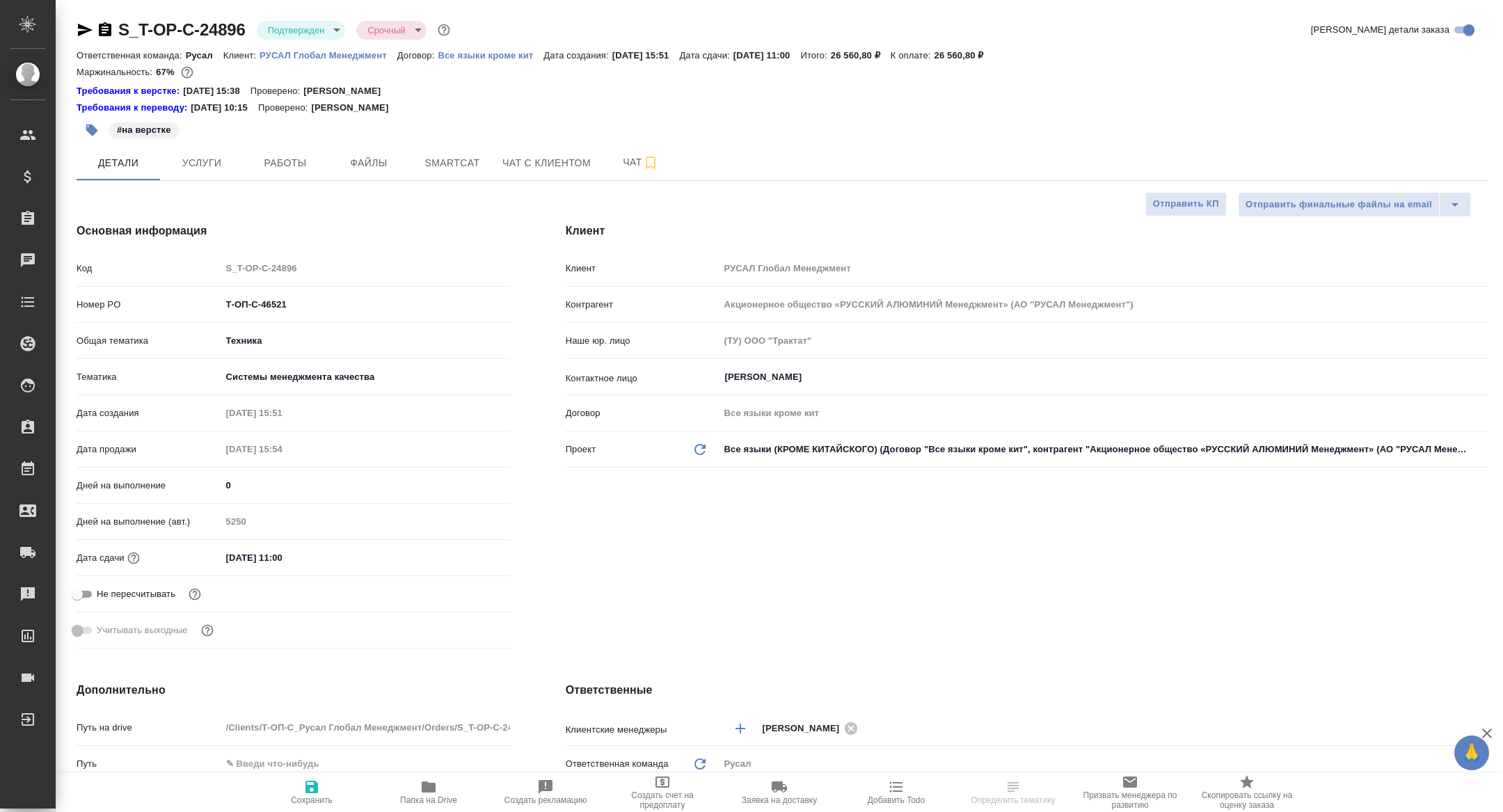
type textarea "x"
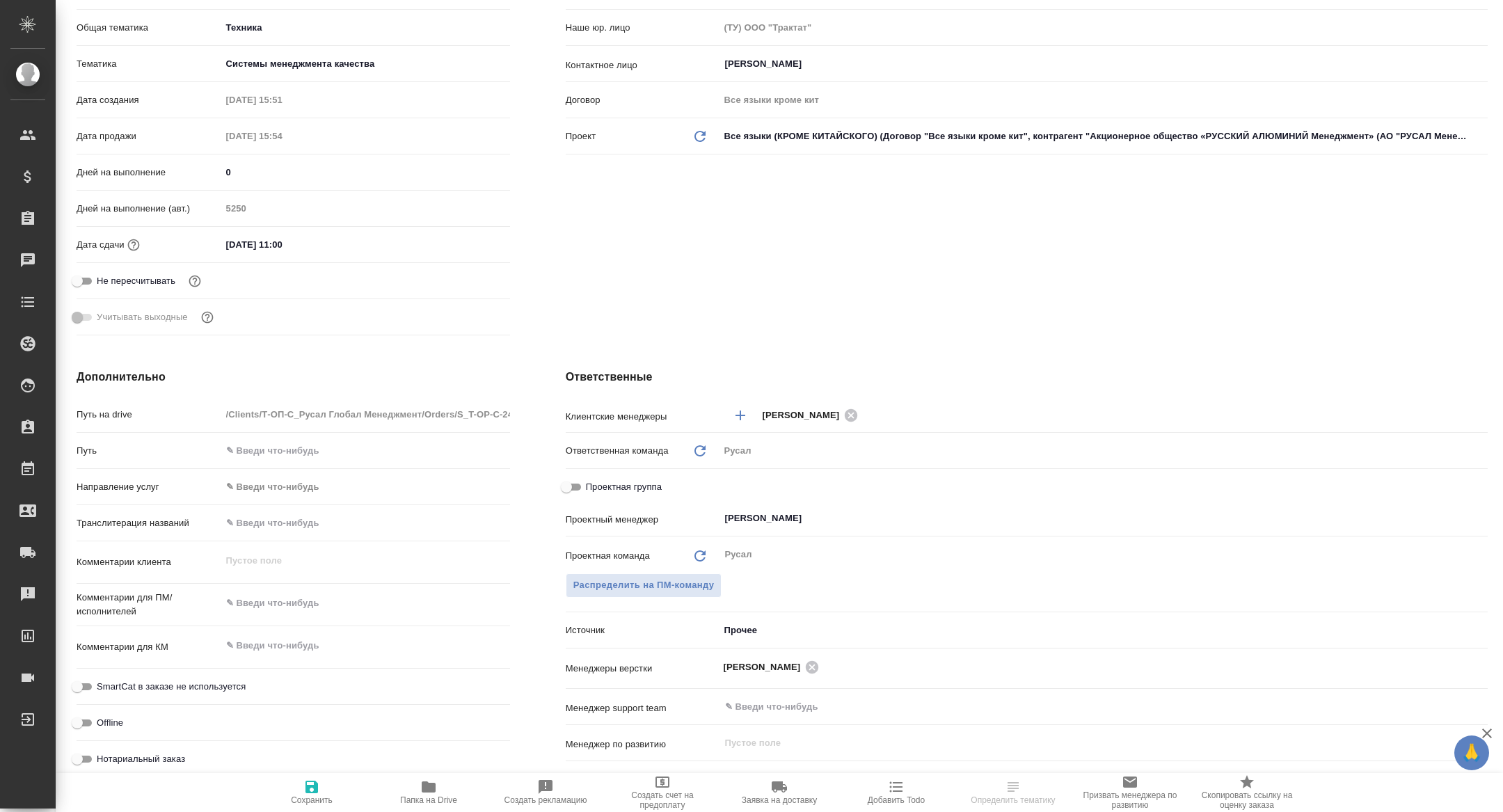
scroll to position [387, 0]
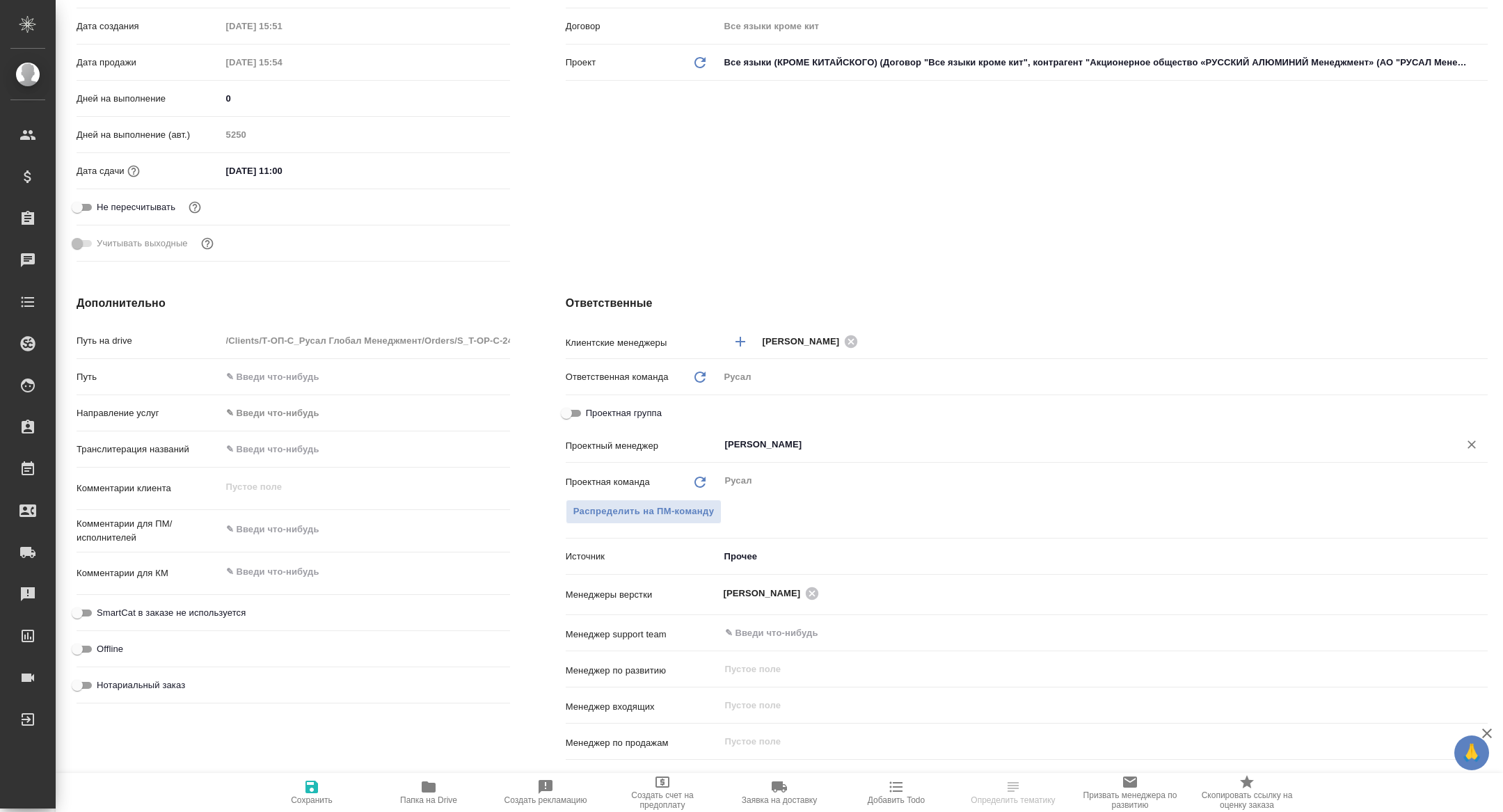
click at [858, 453] on div "[PERSON_NAME]" at bounding box center [1104, 444] width 769 height 25
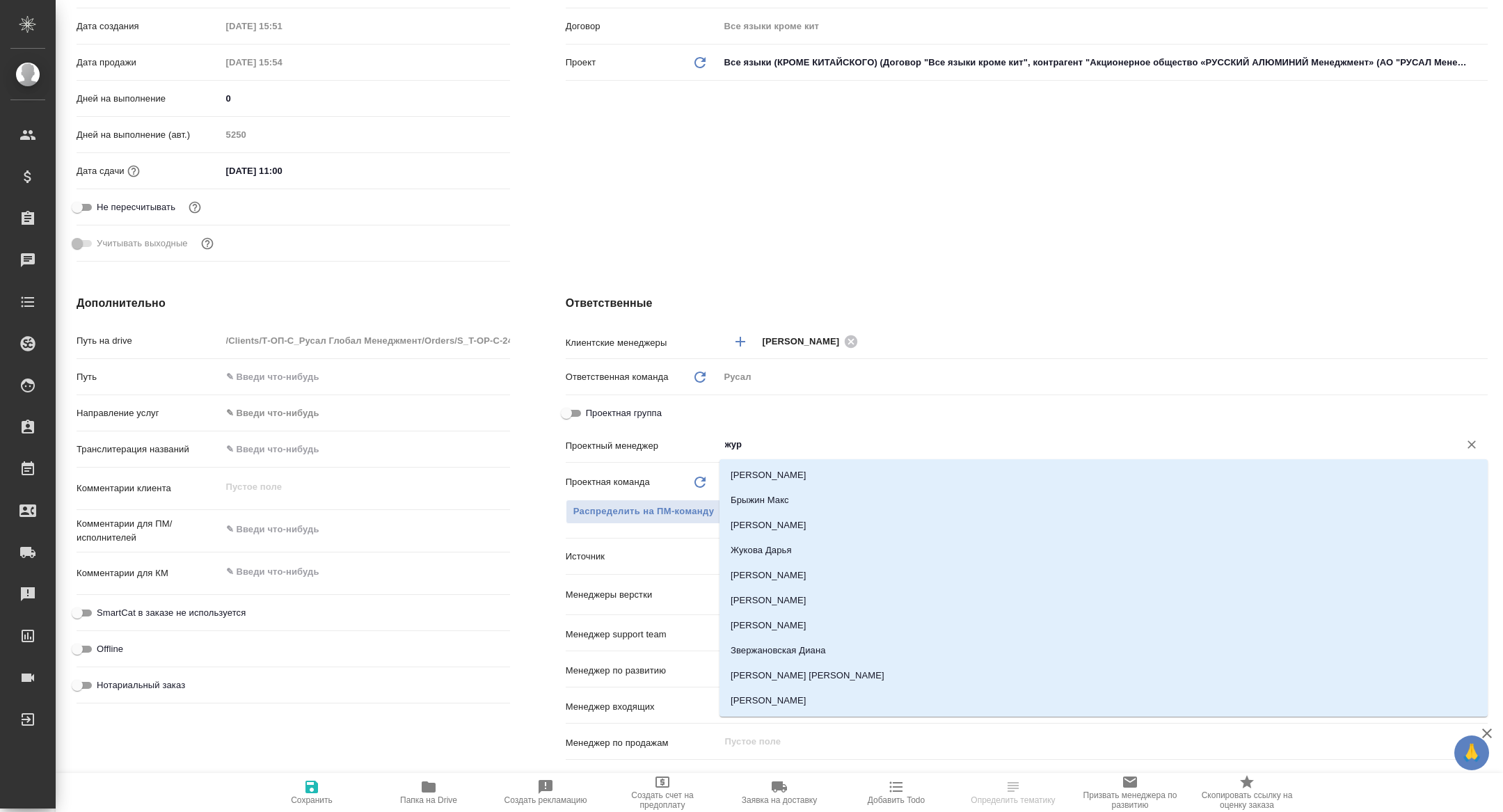
type input "жура"
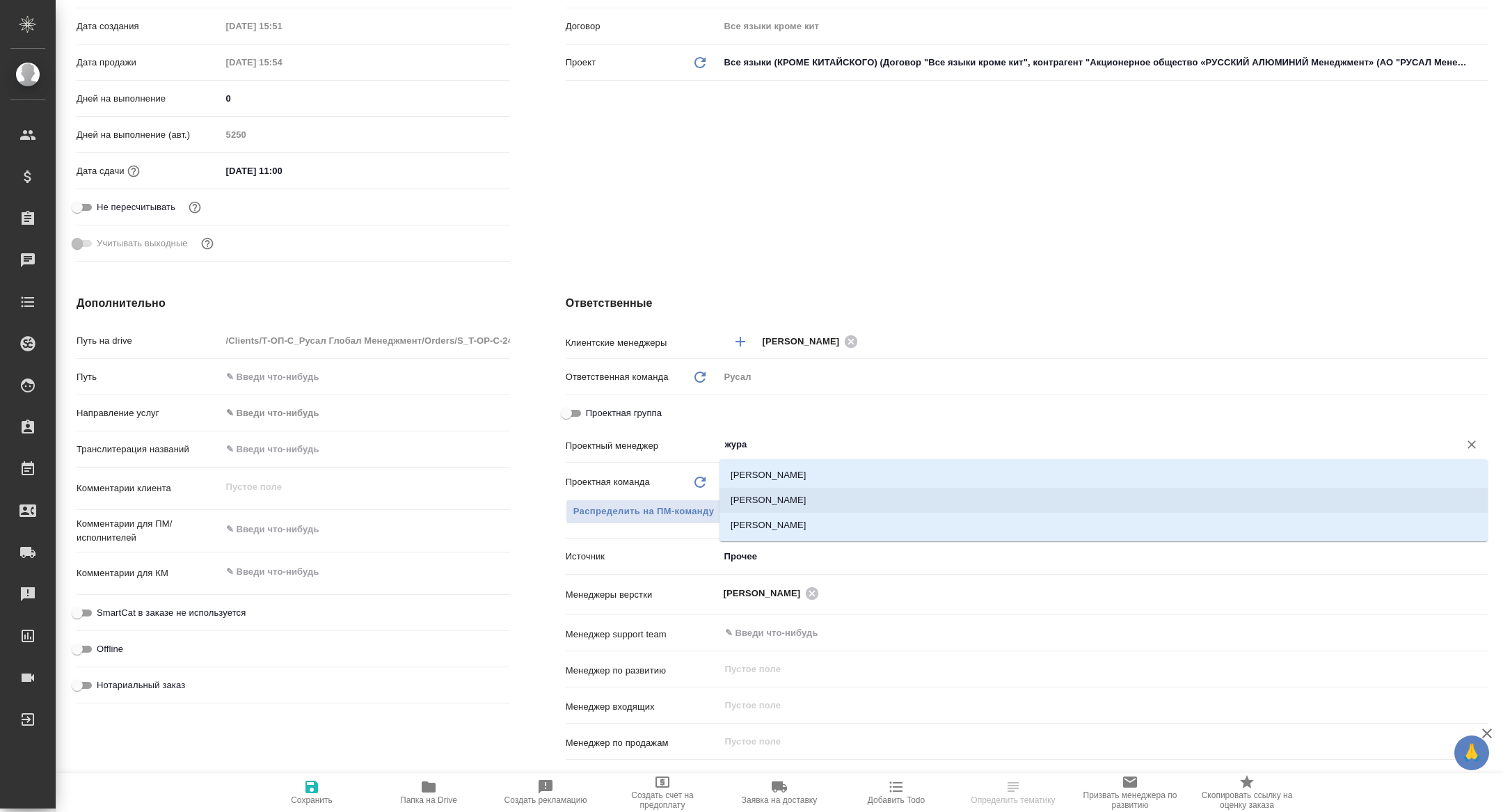
click at [855, 490] on li "[PERSON_NAME]" at bounding box center [1104, 500] width 769 height 25
type textarea "x"
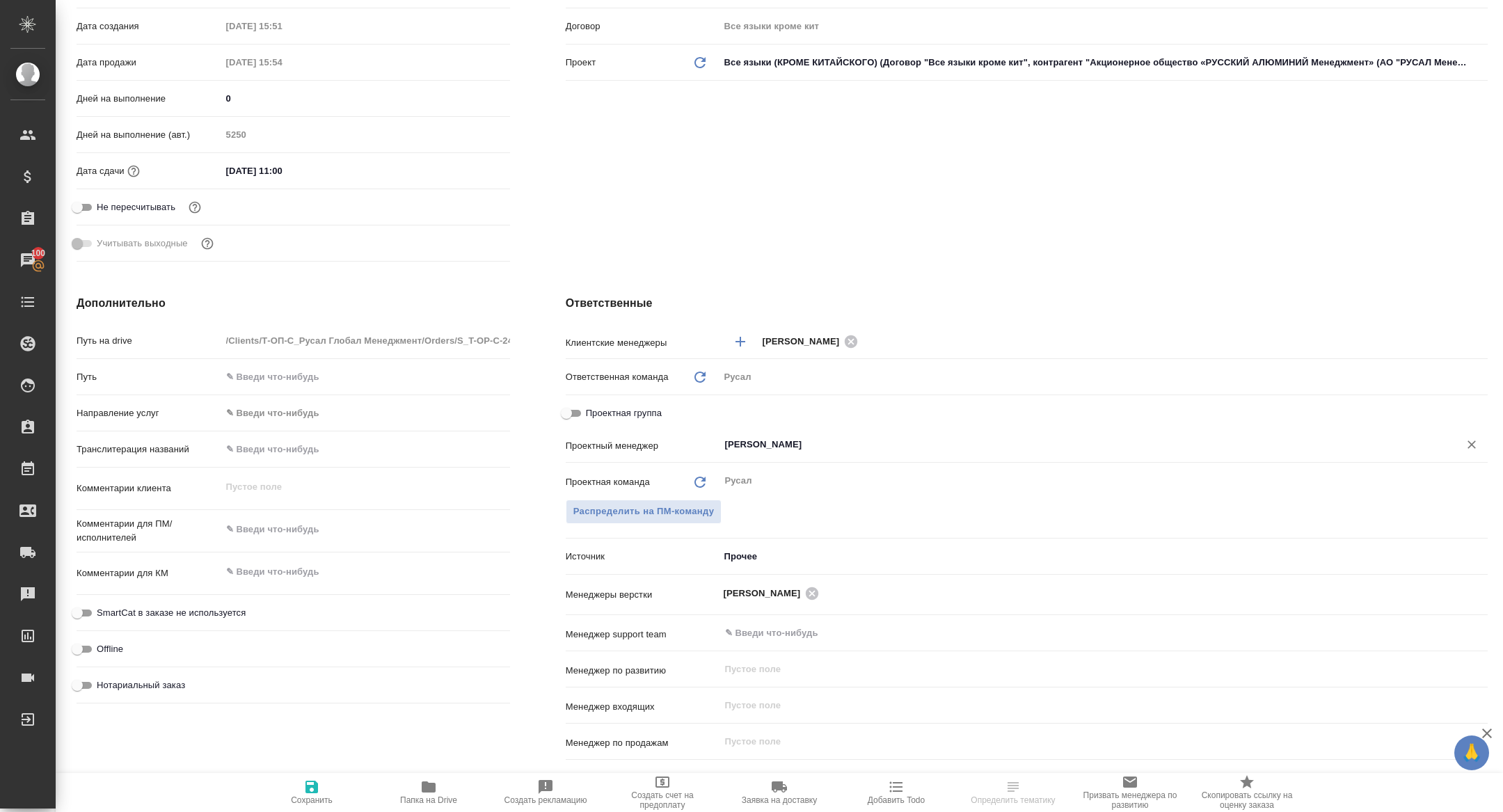
type input "[PERSON_NAME]"
click at [313, 793] on icon "button" at bounding box center [311, 786] width 17 height 17
type textarea "x"
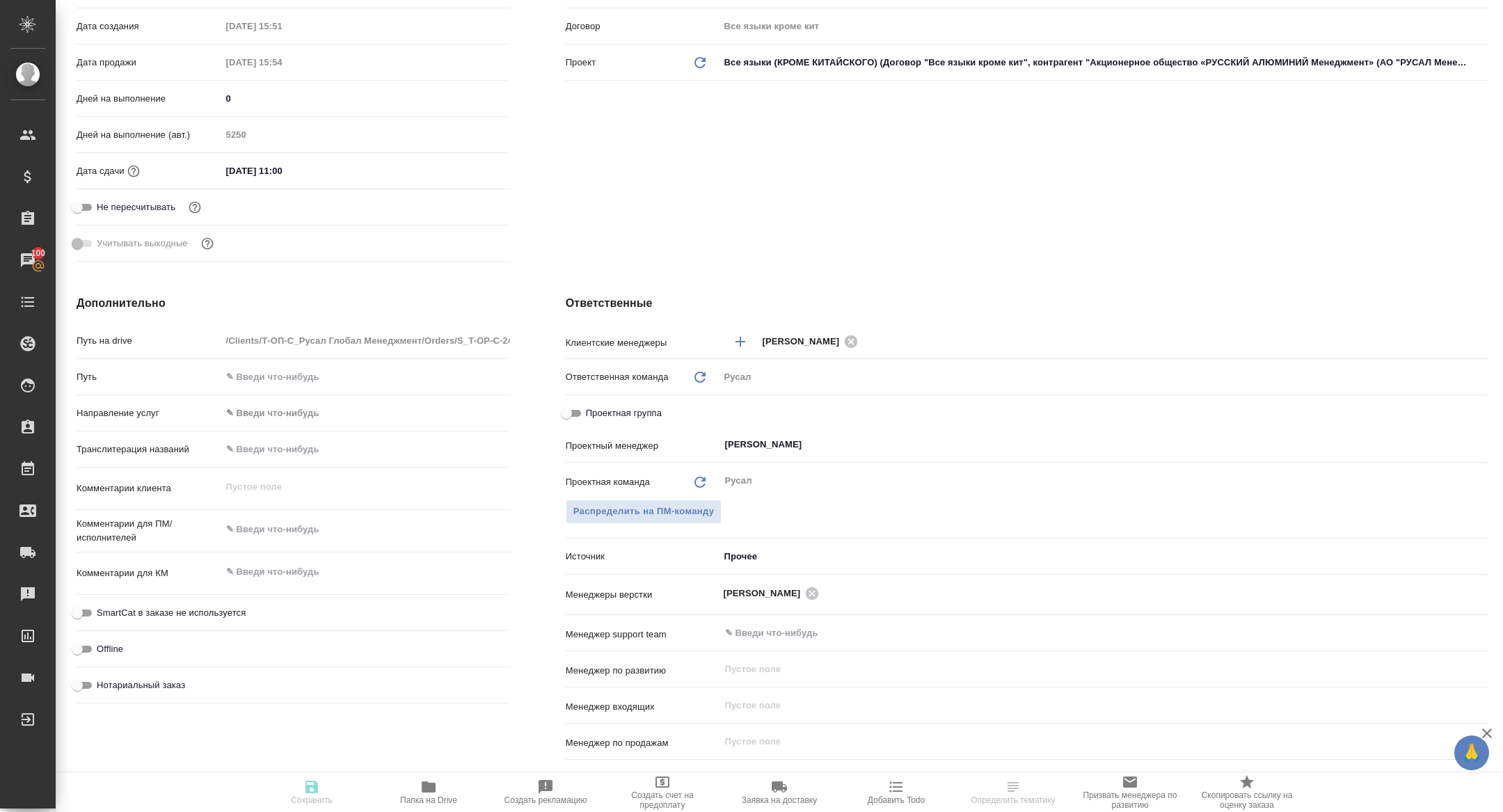
type textarea "x"
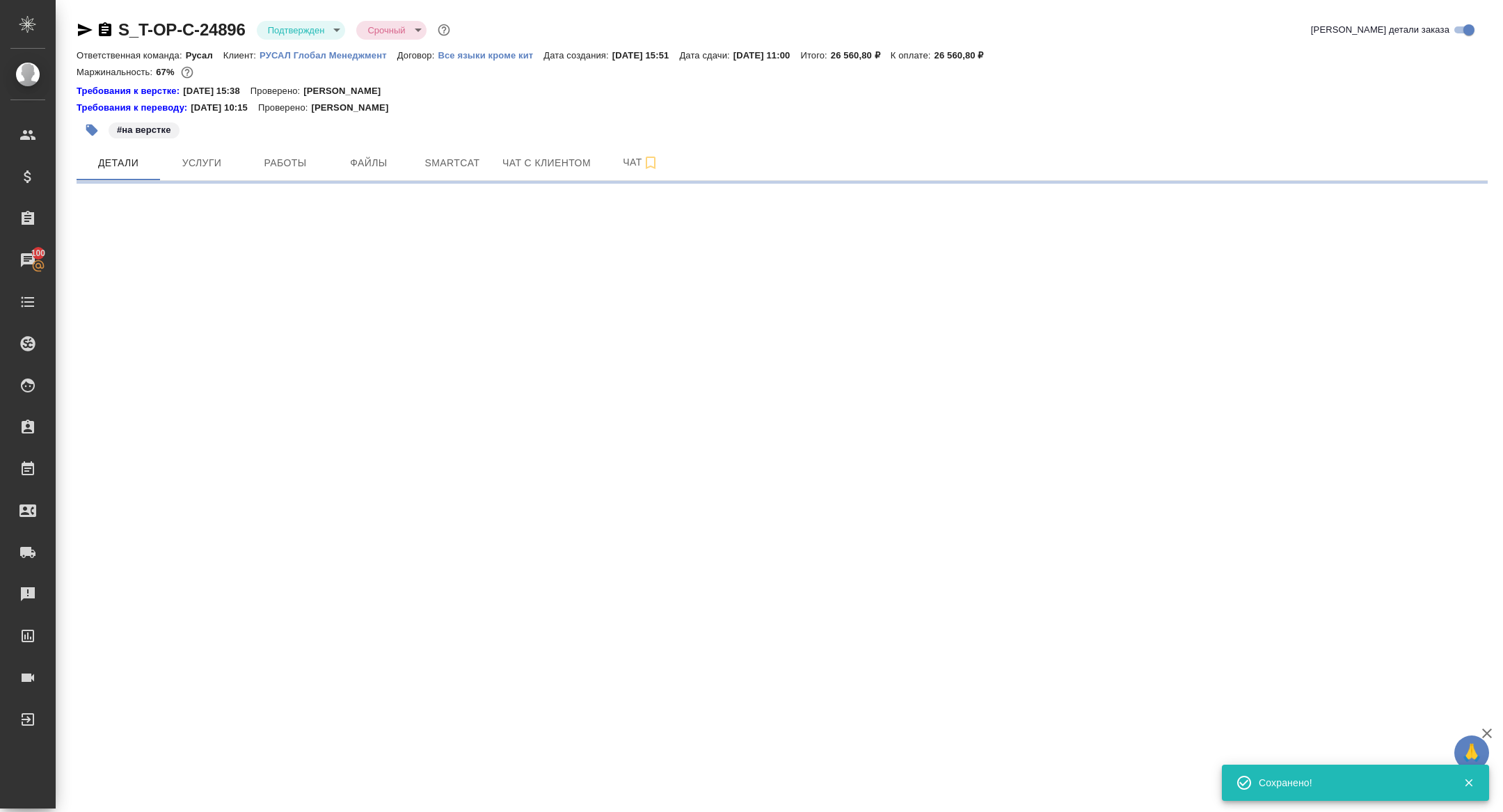
select select "RU"
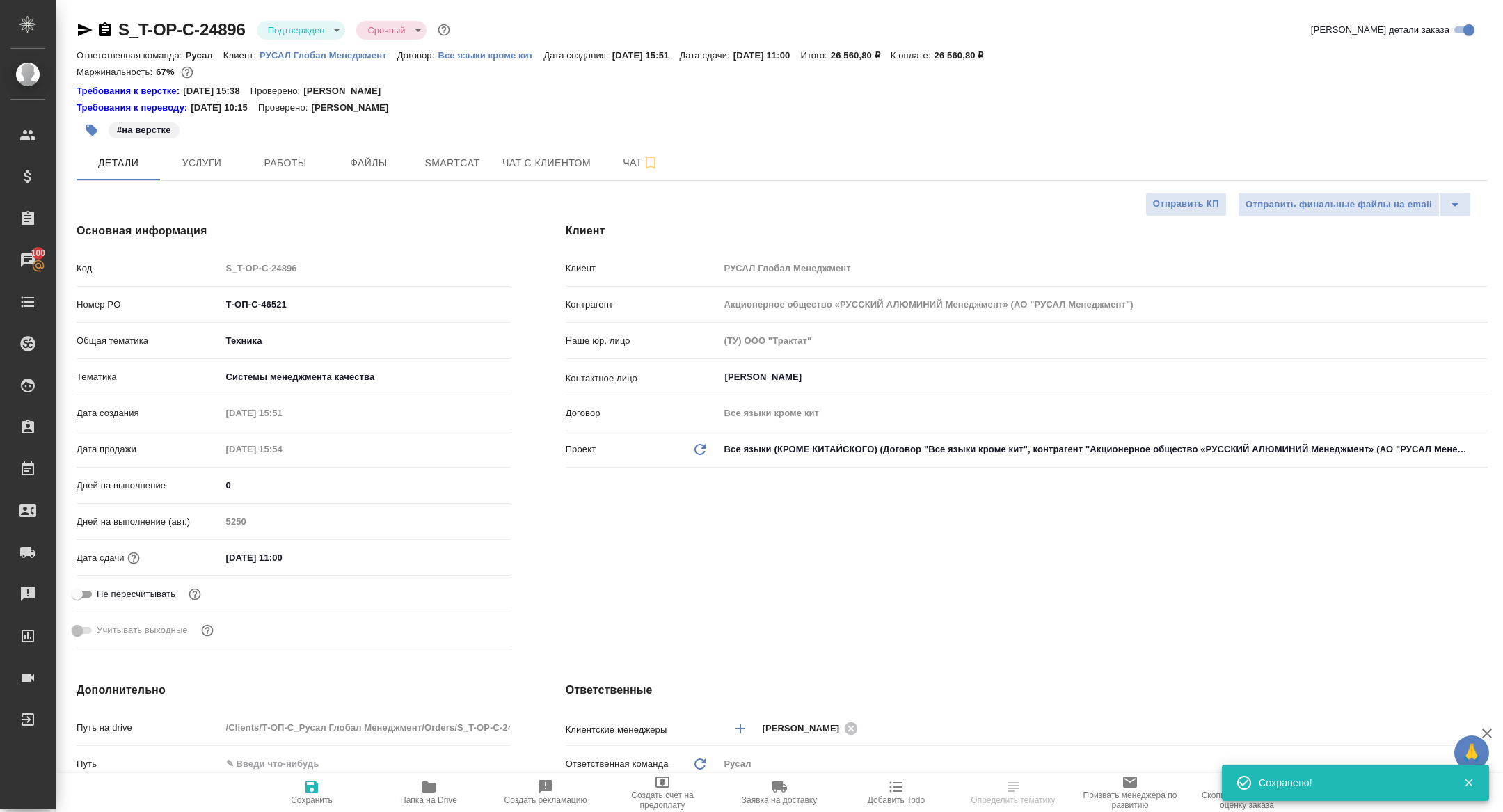
type textarea "x"
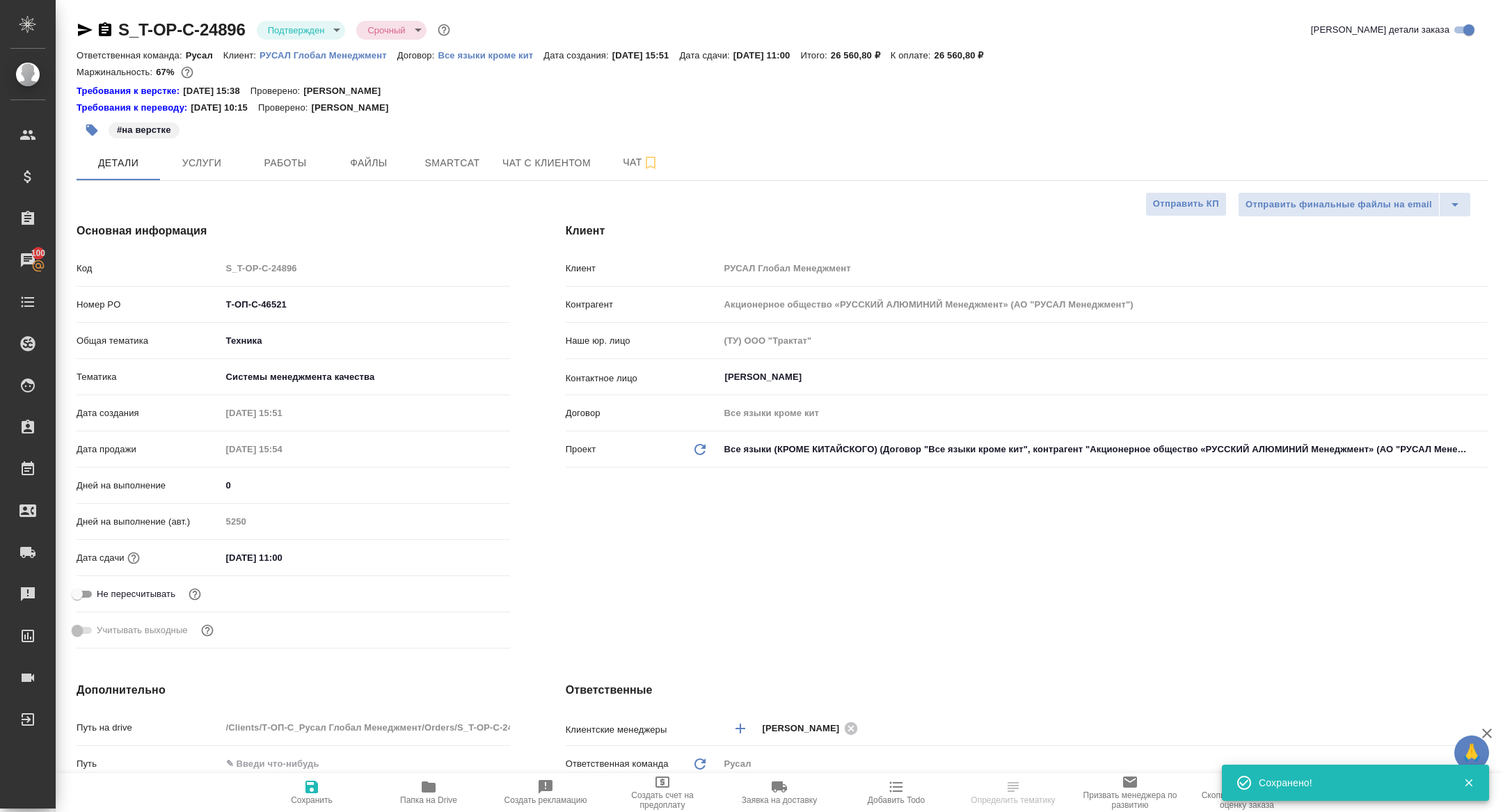
type textarea "x"
select select "RU"
type textarea "x"
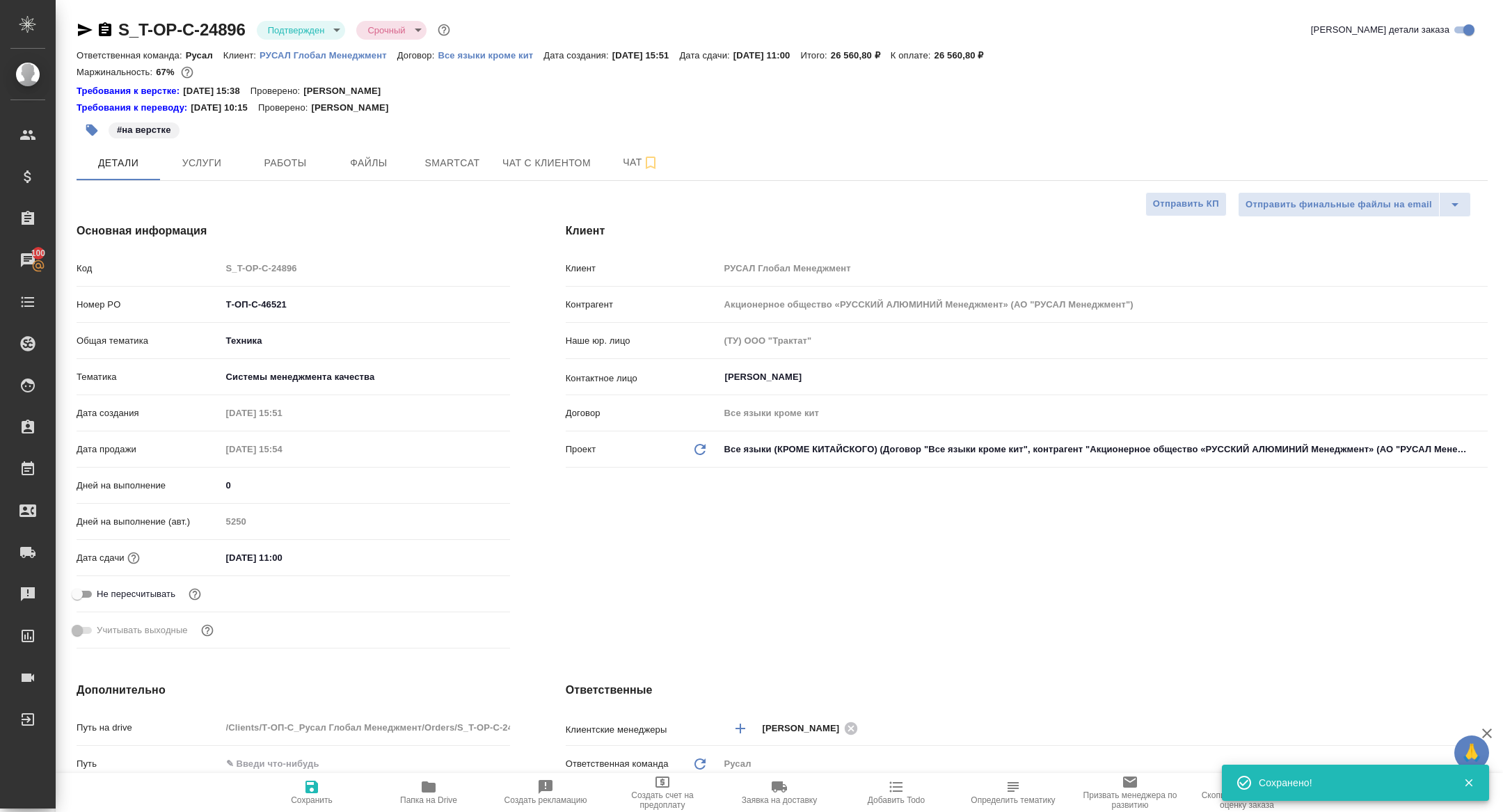
type textarea "x"
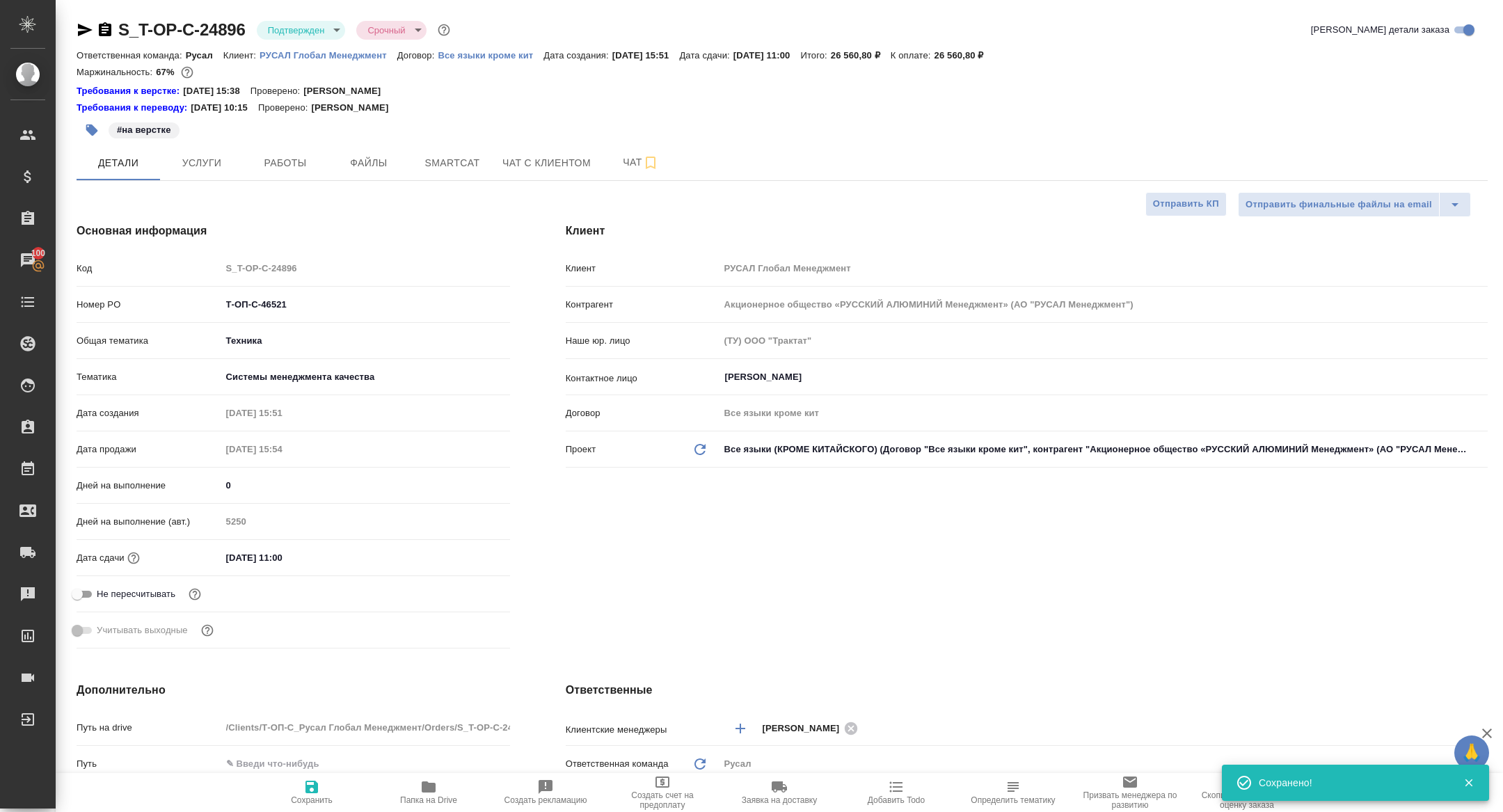
type textarea "x"
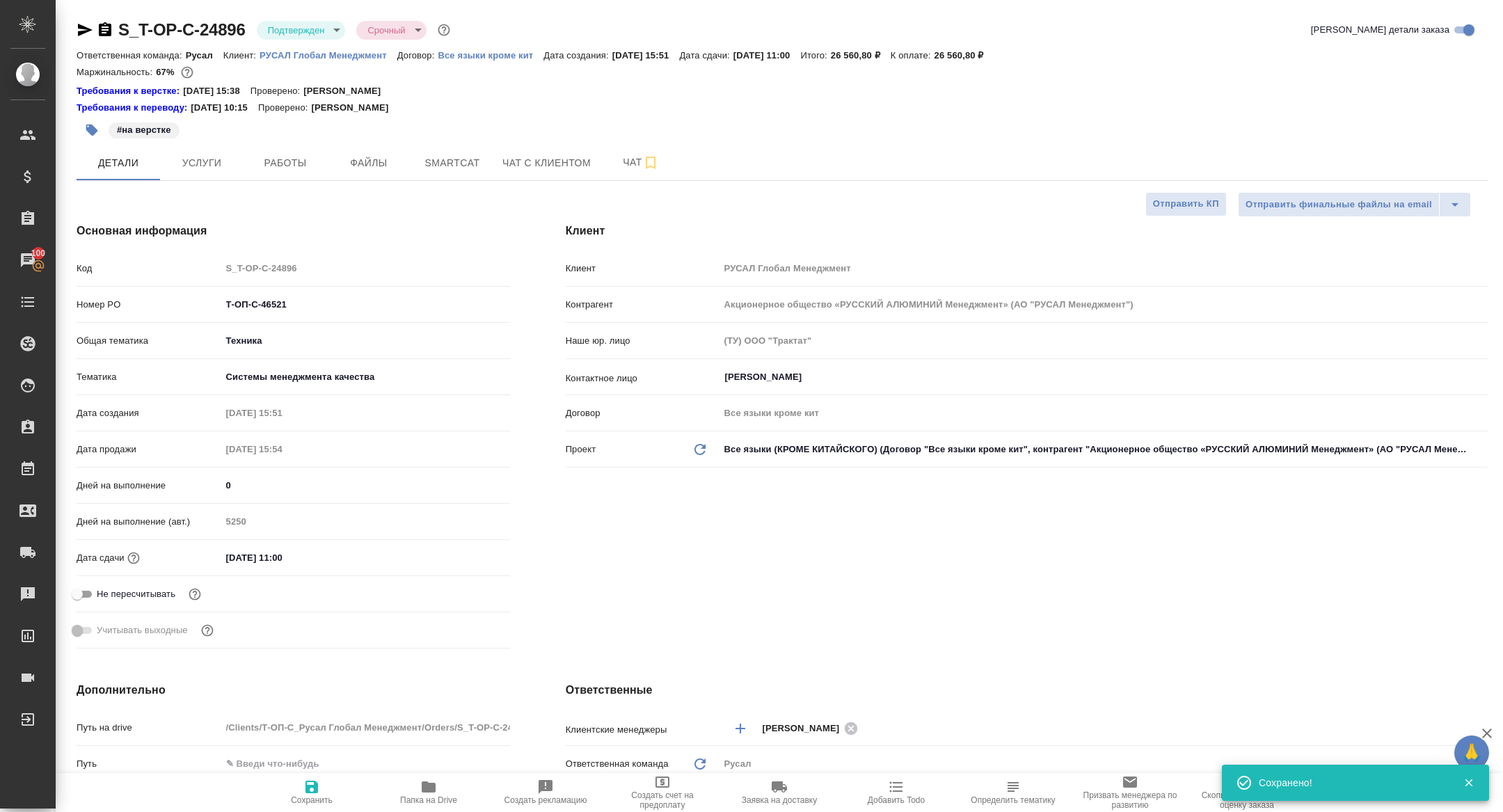
type textarea "x"
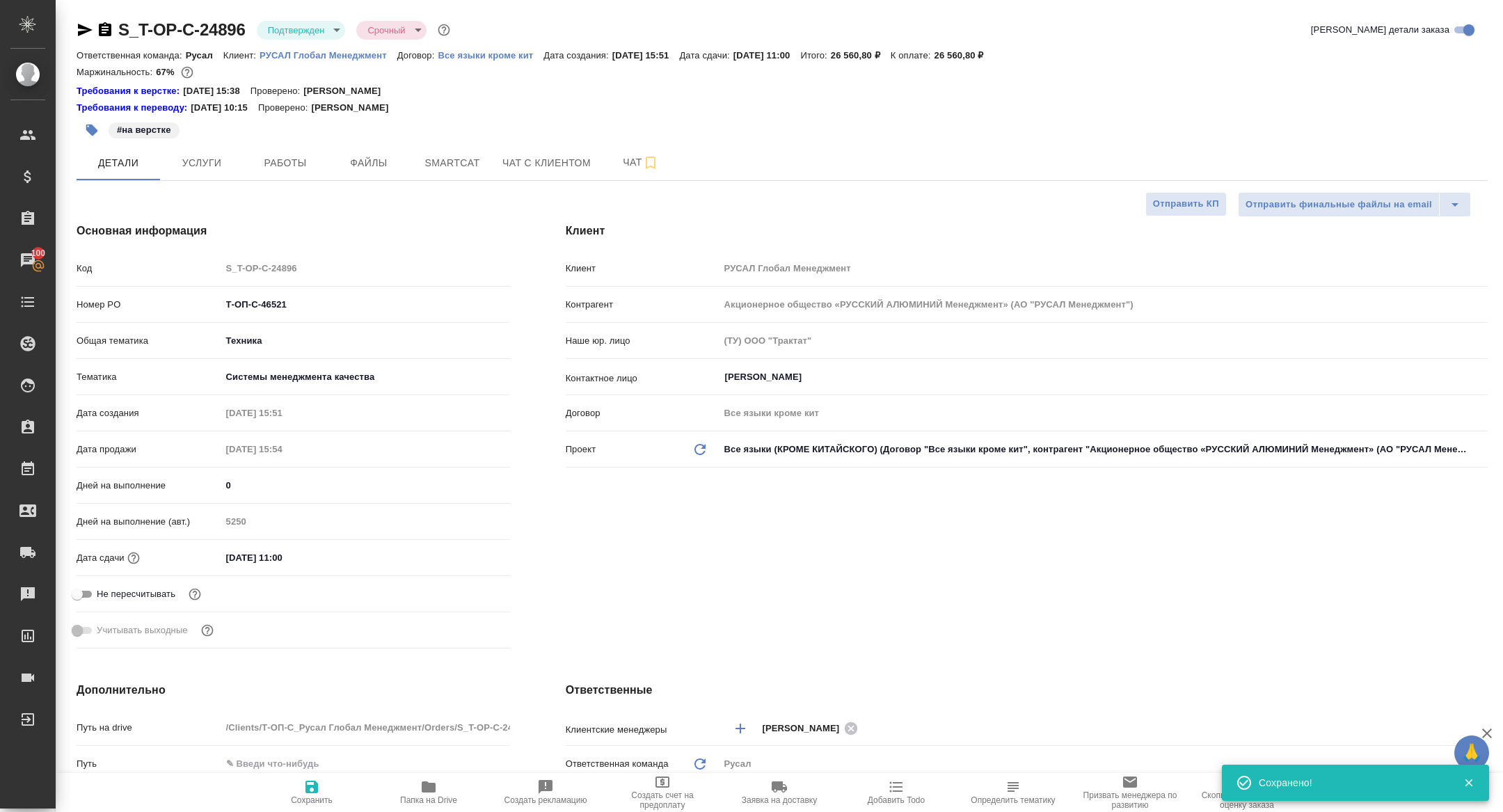
type textarea "x"
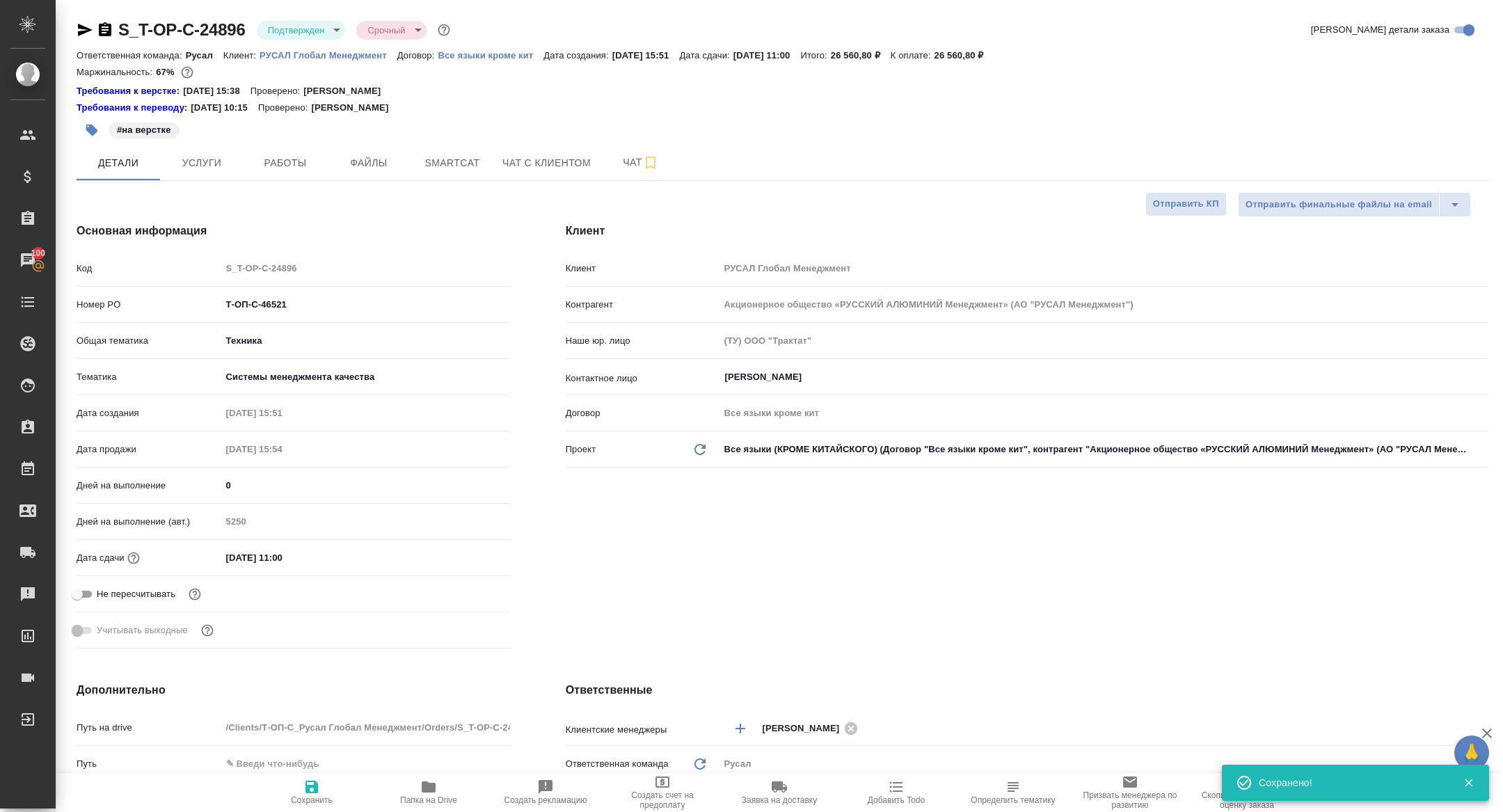
type textarea "x"
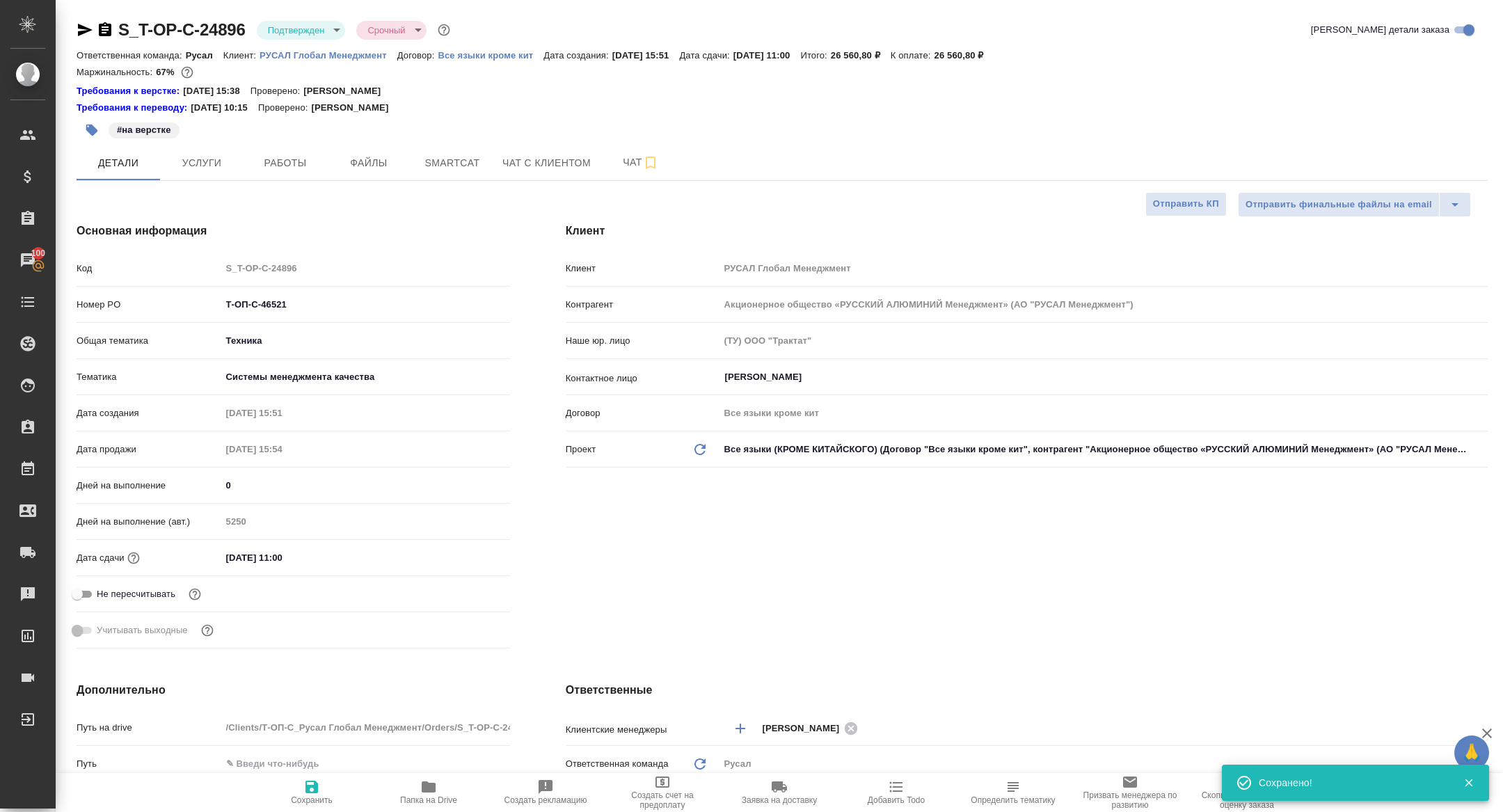
type textarea "x"
click at [281, 30] on body "🙏 .cls-1 fill:#fff; AWATERA [PERSON_NAME] Спецификации Заказы 100 Чаты Todo Про…" at bounding box center [751, 406] width 1503 height 812
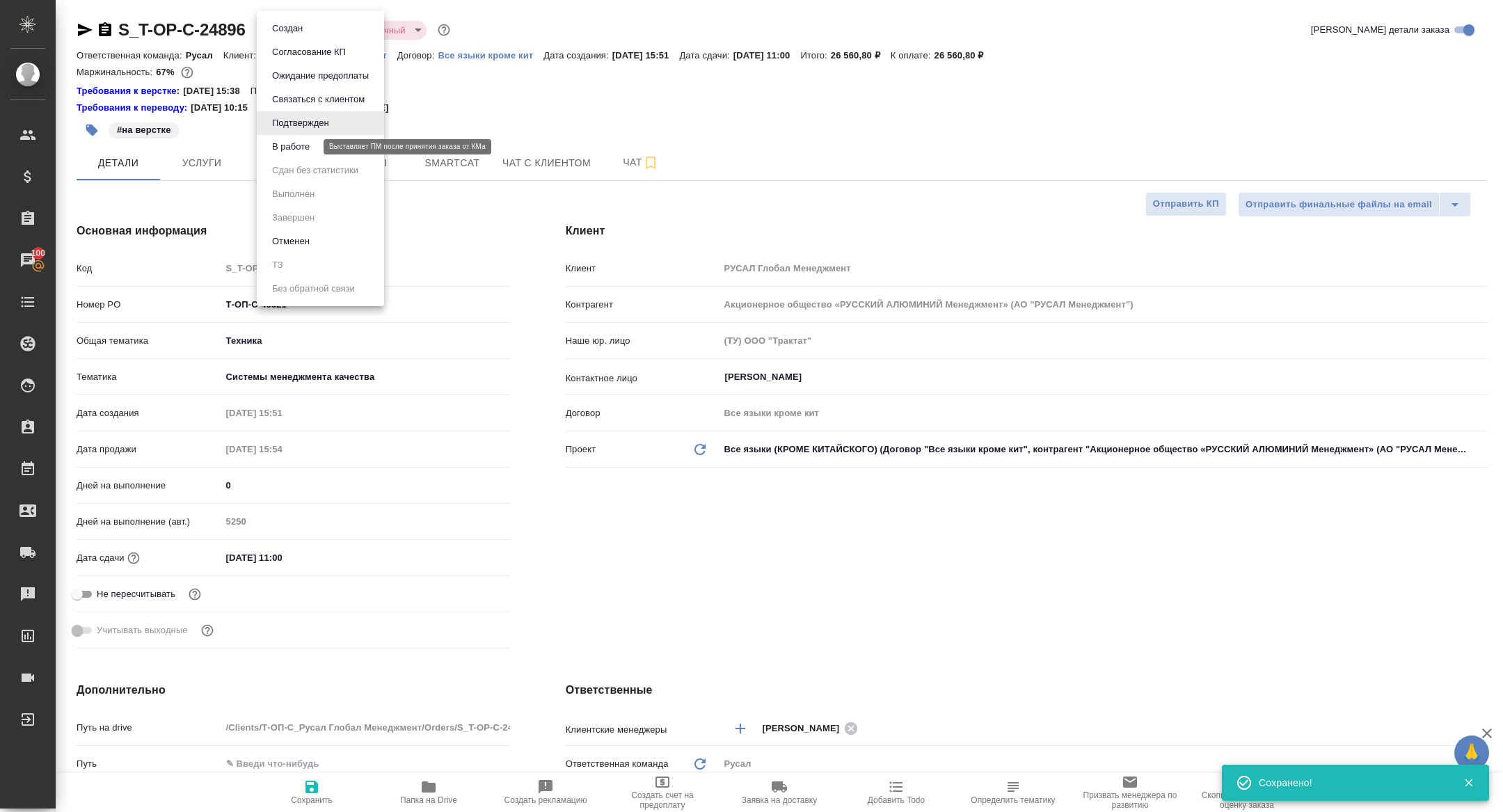
click at [282, 149] on button "В работе" at bounding box center [290, 147] width 46 height 16
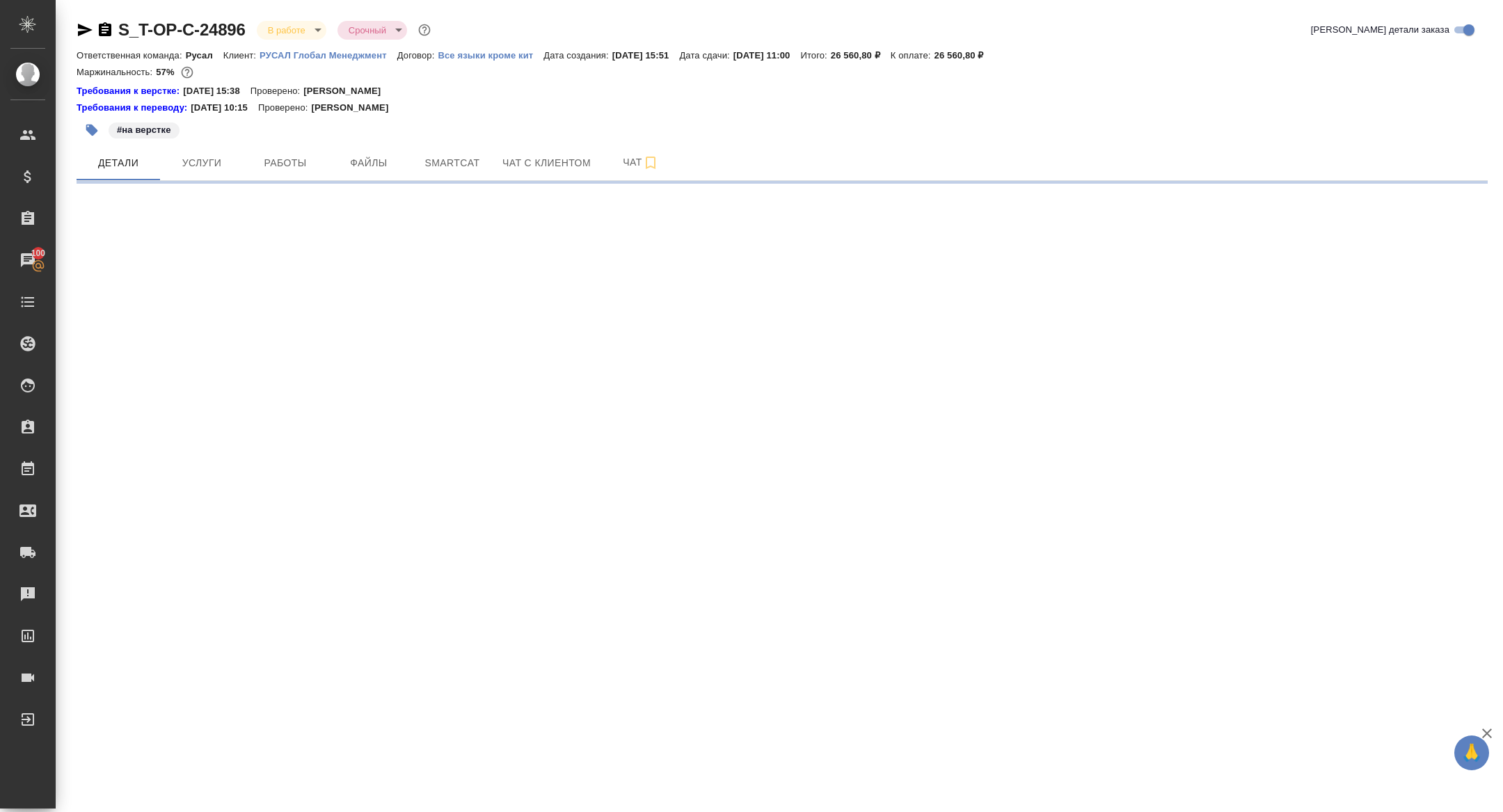
select select "RU"
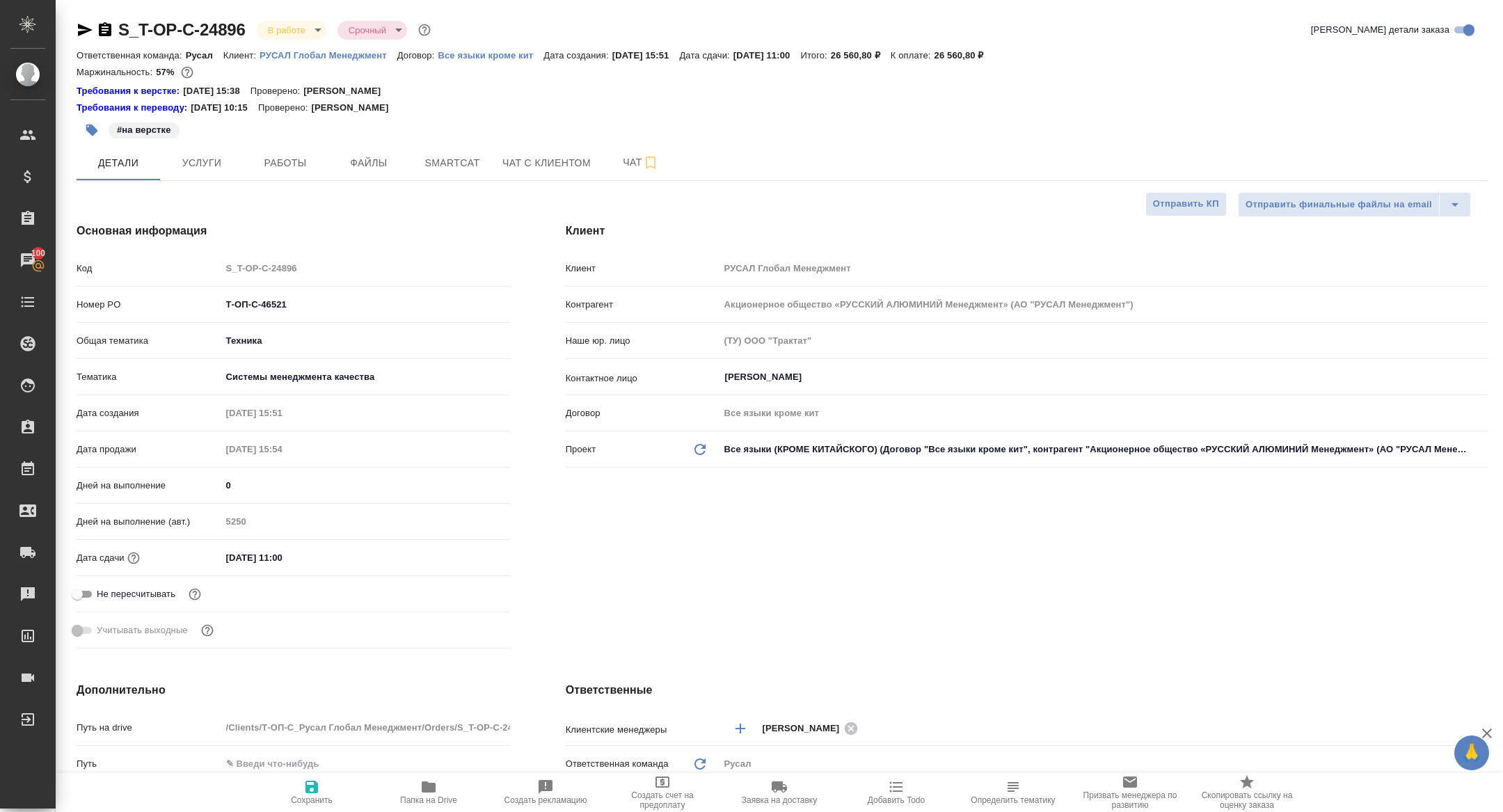
type textarea "x"
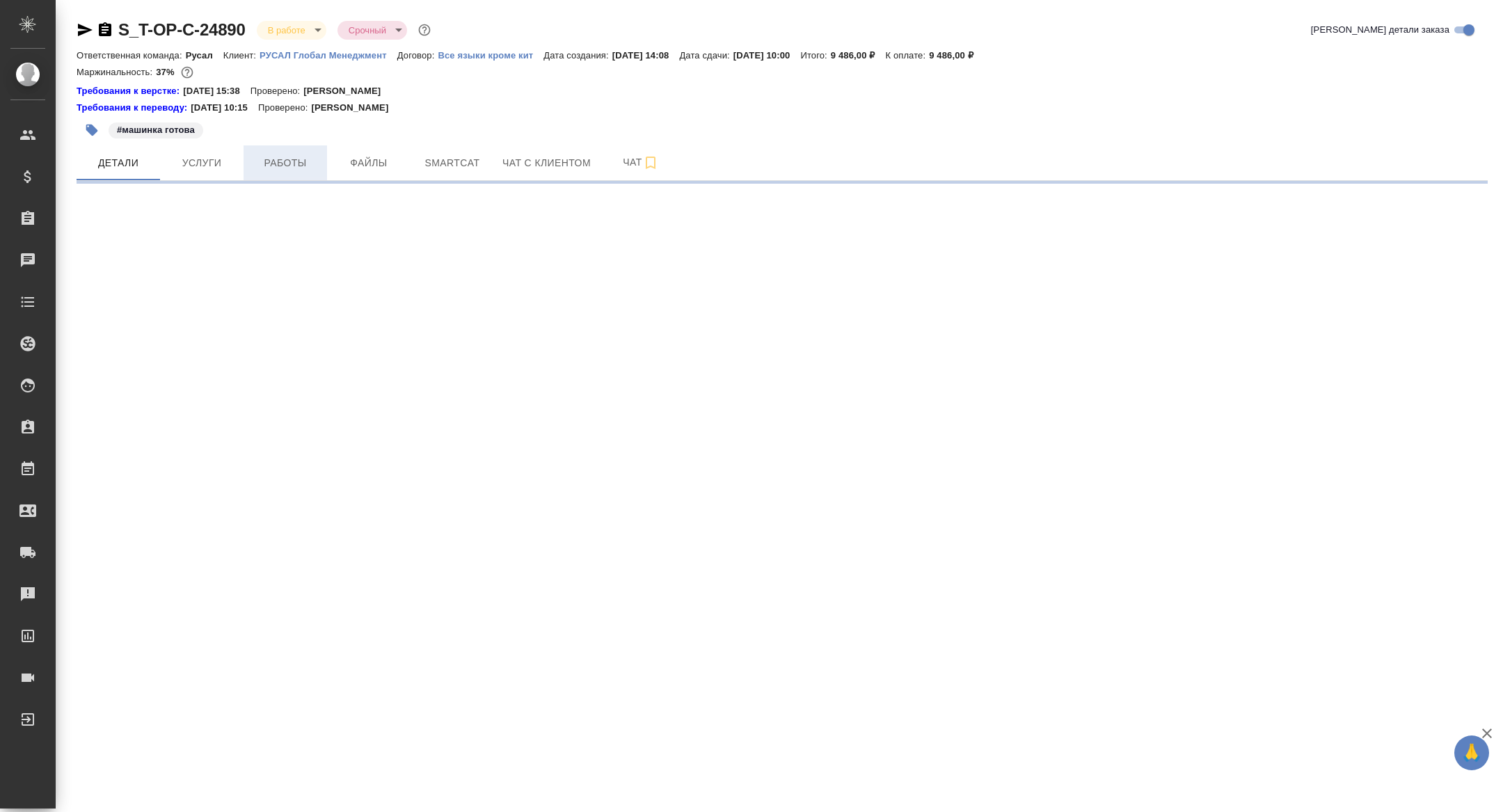
click at [299, 167] on span "Работы" at bounding box center [285, 163] width 67 height 18
select select "RU"
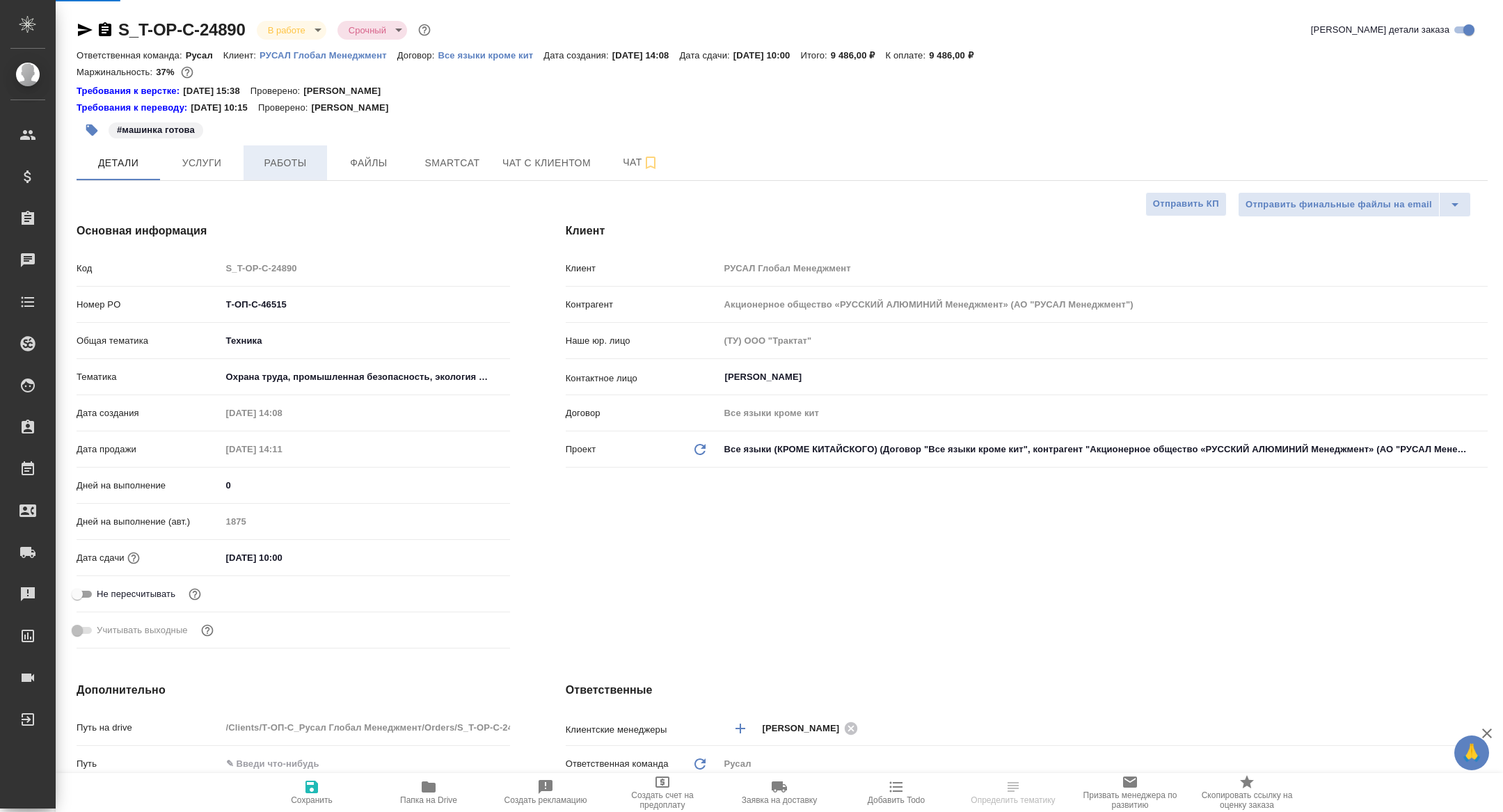
type textarea "x"
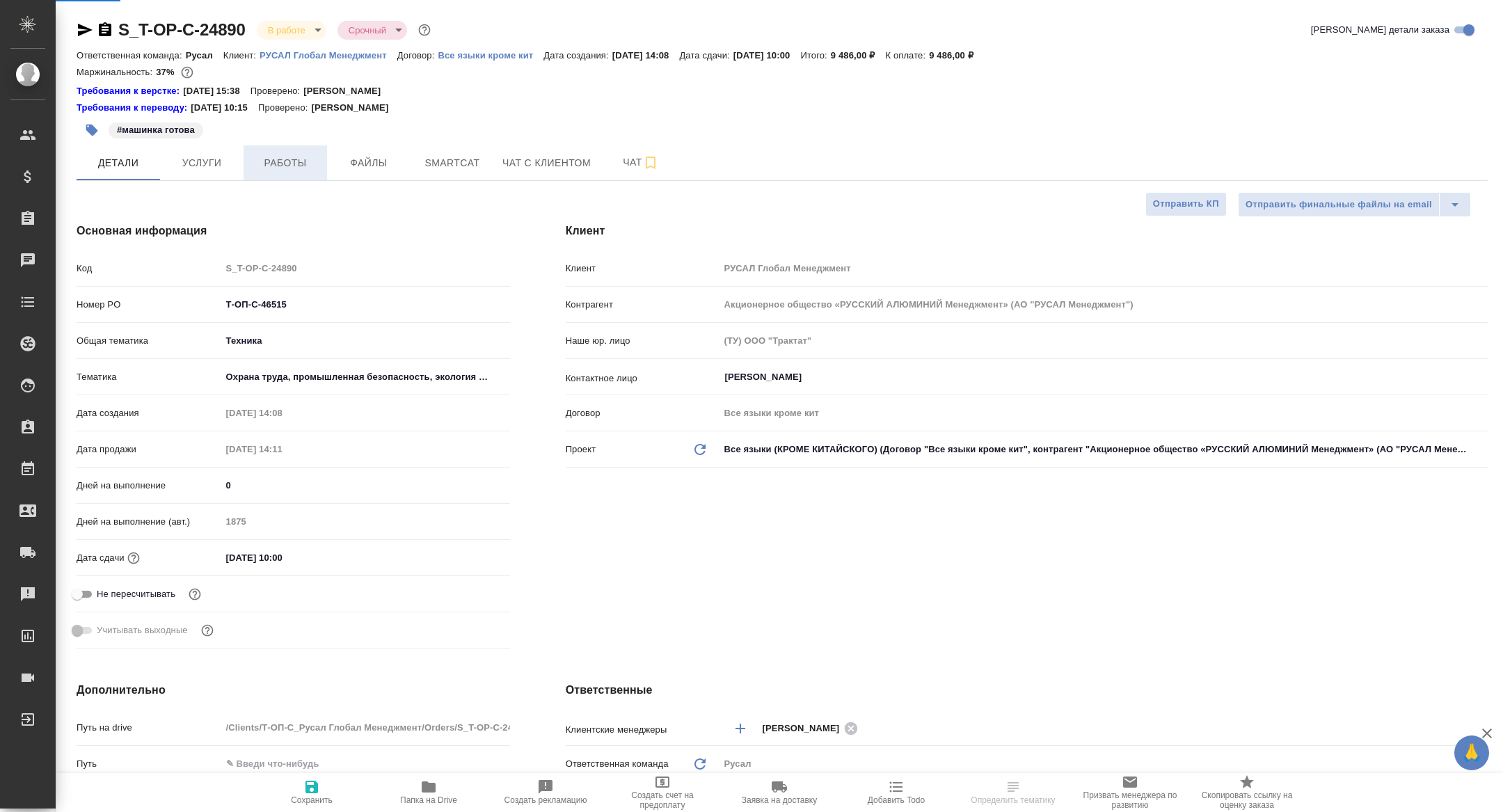
type textarea "x"
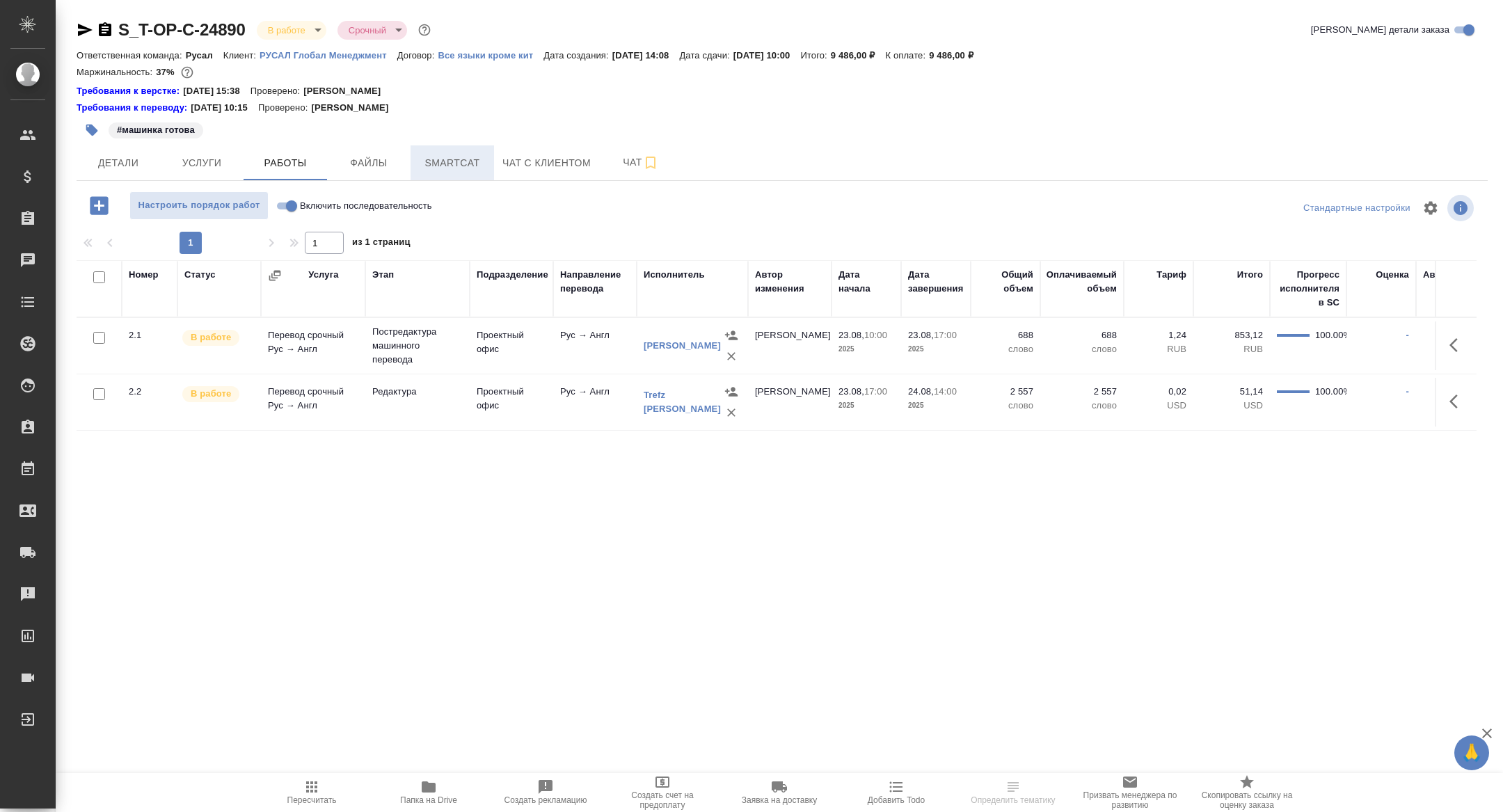
click at [470, 164] on span "Smartcat" at bounding box center [452, 163] width 67 height 18
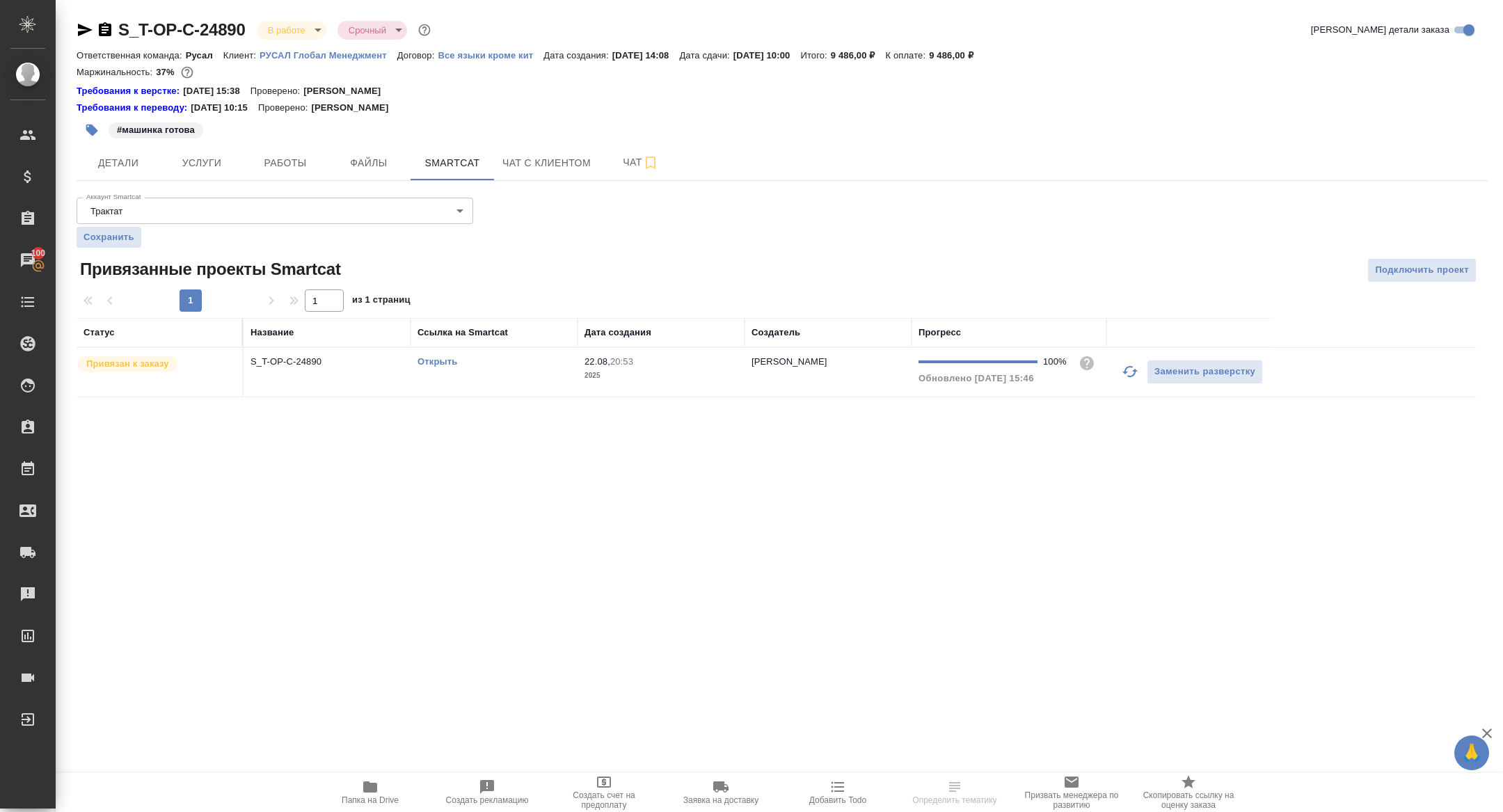
click at [436, 363] on link "Открыть" at bounding box center [437, 361] width 40 height 11
click at [365, 795] on span "Папка на Drive" at bounding box center [370, 800] width 57 height 10
click at [296, 353] on td "S_T-OP-C-24890" at bounding box center [327, 372] width 167 height 49
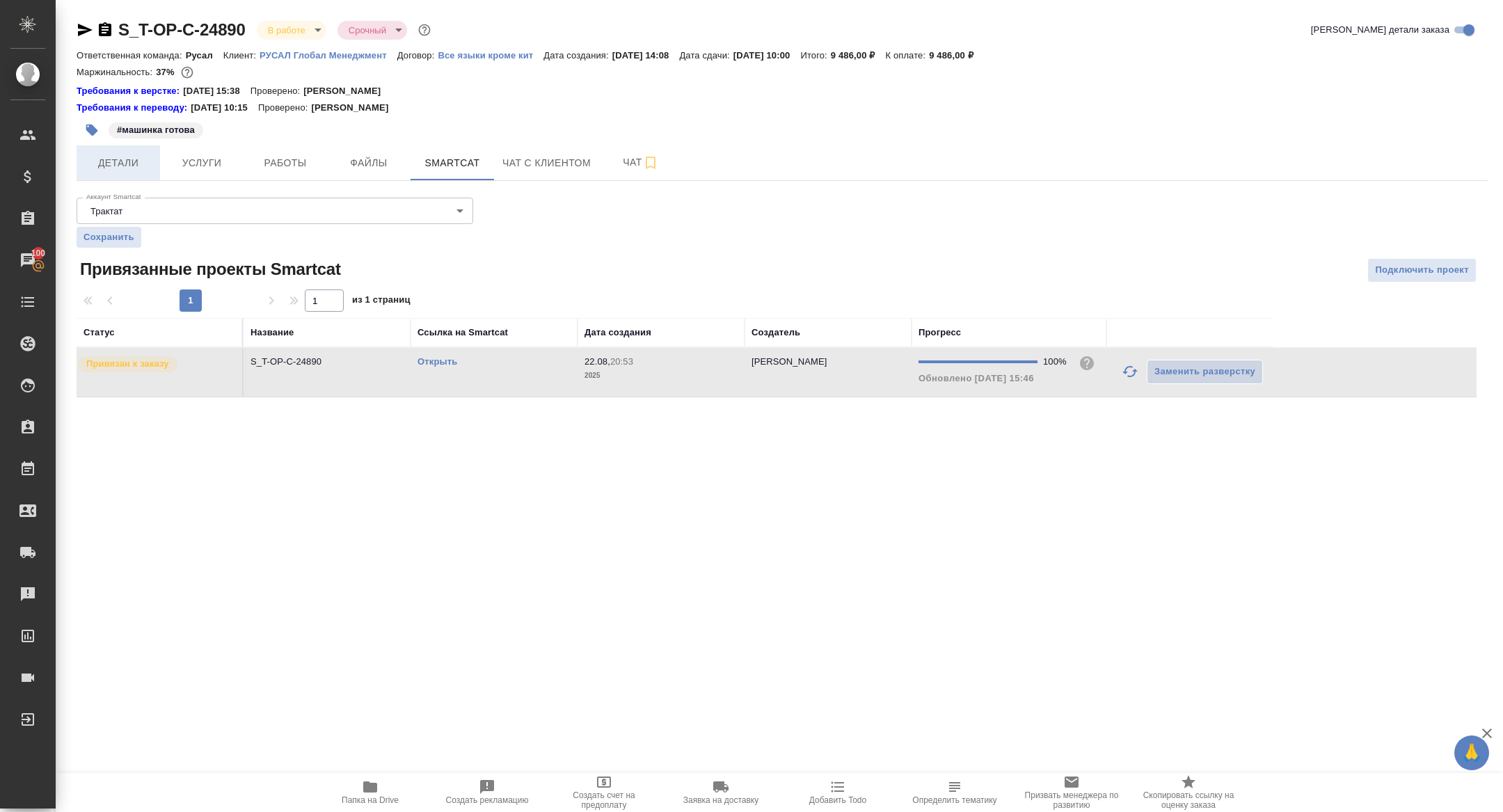
click at [115, 171] on button "Детали" at bounding box center [119, 162] width 84 height 35
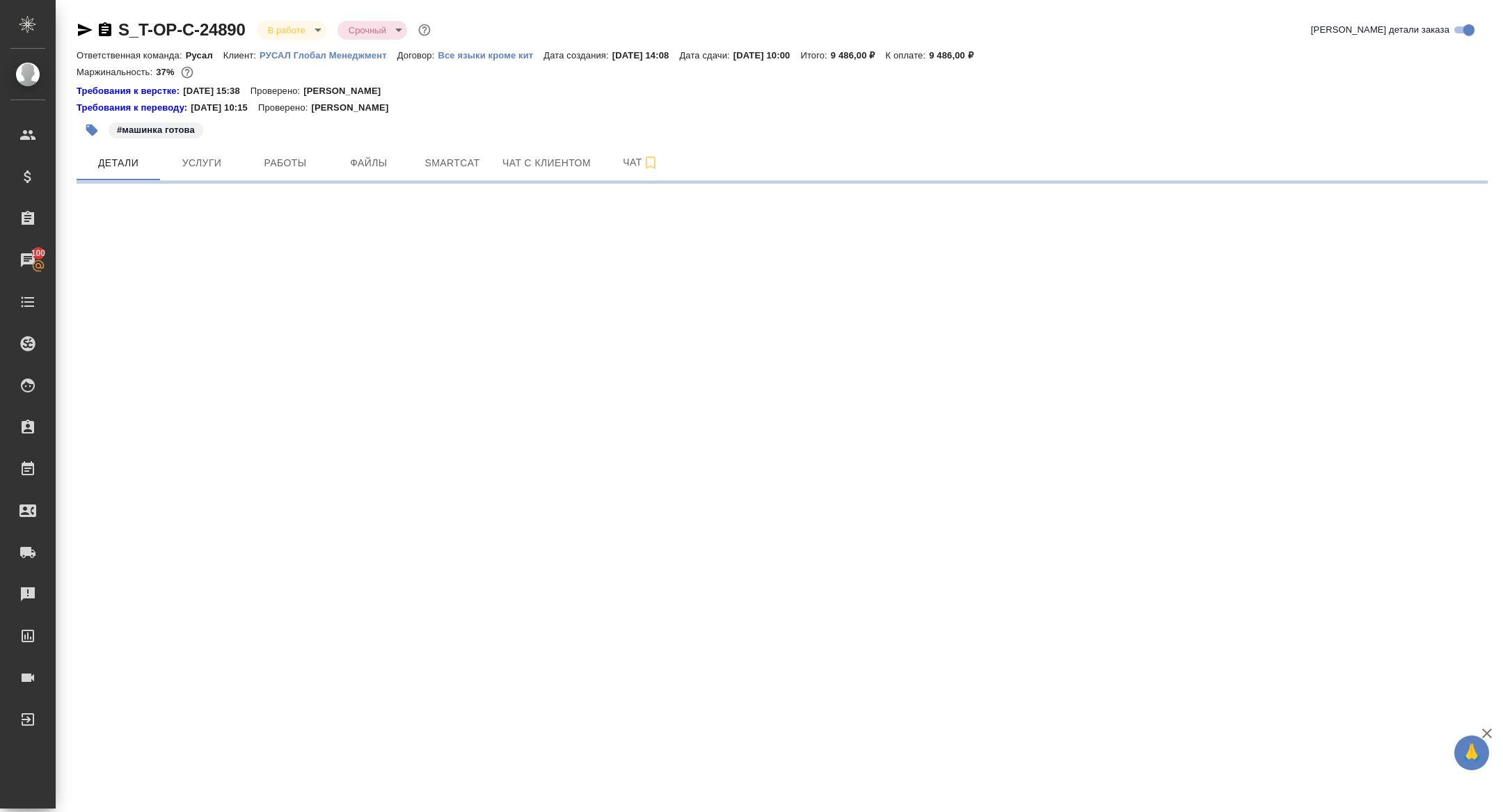
select select "RU"
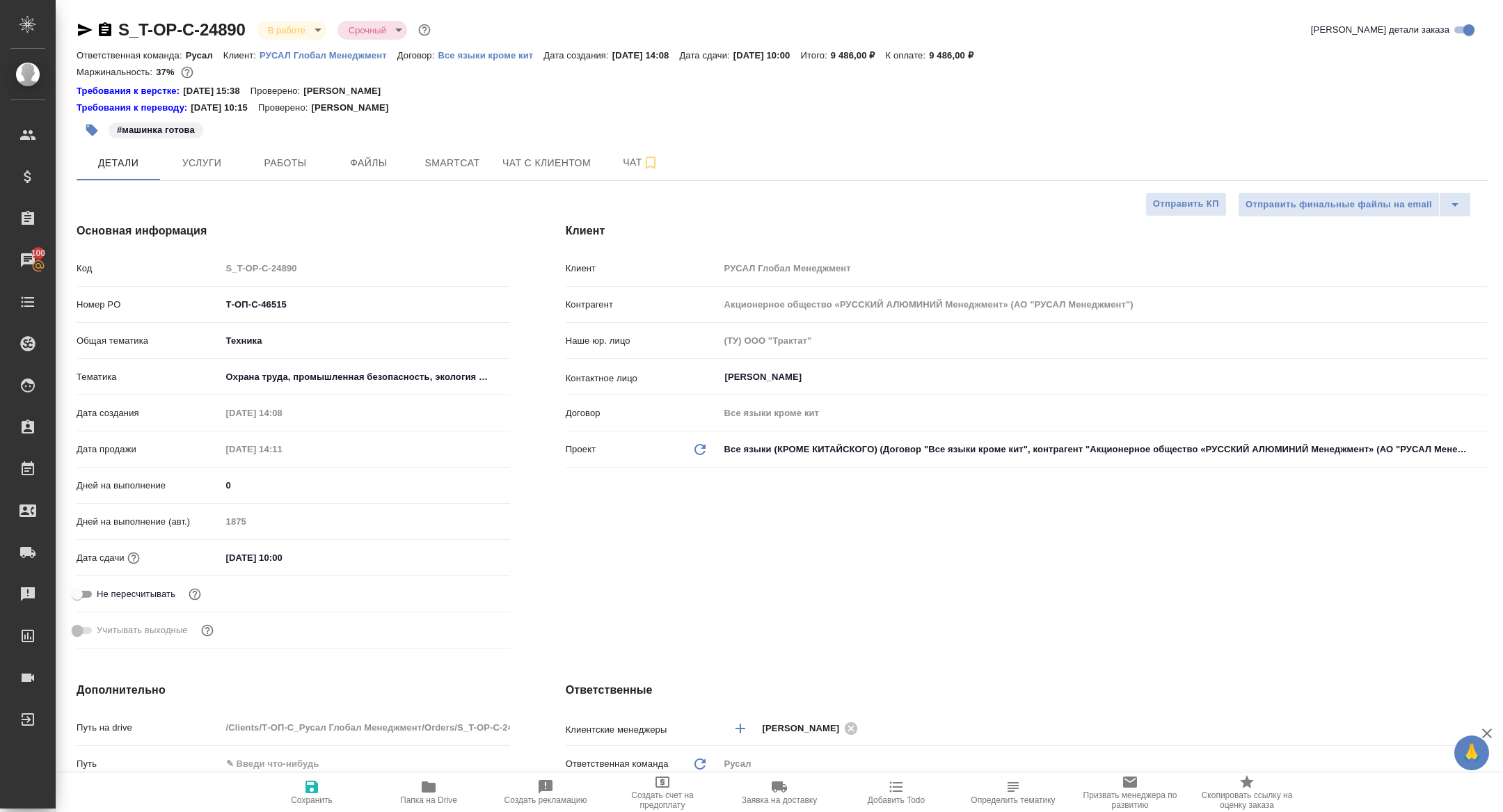
type textarea "x"
drag, startPoint x: 308, startPoint y: 300, endPoint x: 130, endPoint y: 291, distance: 178.2
click at [133, 292] on div "Номер PO Т-ОП-С-46515" at bounding box center [294, 303] width 434 height 24
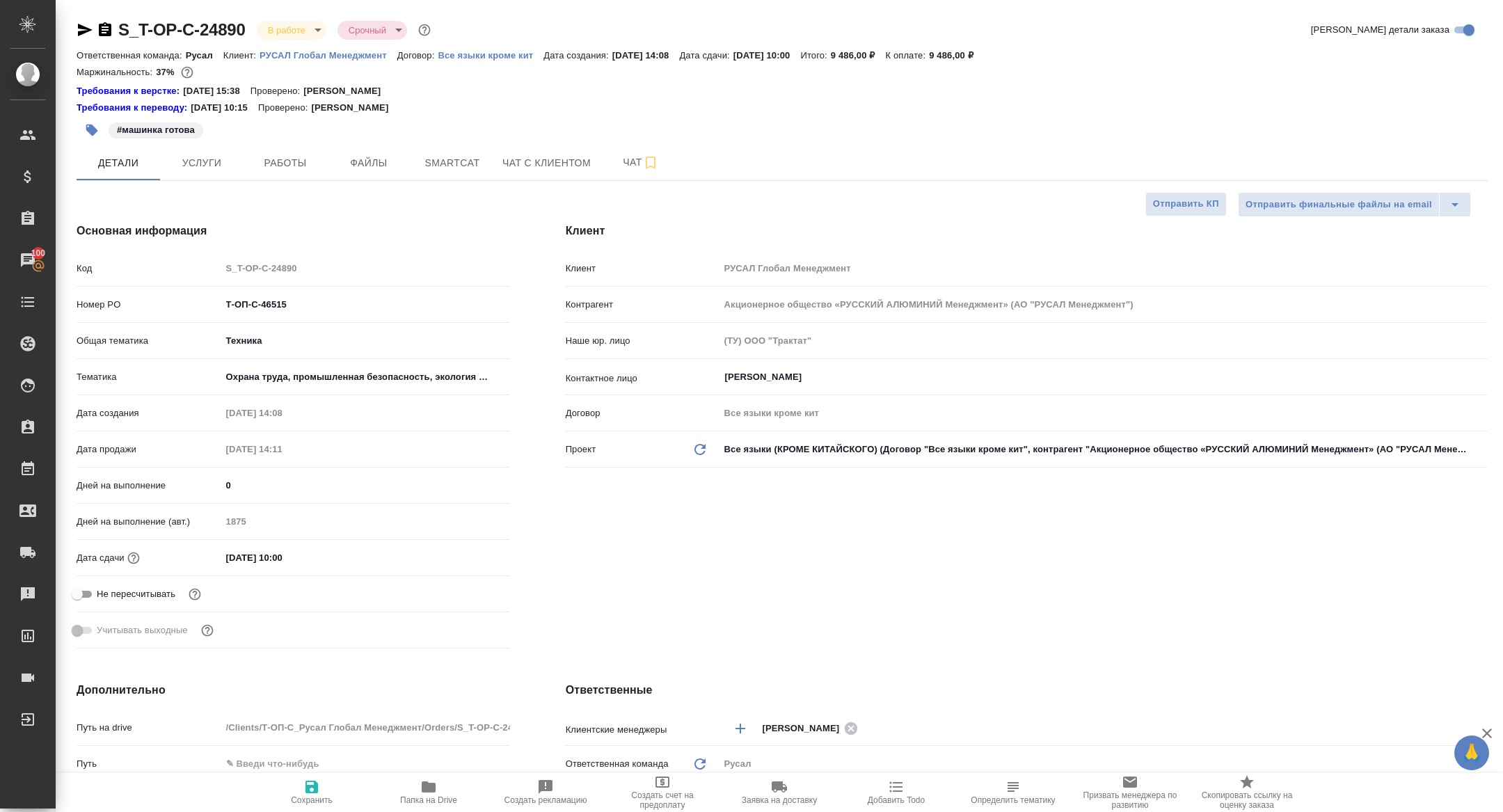
type textarea "x"
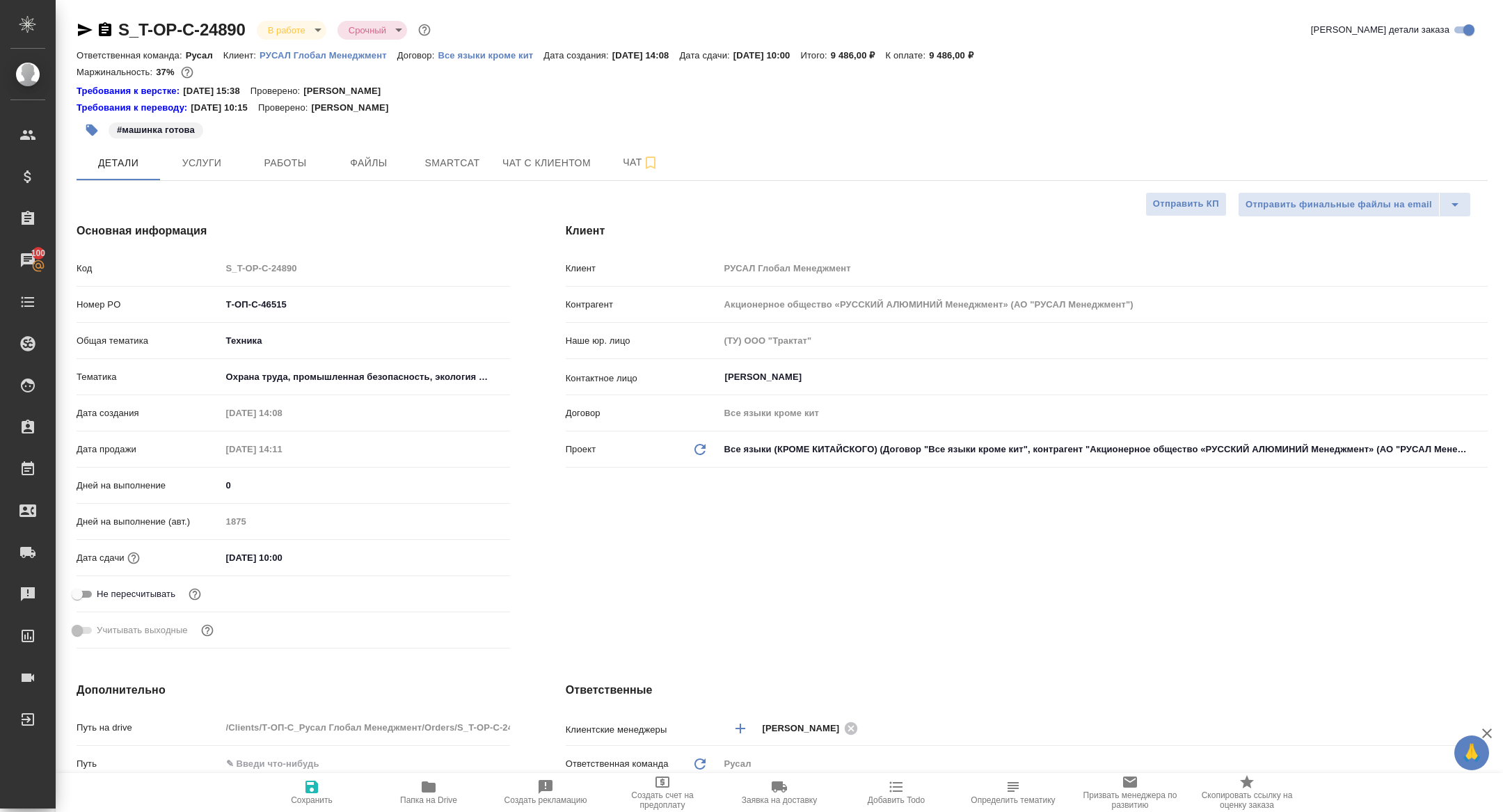
type textarea "x"
click at [406, 808] on button "Папка на Drive" at bounding box center [429, 793] width 117 height 39
type textarea "x"
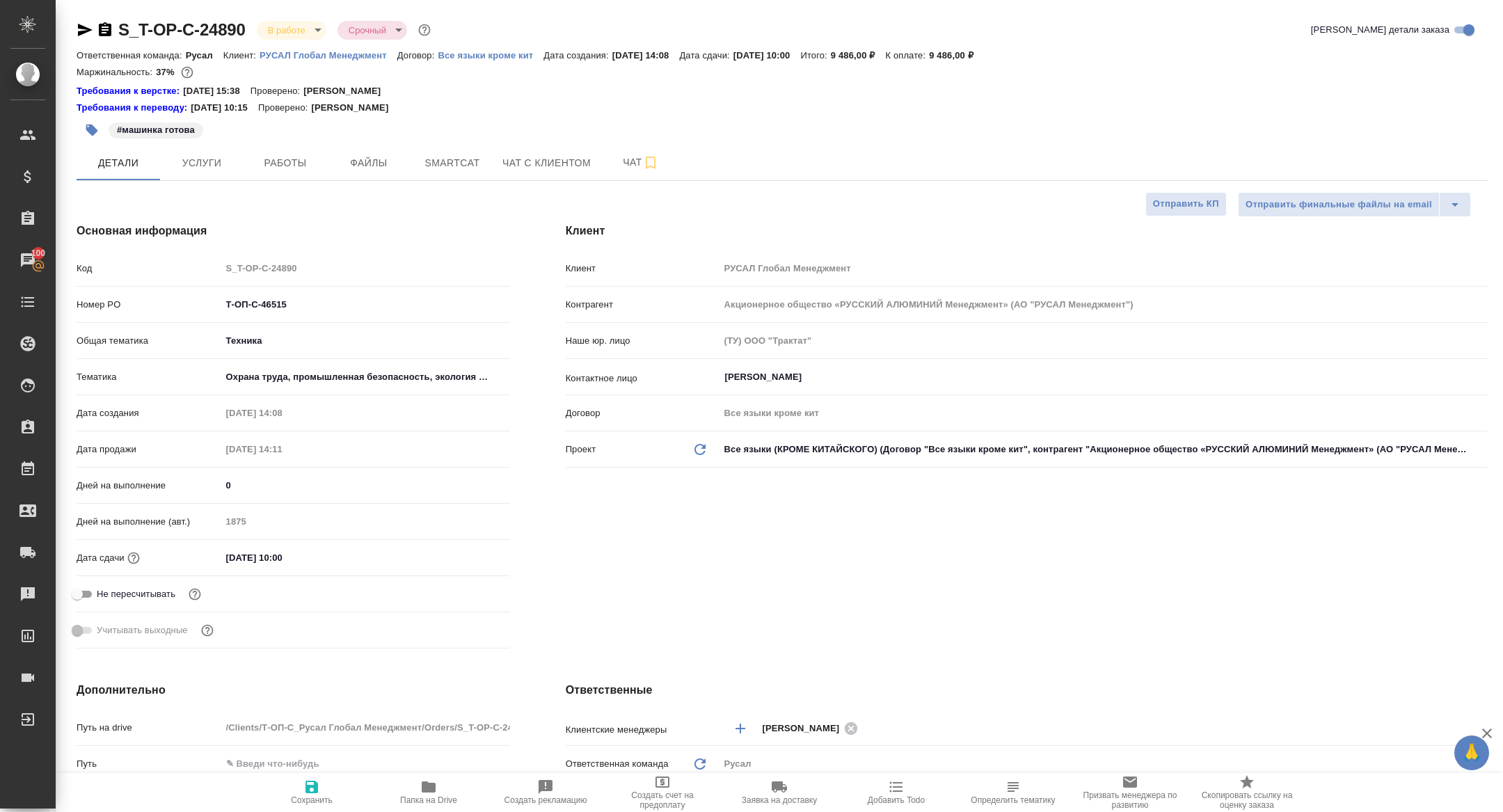
type textarea "x"
click at [299, 23] on body "🙏 .cls-1 fill:#fff; AWATERA Zhuravleva Alexandra Клиенты Спецификации Заказы 10…" at bounding box center [751, 406] width 1503 height 812
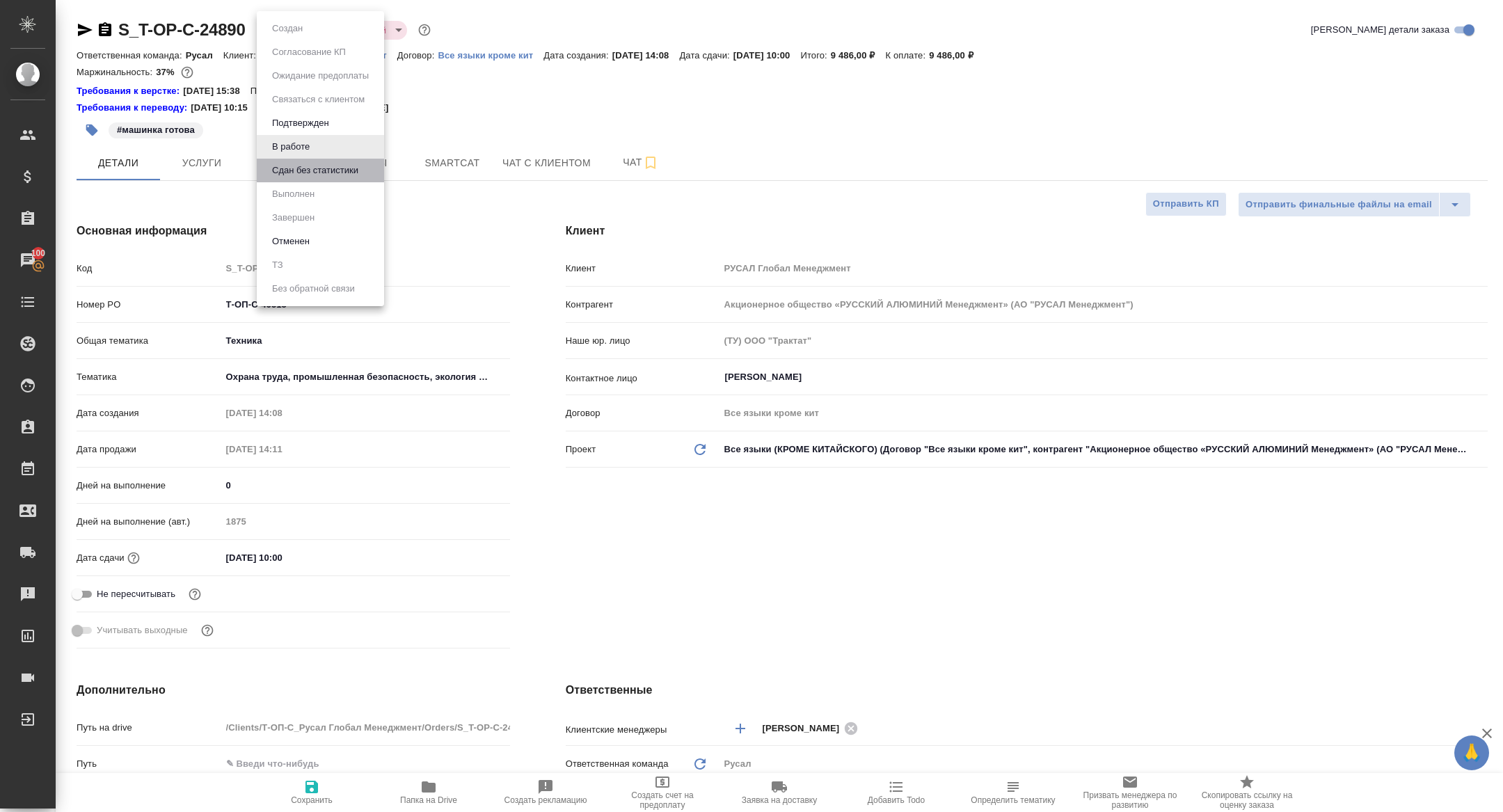
click at [287, 178] on li "Сдан без статистики" at bounding box center [320, 170] width 127 height 23
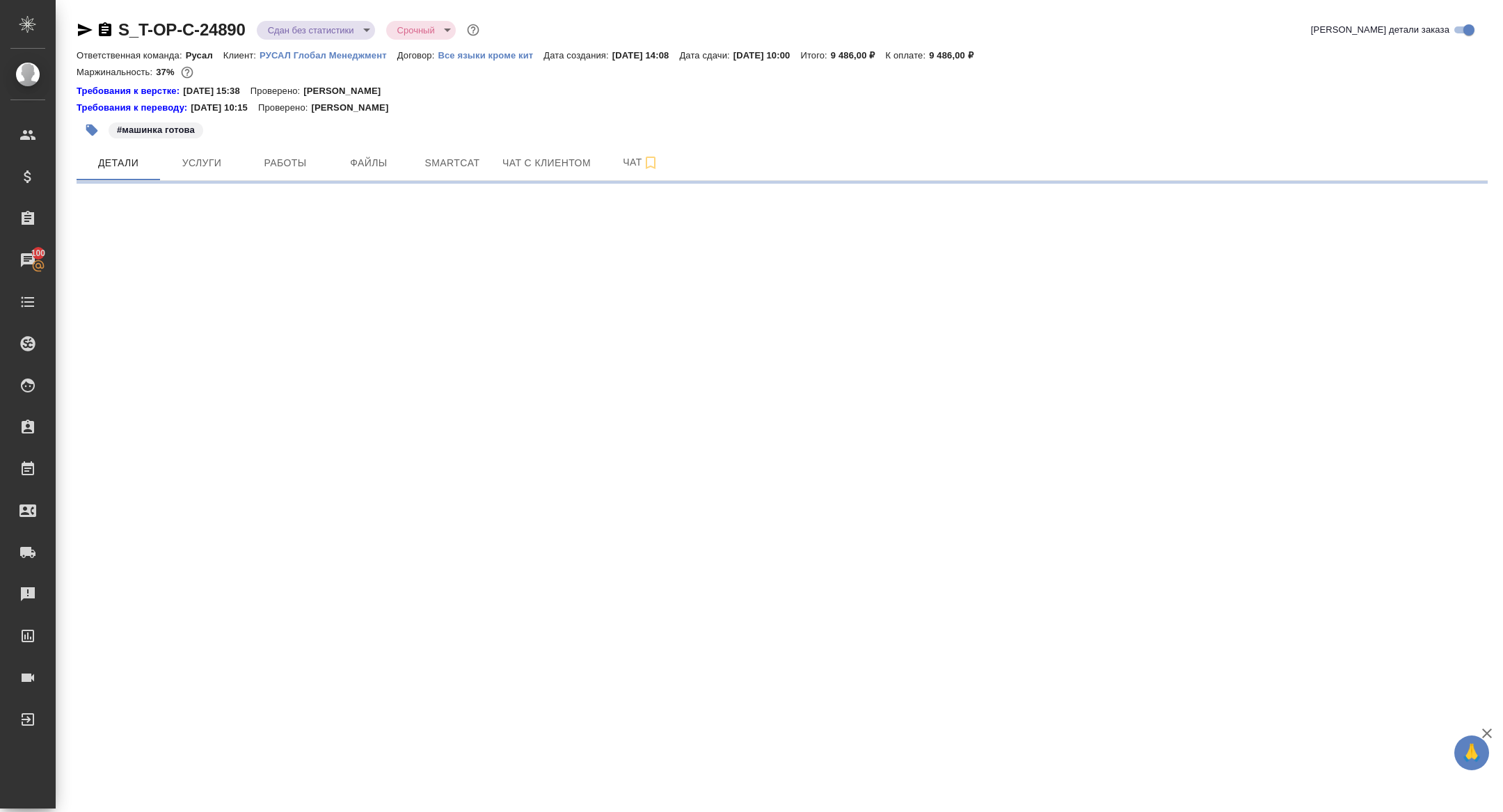
select select "RU"
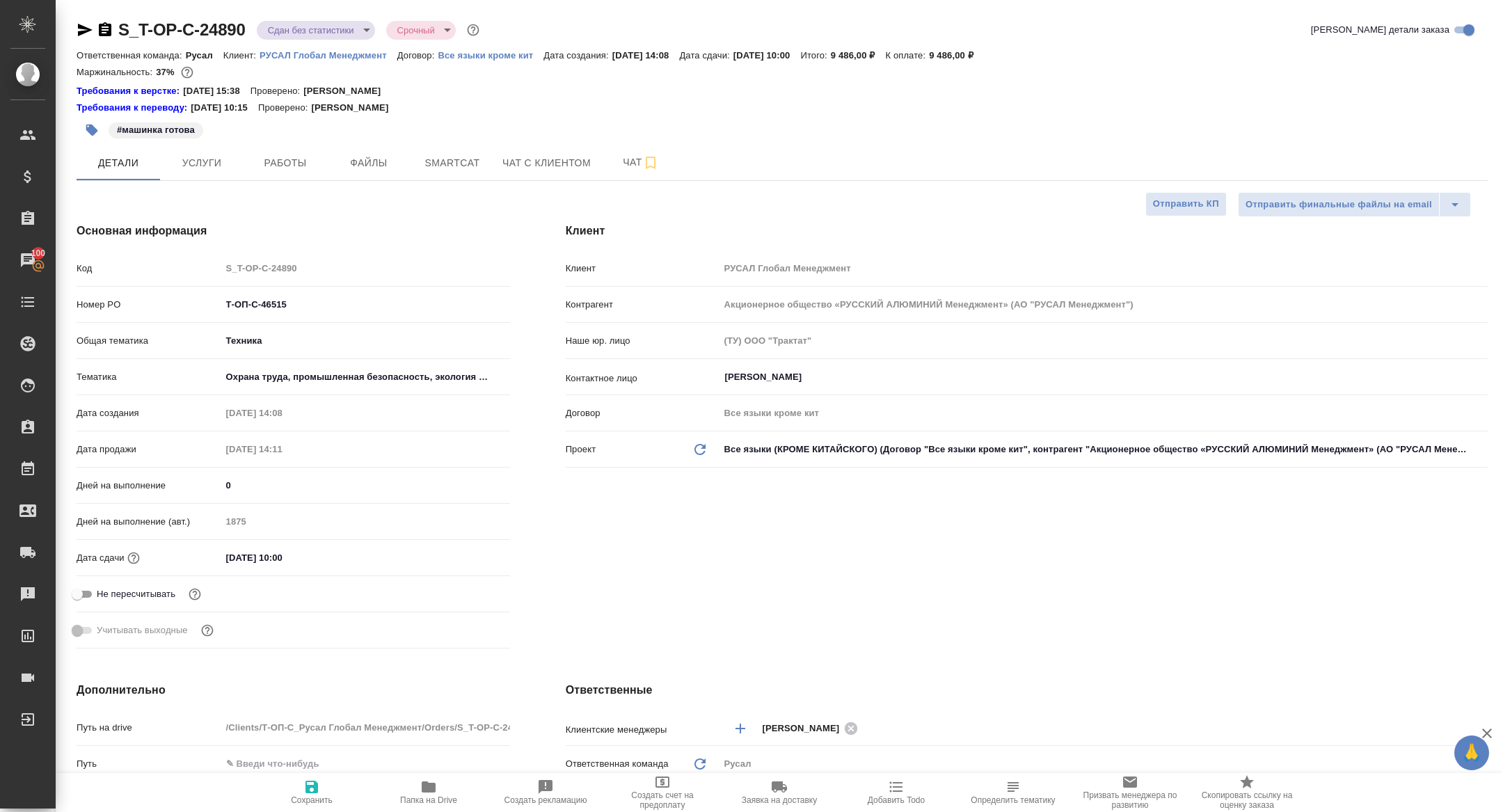
type textarea "x"
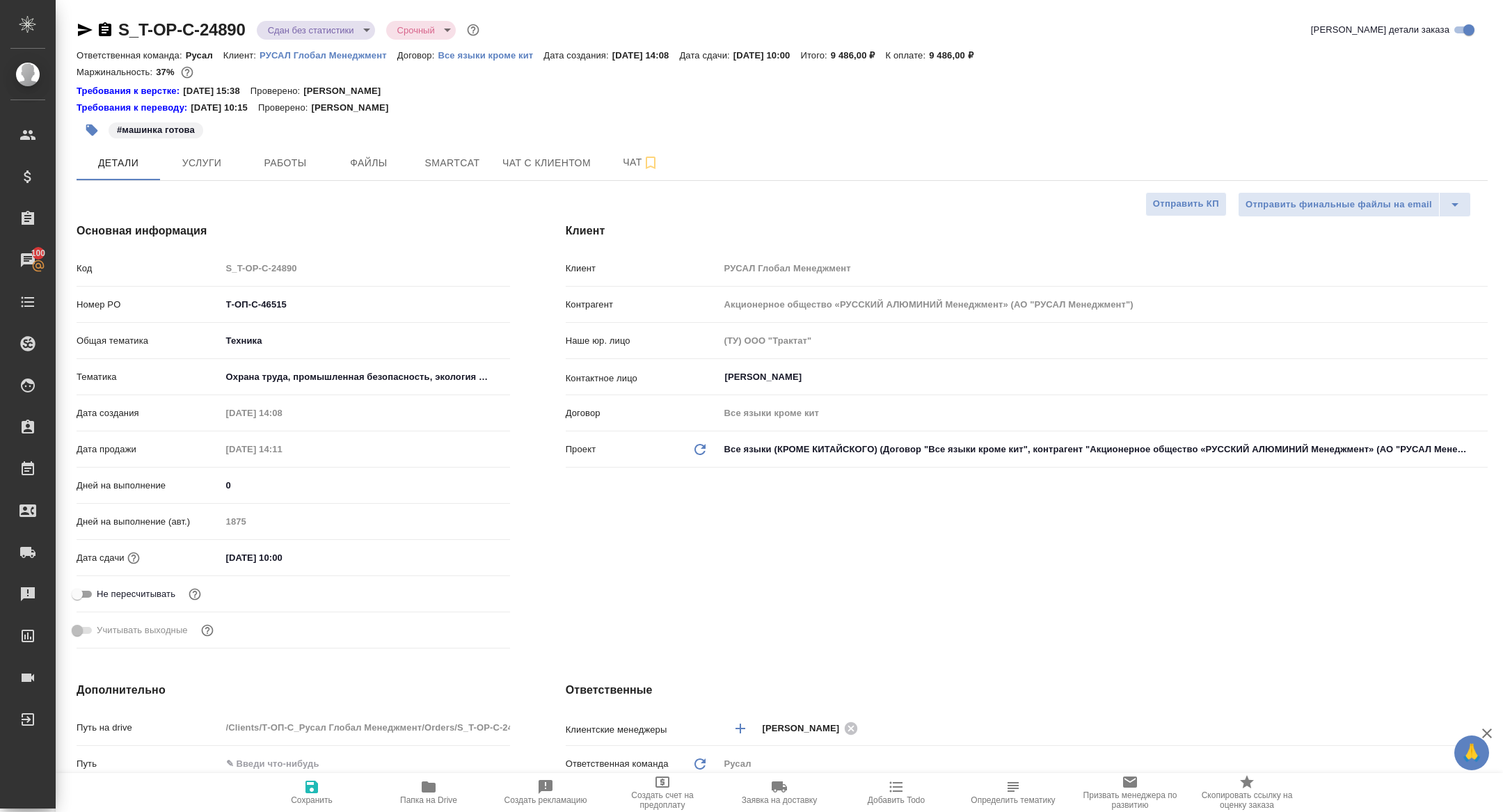
type textarea "x"
click at [306, 145] on button "Работы" at bounding box center [285, 162] width 84 height 35
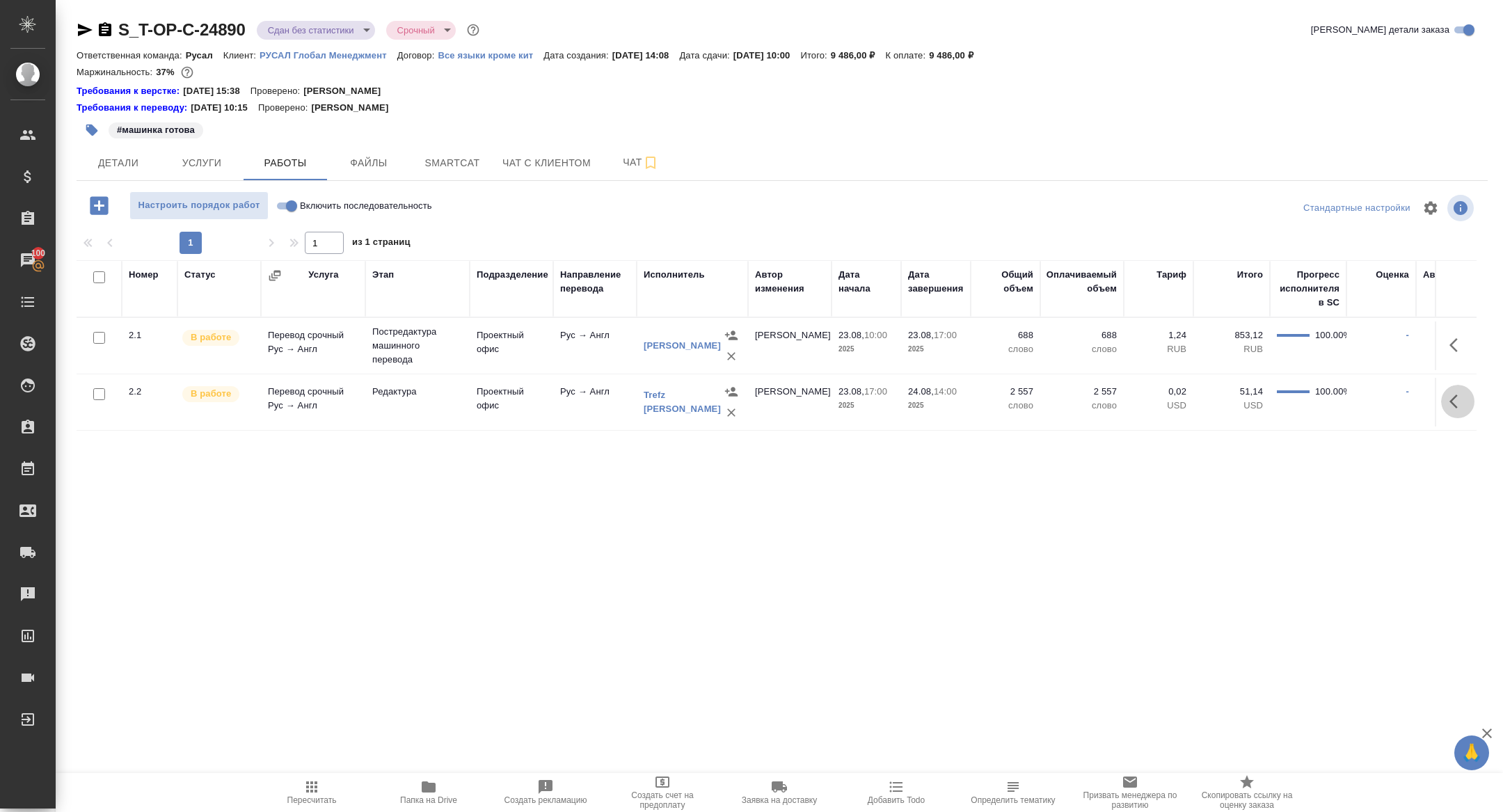
click at [1448, 397] on button "button" at bounding box center [1457, 402] width 33 height 33
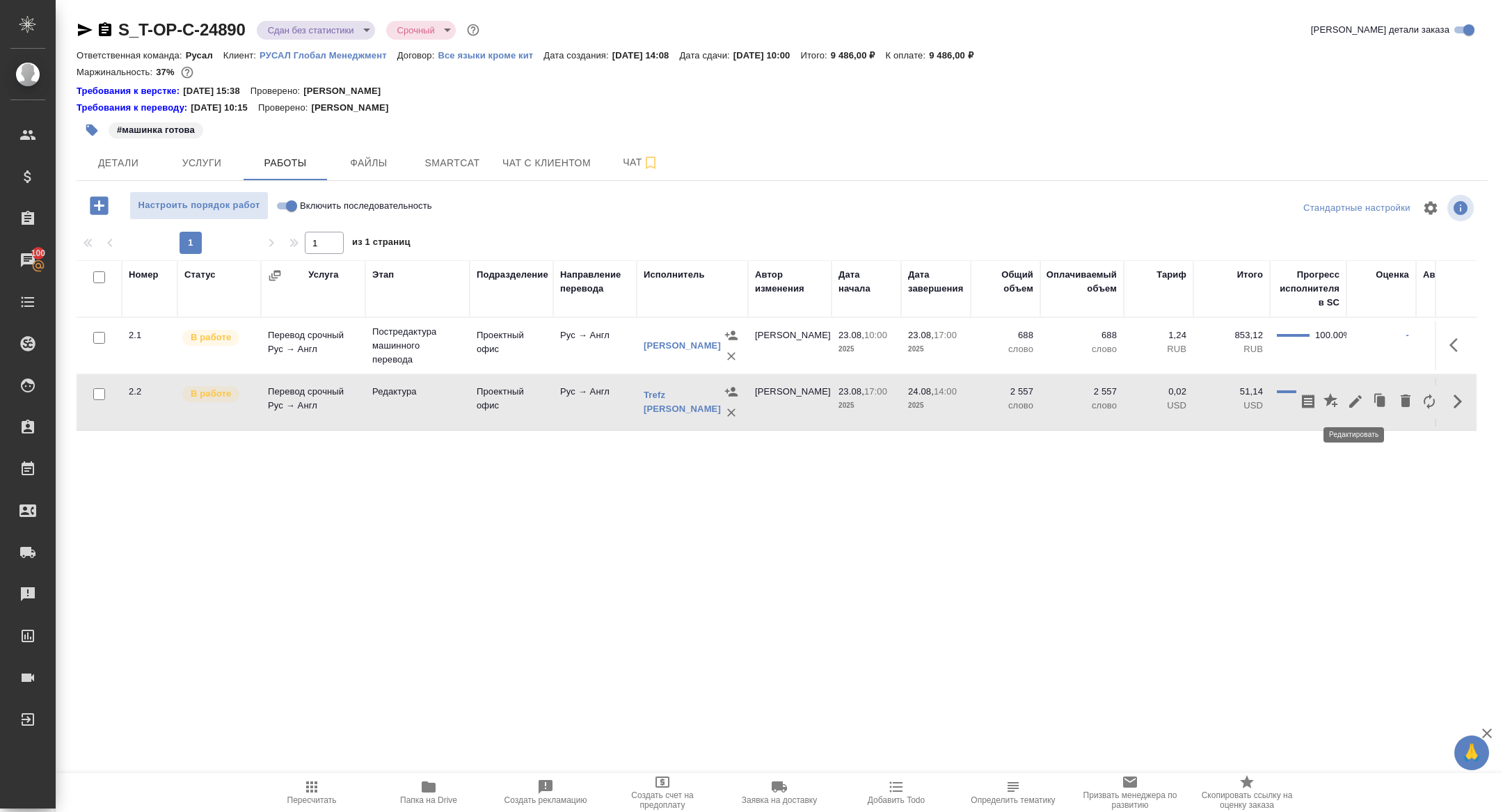
click at [1361, 400] on icon "button" at bounding box center [1355, 401] width 17 height 17
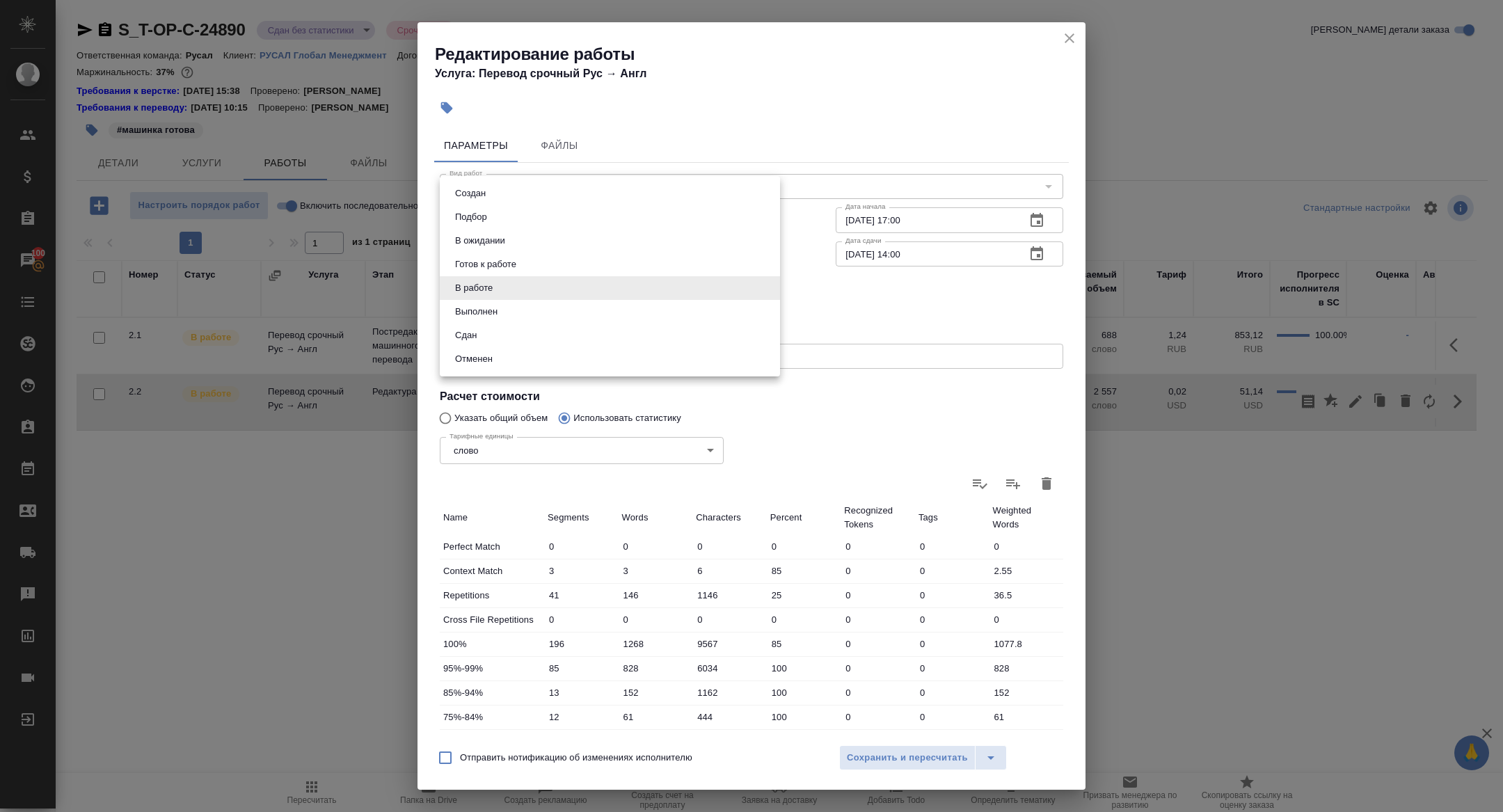
click at [532, 292] on body "🙏 .cls-1 fill:#fff; AWATERA Zhuravleva Alexandra Клиенты Спецификации Заказы 10…" at bounding box center [751, 406] width 1503 height 812
click at [480, 333] on button "Сдан" at bounding box center [465, 335] width 30 height 16
type input "closed"
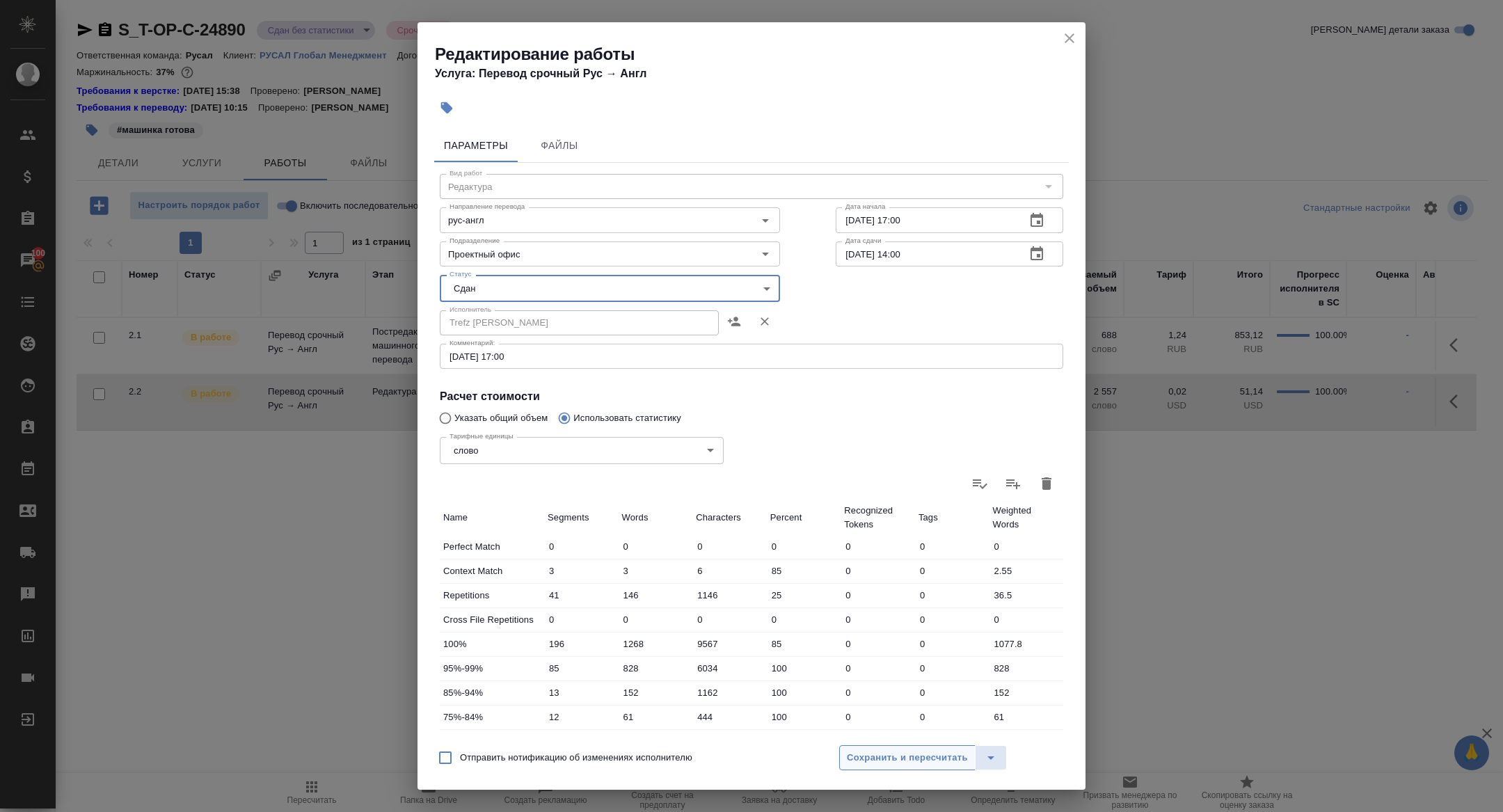
click at [898, 768] on button "Сохранить и пересчитать" at bounding box center [908, 758] width 136 height 25
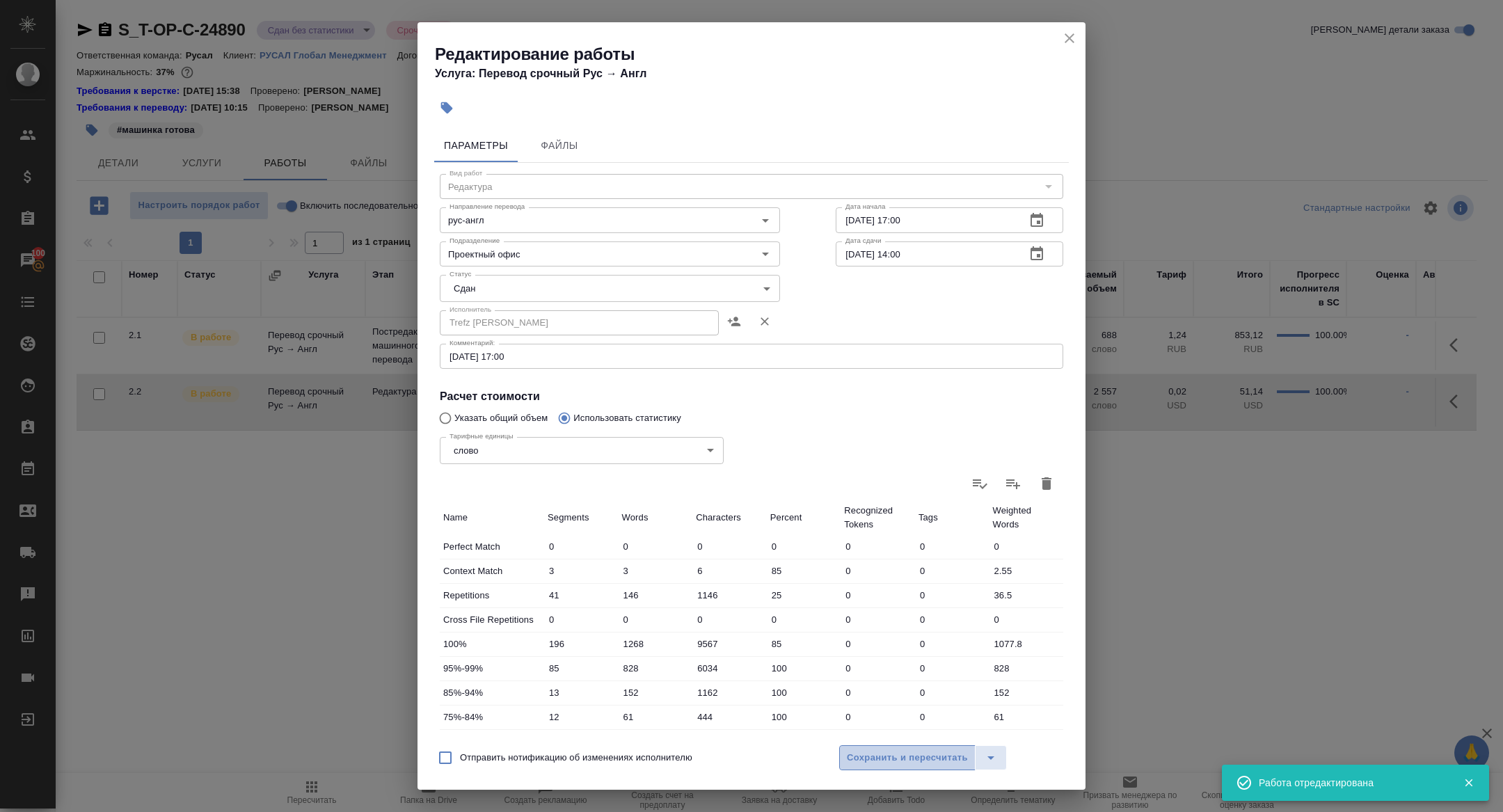
click at [913, 756] on span "Сохранить и пересчитать" at bounding box center [907, 758] width 121 height 16
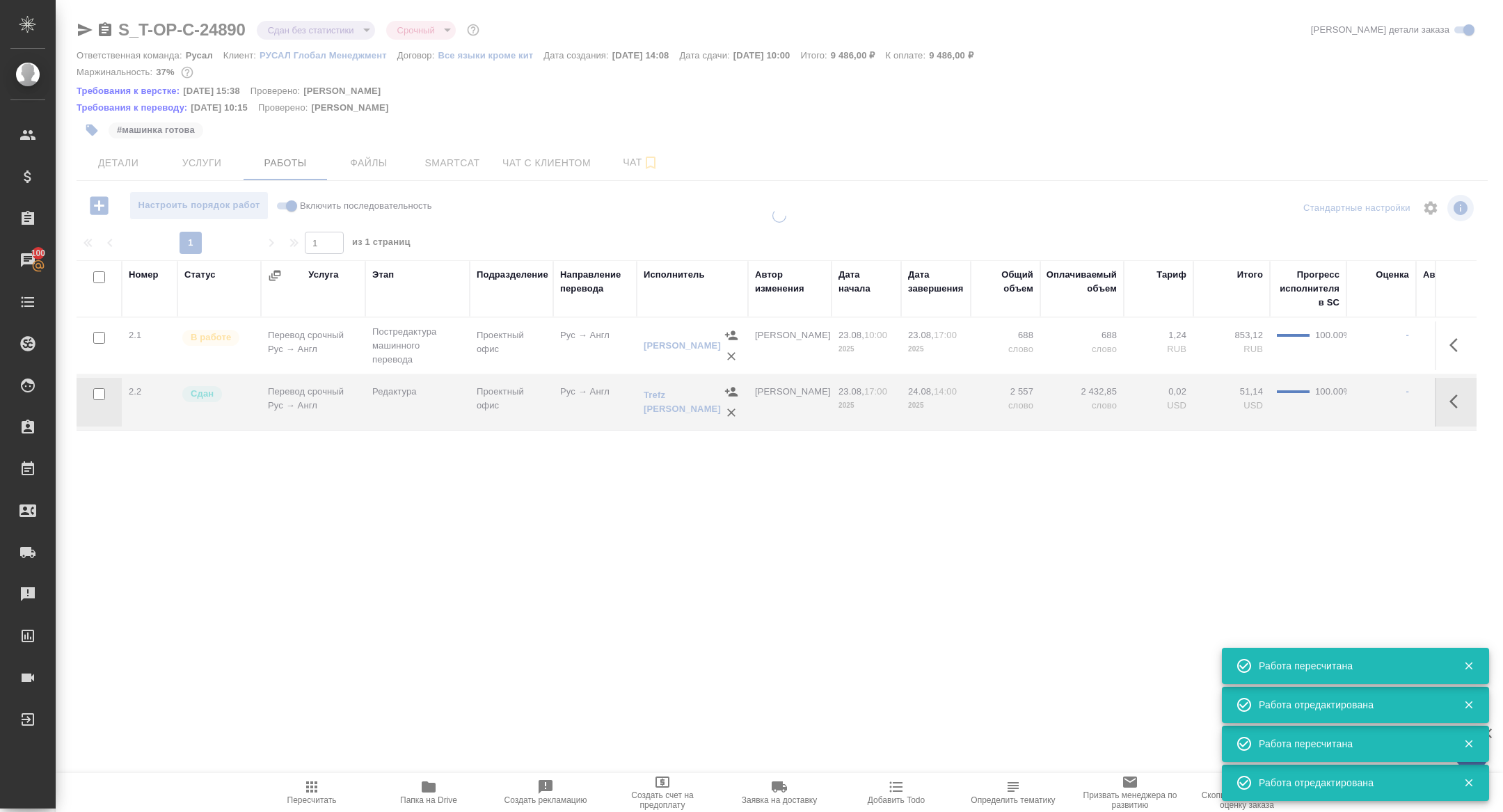
click at [1457, 343] on icon "button" at bounding box center [1457, 344] width 17 height 17
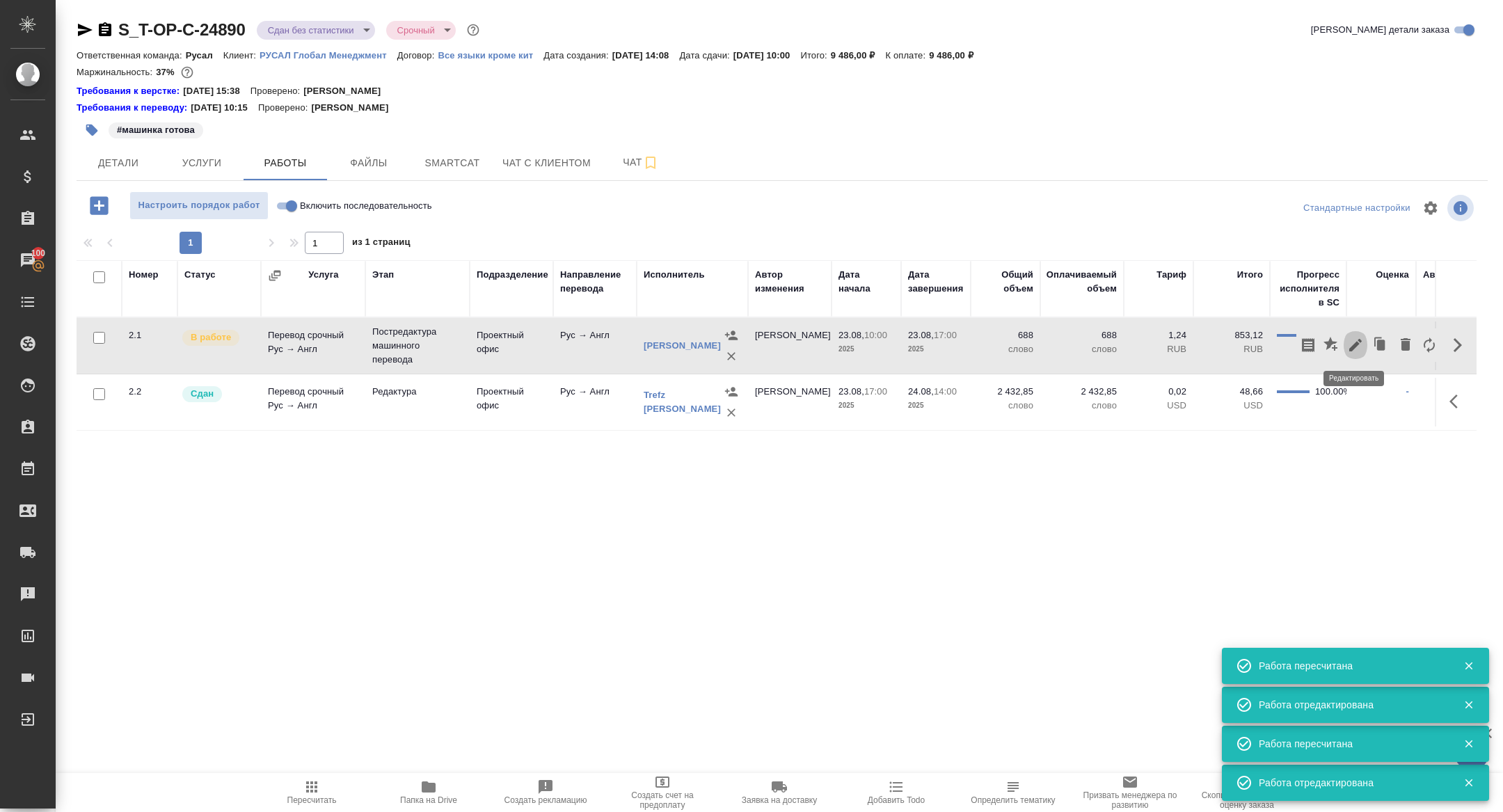
click at [1354, 341] on icon "button" at bounding box center [1355, 344] width 17 height 17
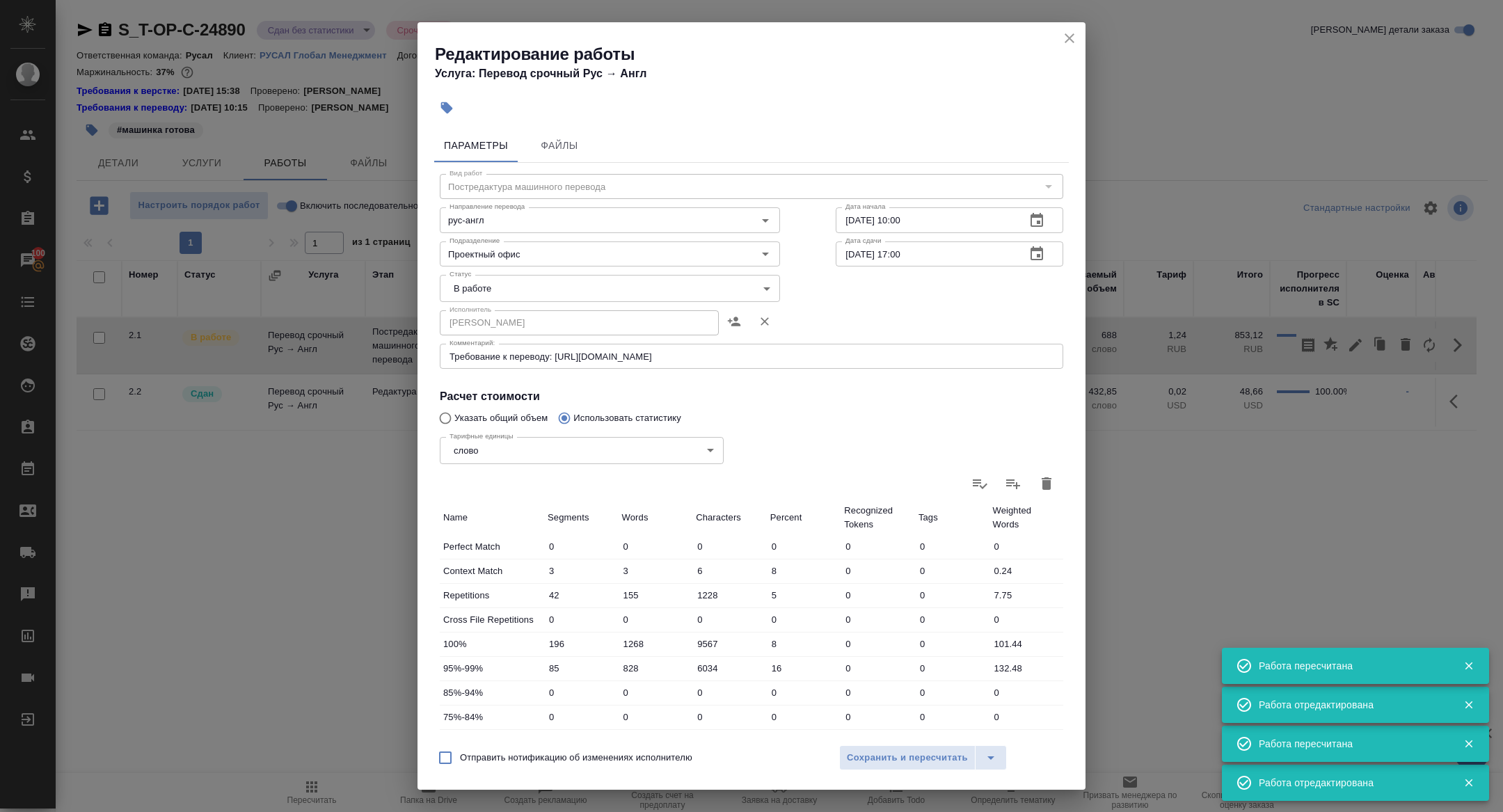
click at [521, 267] on div "Статус В работе inProgress Статус" at bounding box center [609, 286] width 396 height 90
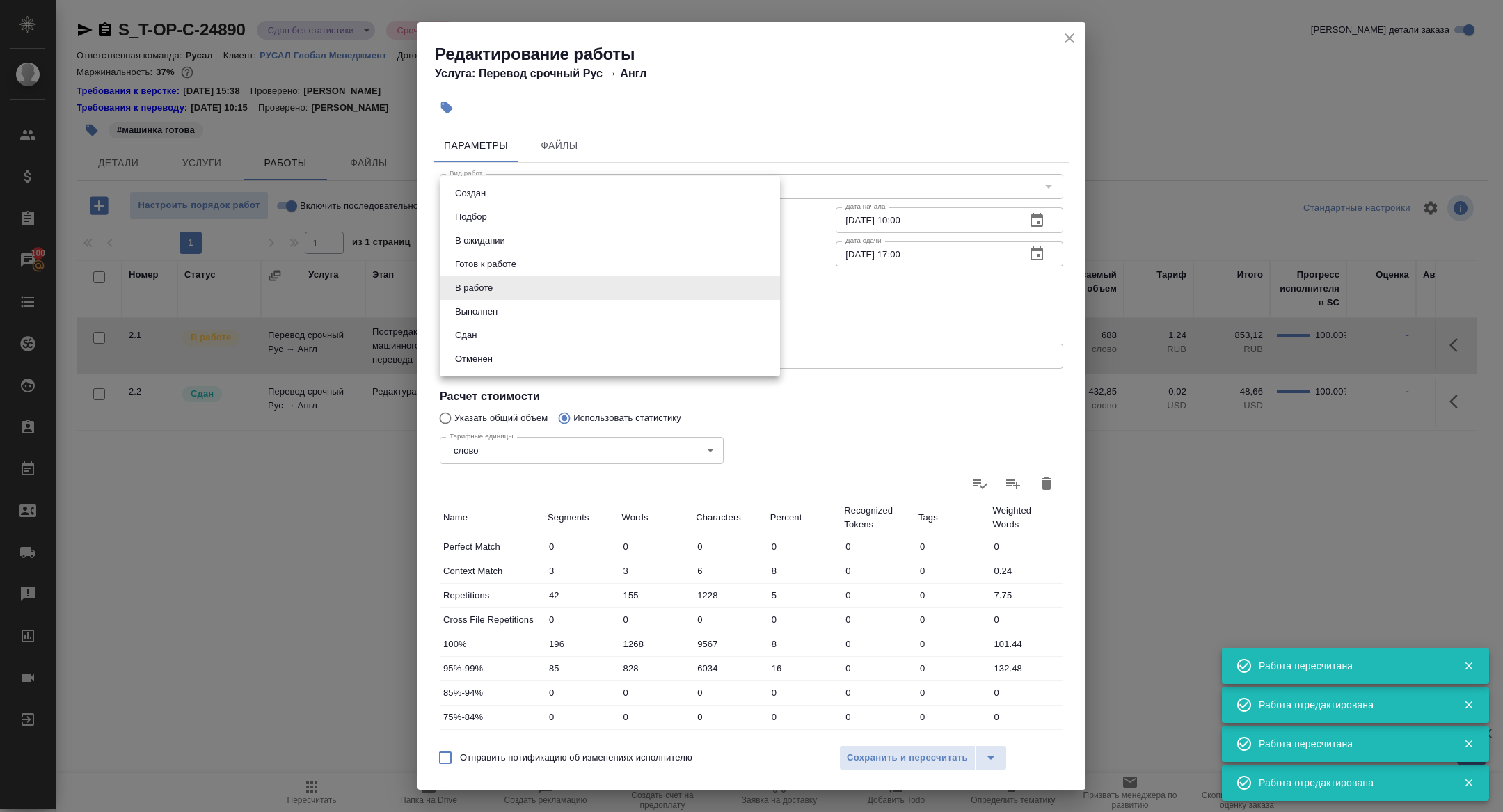
click at [518, 285] on body "🙏 .cls-1 fill:#fff; AWATERA Zhuravleva Alexandra Клиенты Спецификации Заказы 10…" at bounding box center [751, 406] width 1503 height 812
click at [484, 339] on li "Сдан" at bounding box center [610, 335] width 340 height 23
type input "closed"
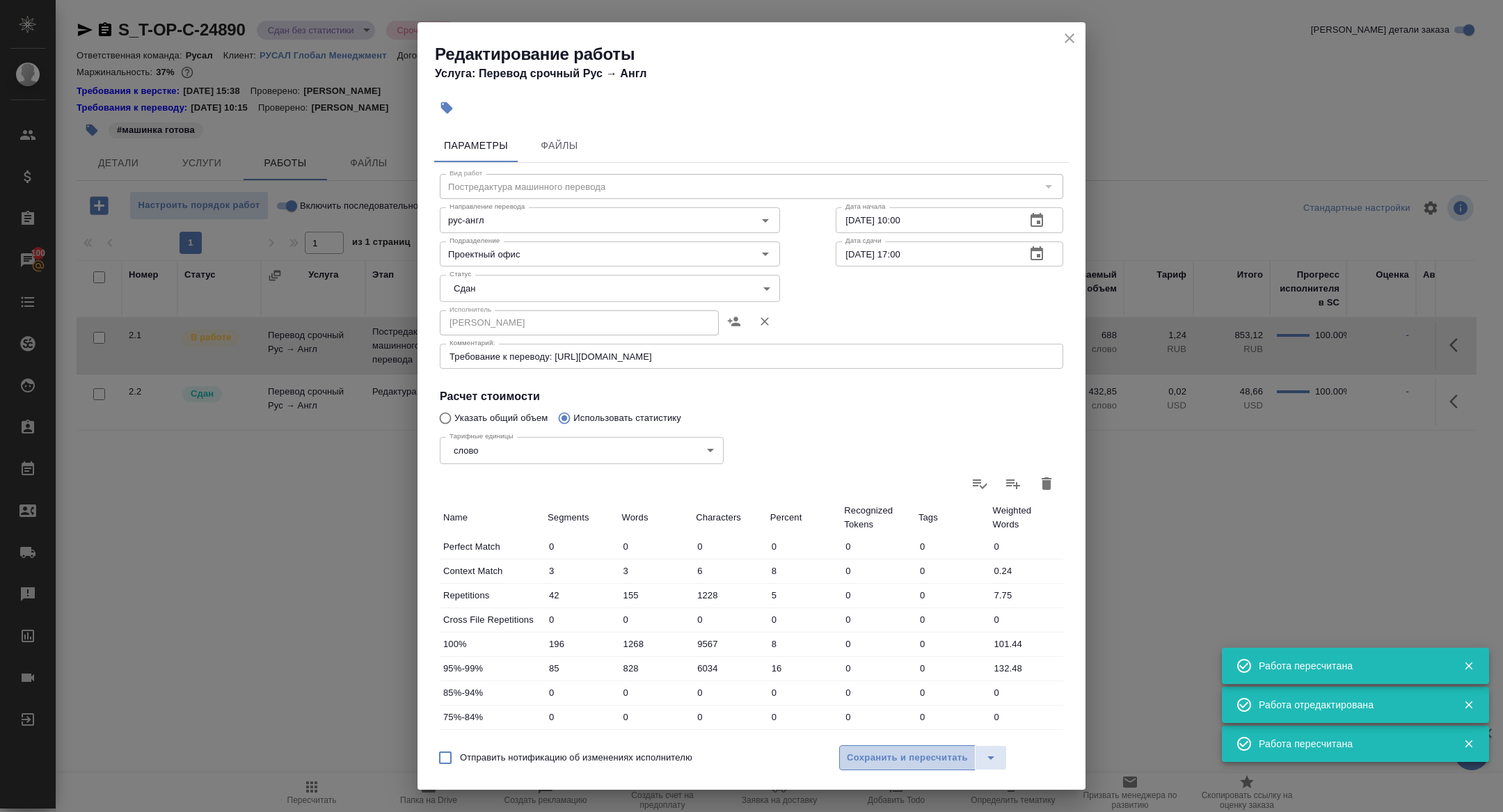
click at [886, 768] on button "Сохранить и пересчитать" at bounding box center [908, 758] width 136 height 25
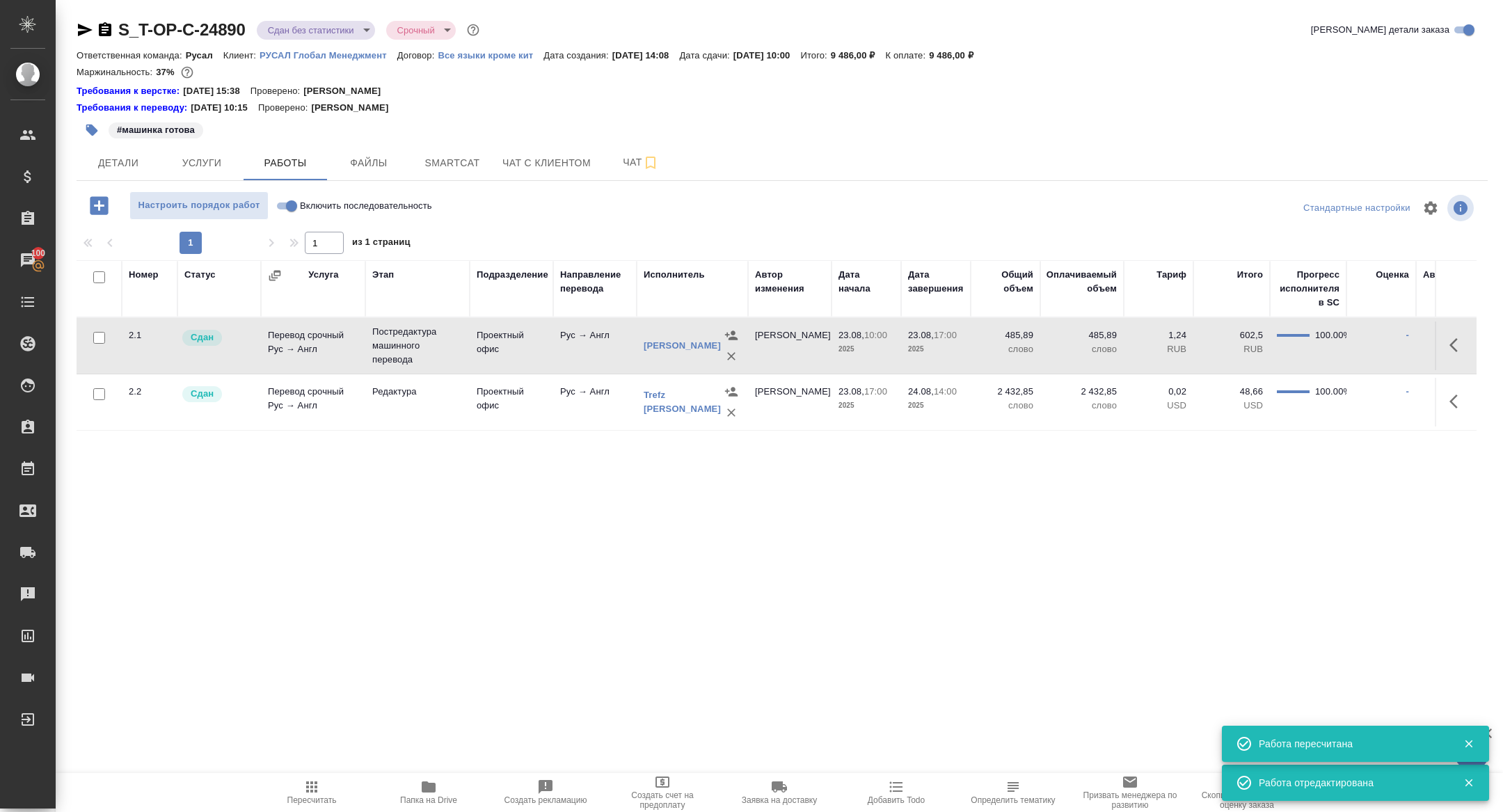
click at [306, 26] on body "🙏 .cls-1 fill:#fff; AWATERA Zhuravleva Alexandra Клиенты Спецификации Заказы 10…" at bounding box center [751, 406] width 1503 height 812
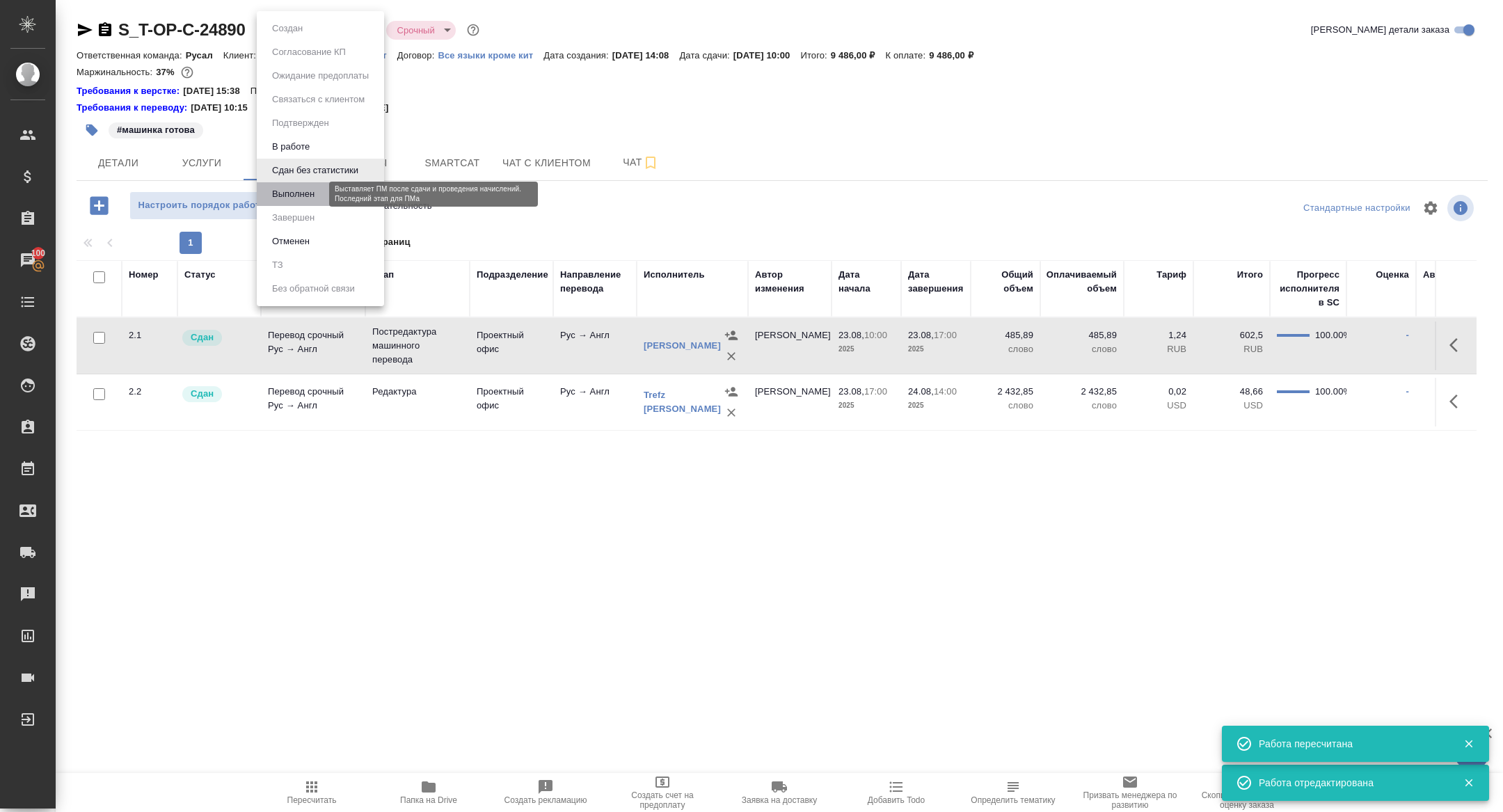
click at [285, 195] on button "Выполнен" at bounding box center [293, 194] width 51 height 16
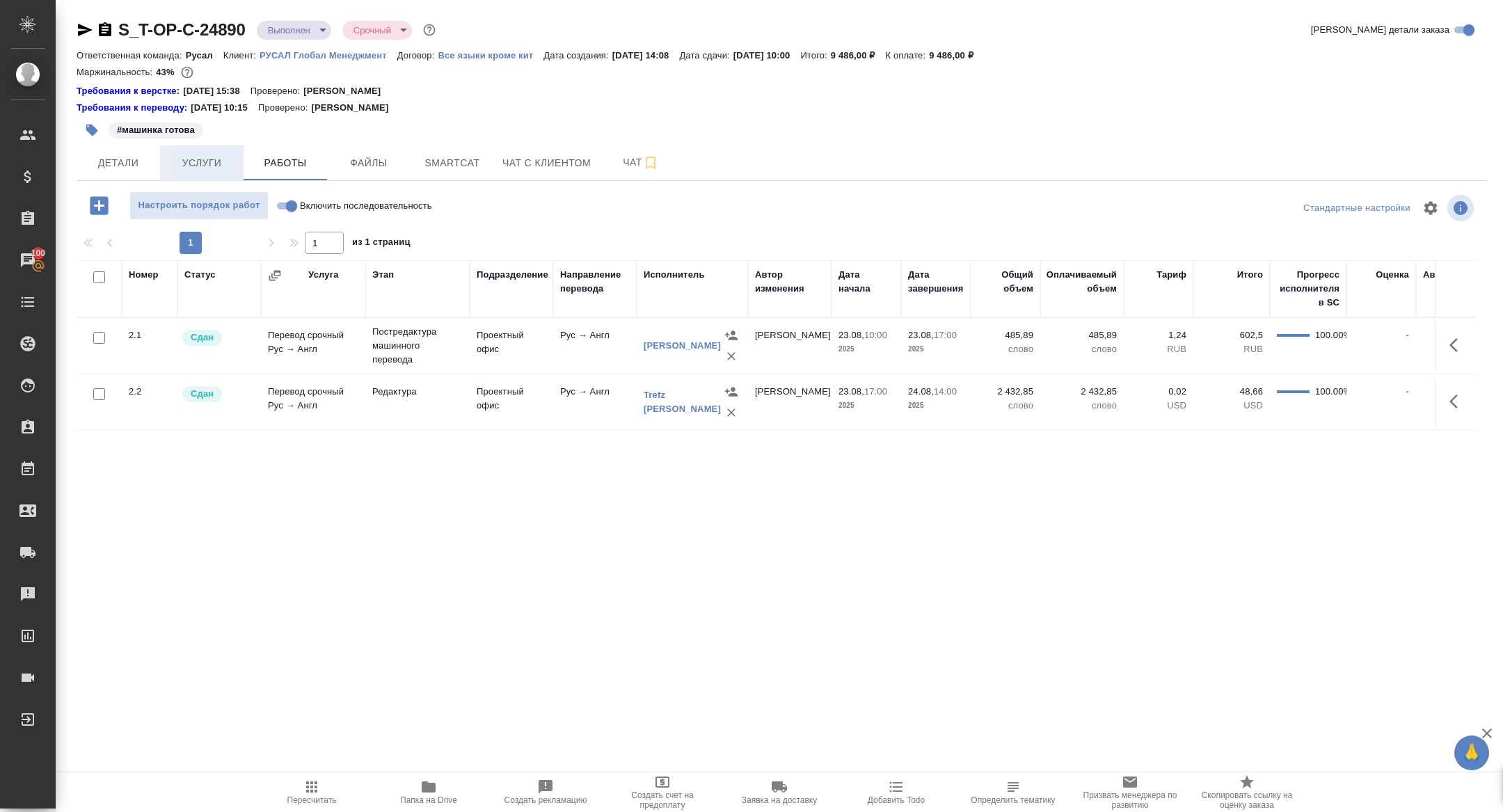
click at [202, 168] on span "Услуги" at bounding box center [201, 163] width 67 height 18
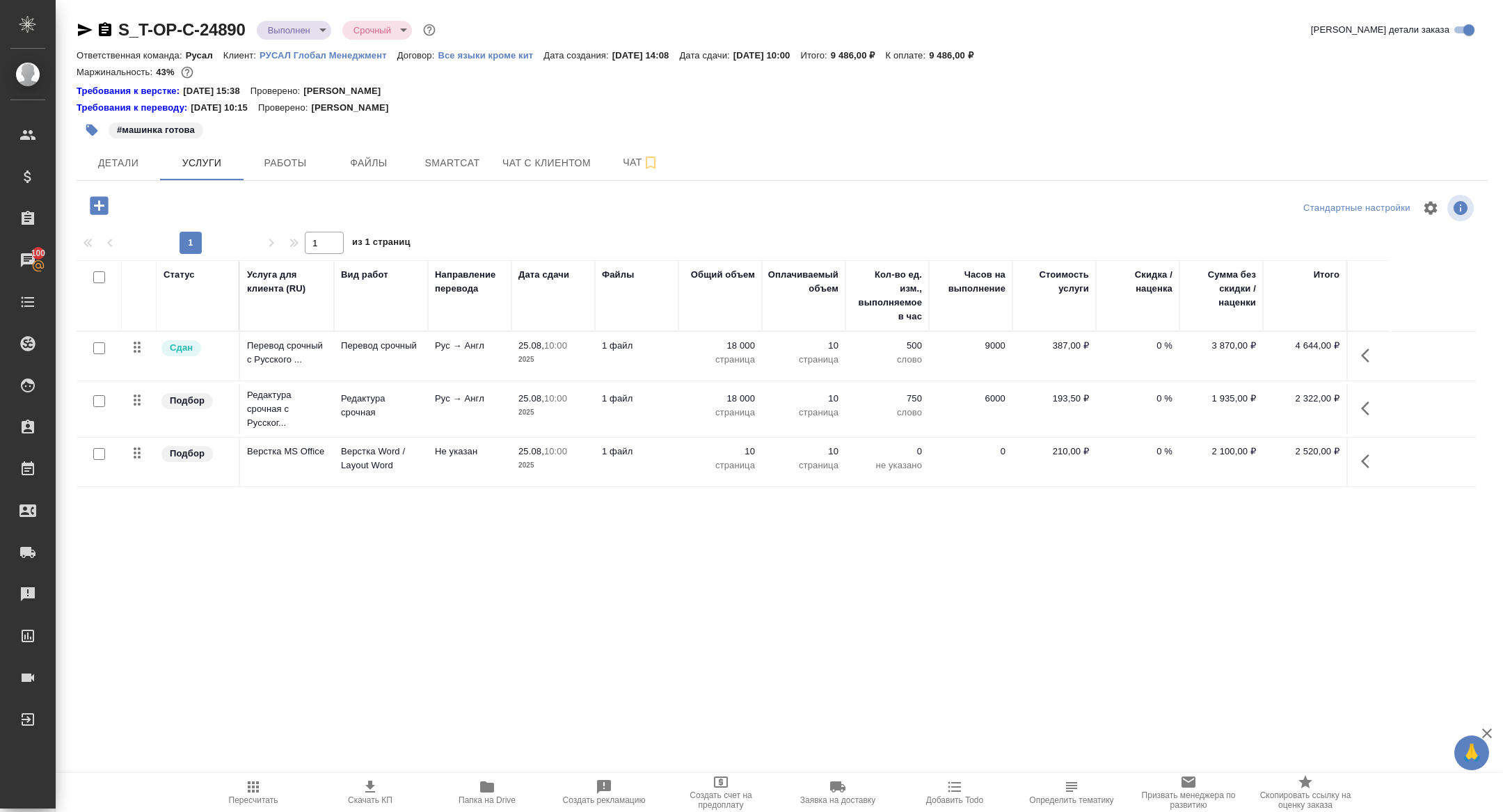
click at [1379, 353] on button "button" at bounding box center [1369, 355] width 33 height 33
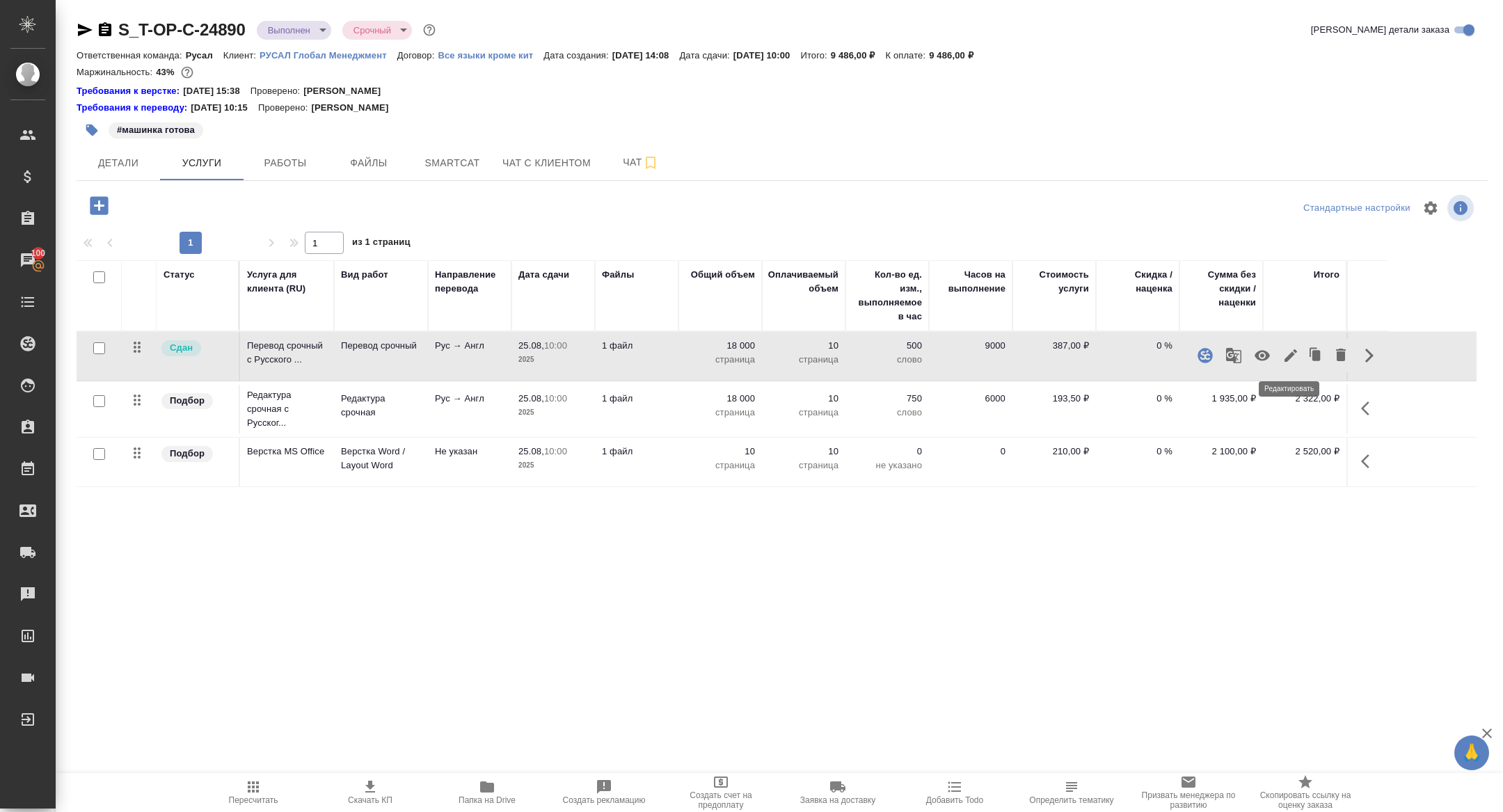
click at [1289, 355] on icon "button" at bounding box center [1290, 355] width 13 height 13
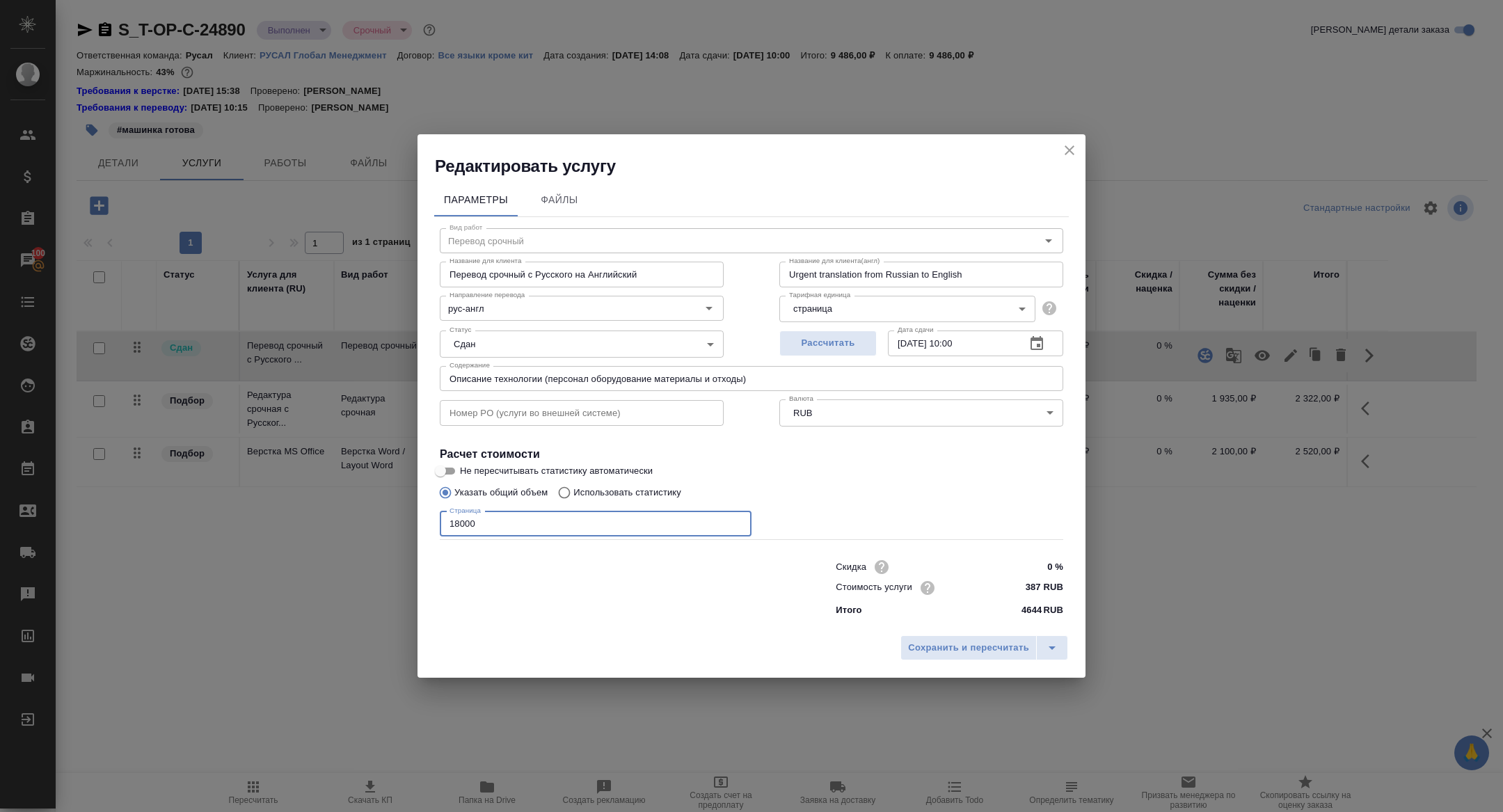
drag, startPoint x: 461, startPoint y: 519, endPoint x: 421, endPoint y: 520, distance: 40.0
click at [421, 520] on div "Параметры Файлы Вид работ Перевод срочный Вид работ Название для клиента Перево…" at bounding box center [751, 402] width 668 height 450
type input "35000"
click at [1024, 645] on span "Сохранить и пересчитать" at bounding box center [968, 648] width 121 height 16
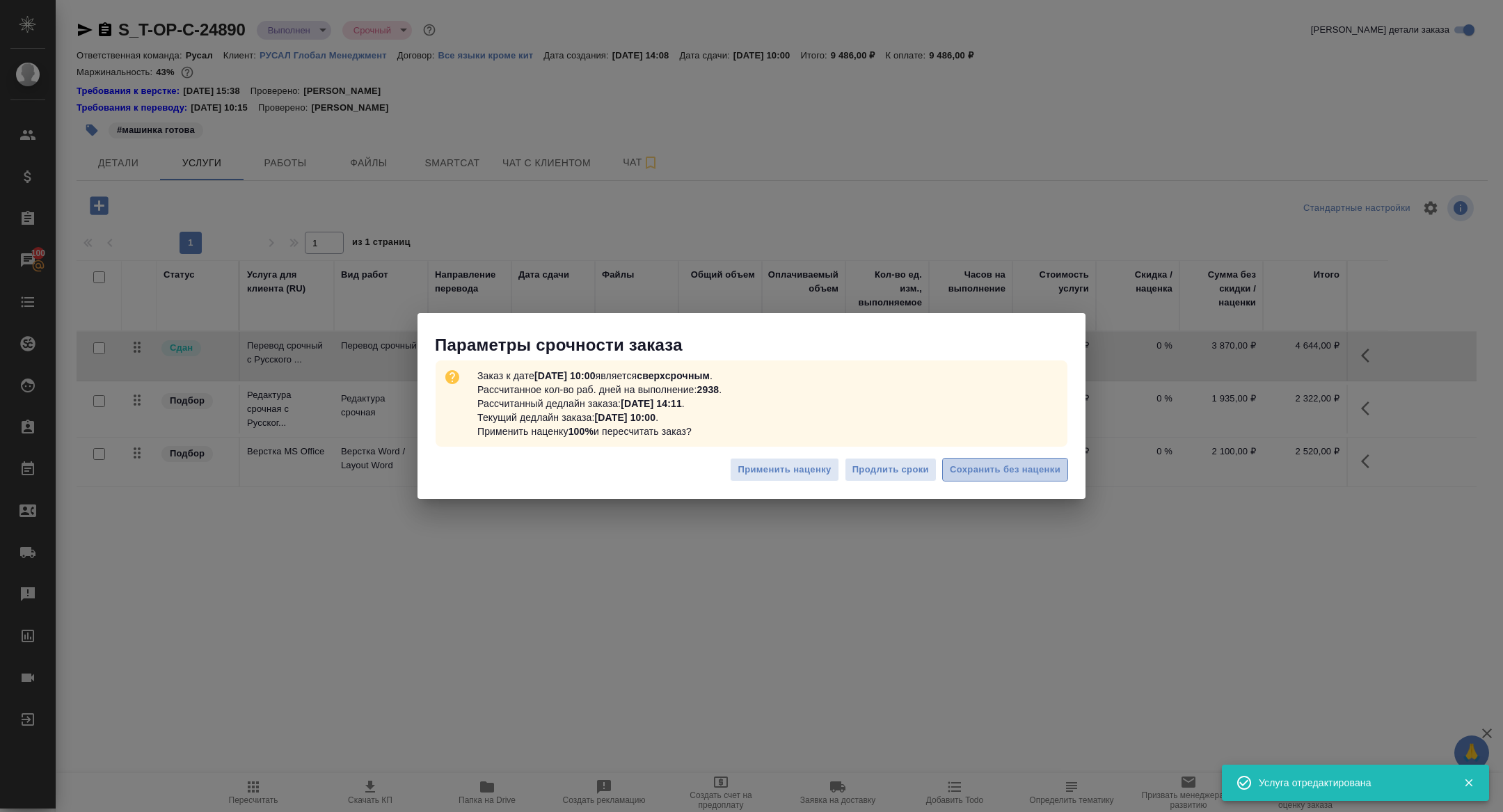
click at [996, 468] on span "Сохранить без наценки" at bounding box center [1005, 470] width 111 height 16
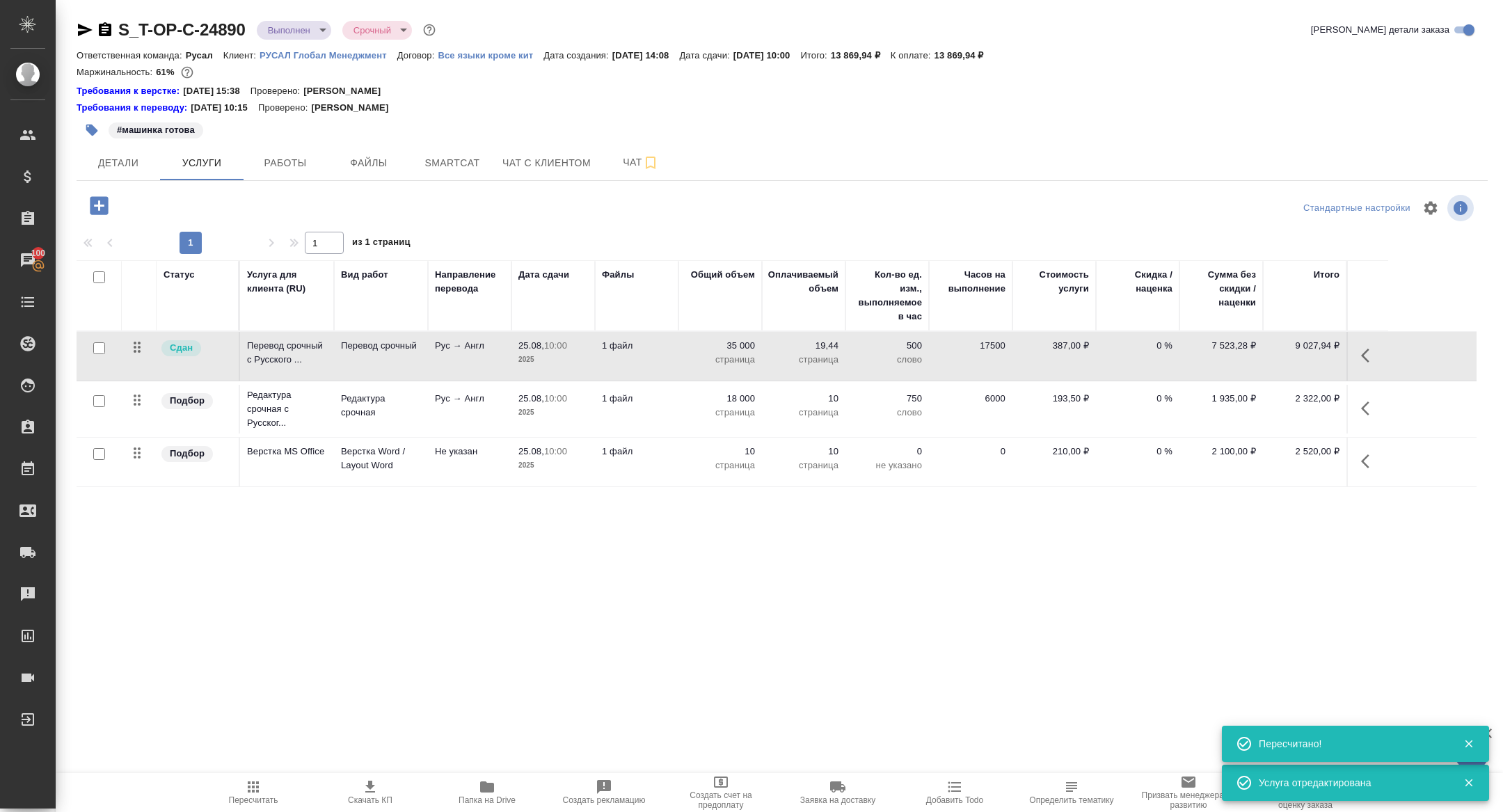
click at [1359, 356] on button "button" at bounding box center [1369, 355] width 33 height 33
click at [1293, 358] on icon "button" at bounding box center [1290, 355] width 17 height 17
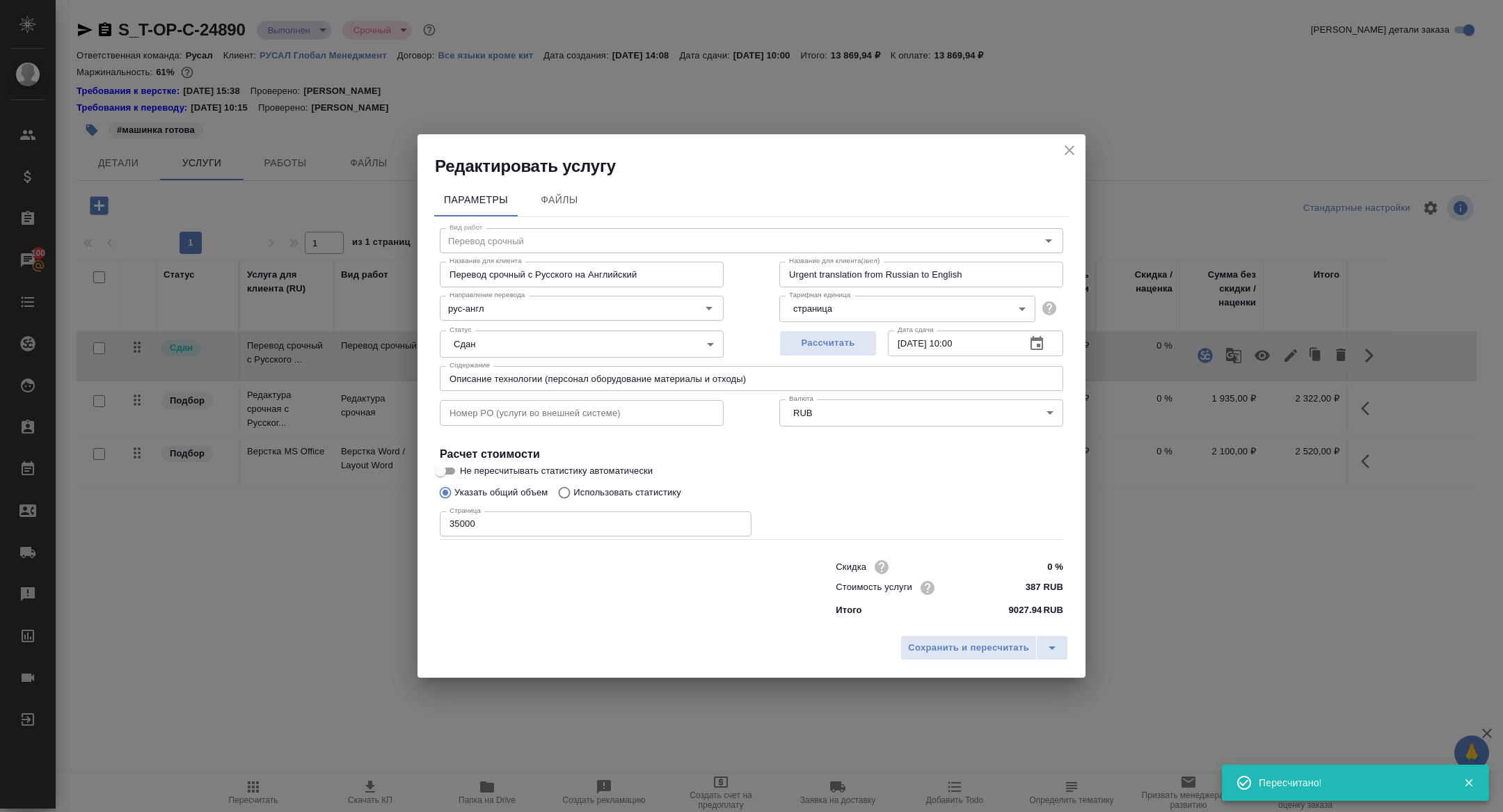
click at [454, 525] on input "35000" at bounding box center [595, 524] width 311 height 25
type input "55000"
click at [923, 640] on span "Сохранить и пересчитать" at bounding box center [968, 648] width 121 height 16
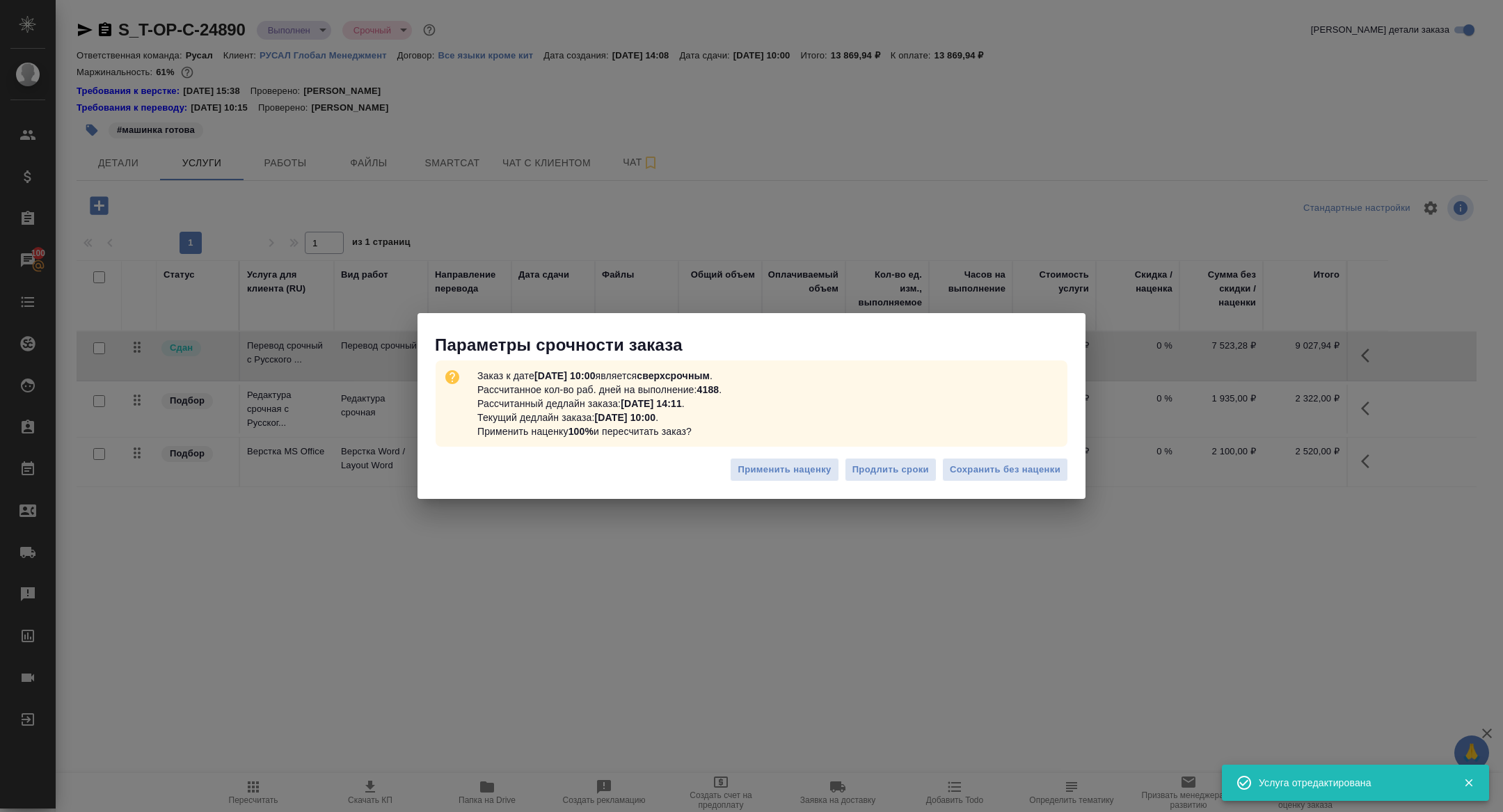
click at [989, 453] on div "Применить наценку Продлить сроки Сохранить без наценки" at bounding box center [751, 475] width 668 height 49
click at [1007, 481] on div "Применить наценку Продлить сроки Сохранить без наценки" at bounding box center [751, 475] width 668 height 49
click at [1026, 471] on span "Сохранить без наценки" at bounding box center [1005, 470] width 111 height 16
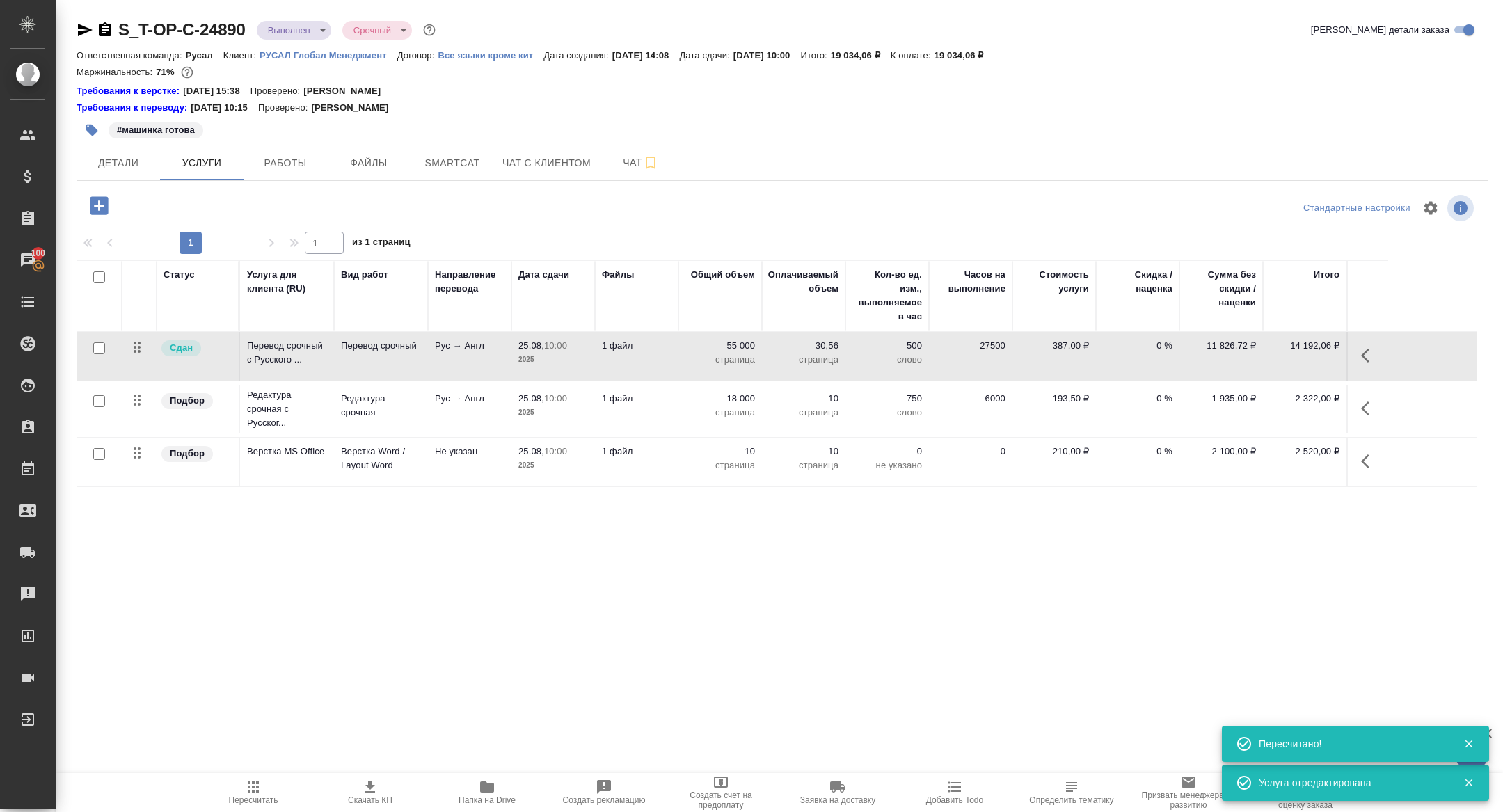
click at [1361, 405] on icon "button" at bounding box center [1369, 407] width 17 height 17
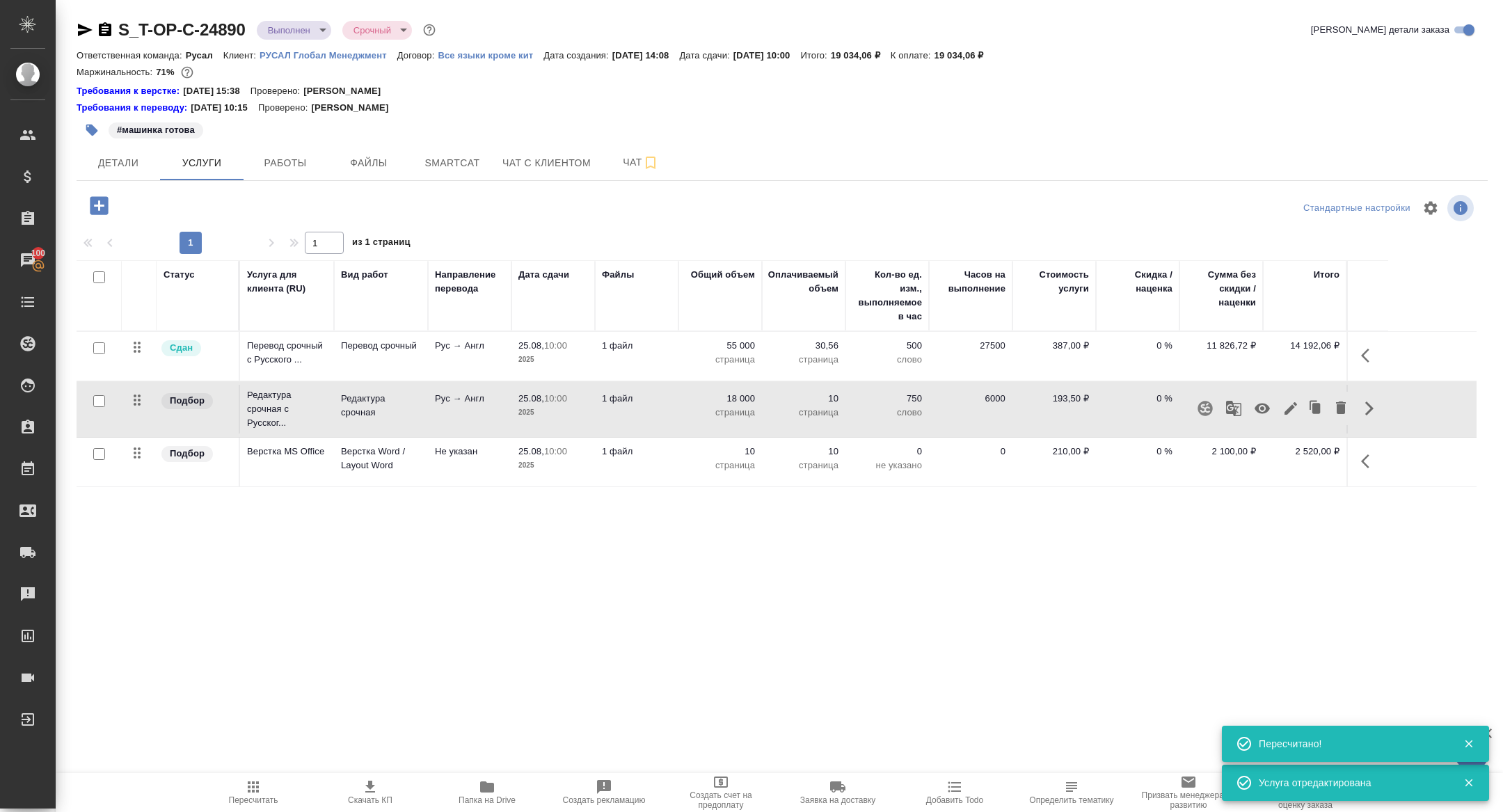
click at [1292, 405] on icon "button" at bounding box center [1290, 407] width 13 height 13
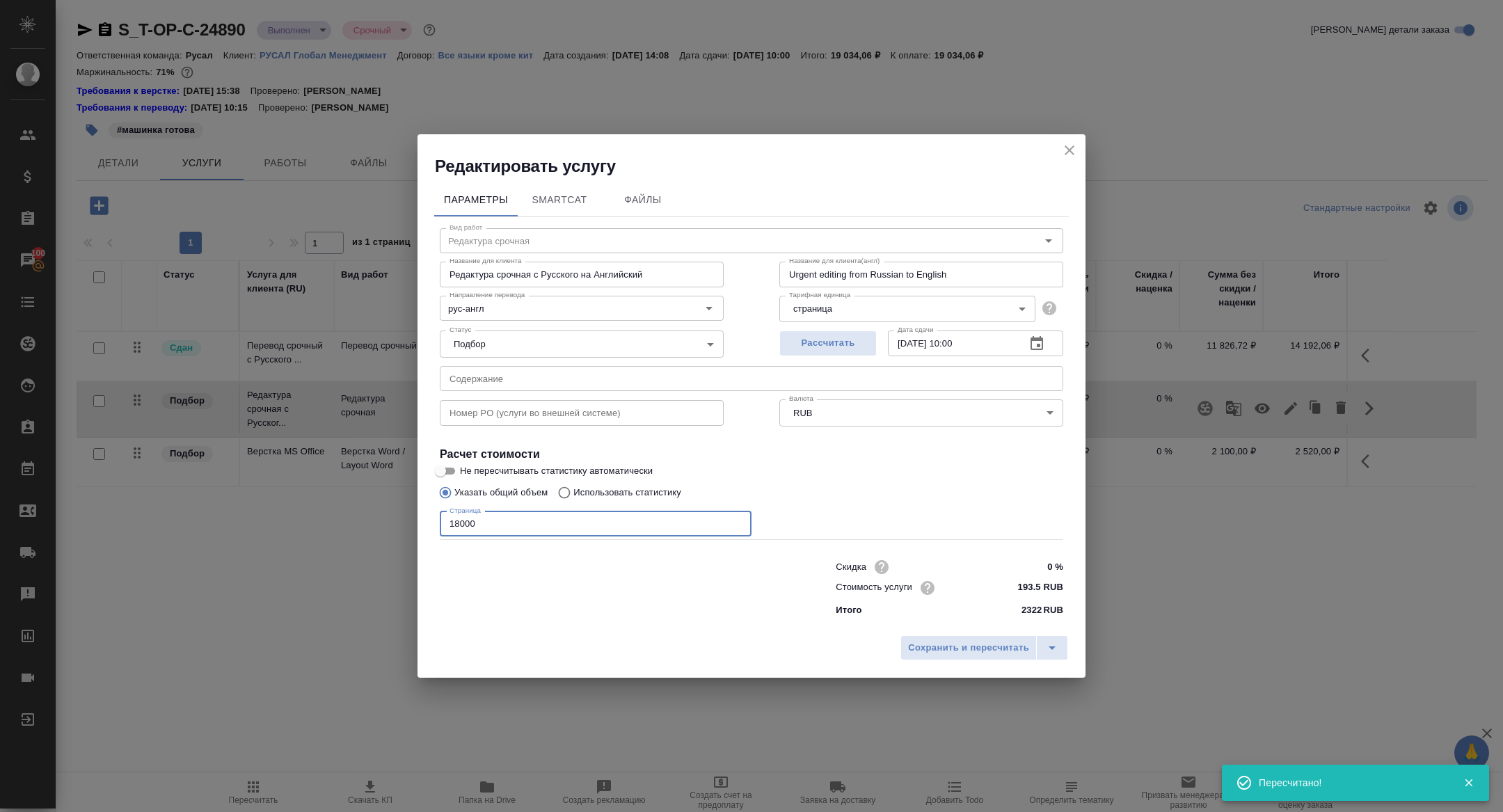
drag, startPoint x: 460, startPoint y: 524, endPoint x: 397, endPoint y: 523, distance: 63.0
click at [401, 524] on div "Редактировать услугу Параметры SmartCat Файлы Вид работ Редактура срочная Вид р…" at bounding box center [751, 406] width 1503 height 812
type input "55000"
click at [986, 646] on span "Сохранить и пересчитать" at bounding box center [968, 648] width 121 height 16
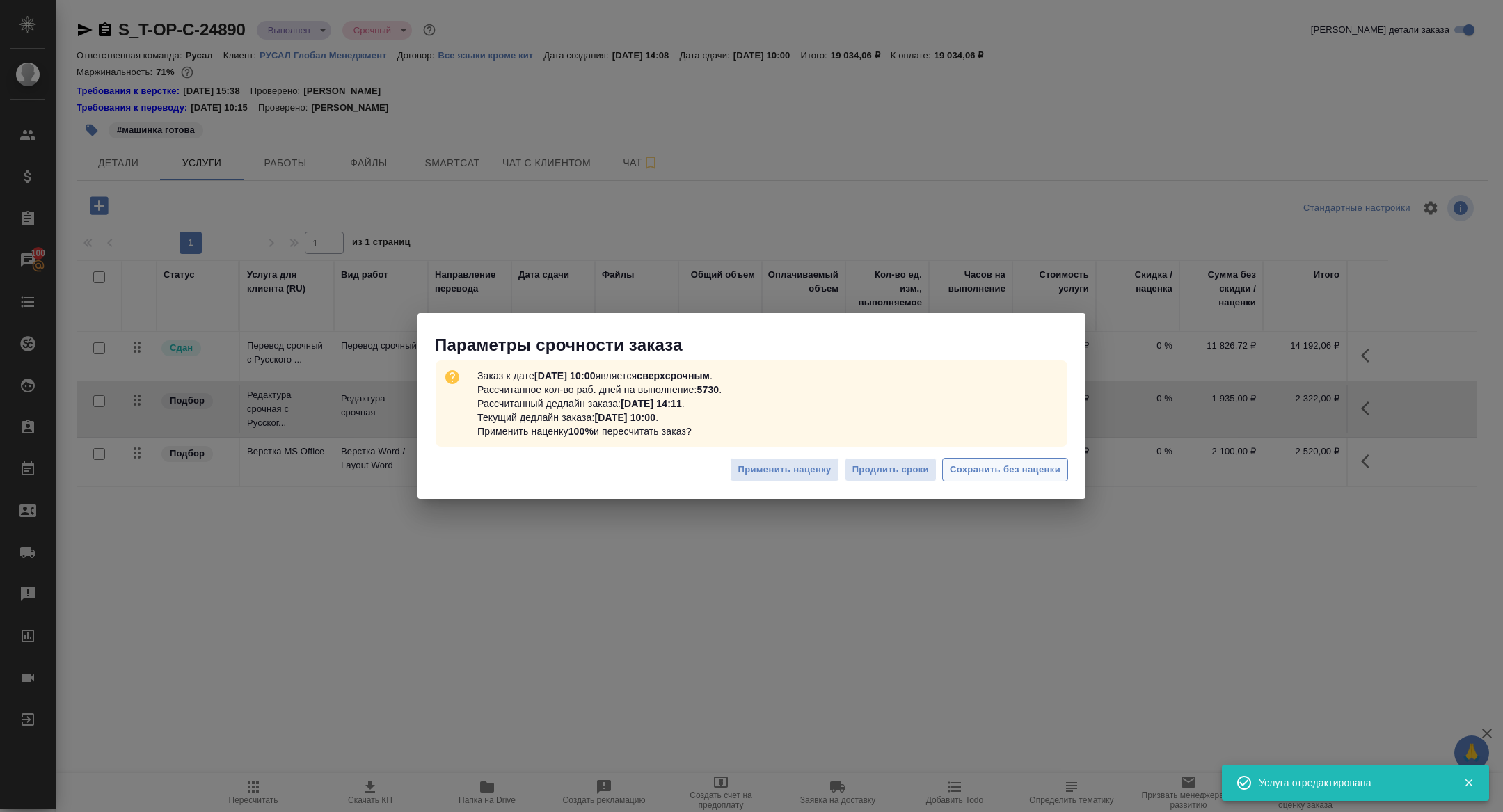
click at [964, 468] on span "Сохранить без наценки" at bounding box center [1005, 470] width 111 height 16
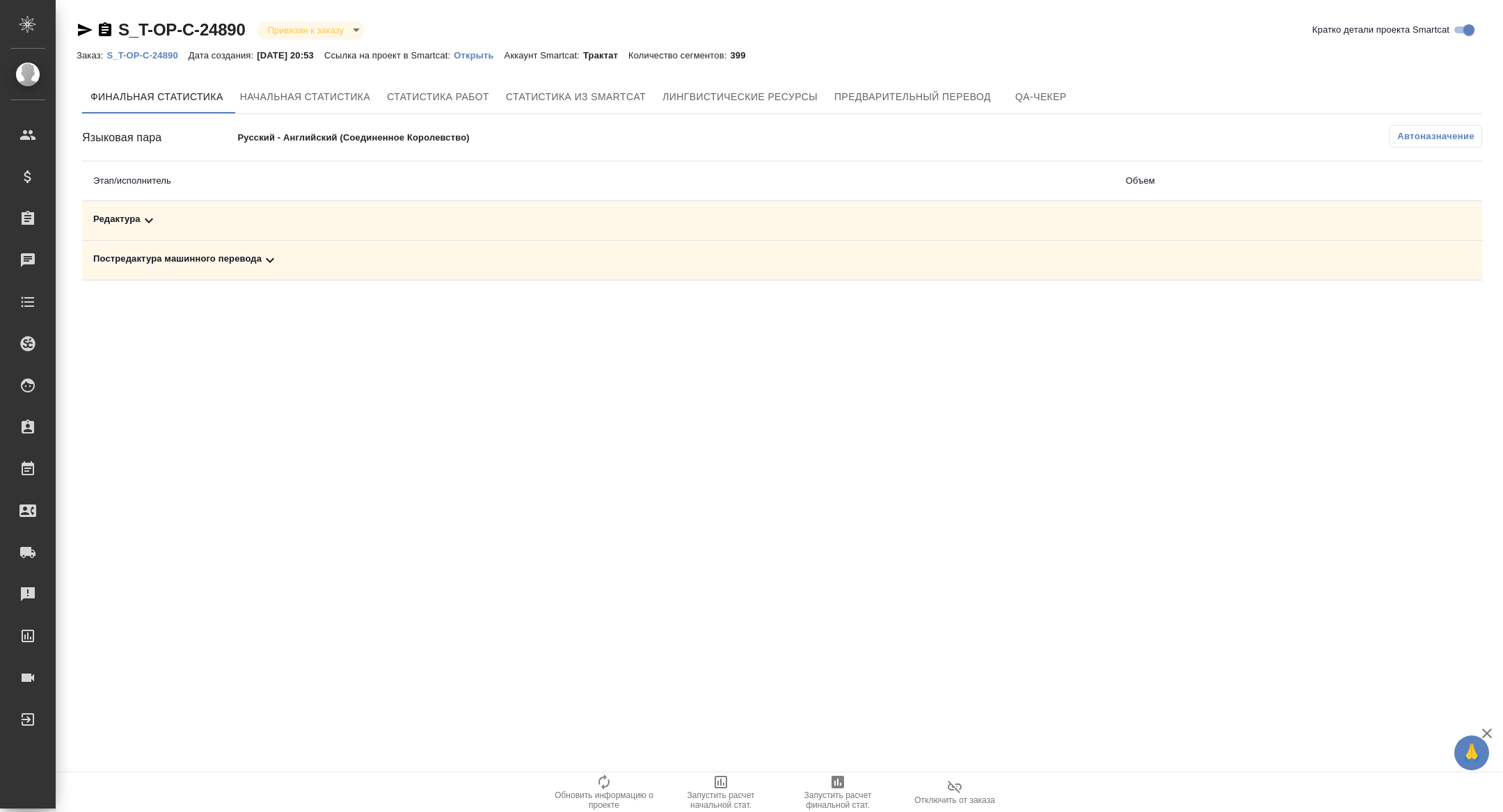
click at [260, 252] on div "Постредактура машинного перевода" at bounding box center [598, 260] width 1011 height 17
click at [438, 226] on div "Редактура" at bounding box center [443, 220] width 699 height 17
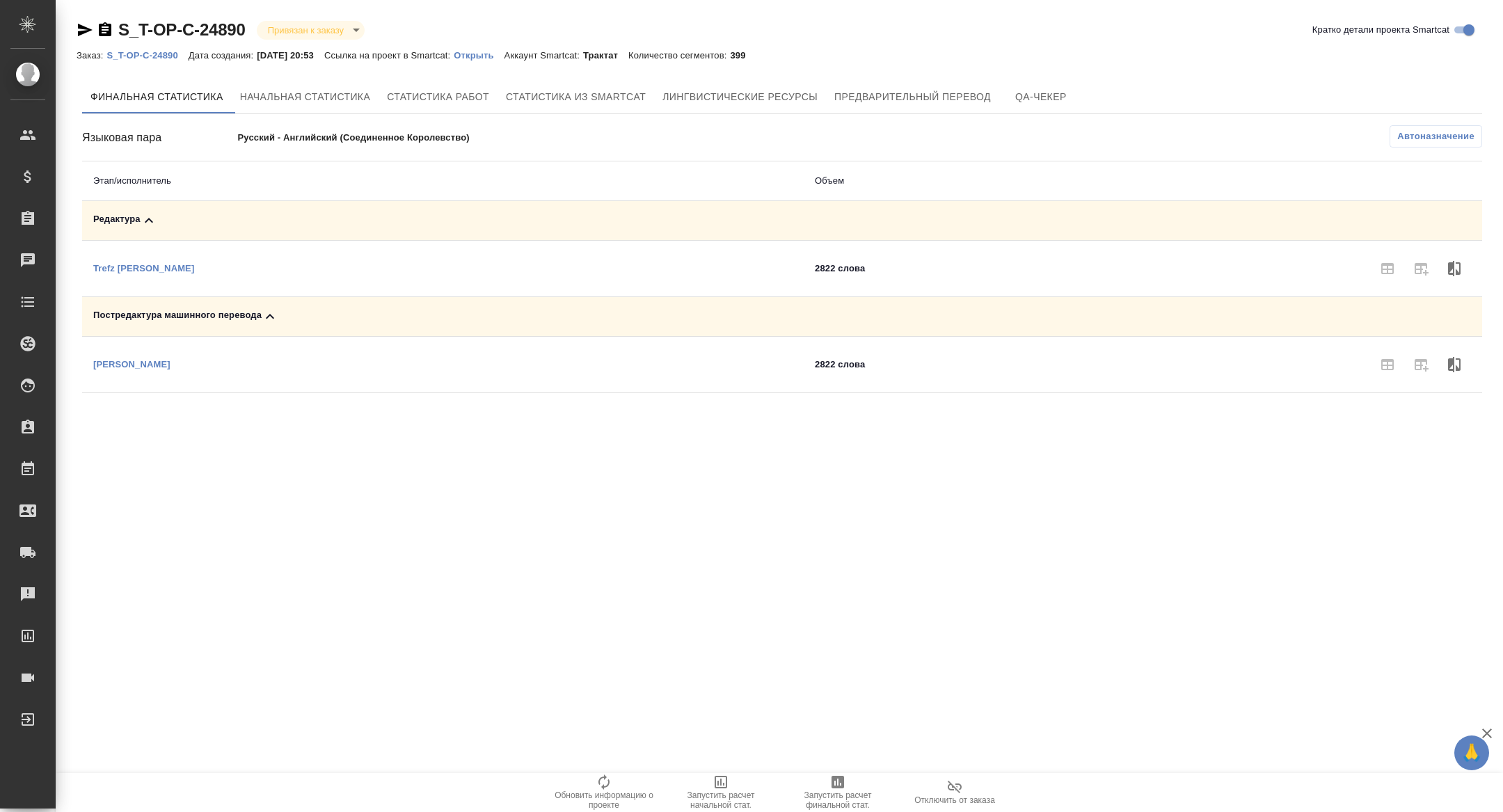
click at [1436, 137] on span "Автоназначение" at bounding box center [1435, 136] width 77 height 14
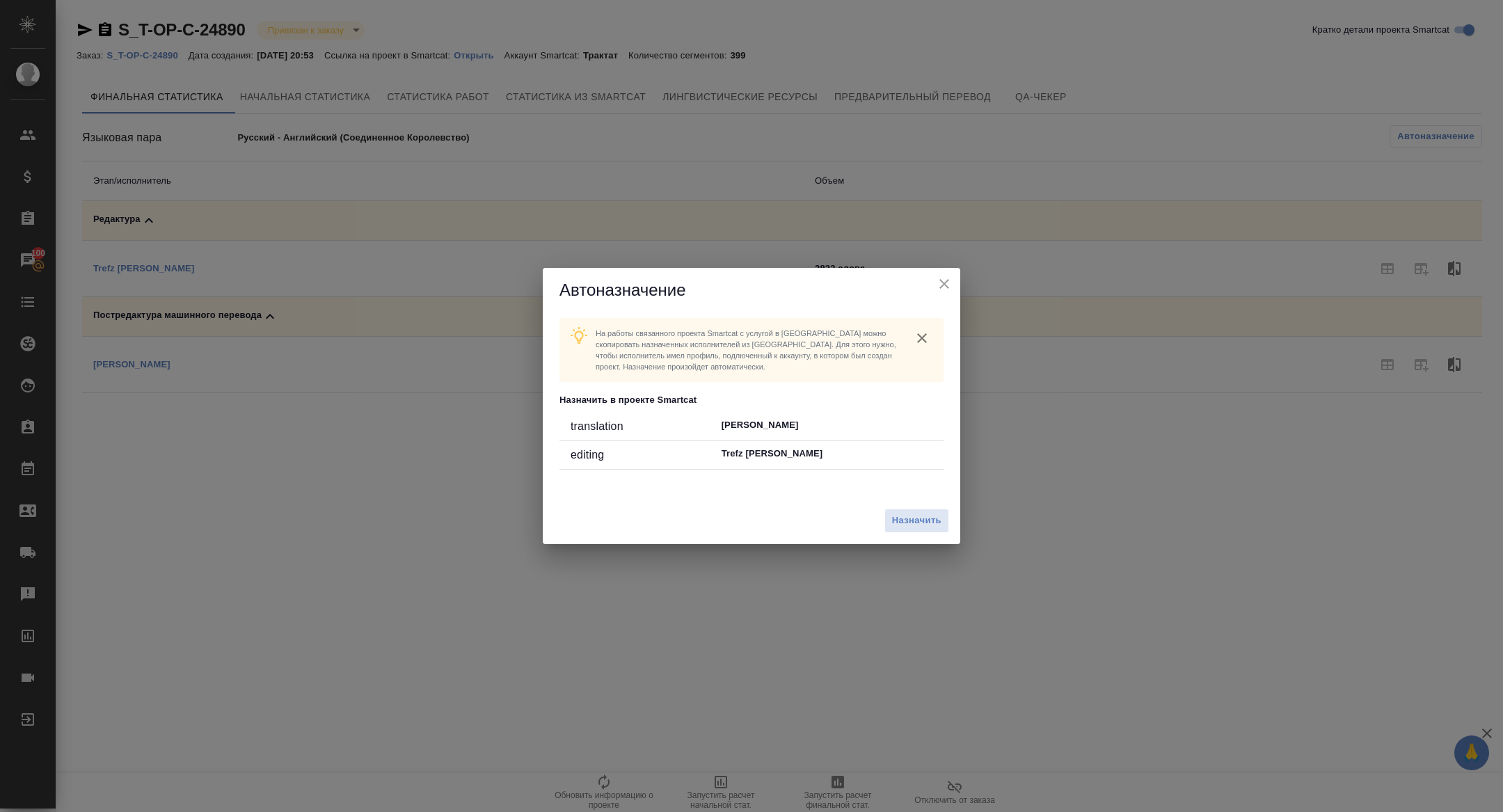
click at [942, 275] on icon "close" at bounding box center [944, 283] width 17 height 17
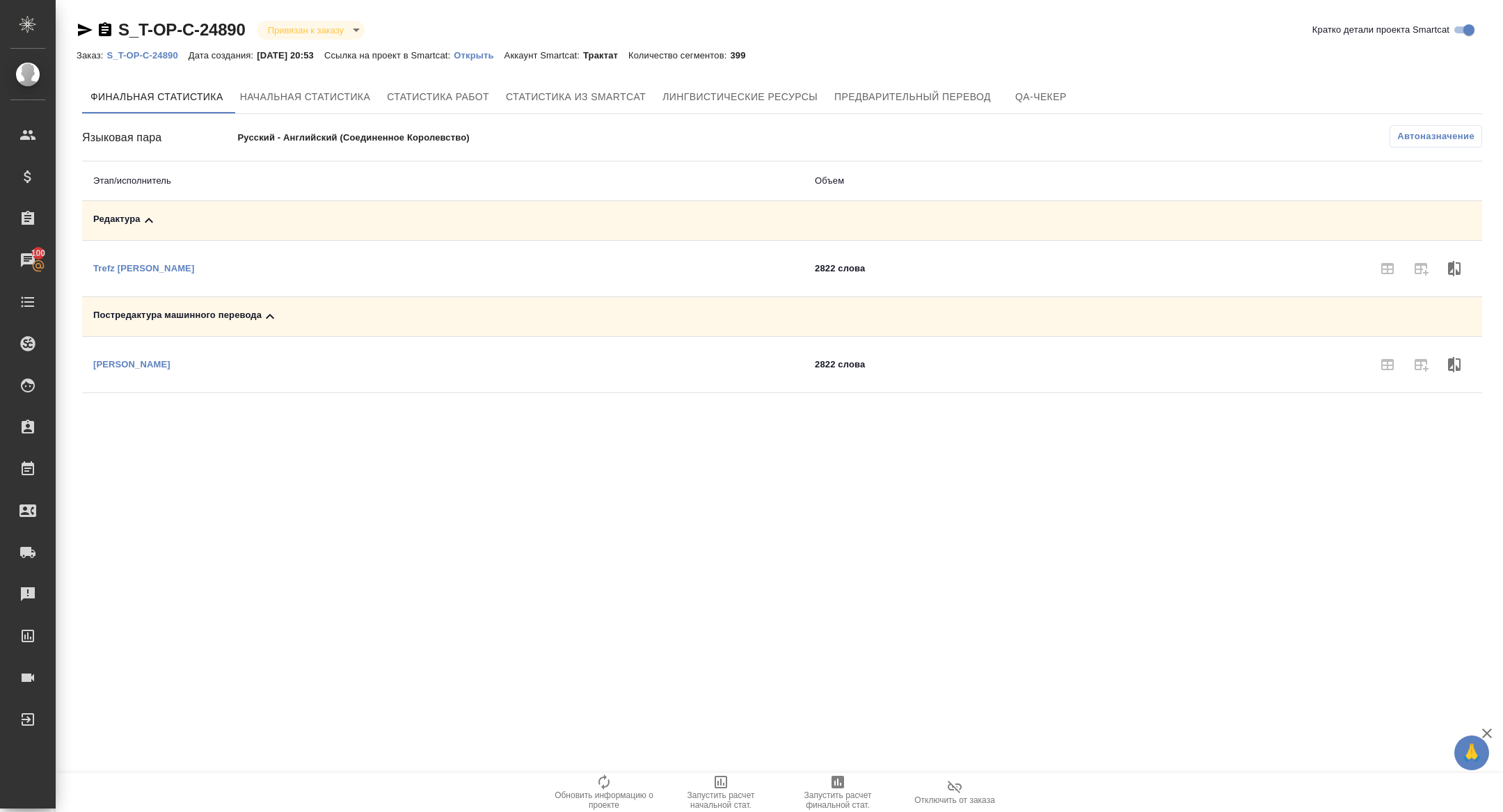
click at [845, 800] on span "Запустить расчет финальной стат." at bounding box center [838, 800] width 100 height 19
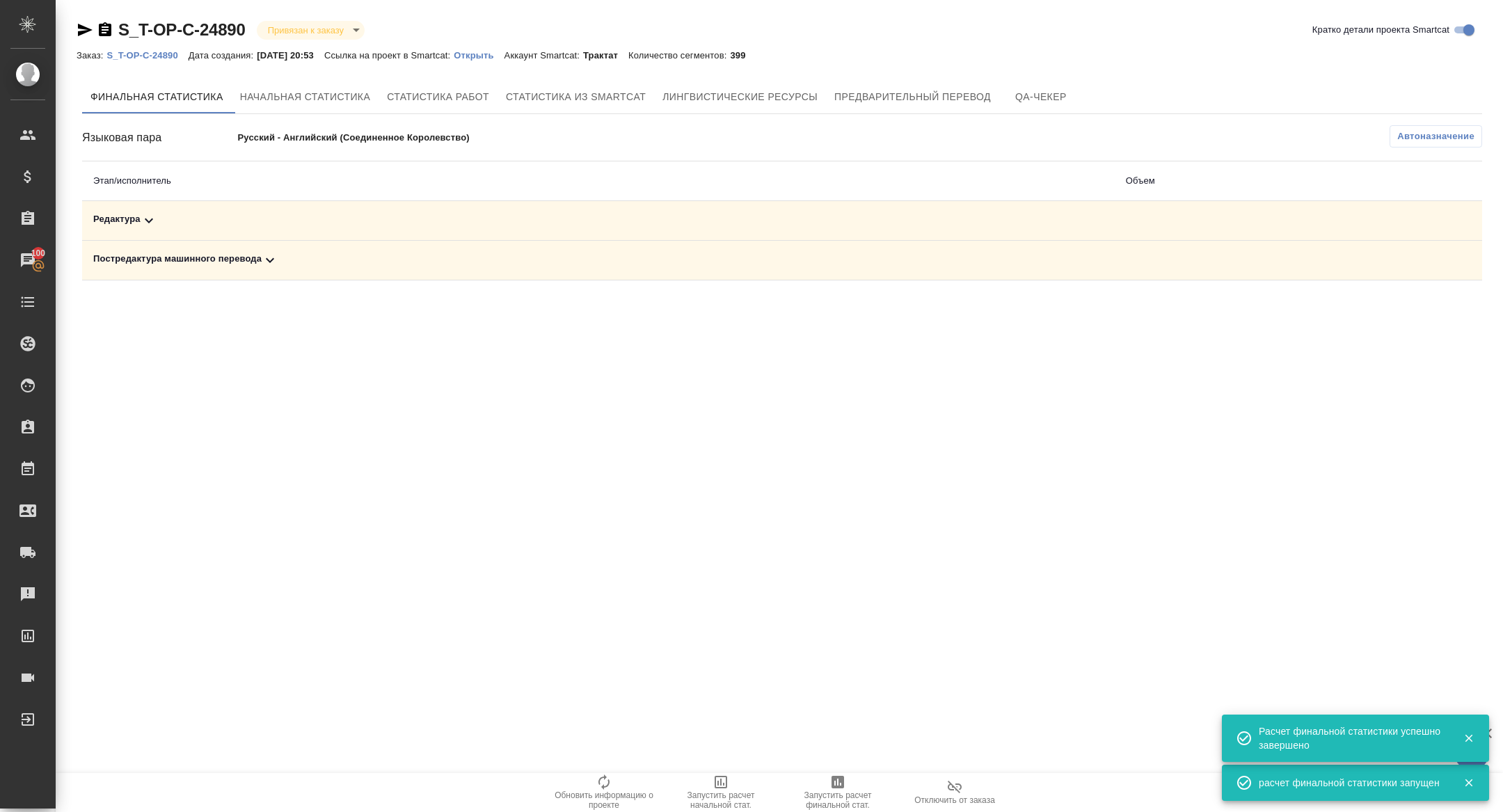
click at [251, 258] on div "Постредактура машинного перевода" at bounding box center [598, 260] width 1011 height 17
click at [263, 199] on th "Этап/исполнитель" at bounding box center [443, 181] width 722 height 40
click at [263, 226] on div "Редактура" at bounding box center [443, 220] width 699 height 17
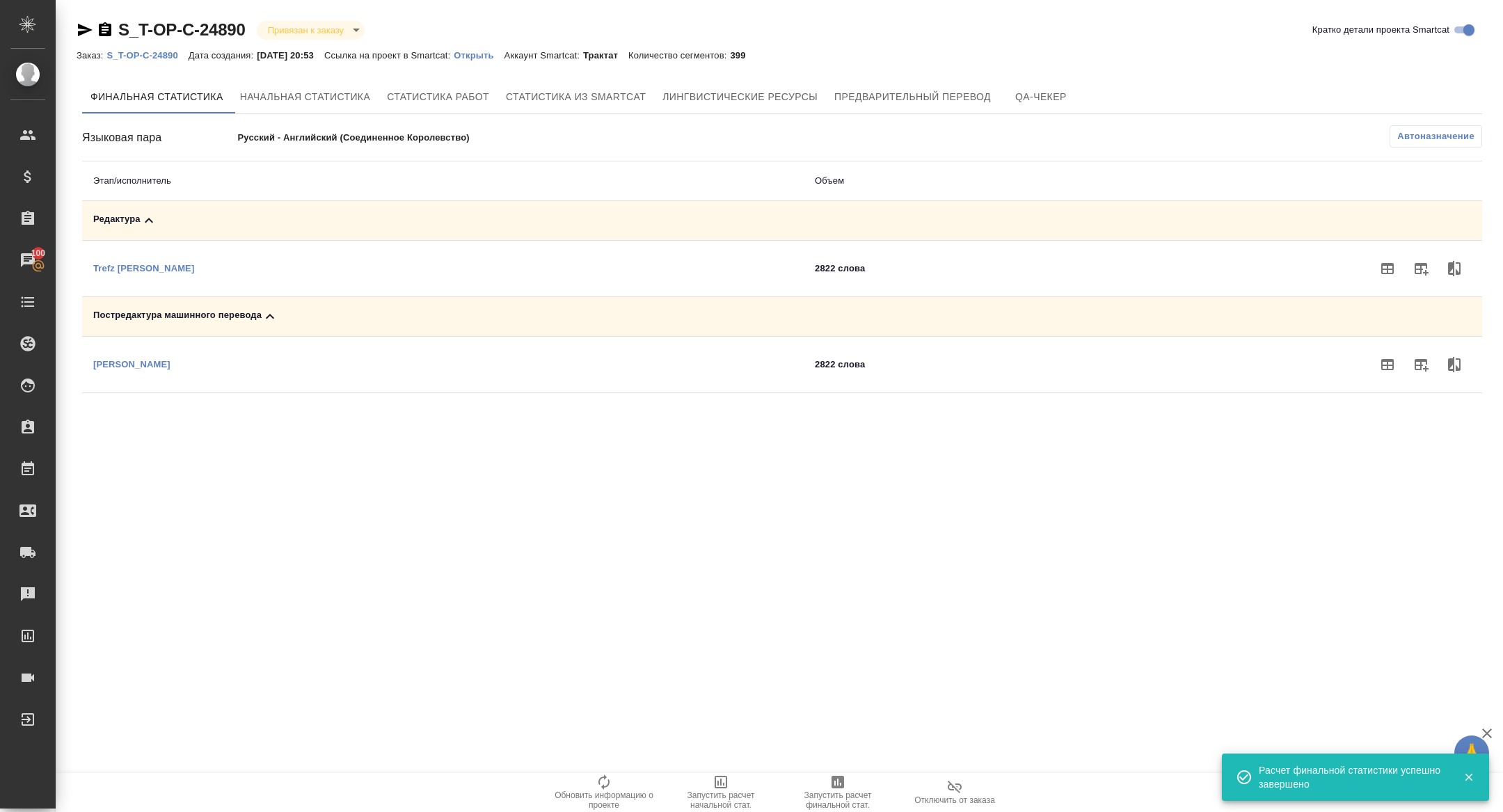
click at [1412, 364] on button "button" at bounding box center [1420, 365] width 33 height 33
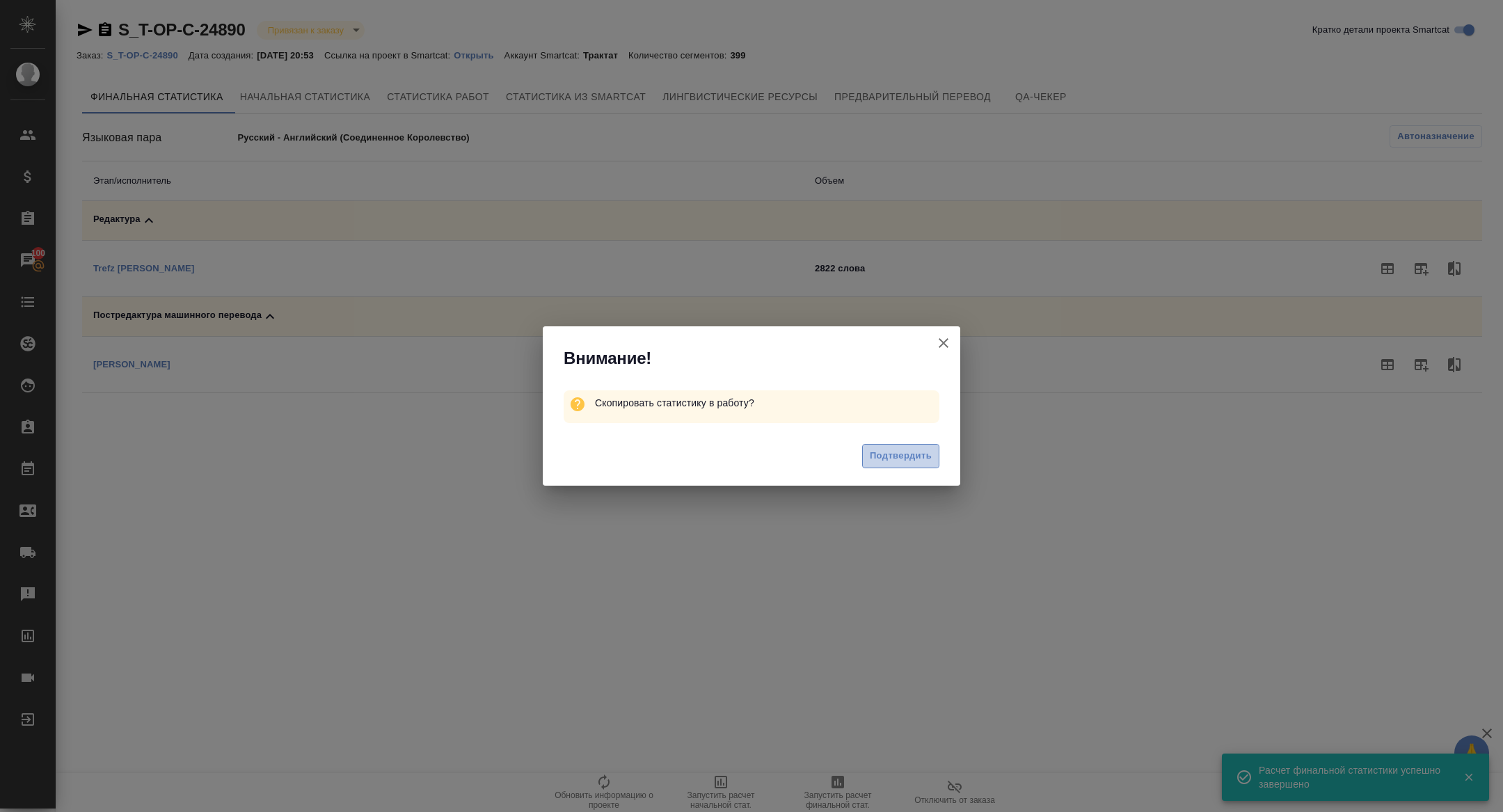
click at [883, 450] on span "Подтвердить" at bounding box center [901, 456] width 62 height 16
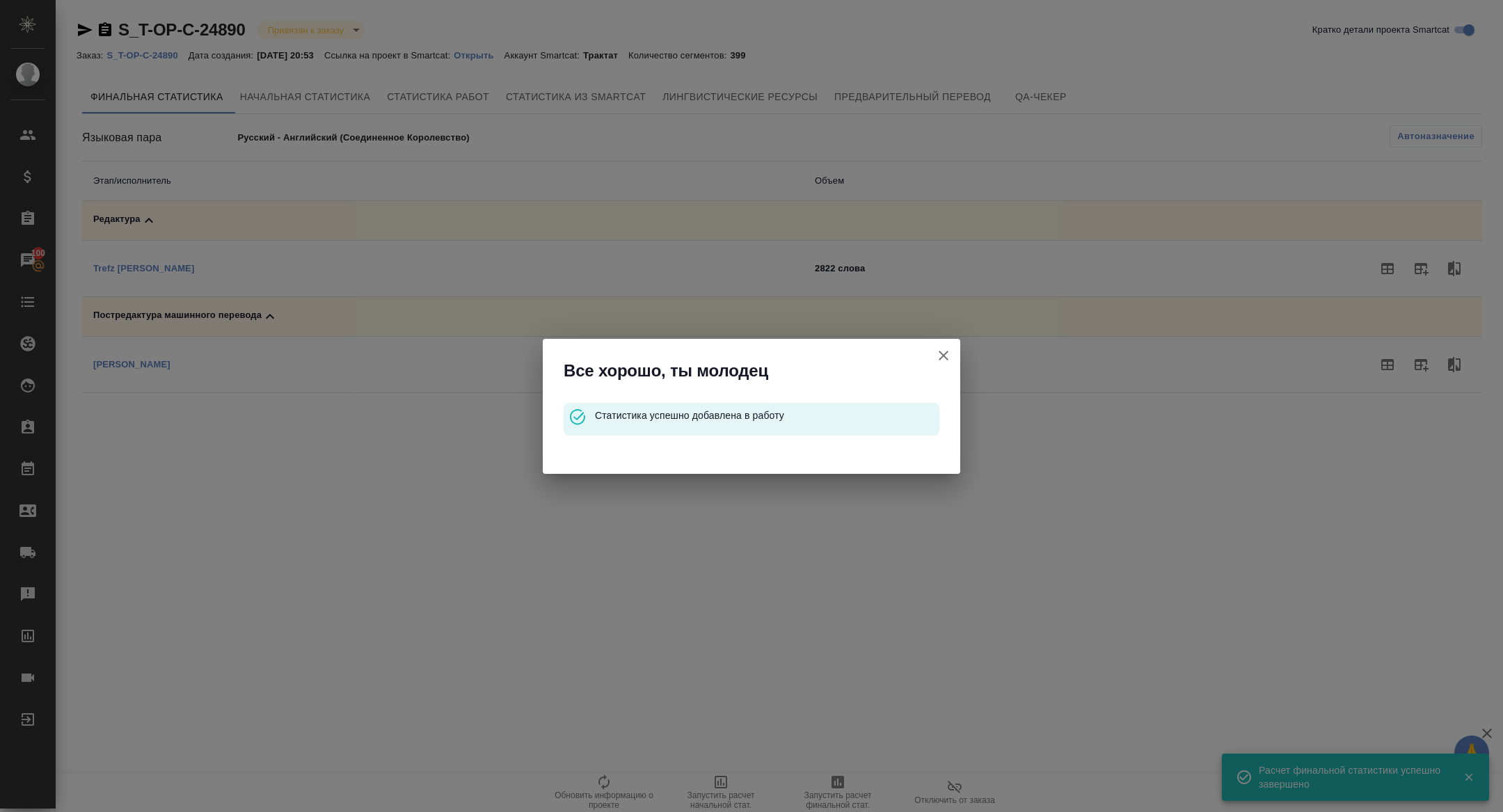
click at [1426, 267] on div "Все хорошо, ты молодец Статистика успешно добавлена в работу" at bounding box center [751, 406] width 1503 height 812
click at [940, 359] on icon "button" at bounding box center [944, 355] width 10 height 10
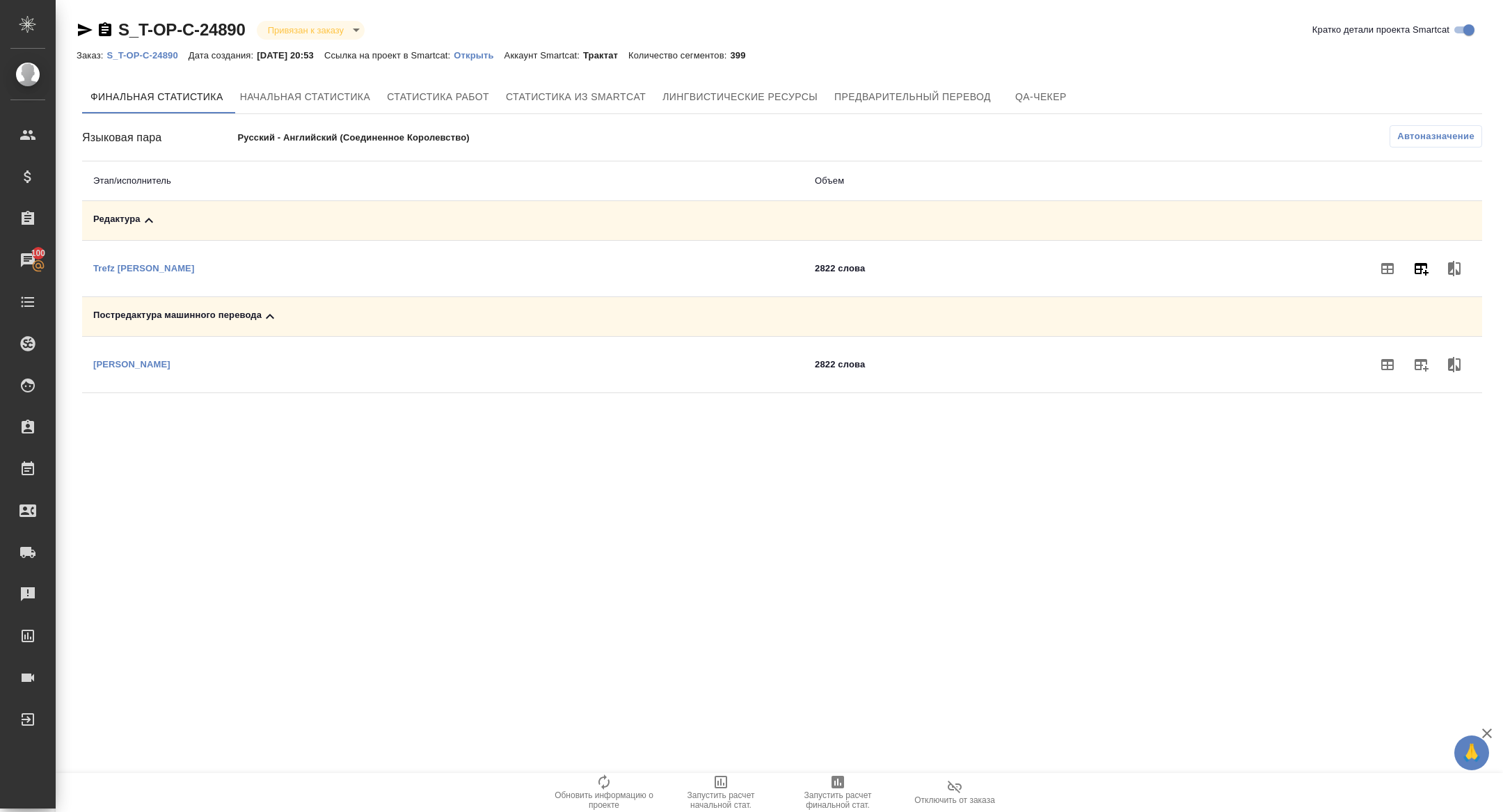
click at [1421, 269] on icon "button" at bounding box center [1421, 268] width 14 height 13
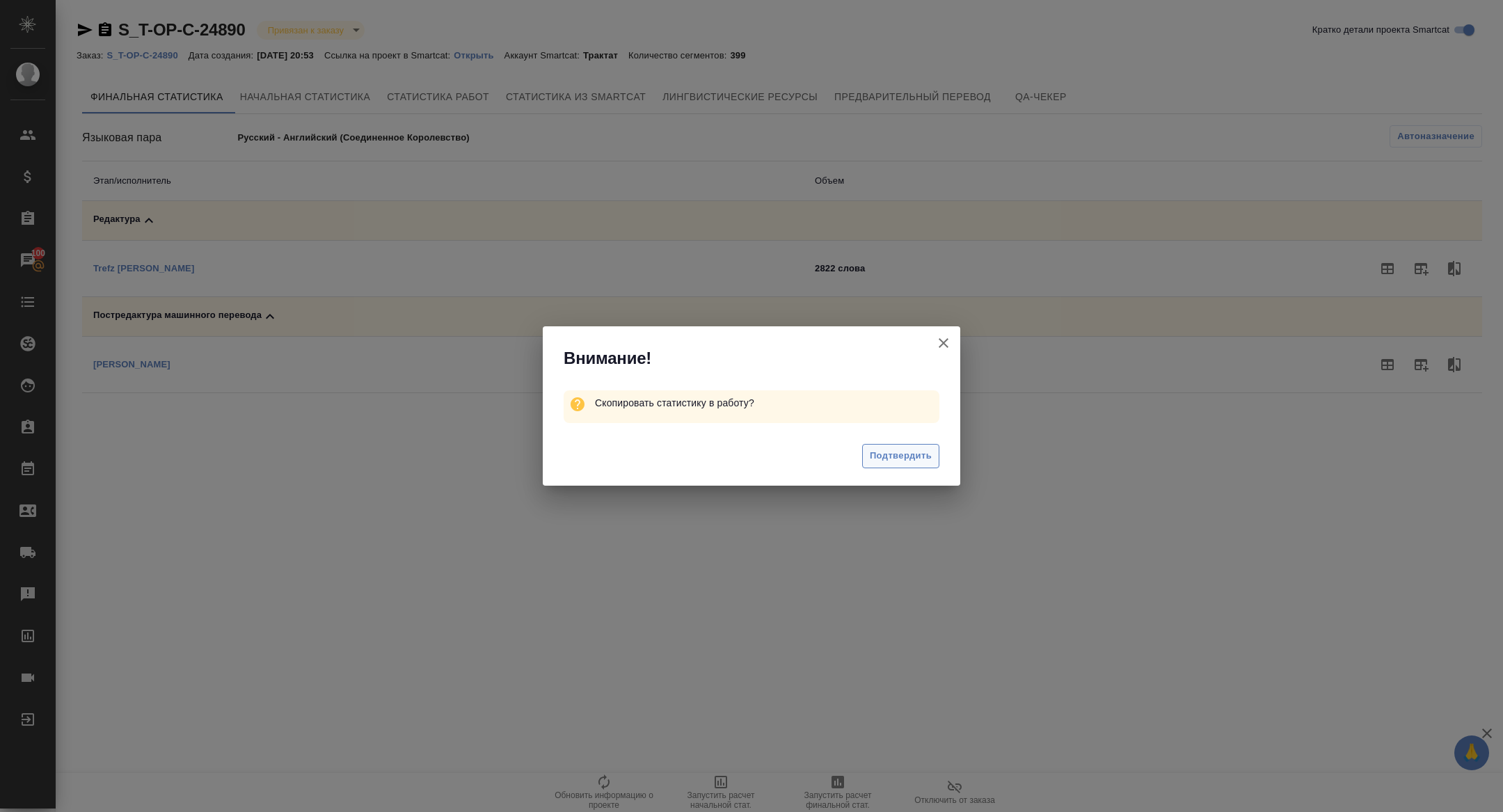
click at [914, 461] on span "Подтвердить" at bounding box center [901, 456] width 62 height 16
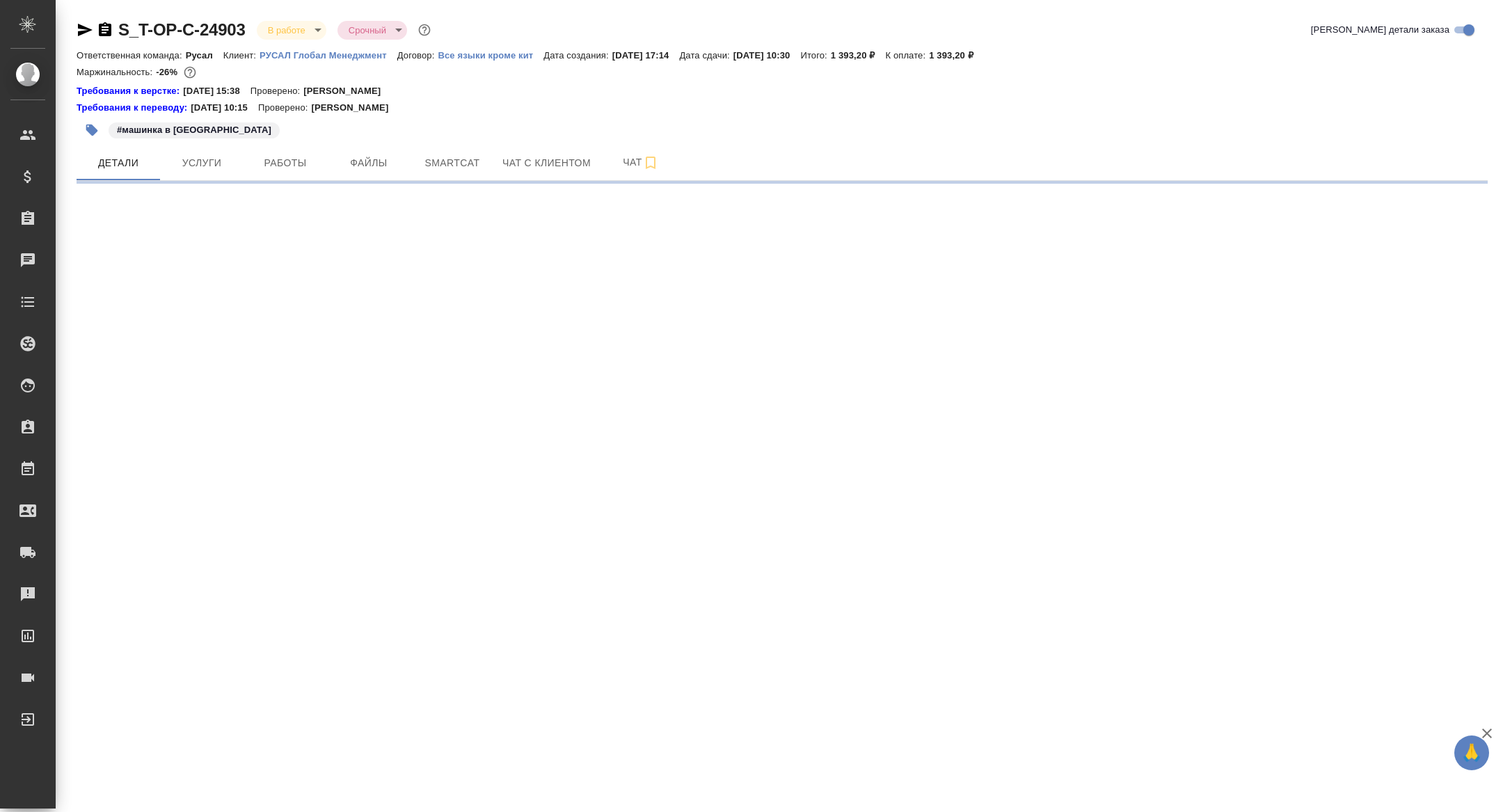
select select "RU"
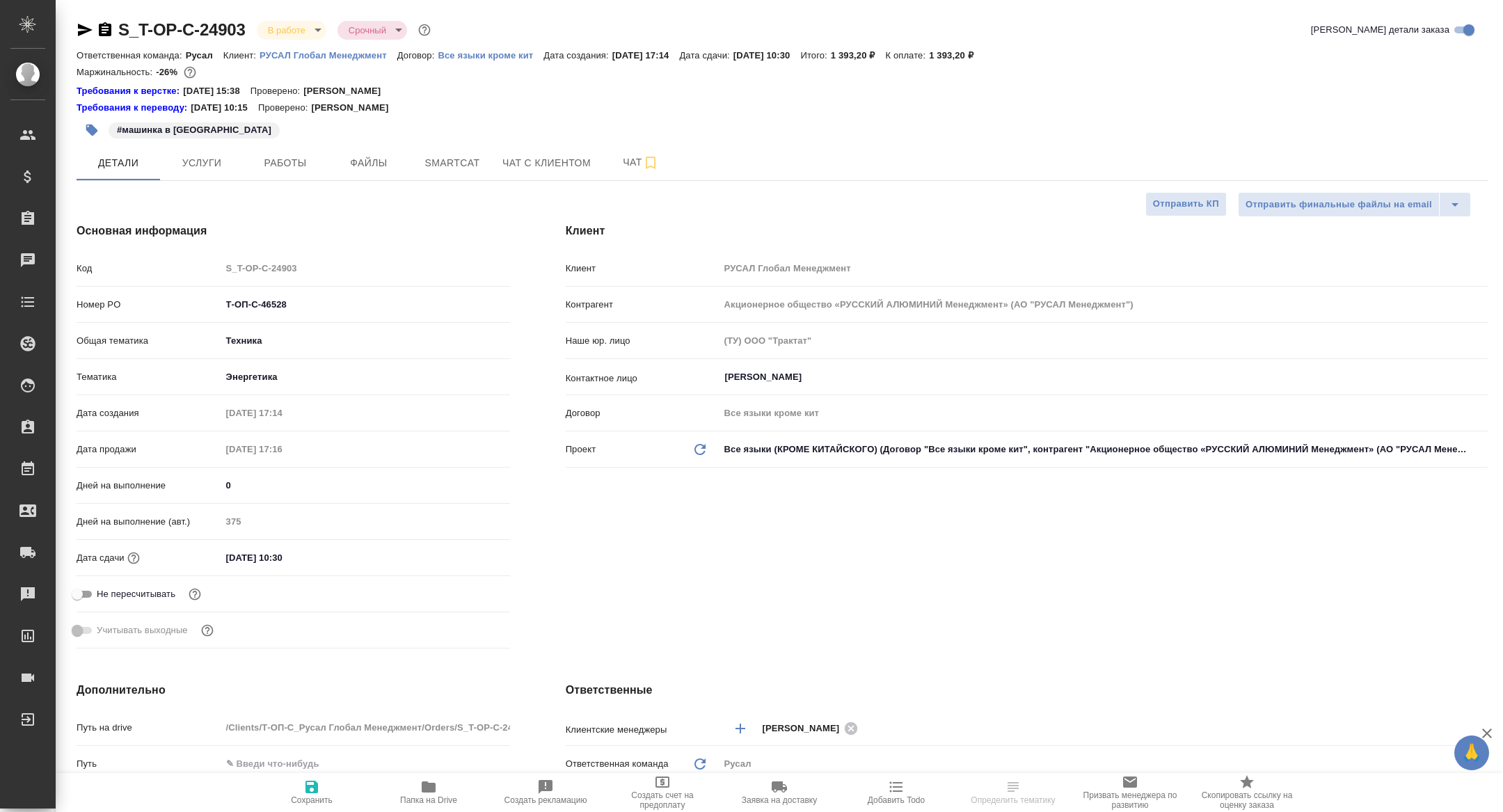
type textarea "x"
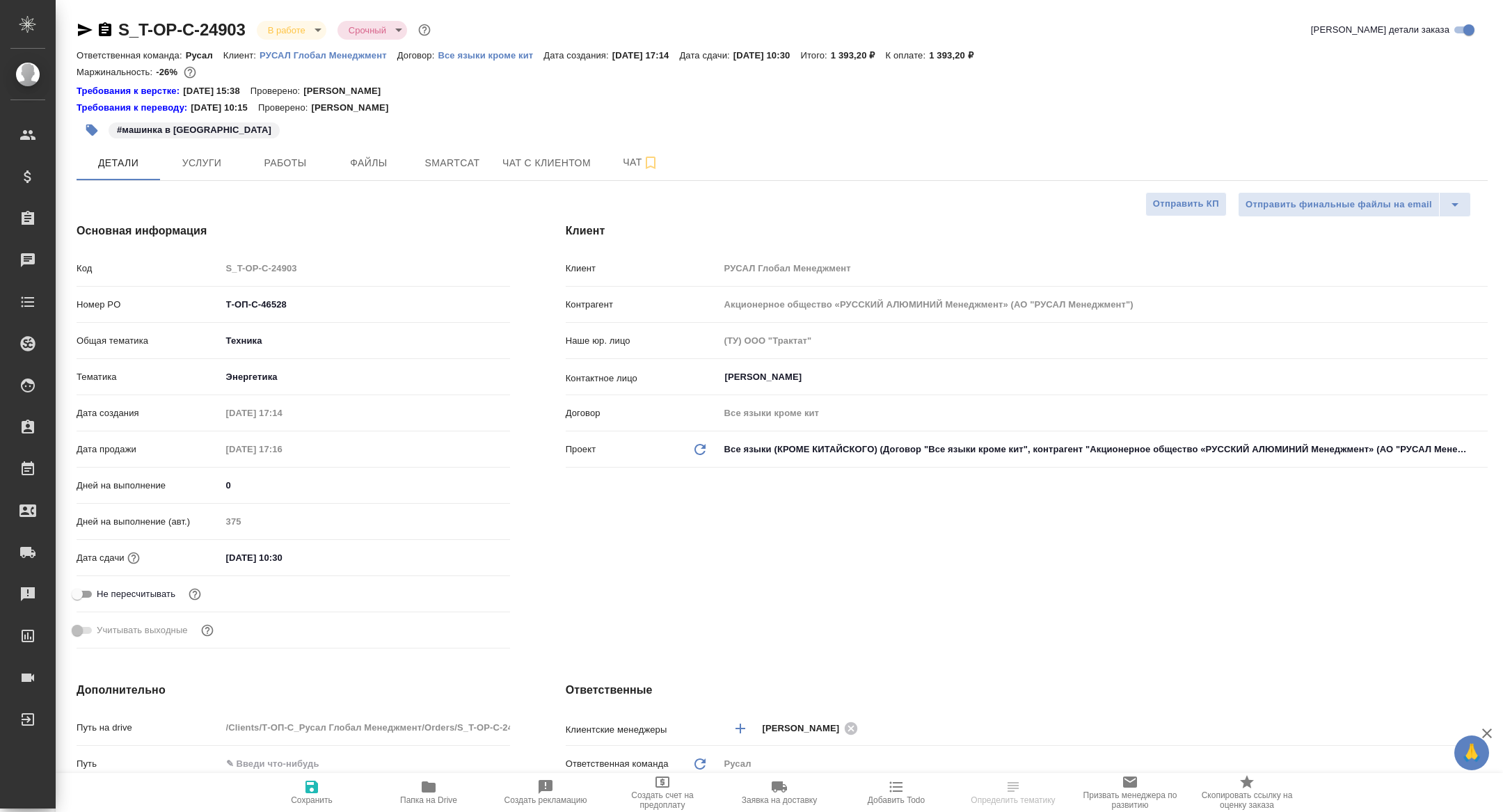
type textarea "x"
click at [287, 172] on button "Работы" at bounding box center [285, 162] width 84 height 35
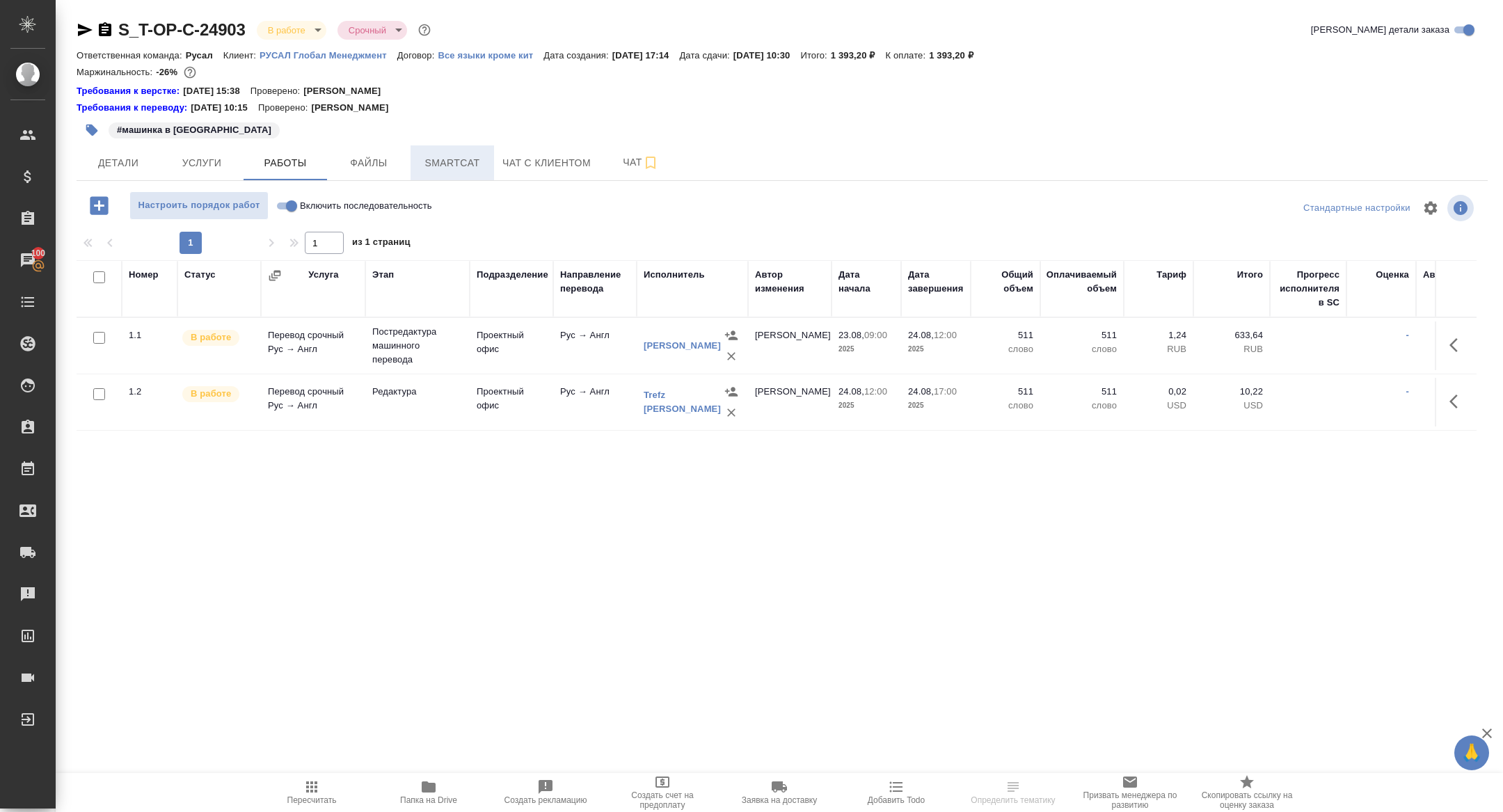
click at [441, 170] on span "Smartcat" at bounding box center [452, 163] width 67 height 18
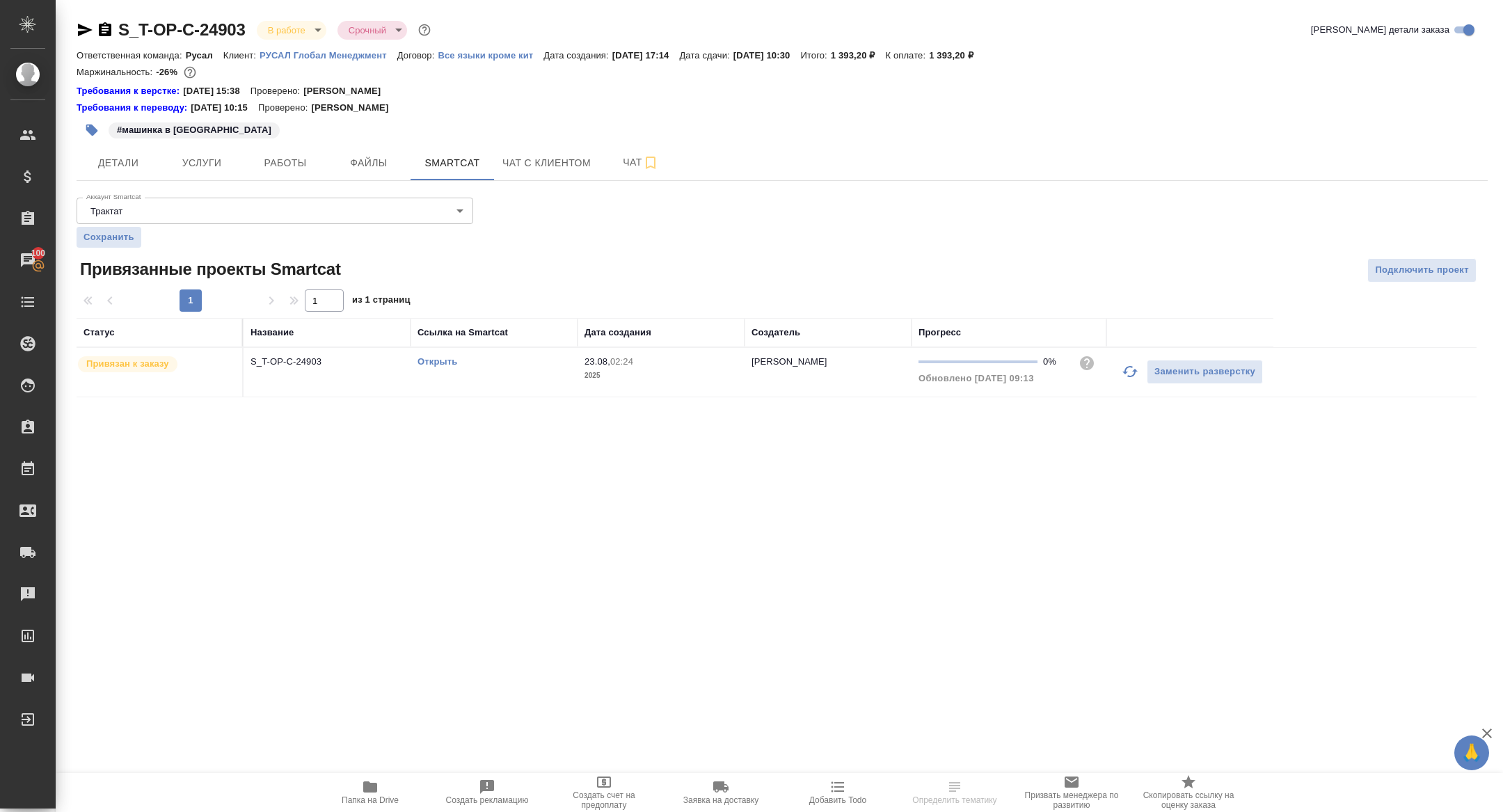
click at [1122, 372] on icon "button" at bounding box center [1129, 371] width 17 height 17
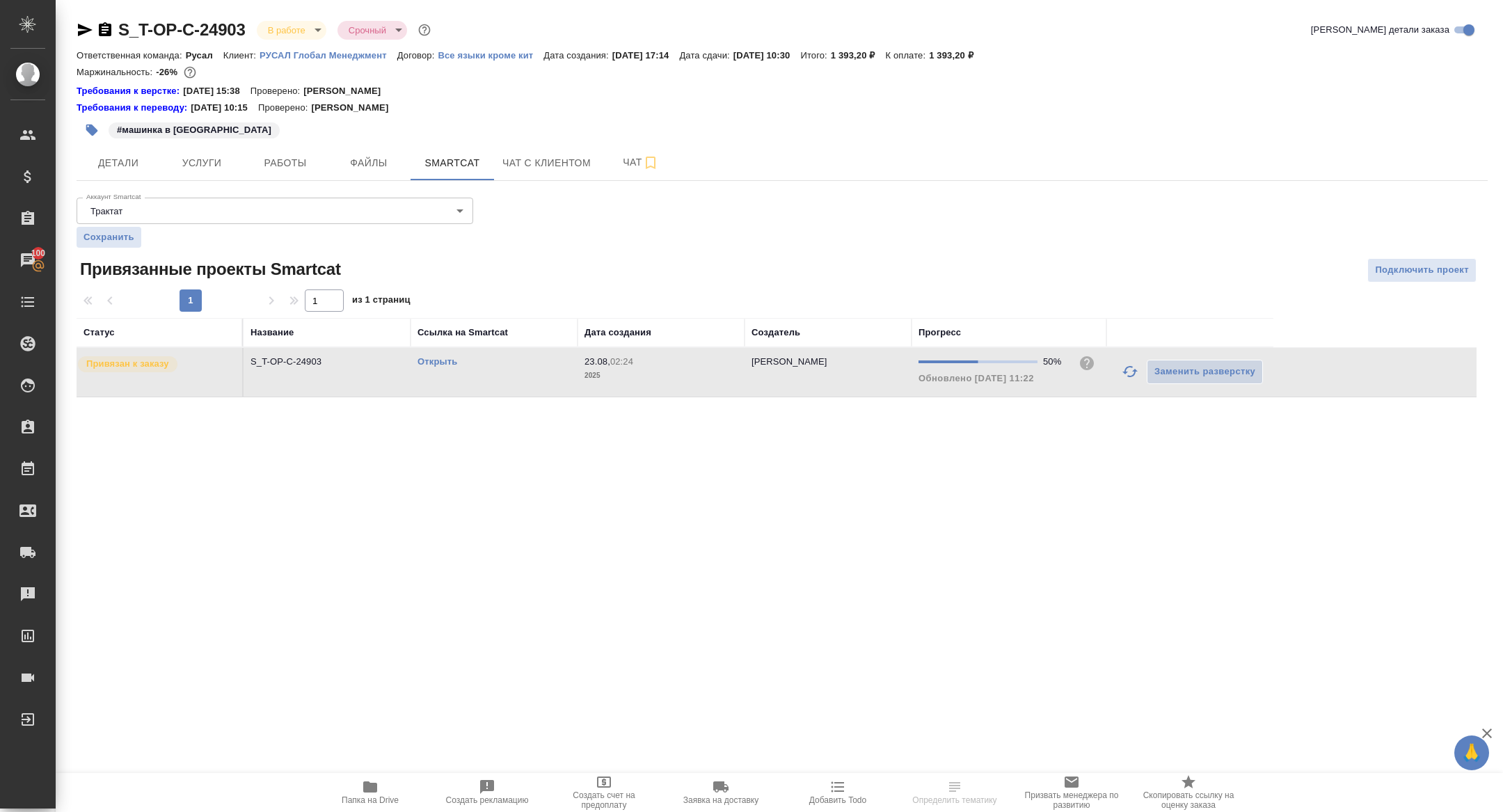
click at [445, 357] on link "Открыть" at bounding box center [437, 361] width 40 height 11
click at [266, 150] on button "Работы" at bounding box center [285, 162] width 84 height 35
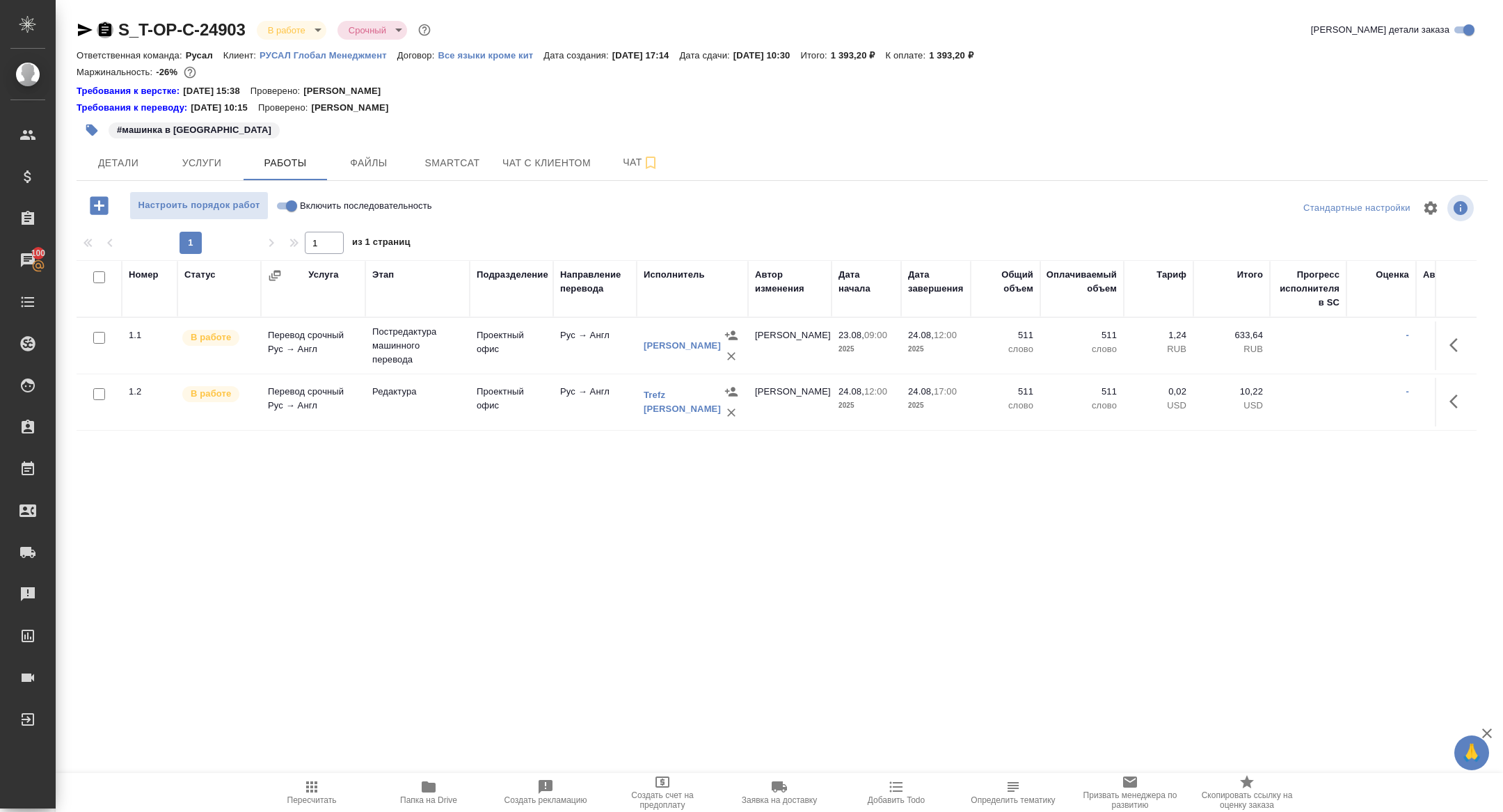
click at [104, 33] on icon "button" at bounding box center [104, 29] width 17 height 17
click at [78, 33] on icon "button" at bounding box center [85, 29] width 15 height 13
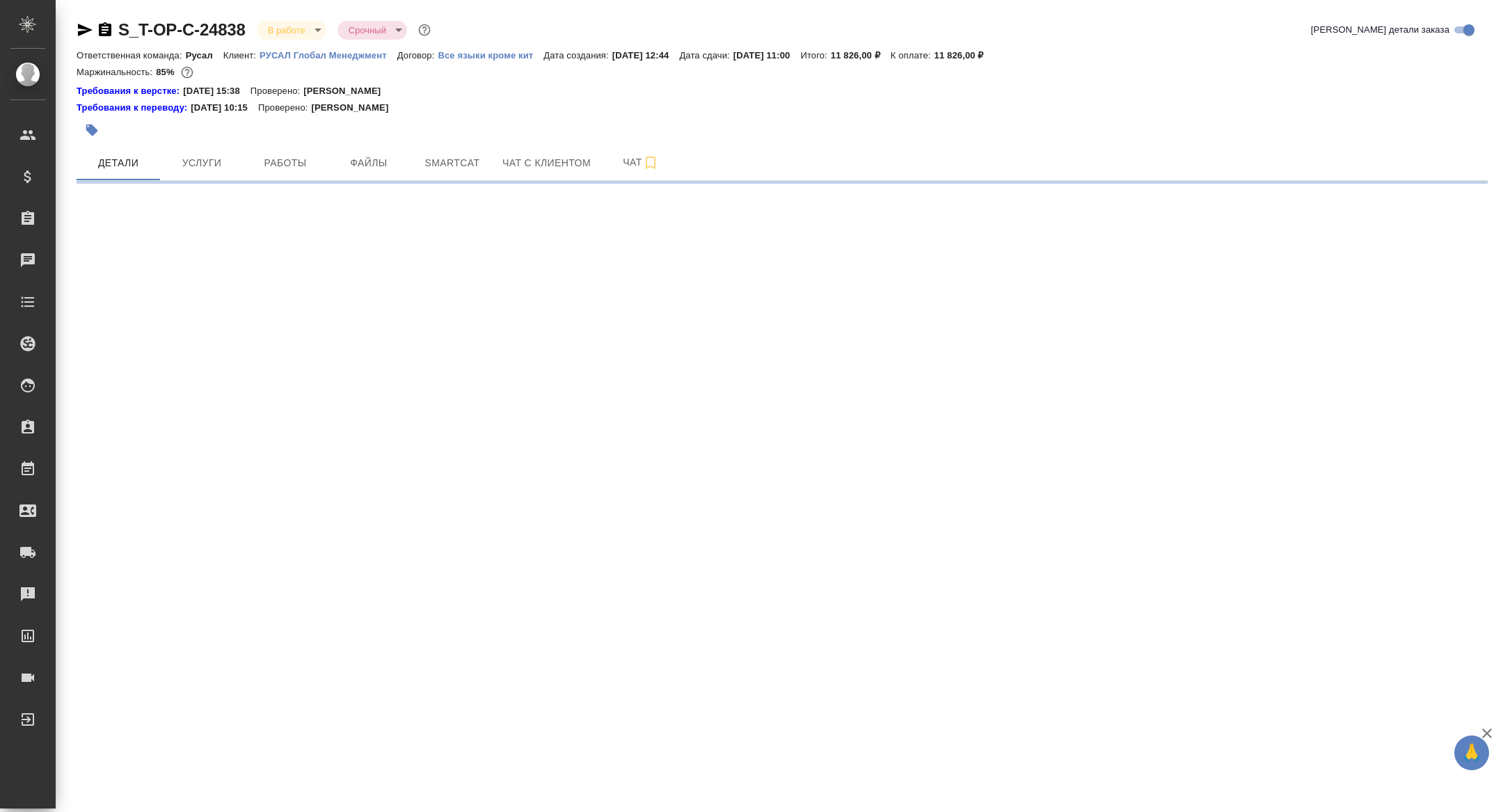
select select "RU"
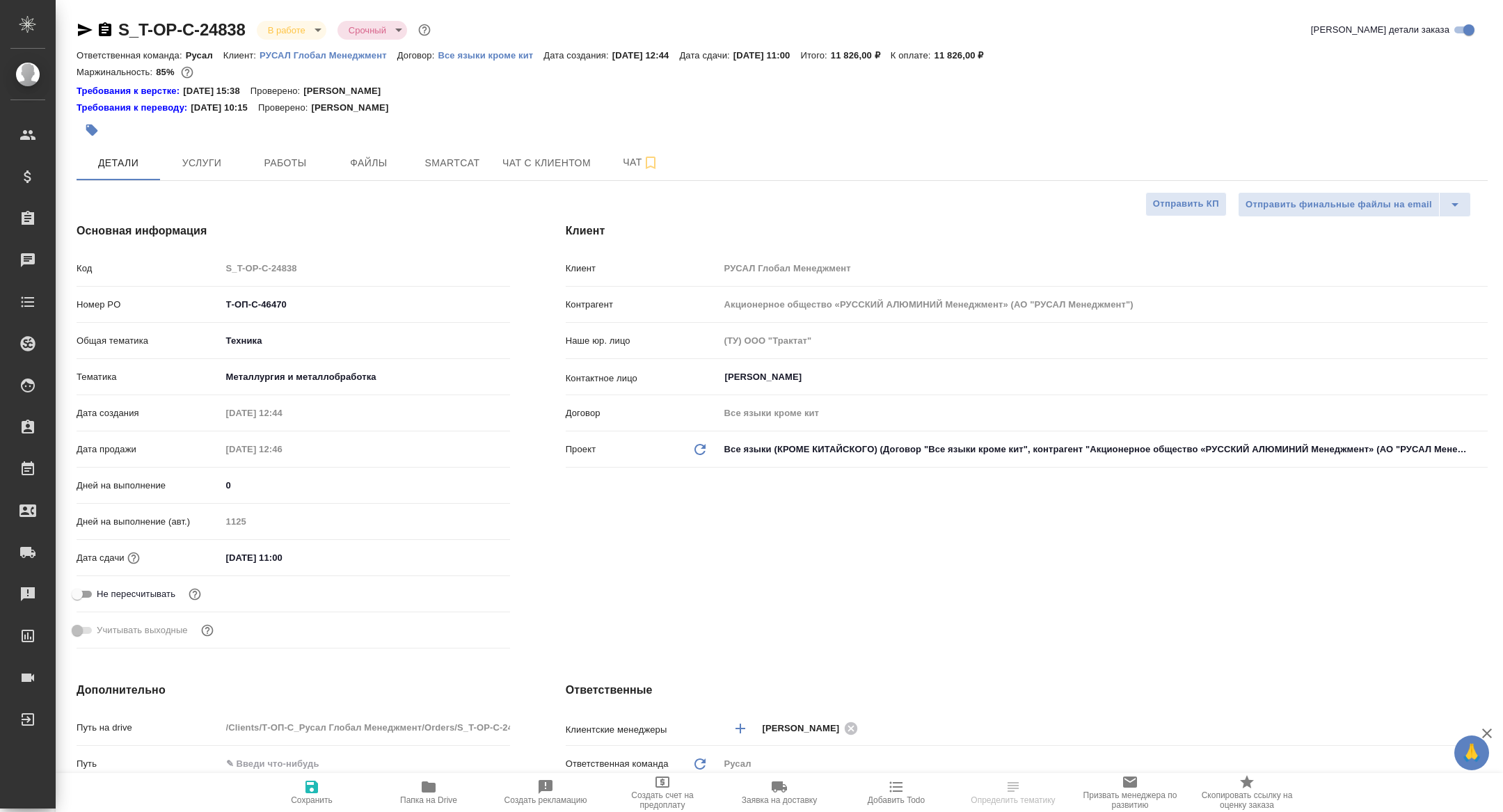
type textarea "x"
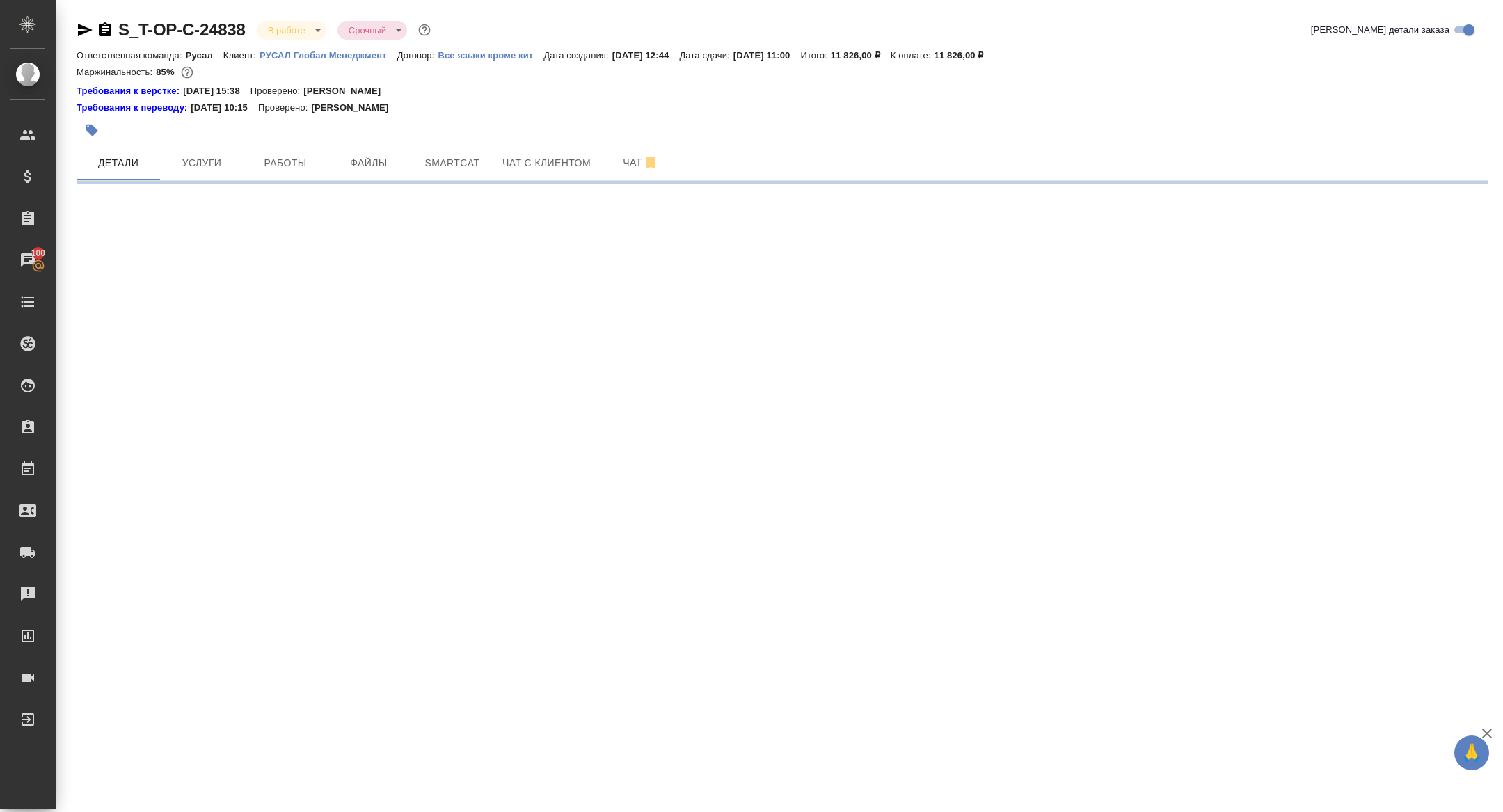
select select "RU"
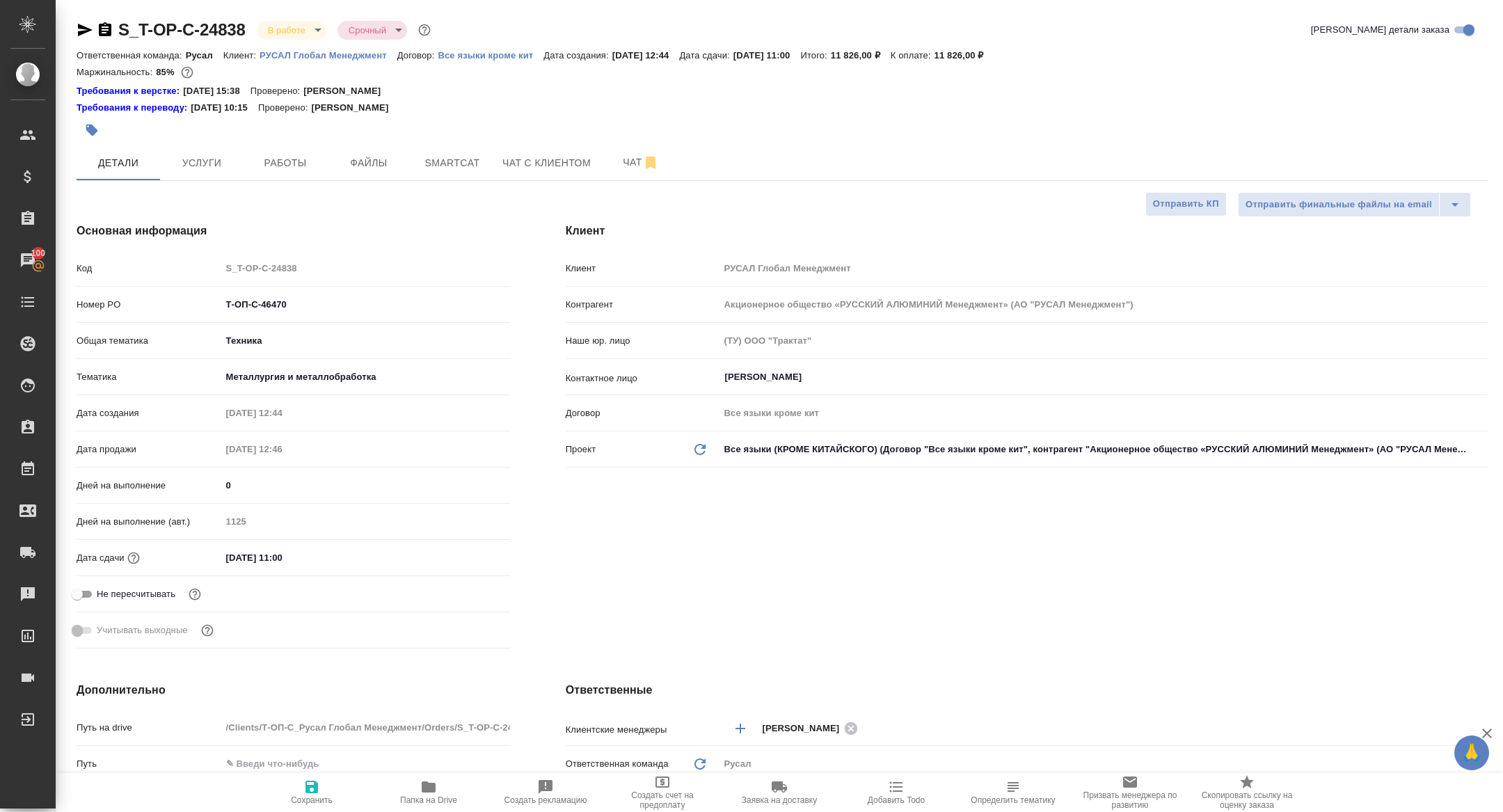
type textarea "x"
click at [286, 160] on span "Работы" at bounding box center [285, 163] width 67 height 18
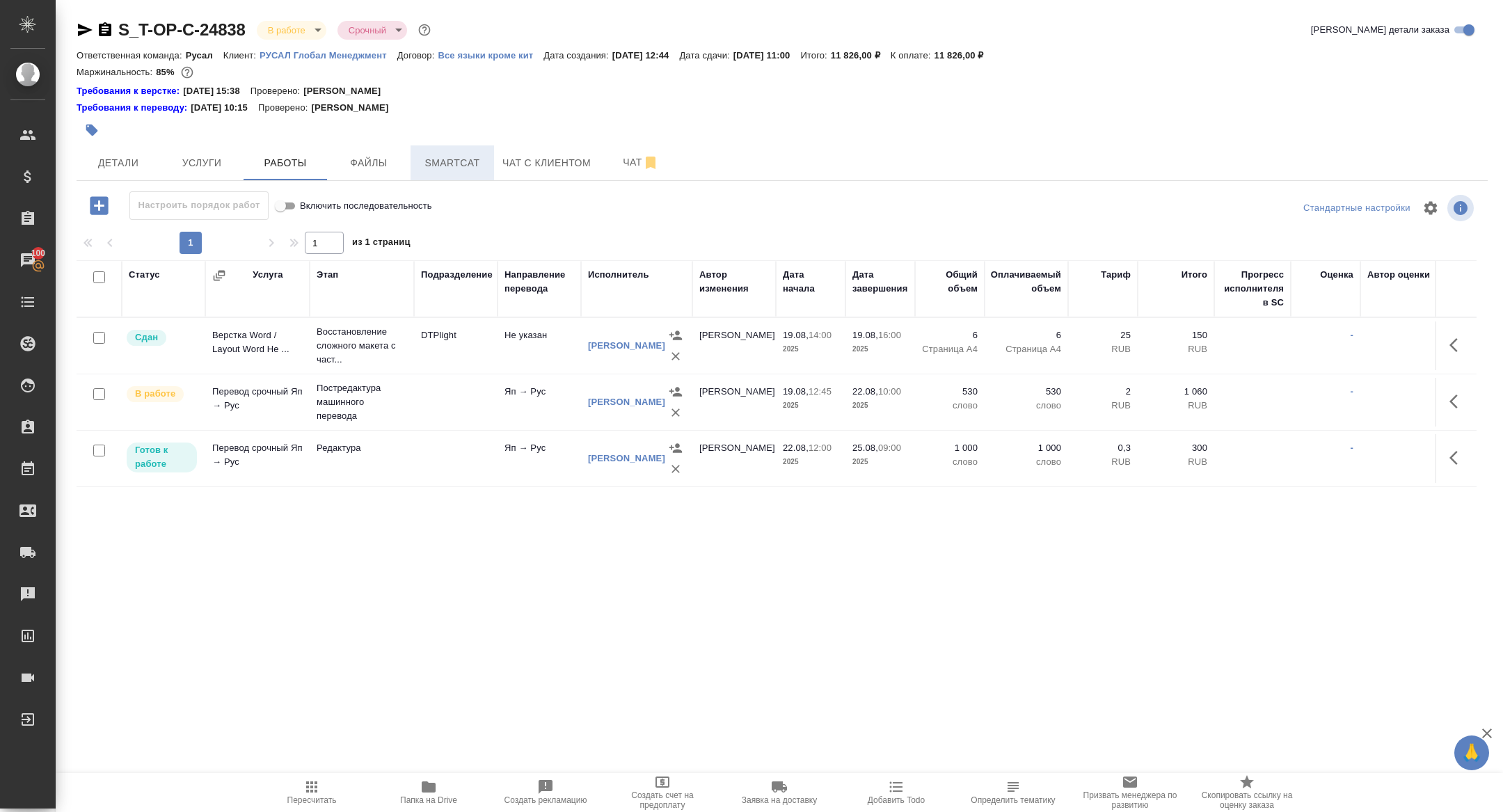
click at [456, 160] on span "Smartcat" at bounding box center [452, 163] width 67 height 18
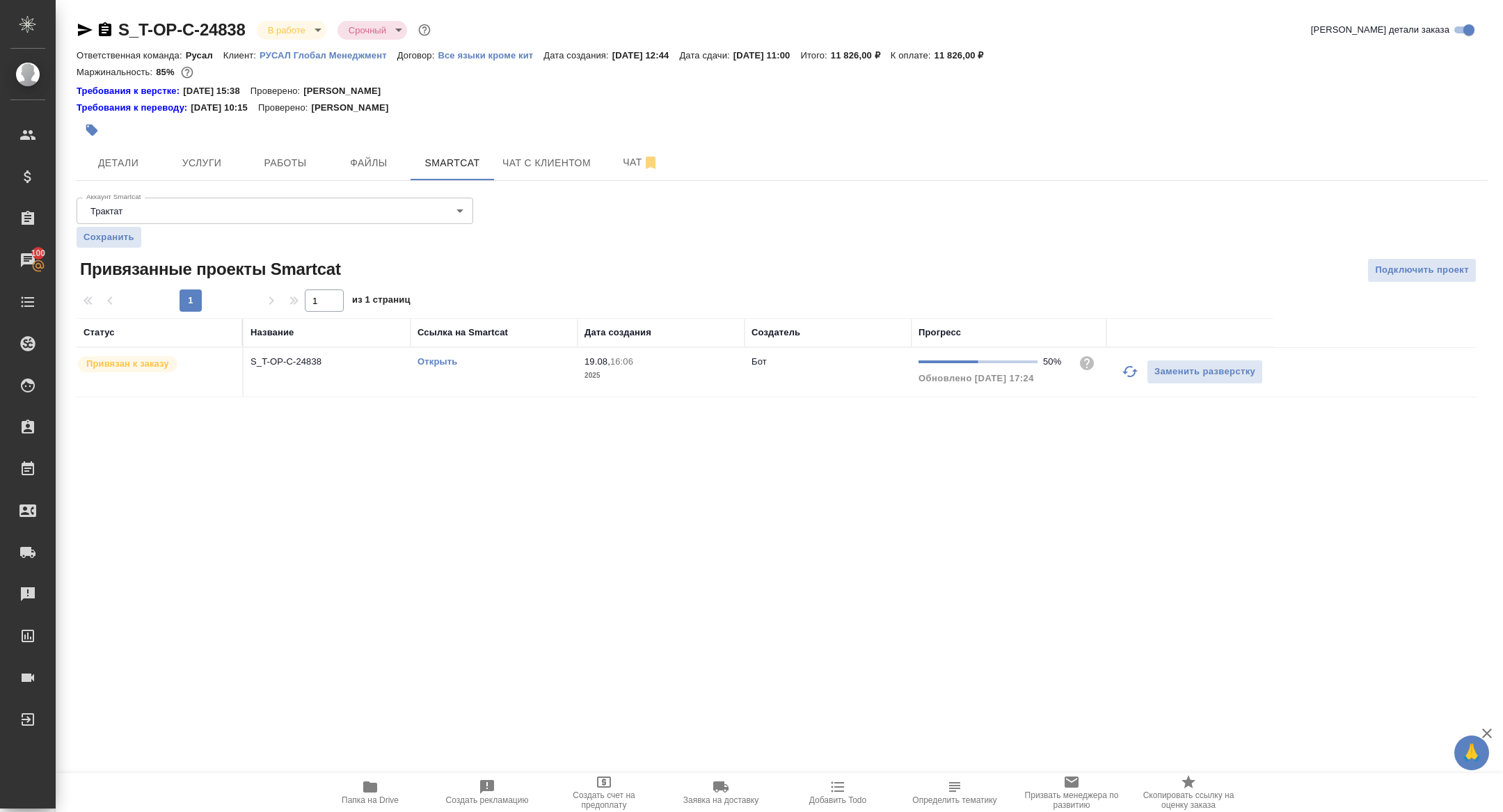
click at [1134, 379] on button "button" at bounding box center [1129, 371] width 33 height 33
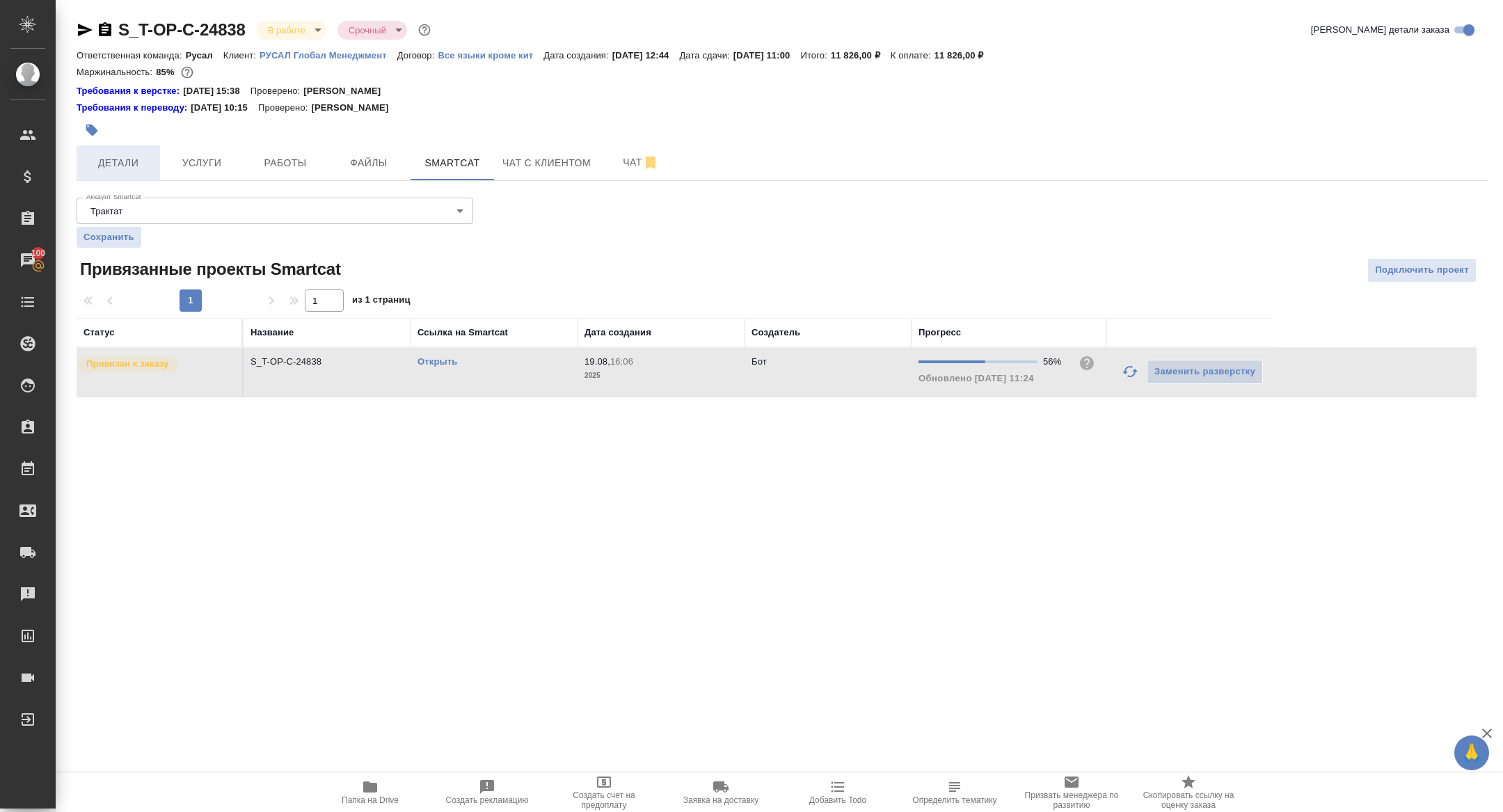
click at [110, 149] on button "Детали" at bounding box center [119, 162] width 84 height 35
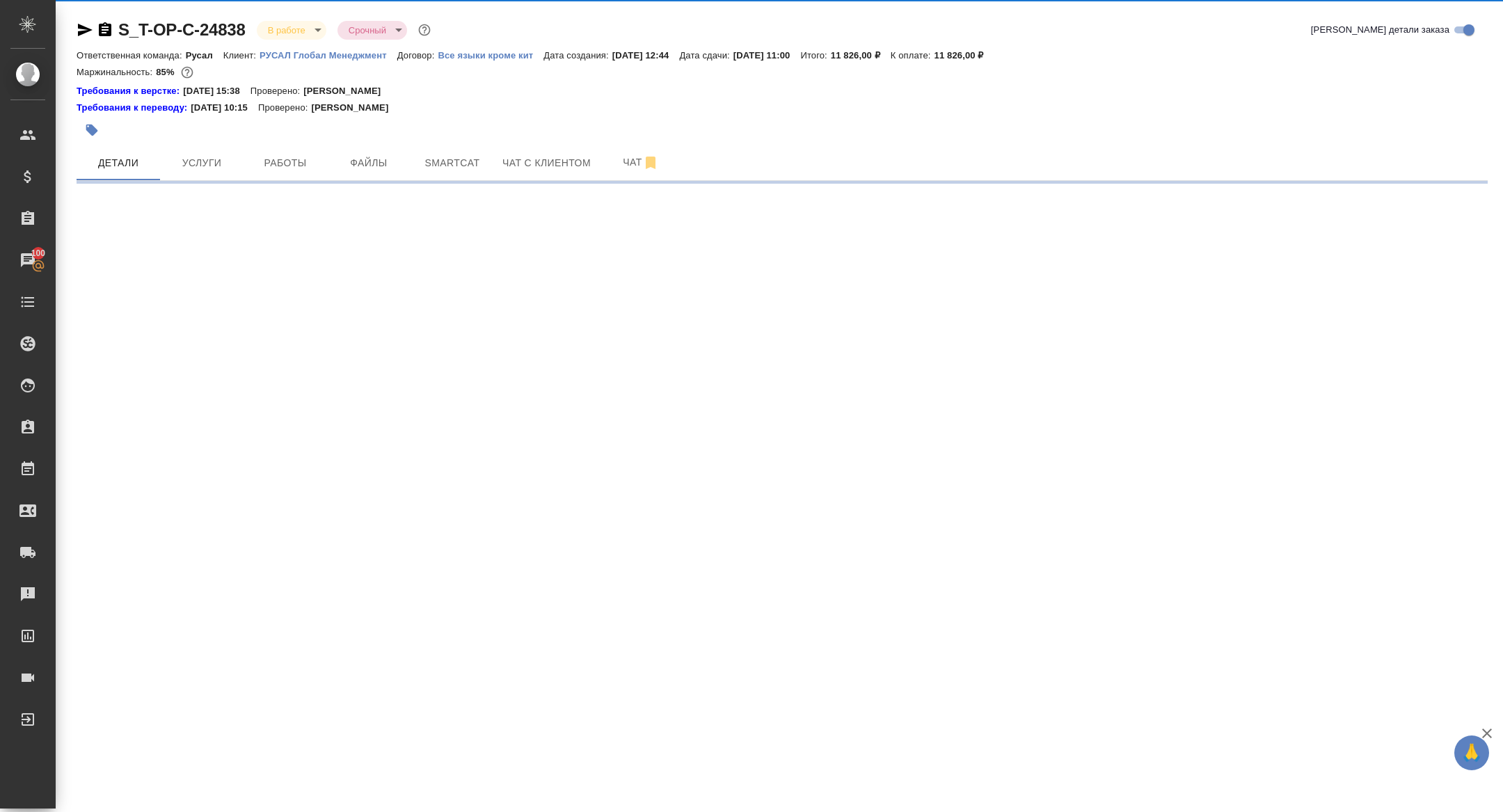
select select "RU"
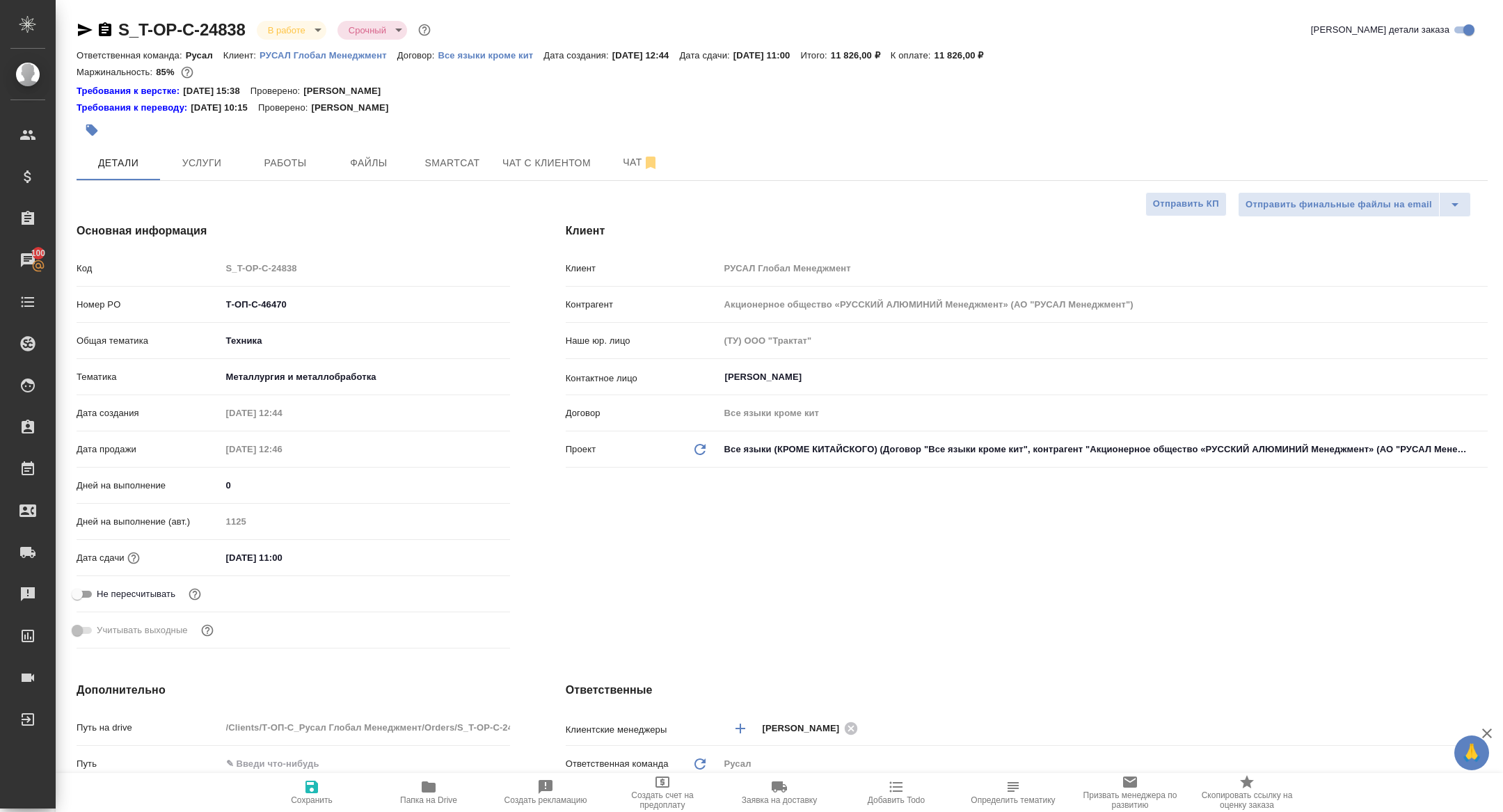
type textarea "x"
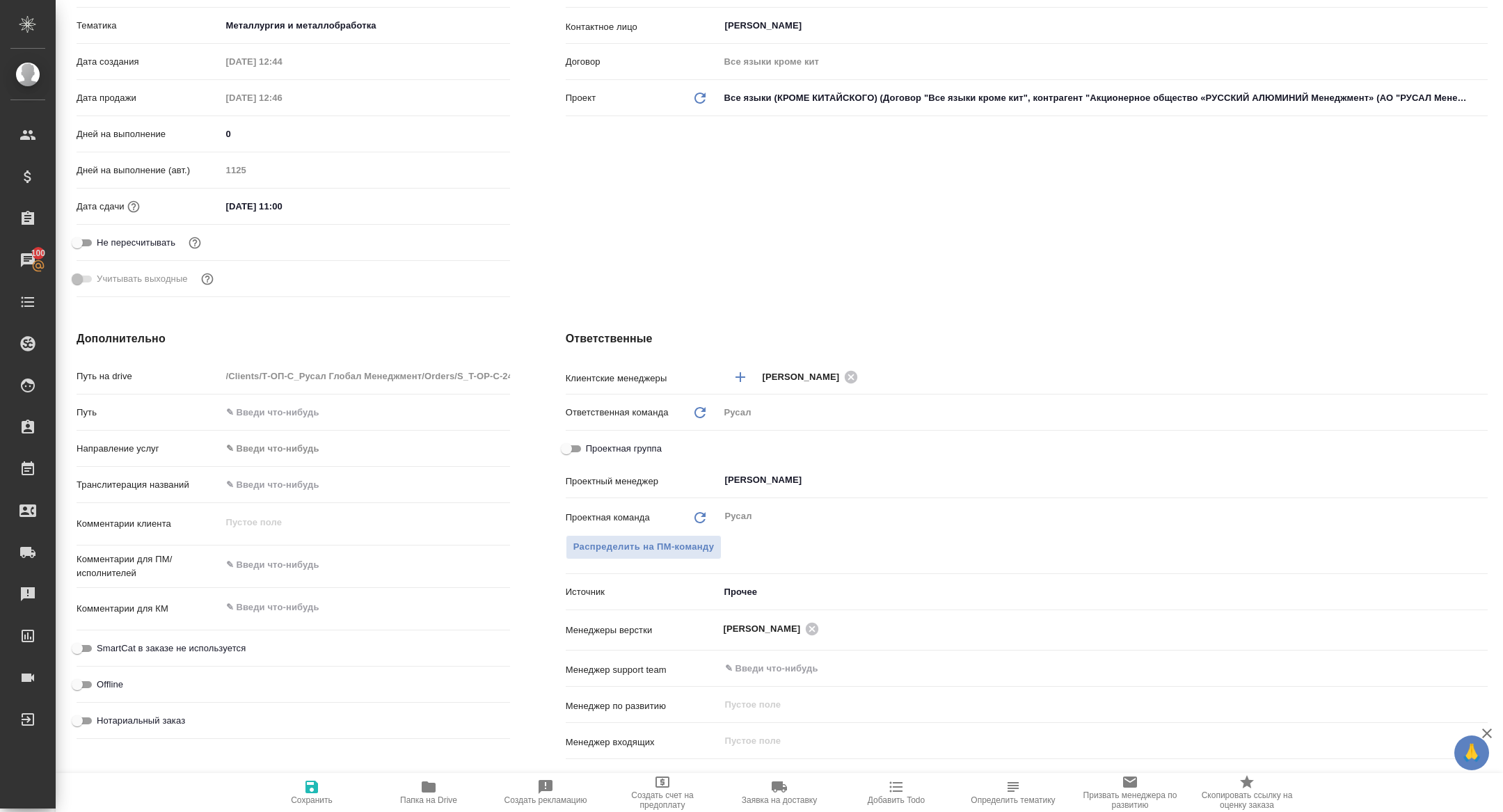
scroll to position [392, 0]
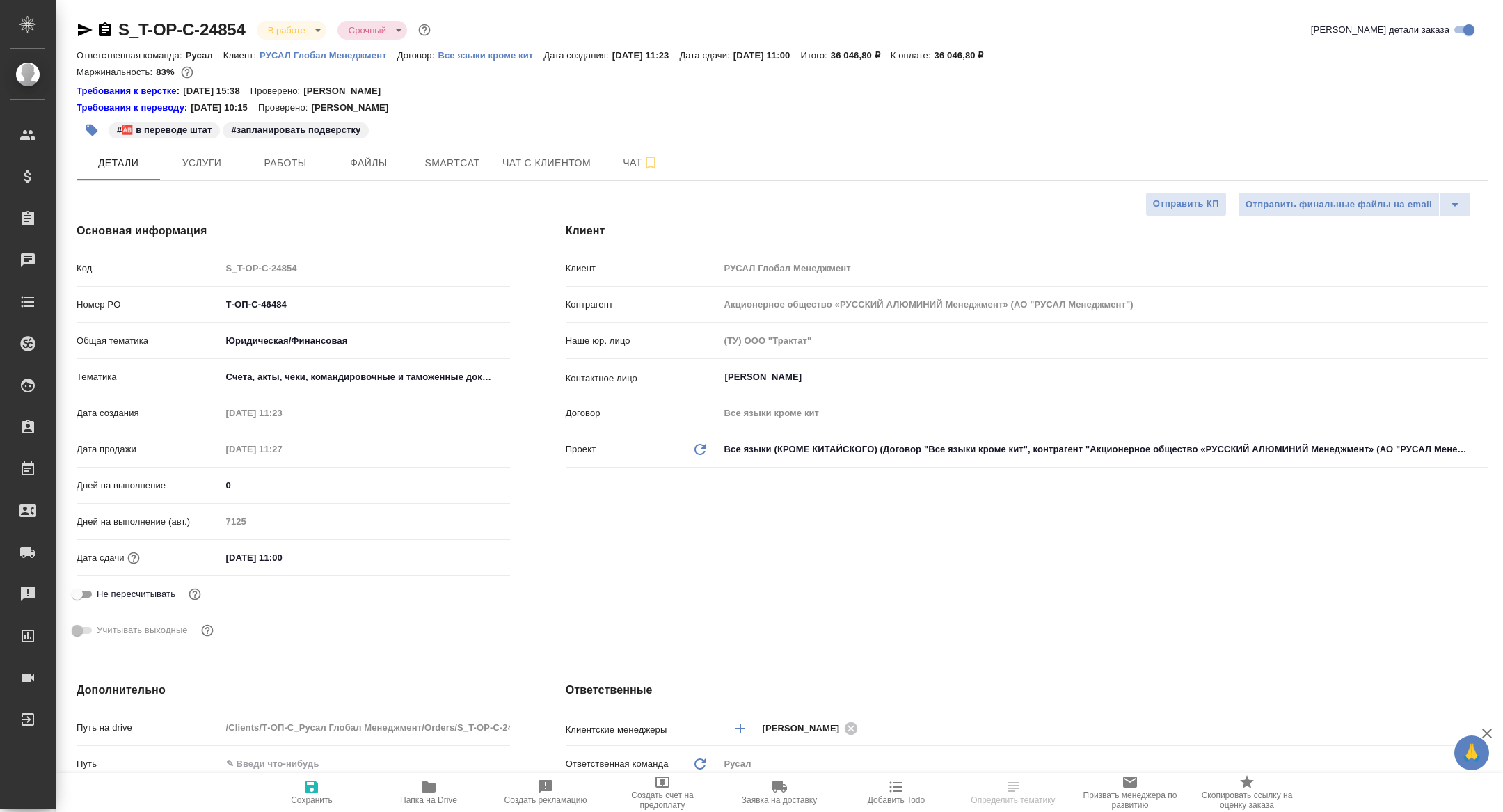
select select "RU"
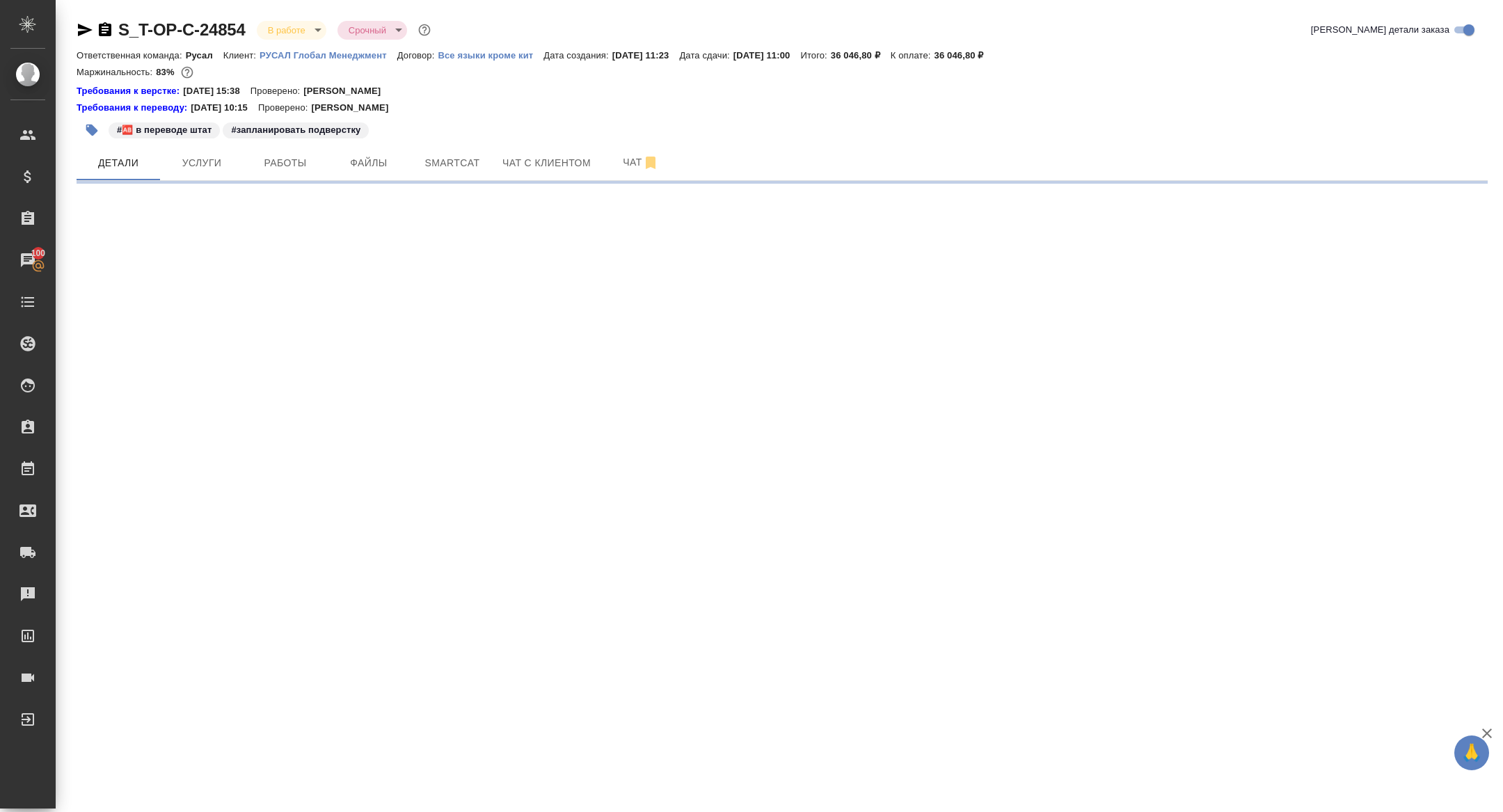
select select "RU"
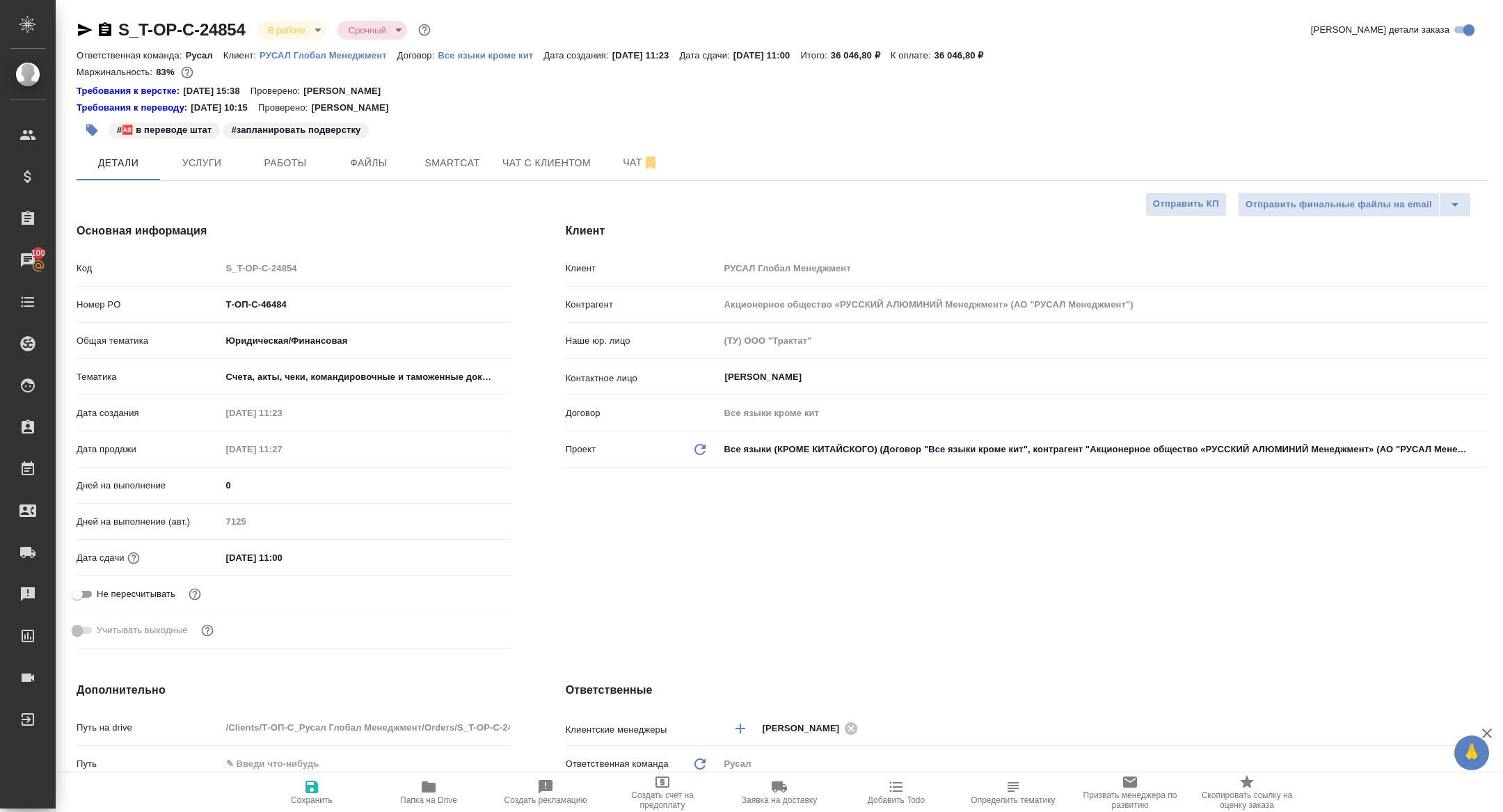
type textarea "x"
click at [300, 167] on span "Работы" at bounding box center [285, 163] width 67 height 18
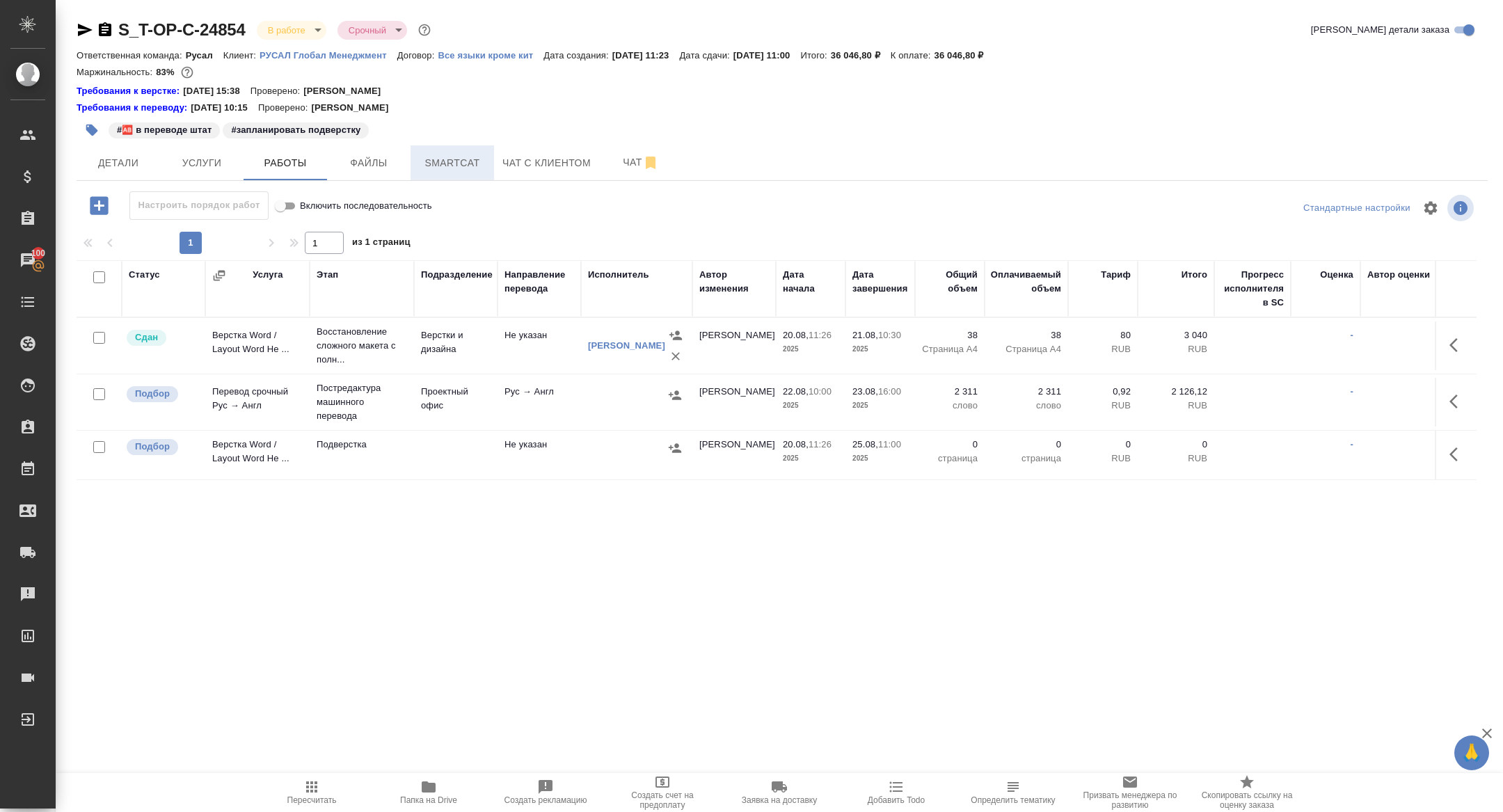
click at [442, 170] on span "Smartcat" at bounding box center [452, 163] width 67 height 18
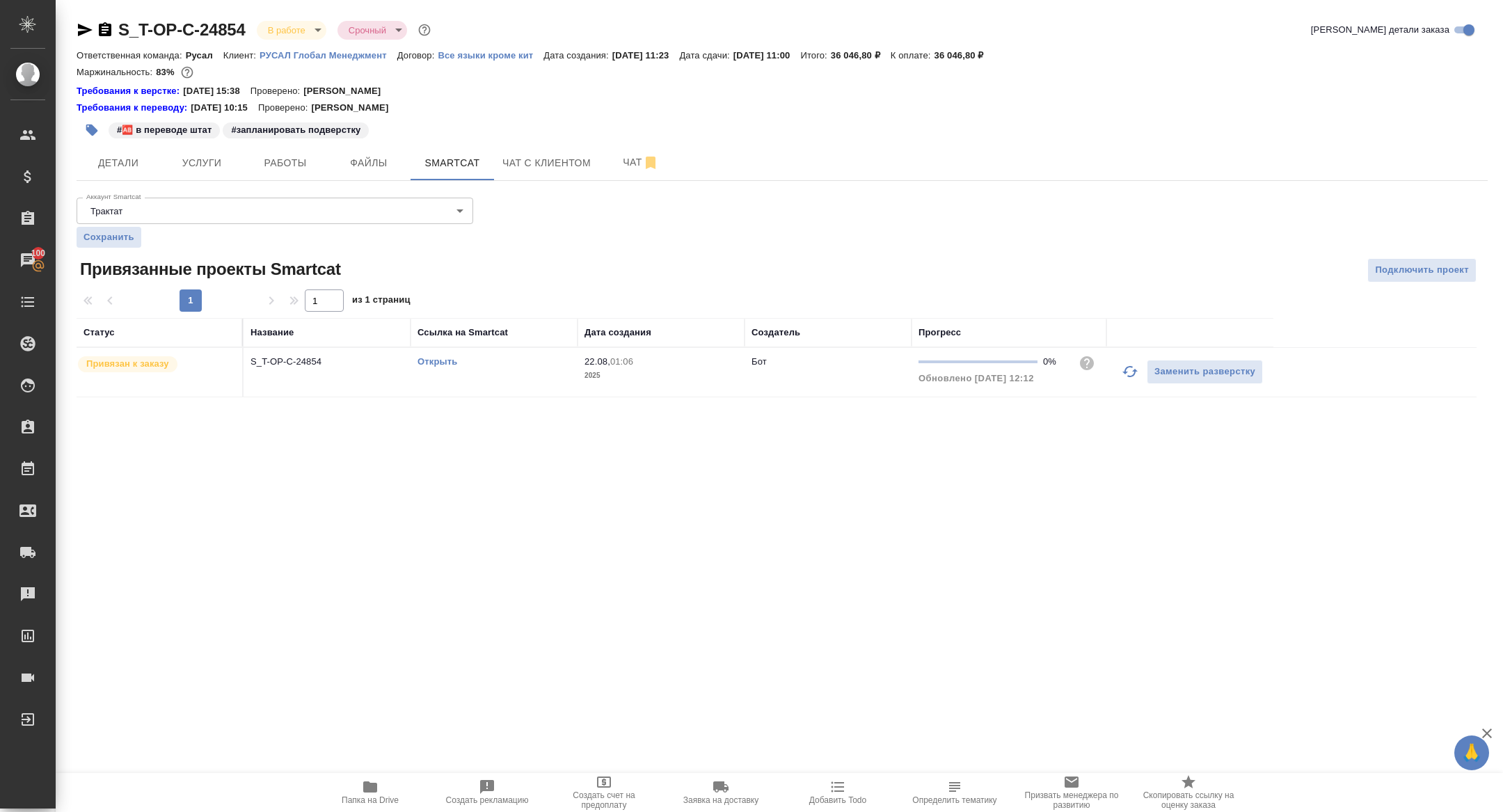
click at [439, 367] on div "Открыть" at bounding box center [493, 362] width 153 height 14
click at [435, 364] on link "Открыть" at bounding box center [437, 361] width 40 height 11
click at [282, 162] on span "Работы" at bounding box center [285, 163] width 67 height 18
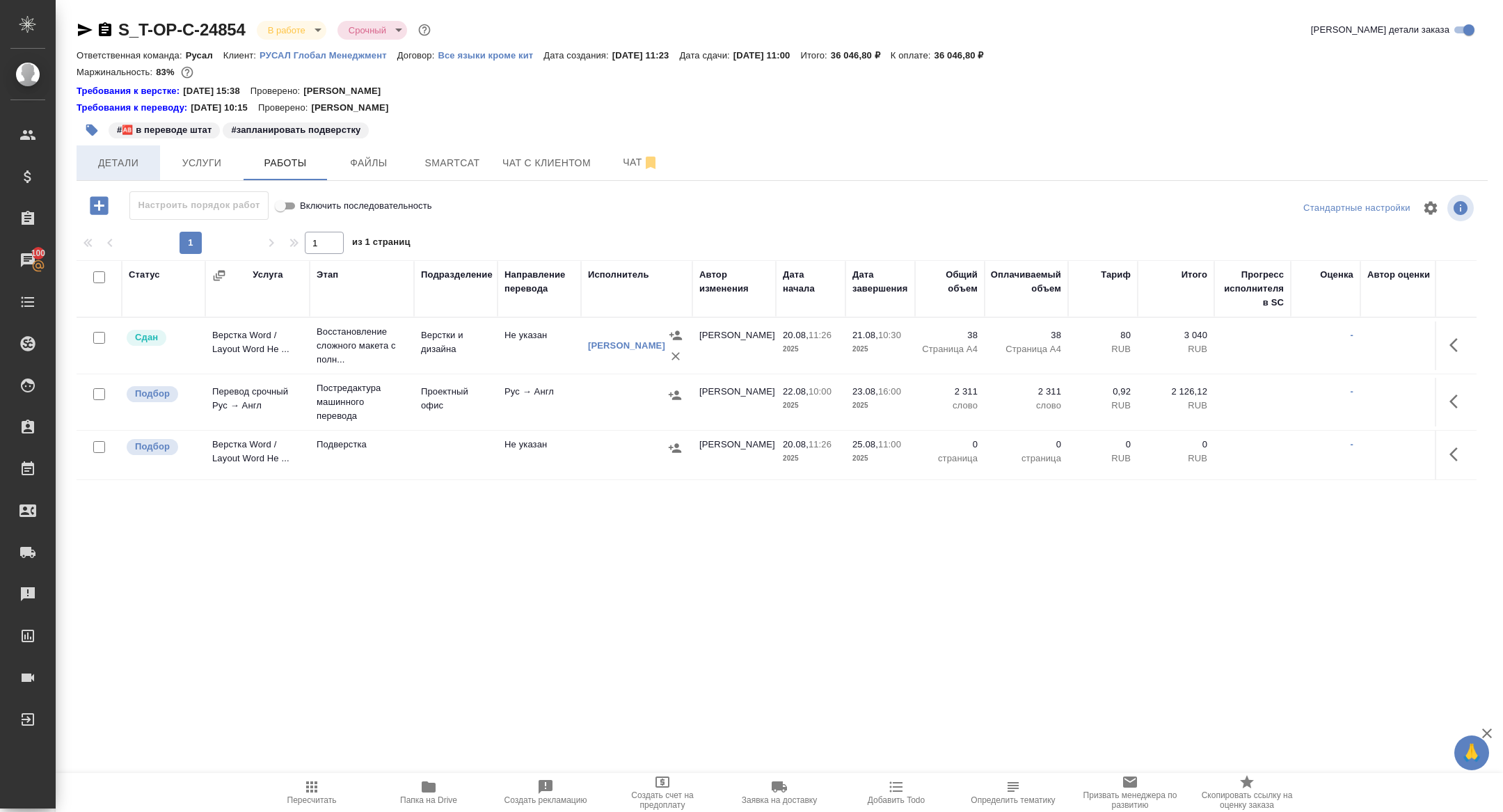
click at [125, 158] on span "Детали" at bounding box center [118, 163] width 67 height 18
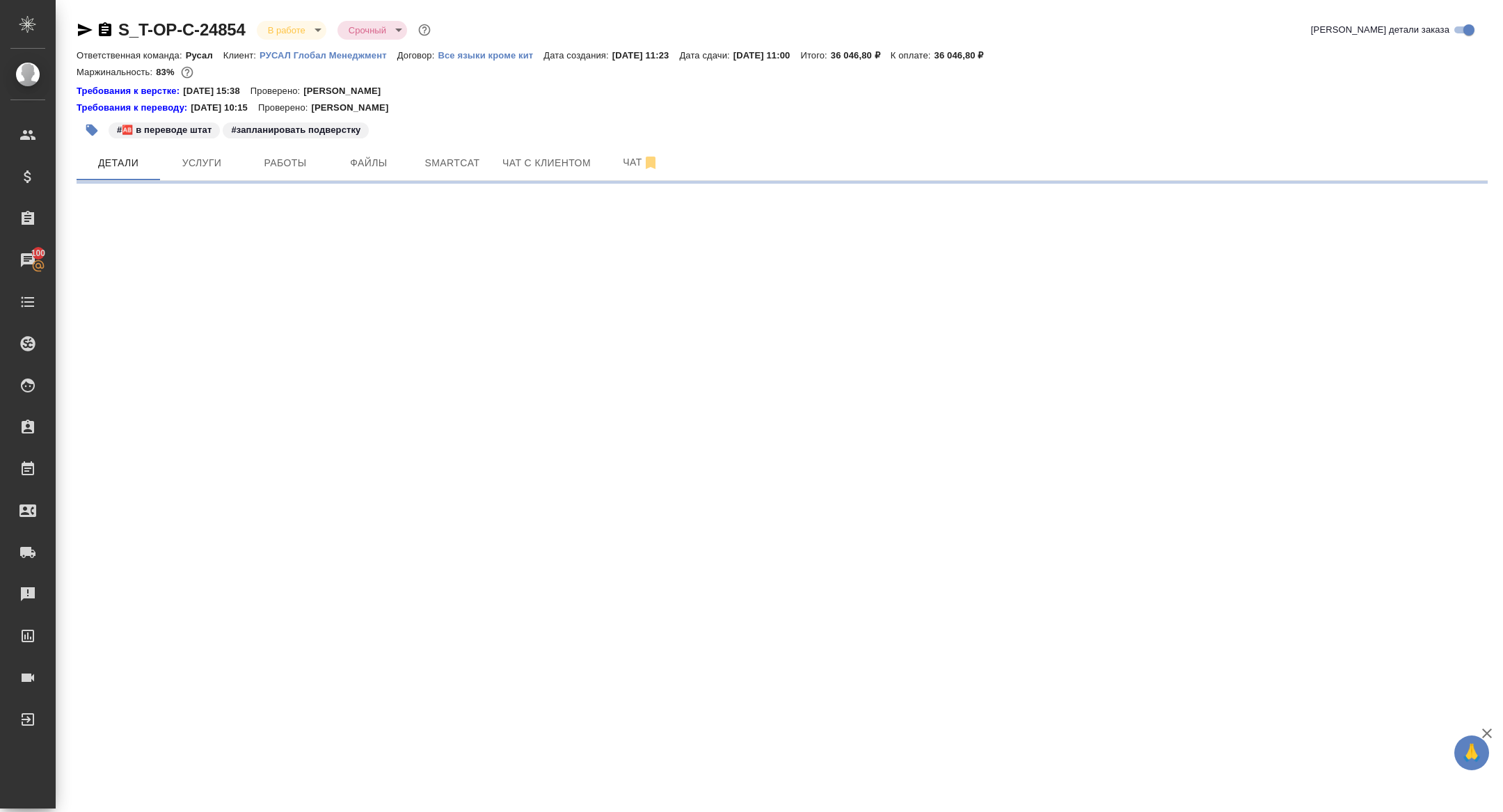
select select "RU"
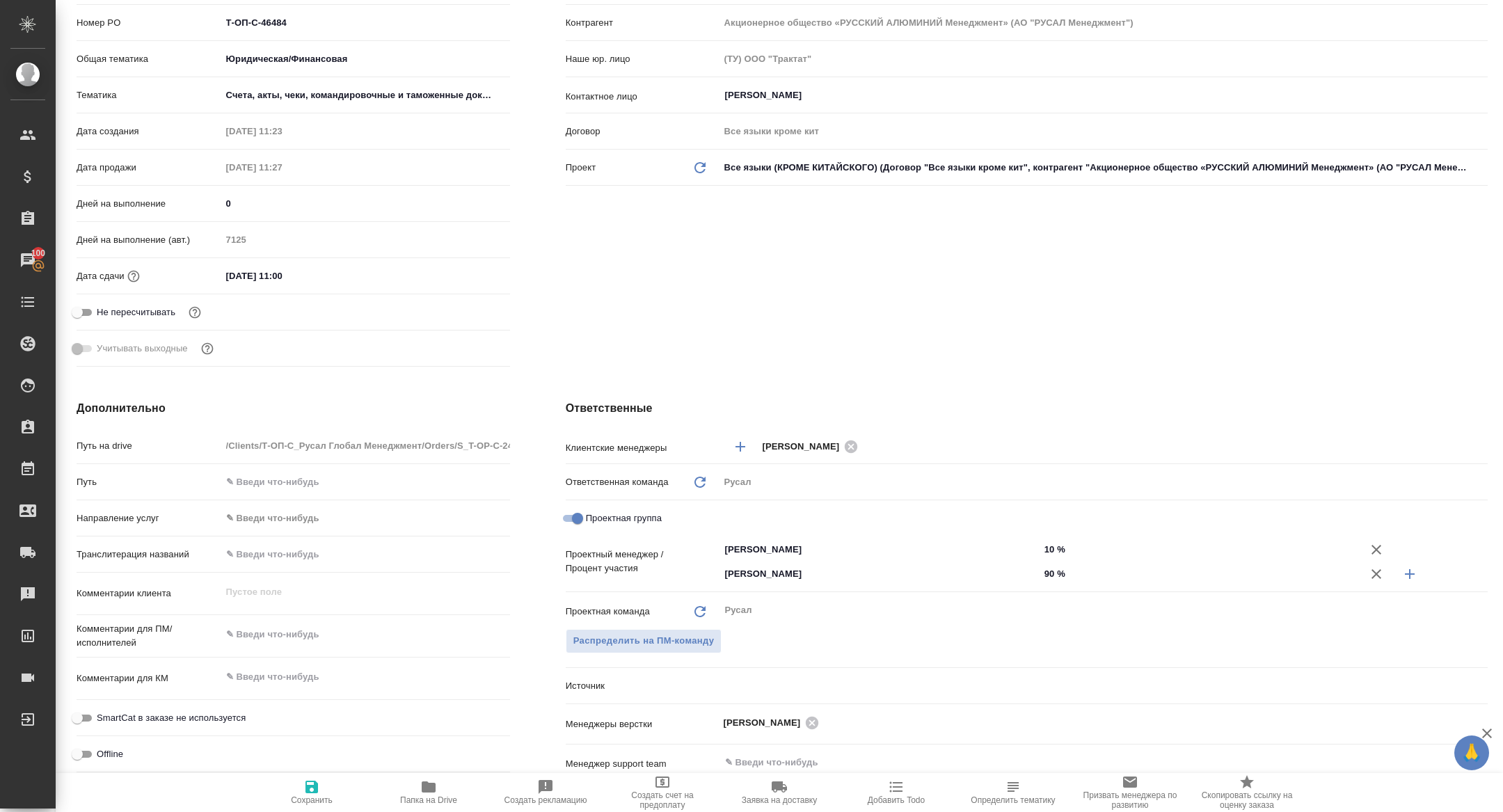
type textarea "x"
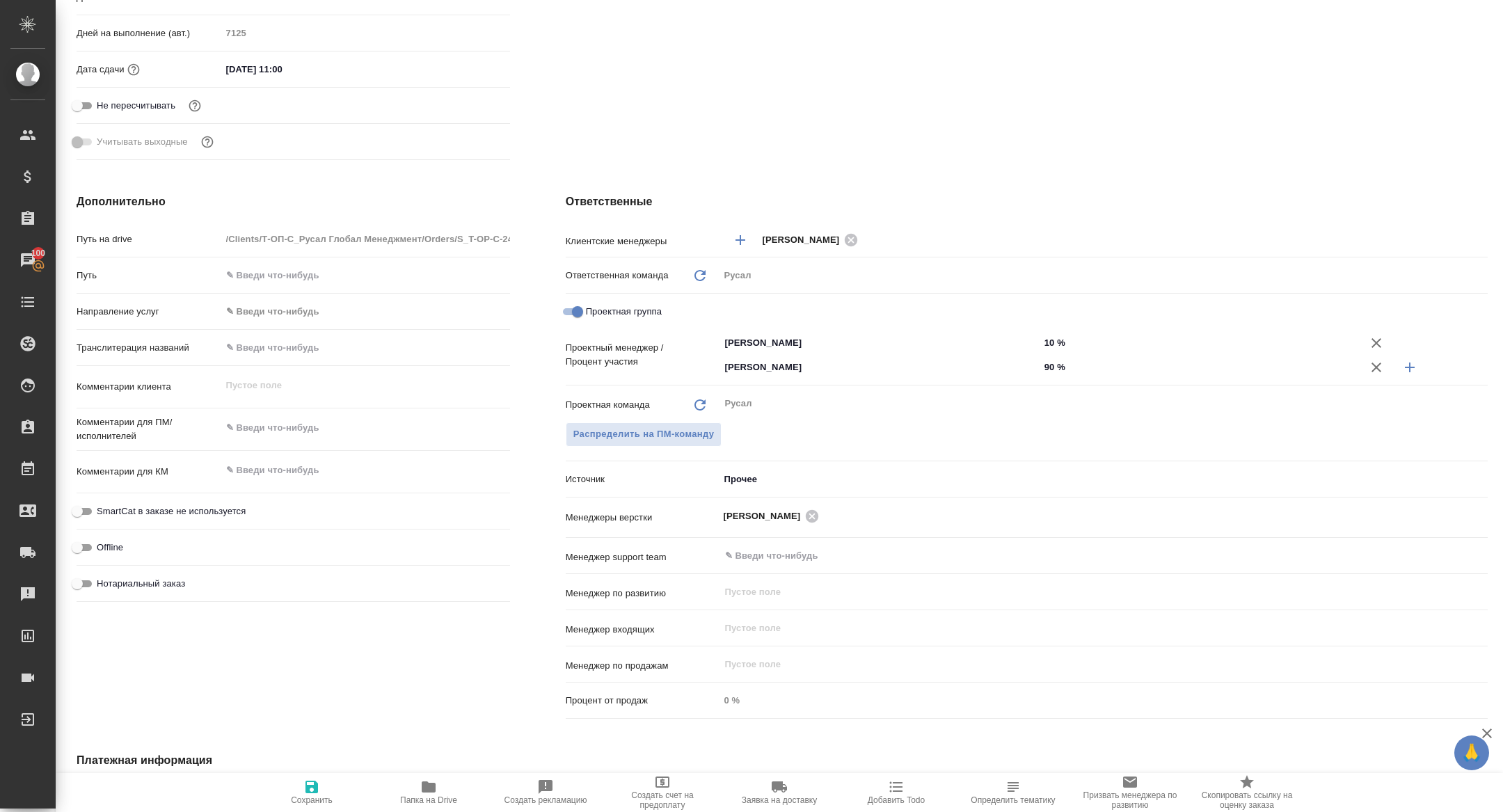
scroll to position [497, 0]
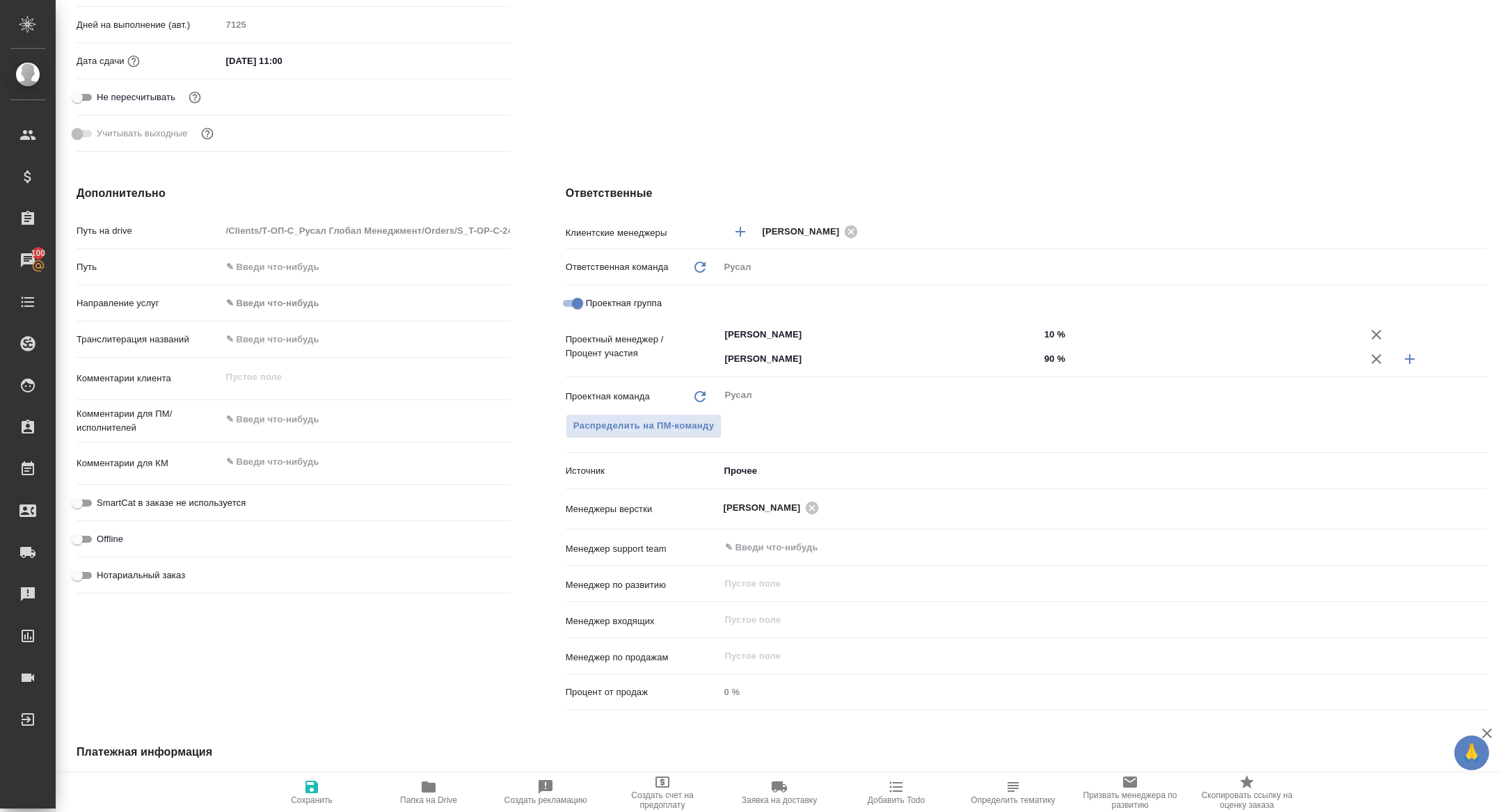
type textarea "x"
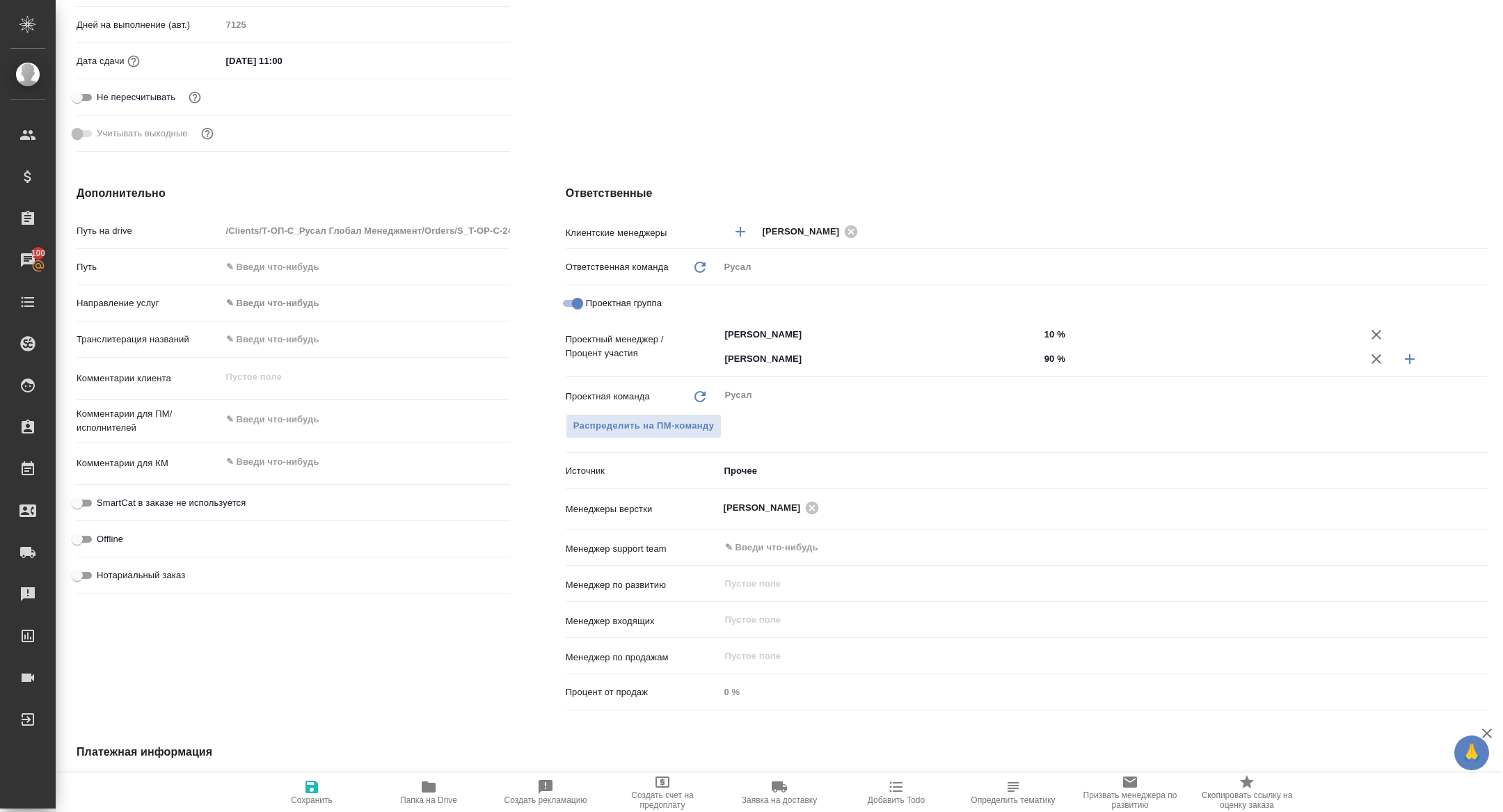
type textarea "x"
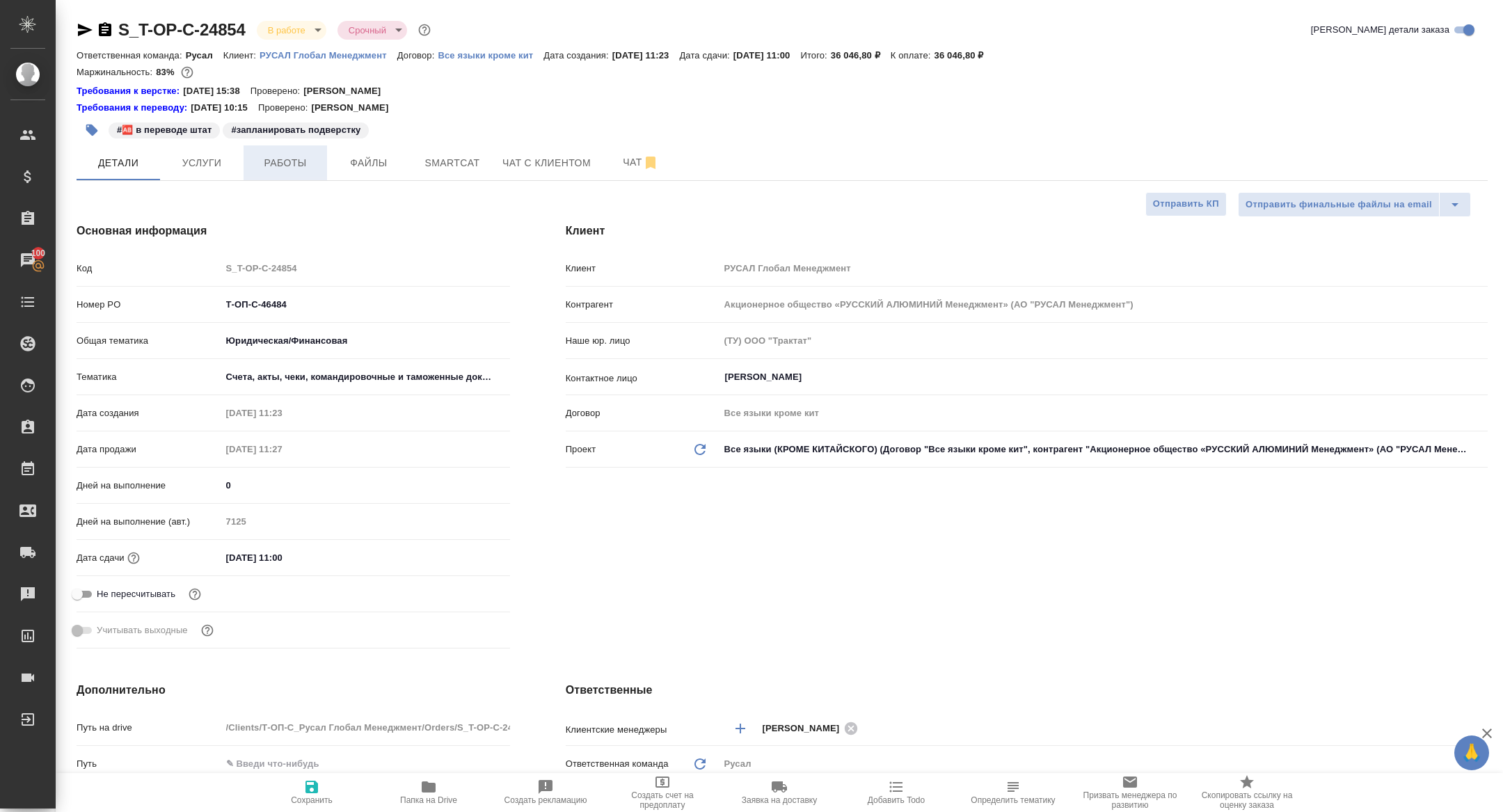
click at [287, 172] on button "Работы" at bounding box center [285, 162] width 84 height 35
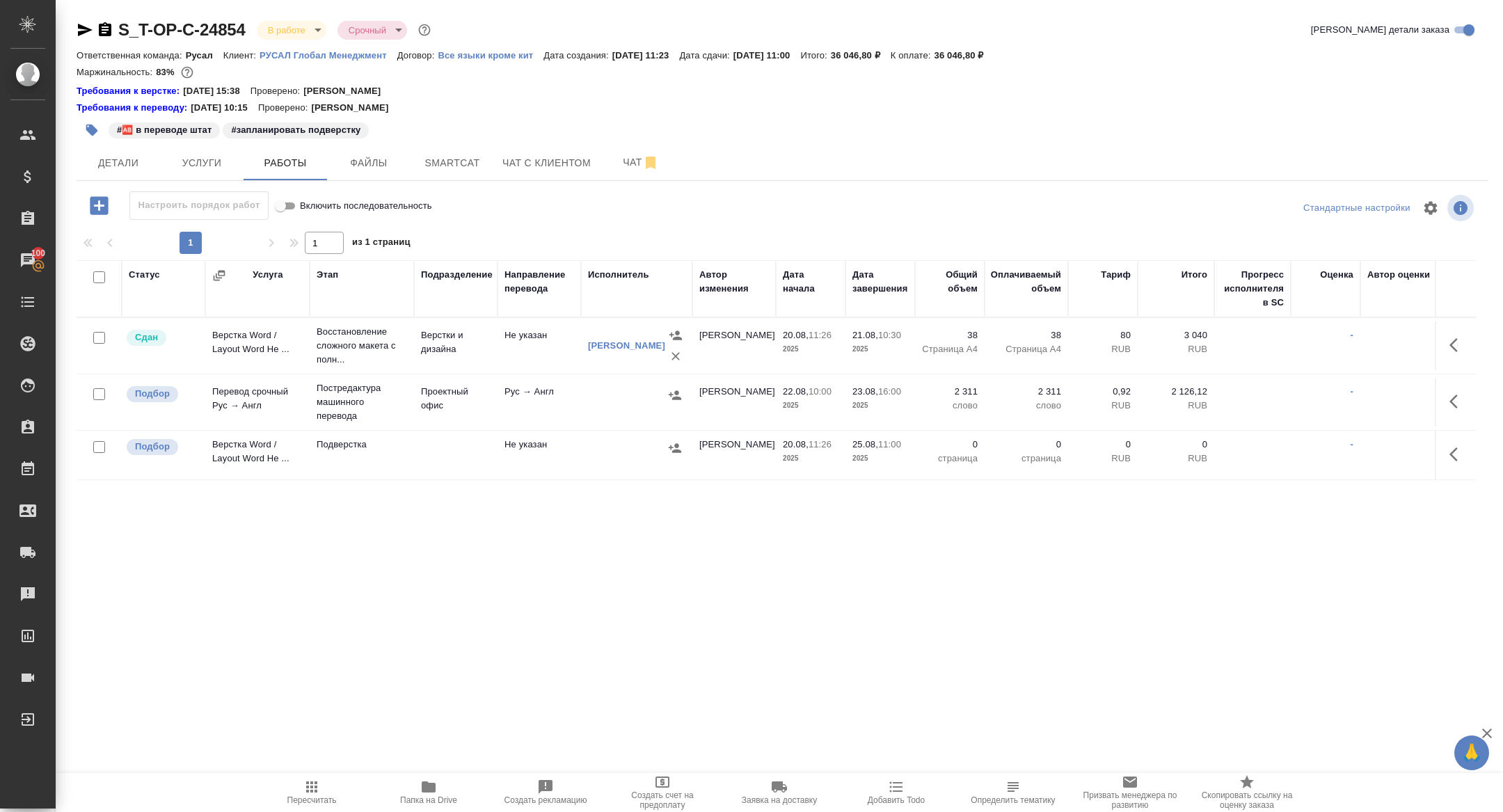
click at [83, 24] on icon "button" at bounding box center [85, 29] width 17 height 17
click at [1455, 410] on button "button" at bounding box center [1457, 402] width 33 height 33
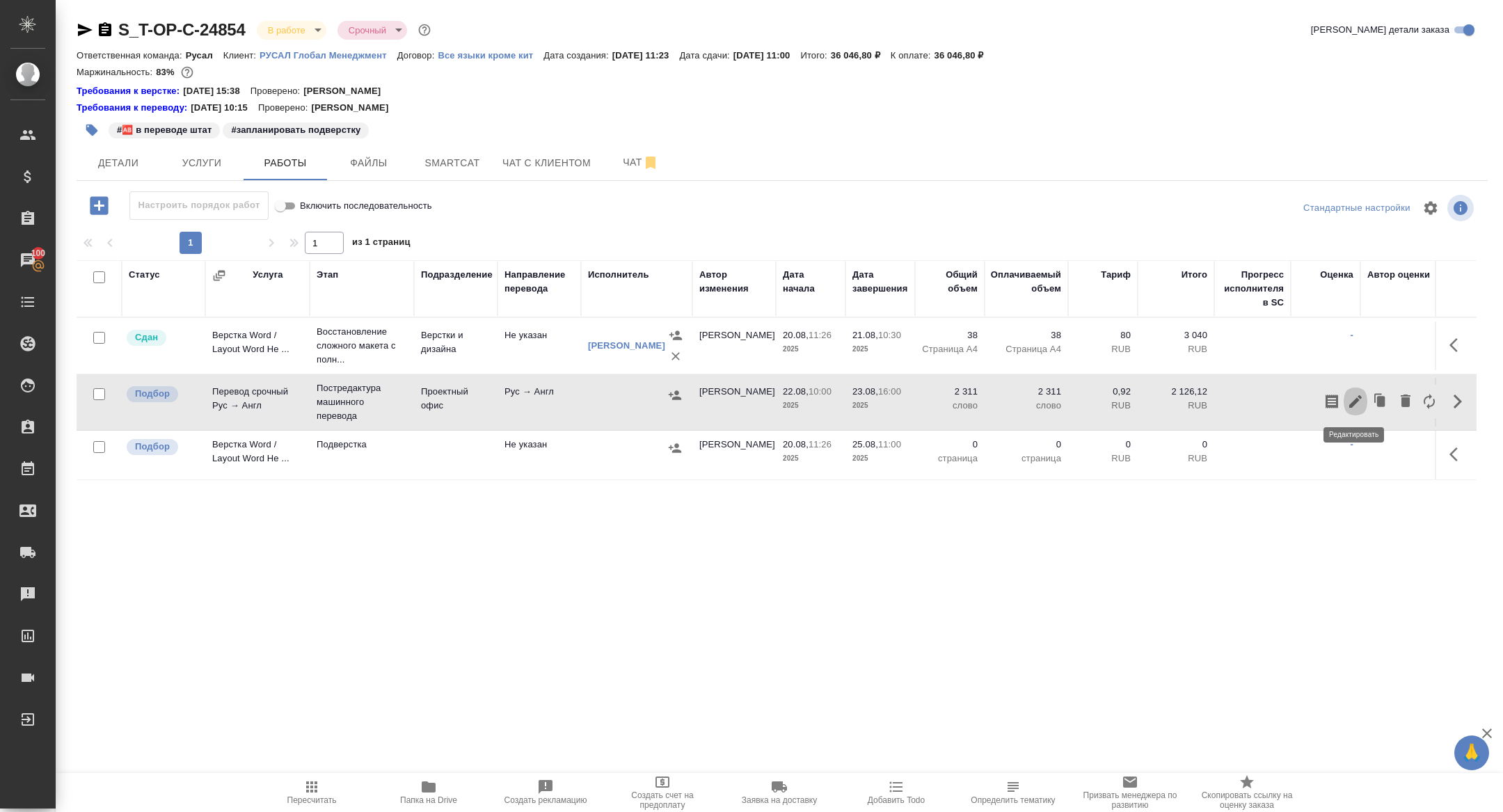
click at [1354, 396] on icon "button" at bounding box center [1355, 401] width 17 height 17
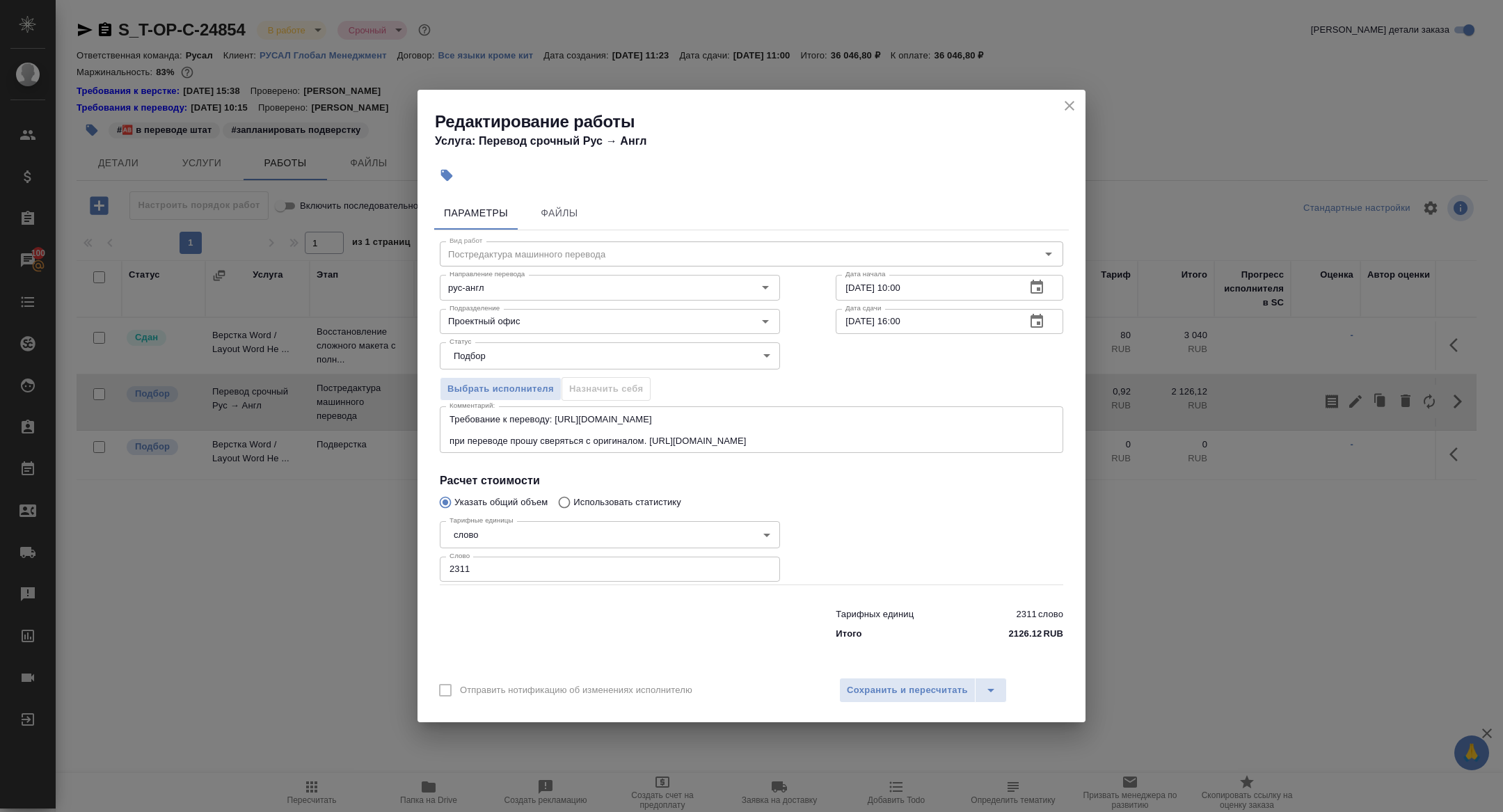
click at [1036, 319] on icon "button" at bounding box center [1036, 321] width 13 height 14
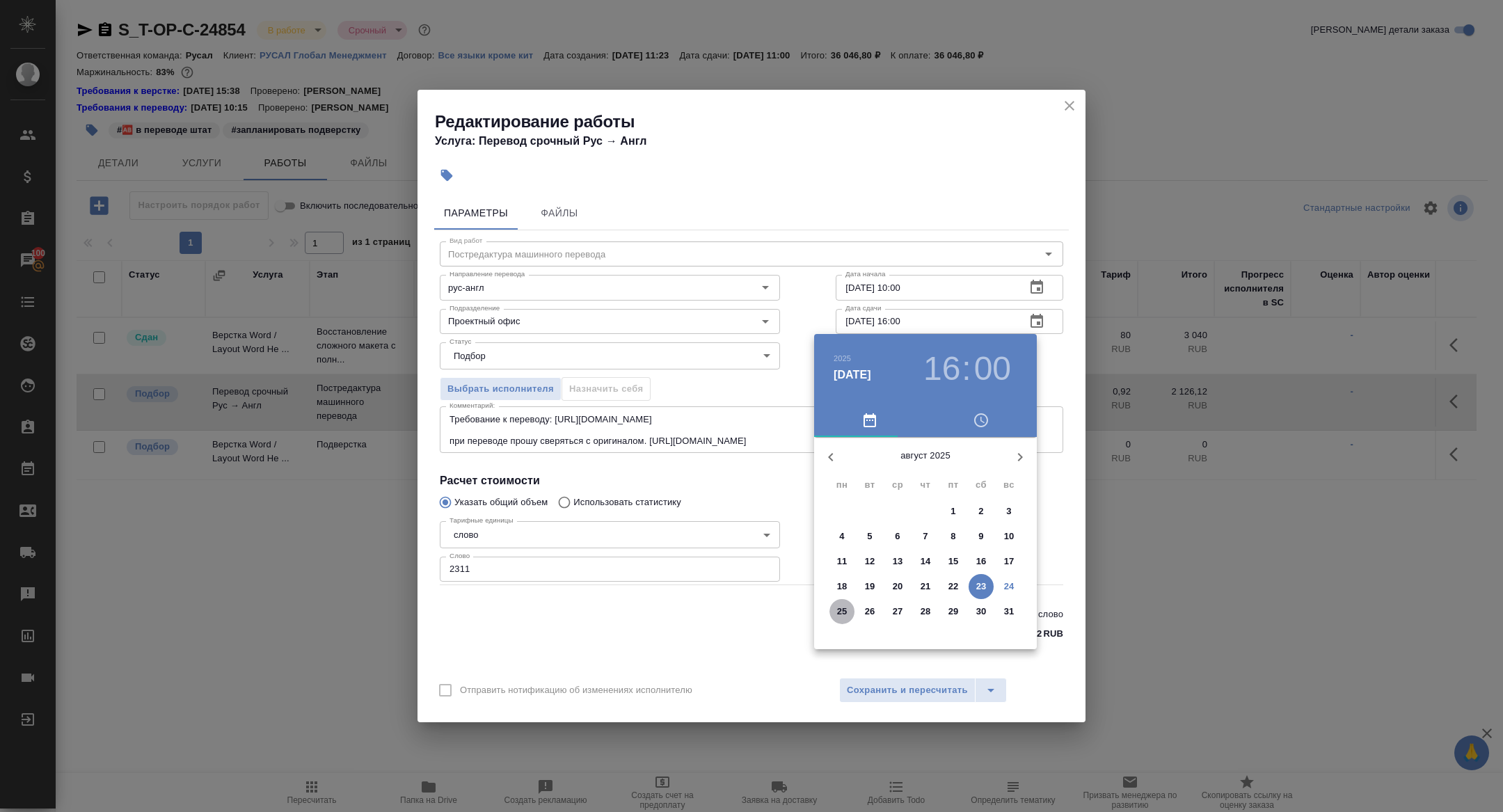
click at [839, 613] on p "25" at bounding box center [841, 612] width 11 height 14
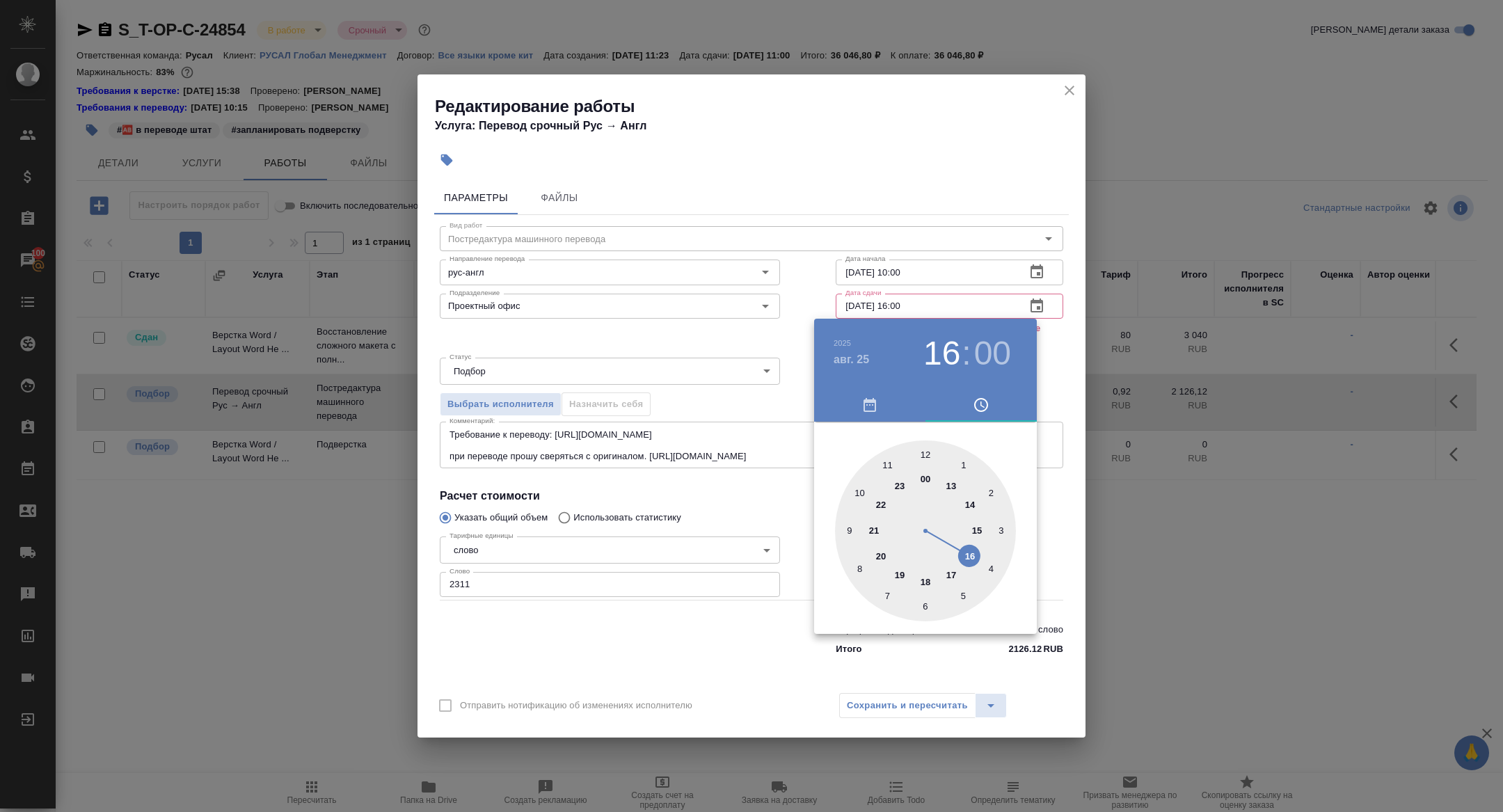
click at [851, 529] on div at bounding box center [925, 531] width 181 height 181
type input "[DATE] 09:00"
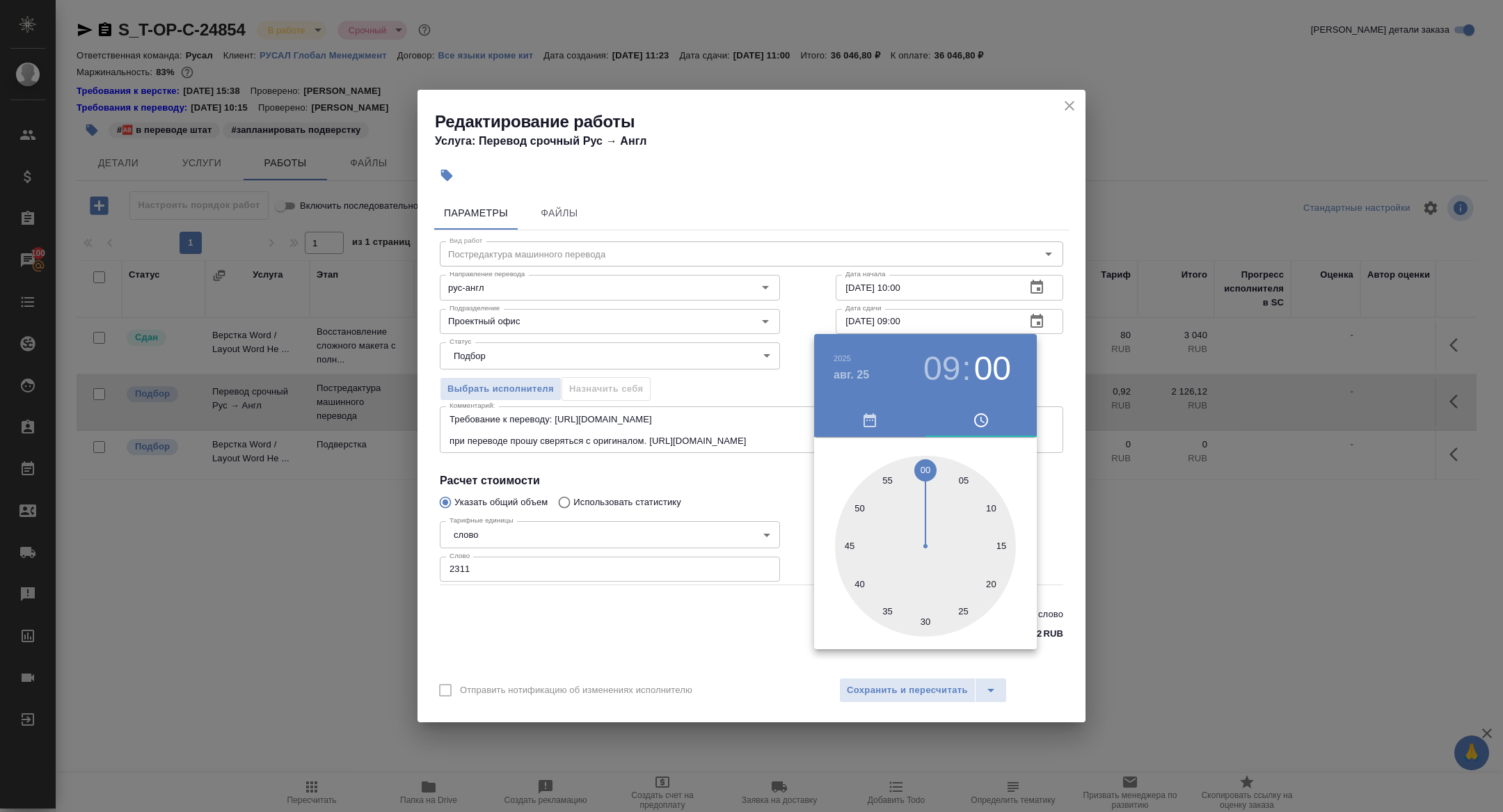
click at [754, 429] on div at bounding box center [751, 406] width 1503 height 812
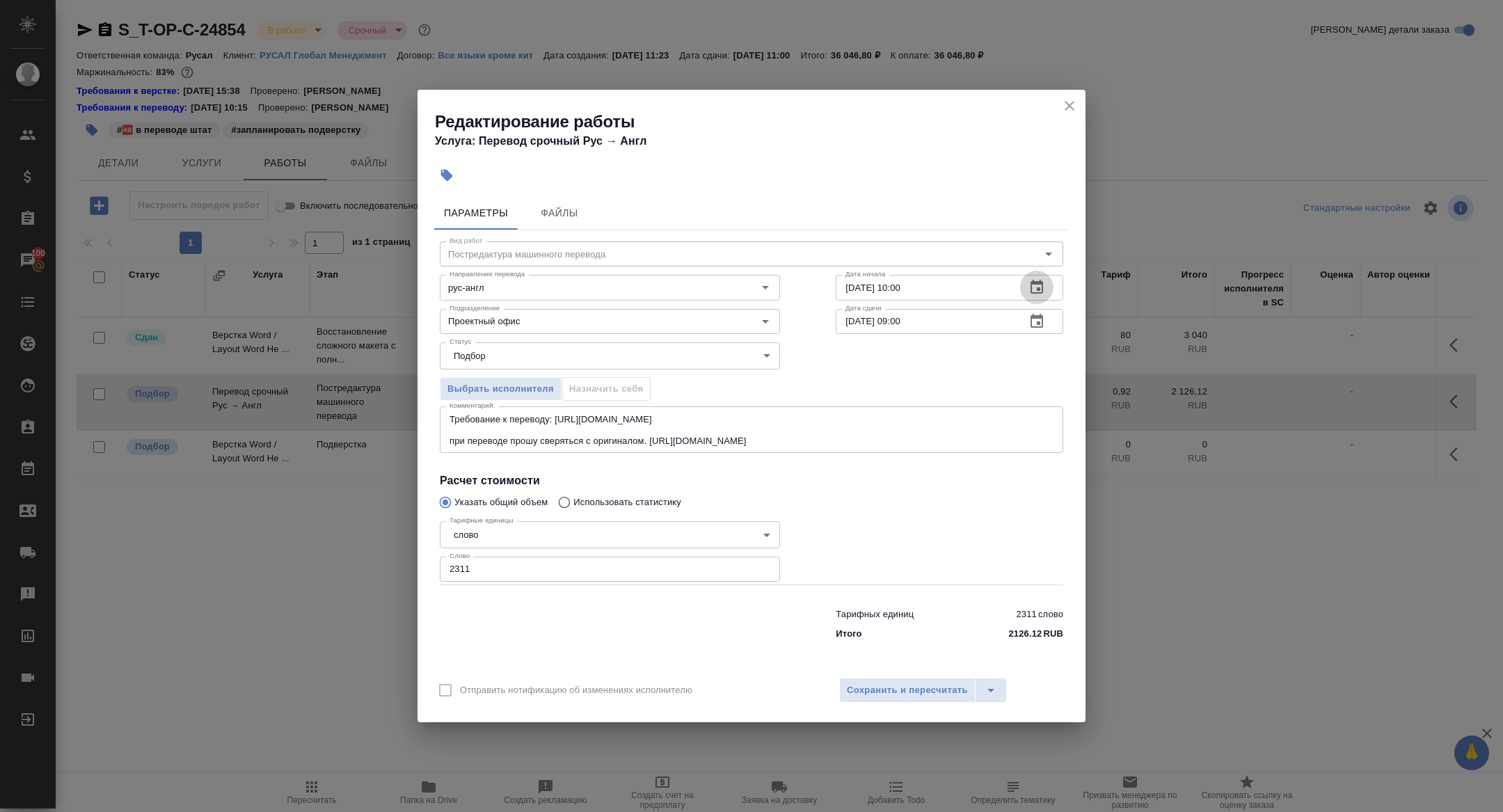
click at [1050, 285] on button "button" at bounding box center [1037, 287] width 33 height 33
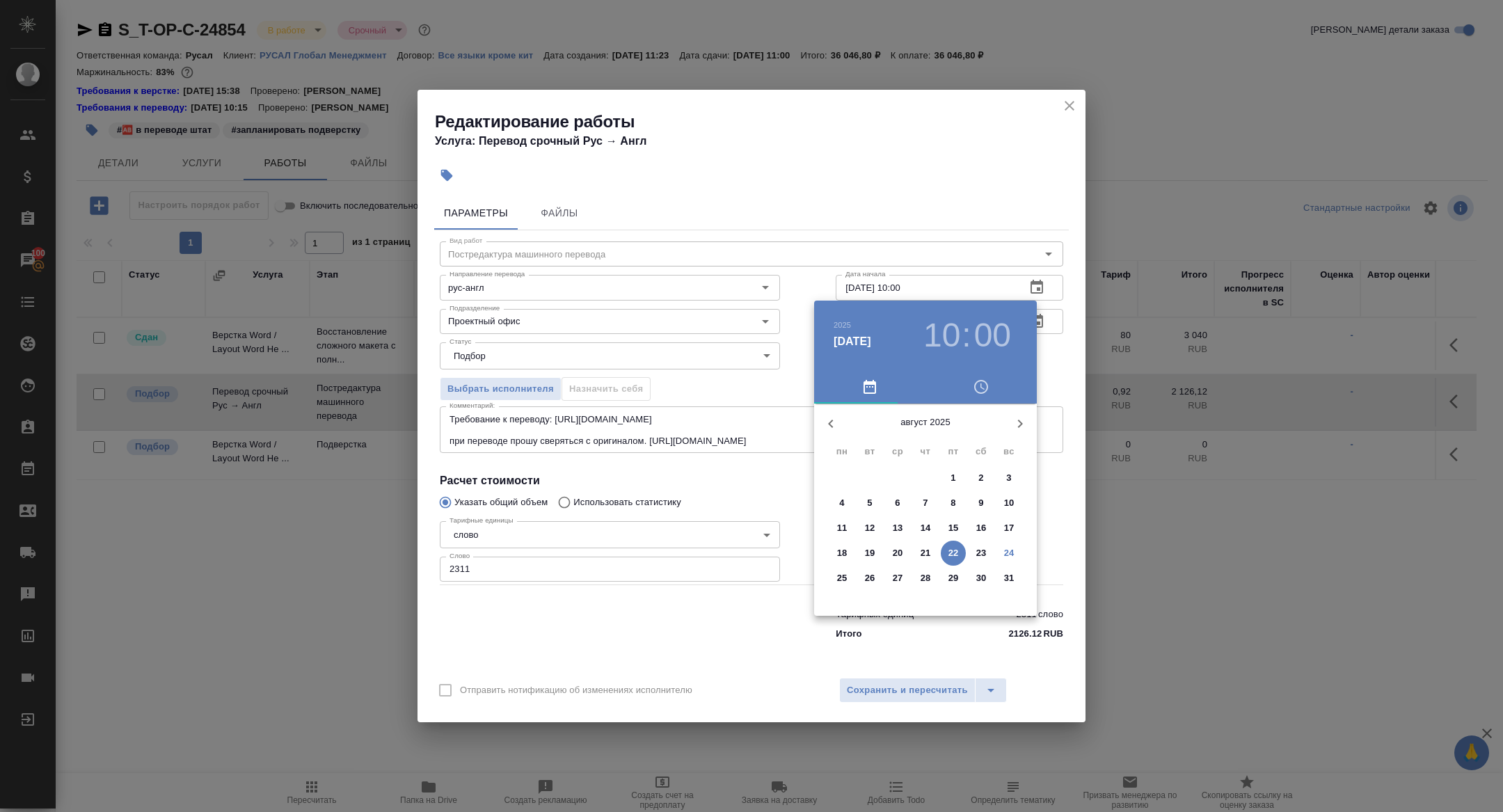
click at [1015, 546] on span "24" at bounding box center [1009, 552] width 25 height 14
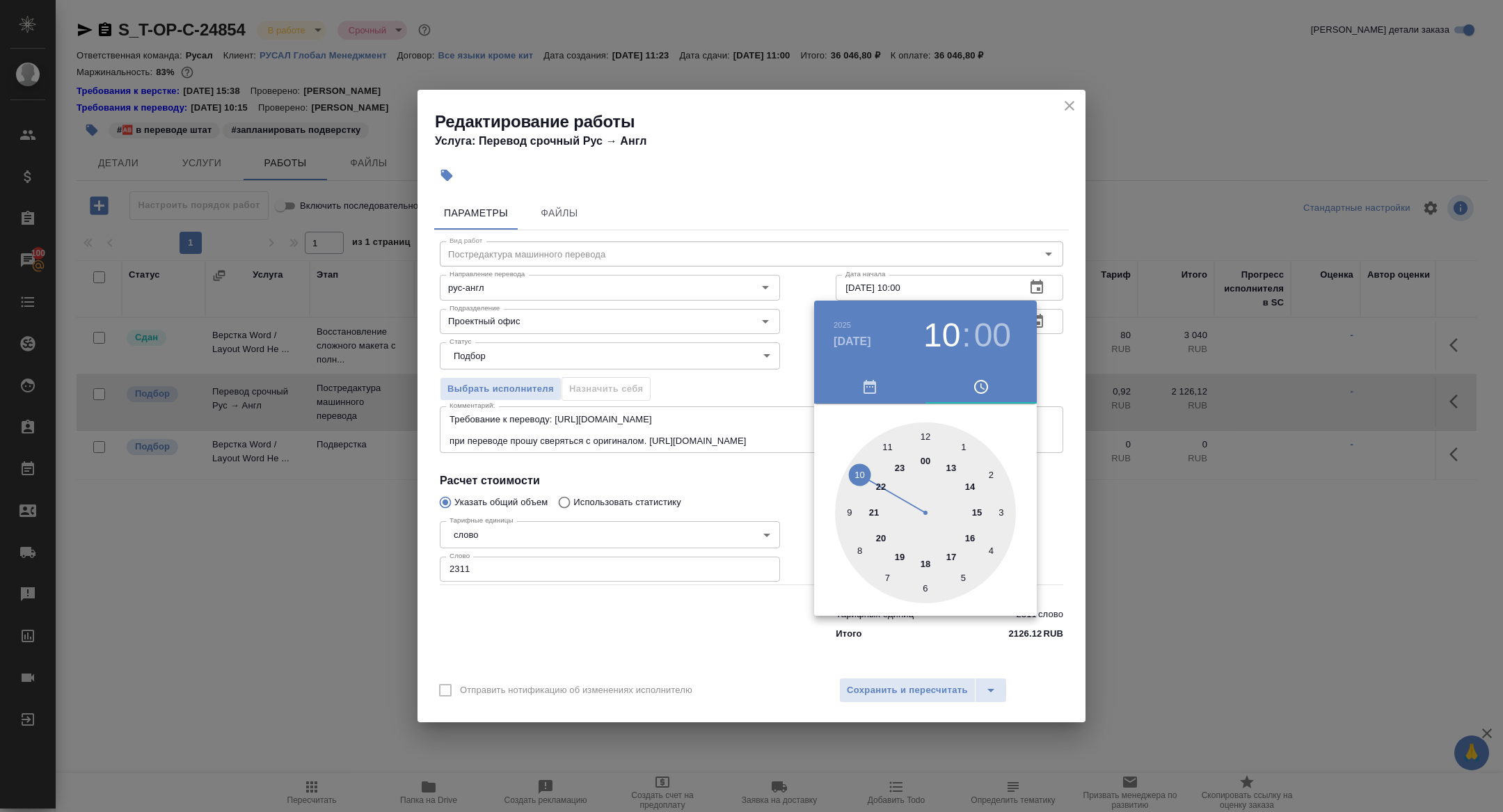
type input "24.08.2025 11:00"
click at [890, 448] on div at bounding box center [925, 512] width 181 height 181
click at [730, 562] on div at bounding box center [751, 406] width 1503 height 812
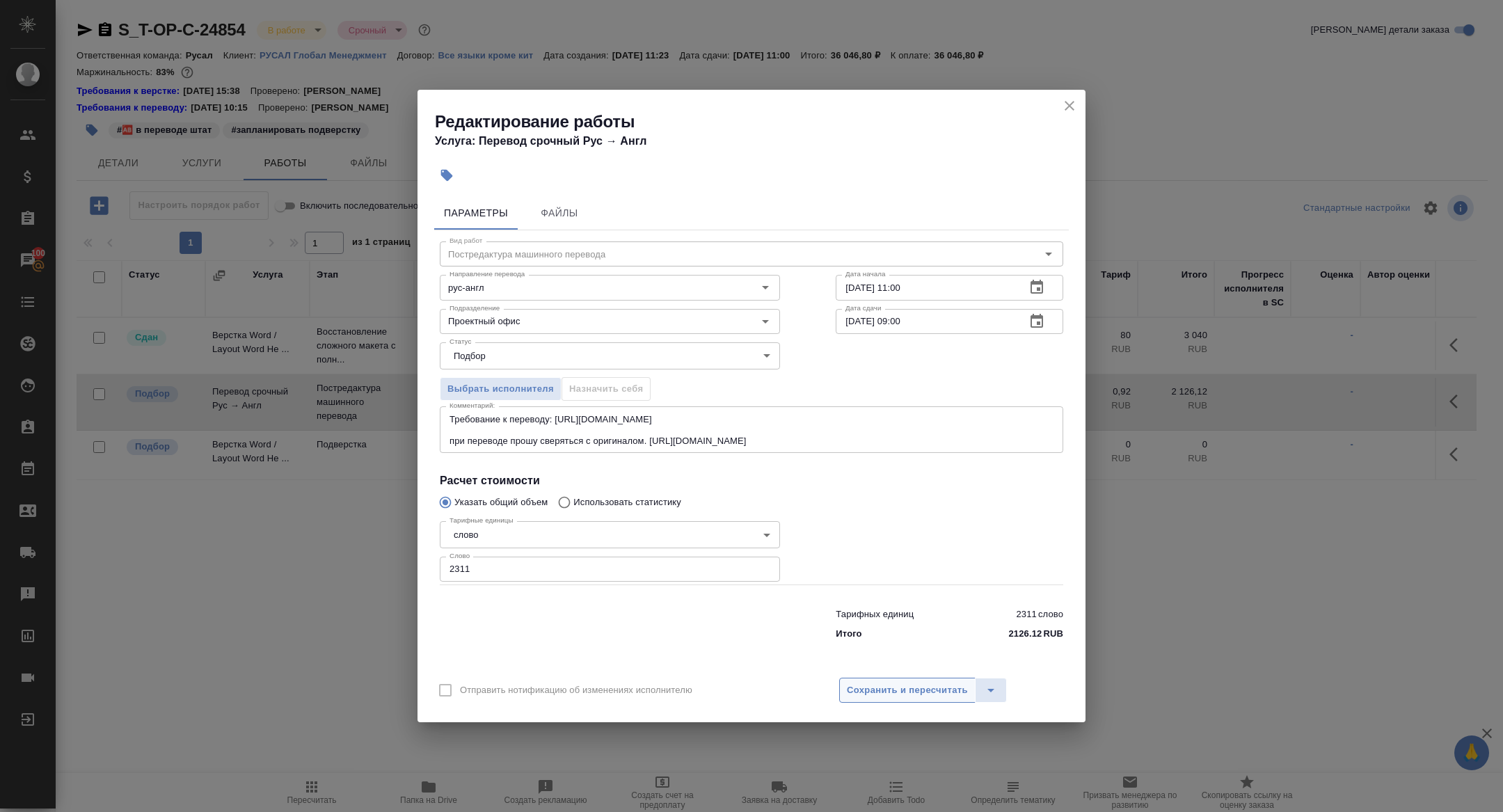
click at [892, 680] on button "Сохранить и пересчитать" at bounding box center [908, 690] width 136 height 25
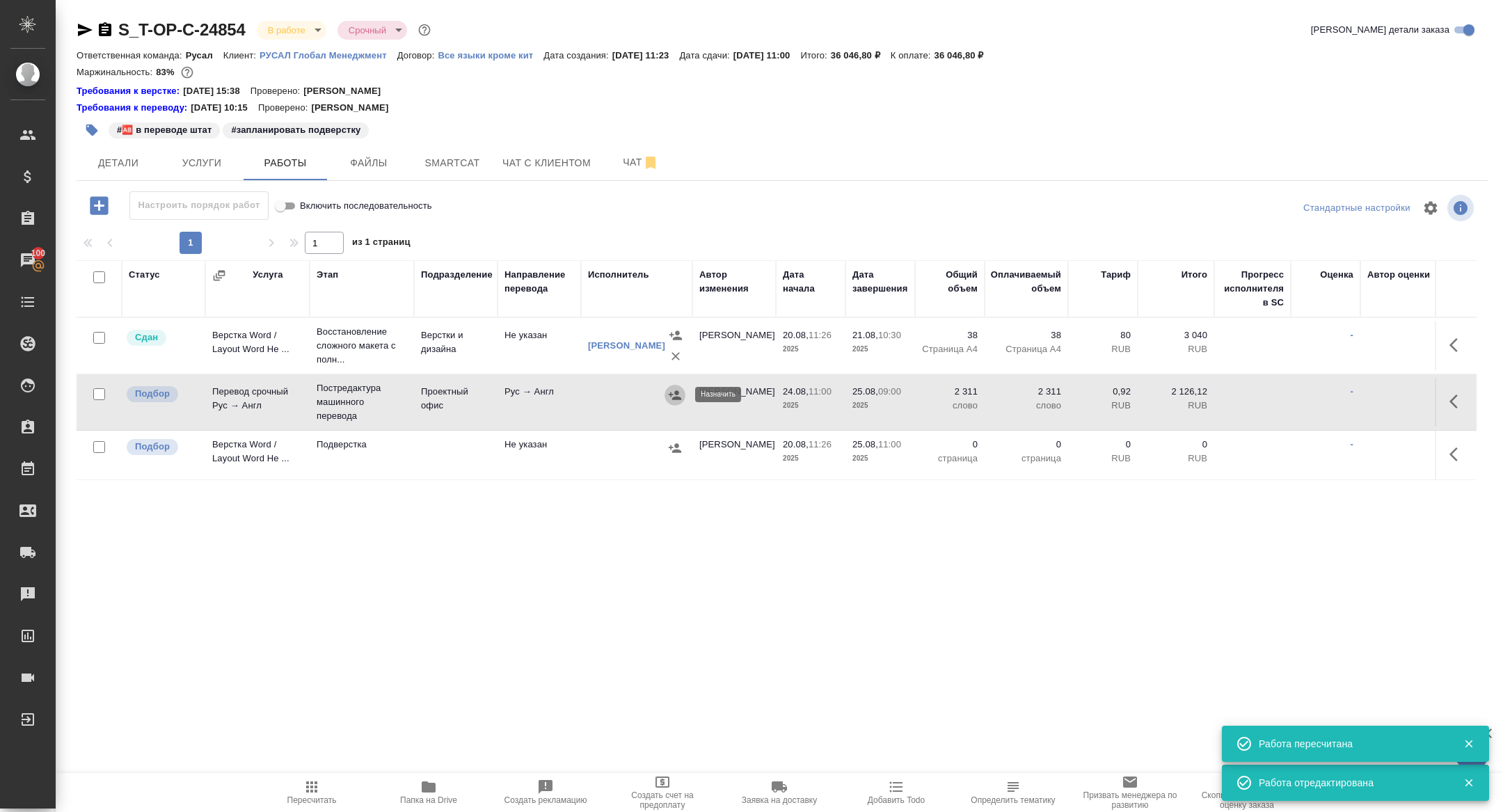
click at [673, 397] on icon "button" at bounding box center [674, 394] width 13 height 9
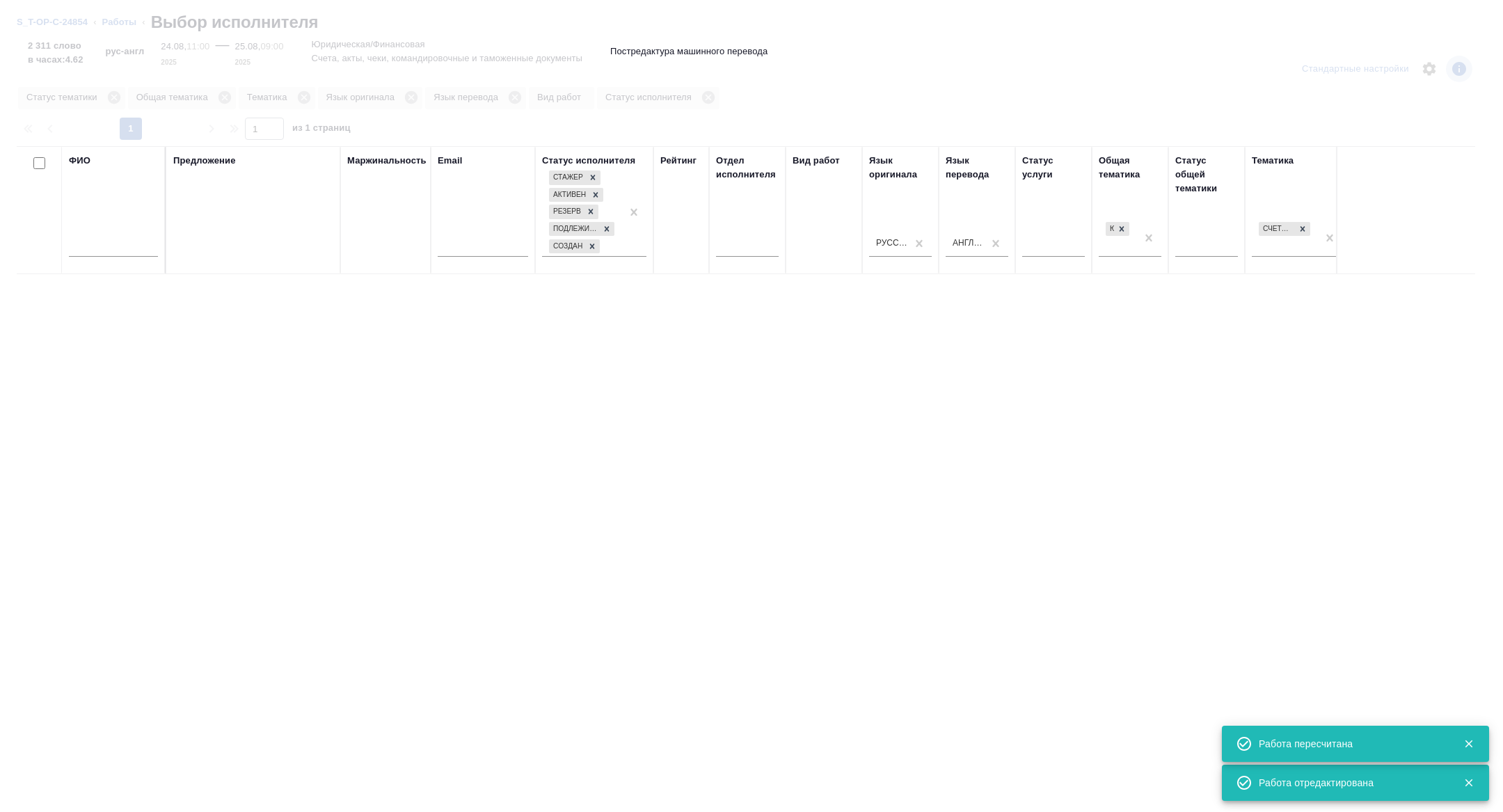
click at [121, 253] on input "text" at bounding box center [114, 248] width 89 height 18
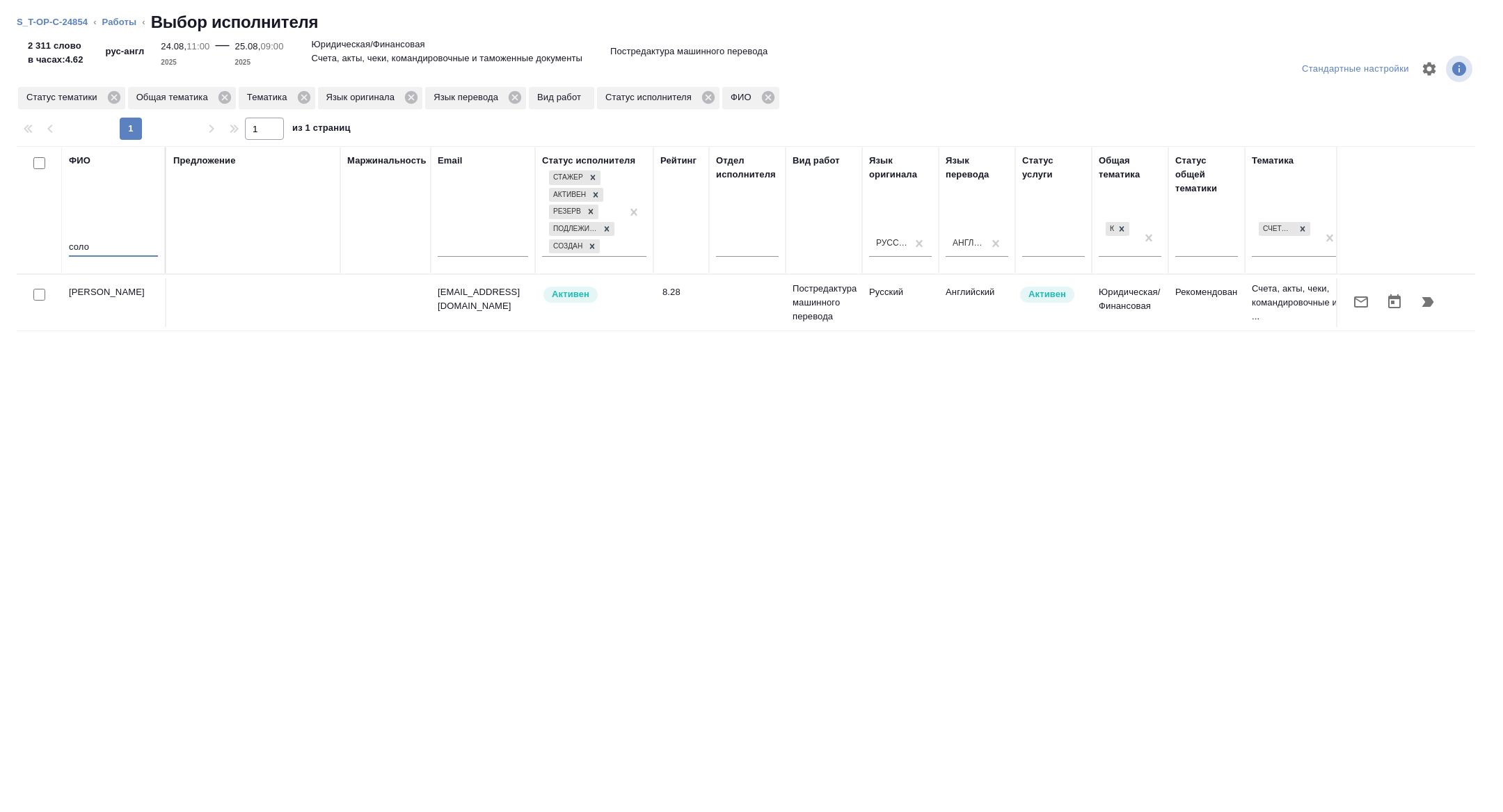
type input "соло"
click at [1355, 308] on icon "button" at bounding box center [1360, 301] width 17 height 17
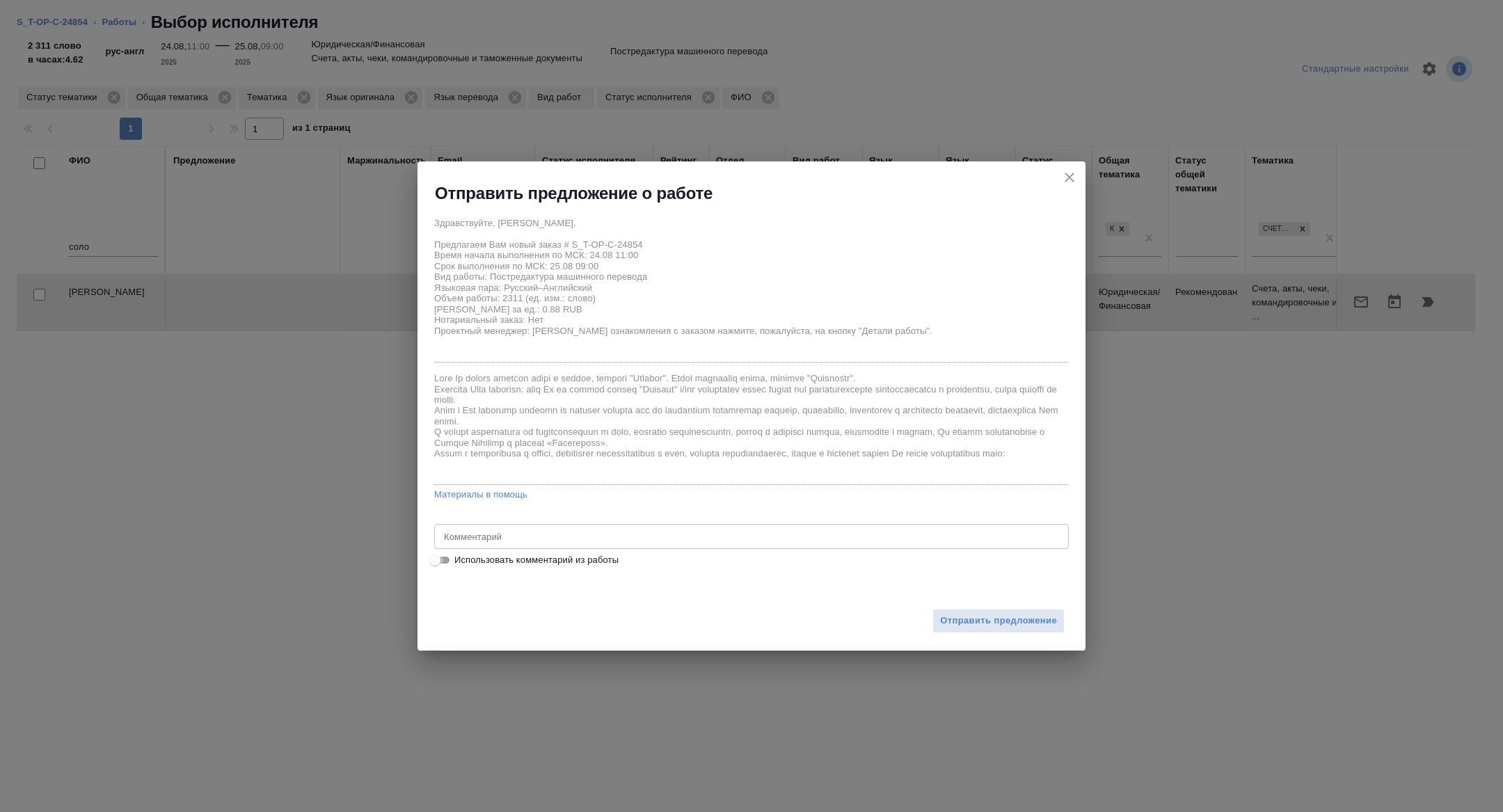
click at [441, 559] on input "Использовать комментарий из работы" at bounding box center [434, 559] width 50 height 17
checkbox input "true"
type textarea "Требование к переводу: https://drive.awatera.com/s/ib5dGLEdndg5YS2 при переводе…"
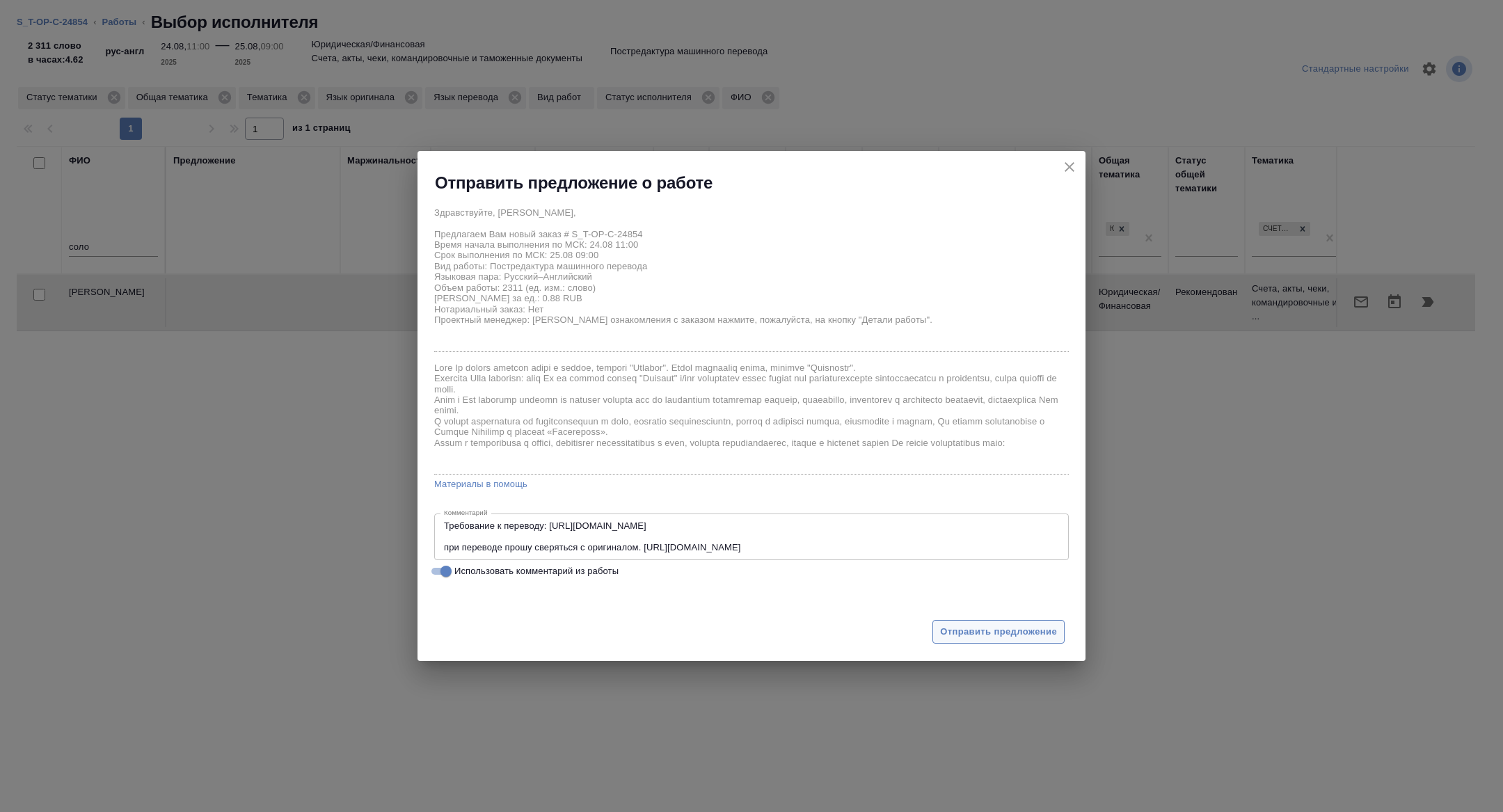
click at [1013, 626] on span "Отправить предложение" at bounding box center [998, 632] width 117 height 16
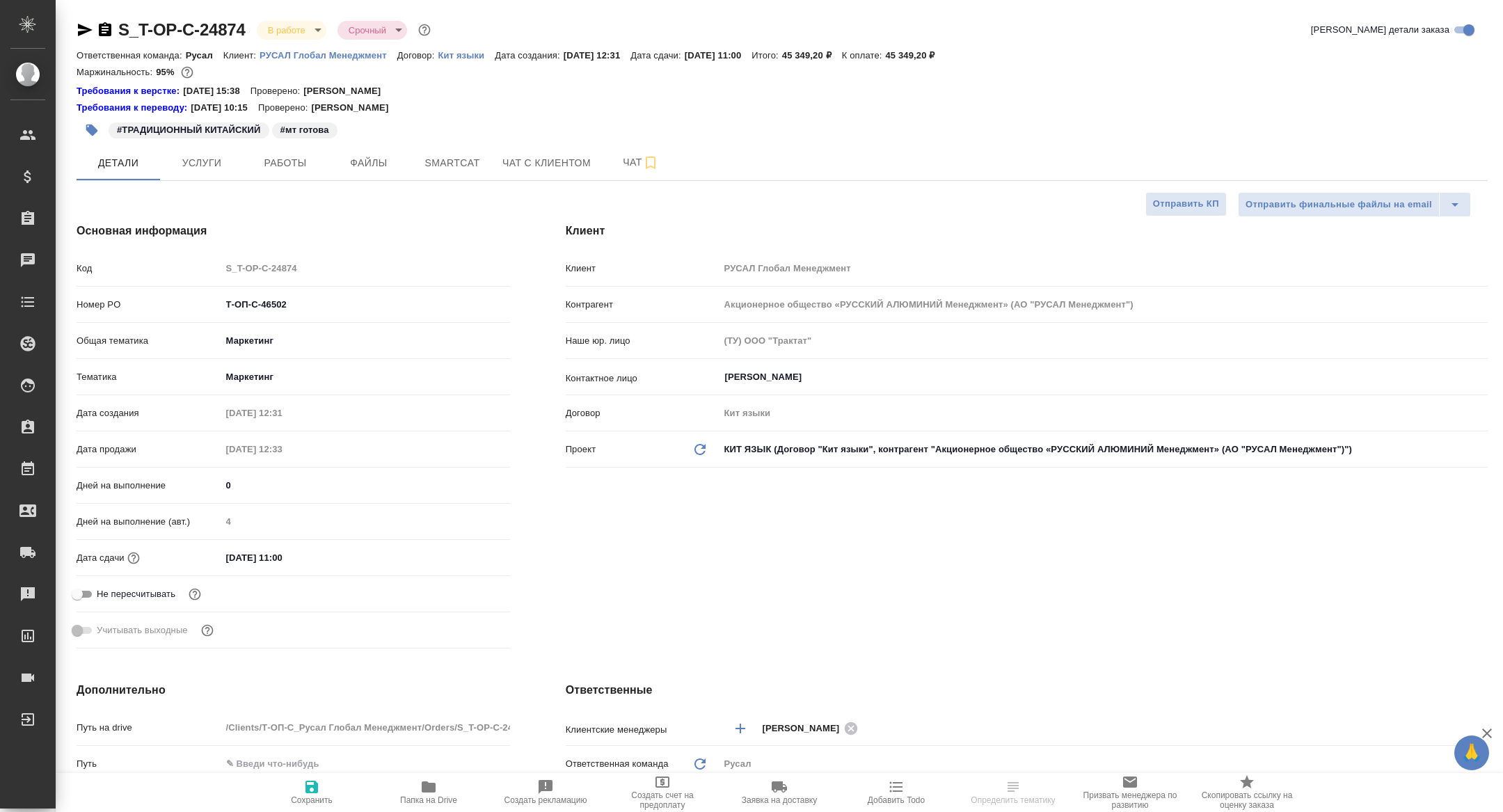
select select "RU"
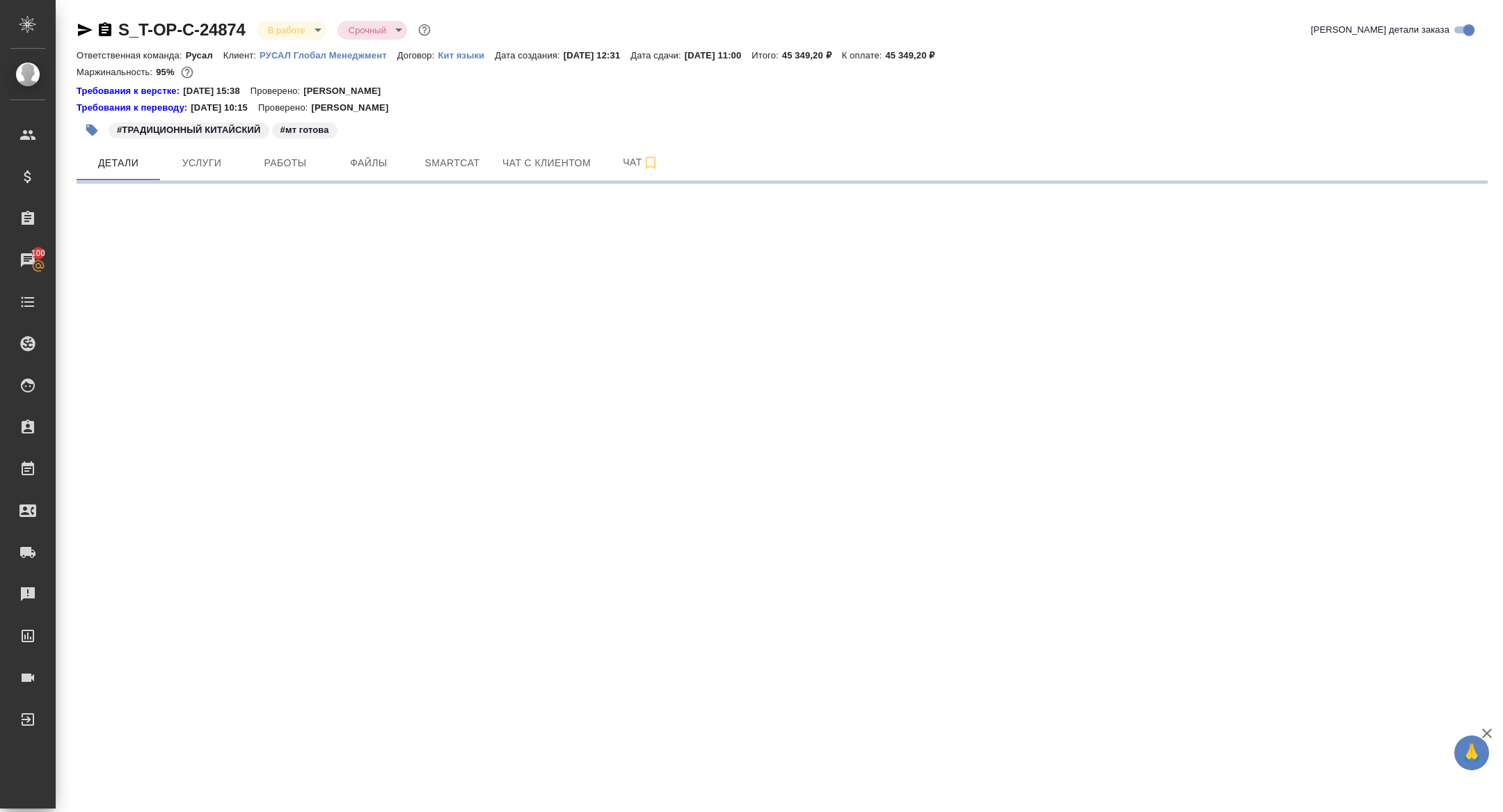
select select "RU"
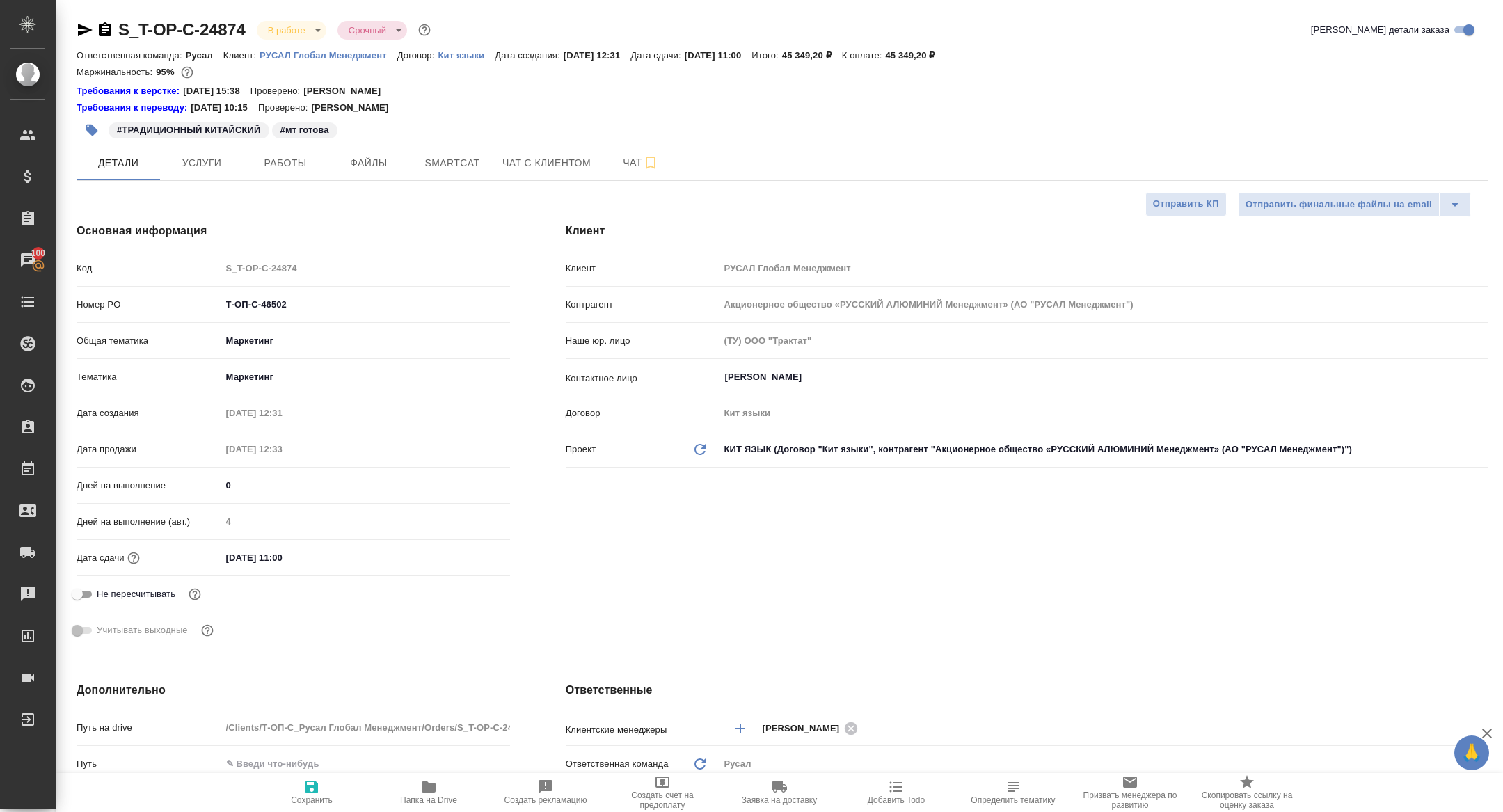
type textarea "x"
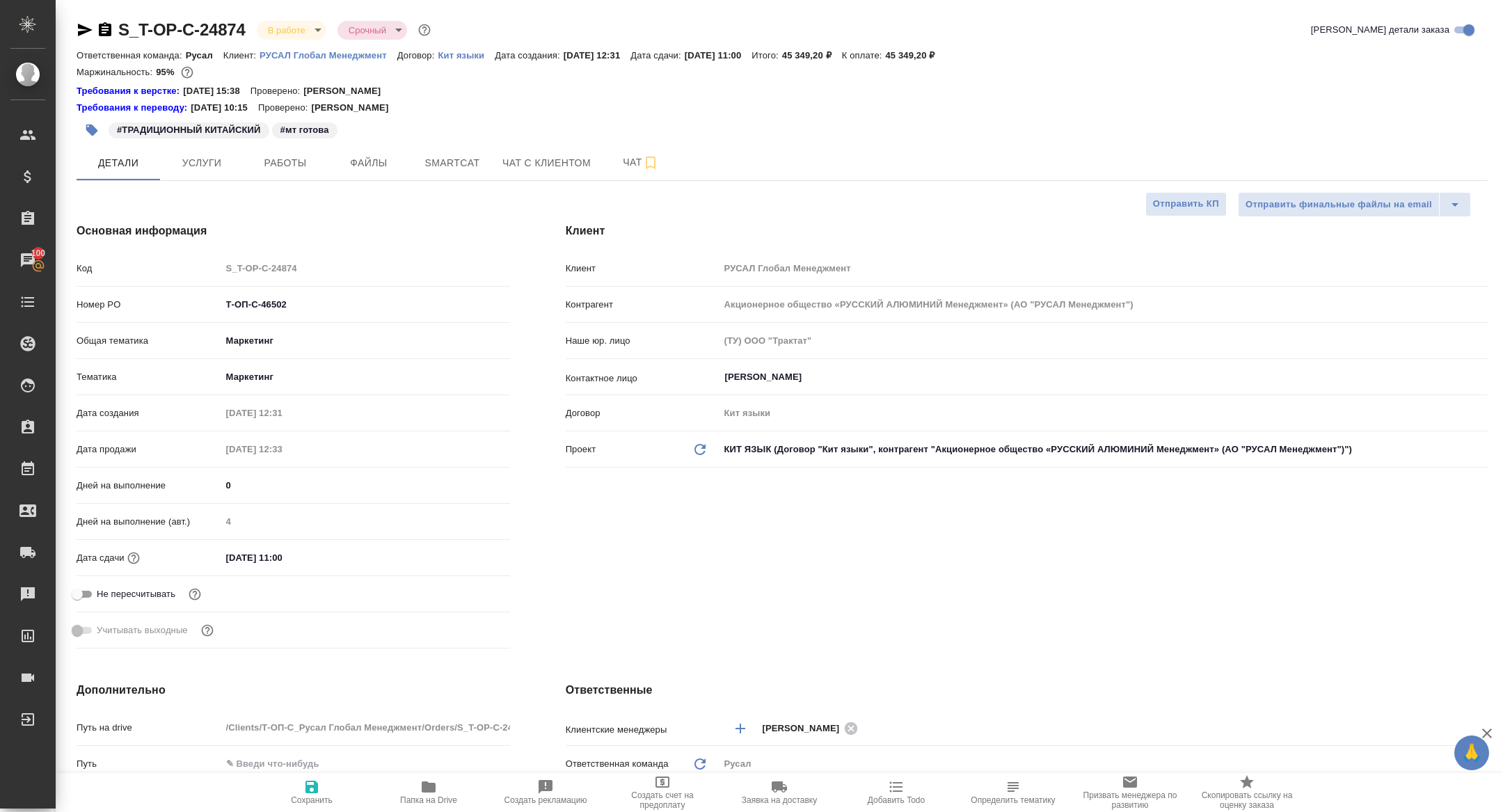
type textarea "x"
click at [292, 163] on span "Работы" at bounding box center [285, 163] width 67 height 18
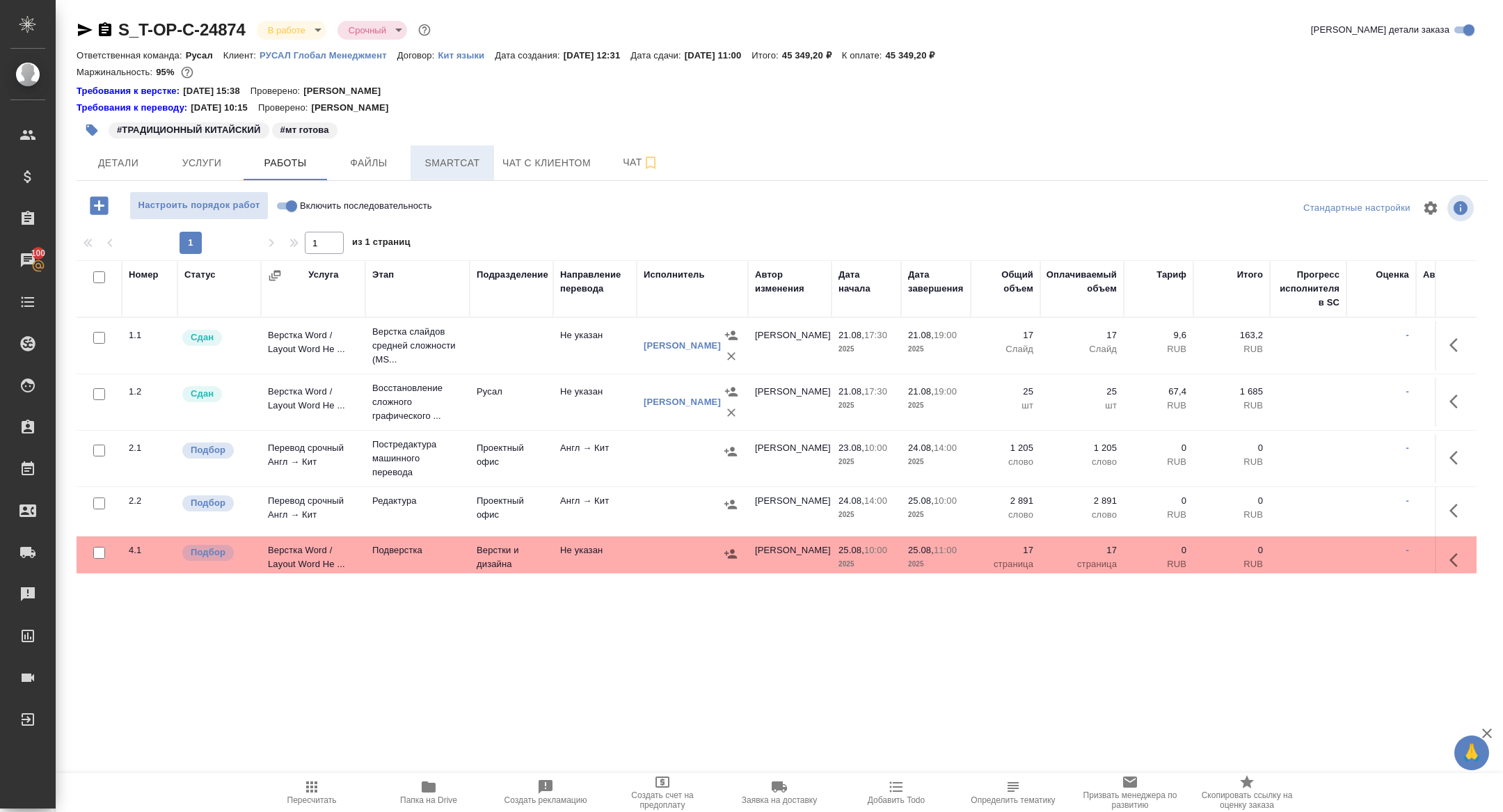
click at [456, 159] on span "Smartcat" at bounding box center [452, 163] width 67 height 18
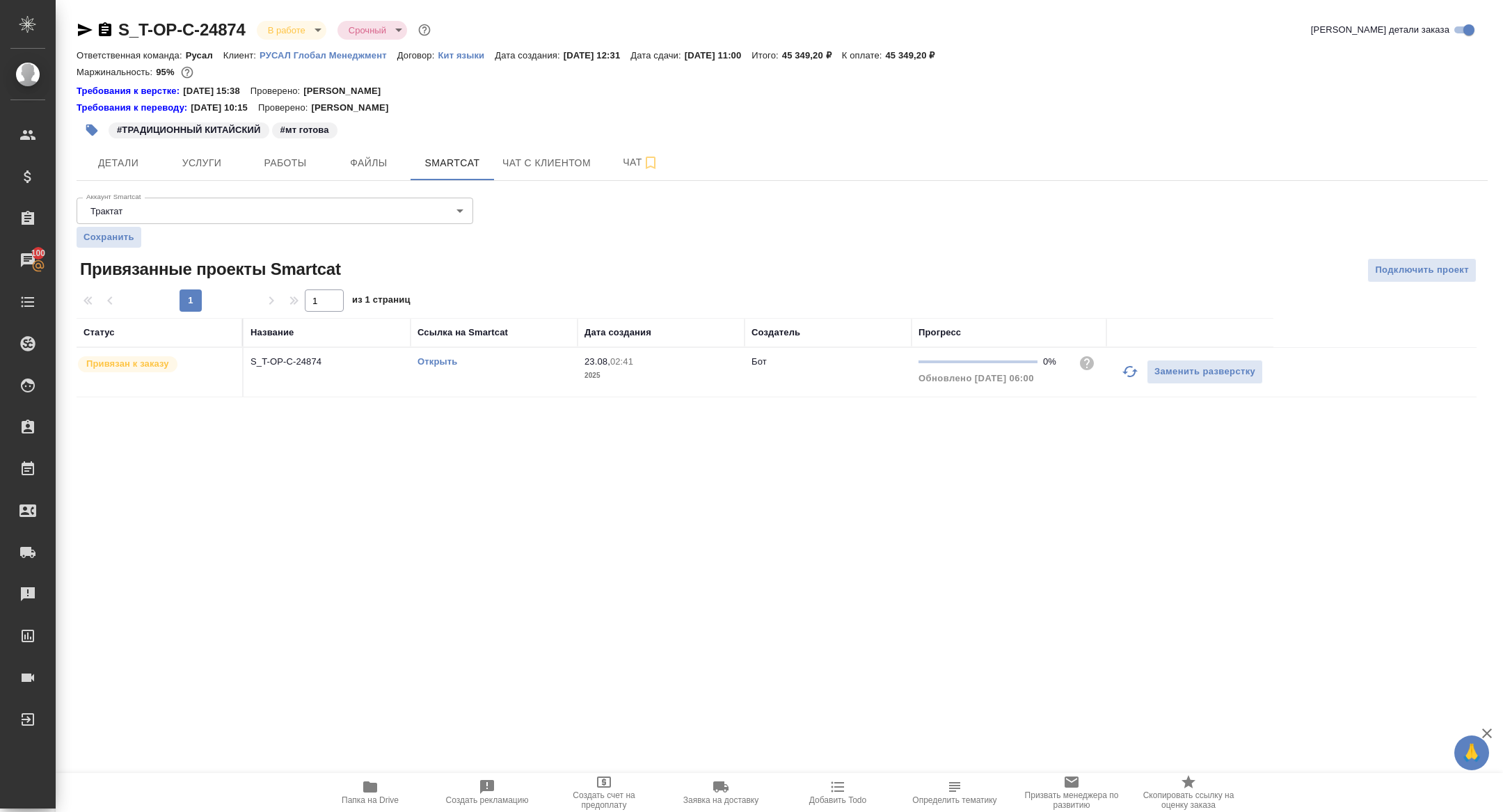
click at [439, 363] on link "Открыть" at bounding box center [437, 361] width 40 height 11
click at [273, 171] on span "Работы" at bounding box center [285, 163] width 67 height 18
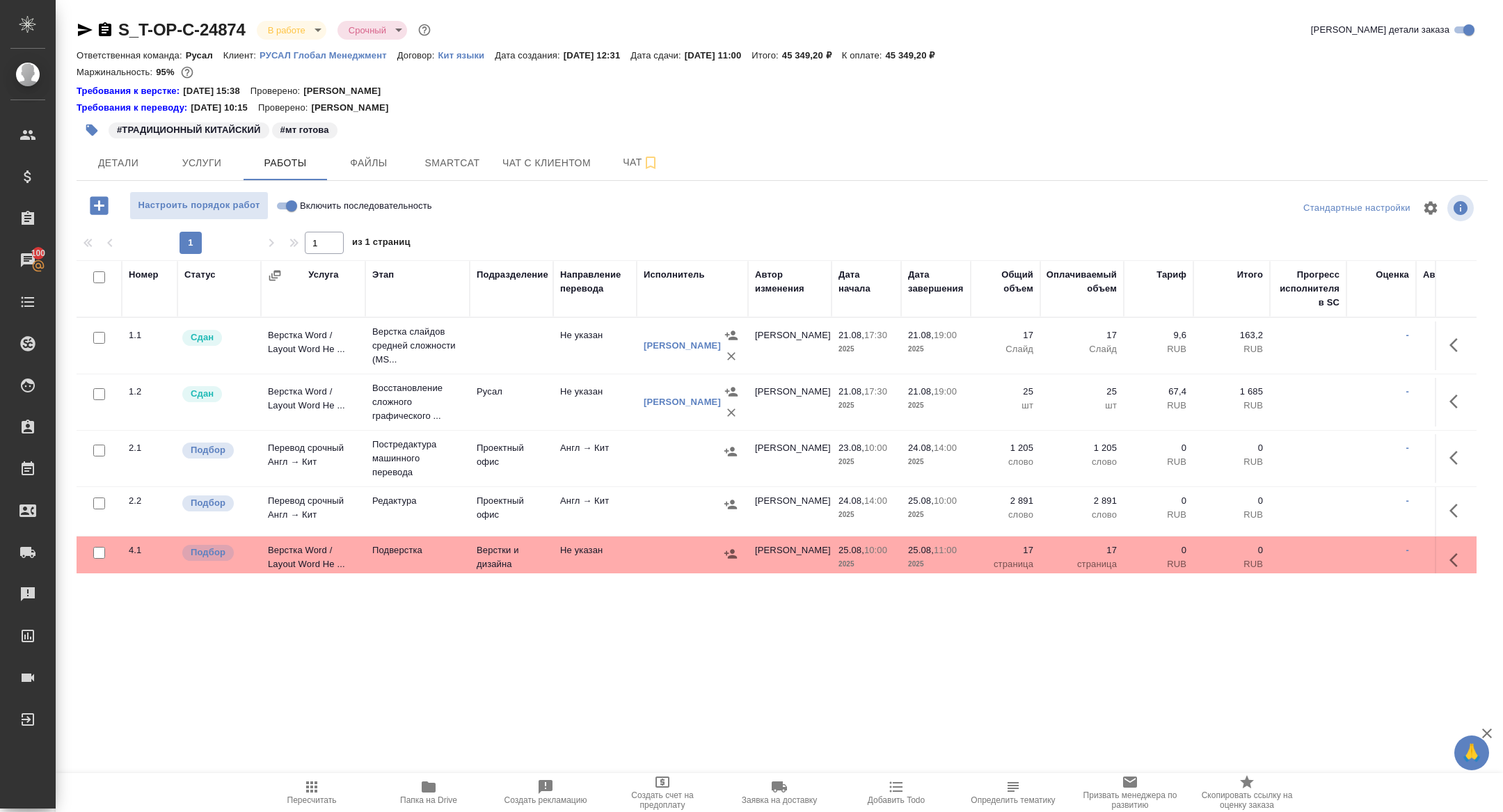
click at [99, 505] on input "checkbox" at bounding box center [99, 503] width 12 height 12
checkbox input "true"
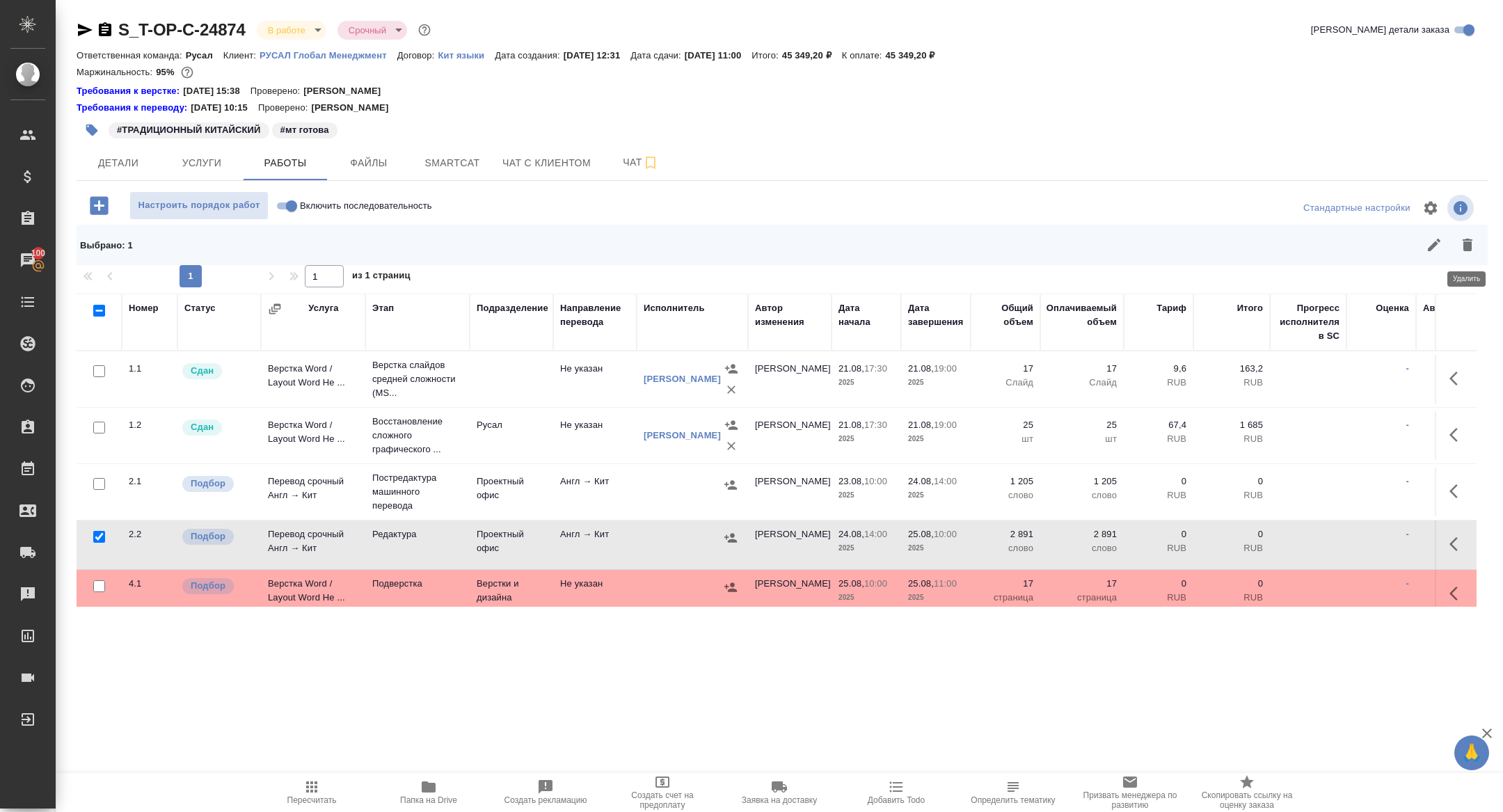
click at [1469, 243] on icon "button" at bounding box center [1467, 244] width 10 height 13
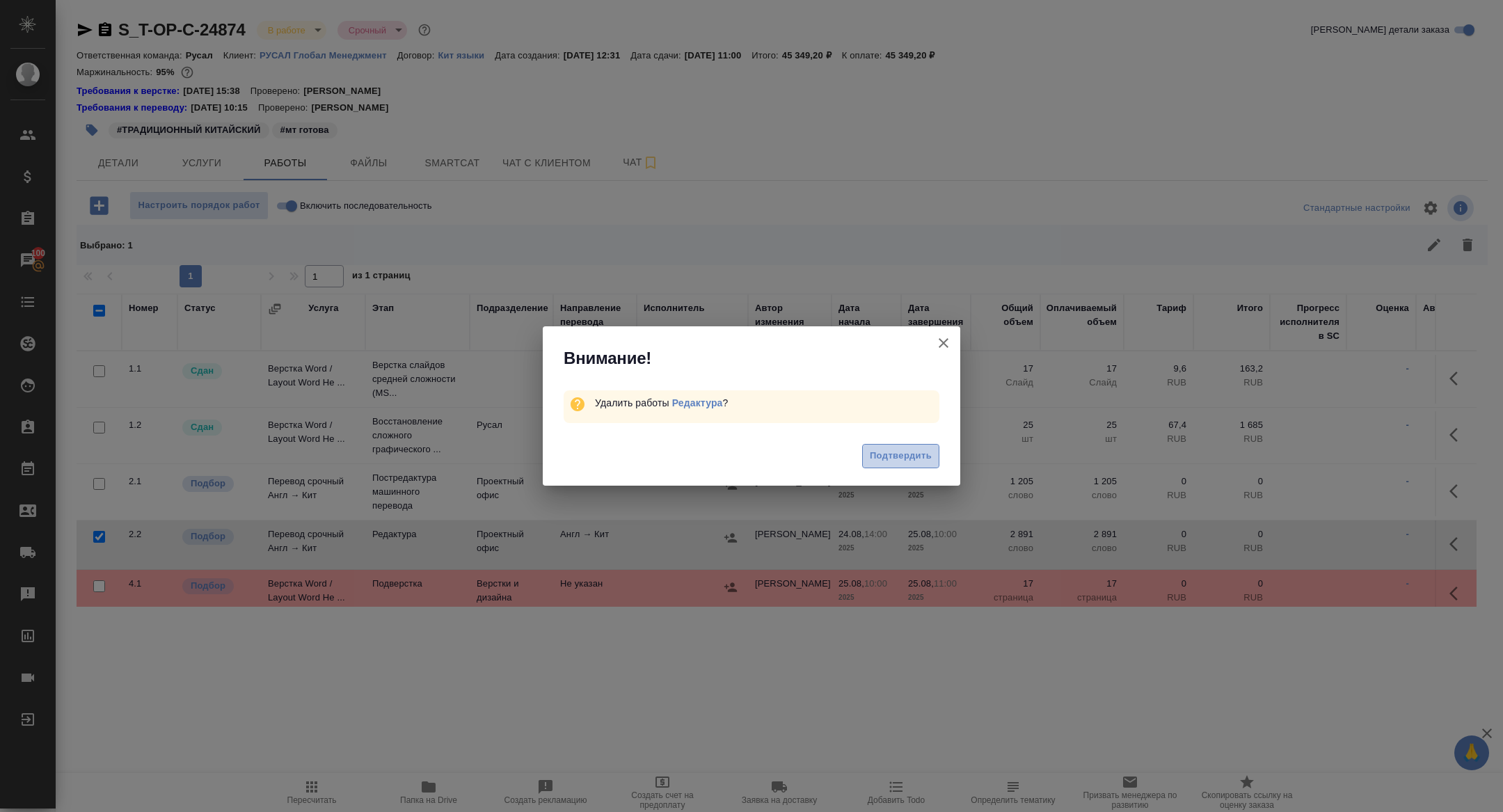
click at [898, 453] on span "Подтвердить" at bounding box center [901, 456] width 62 height 16
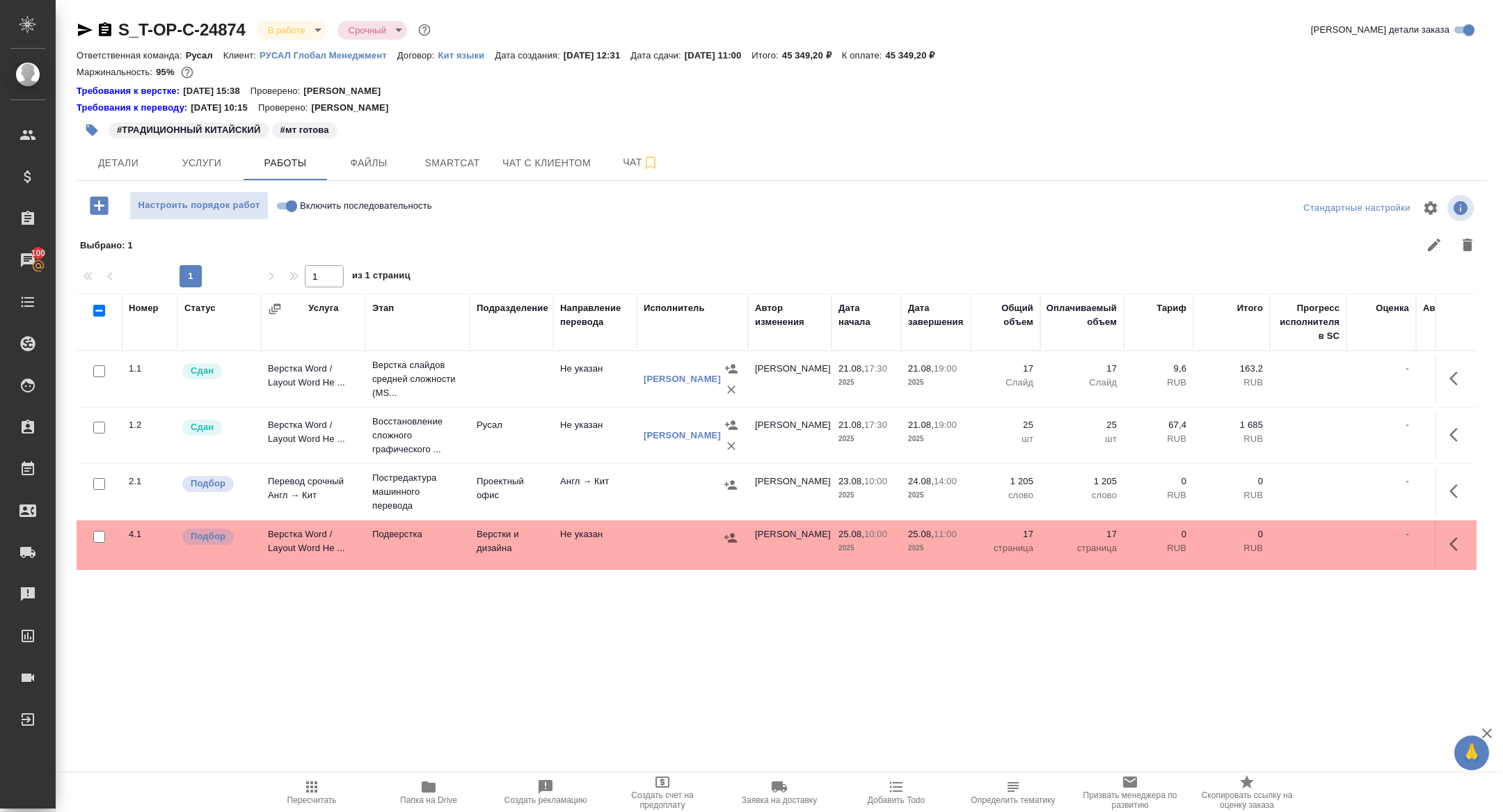
click at [439, 793] on span "Папка на Drive" at bounding box center [428, 791] width 100 height 26
click at [629, 166] on span "Чат" at bounding box center [640, 162] width 67 height 18
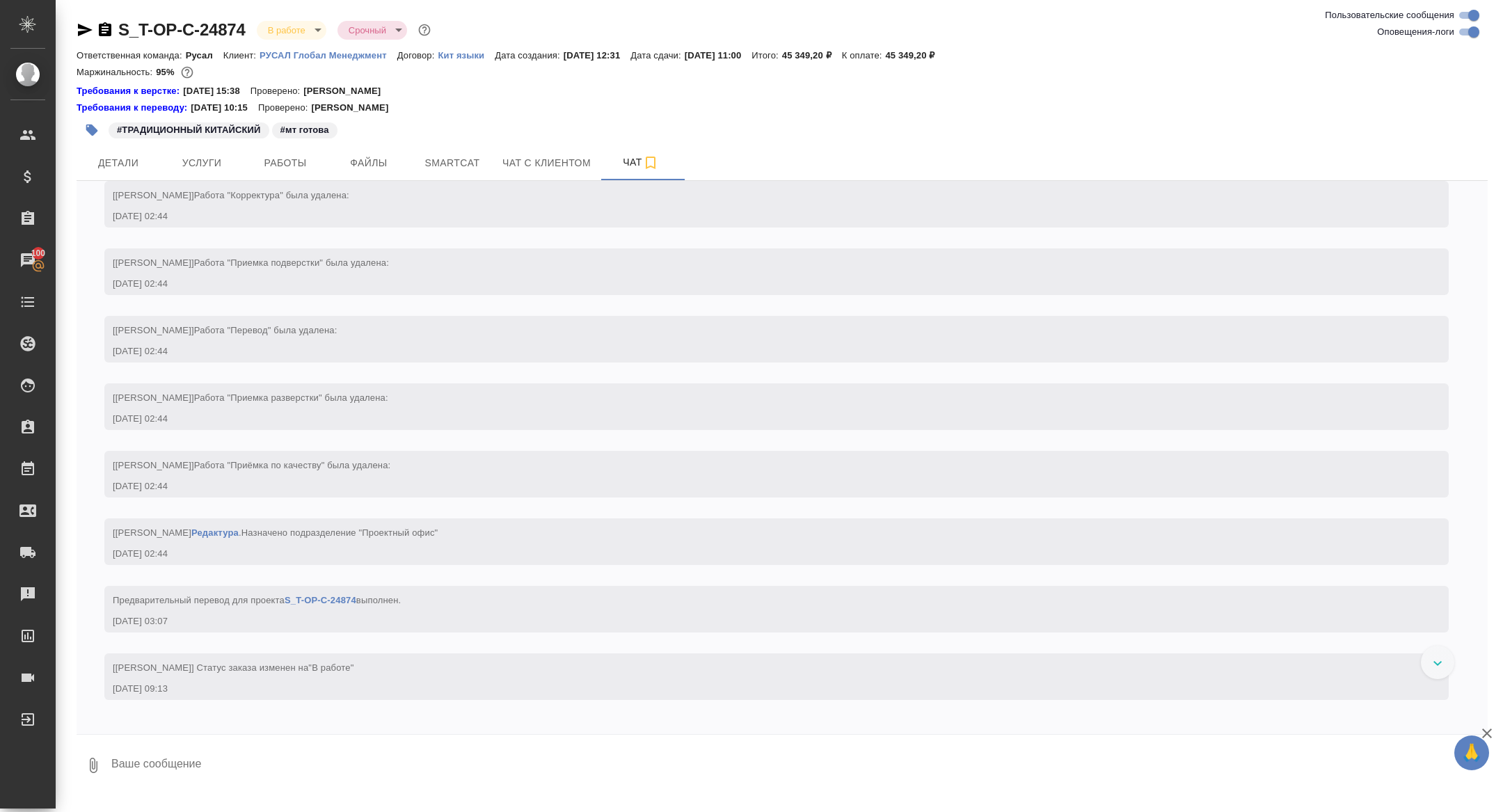
scroll to position [3473, 0]
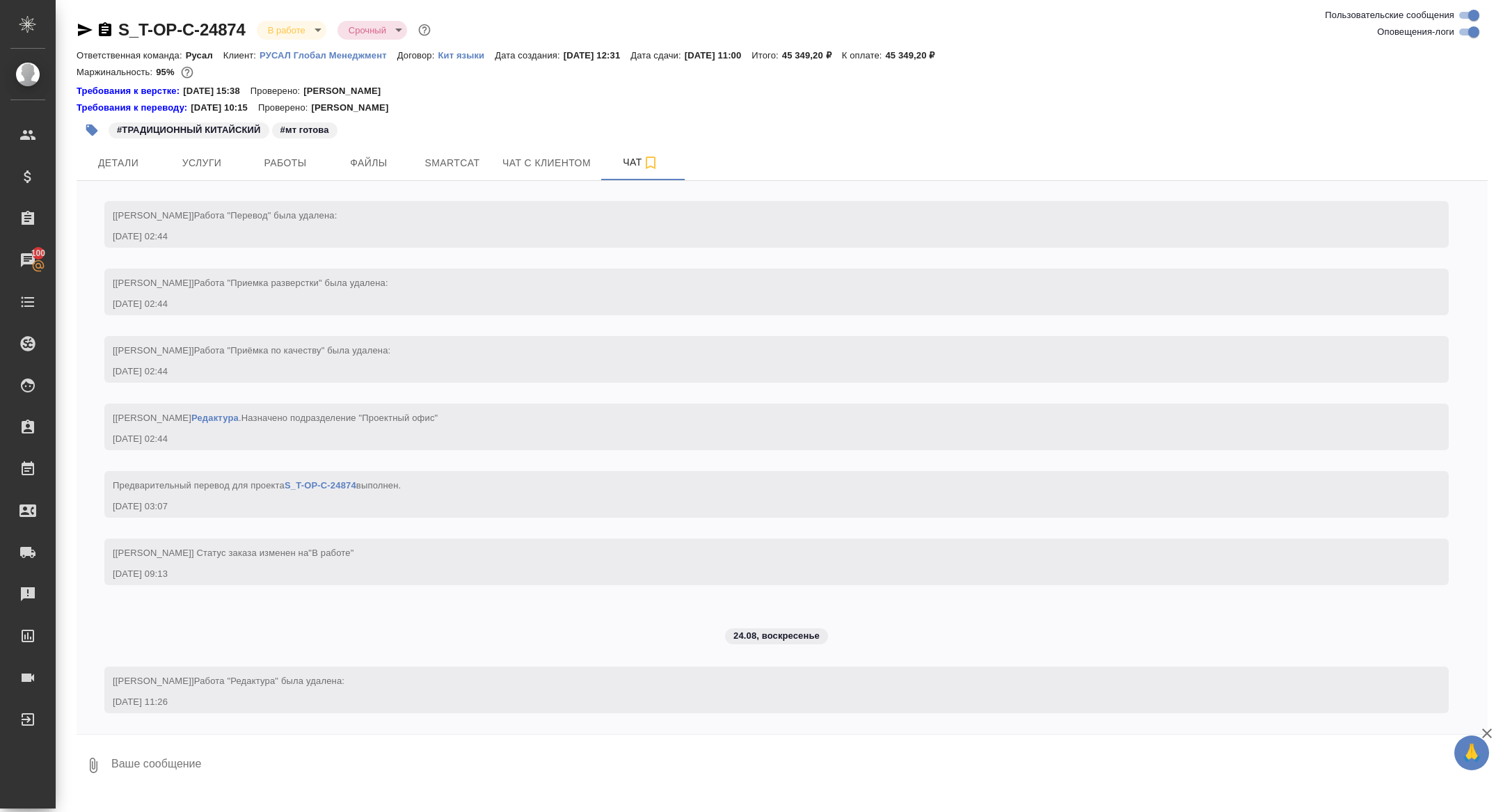
click at [280, 182] on div "21.08, четверг [Меньшикова Александра] Клиент оставил комментарий: "Список рефе…" at bounding box center [782, 457] width 1412 height 553
click at [278, 165] on span "Работы" at bounding box center [285, 163] width 67 height 18
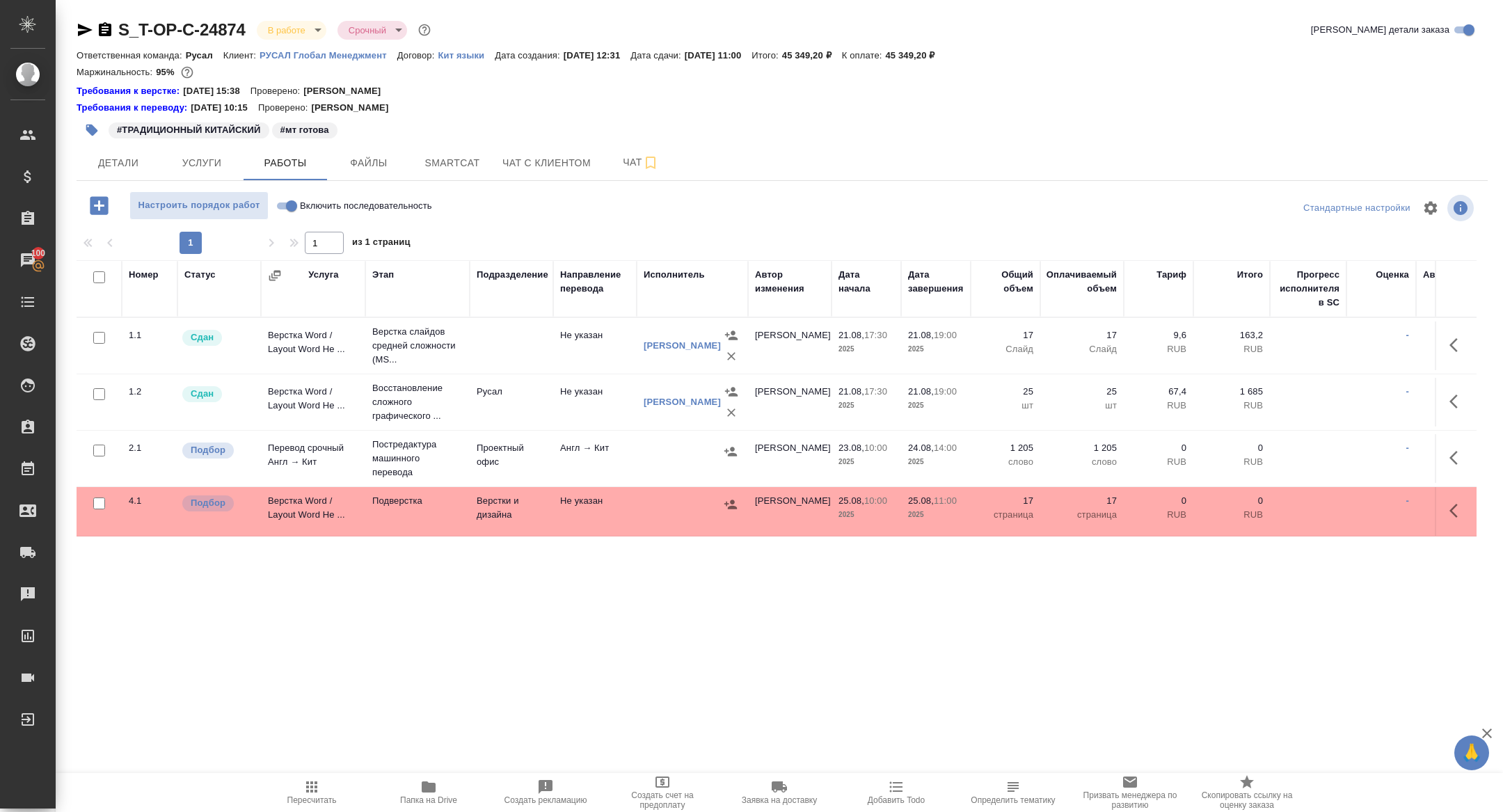
click at [1457, 515] on icon "button" at bounding box center [1457, 510] width 17 height 17
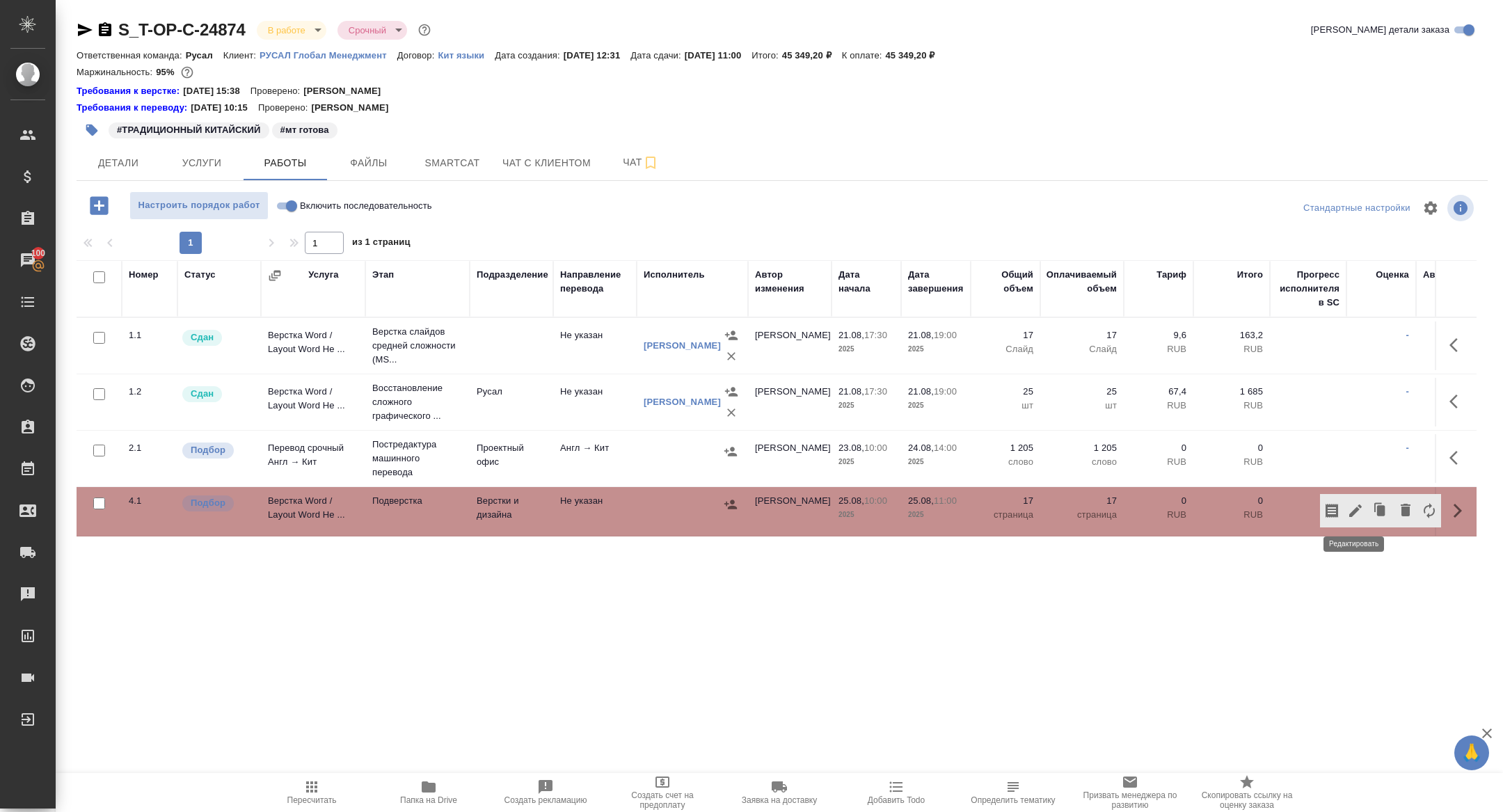
click at [1347, 507] on icon "button" at bounding box center [1355, 510] width 17 height 17
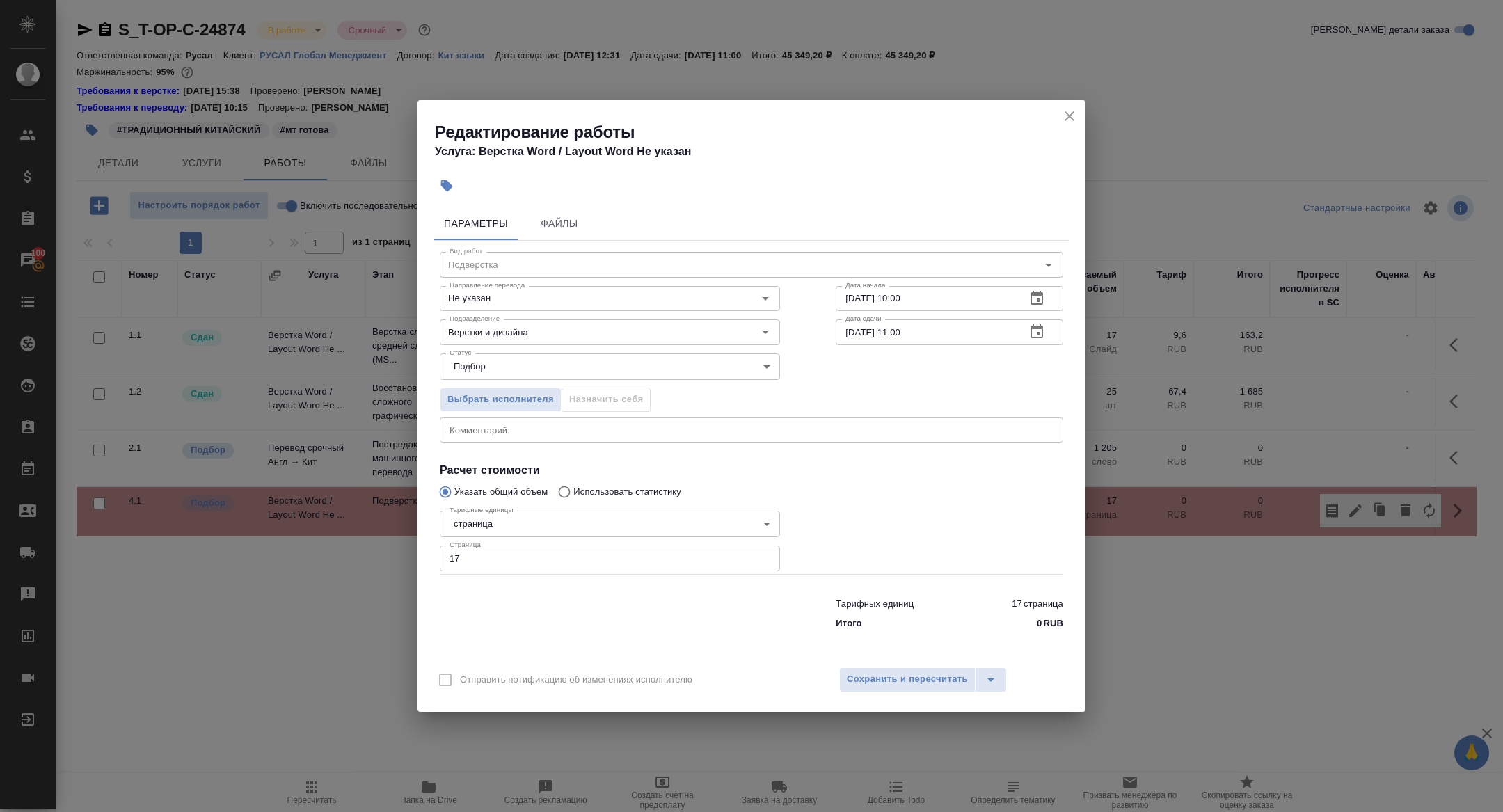
click at [481, 429] on textarea at bounding box center [751, 429] width 604 height 11
paste textarea "https://drive.awatera.com/f/10163856"
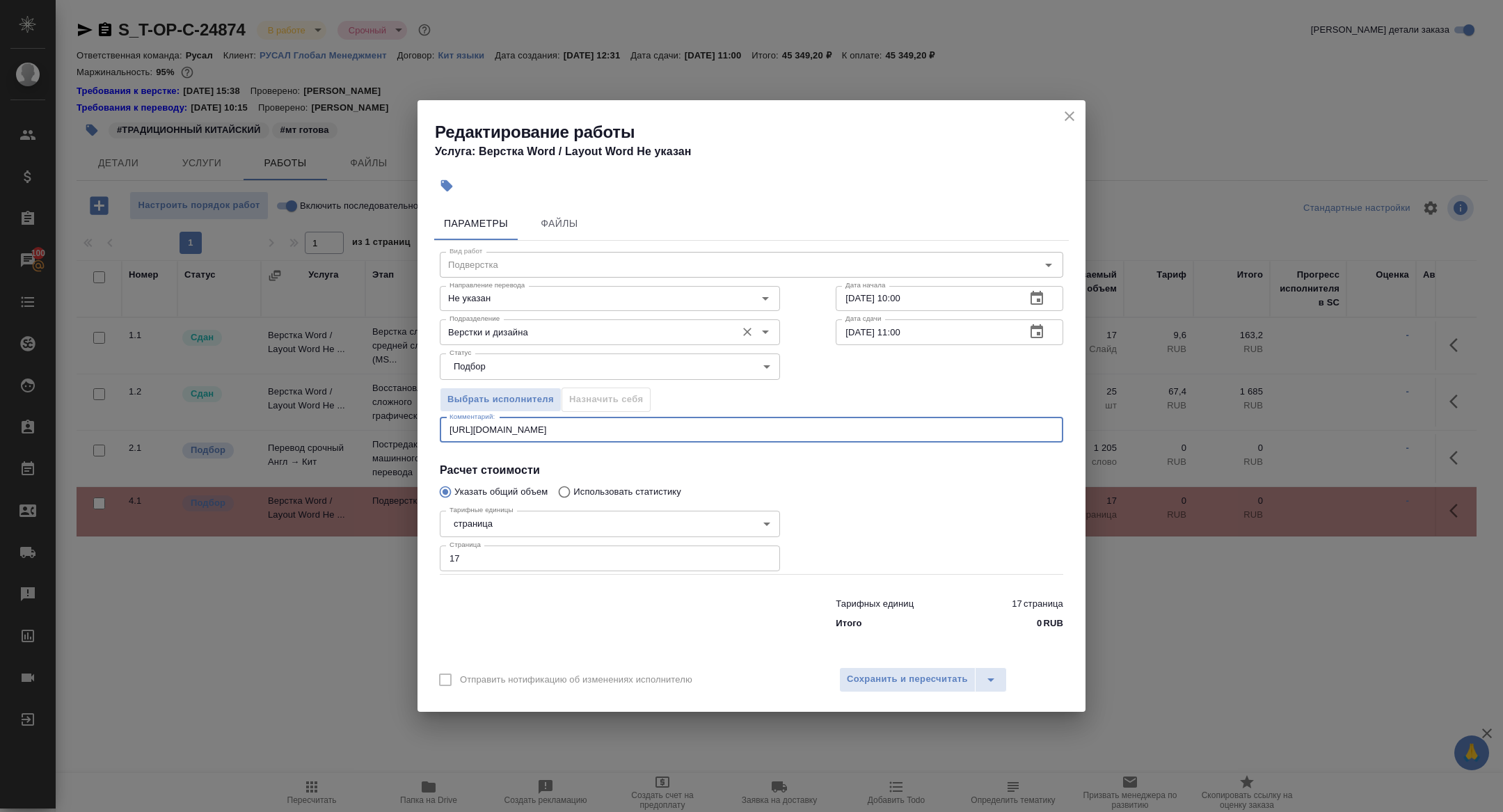
click at [490, 341] on div "Верстки и дизайна Подразделение" at bounding box center [610, 332] width 340 height 25
type textarea "https://drive.awatera.com/f/10163856"
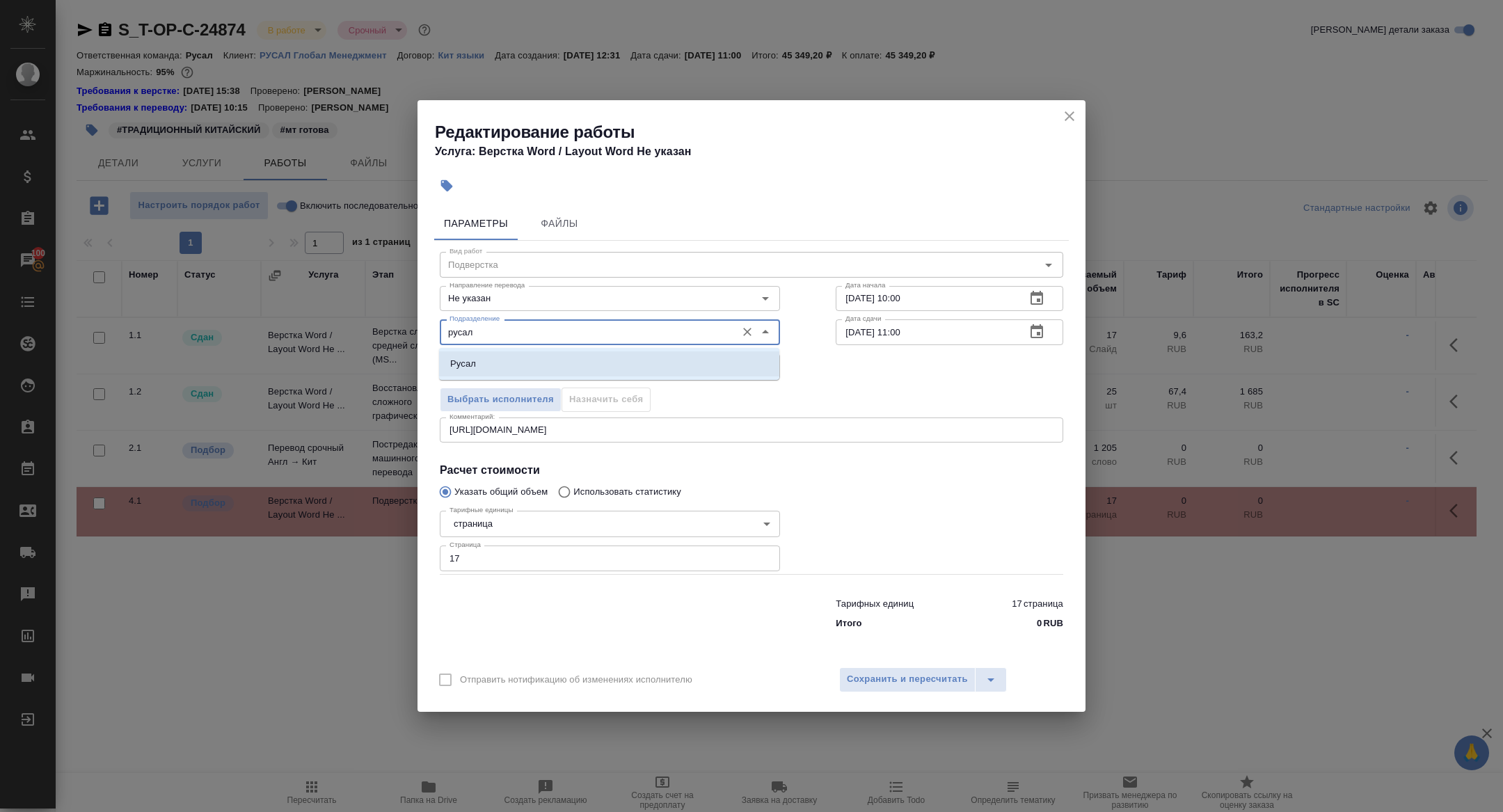
click at [482, 356] on li "Русал" at bounding box center [609, 364] width 340 height 25
type input "Русал"
click at [1045, 297] on button "button" at bounding box center [1037, 299] width 33 height 33
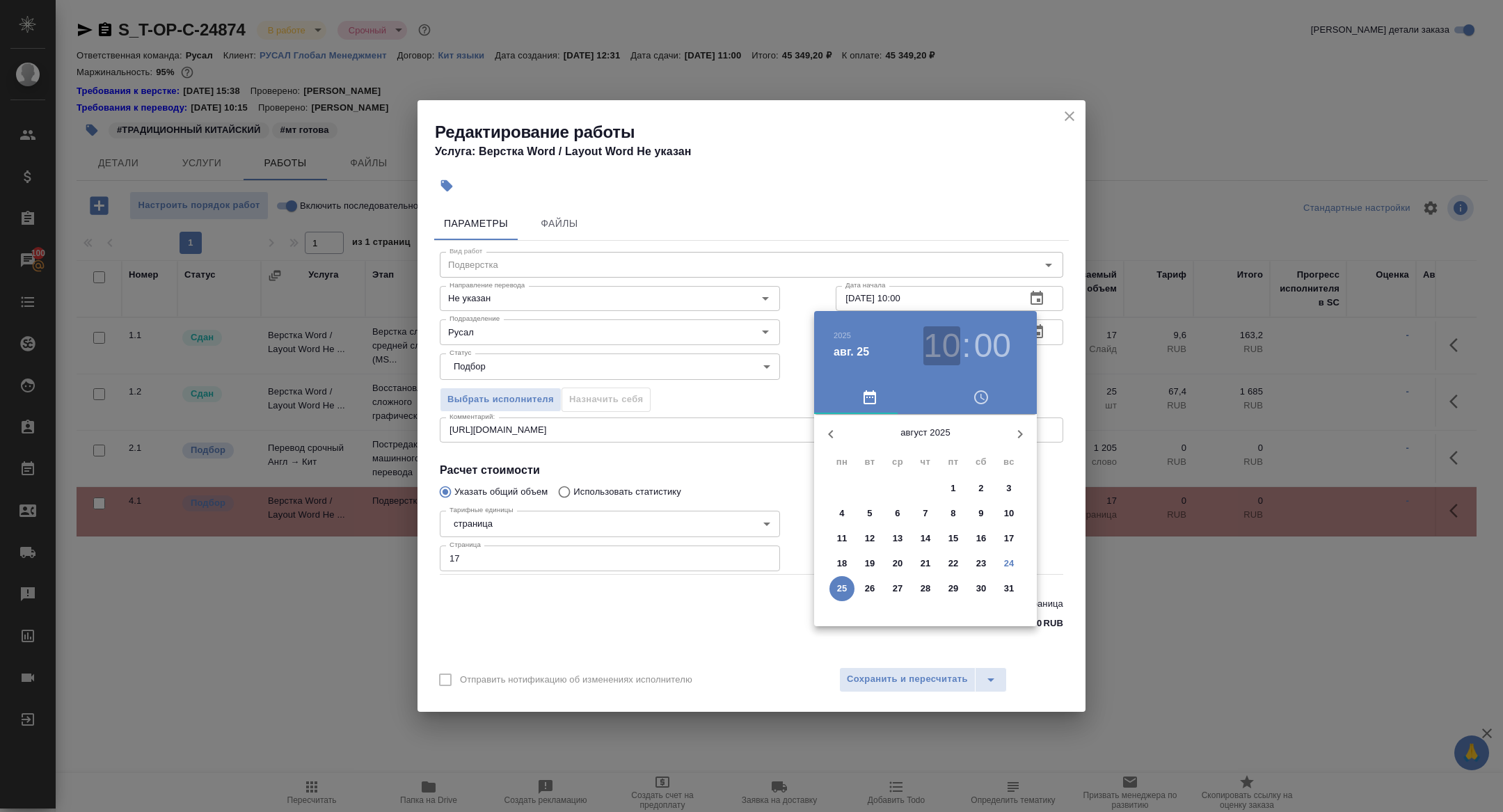
click at [947, 345] on h3 "10" at bounding box center [942, 345] width 37 height 39
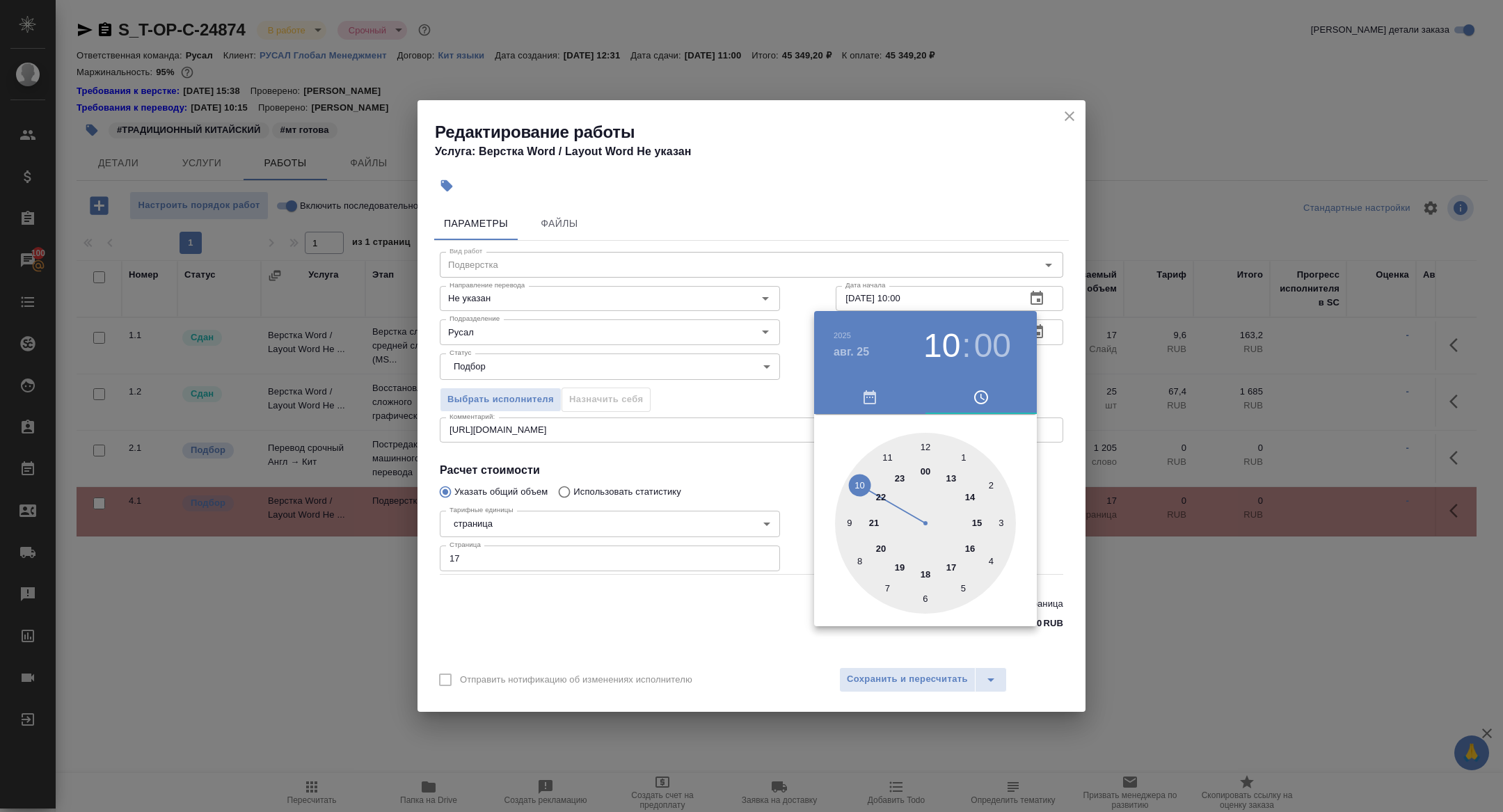
click at [849, 519] on div at bounding box center [925, 523] width 181 height 181
type input "25.08.2025 09:00"
click at [728, 445] on div at bounding box center [751, 406] width 1503 height 812
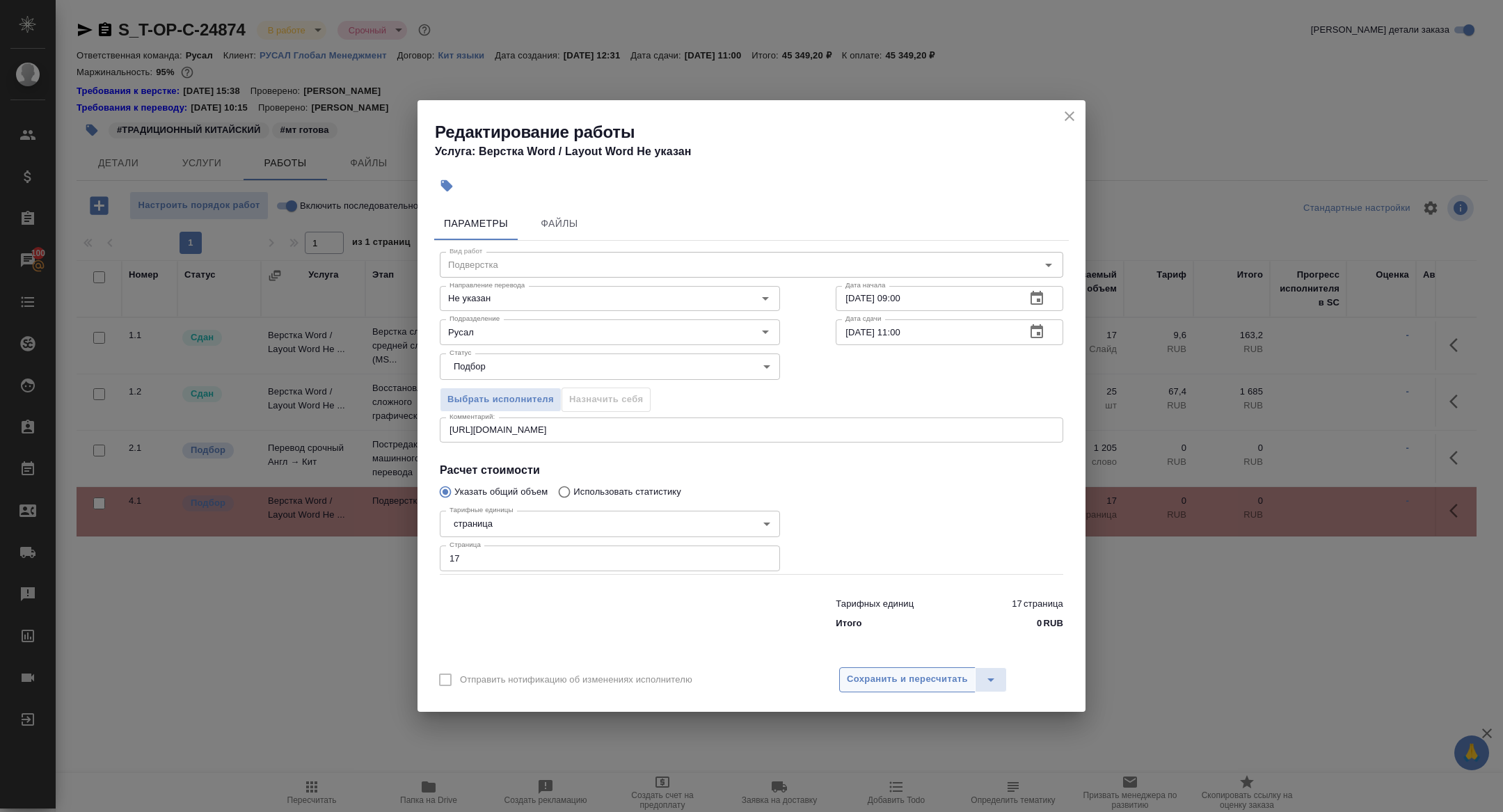
click at [923, 683] on span "Сохранить и пересчитать" at bounding box center [907, 679] width 121 height 16
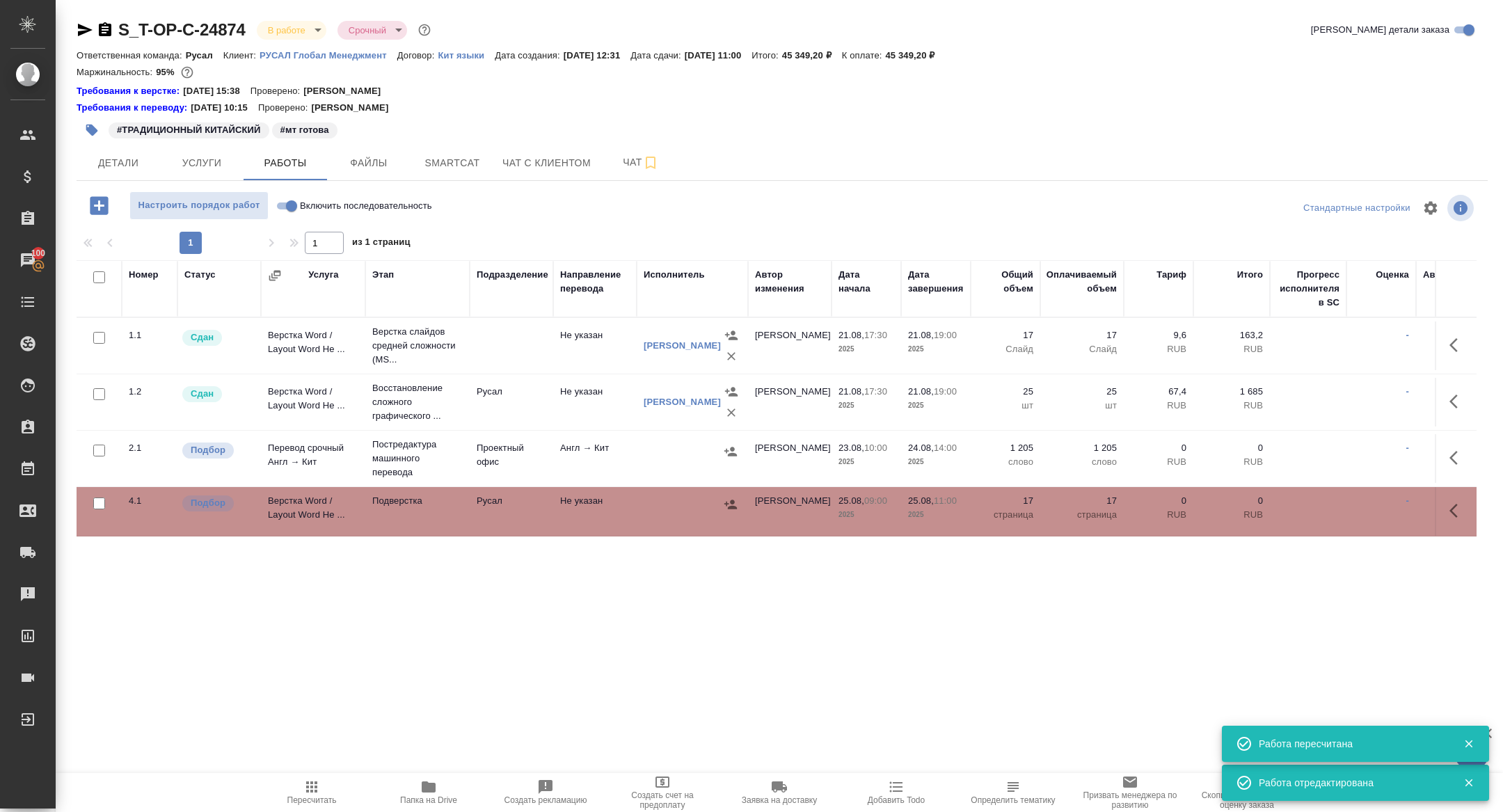
click at [280, 508] on td "Верстка Word / Layout Word Не ..." at bounding box center [312, 512] width 104 height 49
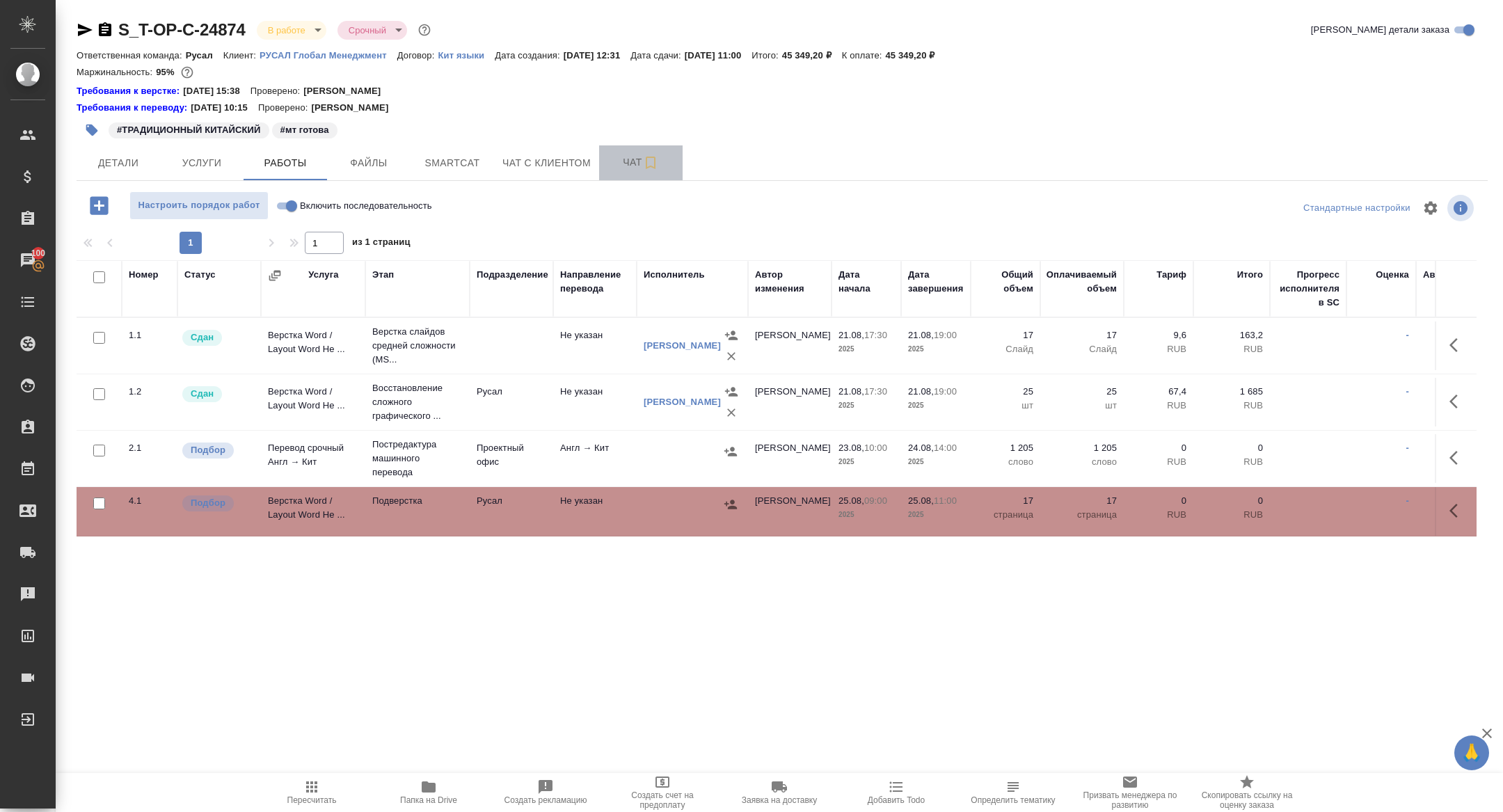
click at [626, 169] on span "Чат" at bounding box center [640, 162] width 67 height 18
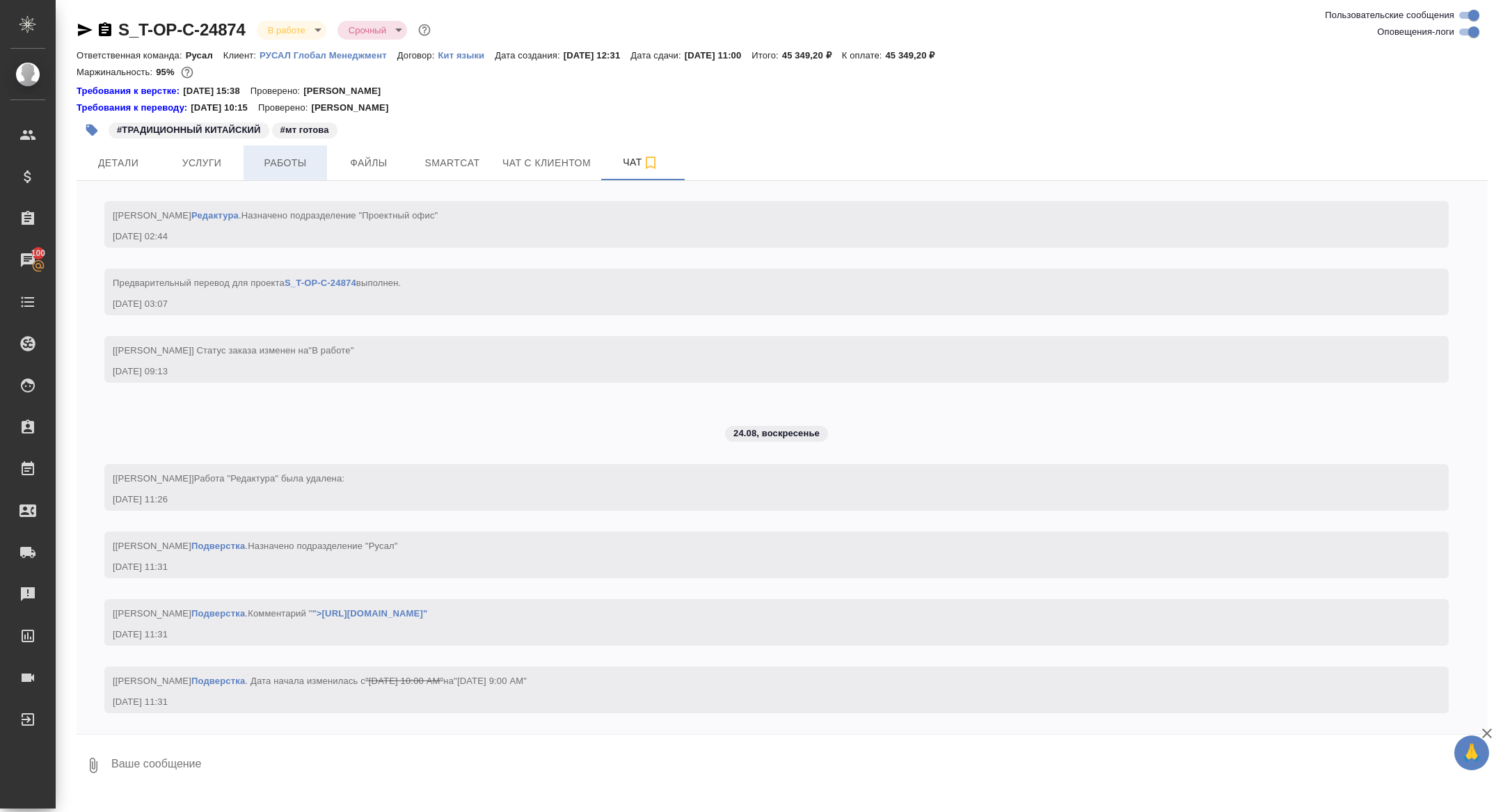
scroll to position [3675, 0]
click at [298, 159] on span "Работы" at bounding box center [285, 163] width 67 height 18
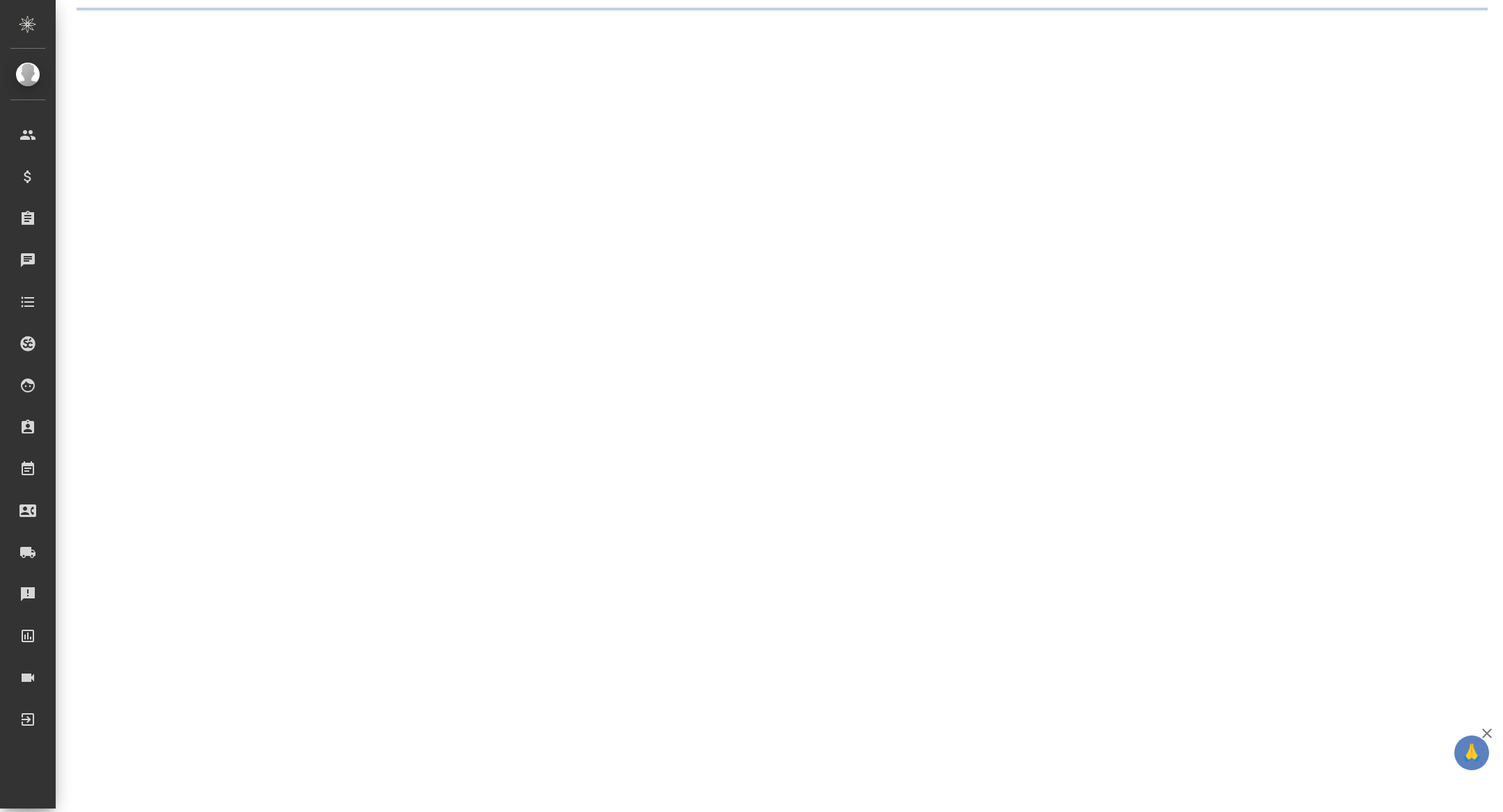
select select "RU"
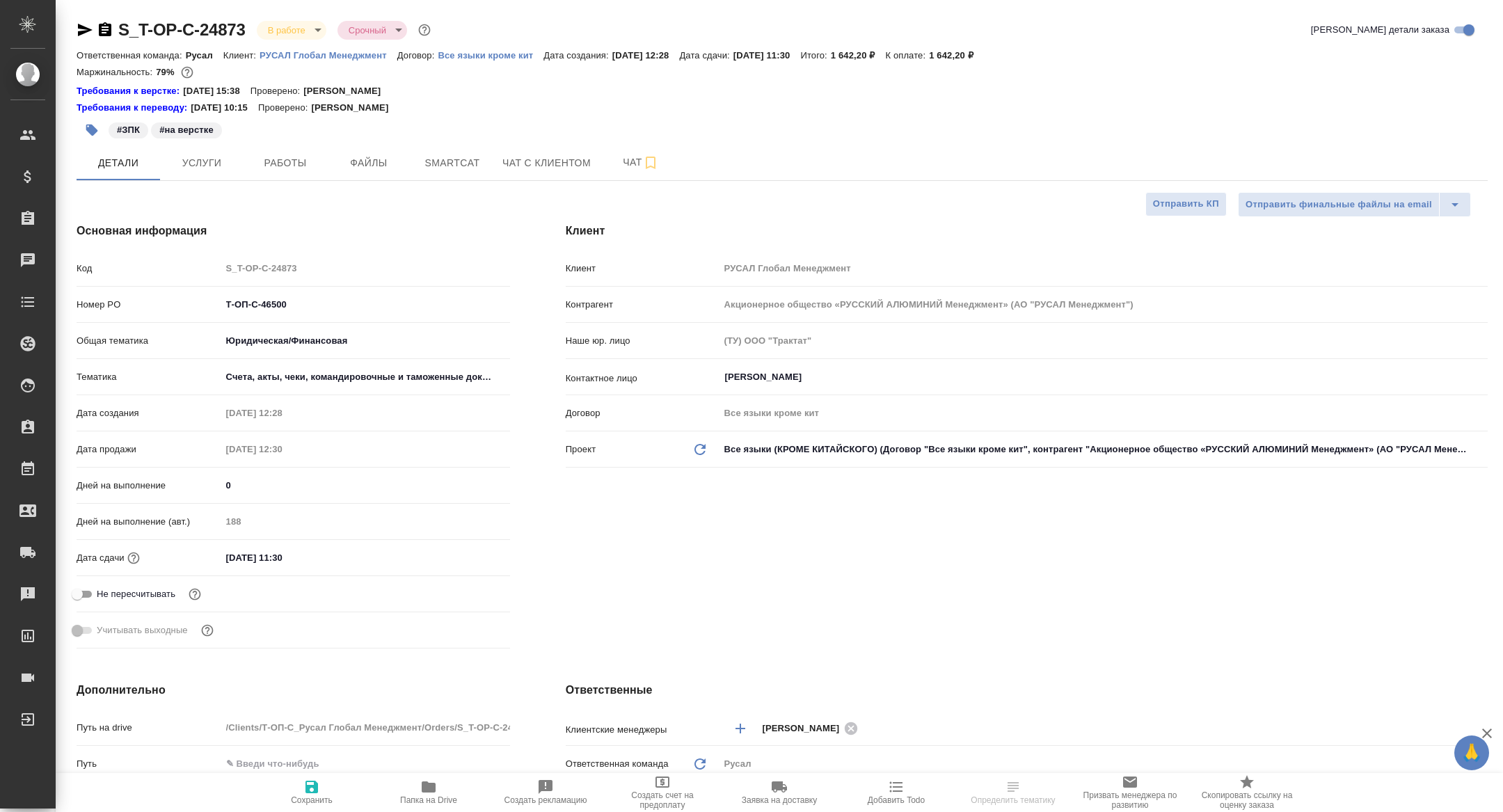
type textarea "x"
select select "RU"
type textarea "x"
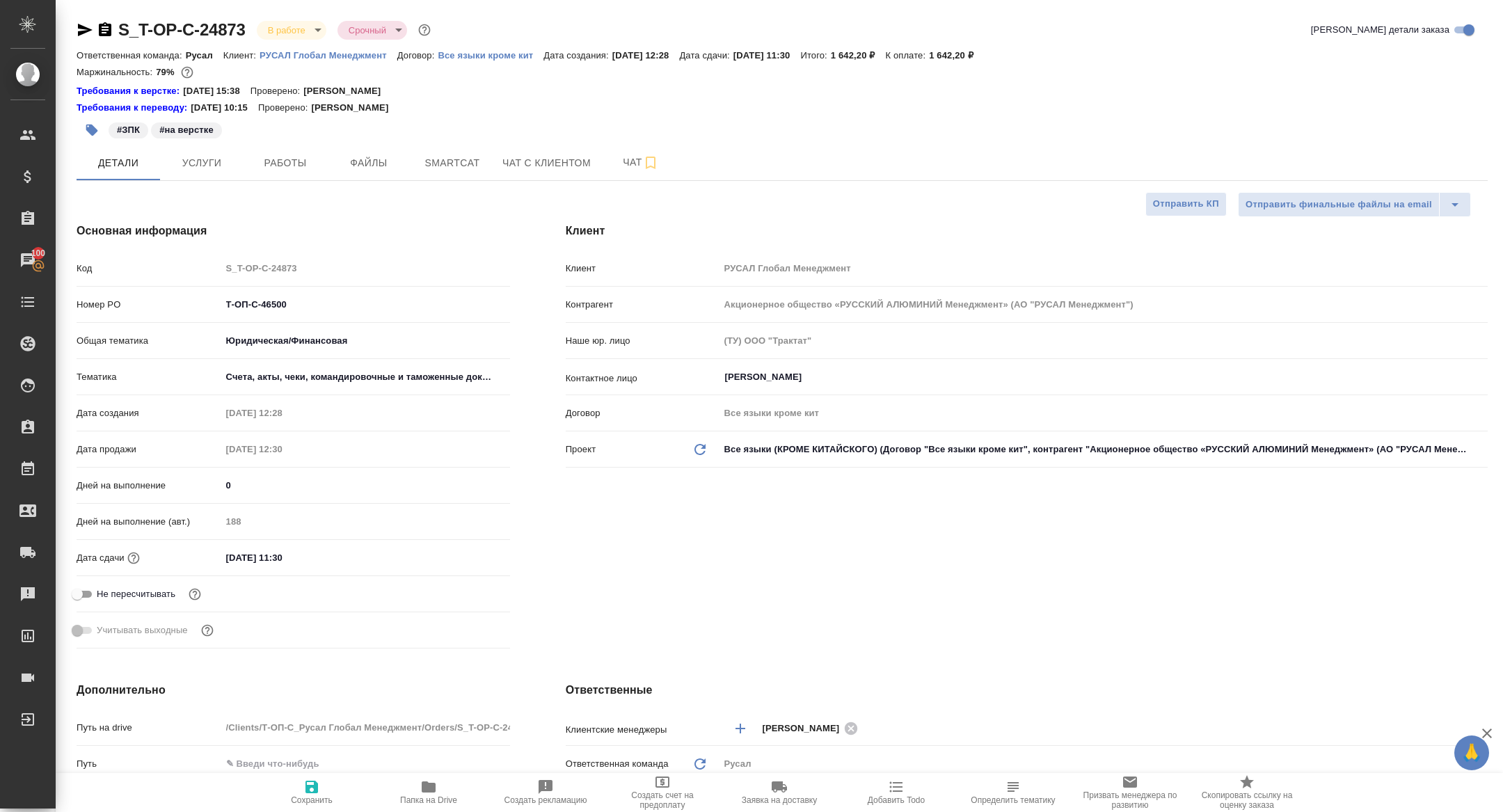
type textarea "x"
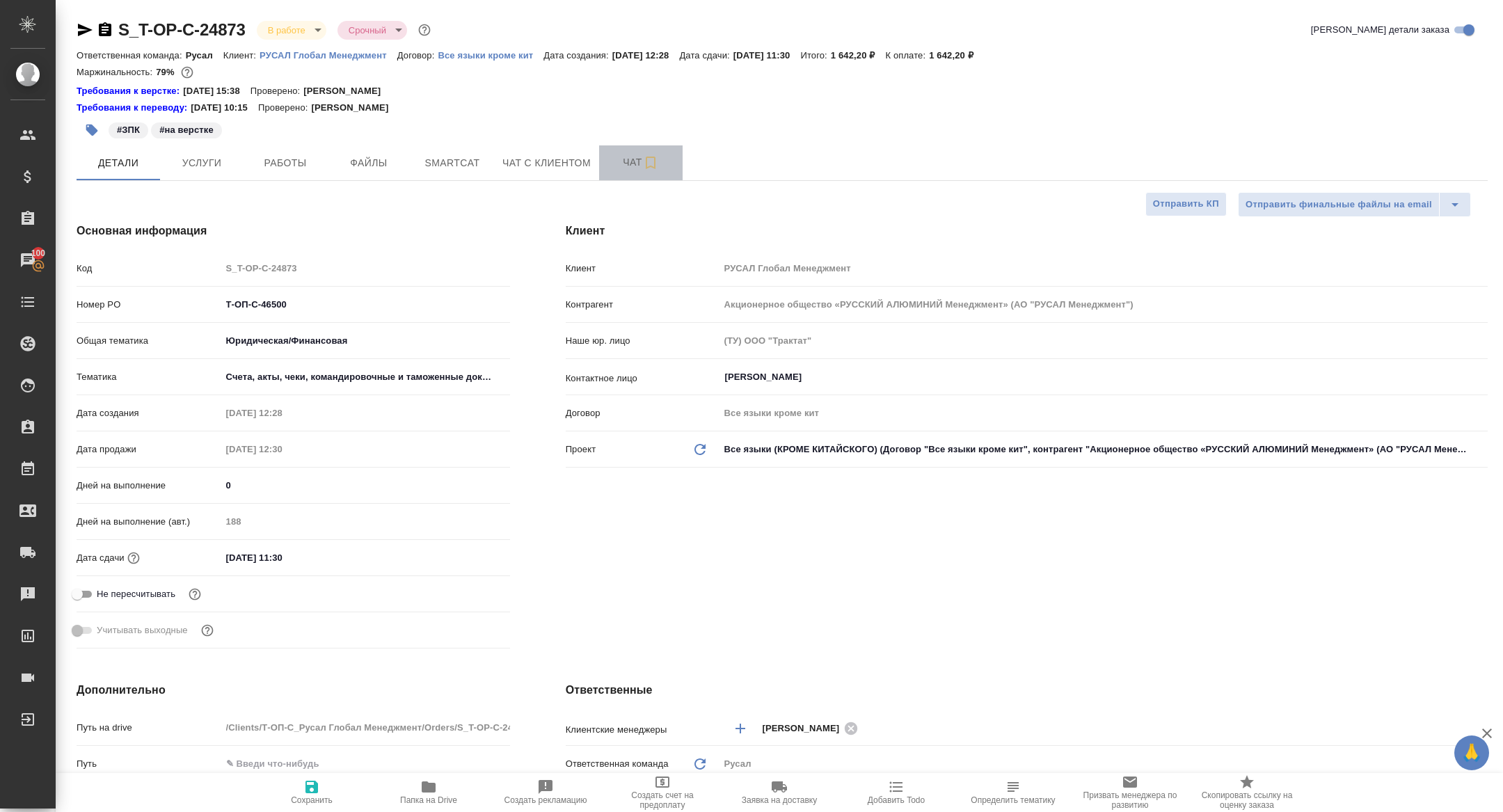
click at [644, 167] on icon "button" at bounding box center [650, 162] width 17 height 17
type textarea "x"
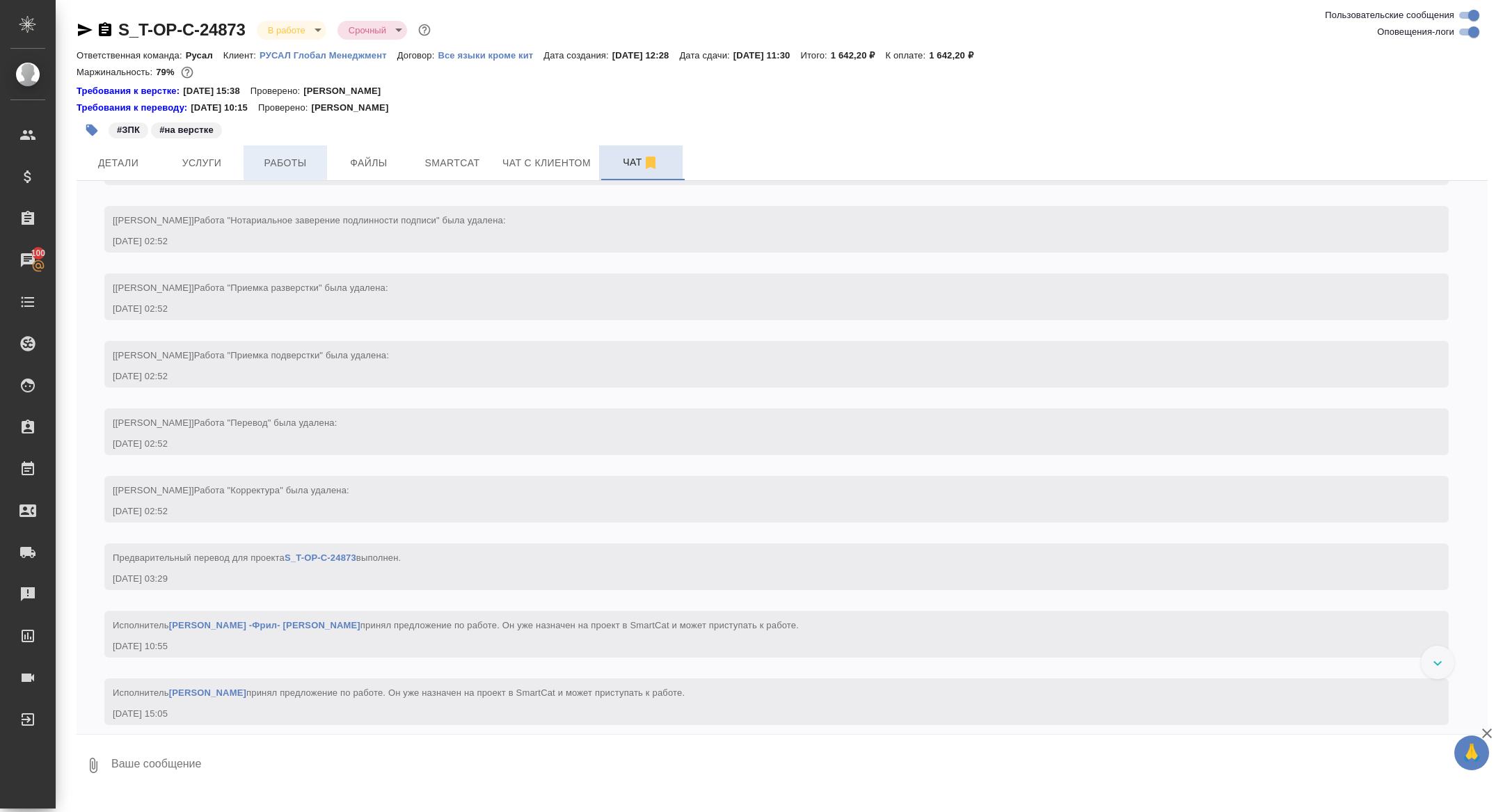
scroll to position [3385, 0]
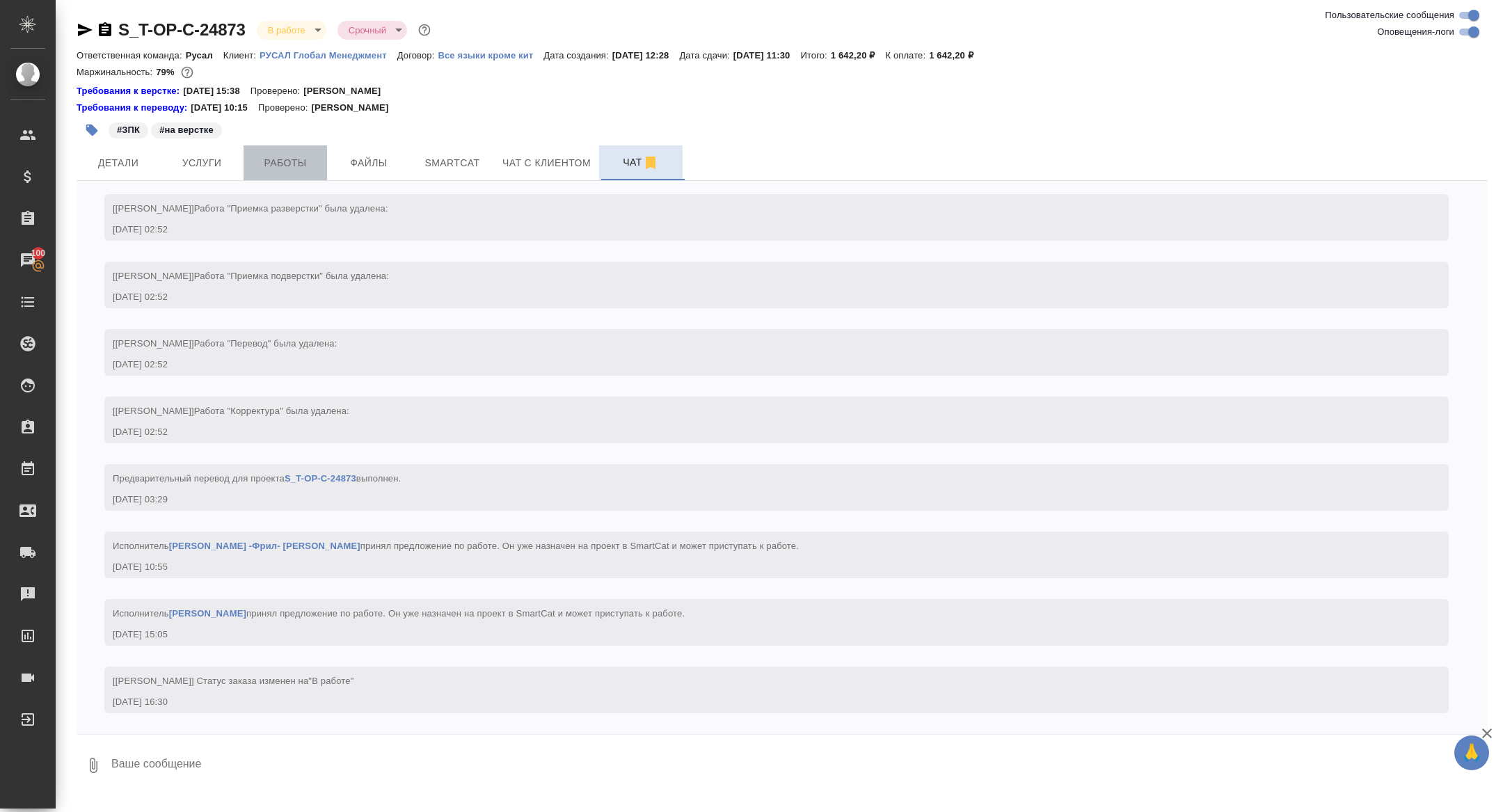
click at [283, 173] on button "Работы" at bounding box center [285, 162] width 84 height 35
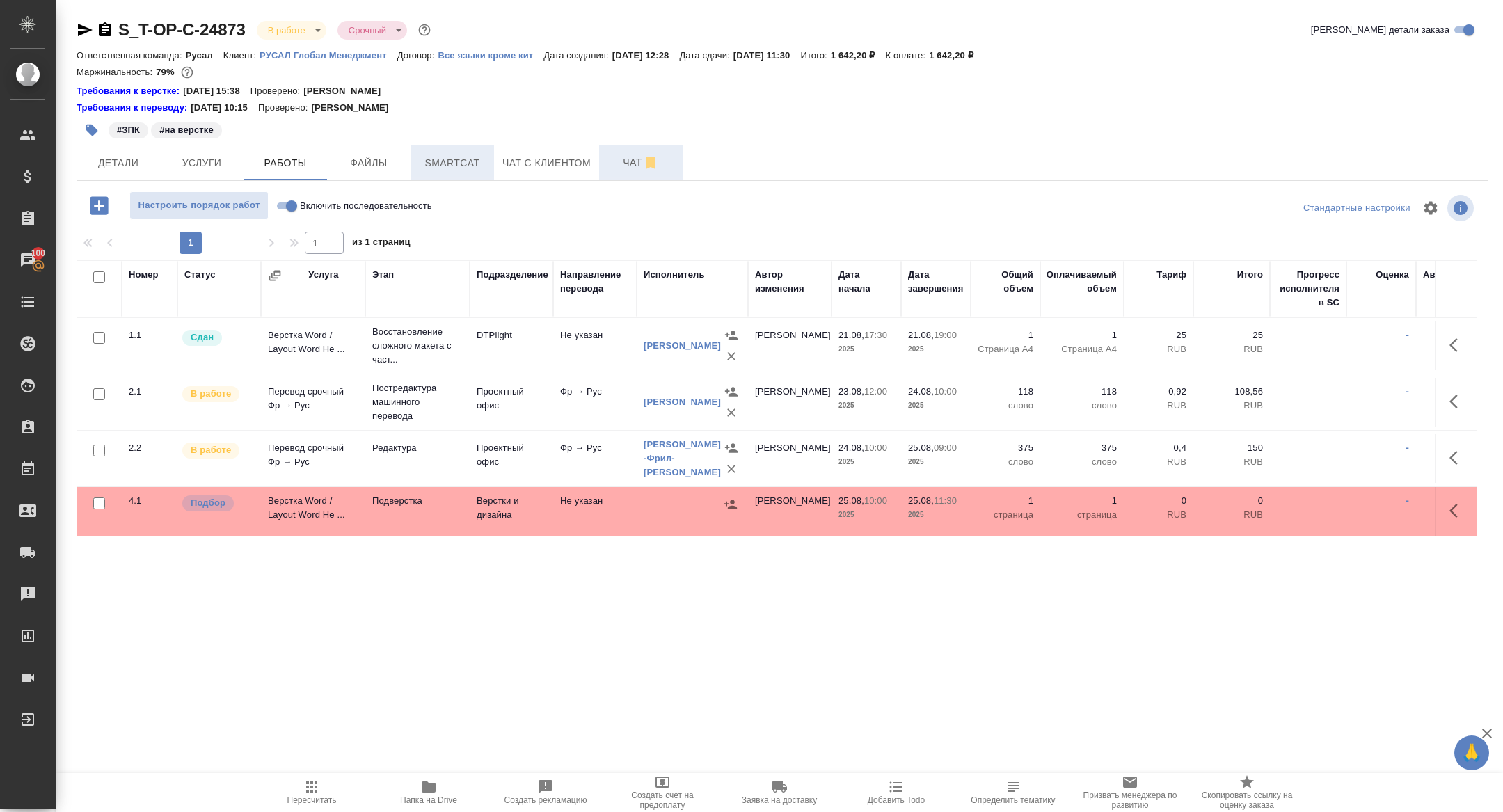
click at [453, 167] on span "Smartcat" at bounding box center [452, 163] width 67 height 18
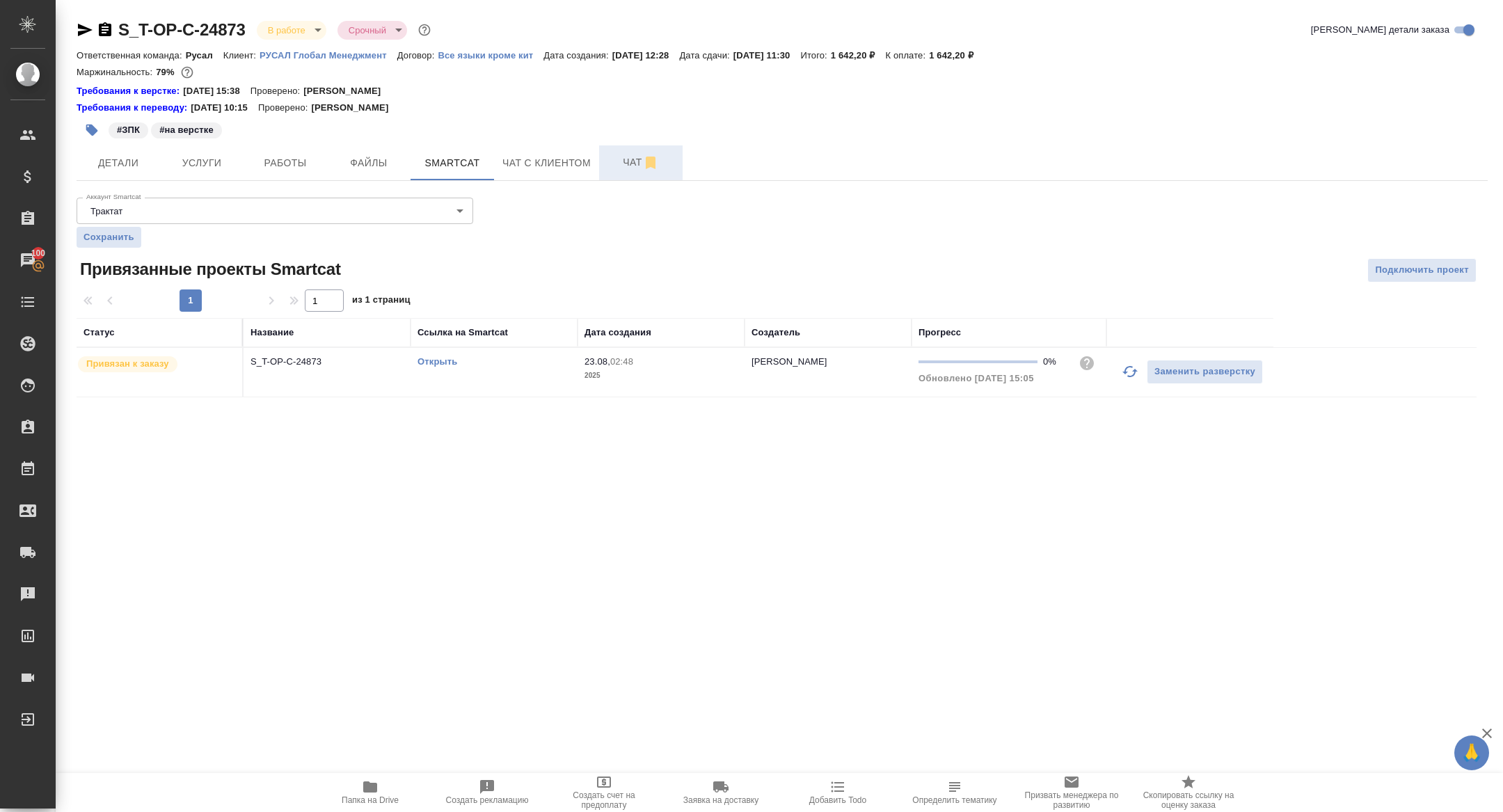
click at [1135, 373] on icon "button" at bounding box center [1129, 371] width 17 height 17
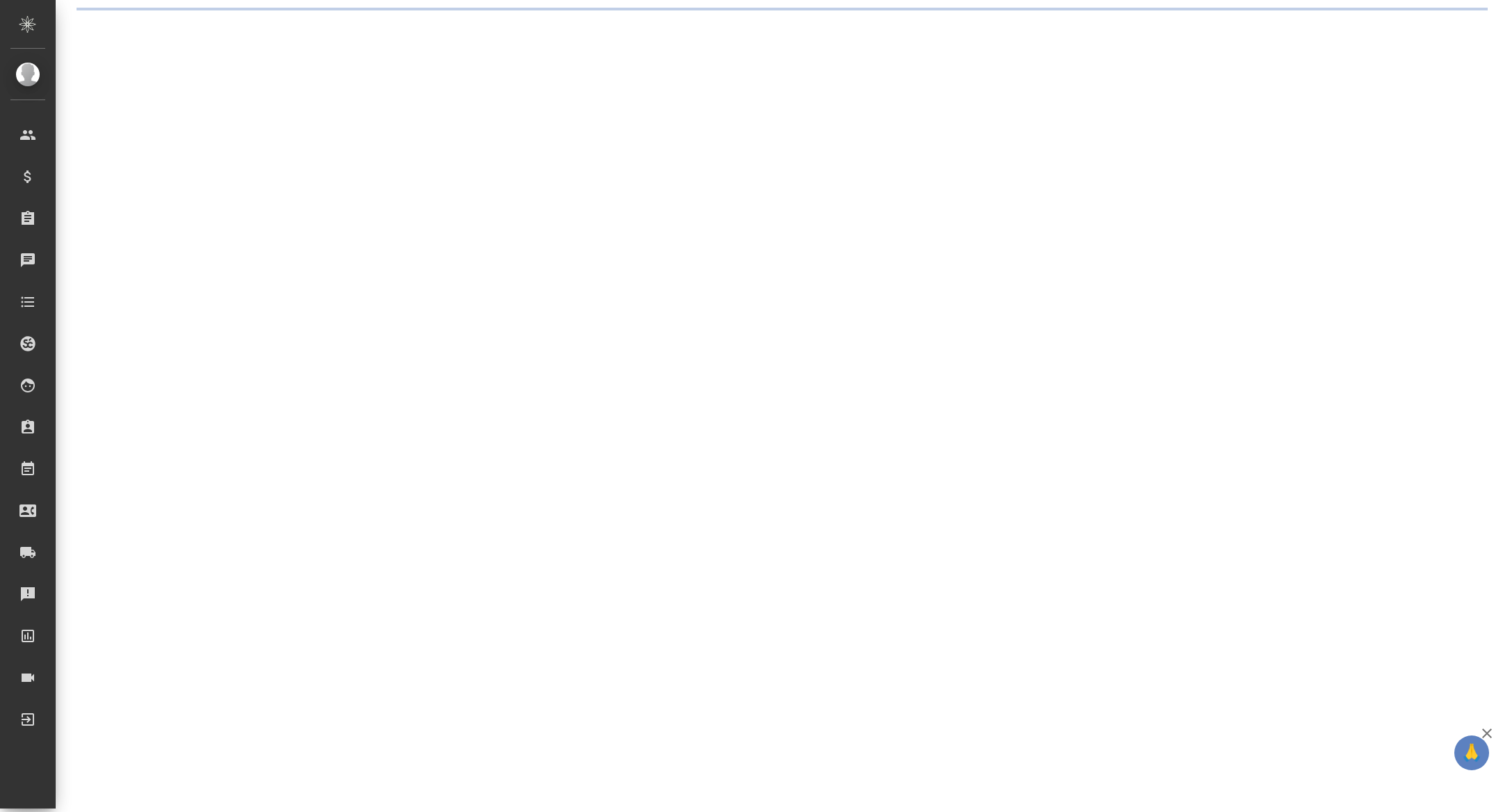
select select "RU"
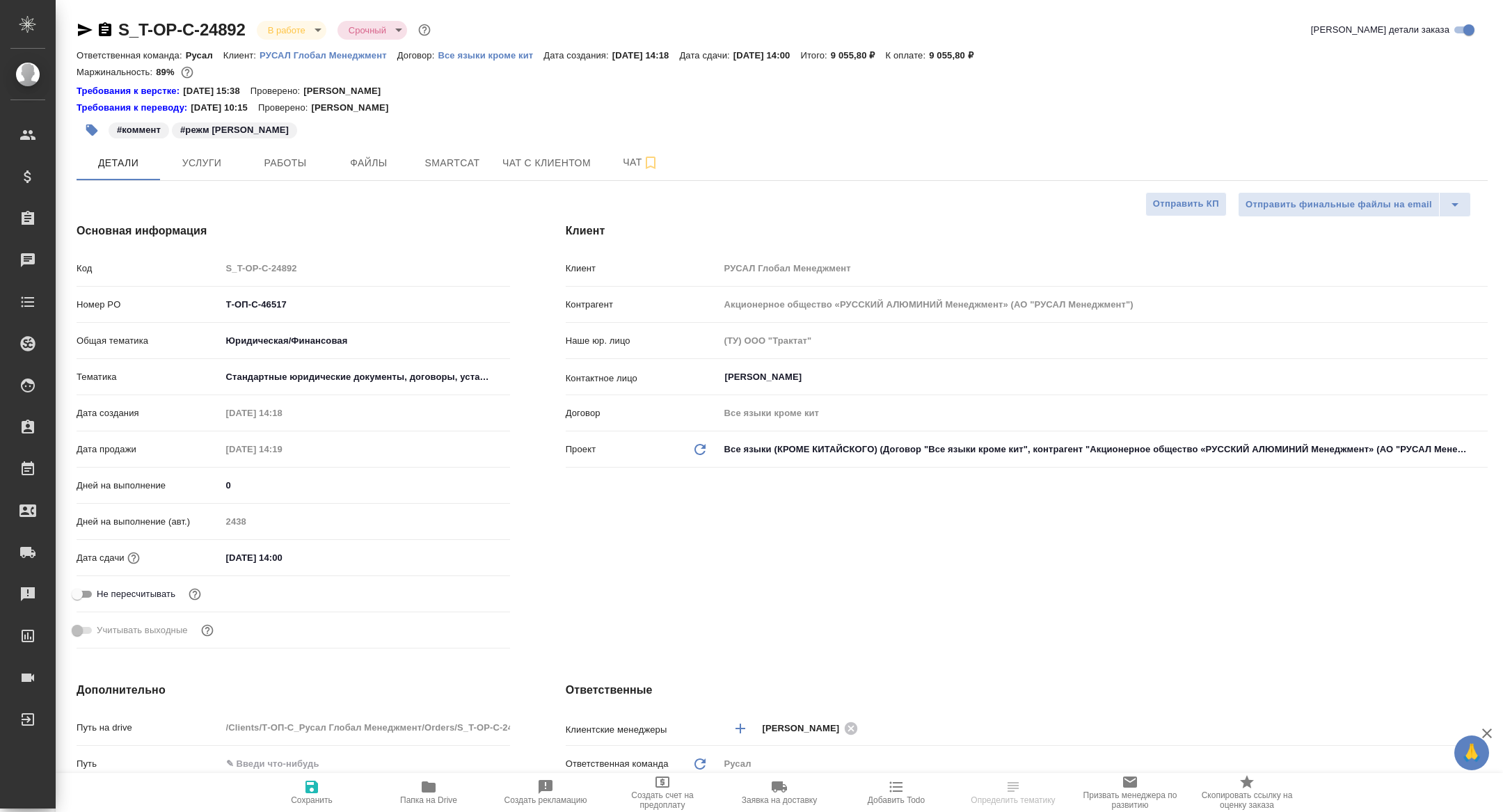
type textarea "x"
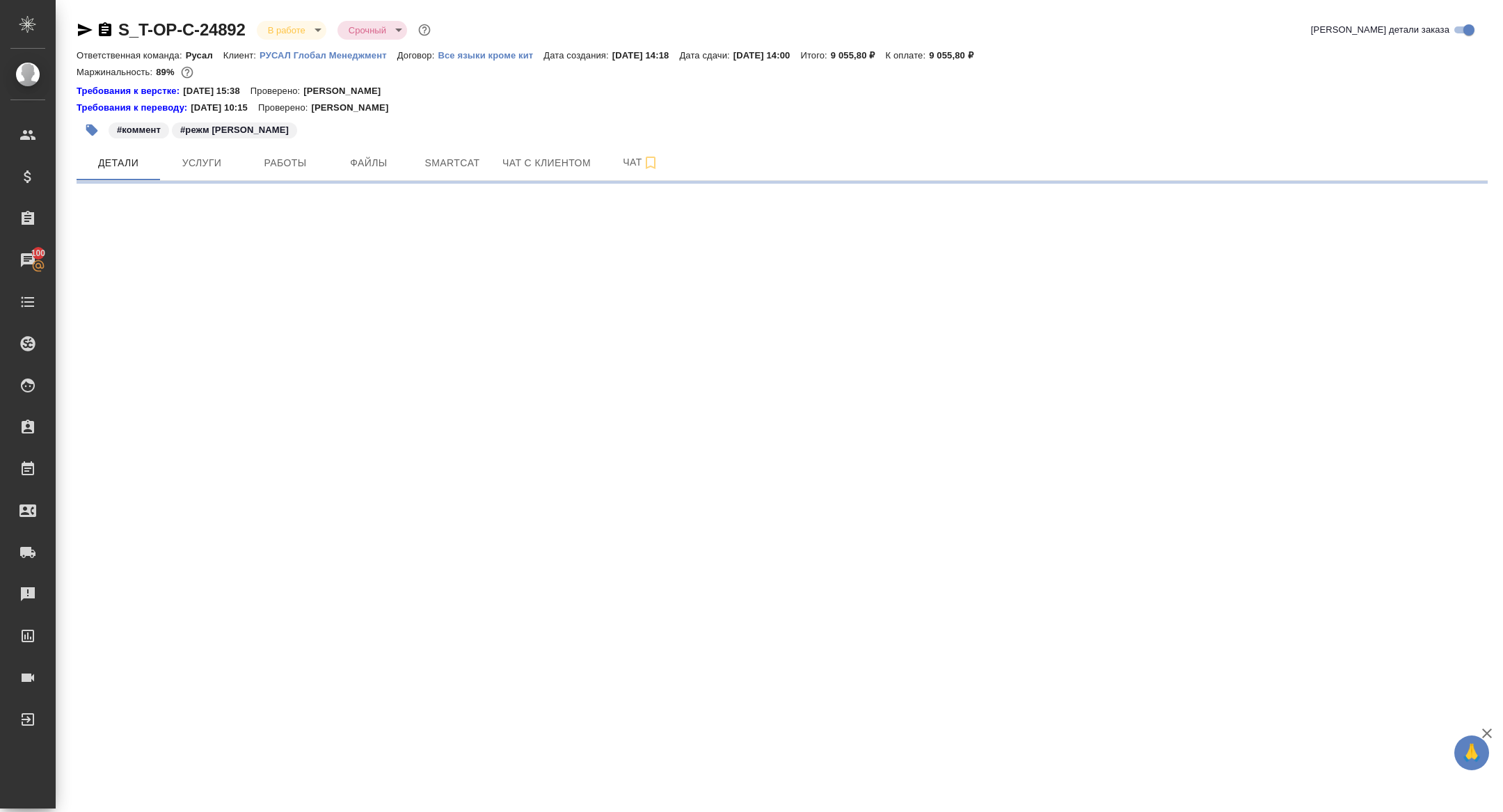
select select "RU"
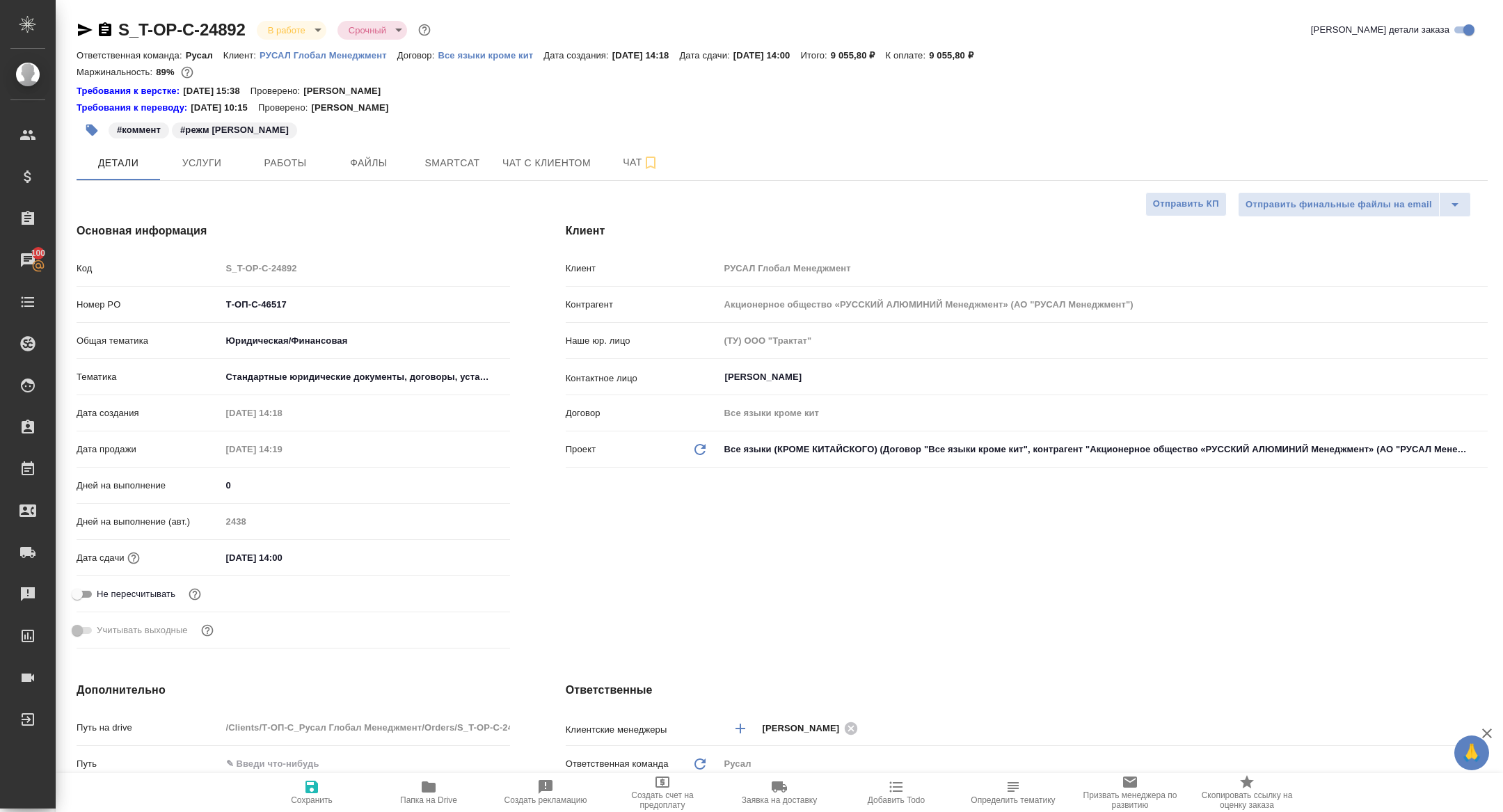
type textarea "x"
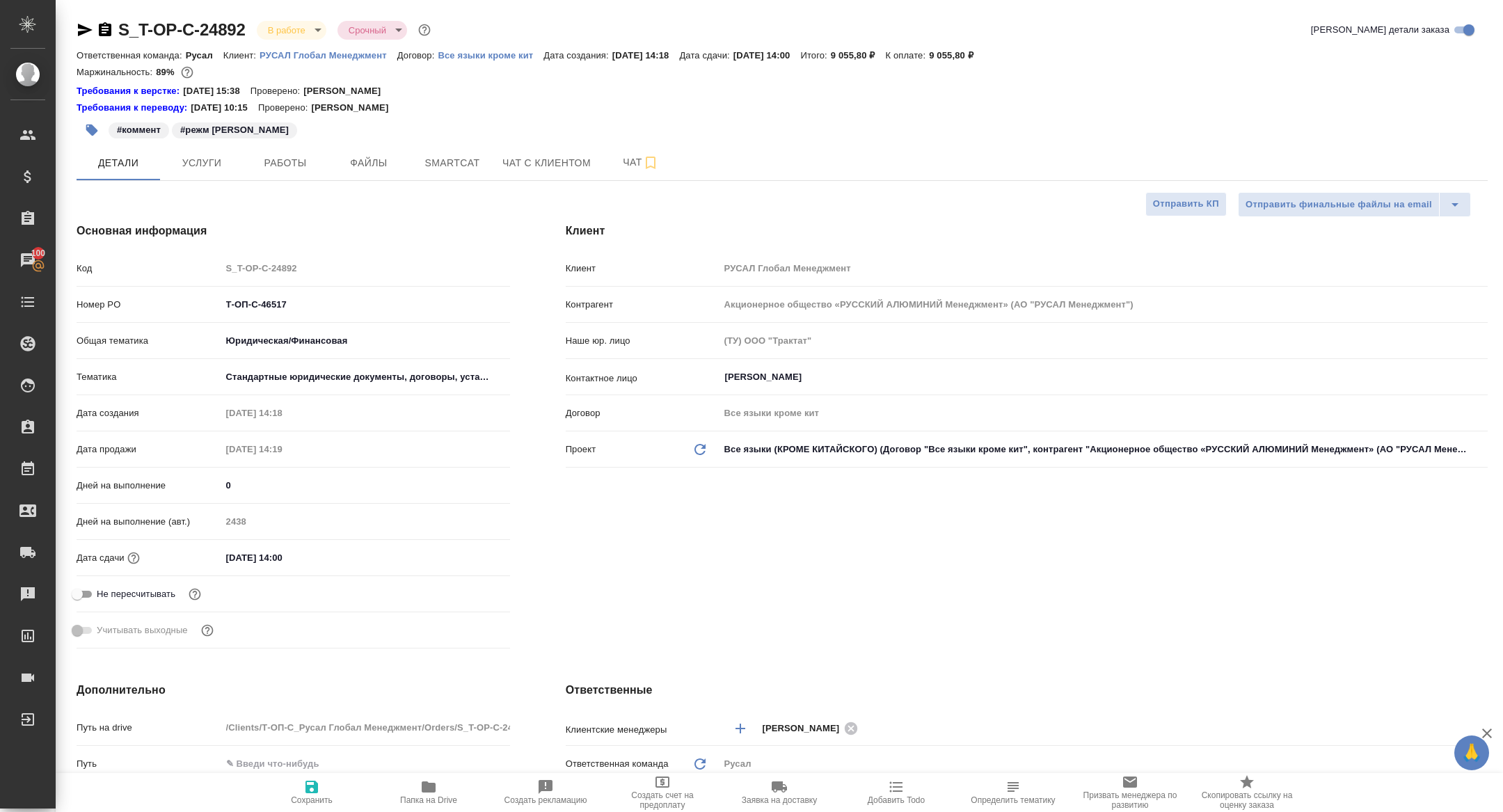
type textarea "x"
click at [296, 170] on span "Работы" at bounding box center [285, 163] width 67 height 18
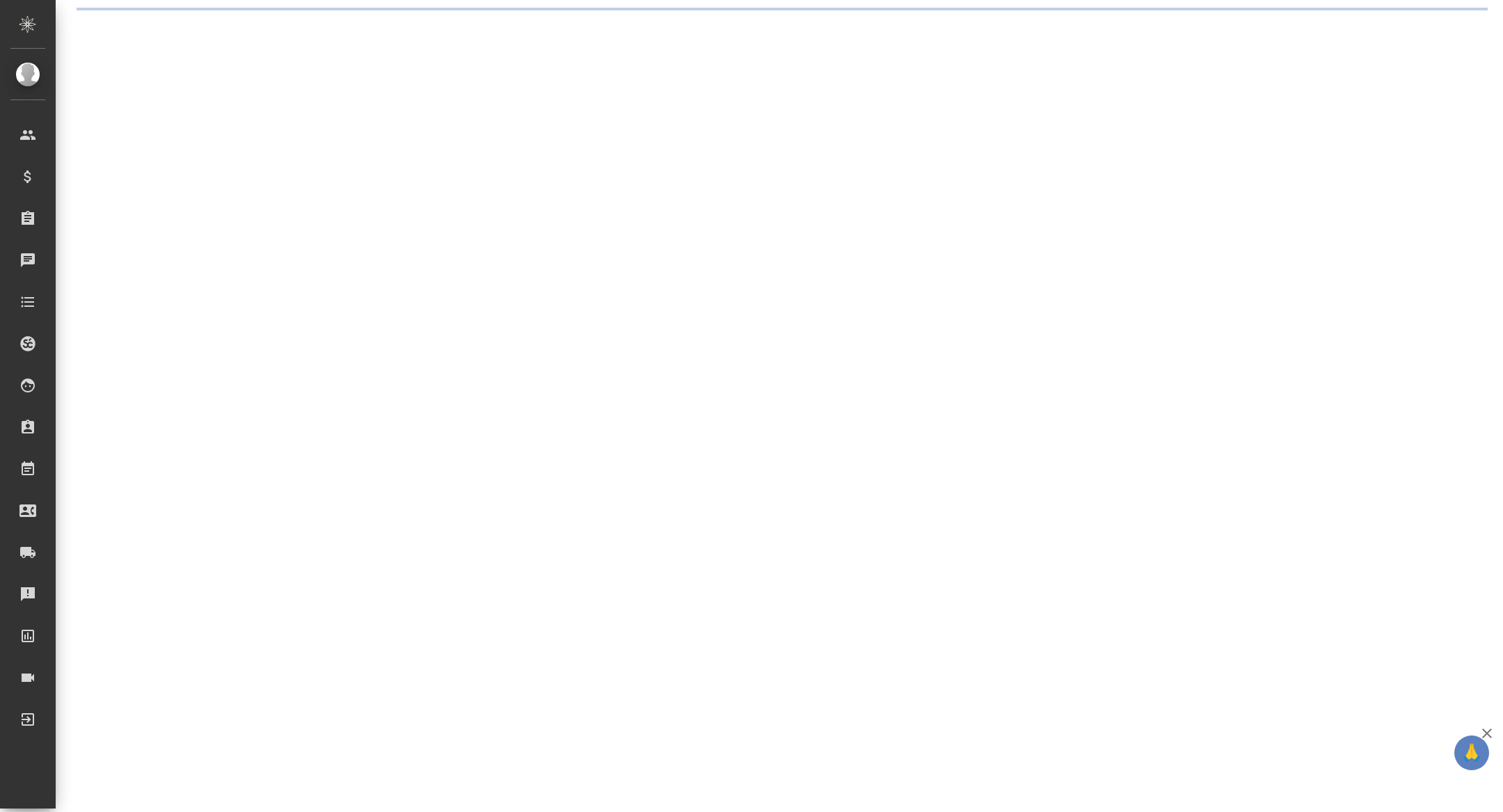
select select "RU"
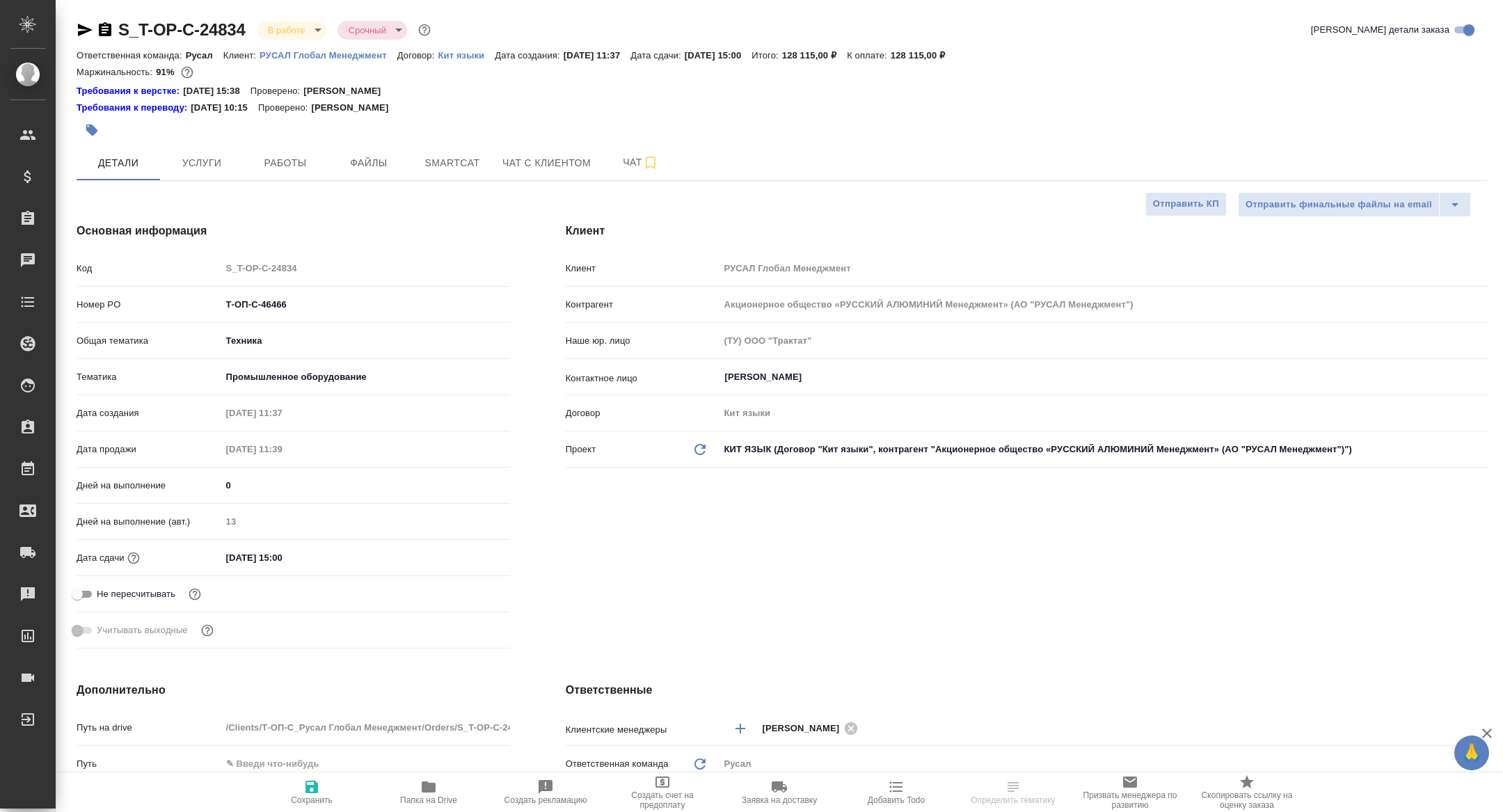
type textarea "x"
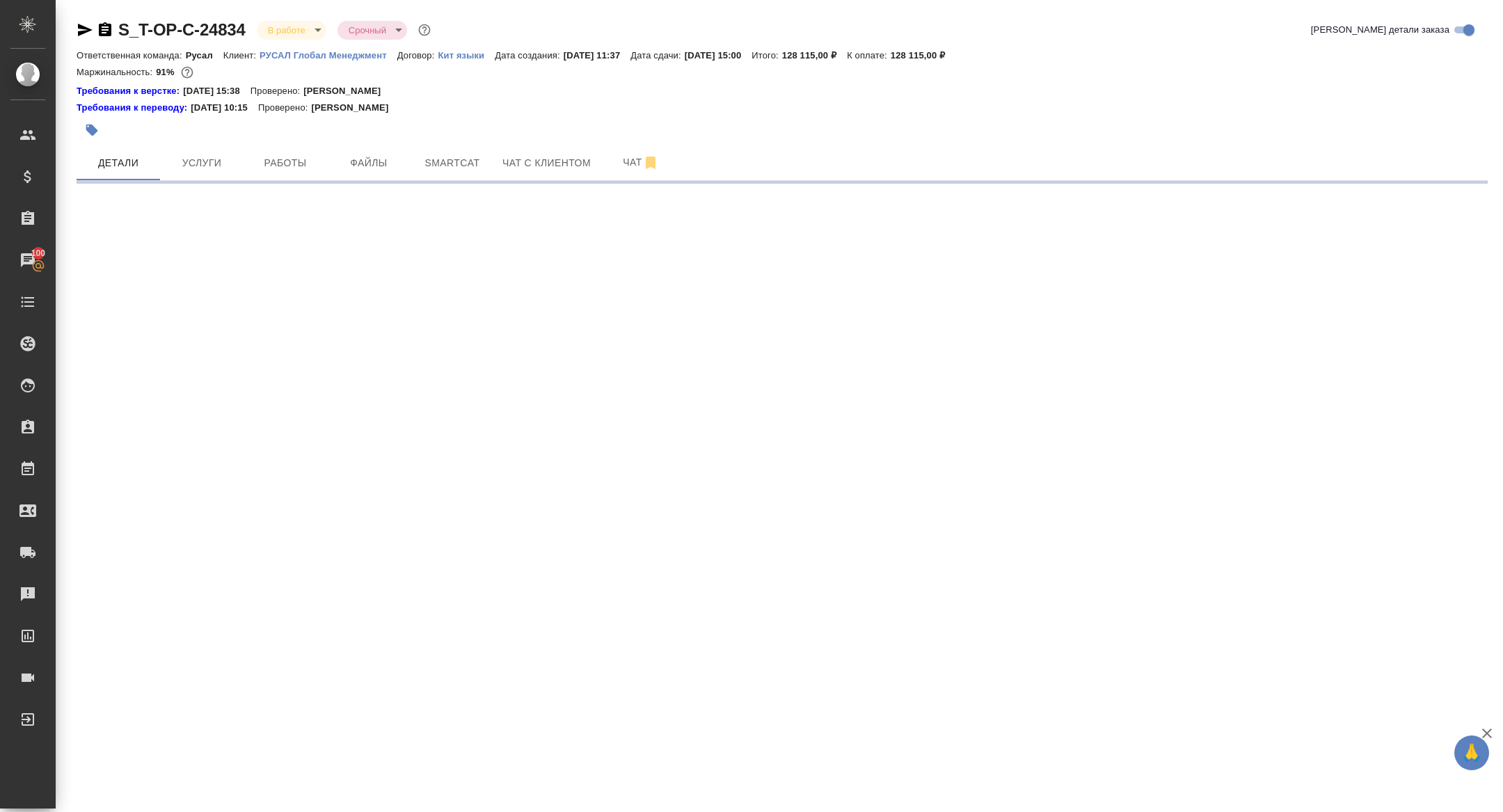
select select "RU"
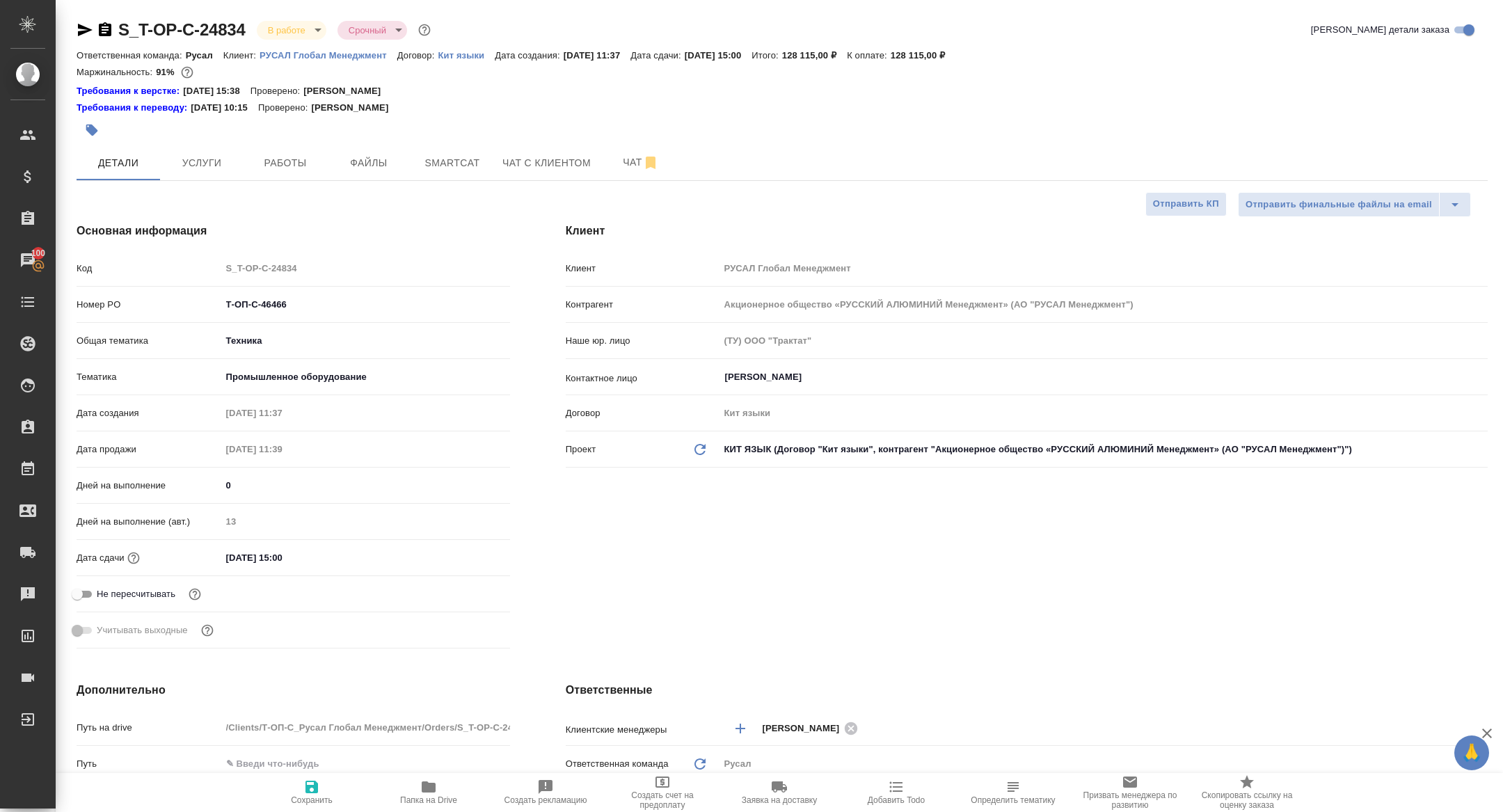
type textarea "x"
click at [297, 165] on span "Работы" at bounding box center [285, 163] width 67 height 18
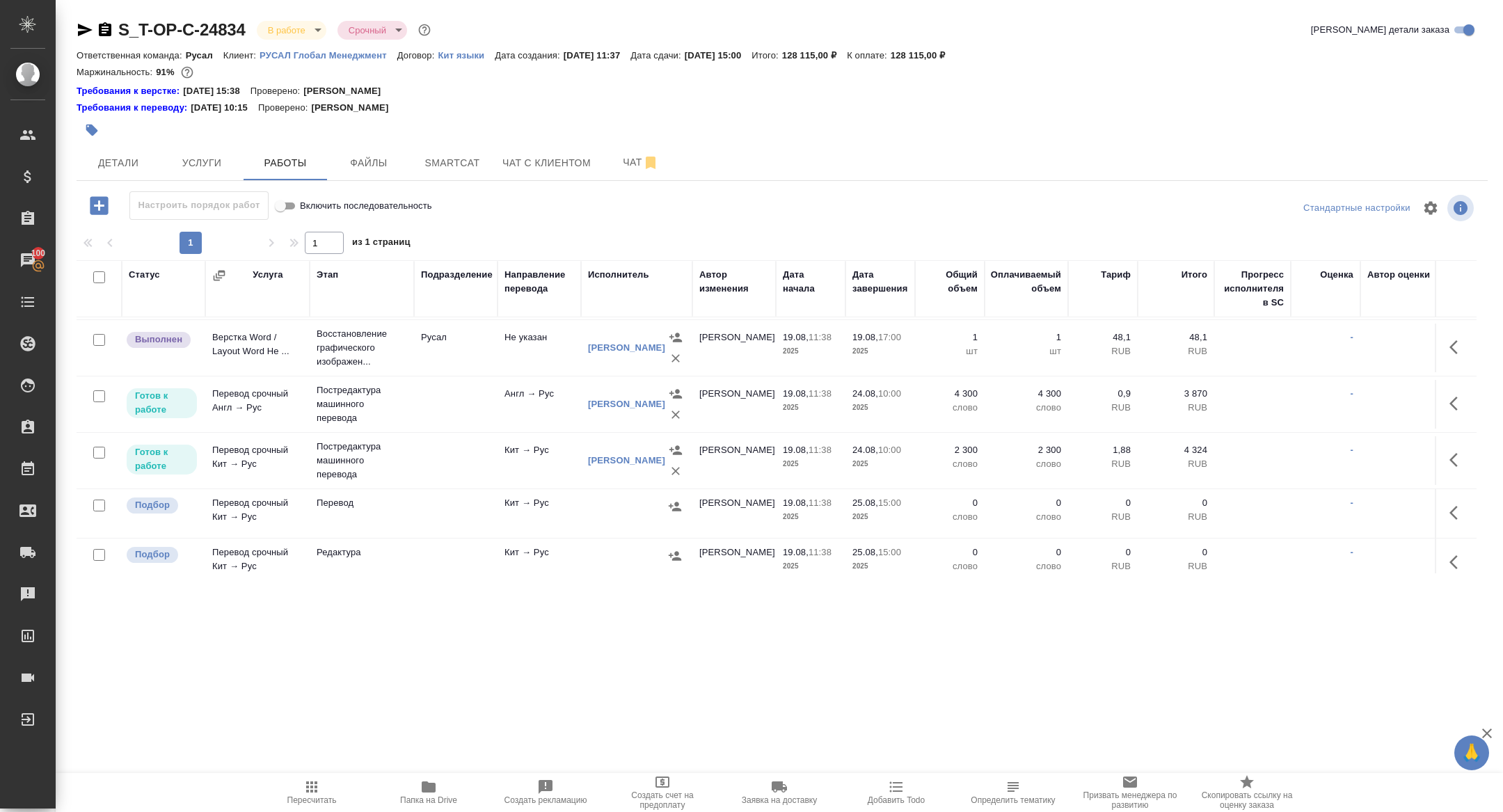
scroll to position [180, 0]
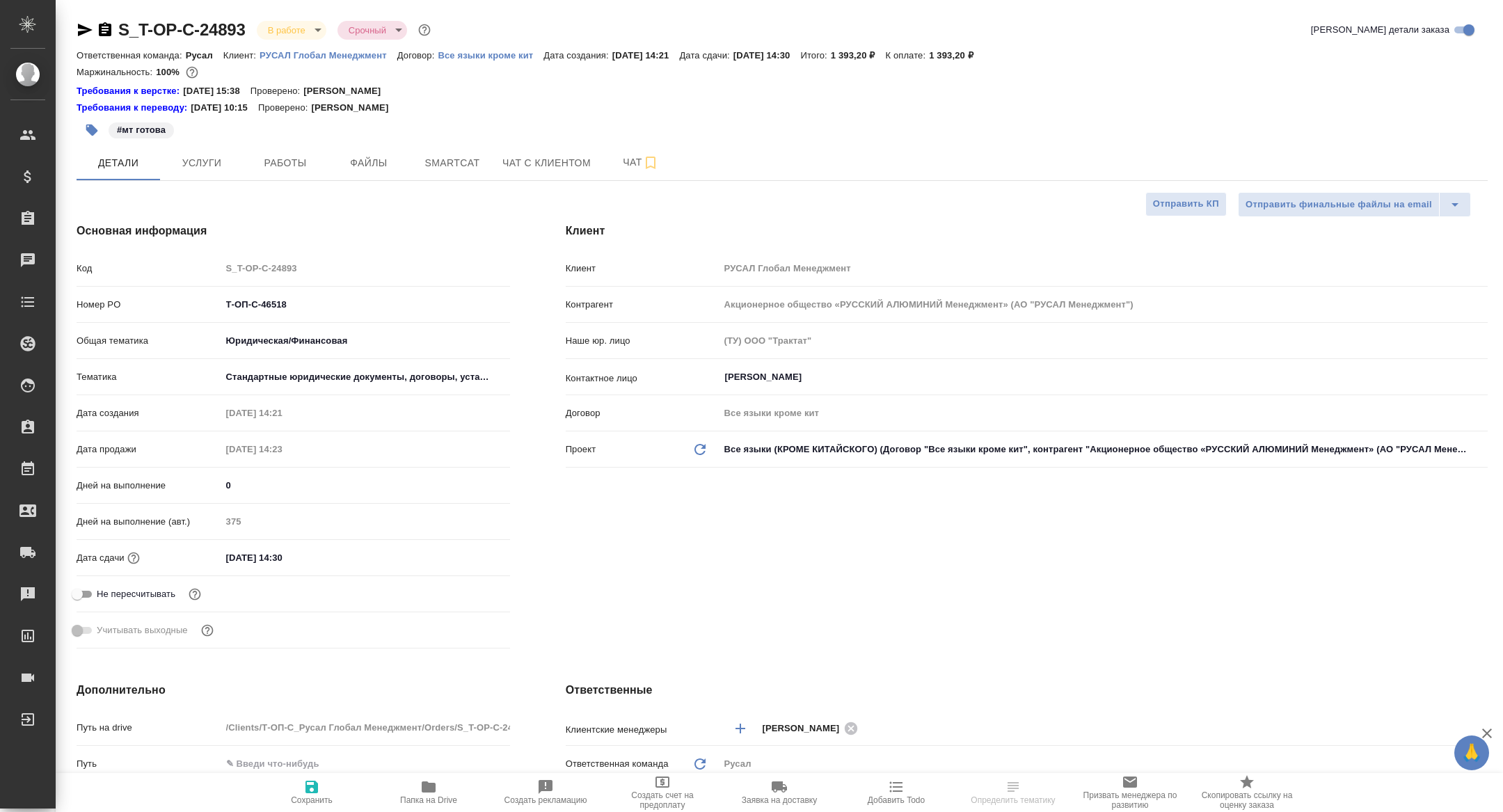
select select "RU"
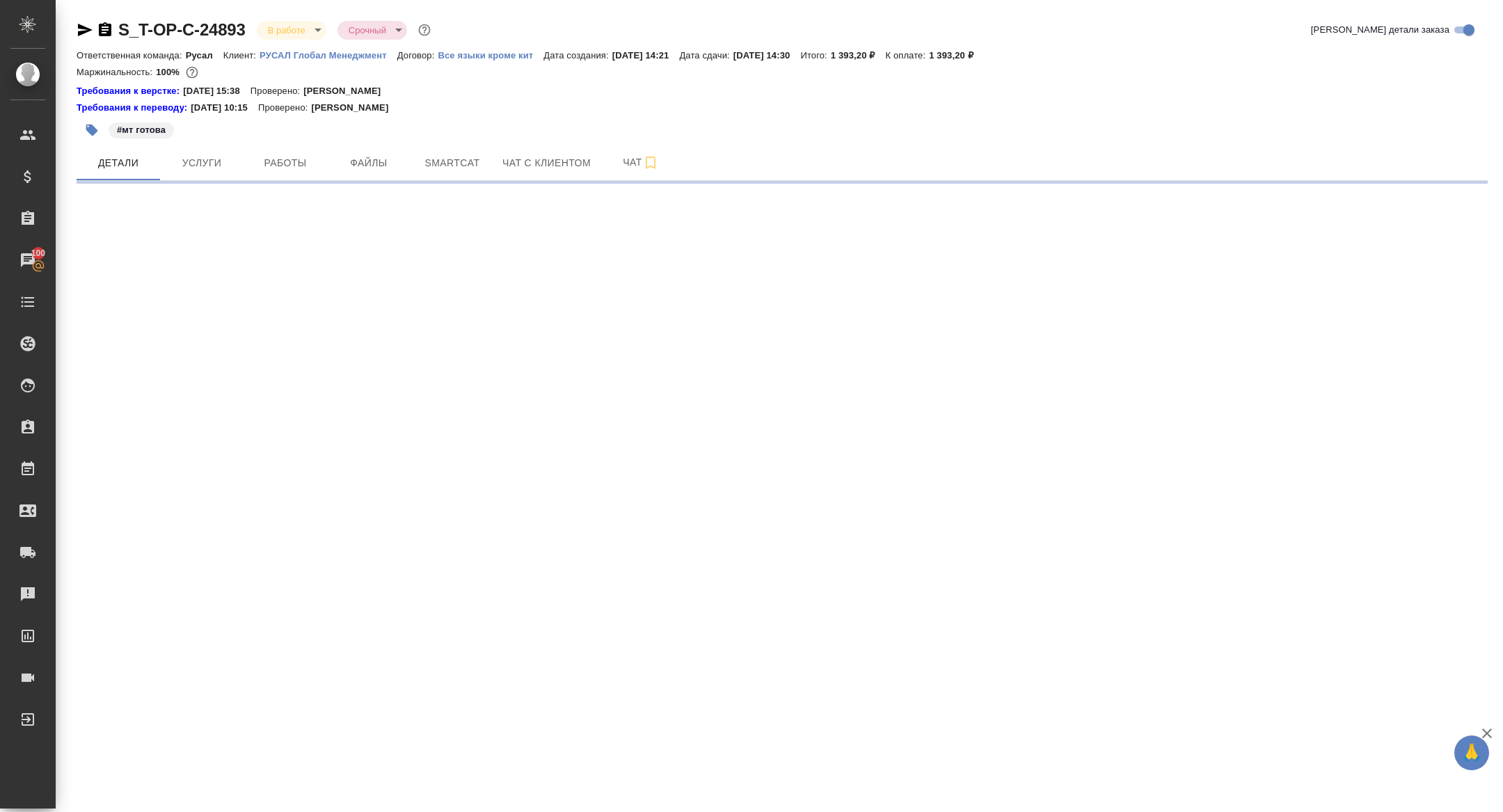
select select "RU"
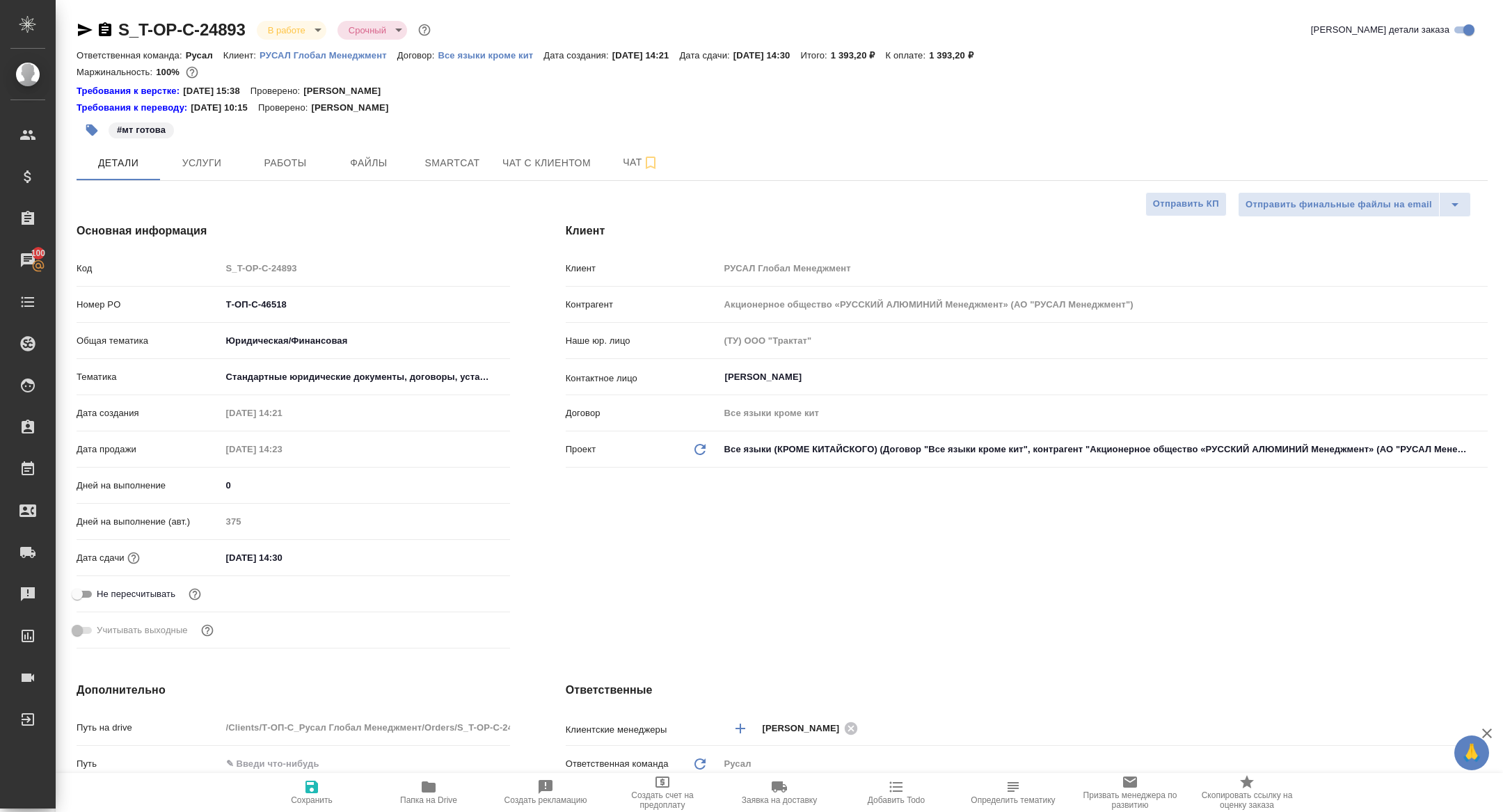
type textarea "x"
click at [290, 145] on button "Работы" at bounding box center [285, 162] width 84 height 35
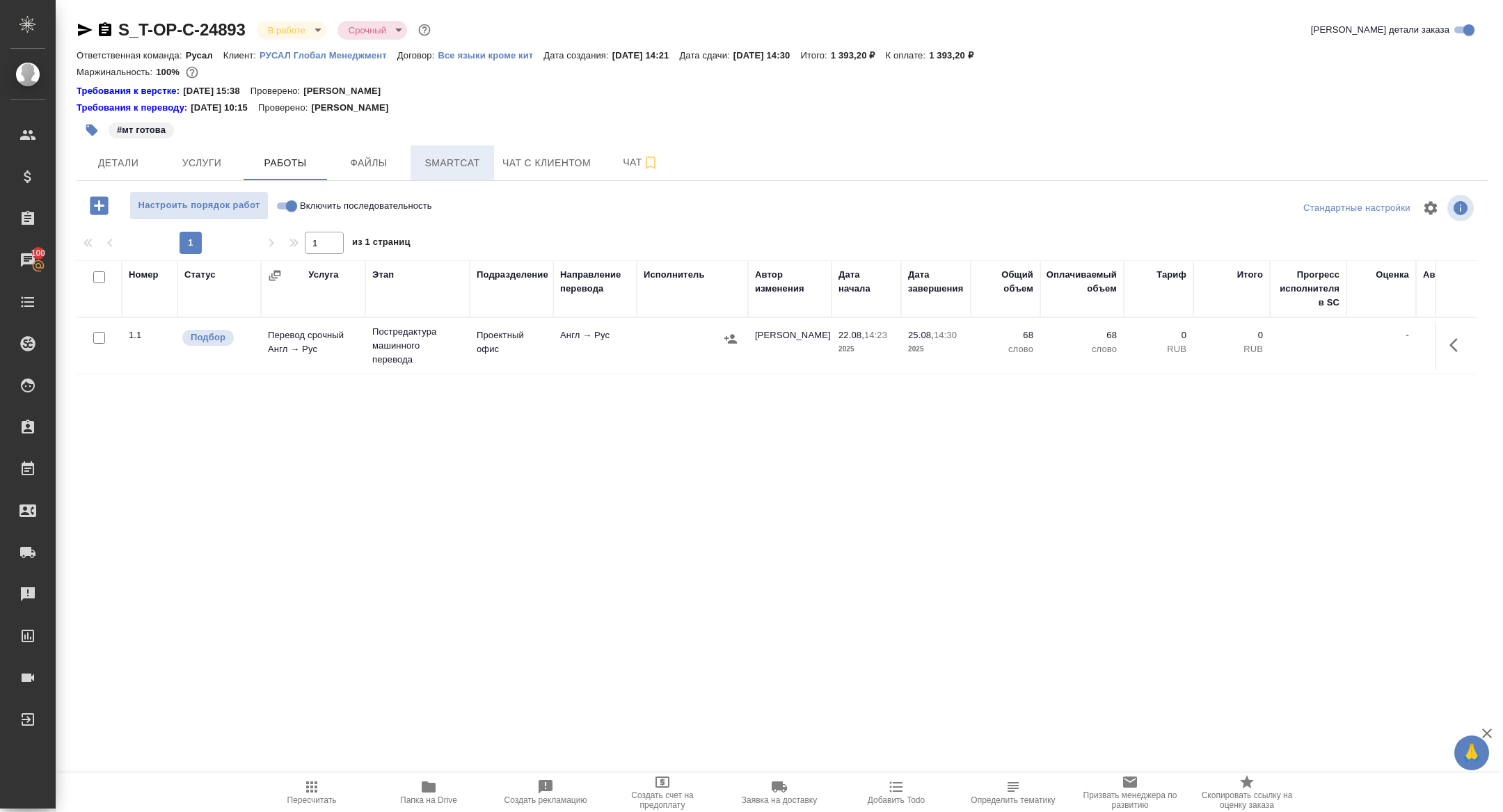
click at [467, 154] on button "Smartcat" at bounding box center [452, 162] width 84 height 35
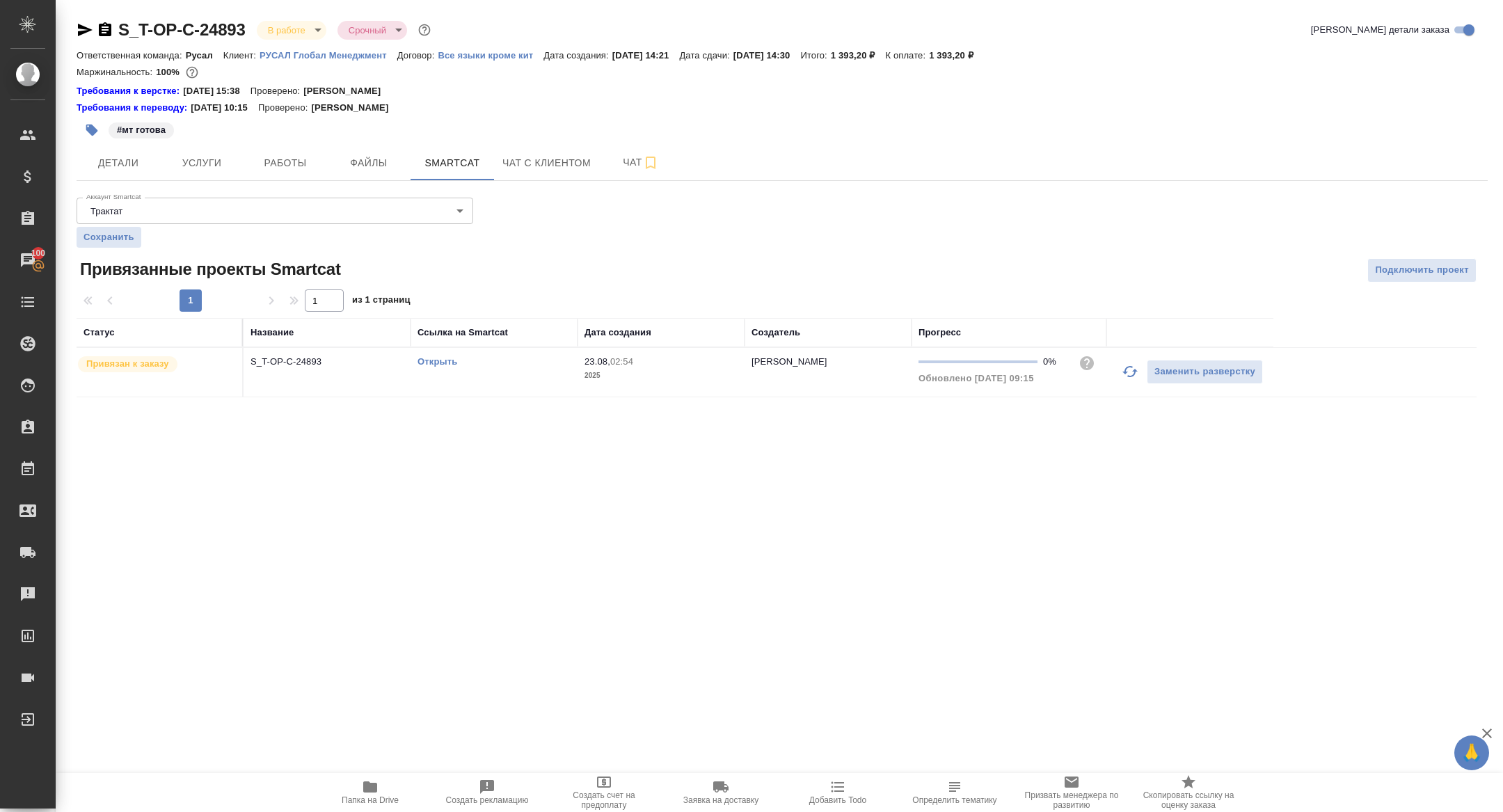
click at [431, 360] on link "Открыть" at bounding box center [437, 361] width 40 height 11
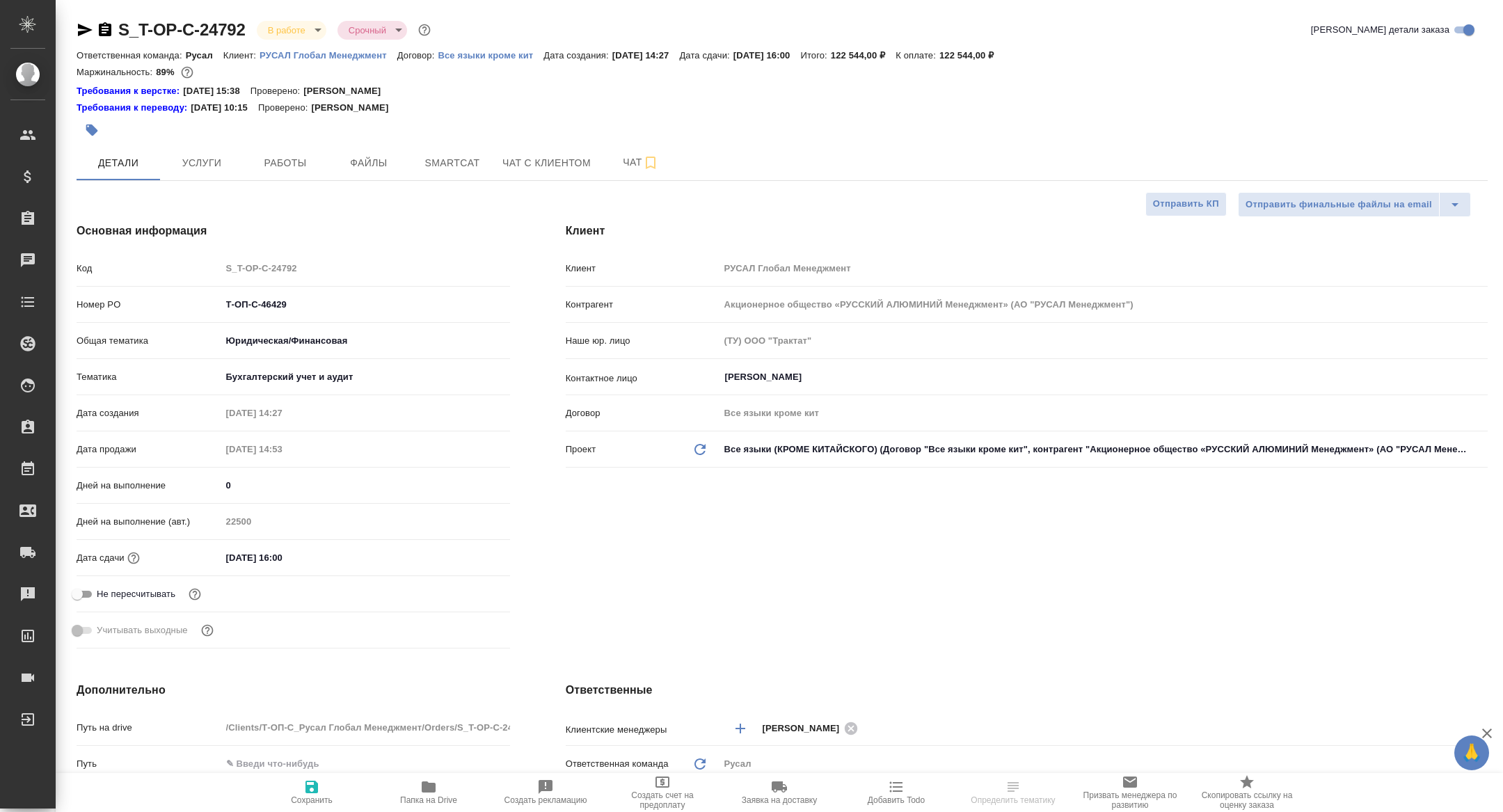
select select "RU"
type textarea "x"
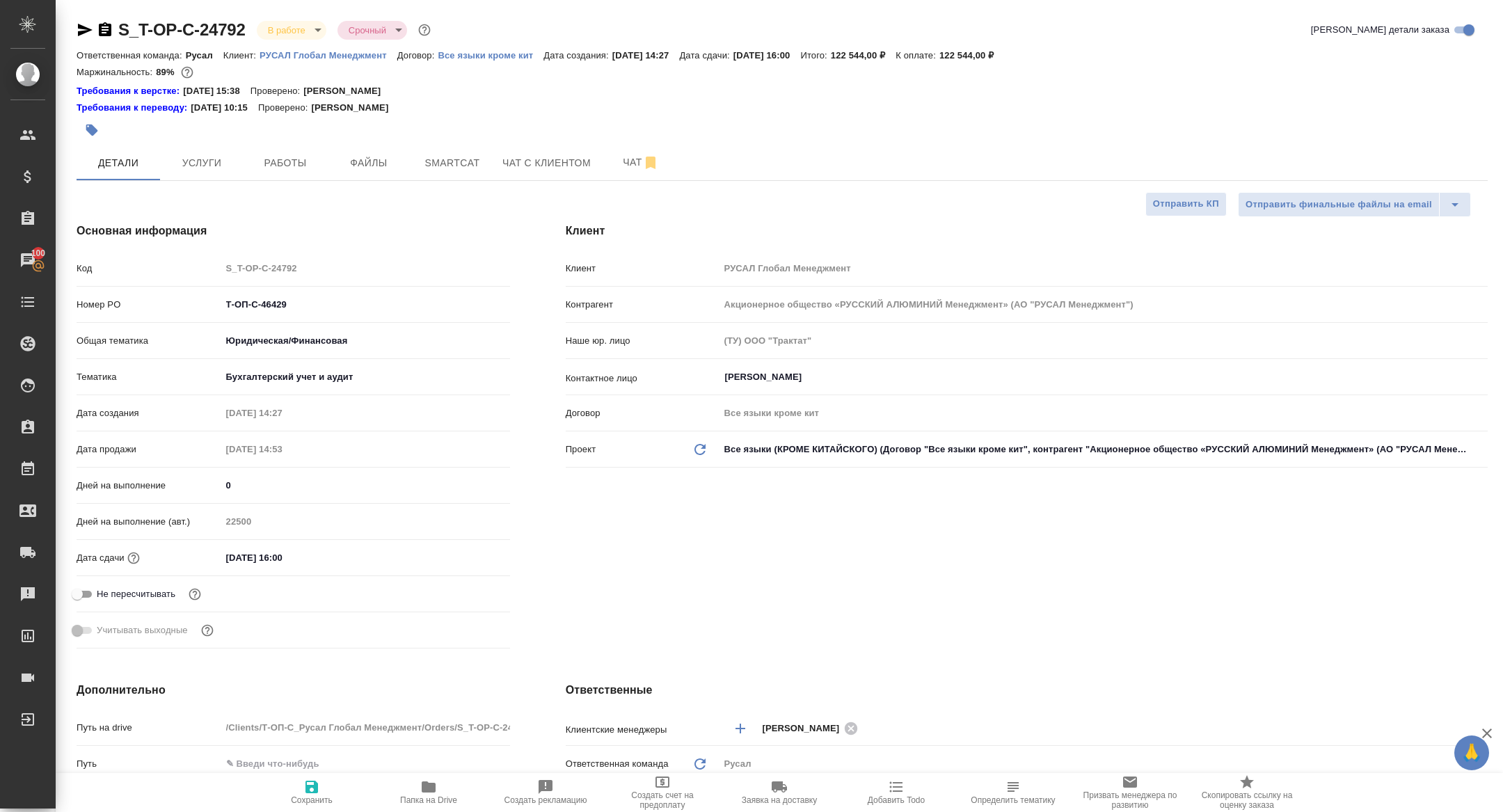
type textarea "x"
click at [292, 150] on button "Работы" at bounding box center [285, 162] width 84 height 35
select select "RU"
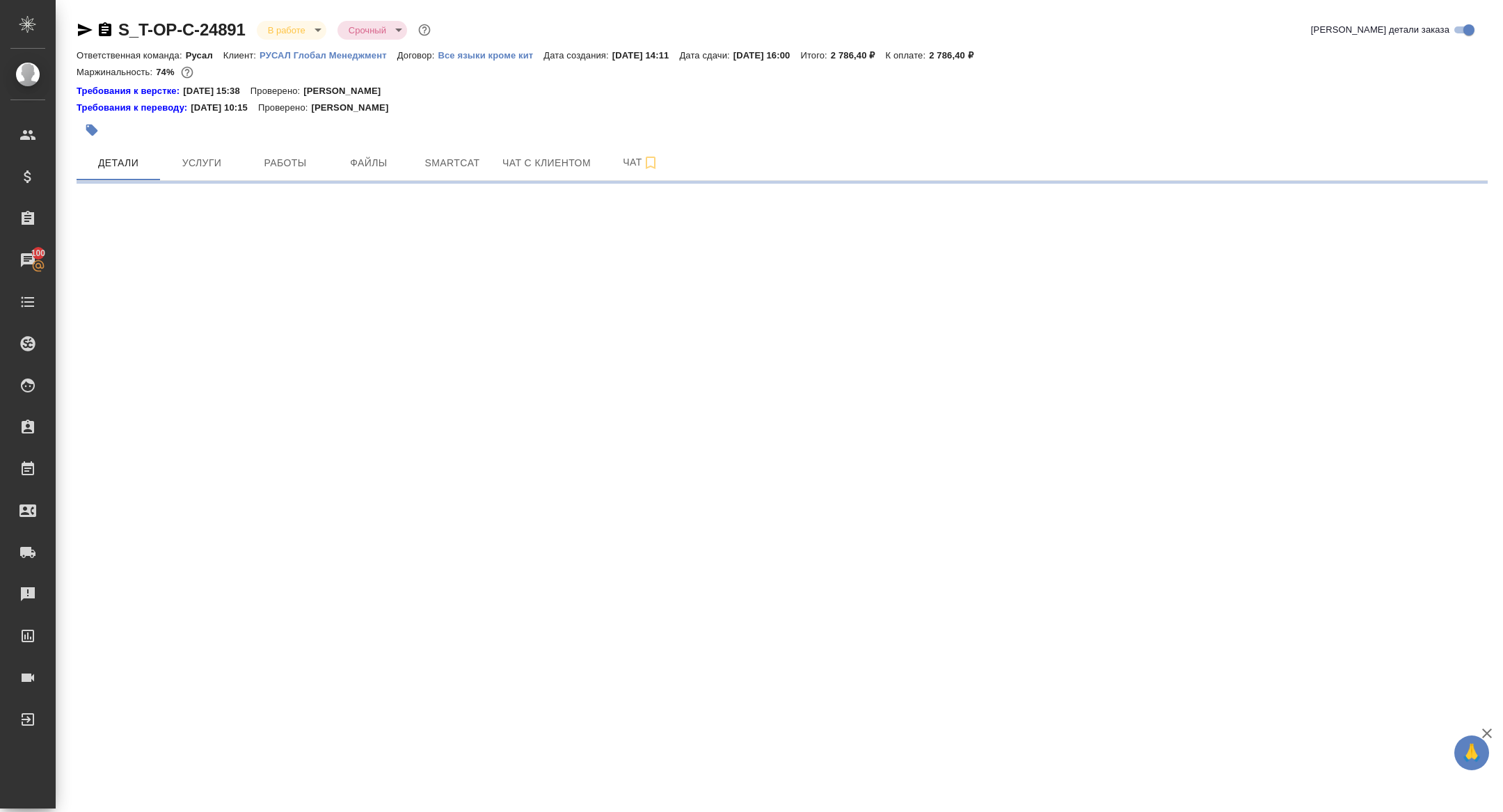
select select "RU"
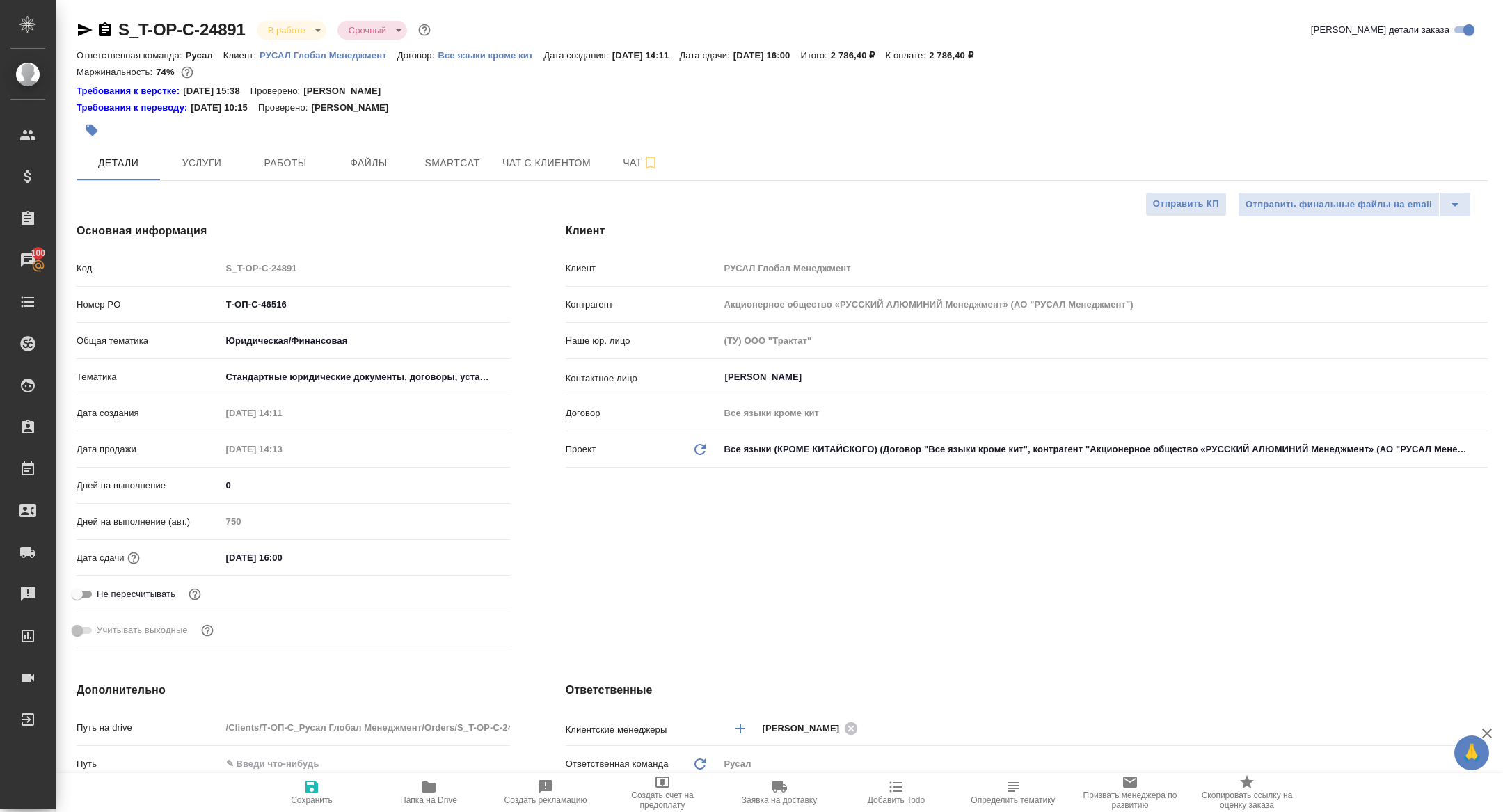
type textarea "x"
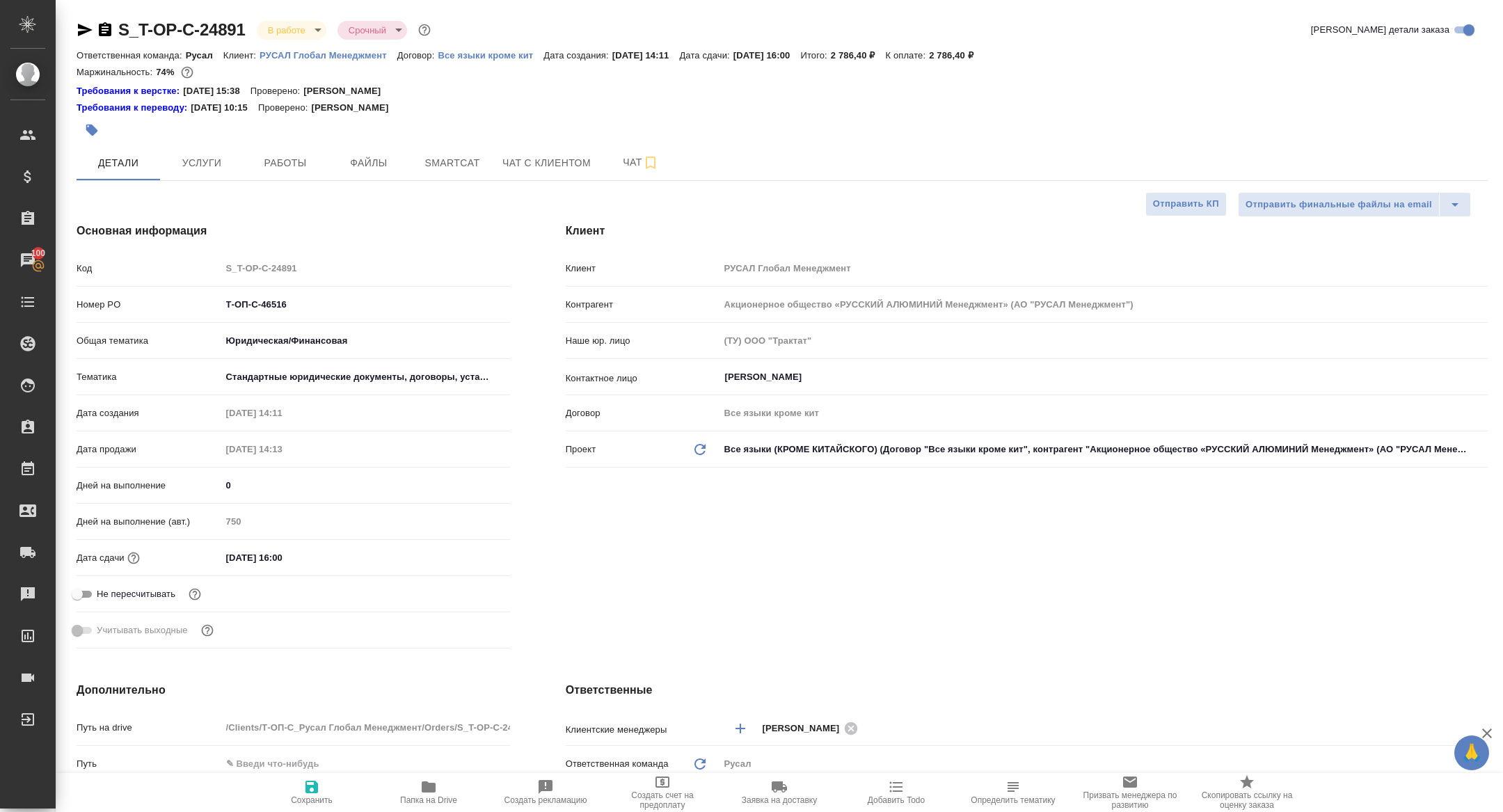
type textarea "x"
click at [279, 166] on span "Работы" at bounding box center [285, 163] width 67 height 18
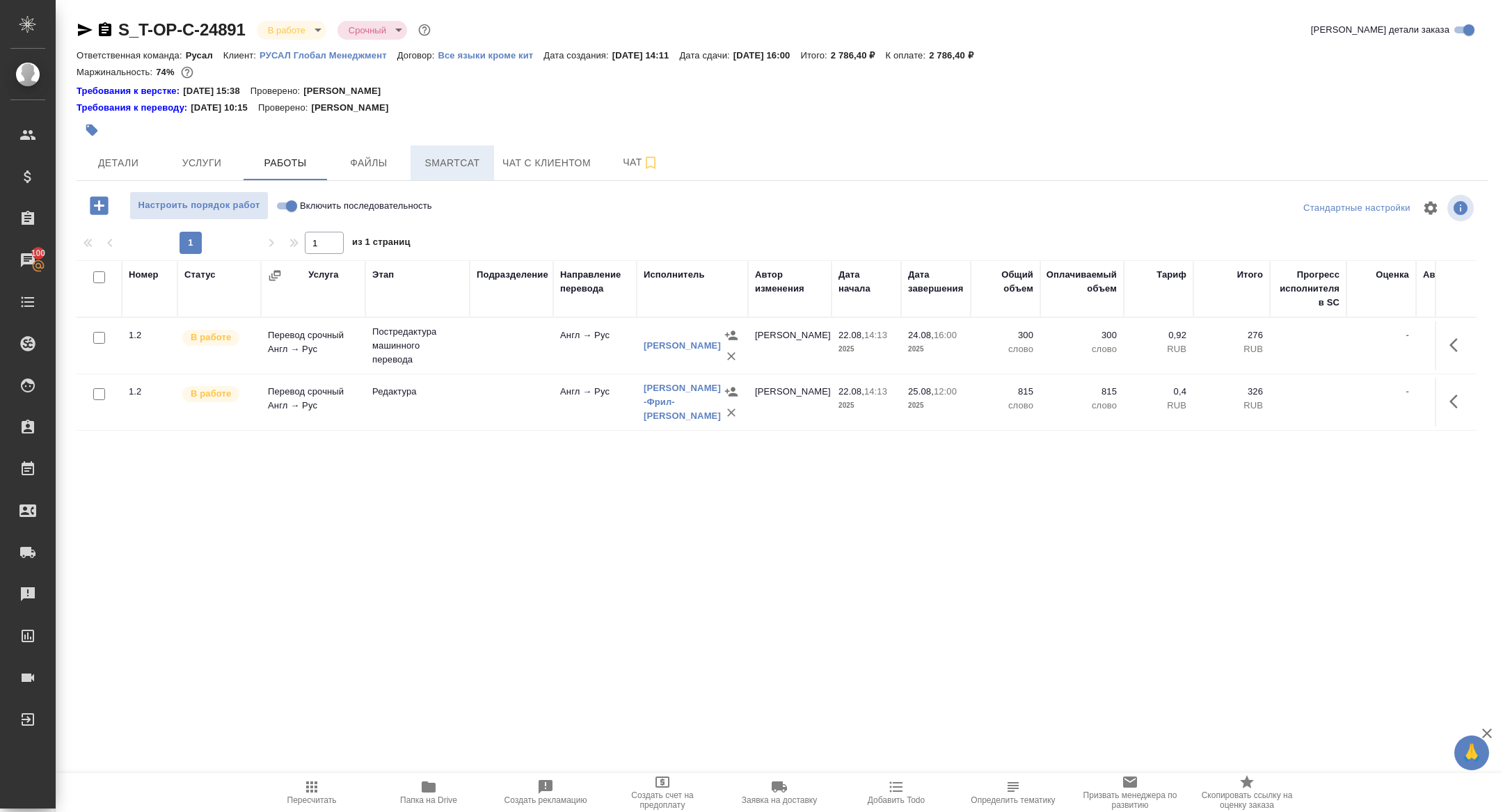
click at [466, 172] on button "Smartcat" at bounding box center [452, 162] width 84 height 35
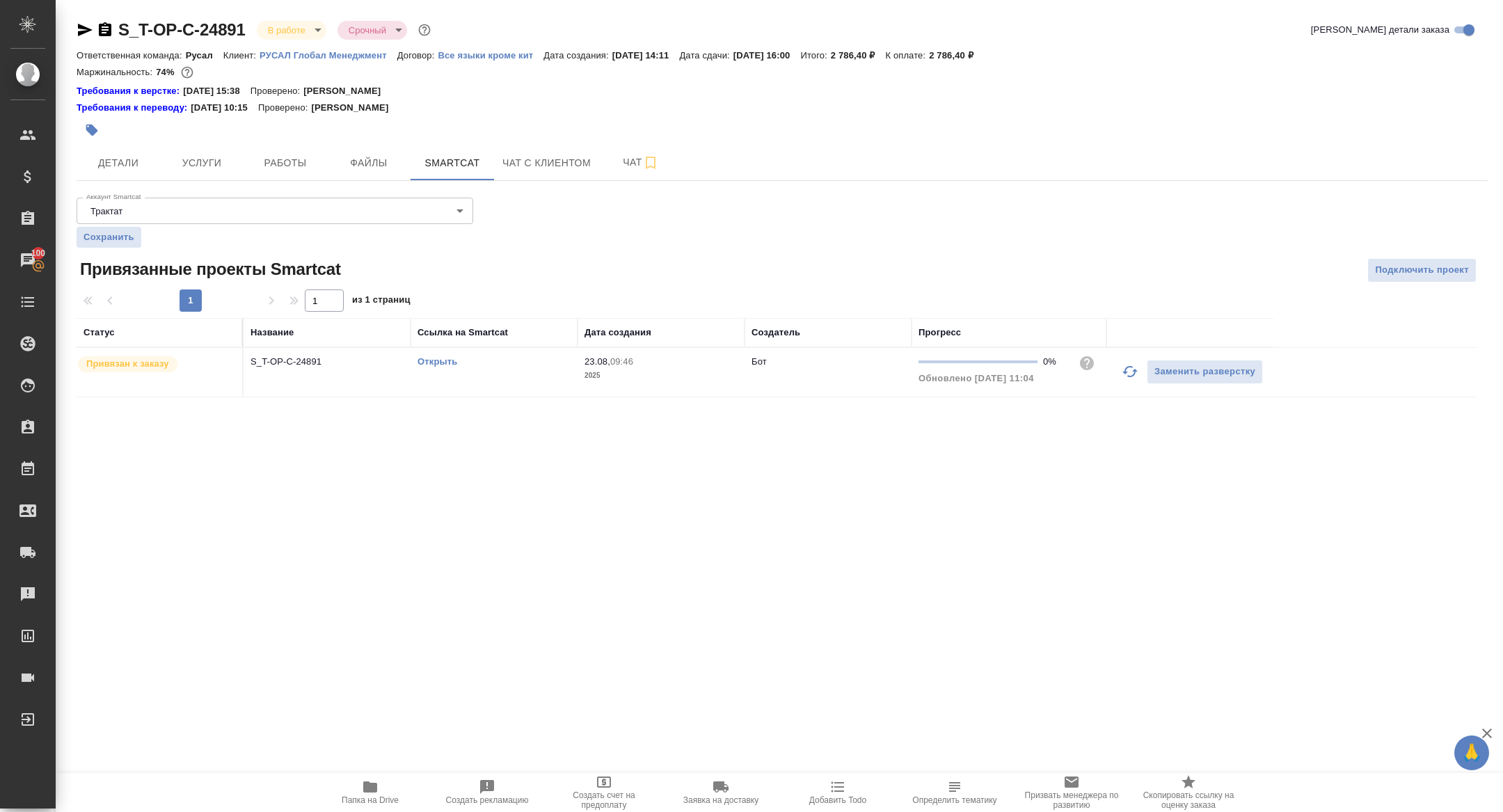
click at [1108, 372] on td "Заменить разверстку" at bounding box center [1190, 372] width 167 height 49
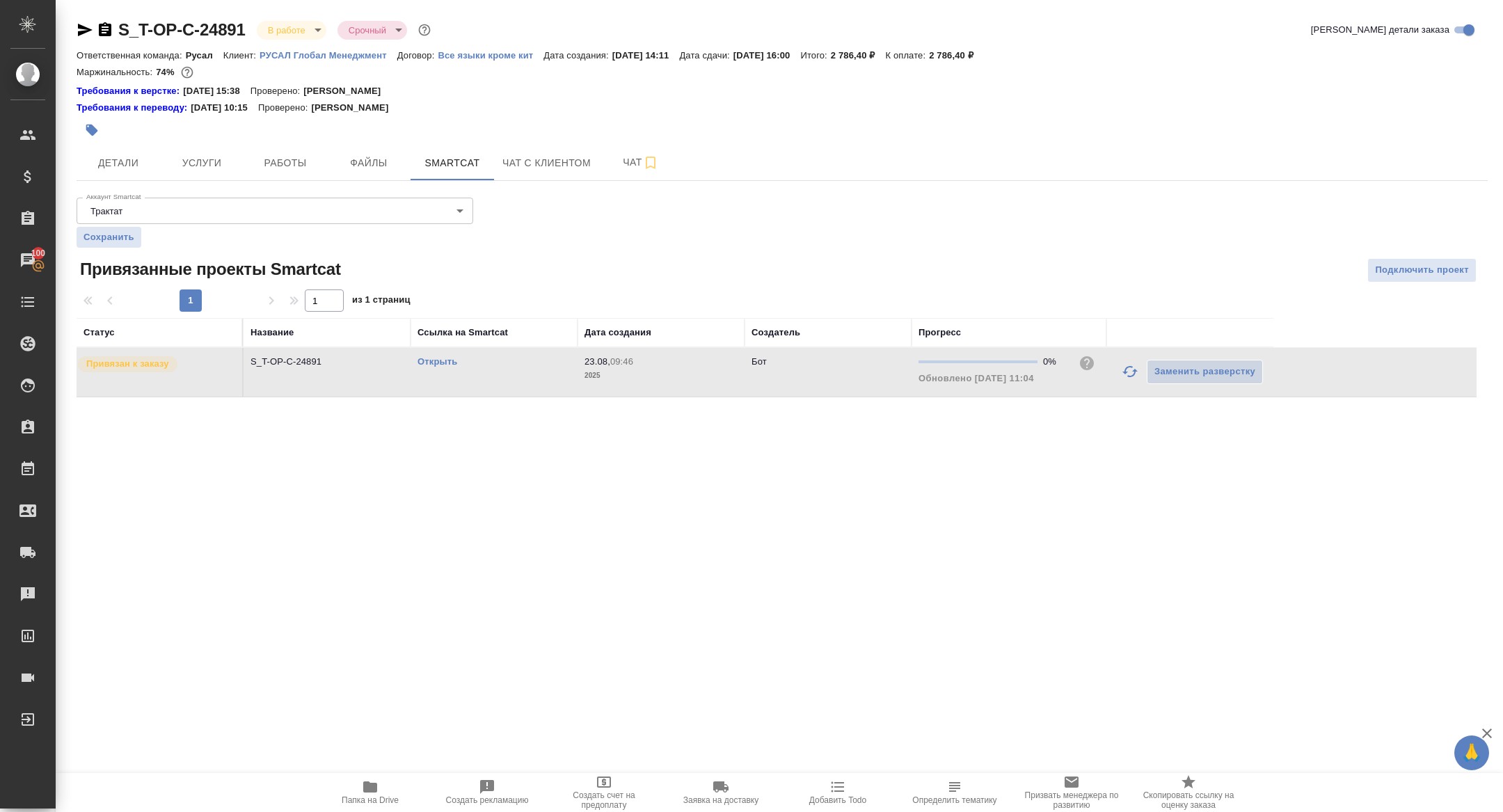
click at [1128, 376] on icon "button" at bounding box center [1129, 371] width 17 height 17
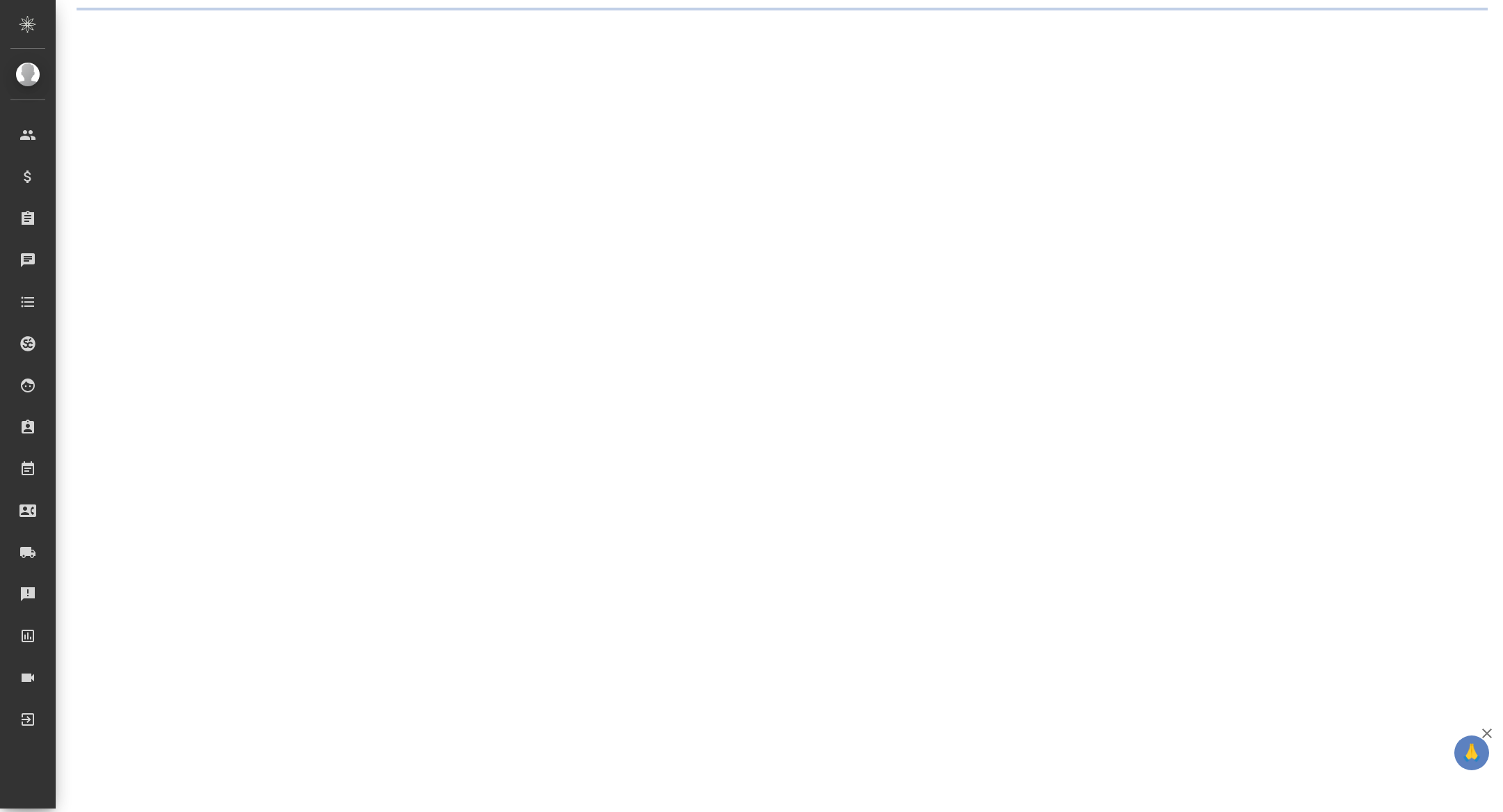
select select "RU"
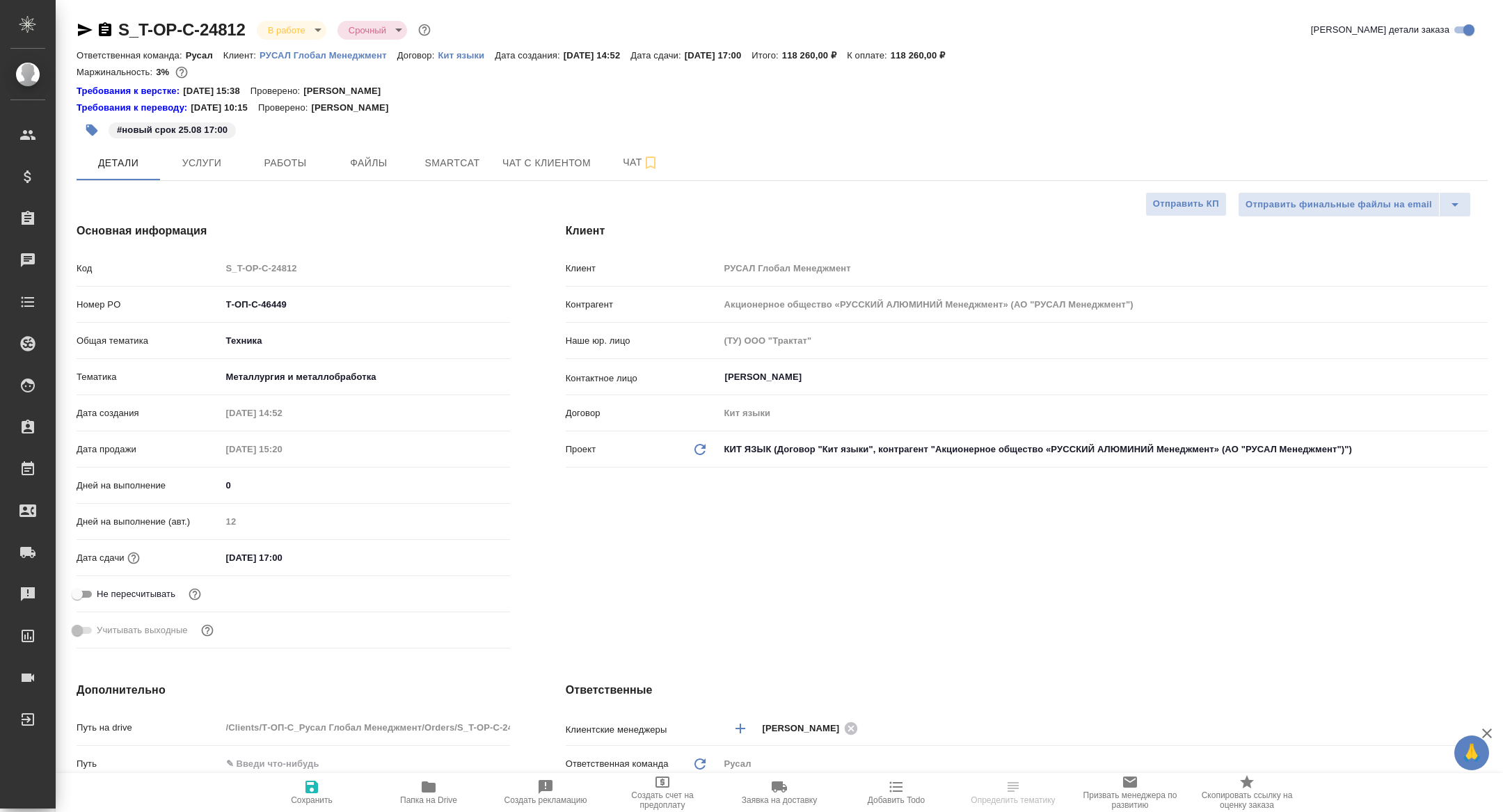
type textarea "x"
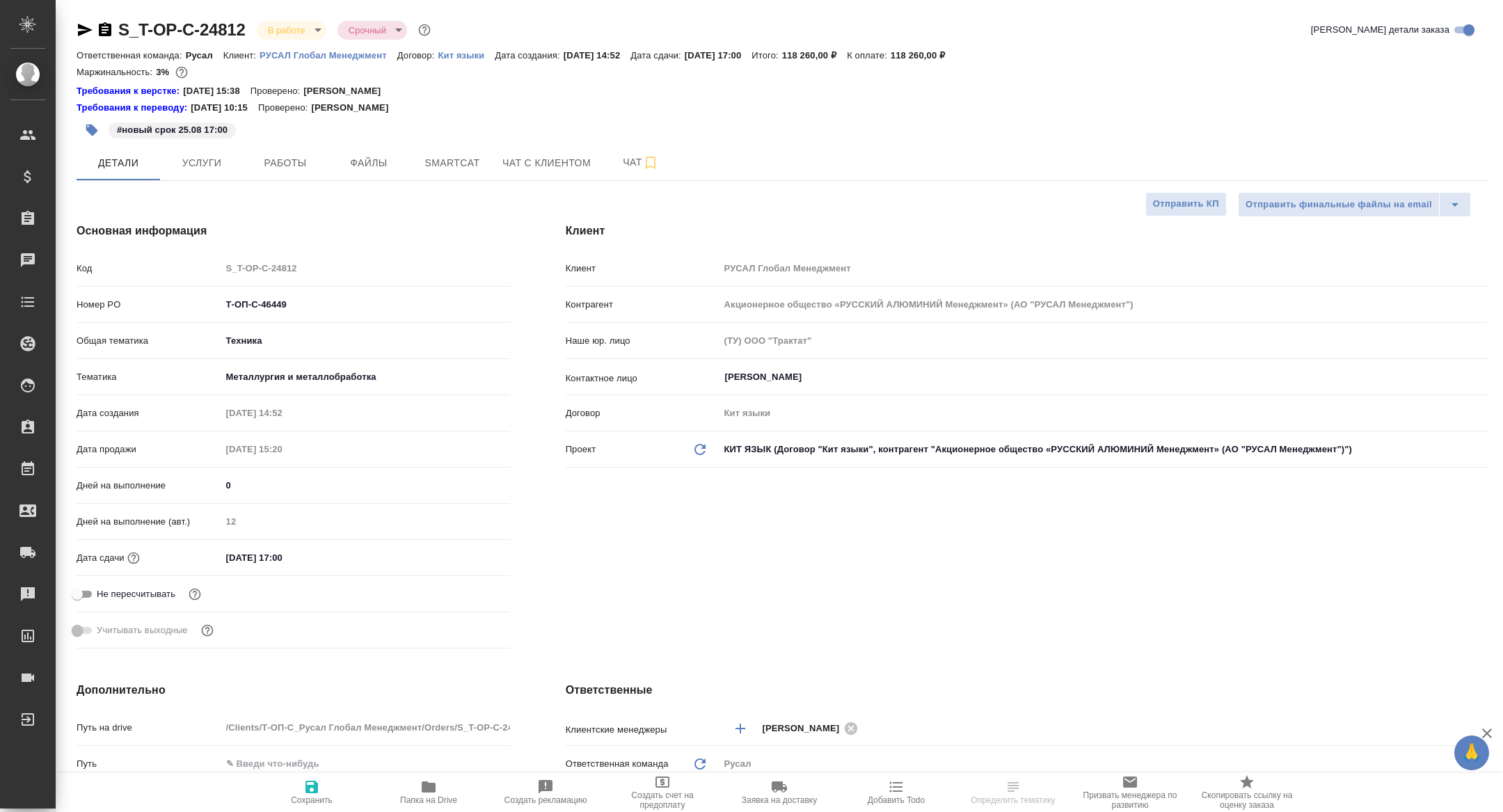
type textarea "x"
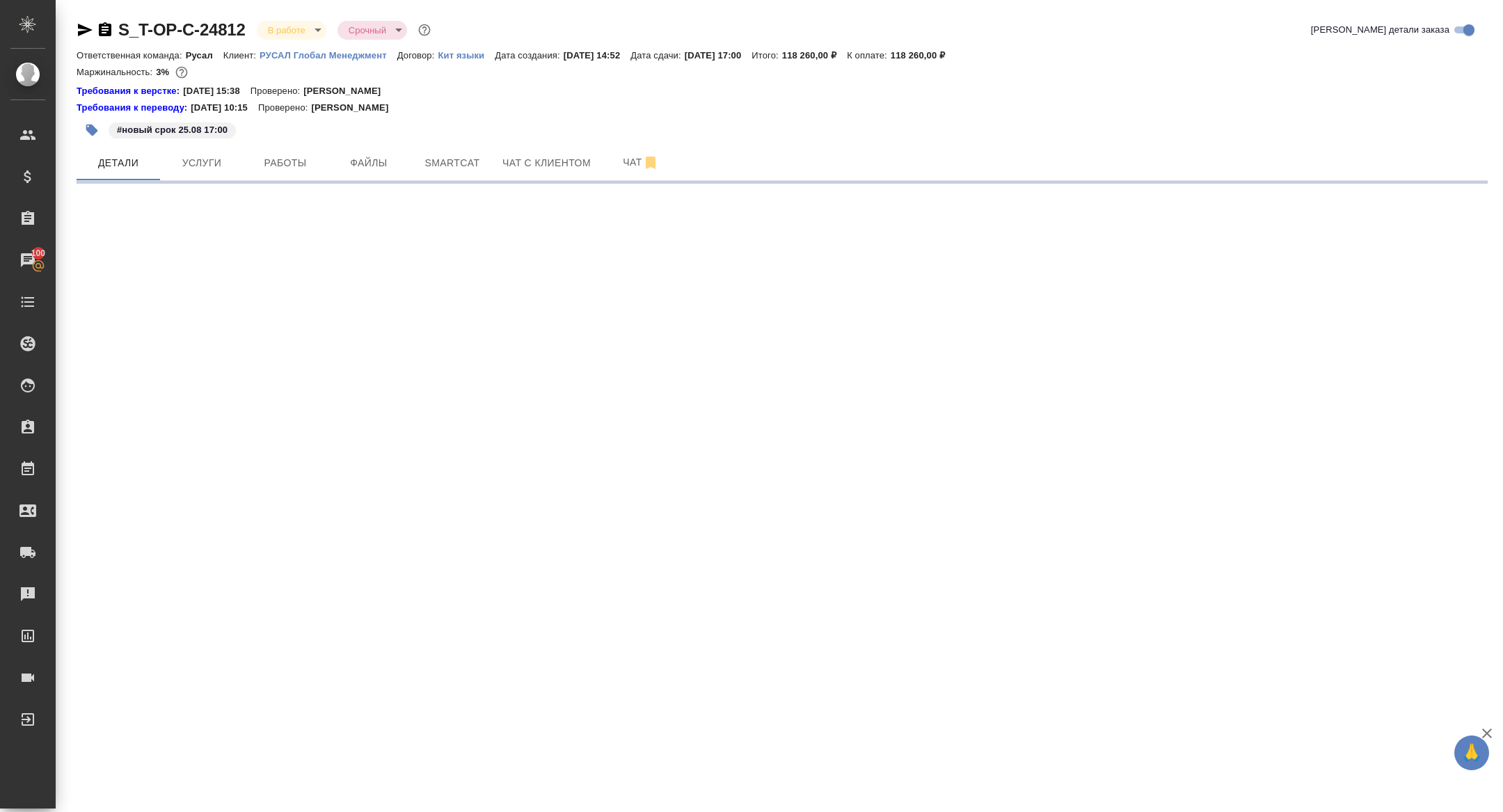
select select "RU"
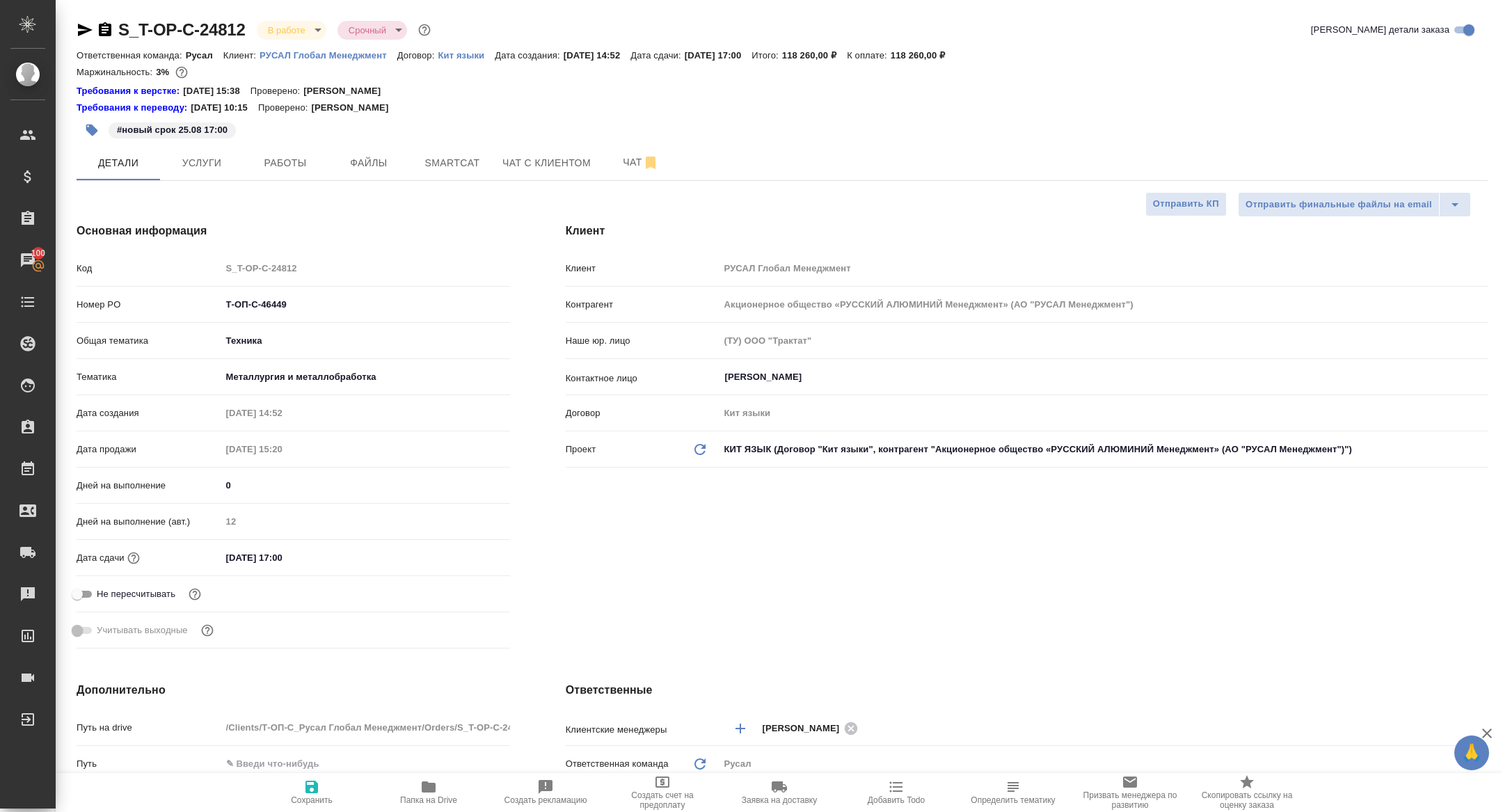
type textarea "x"
click at [300, 135] on div "#новый срок 25.08 17:00" at bounding box center [547, 129] width 941 height 30
click at [300, 168] on span "Работы" at bounding box center [285, 163] width 67 height 18
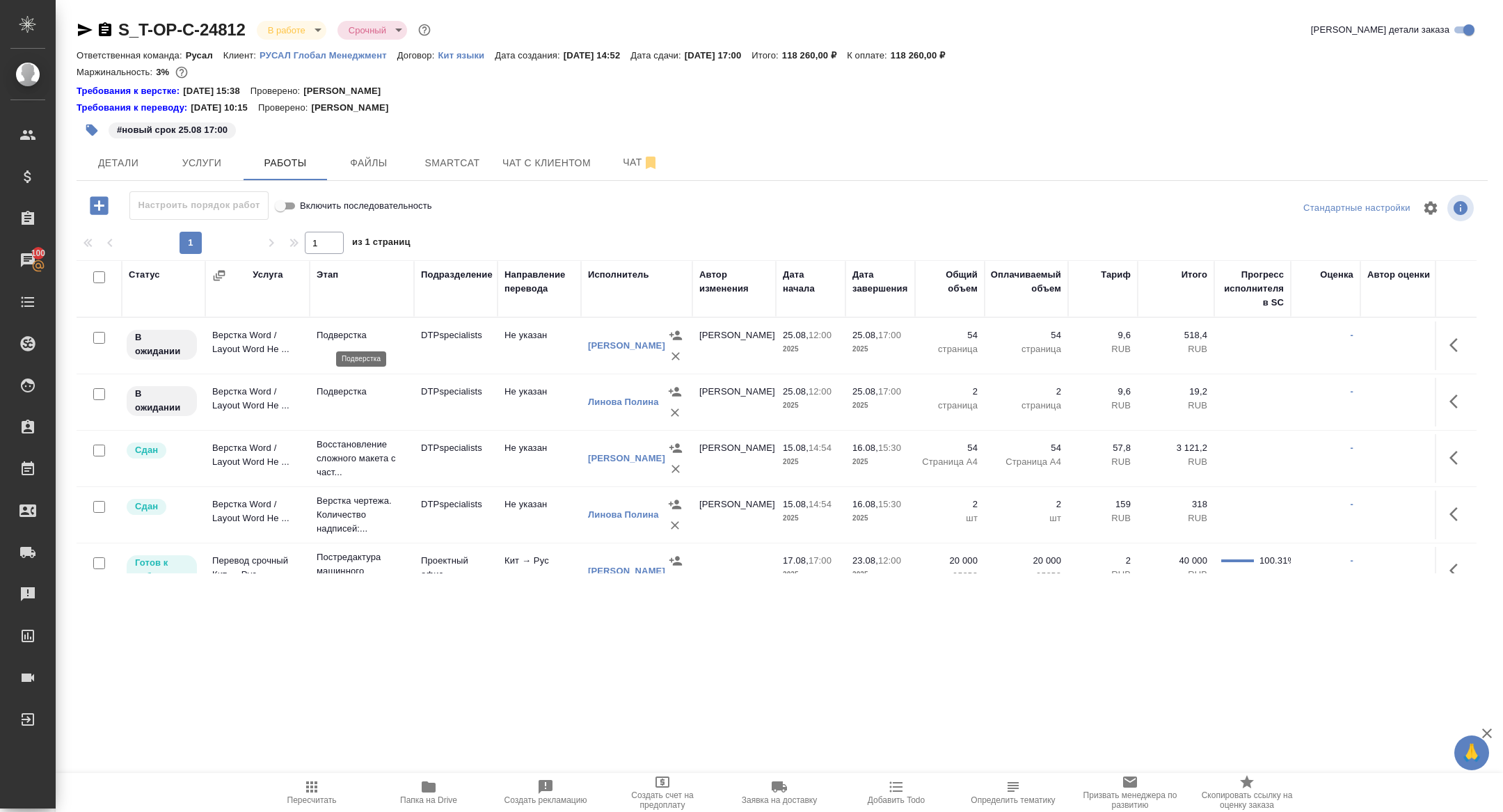
scroll to position [137, 0]
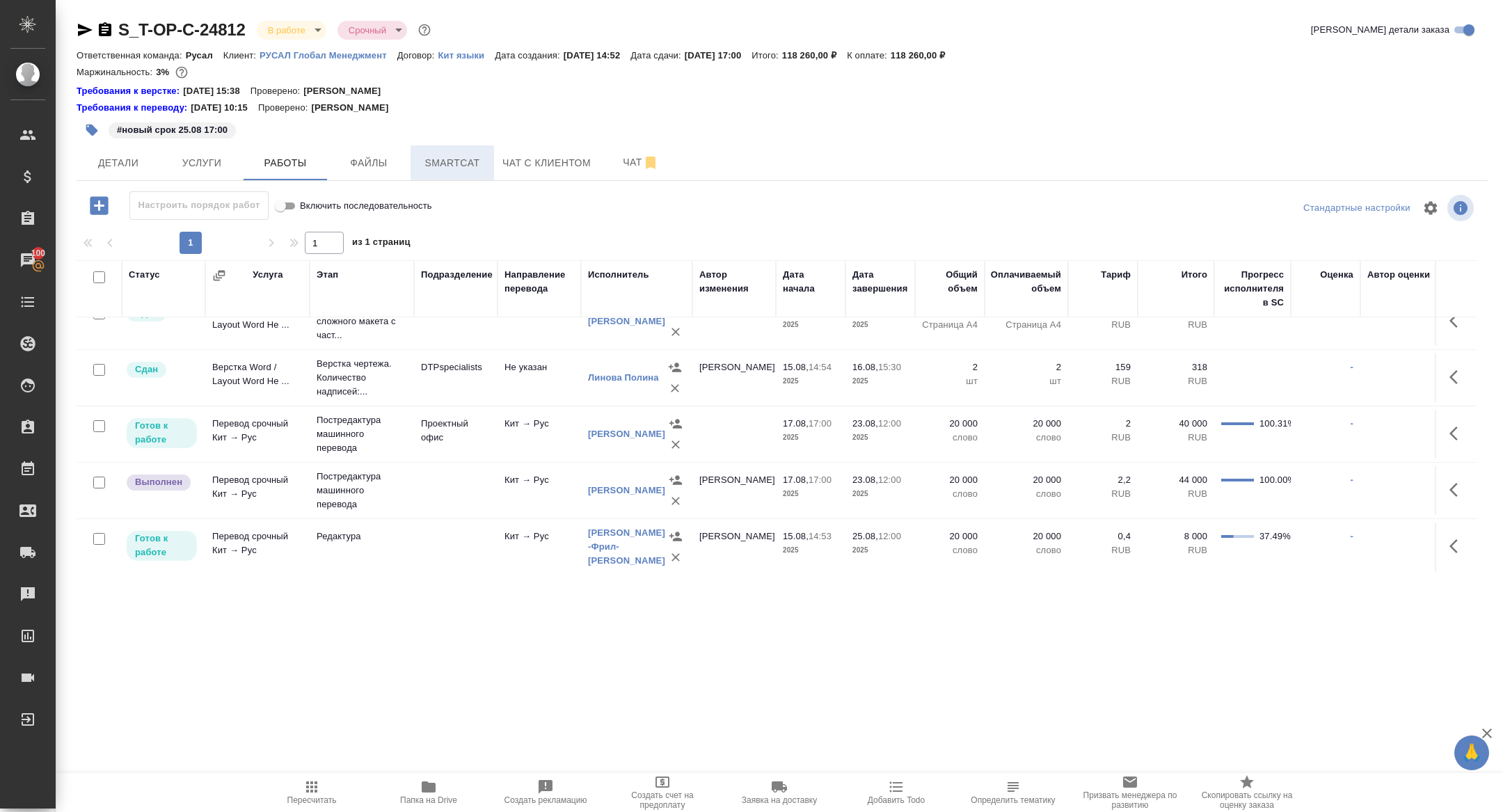
click at [471, 162] on span "Smartcat" at bounding box center [452, 163] width 67 height 18
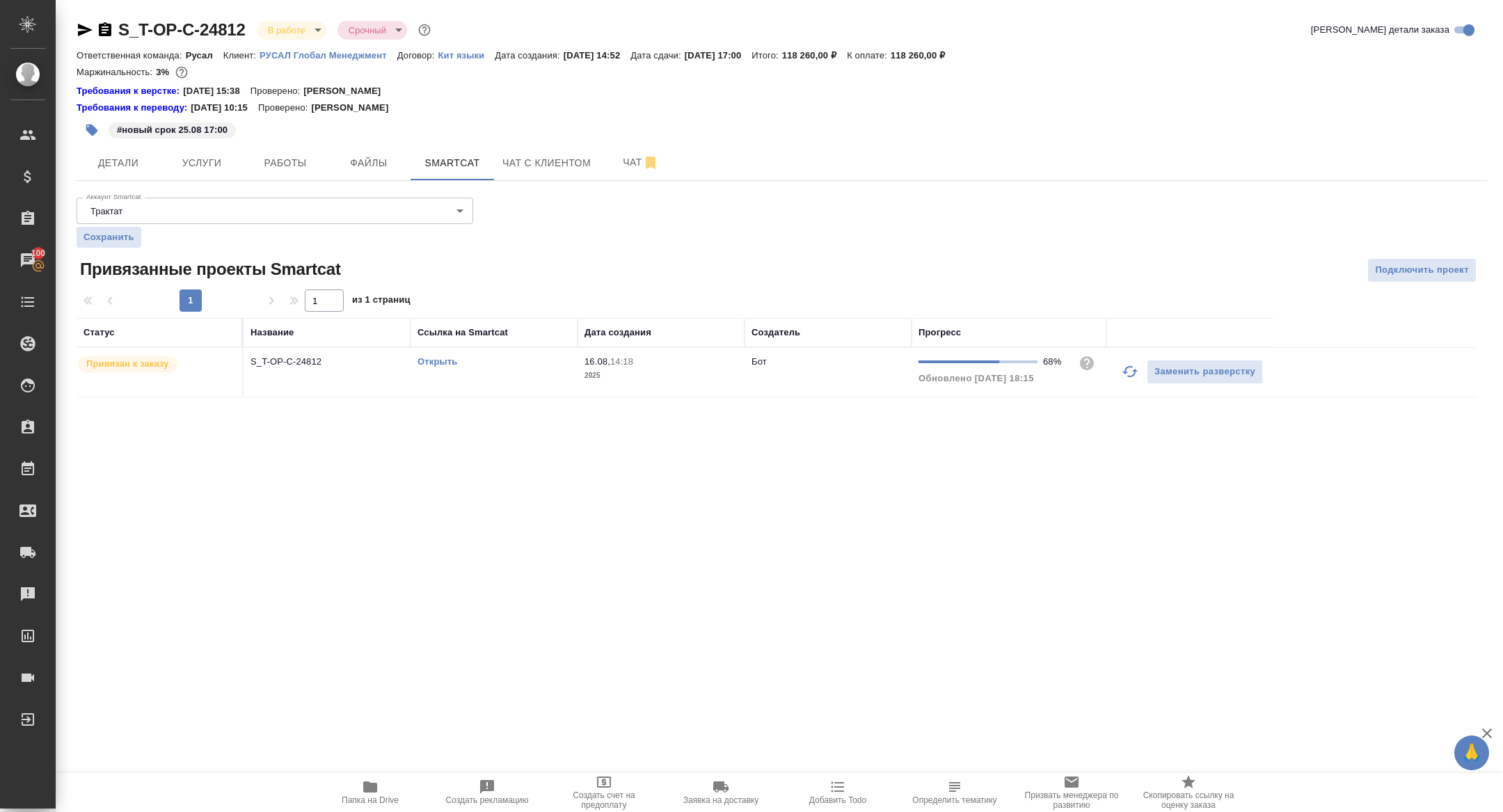
click at [1134, 373] on icon "button" at bounding box center [1130, 371] width 16 height 11
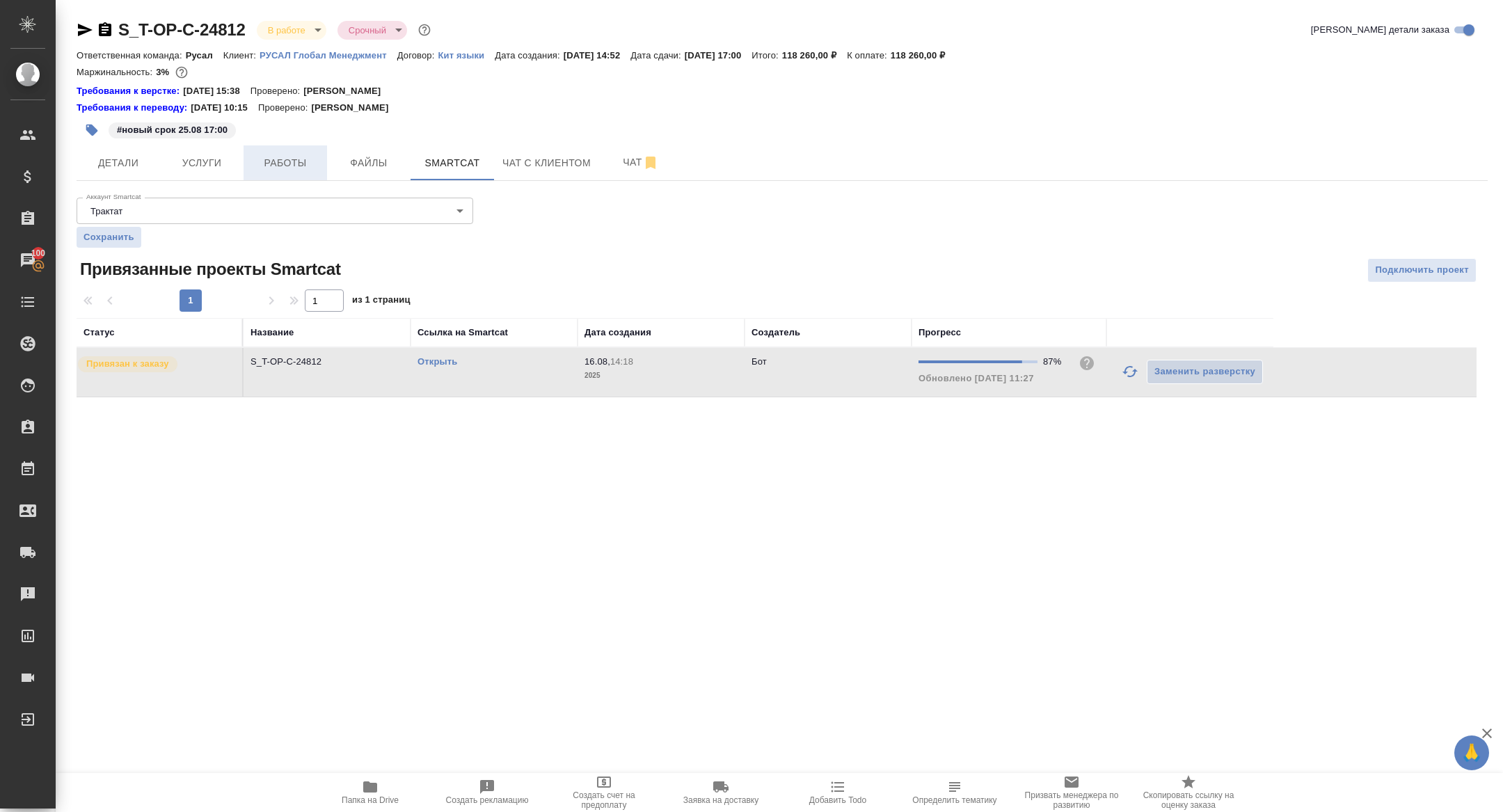
click at [311, 158] on span "Работы" at bounding box center [285, 163] width 67 height 18
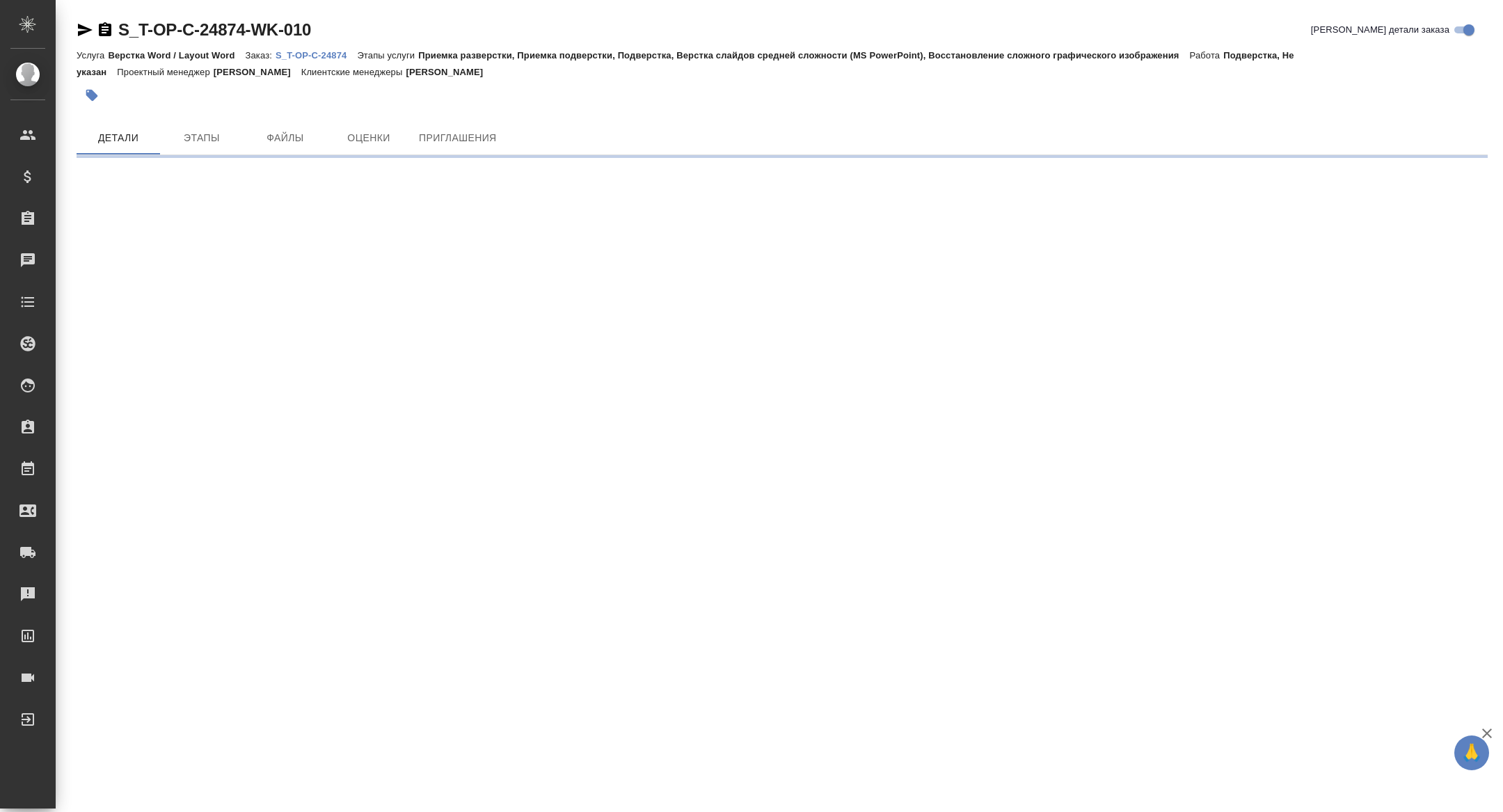
click at [86, 31] on icon "button" at bounding box center [85, 29] width 15 height 13
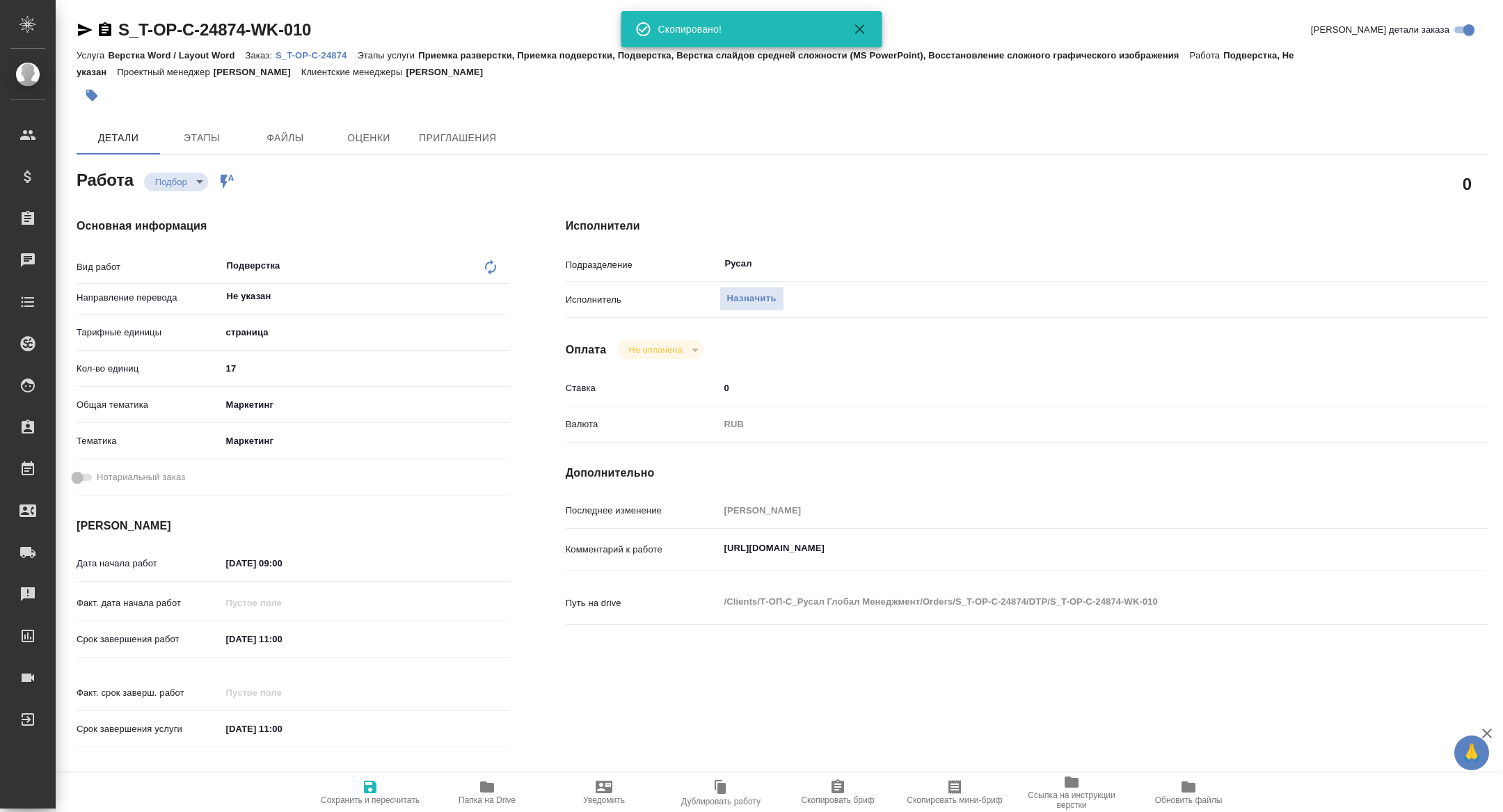
type textarea "x"
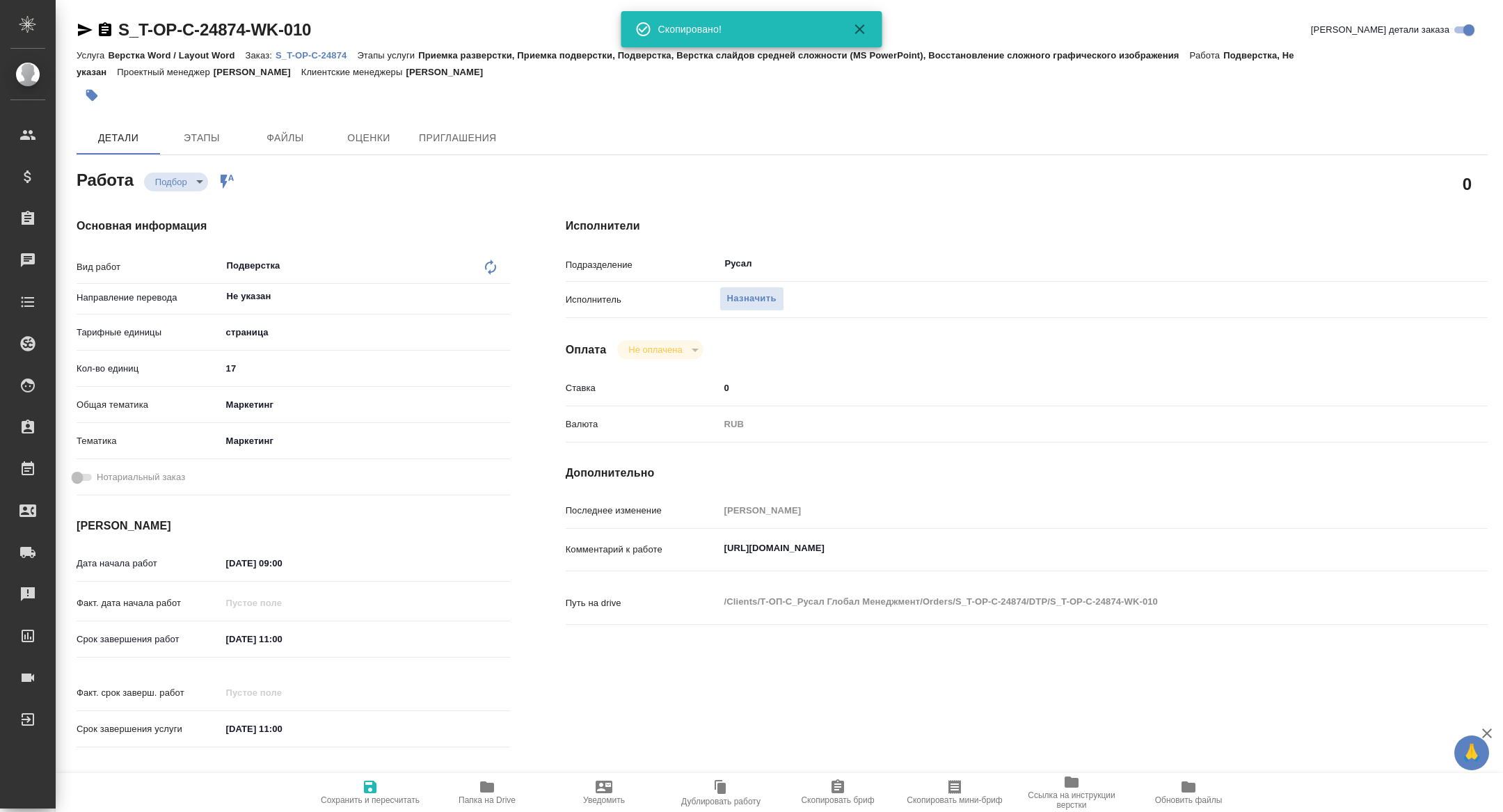
type textarea "x"
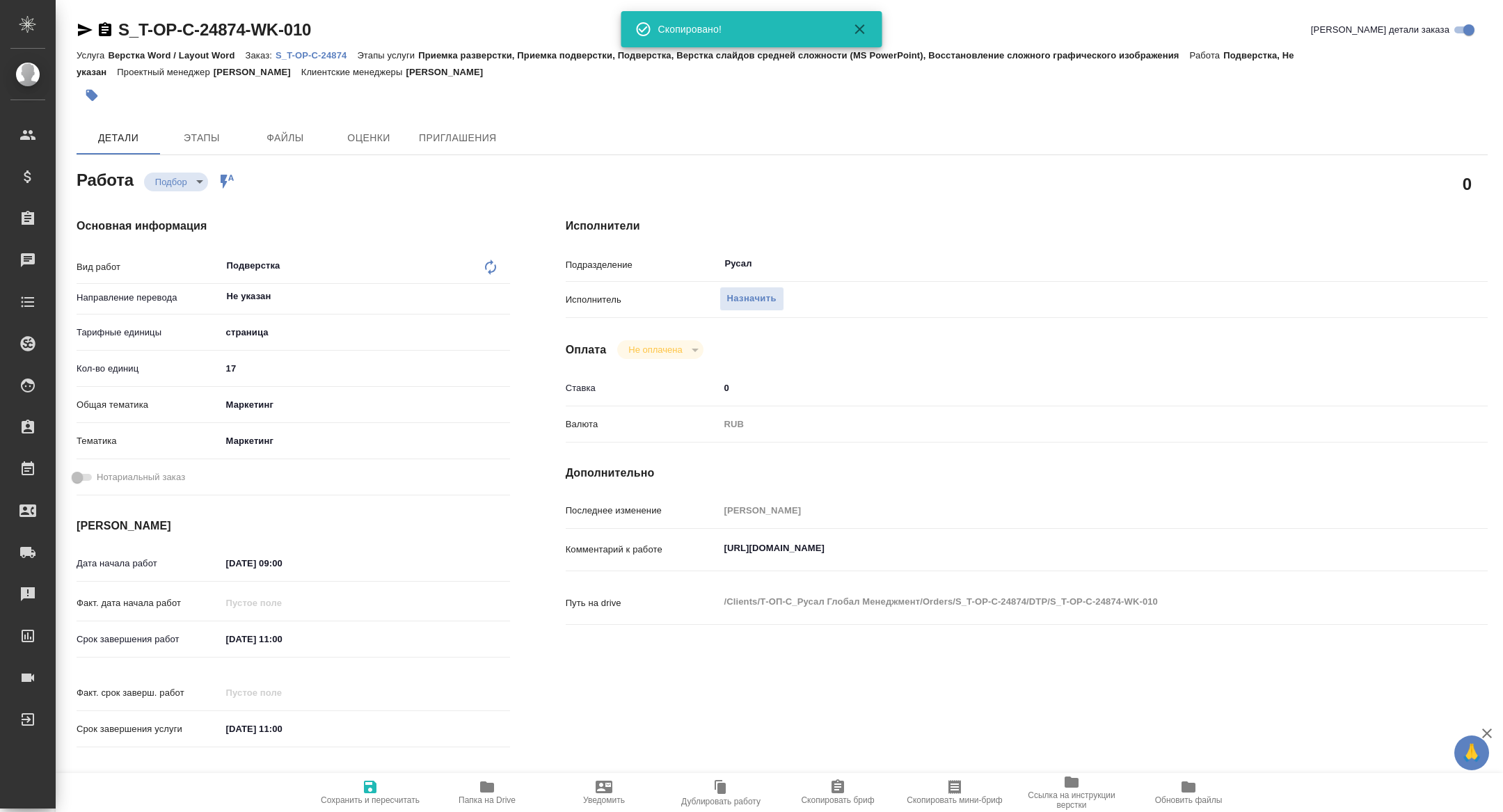
type textarea "x"
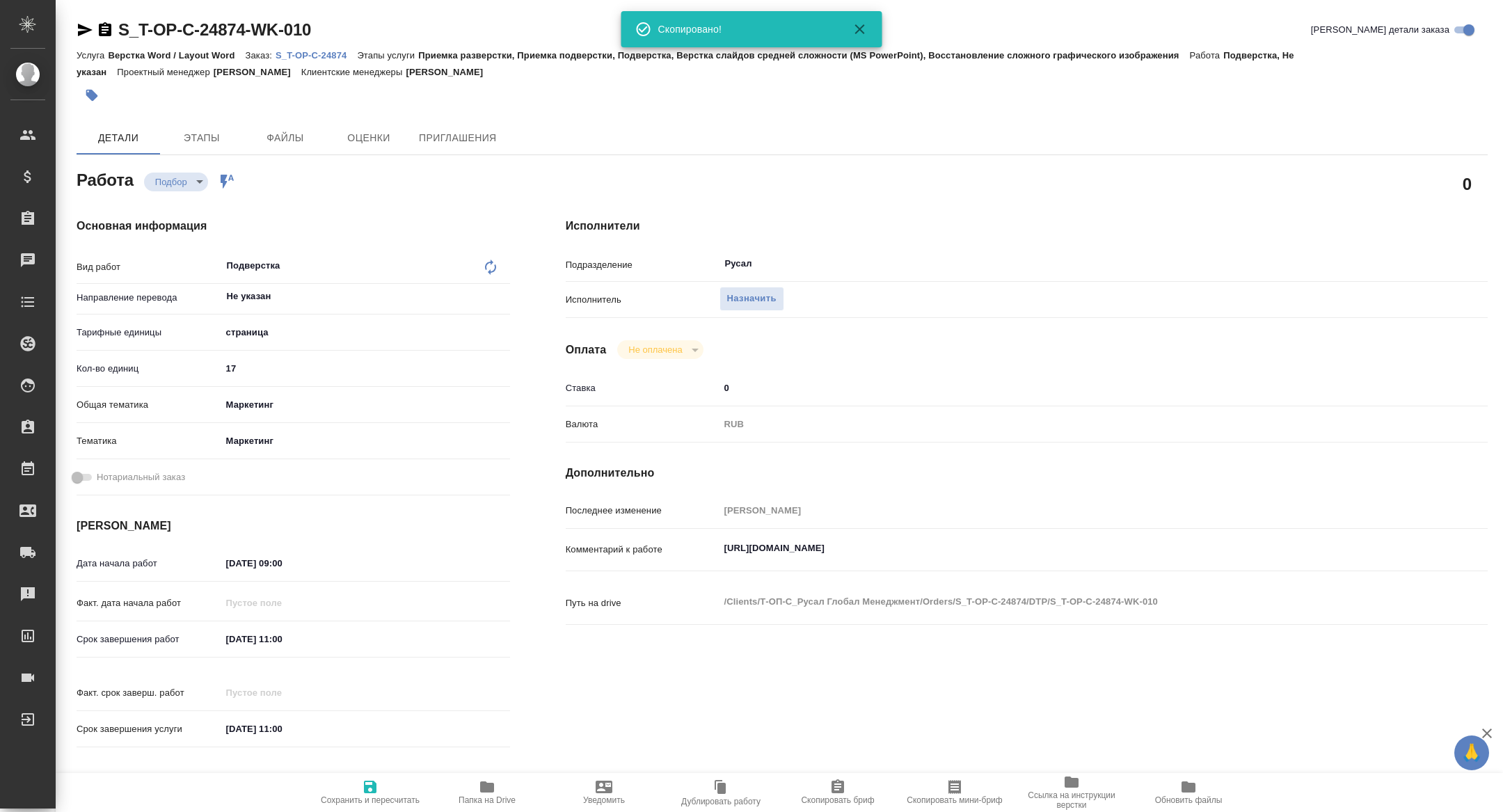
type textarea "x"
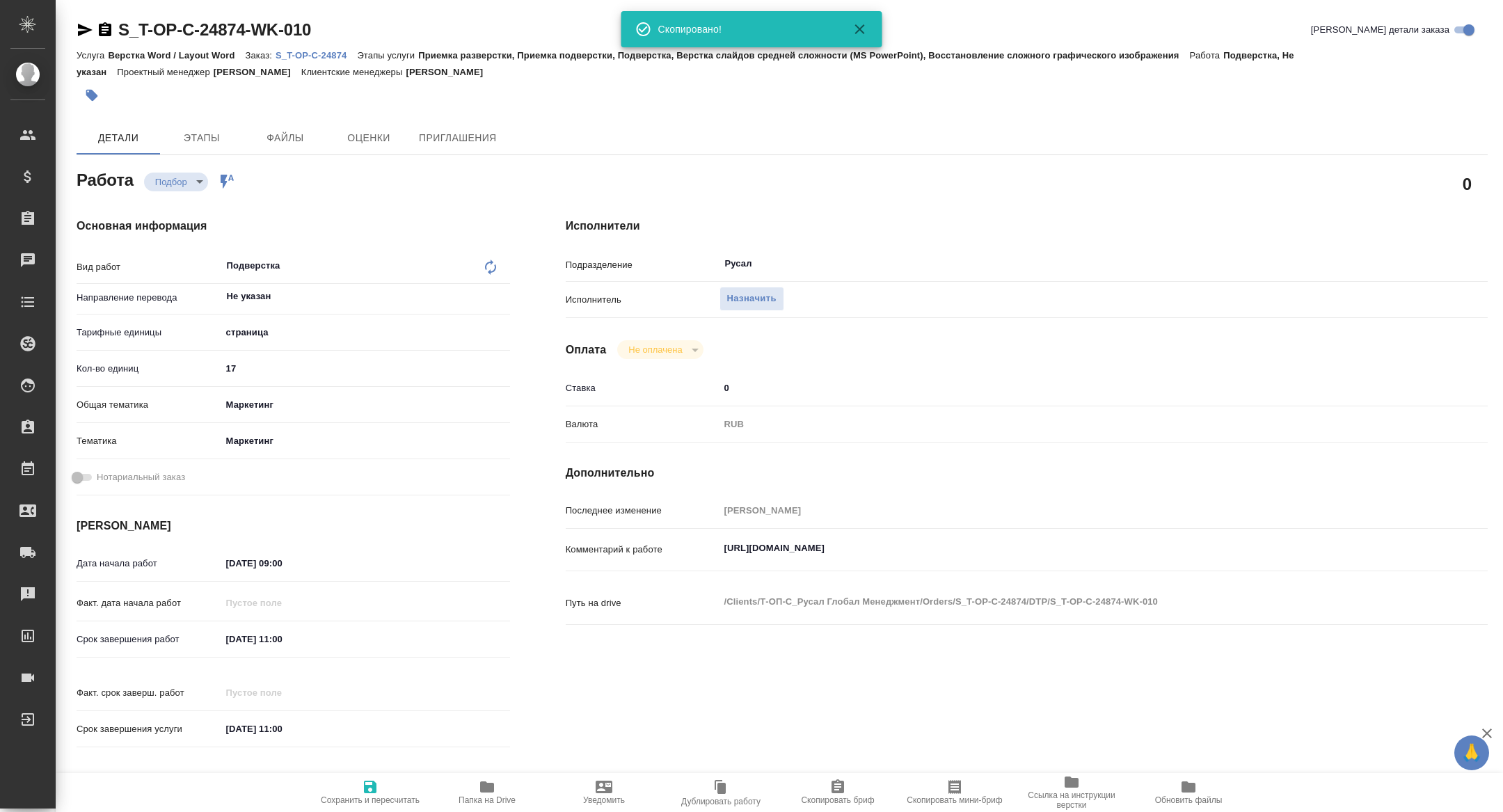
type textarea "x"
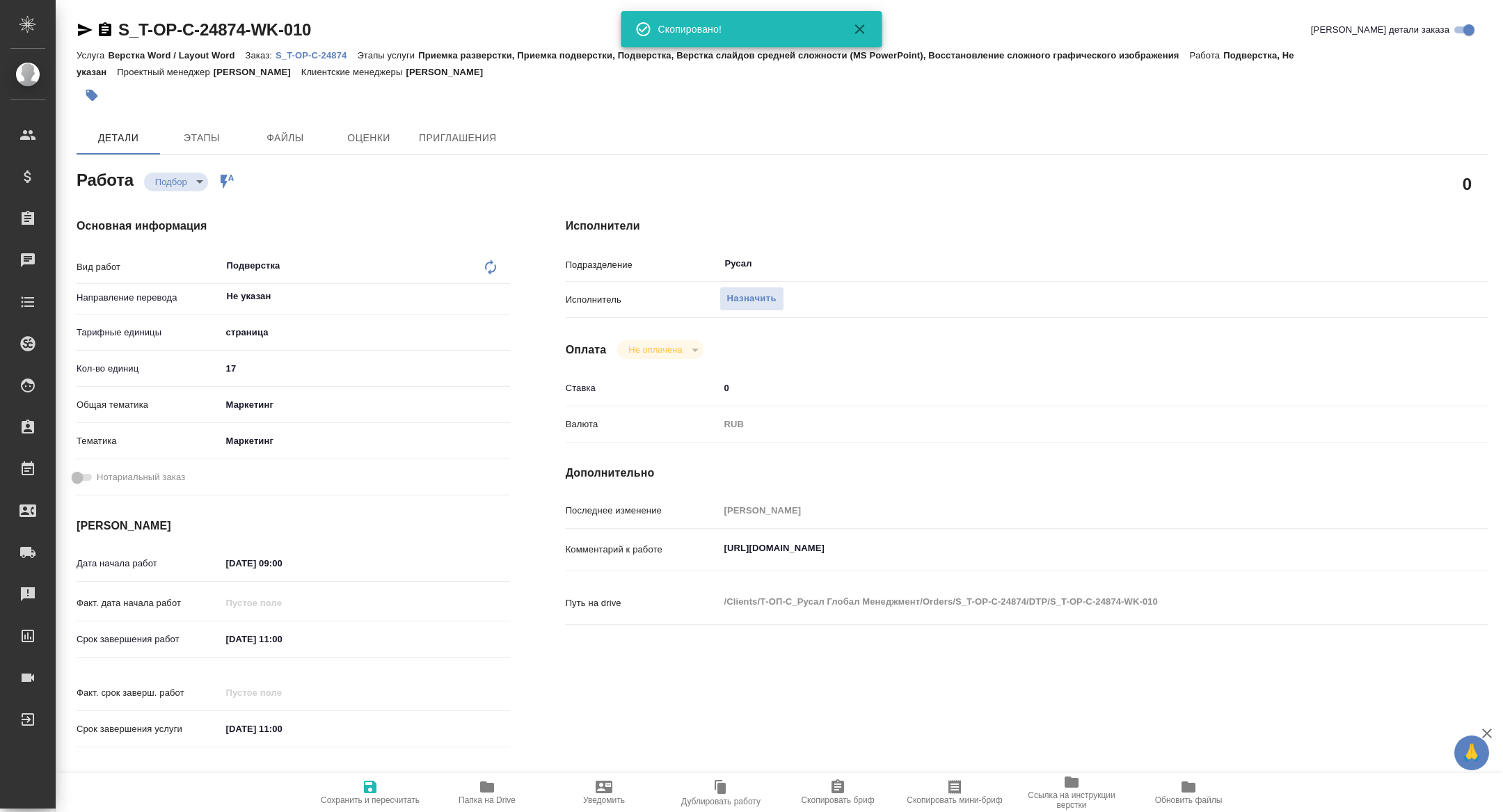
type textarea "x"
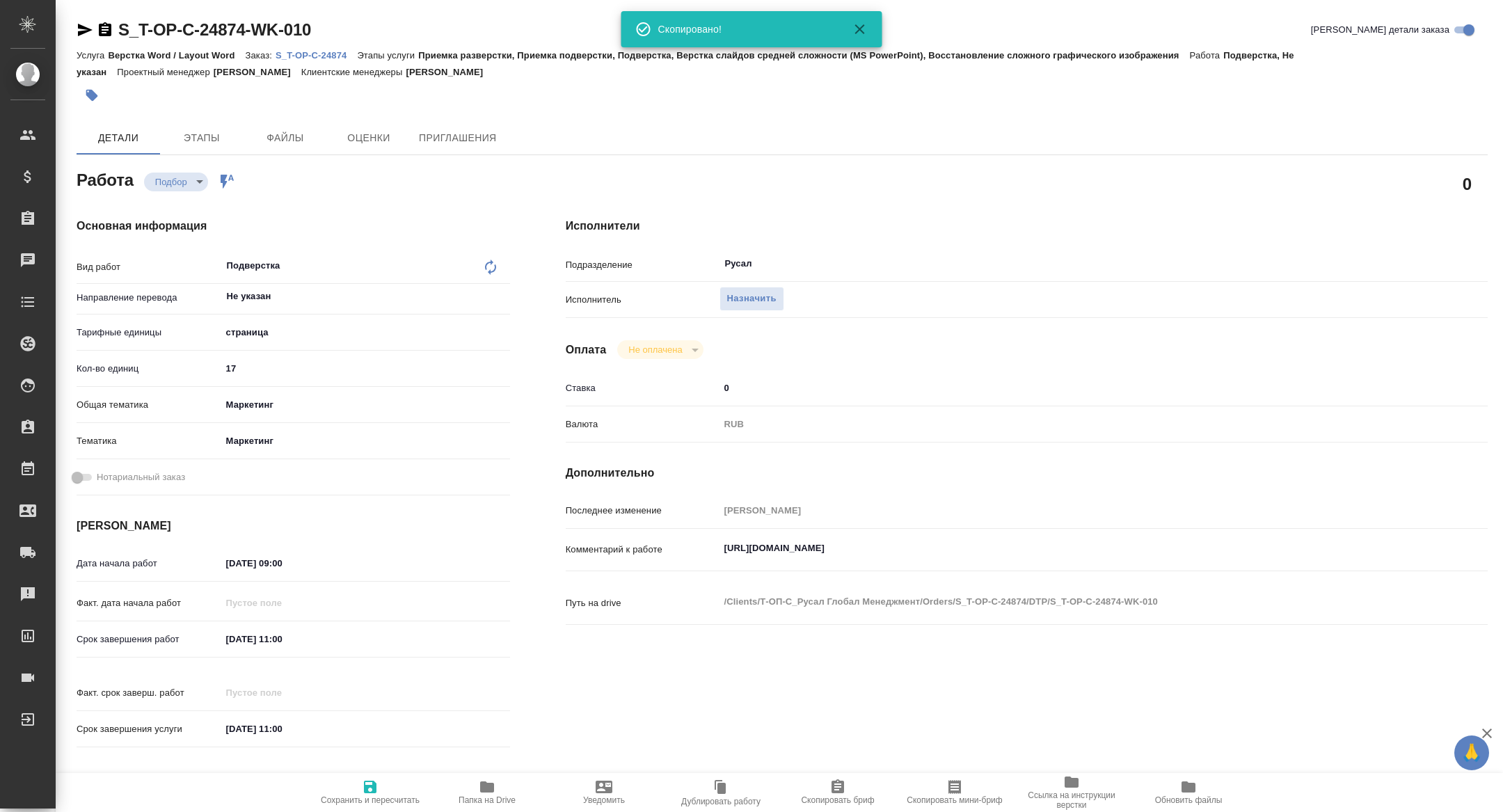
type textarea "x"
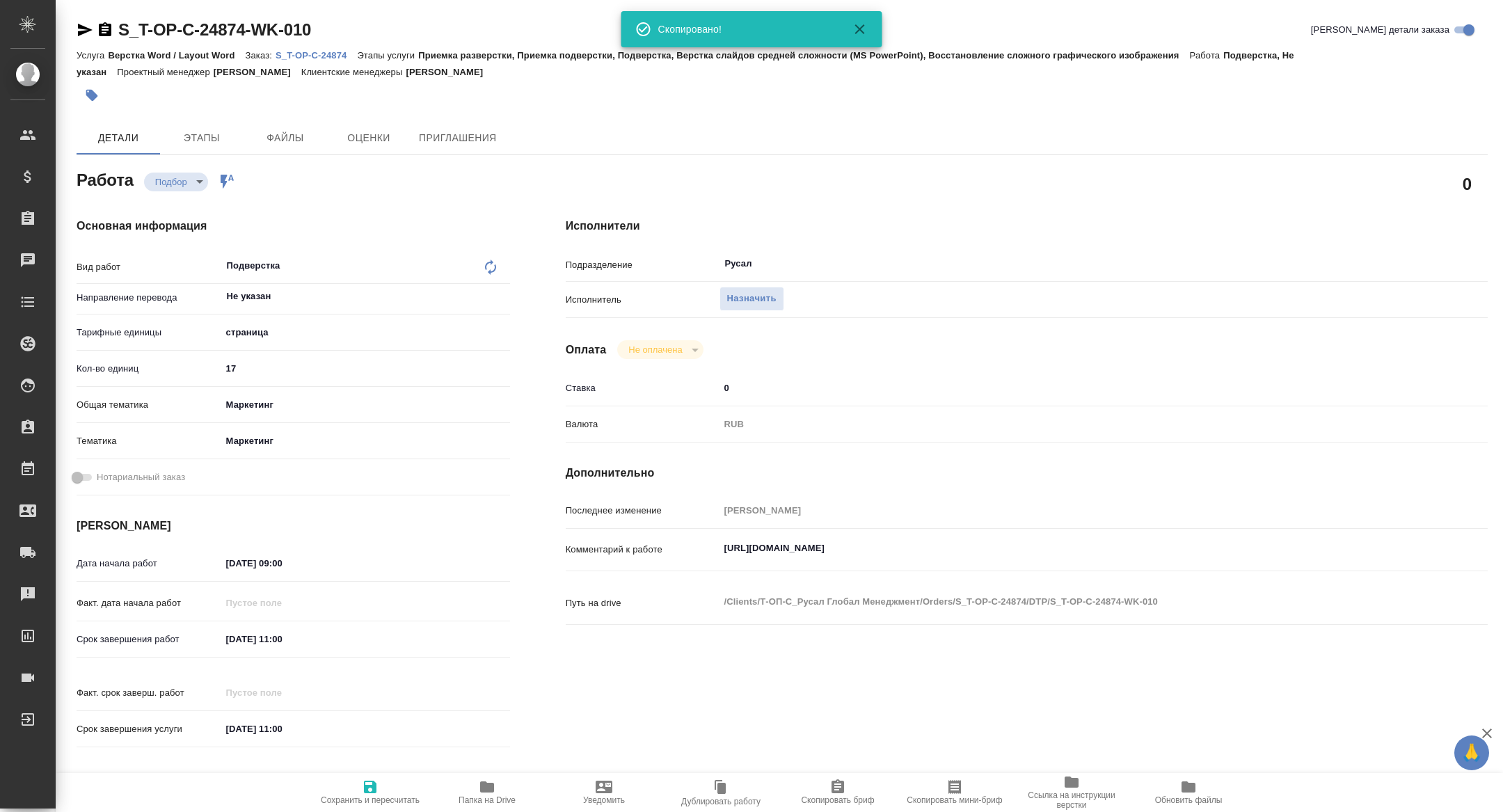
type textarea "x"
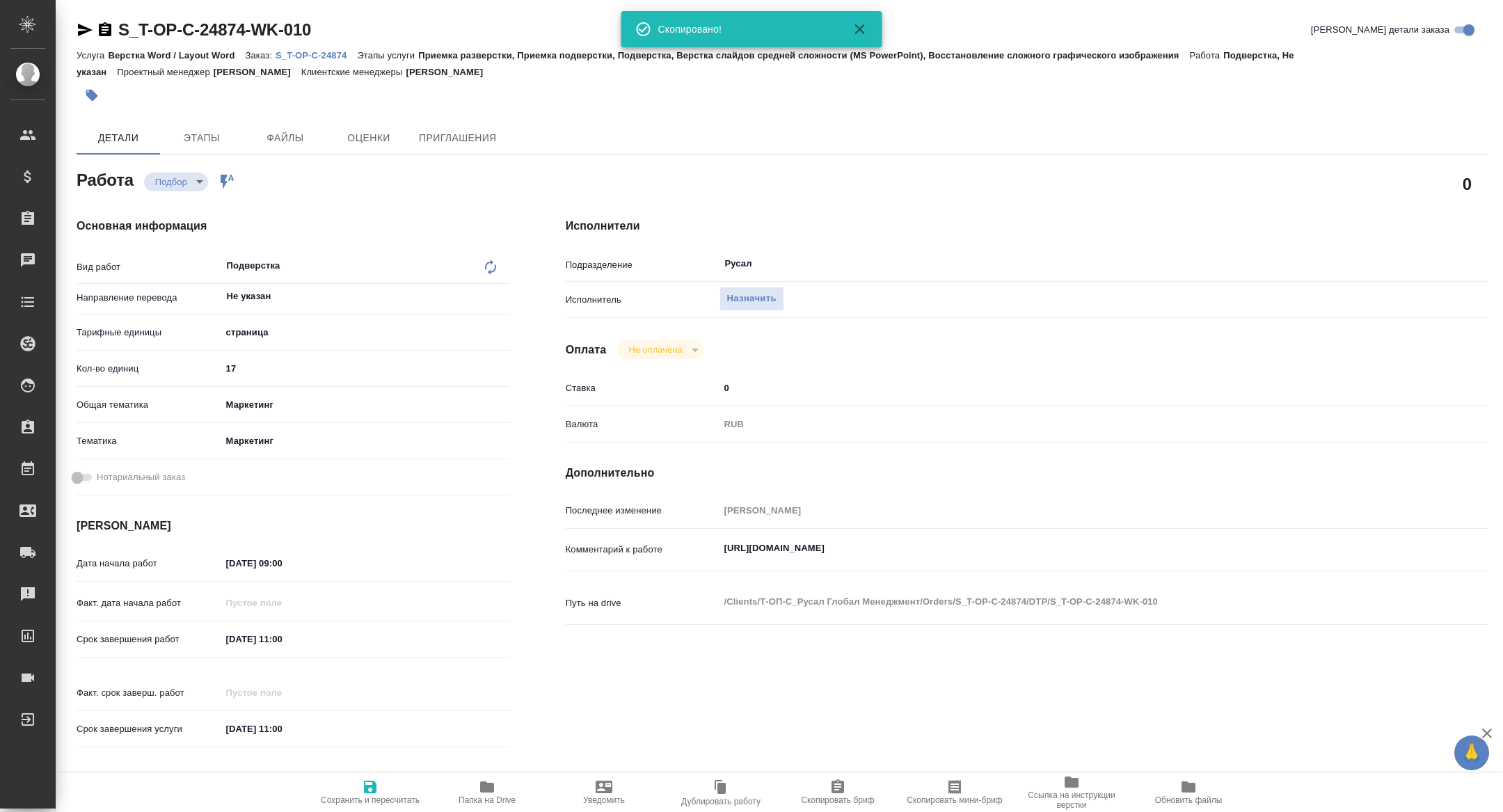
type textarea "x"
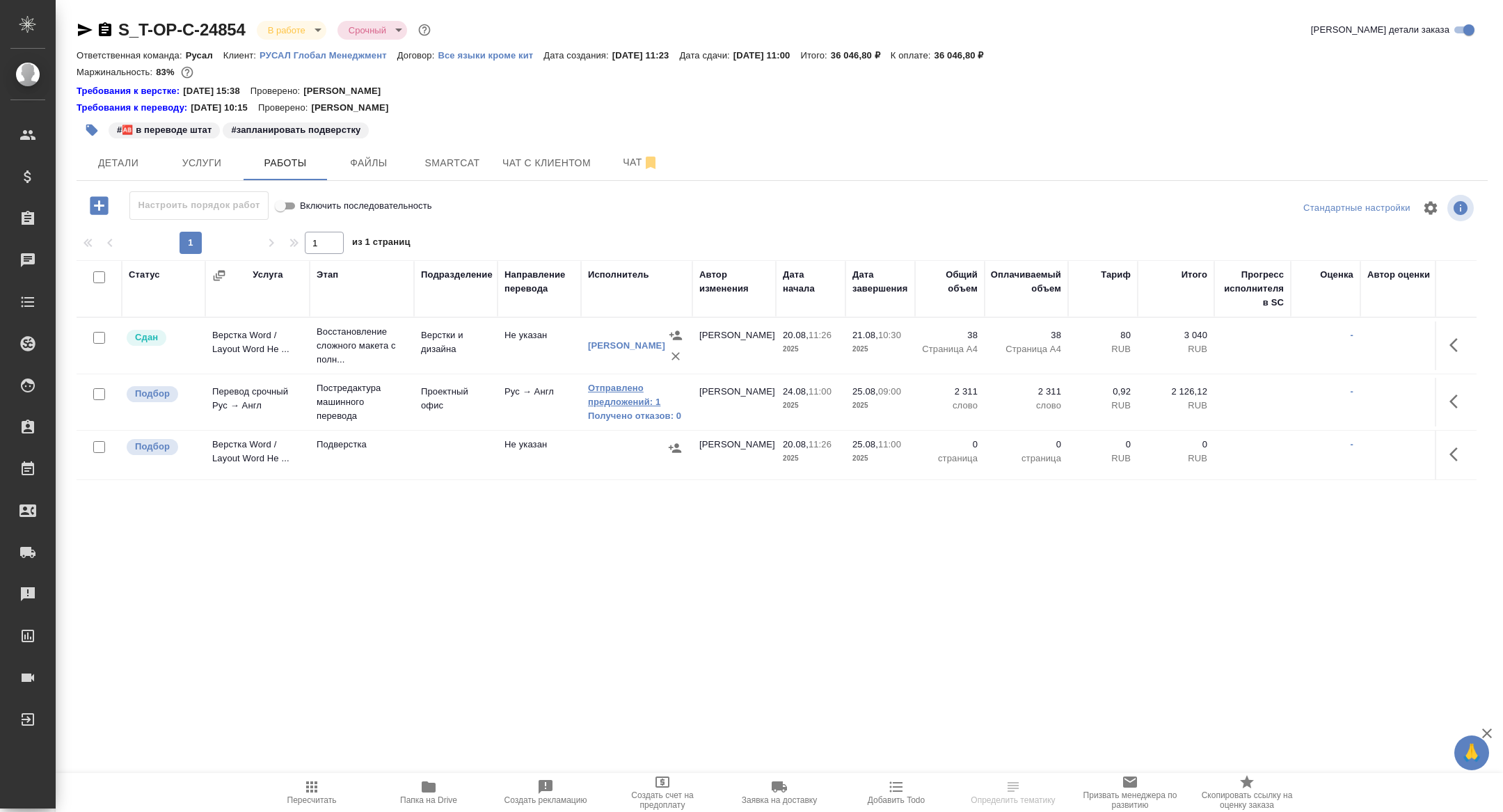
click at [630, 395] on link "Отправлено предложений: 1" at bounding box center [636, 395] width 97 height 28
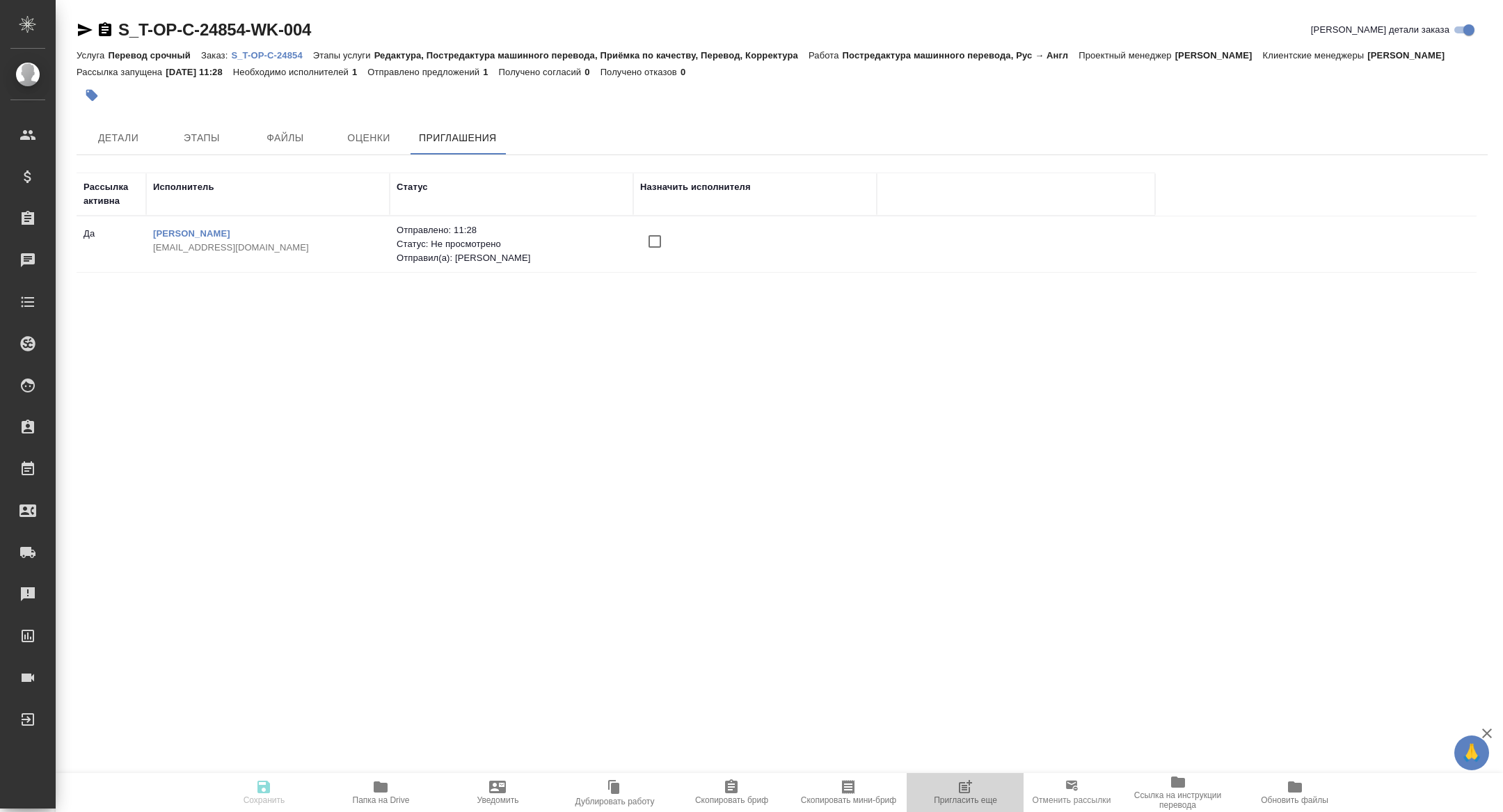
click at [962, 792] on icon "button" at bounding box center [964, 786] width 17 height 17
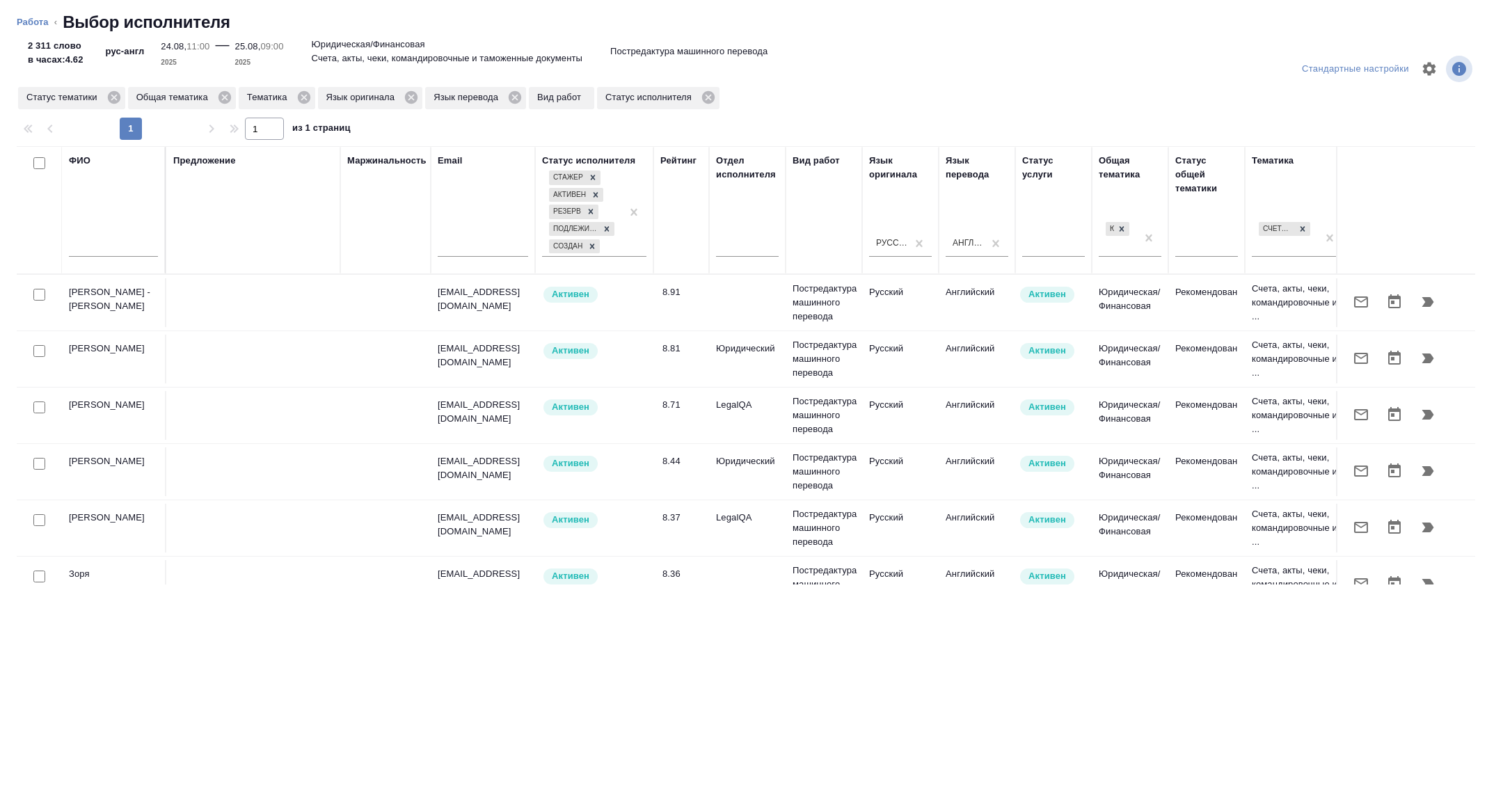
scroll to position [0, 562]
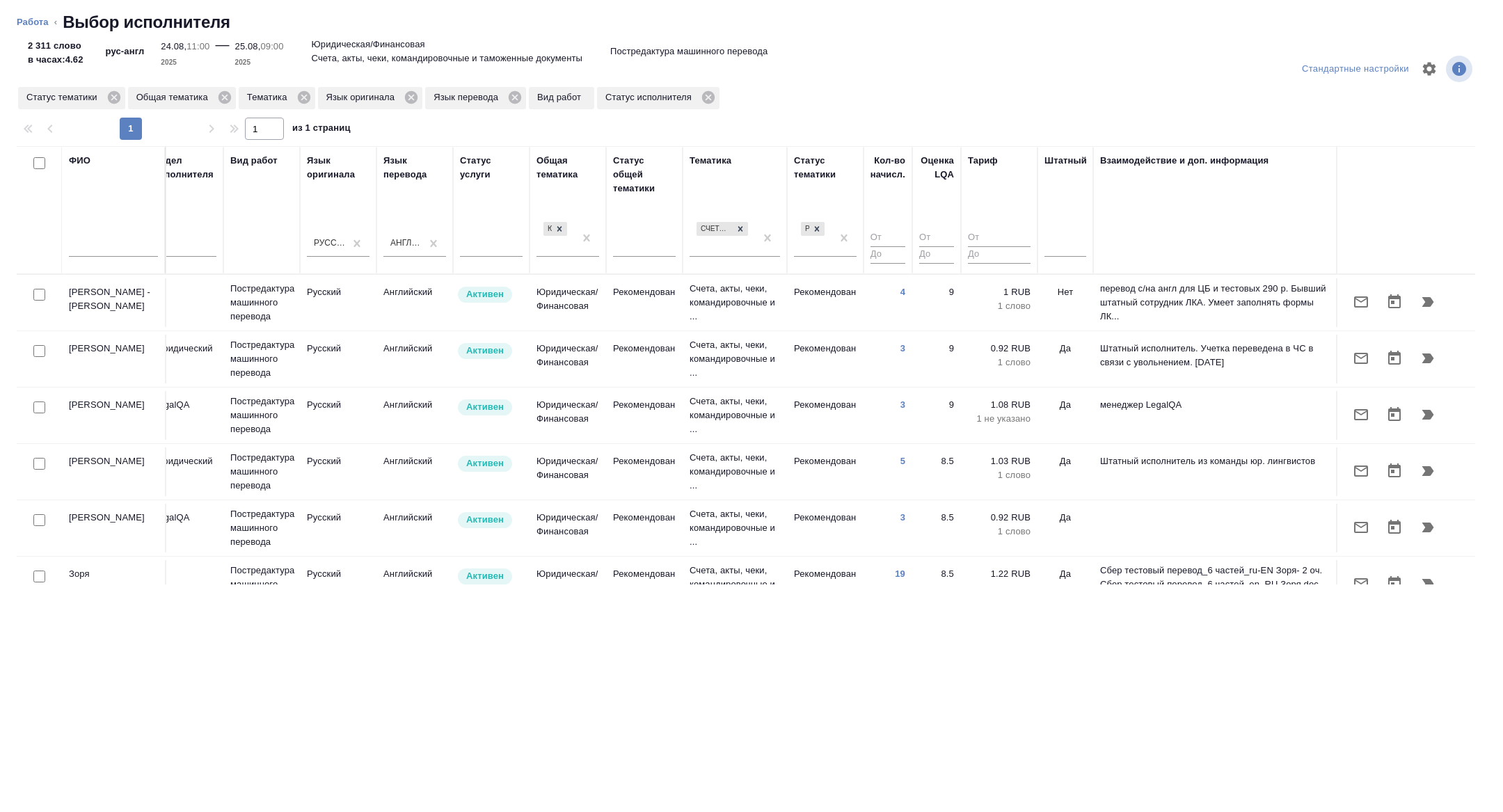
click at [1087, 238] on th "Штатный" at bounding box center [1064, 210] width 55 height 128
click at [1055, 240] on div at bounding box center [1065, 243] width 42 height 20
click at [1066, 282] on div "Нет" at bounding box center [1149, 288] width 209 height 25
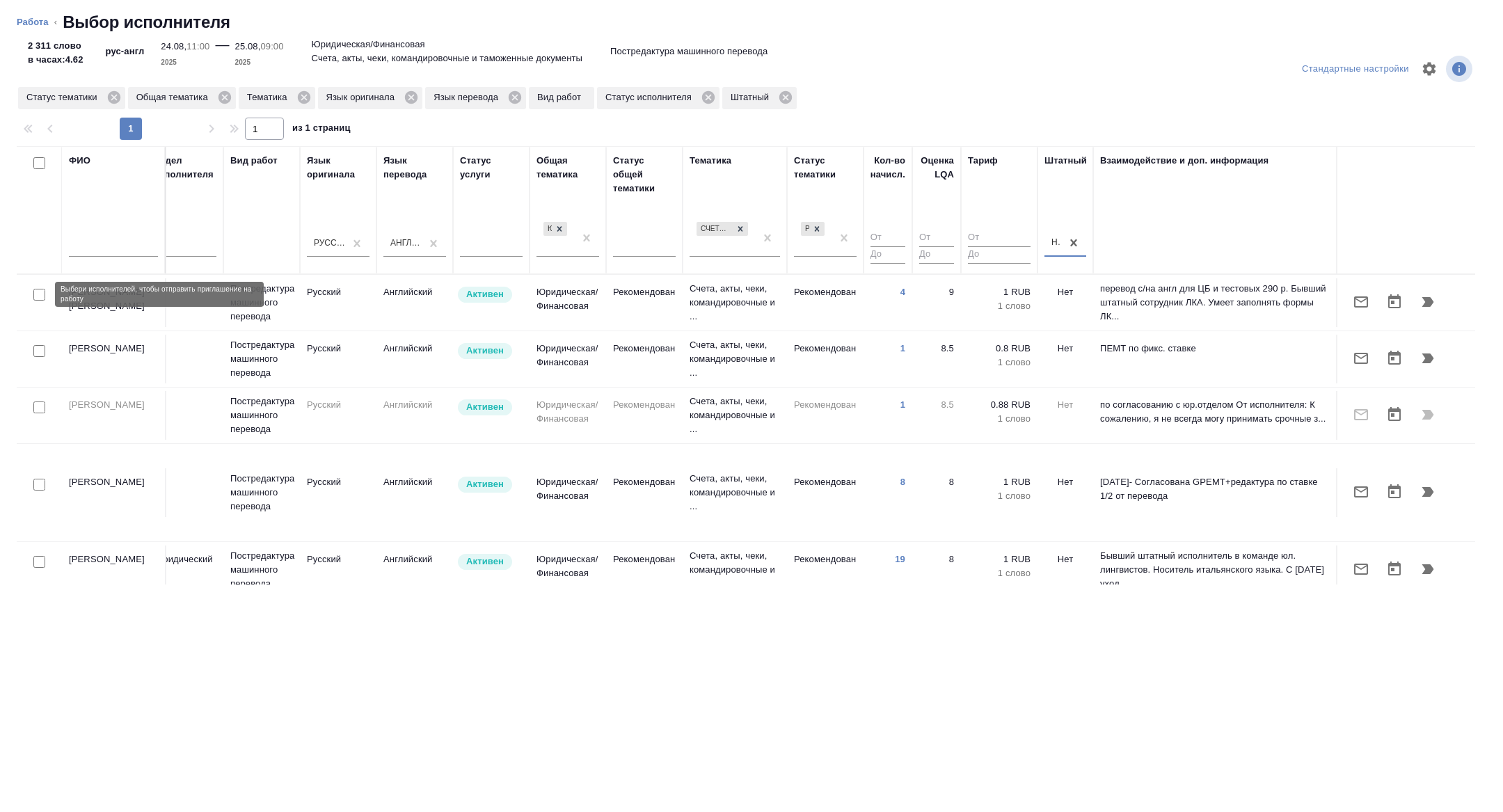
click at [38, 297] on input "checkbox" at bounding box center [39, 295] width 12 height 12
checkbox input "true"
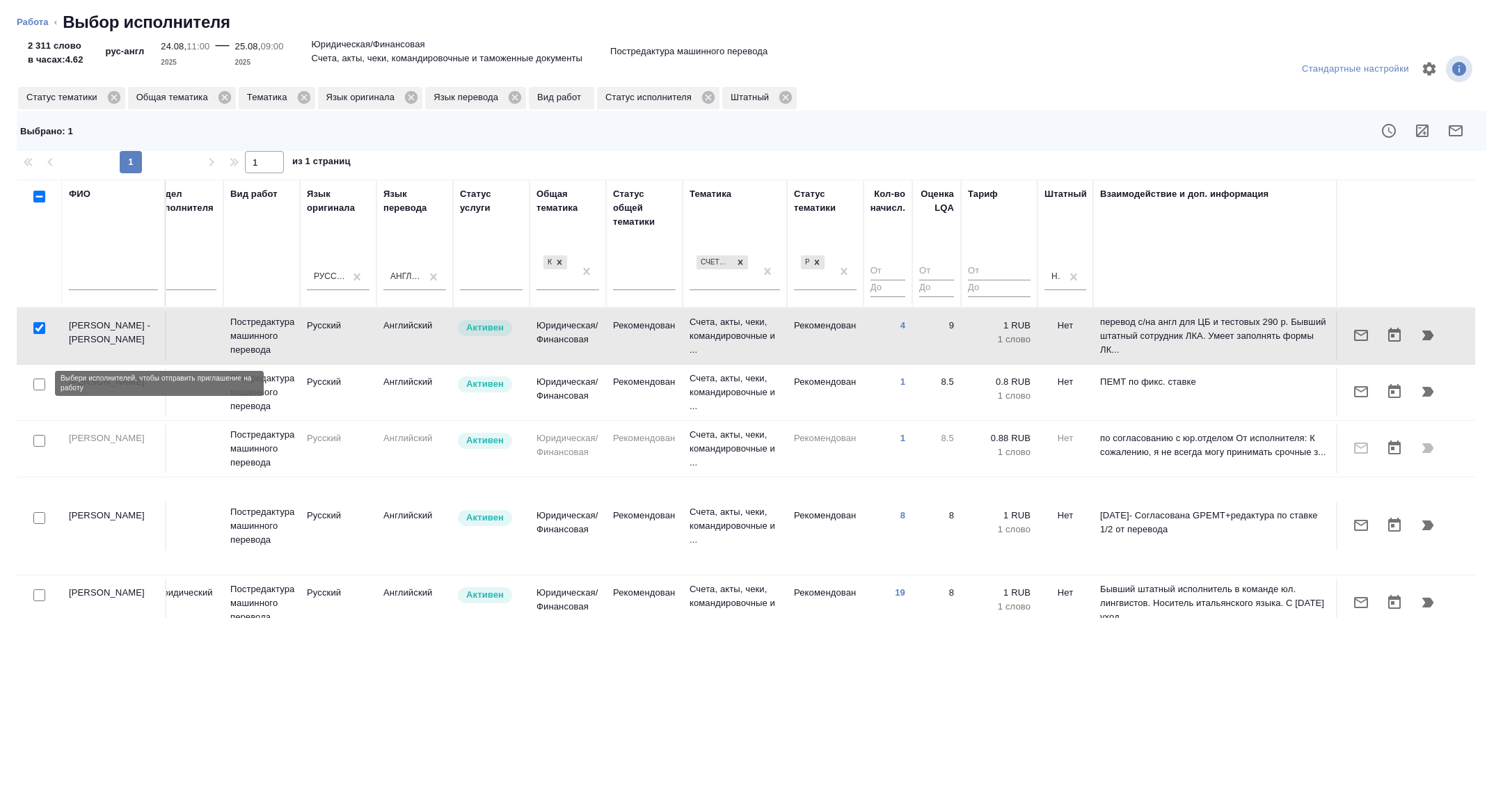
click at [38, 379] on input "checkbox" at bounding box center [39, 384] width 12 height 12
checkbox input "true"
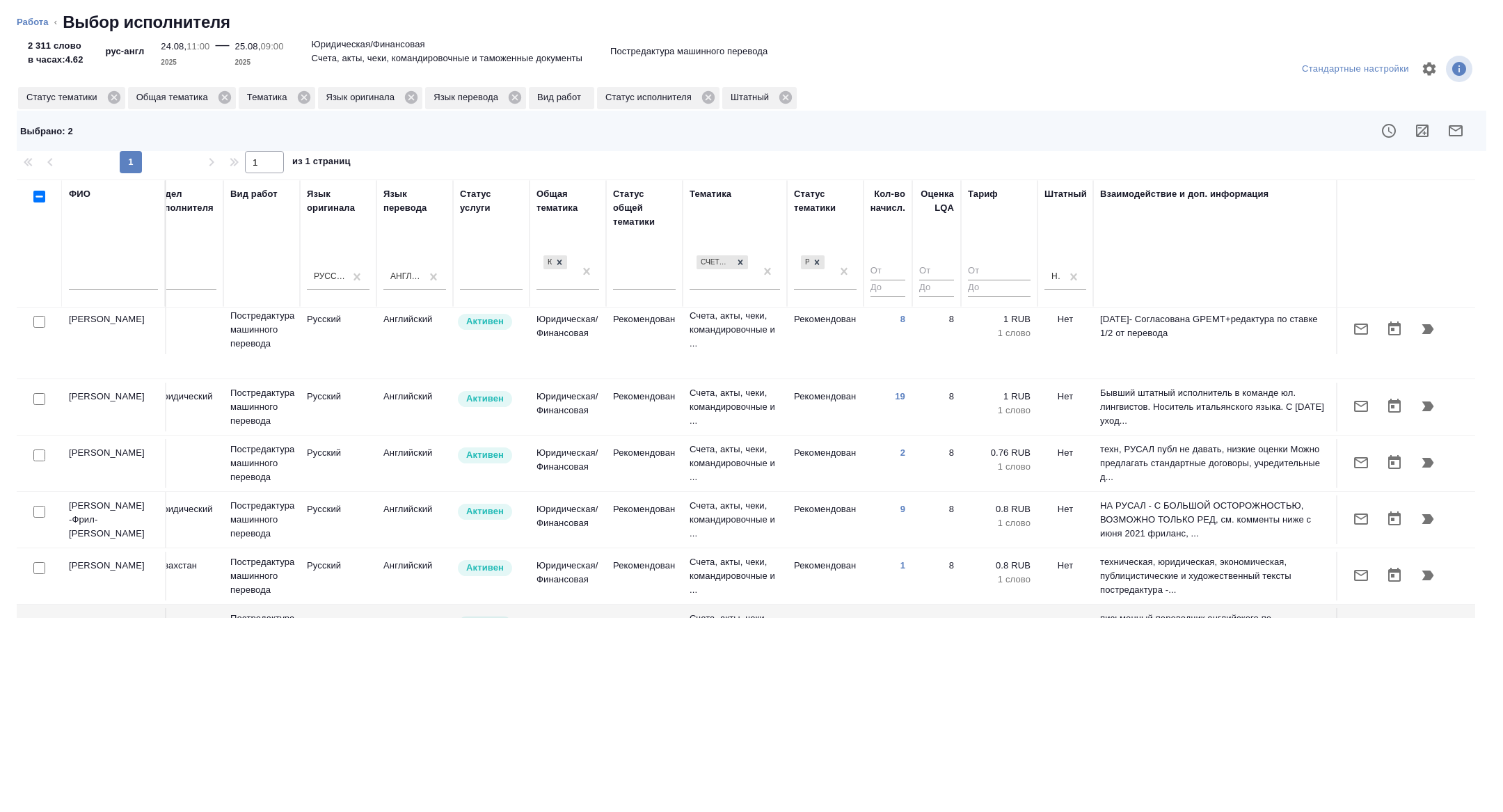
scroll to position [205, 562]
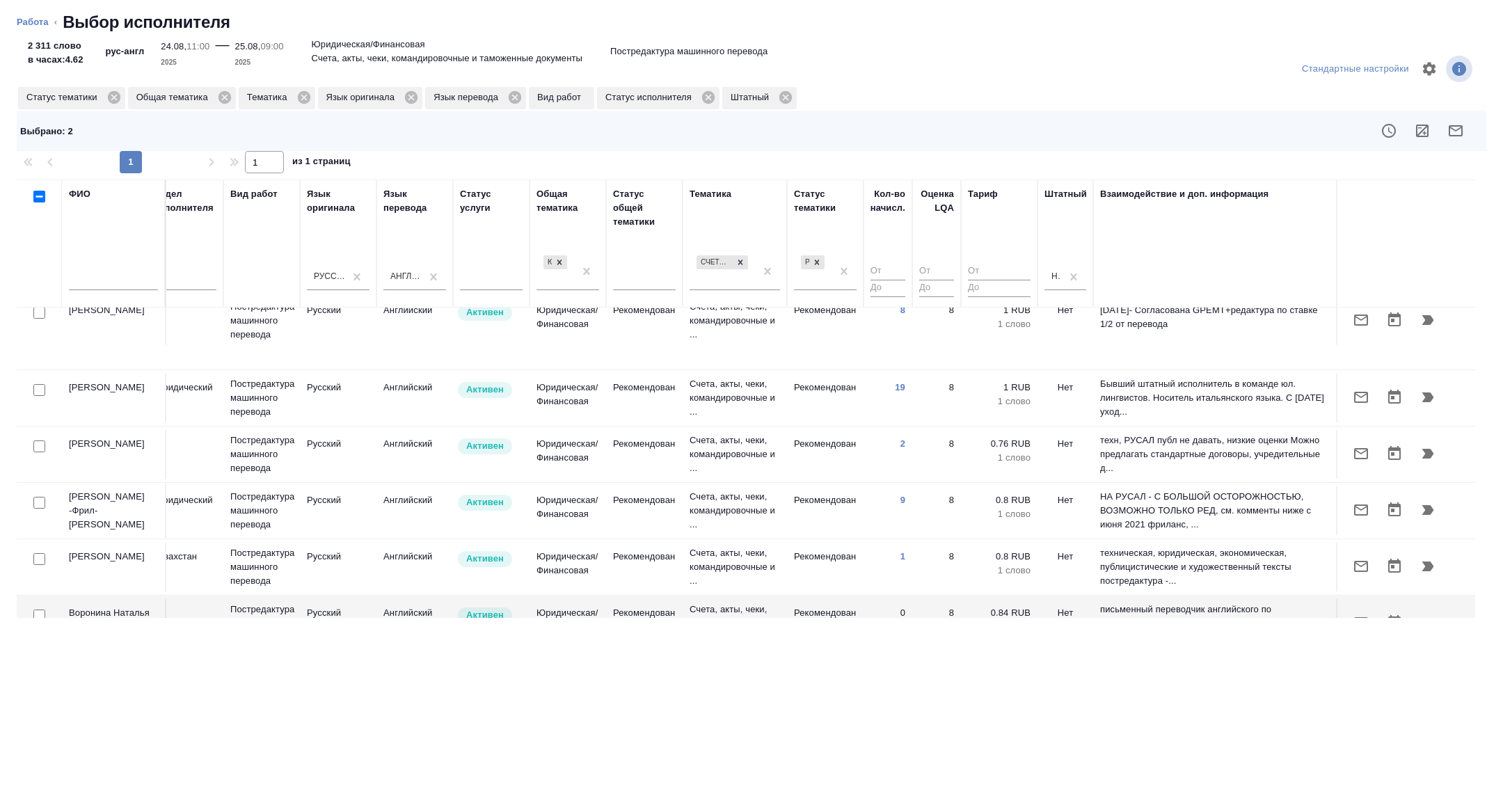
click at [35, 384] on input "checkbox" at bounding box center [39, 390] width 12 height 12
checkbox input "true"
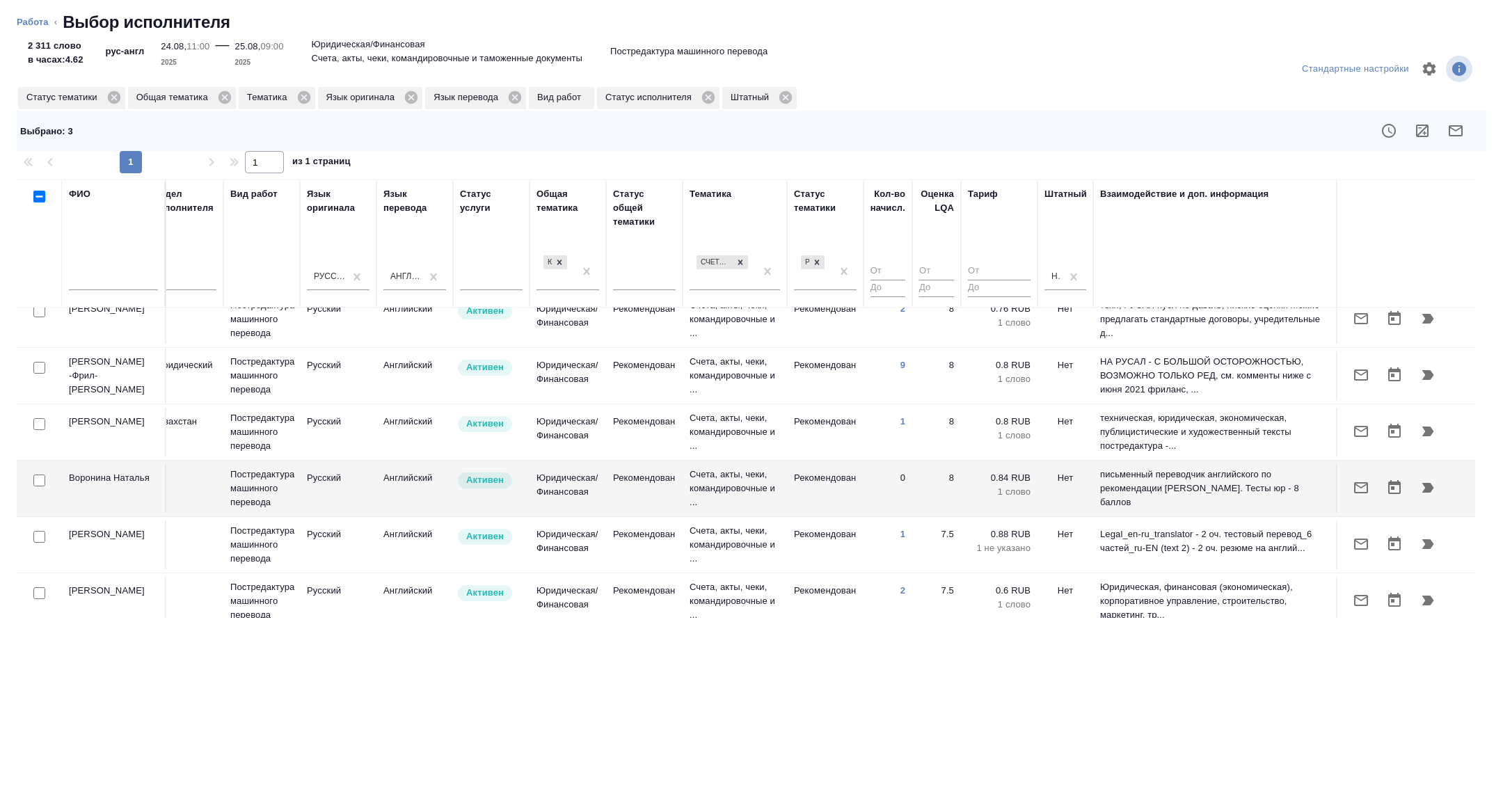
scroll to position [340, 562]
click at [1454, 133] on icon "button" at bounding box center [1455, 130] width 17 height 17
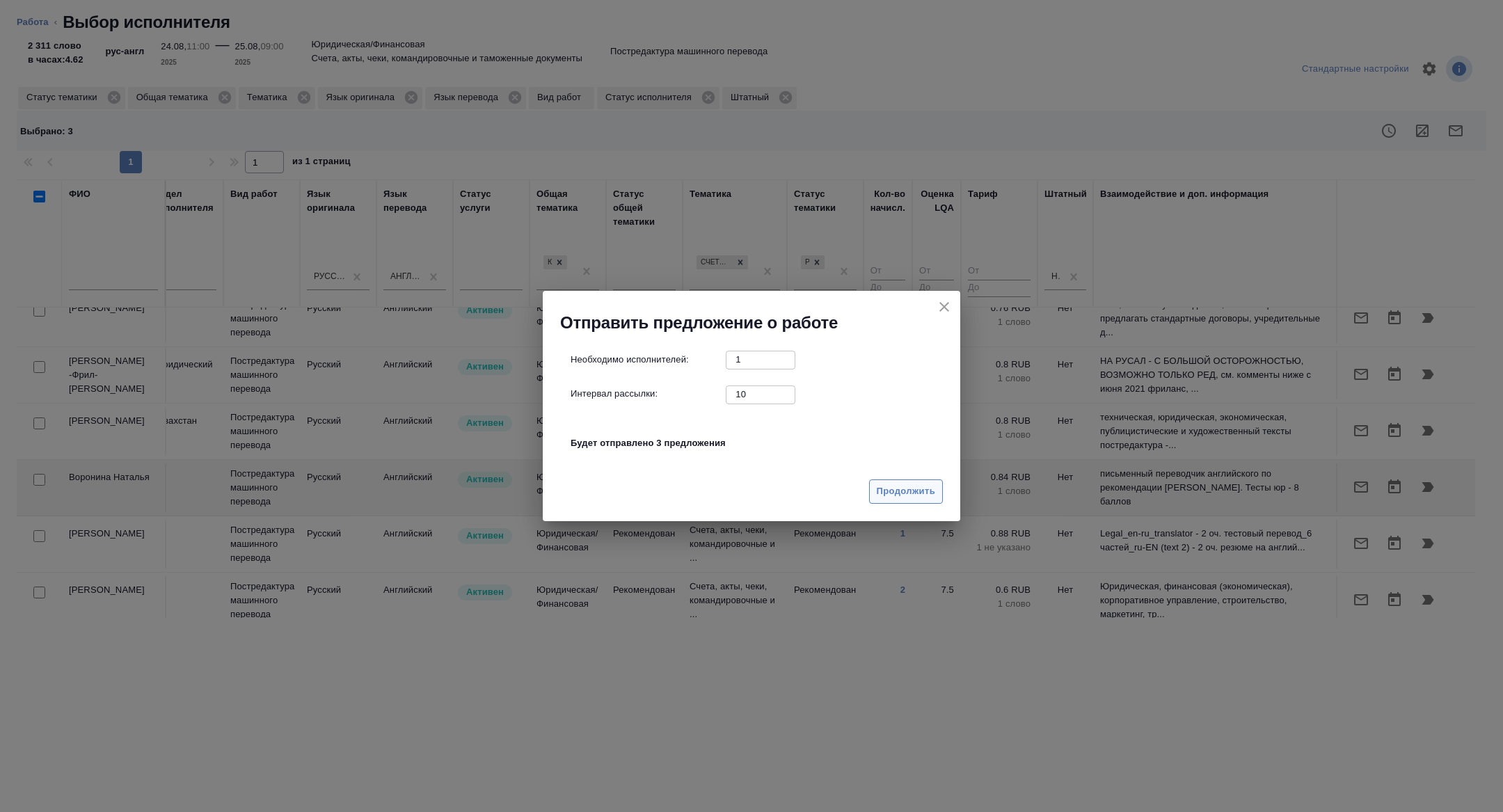
click at [925, 485] on span "Продолжить" at bounding box center [906, 491] width 58 height 16
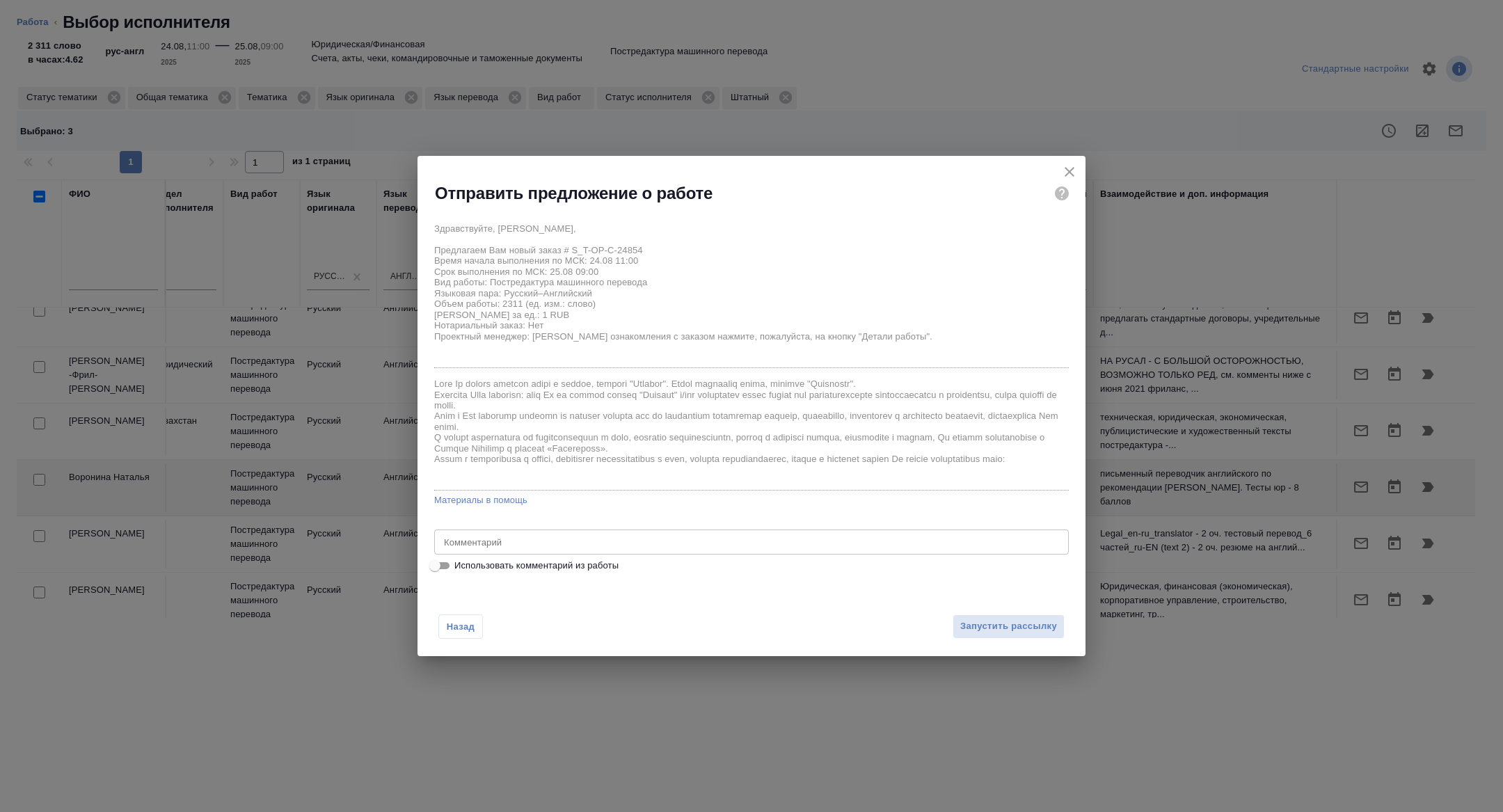
click at [519, 568] on span "Использовать комментарий из работы" at bounding box center [536, 565] width 164 height 14
click at [460, 568] on input "Использовать комментарий из работы" at bounding box center [434, 565] width 50 height 17
checkbox input "true"
type textarea "Требование к переводу: https://drive.awatera.com/s/ib5dGLEdndg5YS2 при переводе…"
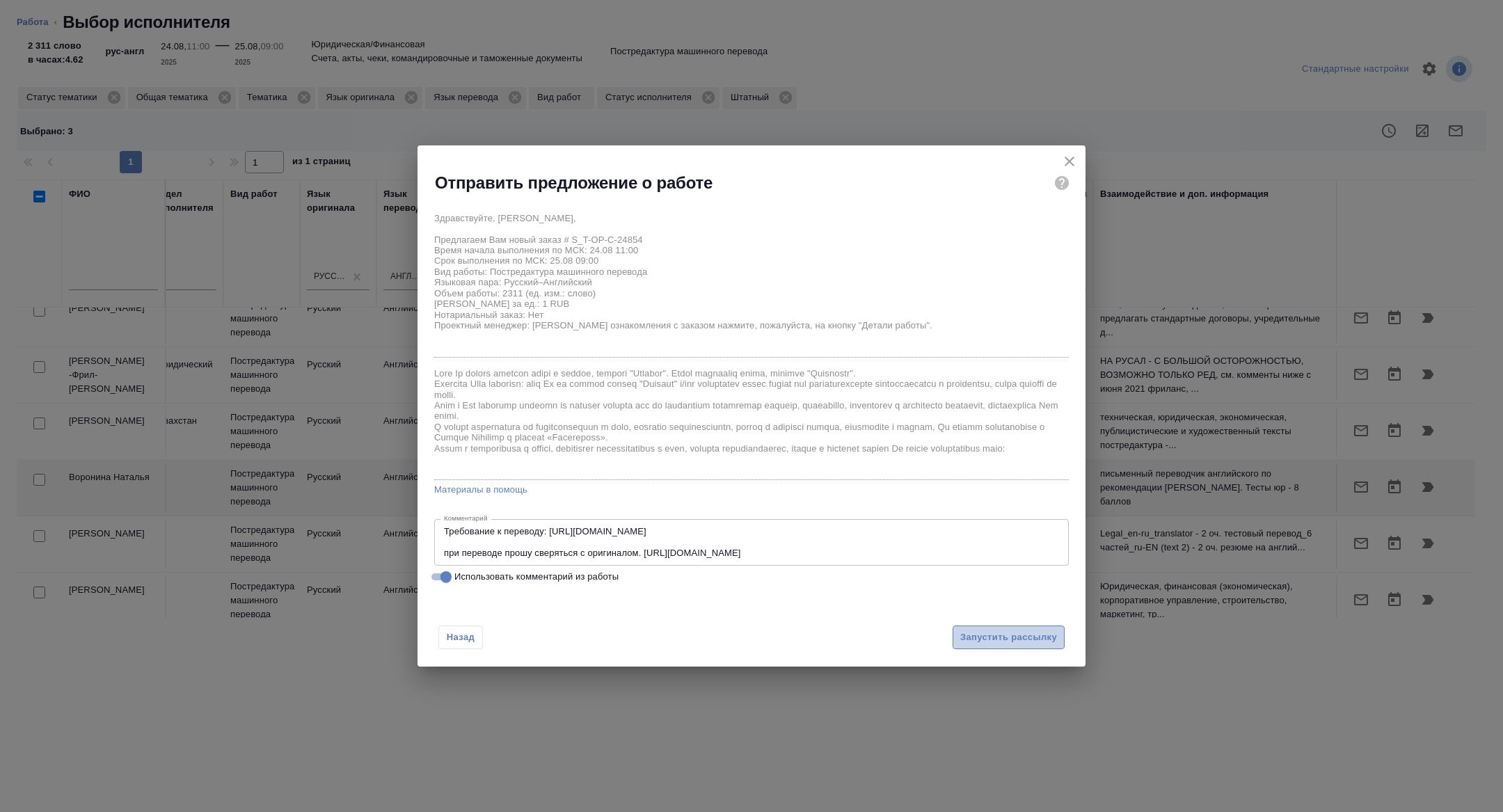
click at [1013, 627] on button "Запустить рассылку" at bounding box center [1008, 637] width 112 height 24
